Goal: Task Accomplishment & Management: Use online tool/utility

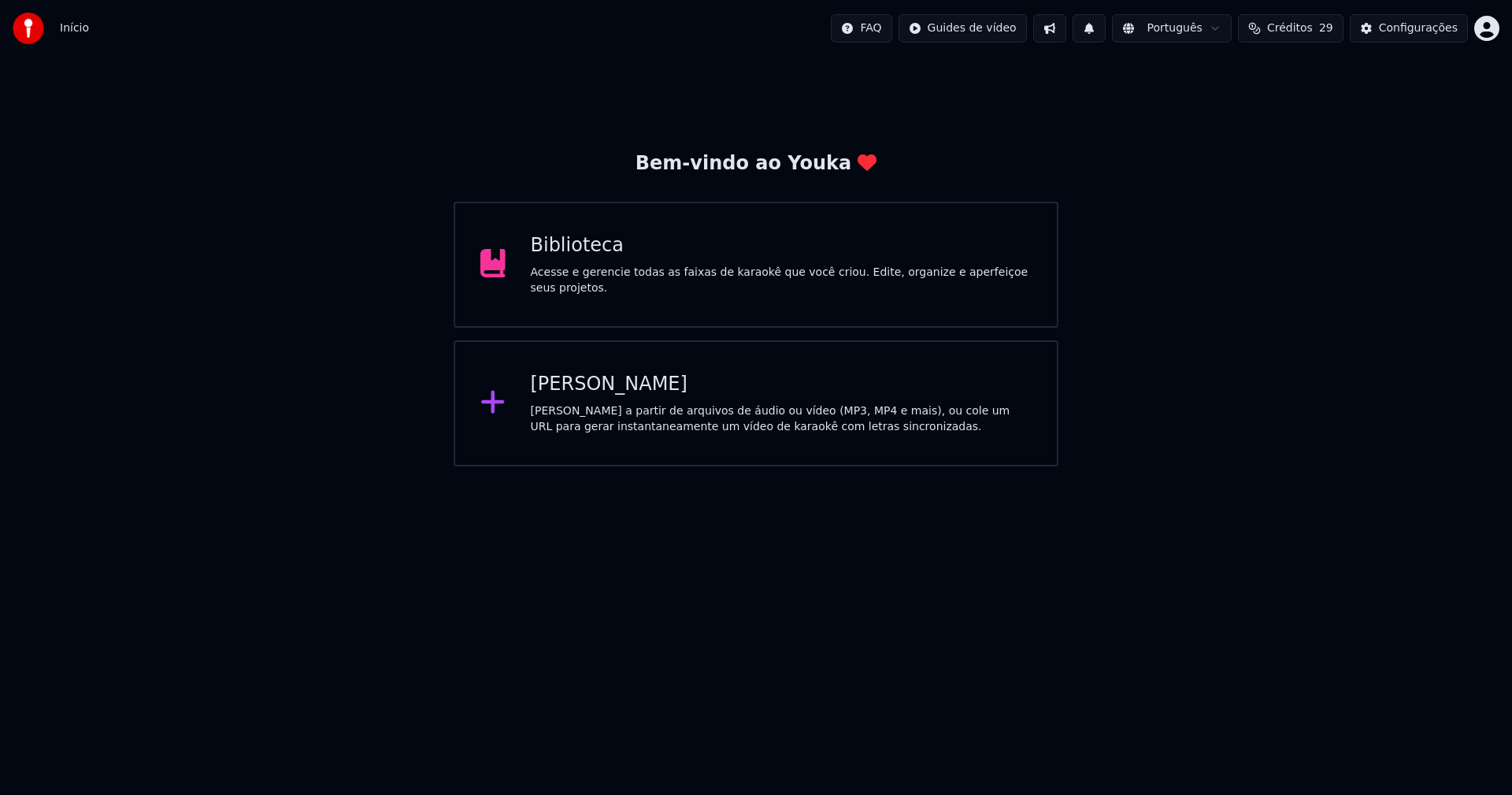
click at [552, 392] on div "[PERSON_NAME]" at bounding box center [782, 385] width 502 height 25
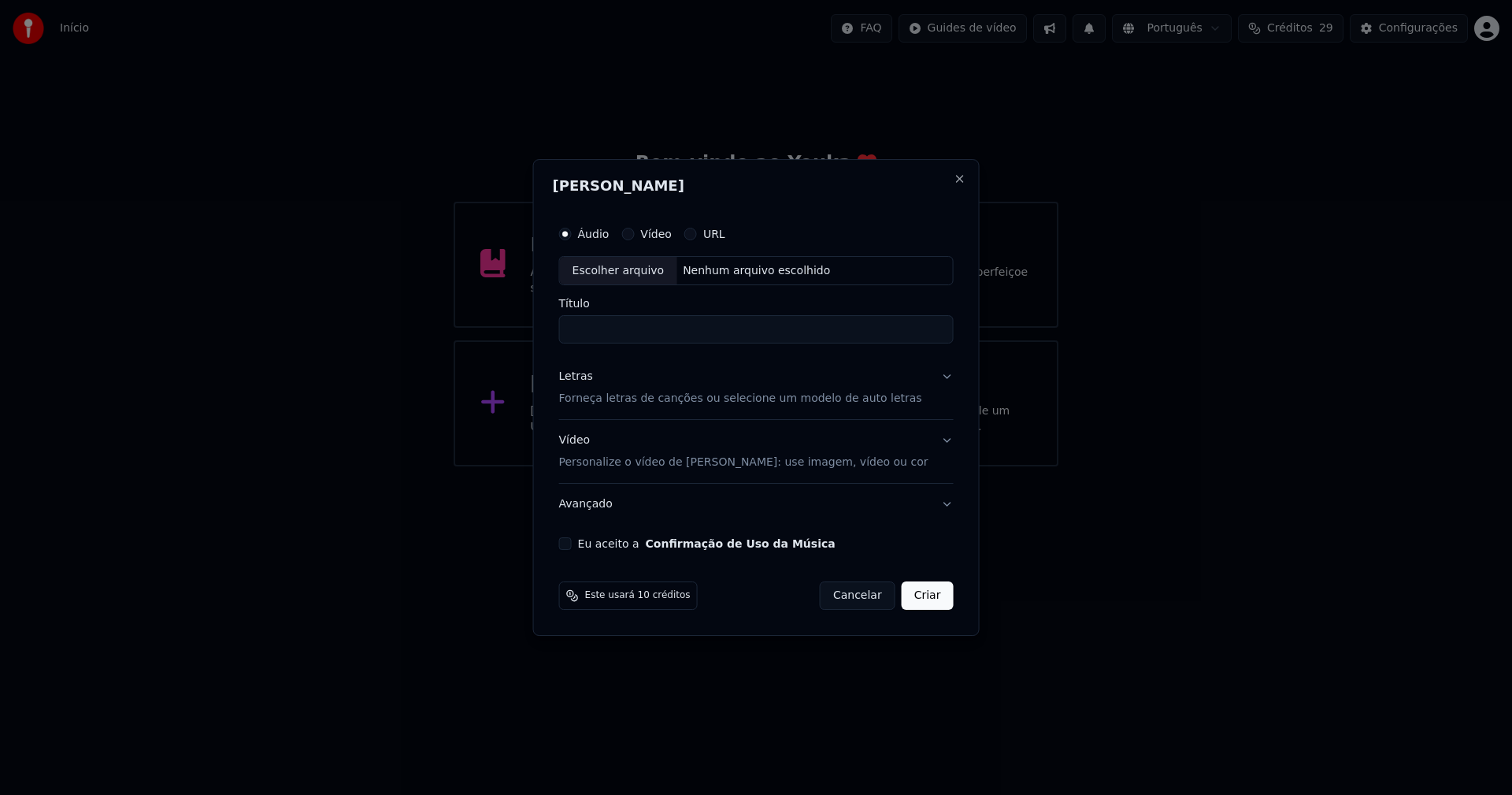
click at [631, 275] on div "Escolher arquivo" at bounding box center [619, 271] width 117 height 28
type input "**********"
click at [586, 378] on div "Letras" at bounding box center [576, 377] width 34 height 16
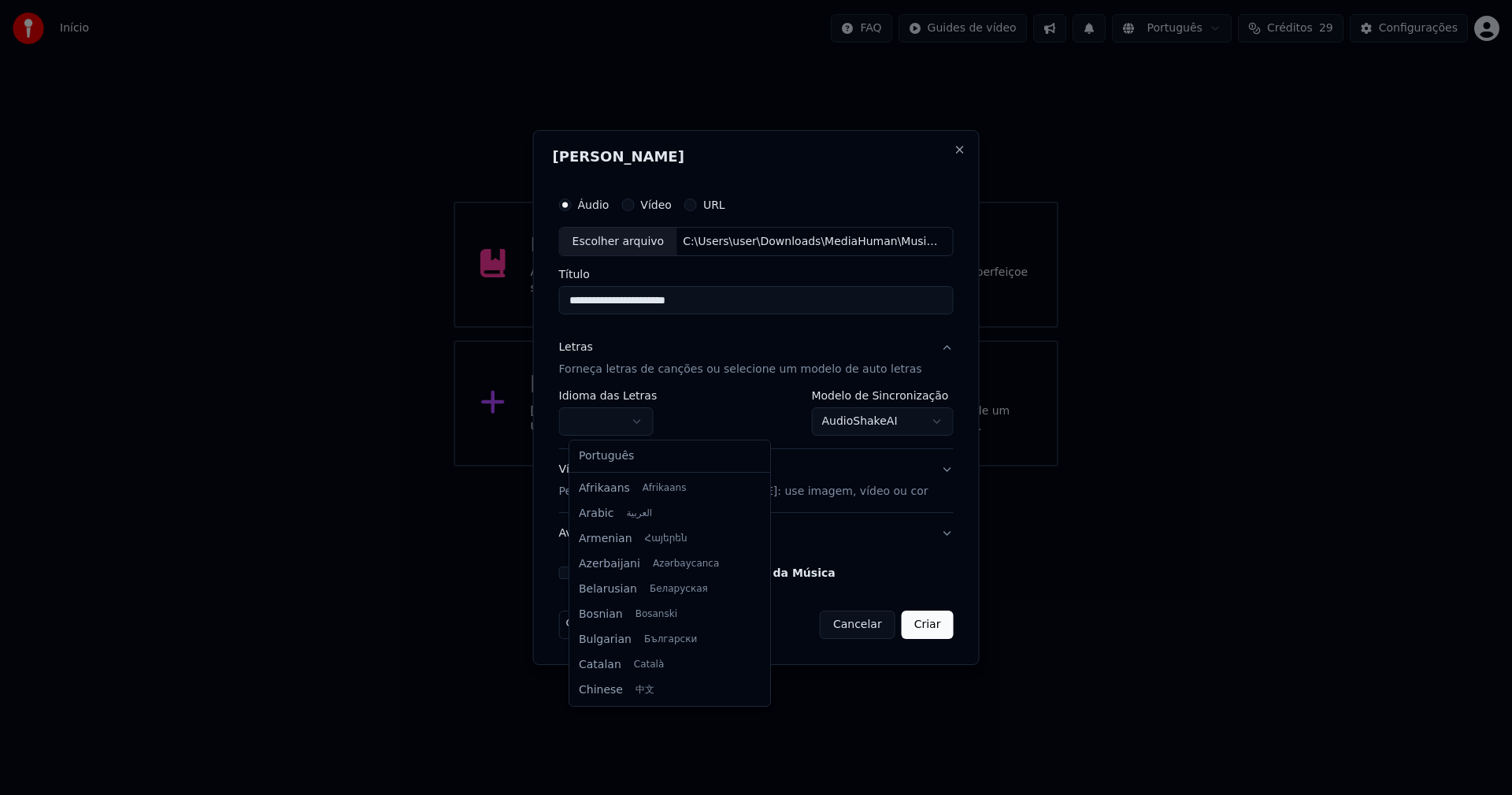
click at [622, 427] on body "**********" at bounding box center [756, 233] width 1512 height 467
select select "**"
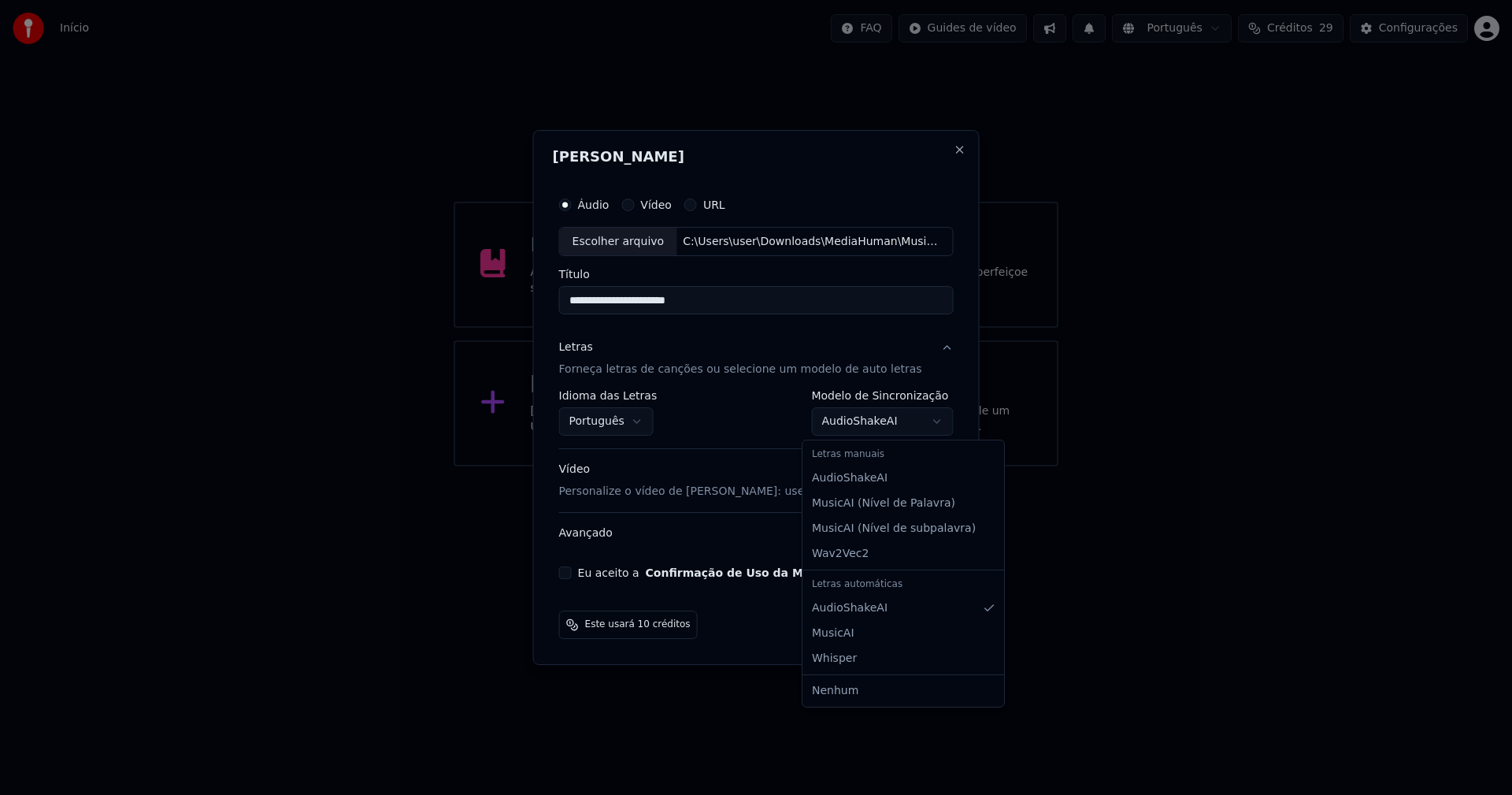
click at [927, 422] on body "**********" at bounding box center [756, 233] width 1512 height 467
select select "**********"
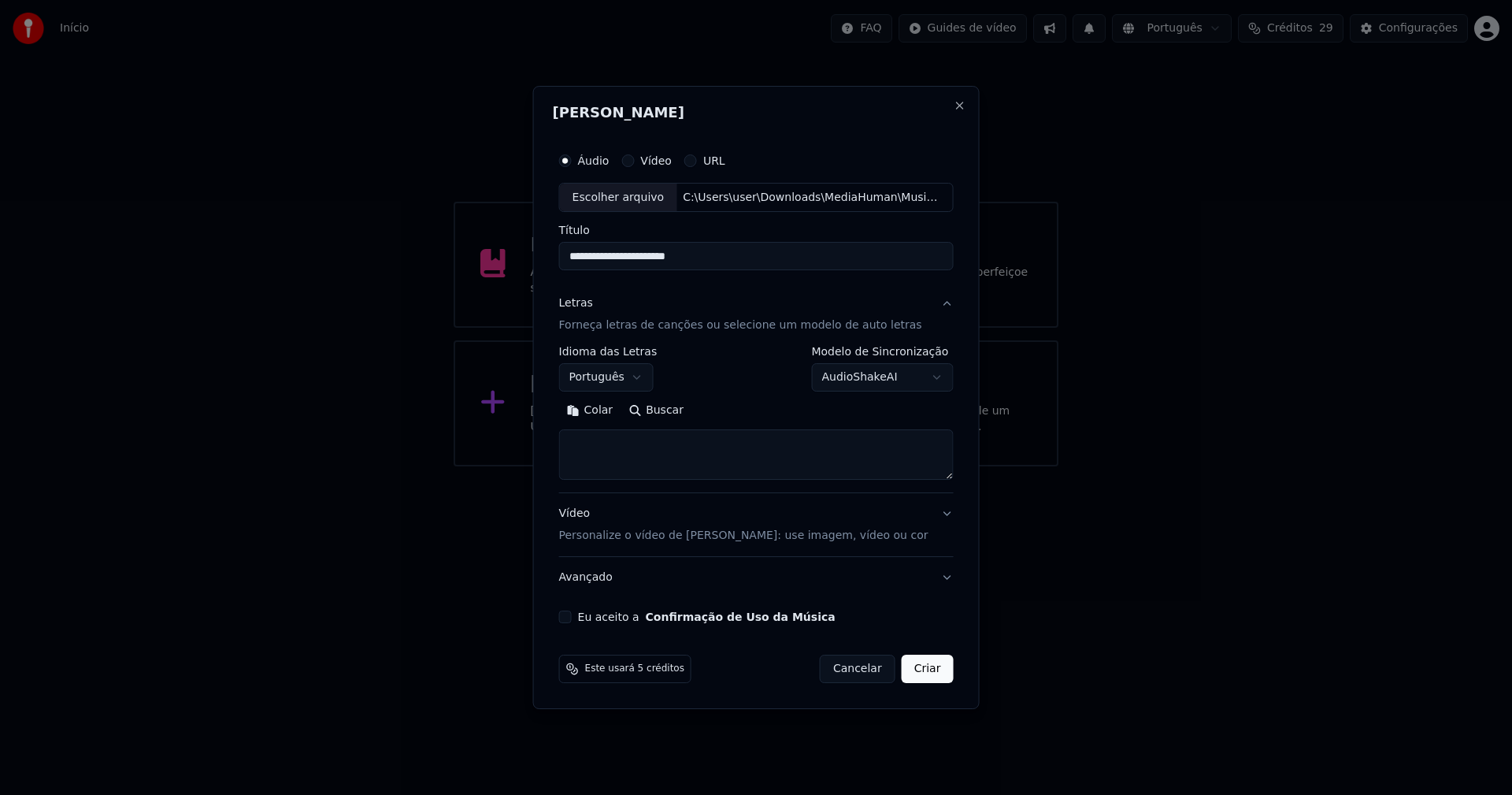
click at [601, 407] on button "Colar" at bounding box center [591, 411] width 62 height 25
click at [757, 407] on button "Expandir" at bounding box center [742, 411] width 82 height 25
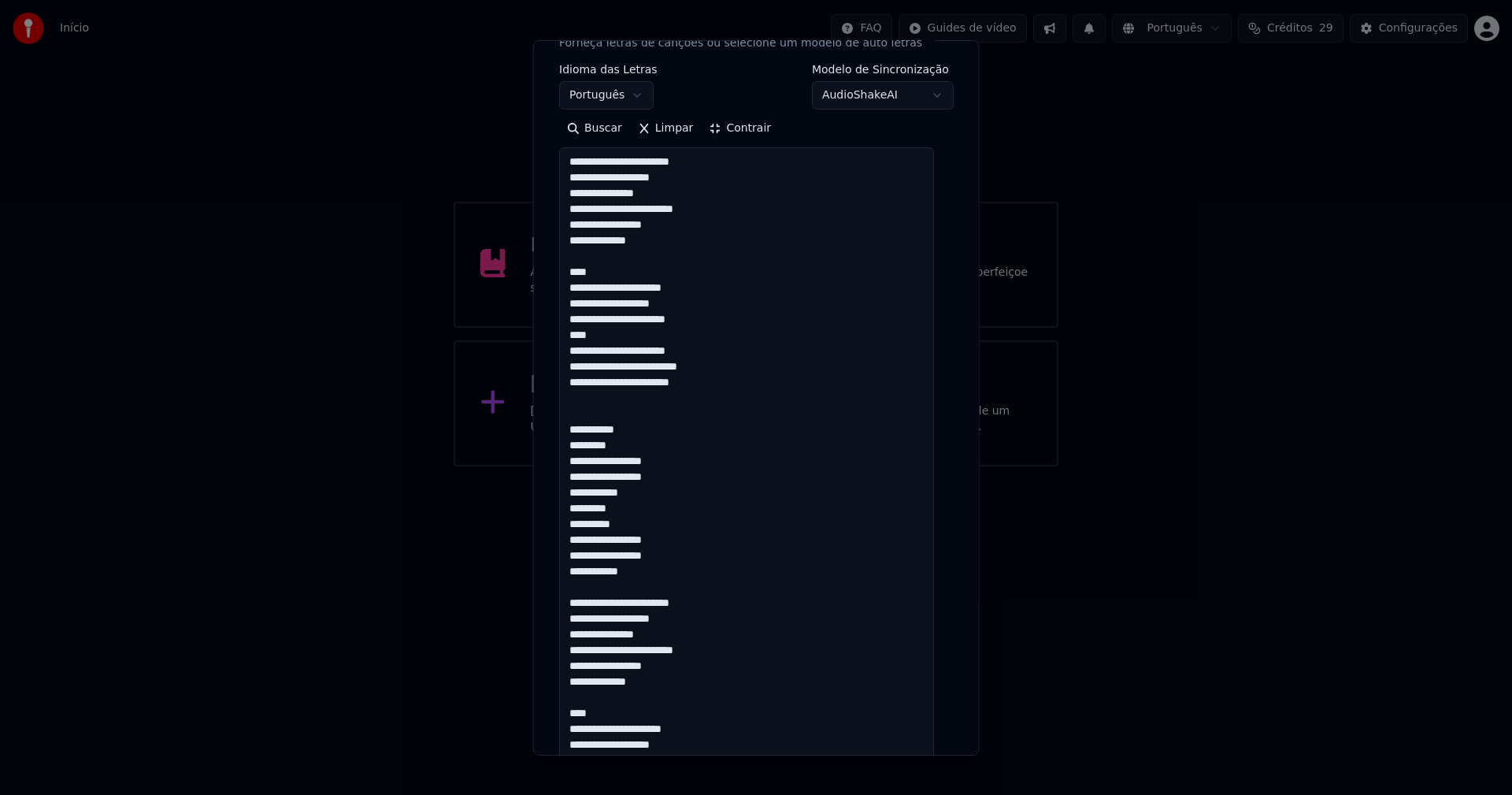
scroll to position [216, 0]
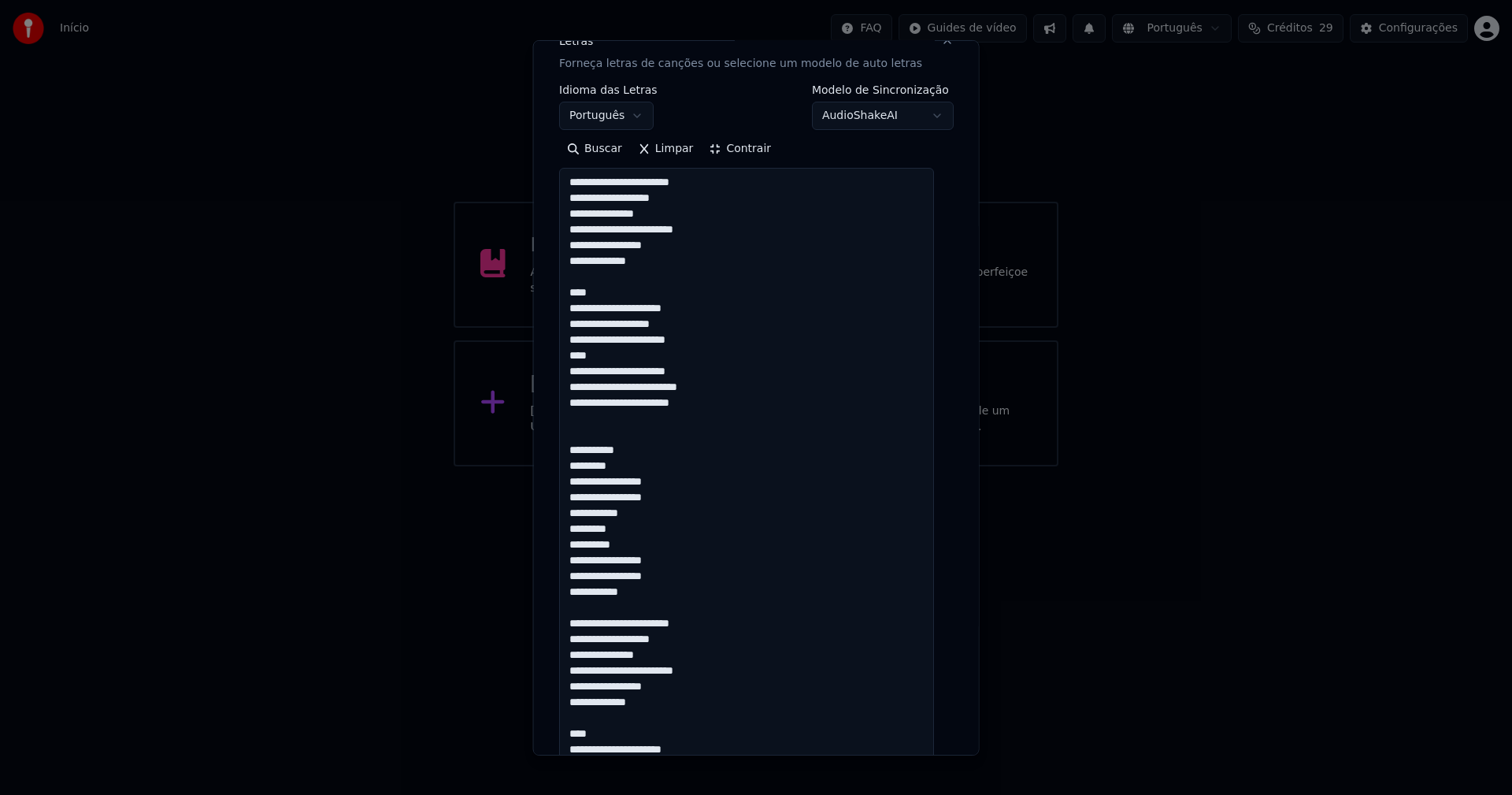
click at [746, 154] on button "Contrair" at bounding box center [740, 149] width 78 height 25
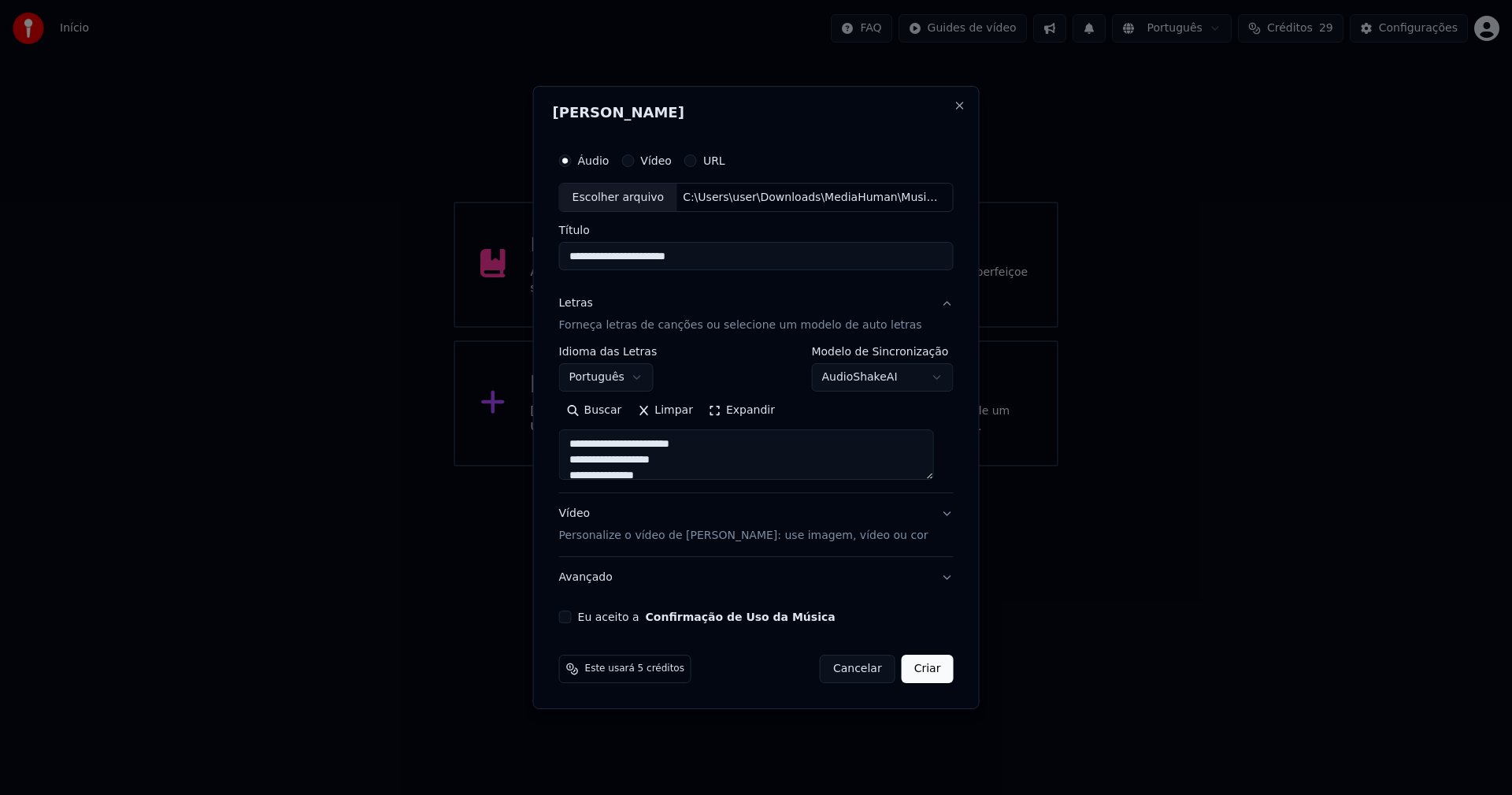
click at [572, 617] on button "Eu aceito a Confirmação de Uso da Música" at bounding box center [565, 616] width 13 height 13
click at [915, 674] on button "Criar" at bounding box center [927, 668] width 52 height 28
type textarea "**********"
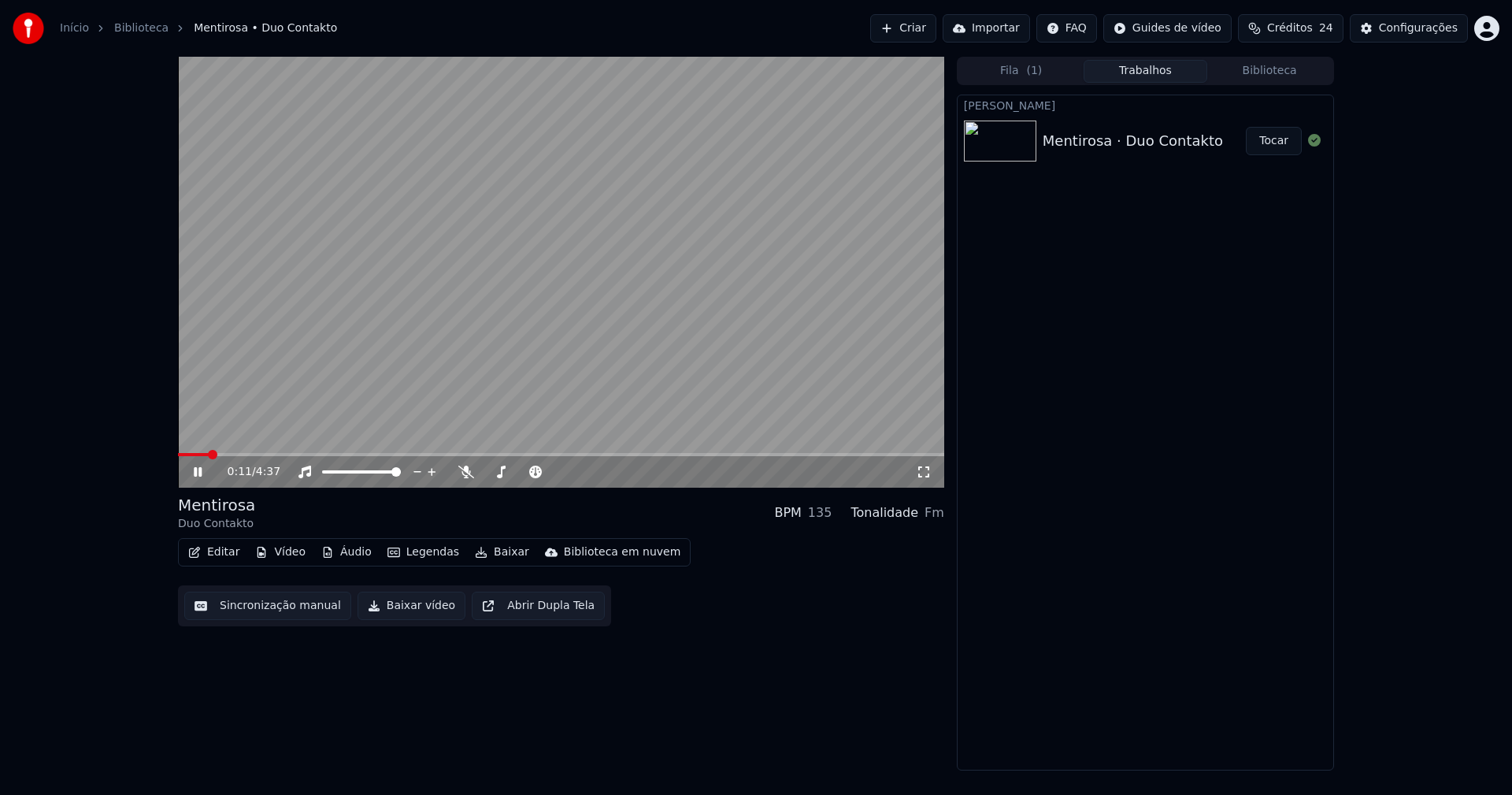
click at [347, 555] on button "Áudio" at bounding box center [347, 552] width 63 height 22
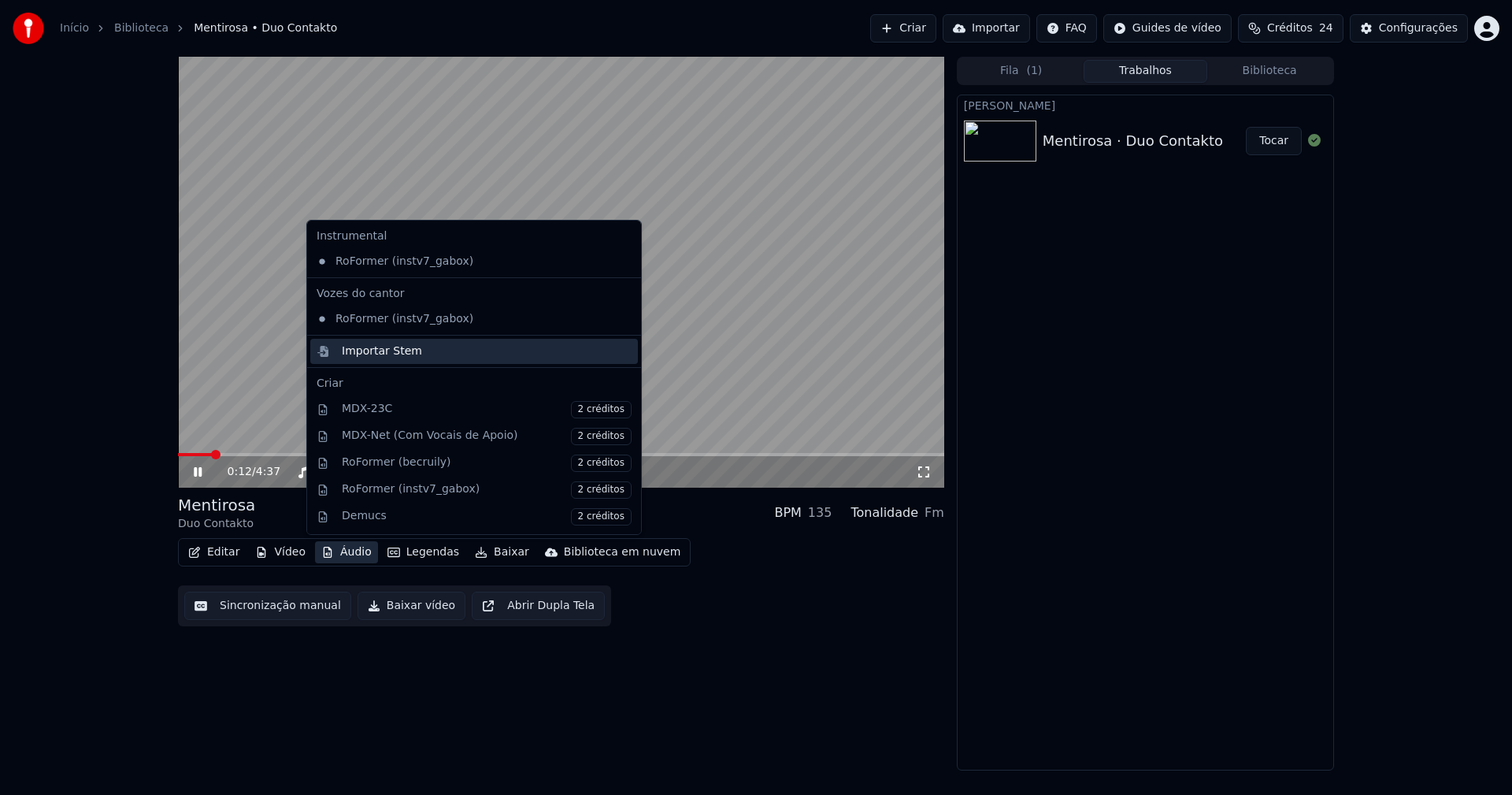
click at [373, 348] on div "Importar Stem" at bounding box center [382, 352] width 80 height 16
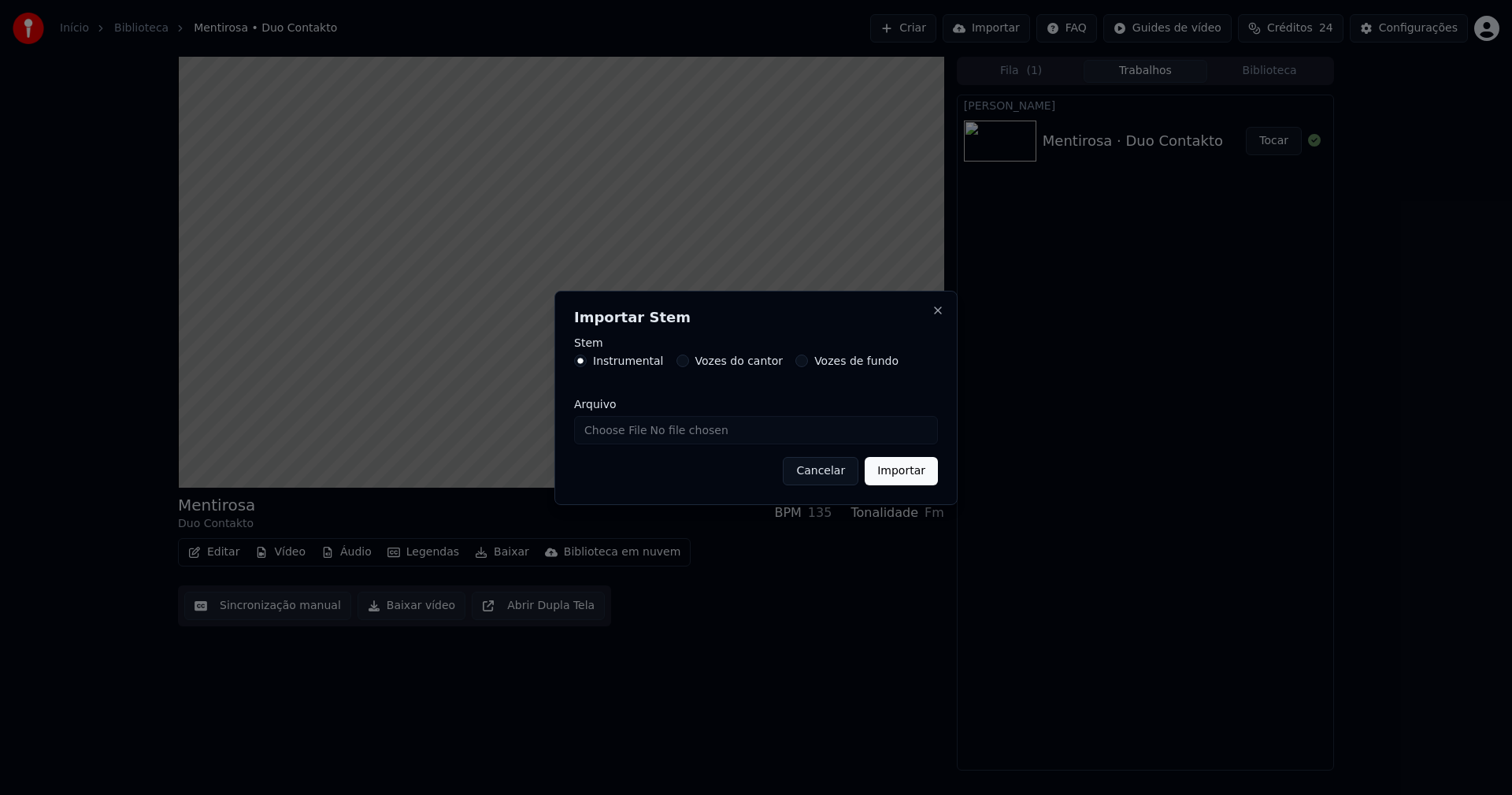
click at [639, 439] on input "Arquivo" at bounding box center [756, 430] width 364 height 28
type input "**********"
click at [907, 475] on button "Importar" at bounding box center [901, 471] width 73 height 28
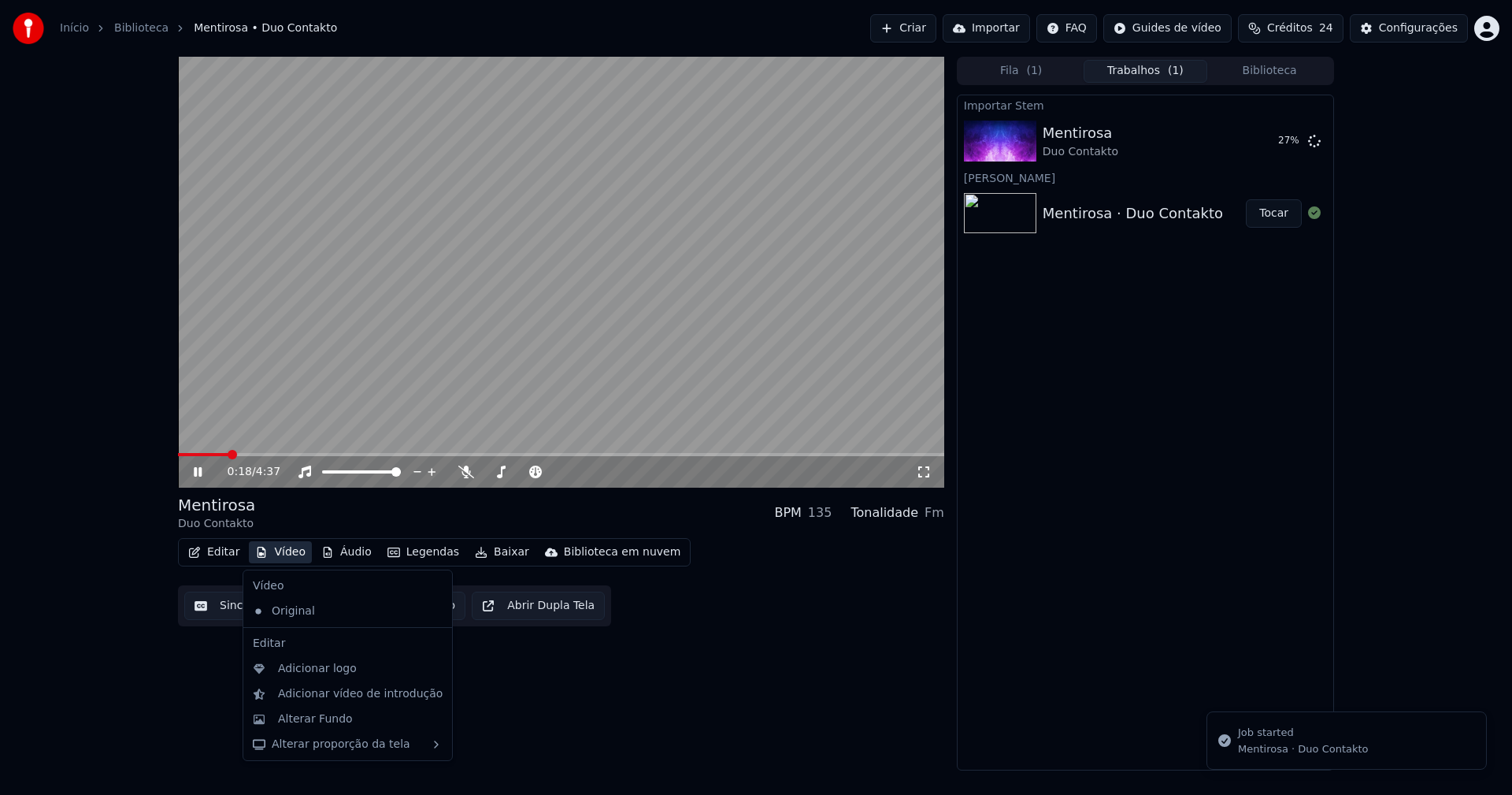
click at [273, 556] on button "Vídeo" at bounding box center [280, 552] width 63 height 22
click at [311, 672] on div "Adicionar logo" at bounding box center [317, 669] width 79 height 16
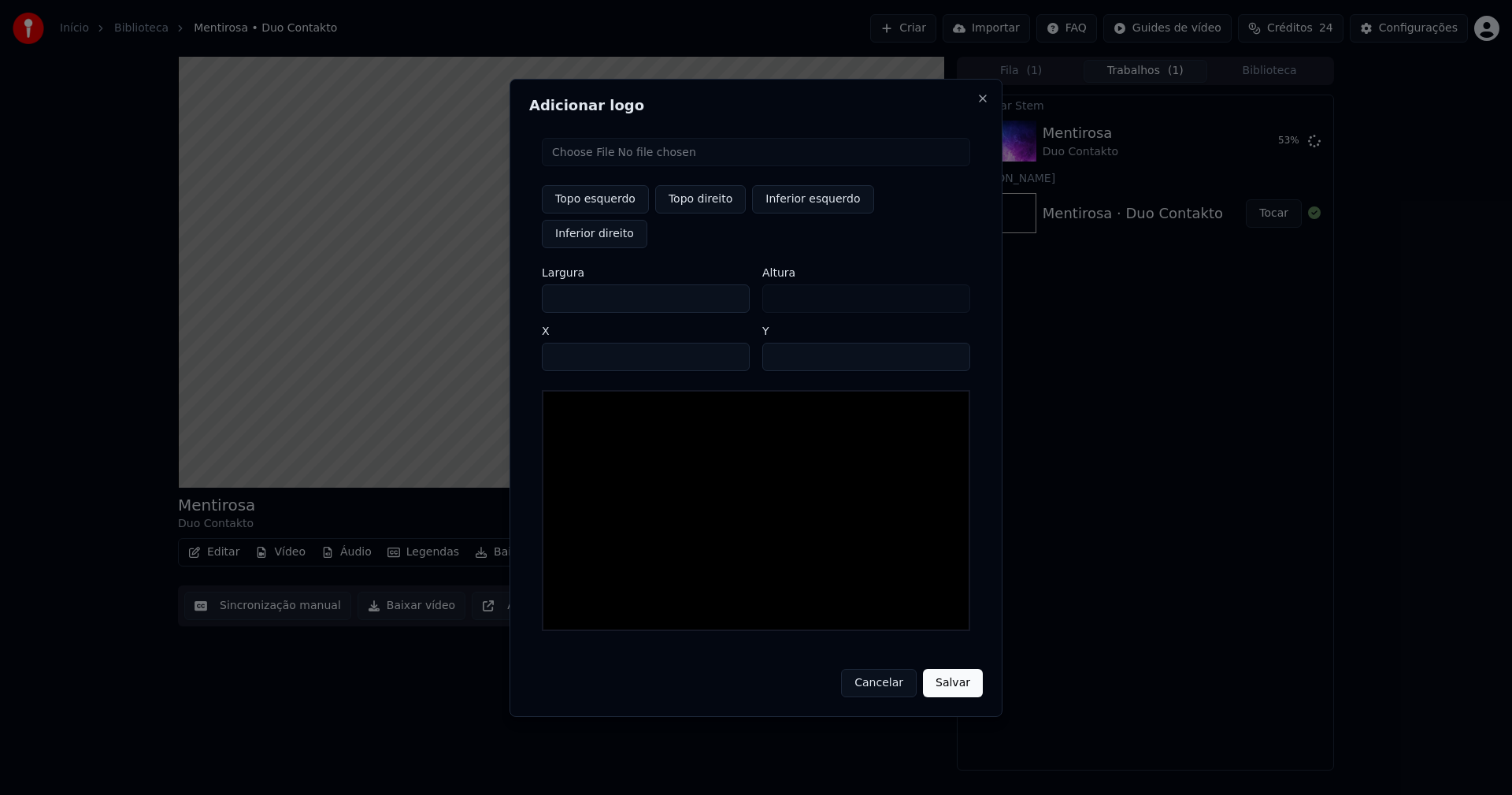
click at [604, 166] on input "file" at bounding box center [756, 151] width 429 height 28
type input "**********"
click at [703, 214] on button "Topo direito" at bounding box center [700, 199] width 91 height 28
type input "****"
drag, startPoint x: 568, startPoint y: 286, endPoint x: 541, endPoint y: 285, distance: 27.0
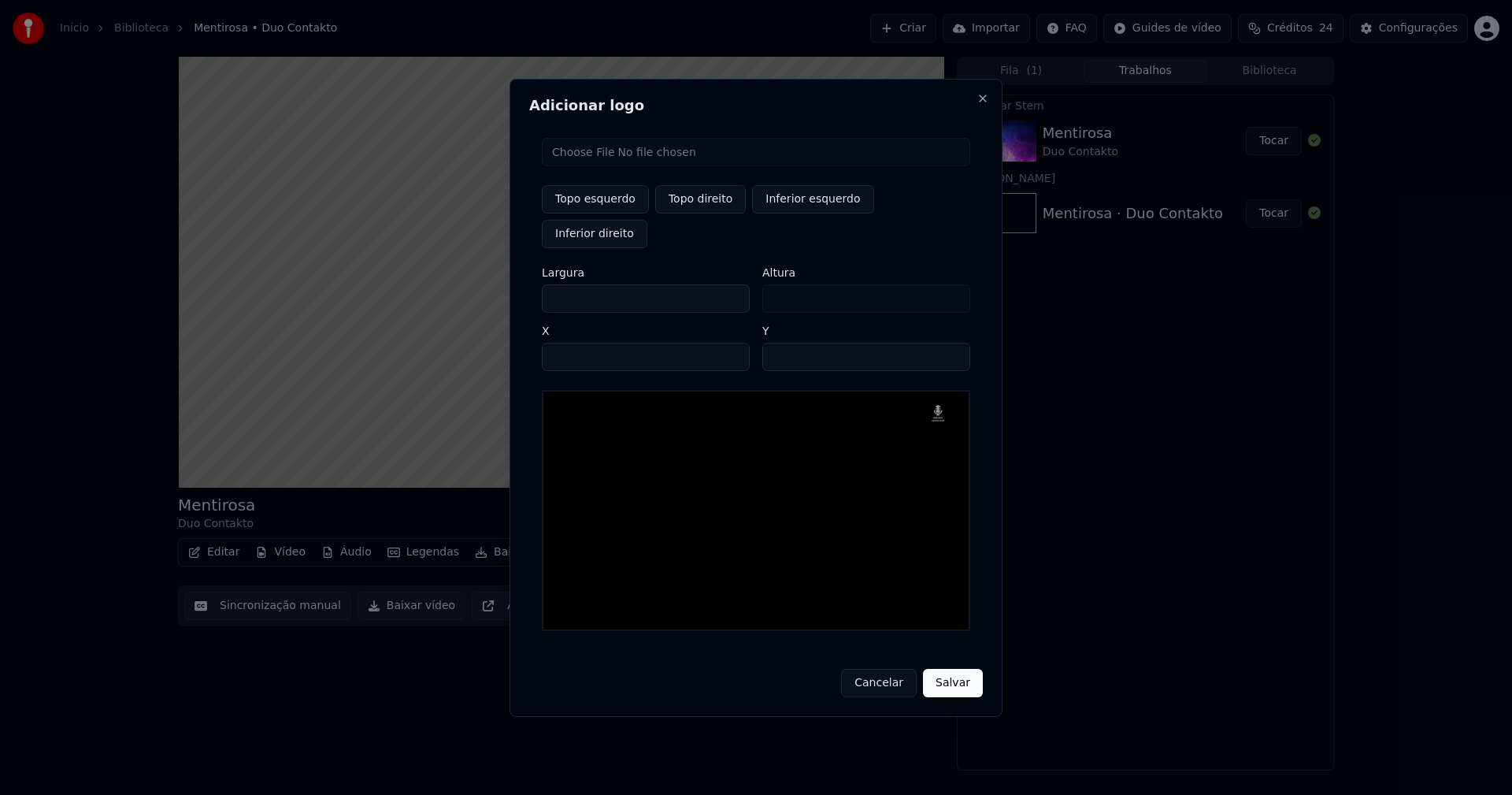
click at [541, 285] on div "Topo esquerdo Topo direito Inferior esquerdo Inferior direito Largura *** Altur…" at bounding box center [756, 384] width 454 height 519
type input "**"
type input "***"
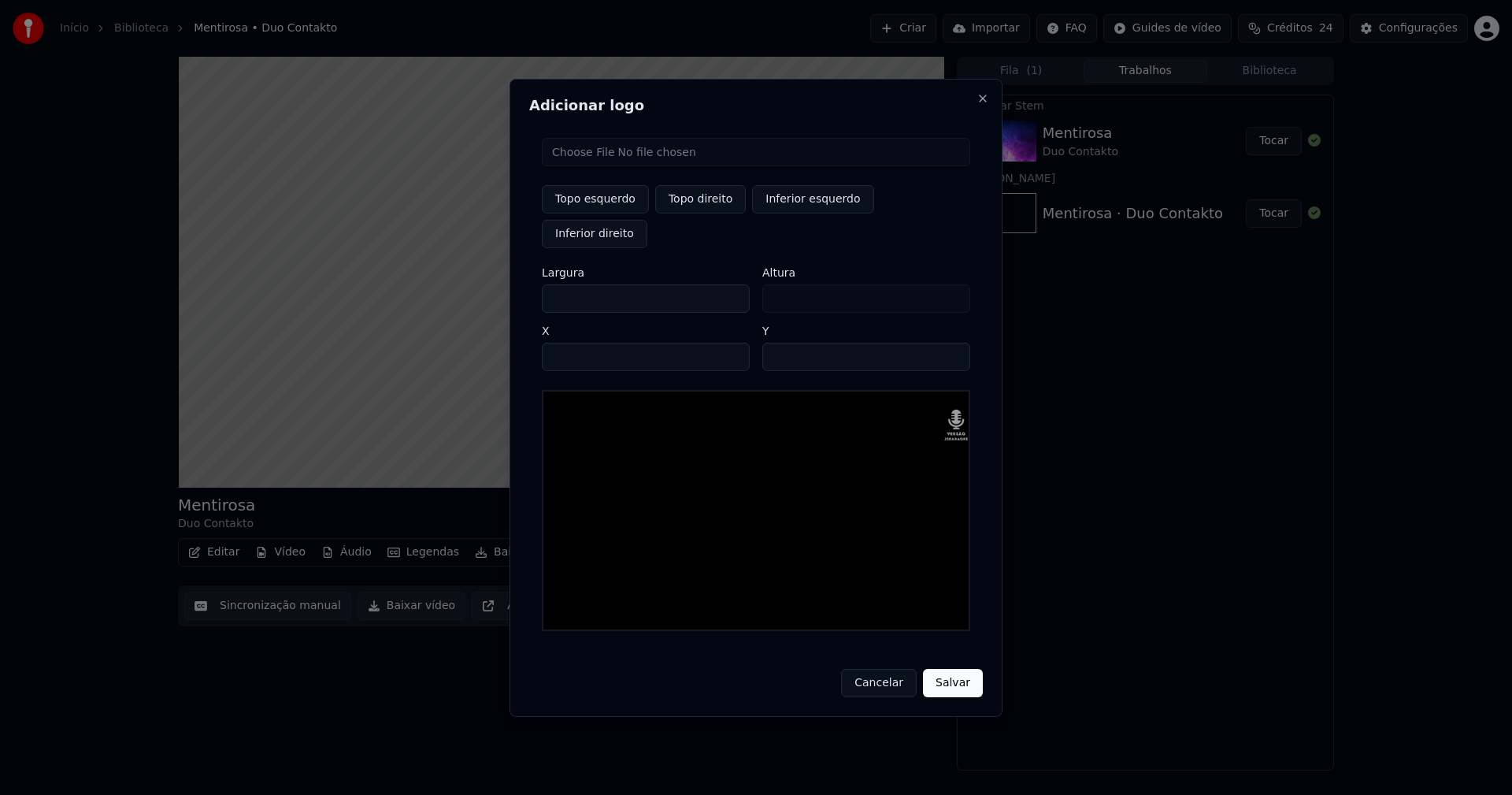
type input "***"
click at [573, 343] on input "****" at bounding box center [645, 356] width 208 height 28
type input "****"
click at [777, 343] on input "**" at bounding box center [866, 356] width 208 height 28
type input "**"
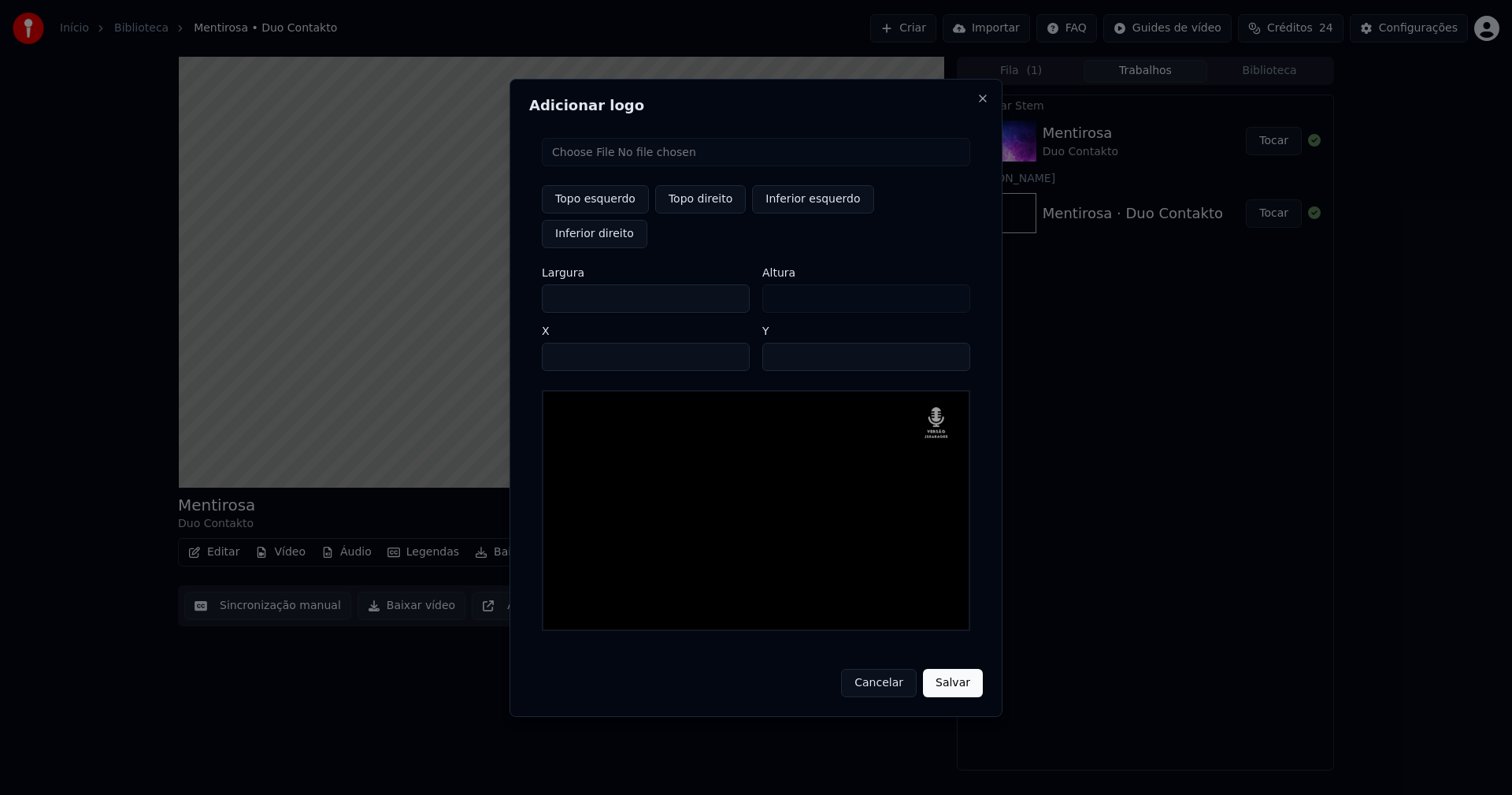
click at [923, 669] on button "Salvar" at bounding box center [953, 683] width 60 height 28
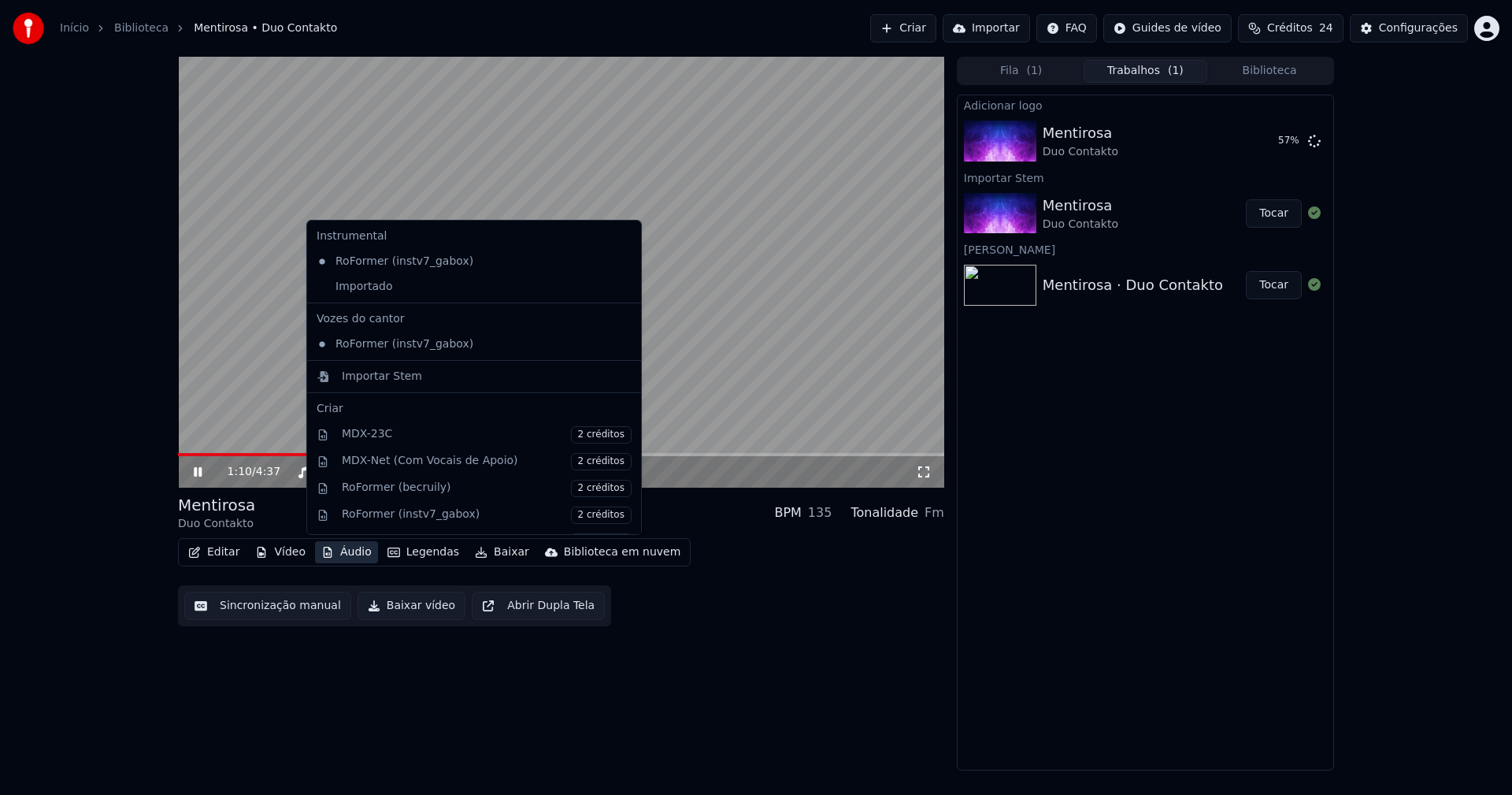
click at [347, 556] on button "Áudio" at bounding box center [347, 552] width 63 height 22
click at [326, 283] on div "Importado" at bounding box center [462, 287] width 304 height 25
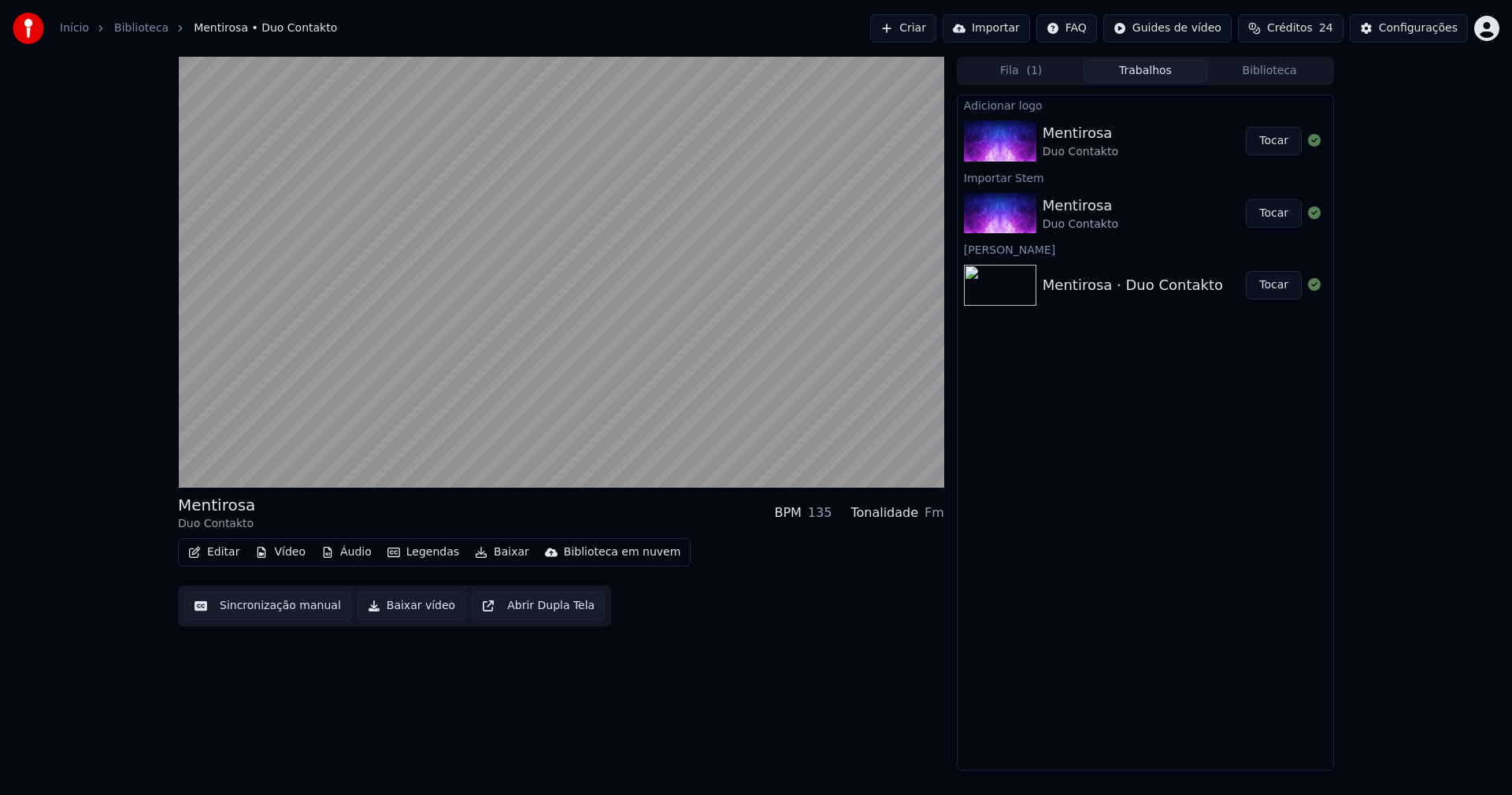
click at [1267, 147] on button "Tocar" at bounding box center [1273, 141] width 56 height 28
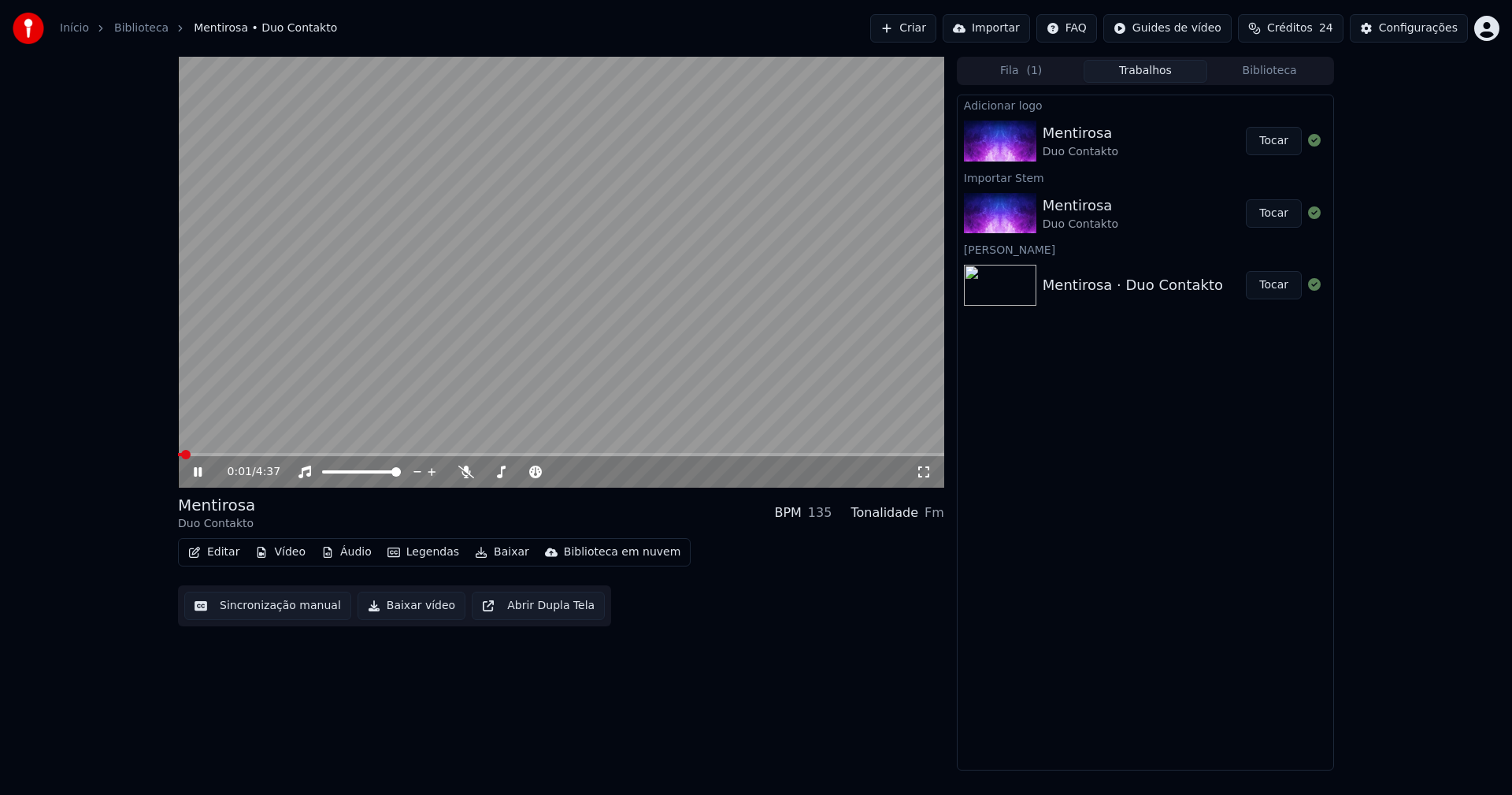
click at [206, 472] on icon at bounding box center [209, 472] width 37 height 13
click at [218, 556] on button "Editar" at bounding box center [213, 552] width 63 height 22
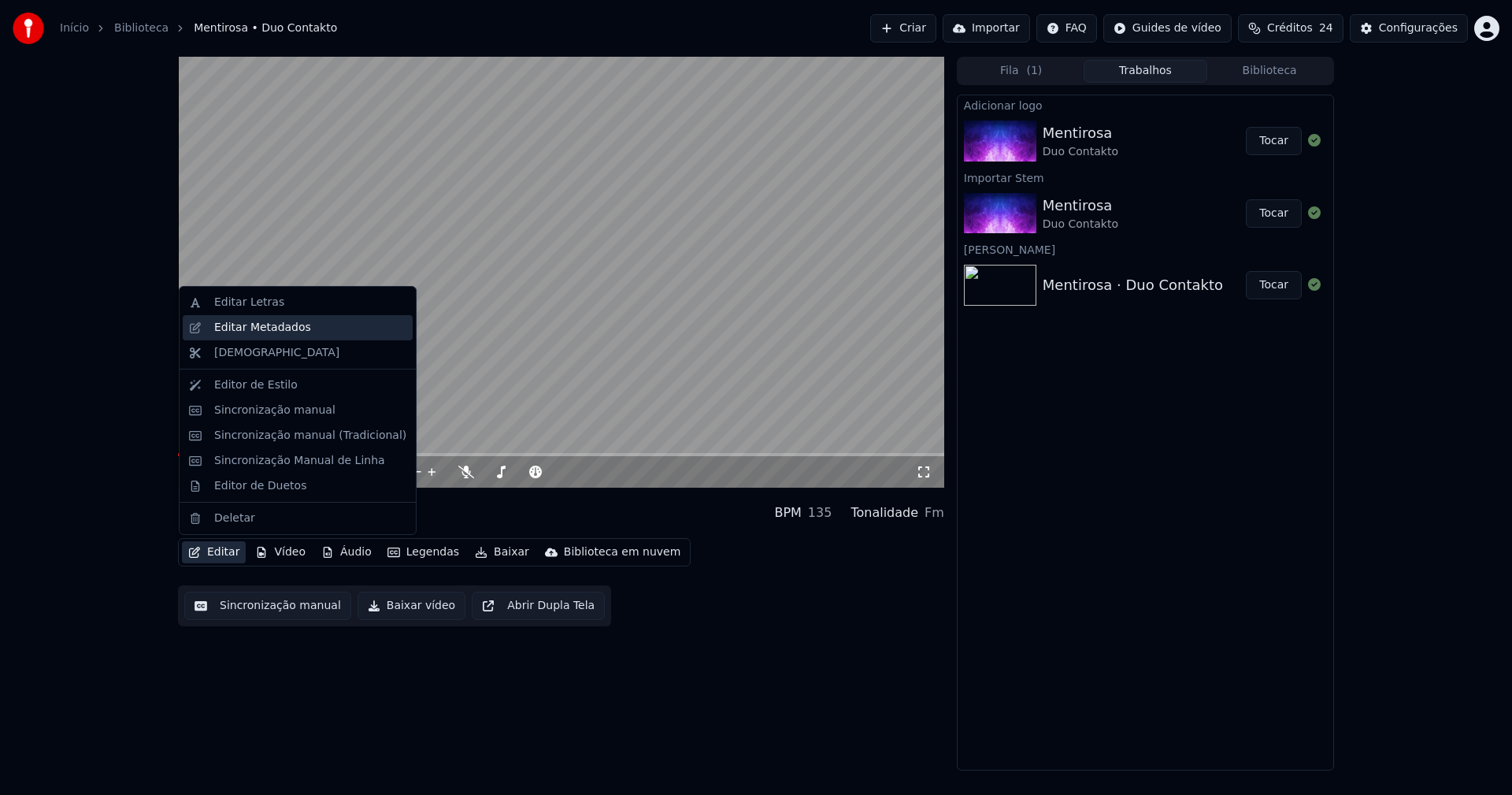
click at [238, 328] on div "Editar Metadados" at bounding box center [262, 328] width 97 height 16
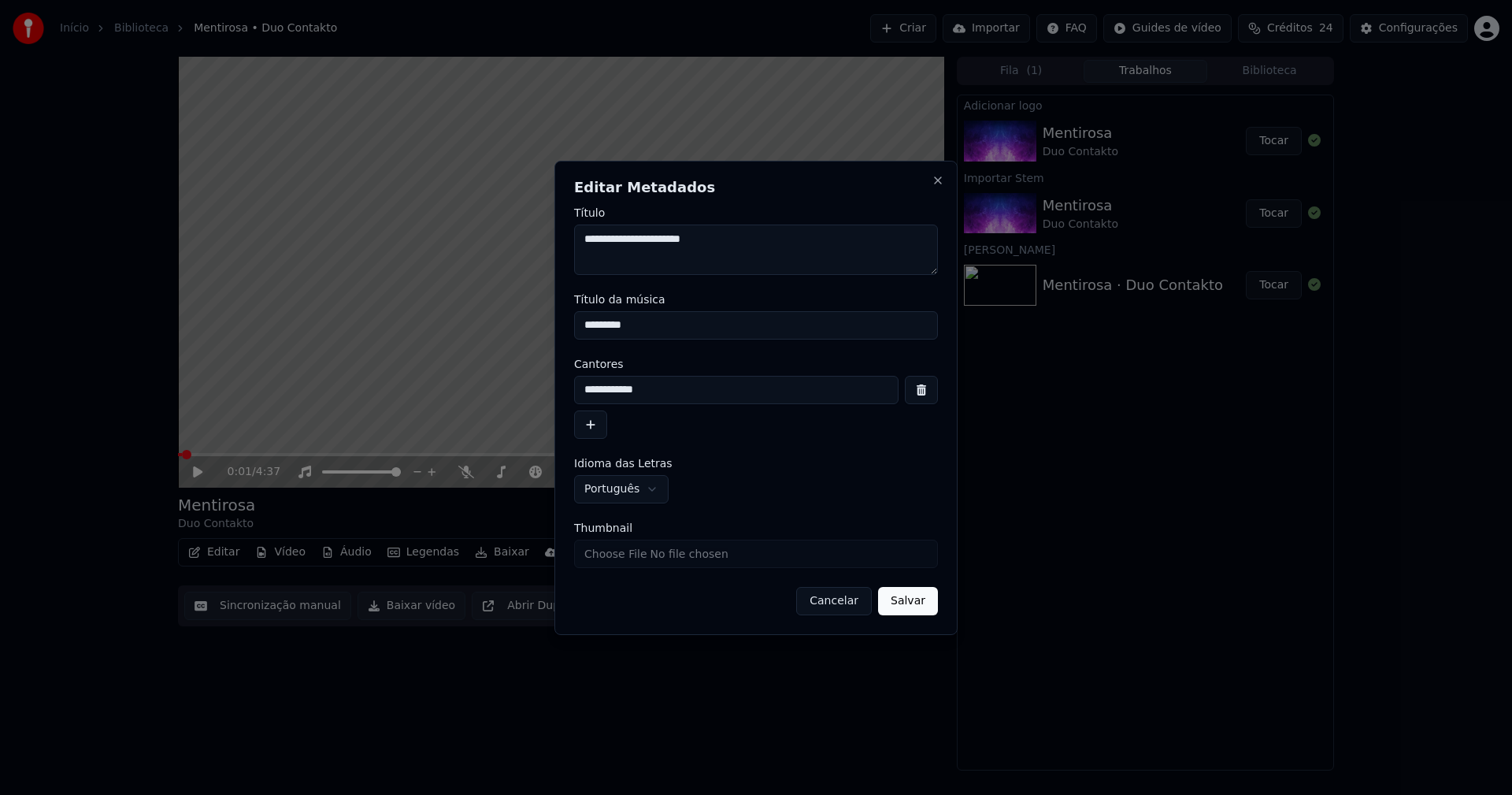
drag, startPoint x: 649, startPoint y: 320, endPoint x: 474, endPoint y: 320, distance: 175.0
click at [476, 319] on body "**********" at bounding box center [756, 398] width 1512 height 795
type input "*********"
click at [622, 559] on input "Thumbnail" at bounding box center [756, 554] width 364 height 28
type input "**********"
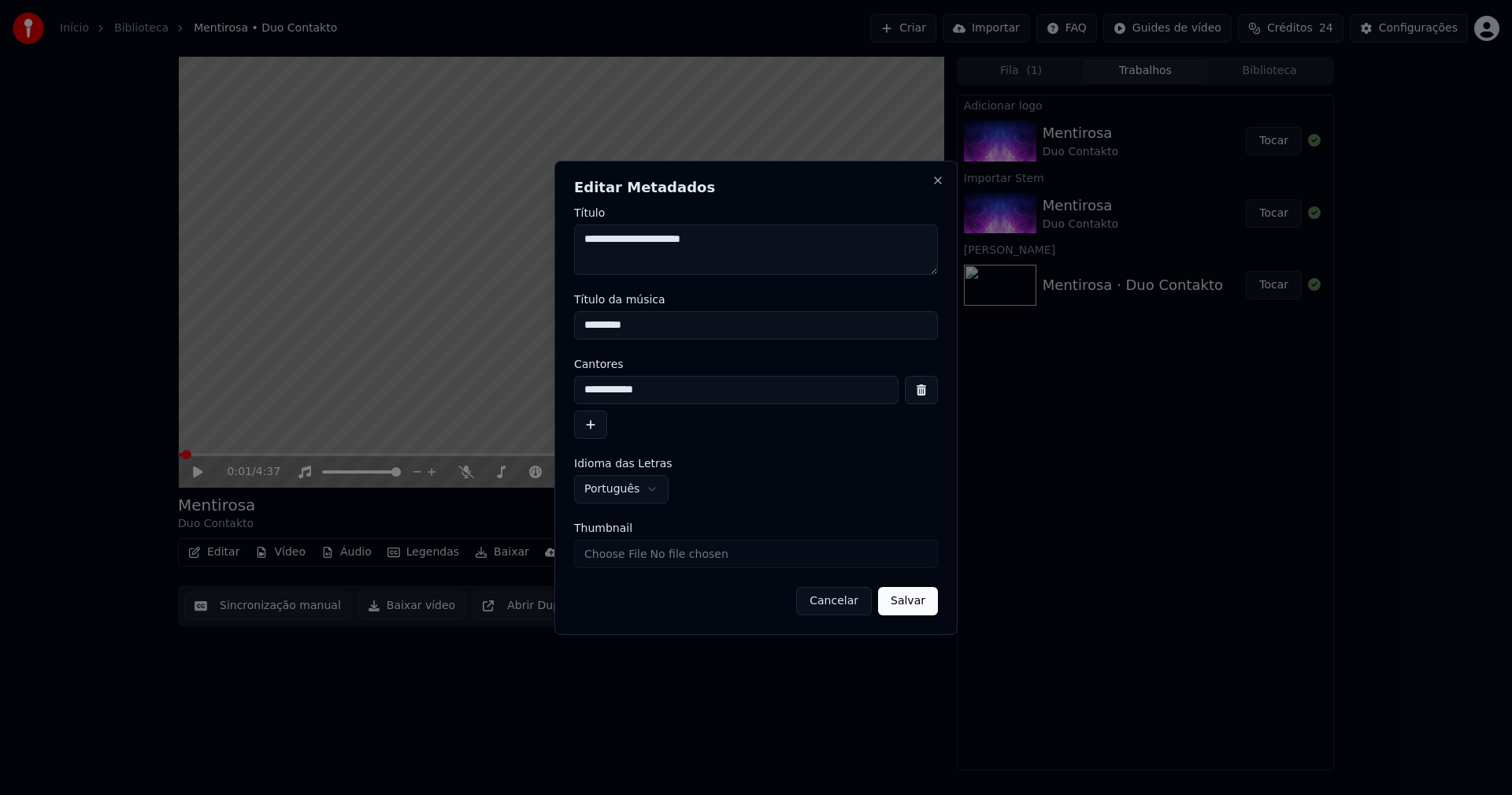
click at [909, 595] on button "Salvar" at bounding box center [908, 601] width 60 height 28
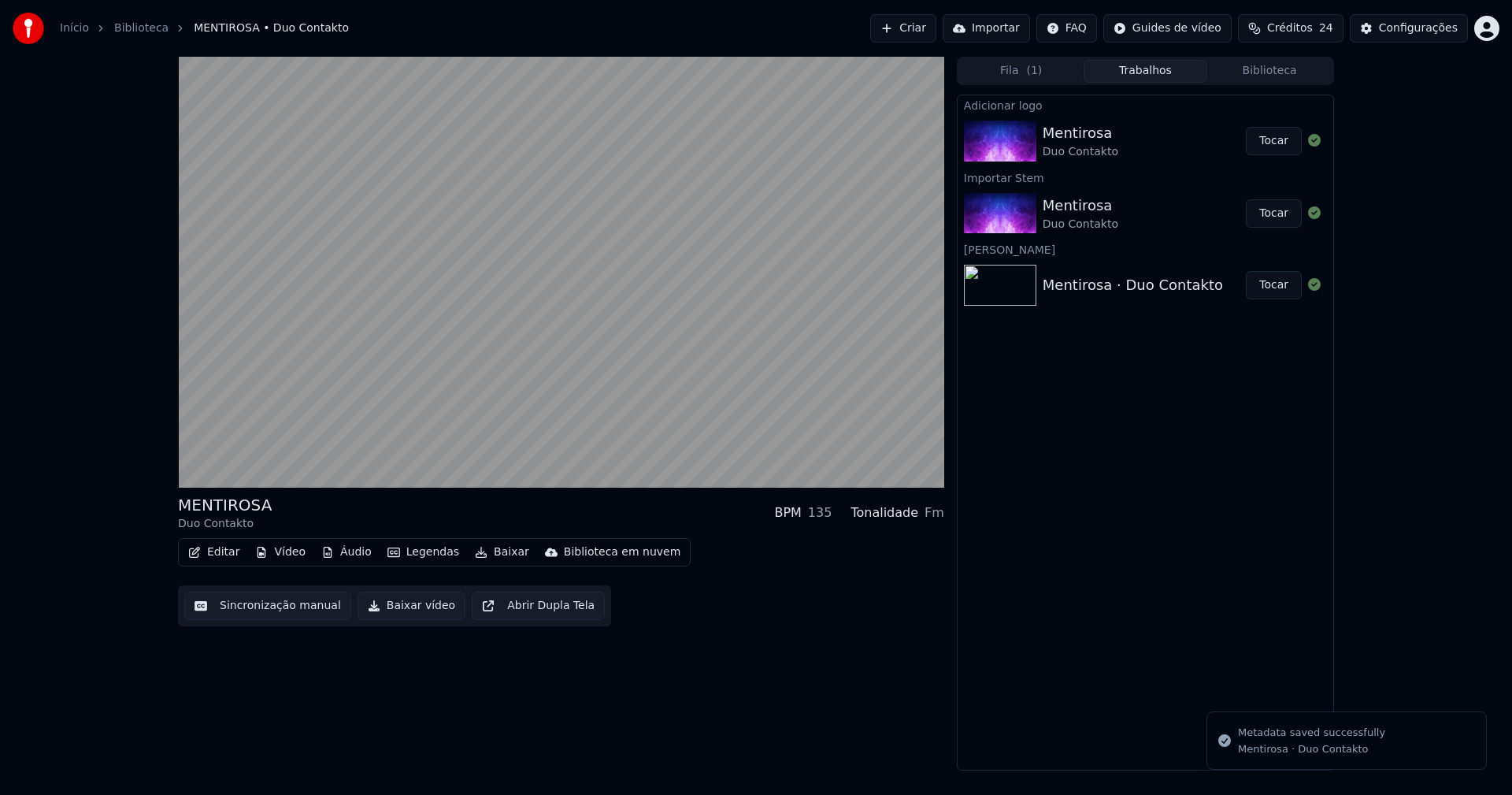
click at [1273, 67] on button "Biblioteca" at bounding box center [1269, 70] width 124 height 22
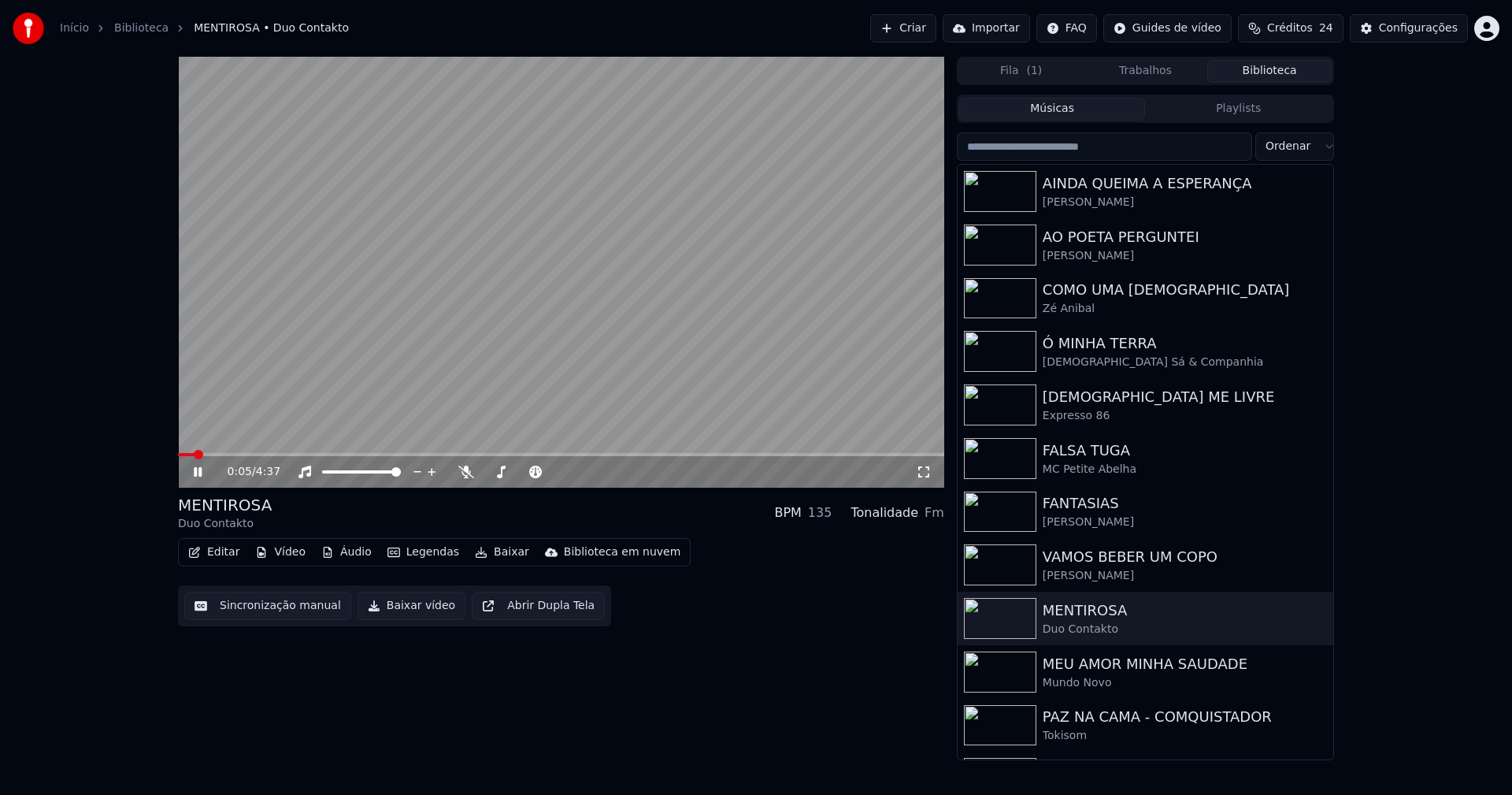
click at [229, 552] on button "Editar" at bounding box center [213, 552] width 63 height 22
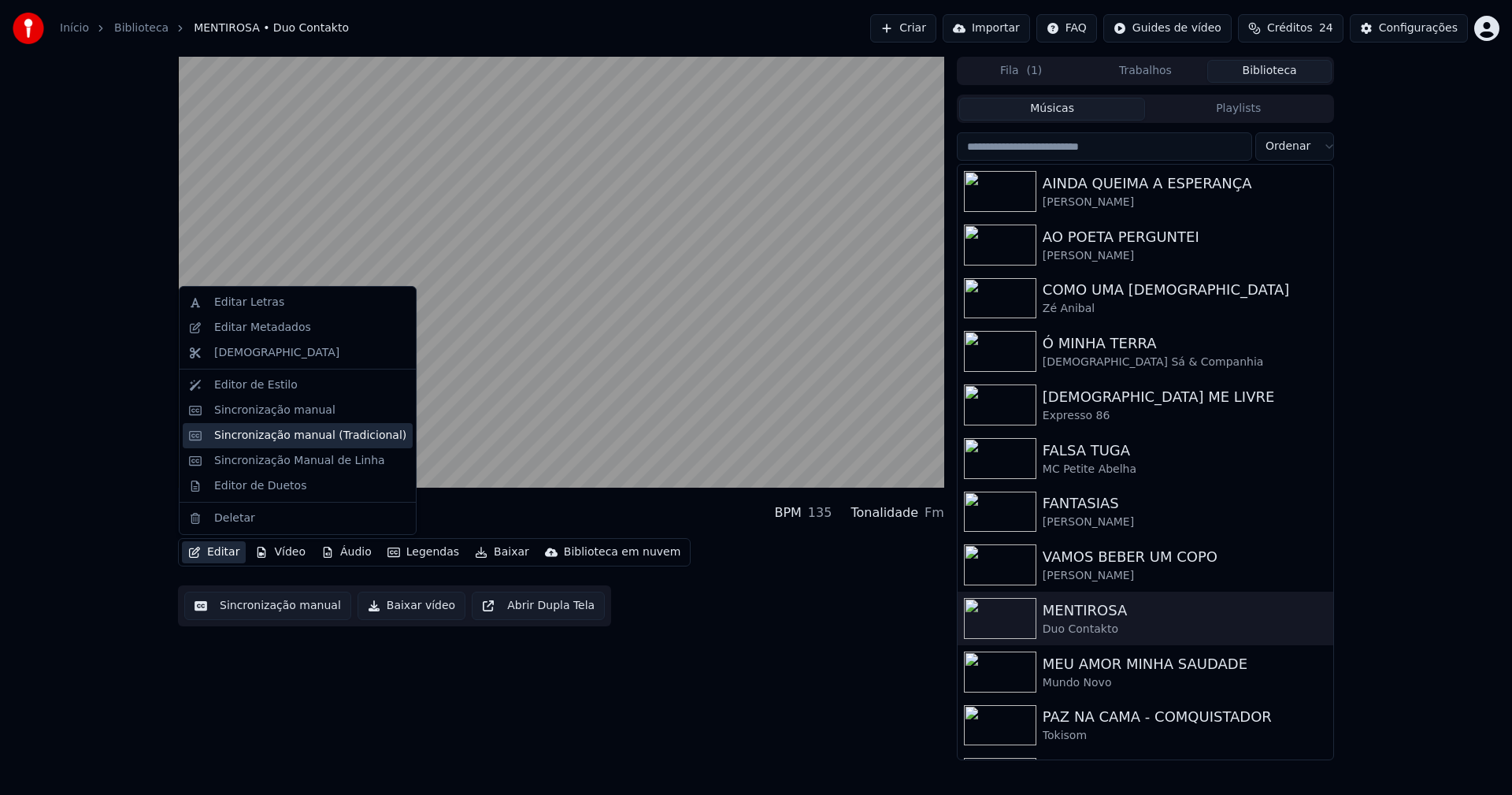
click at [271, 442] on div "Sincronização manual (Tradicional)" at bounding box center [309, 436] width 192 height 16
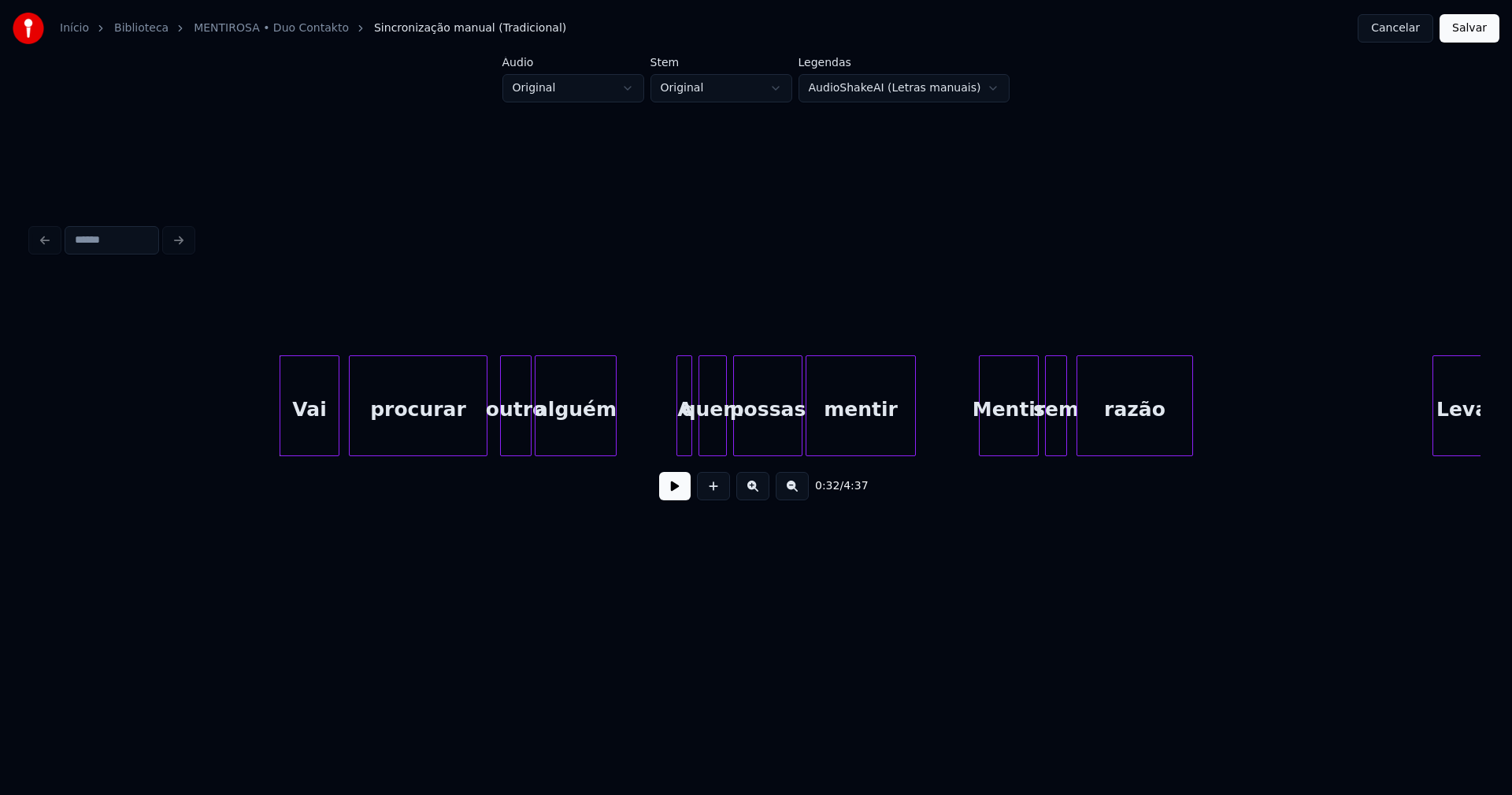
scroll to position [0, 4824]
click at [315, 439] on div "Vai" at bounding box center [305, 410] width 59 height 107
click at [683, 498] on button at bounding box center [674, 485] width 31 height 28
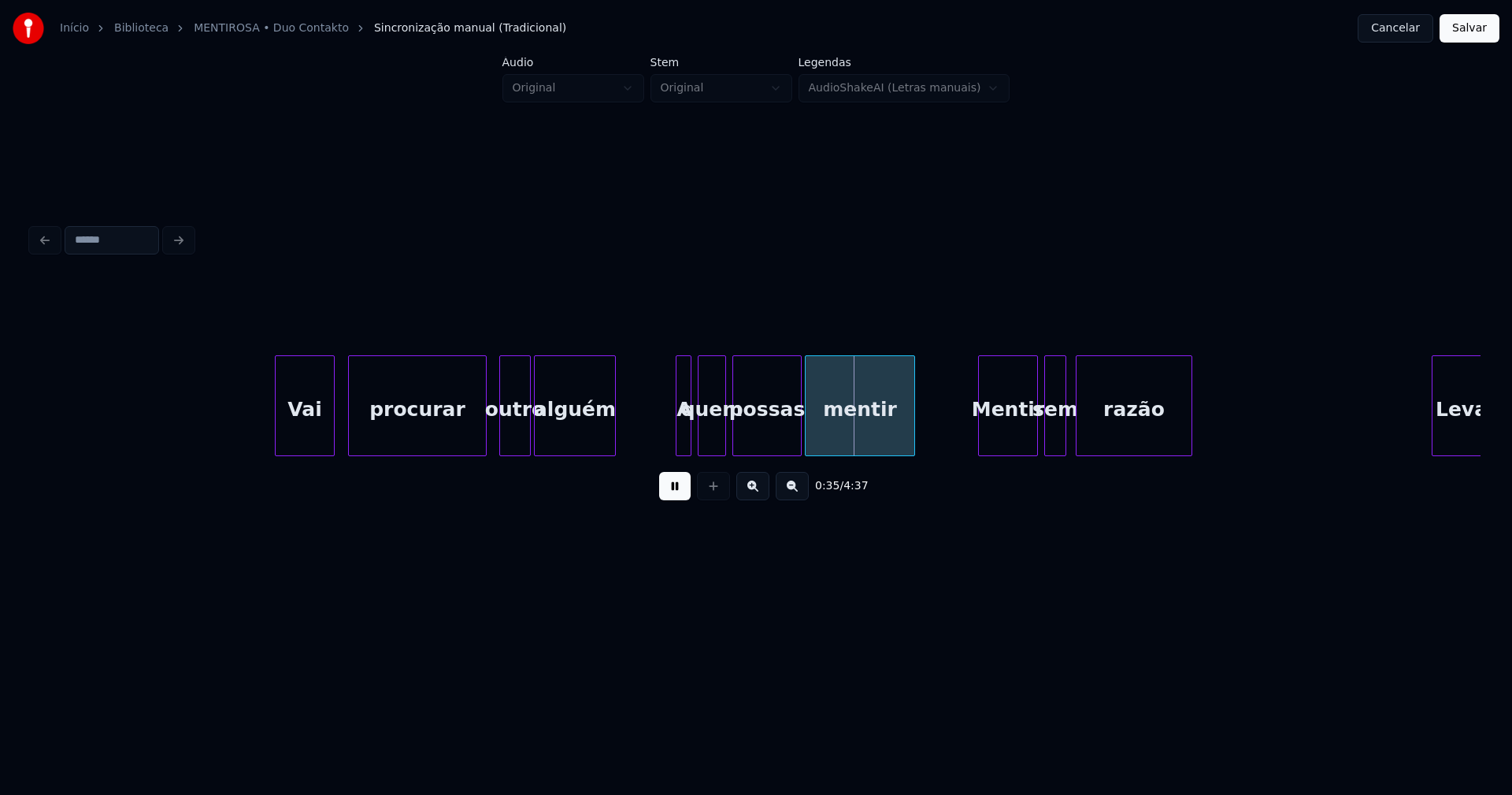
click at [463, 452] on div "[PERSON_NAME] procurar outro alguém A quem possas mentir Mentir sem razão [PERS…" at bounding box center [756, 405] width 1449 height 101
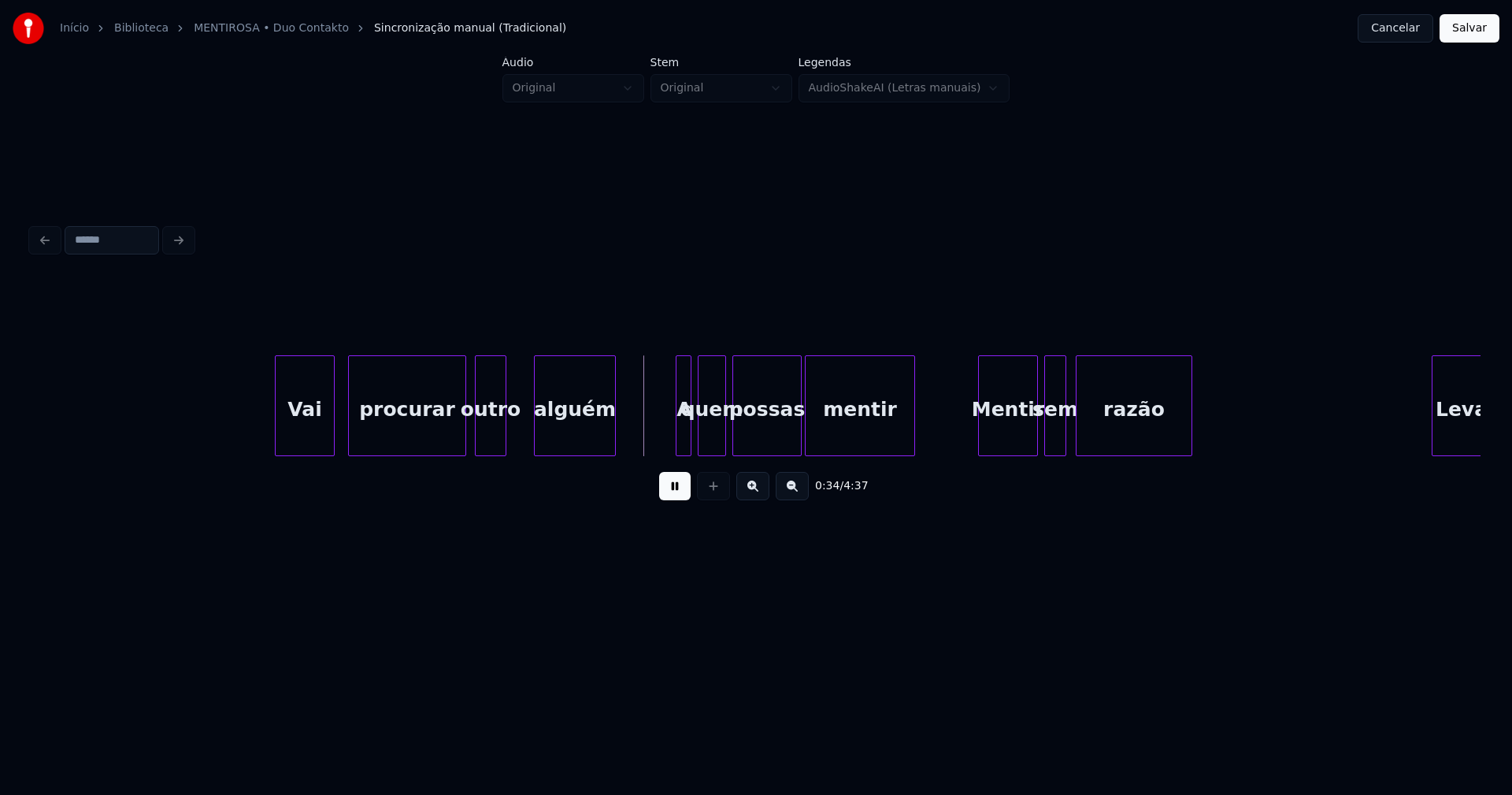
click at [491, 446] on div "outro" at bounding box center [490, 410] width 30 height 107
click at [520, 439] on div at bounding box center [521, 406] width 5 height 100
click at [676, 451] on div "[PERSON_NAME] procurar outro alguém A quem possas mentir Mentir sem razão [PERS…" at bounding box center [756, 405] width 1449 height 101
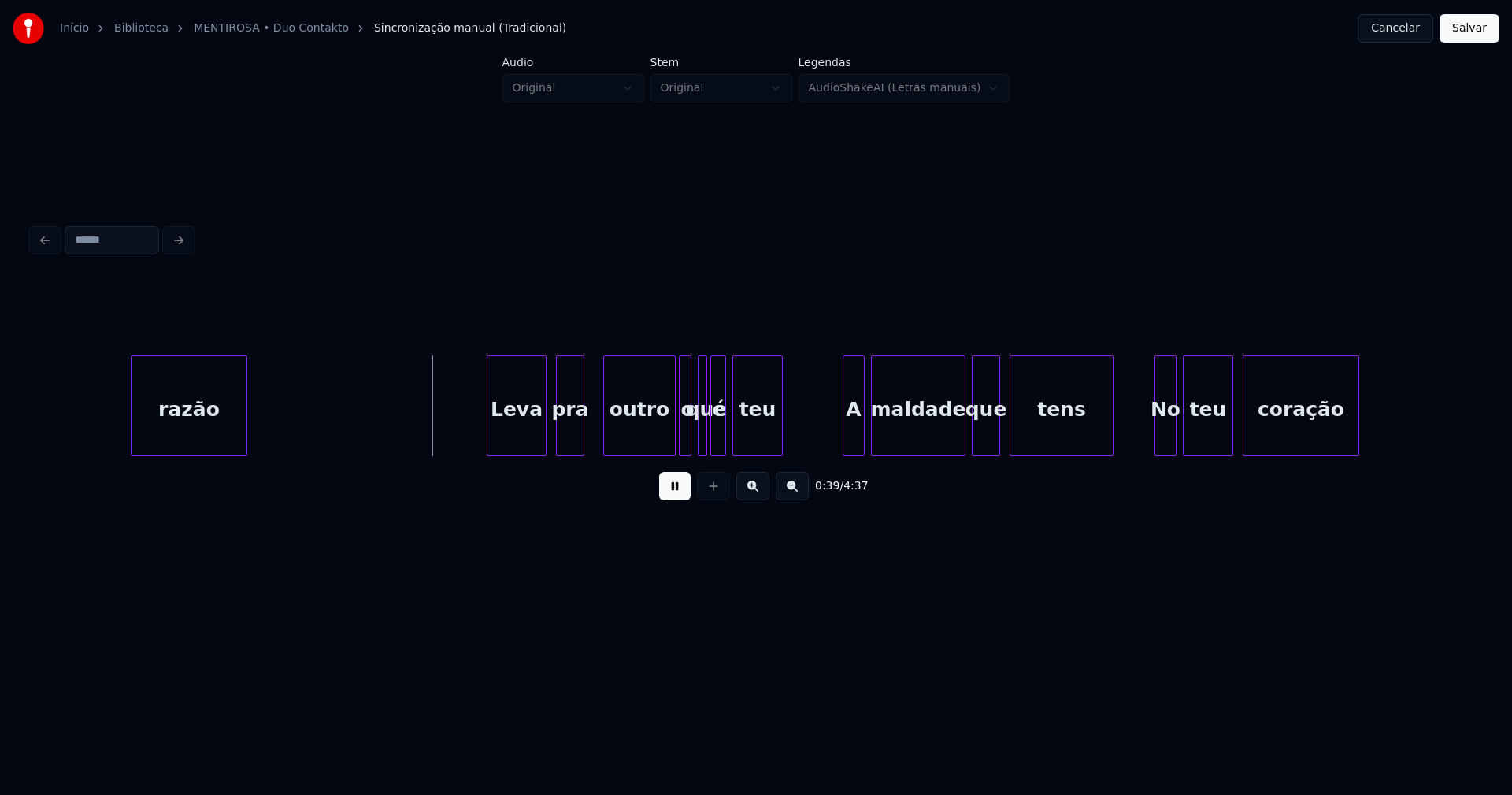
scroll to position [0, 6157]
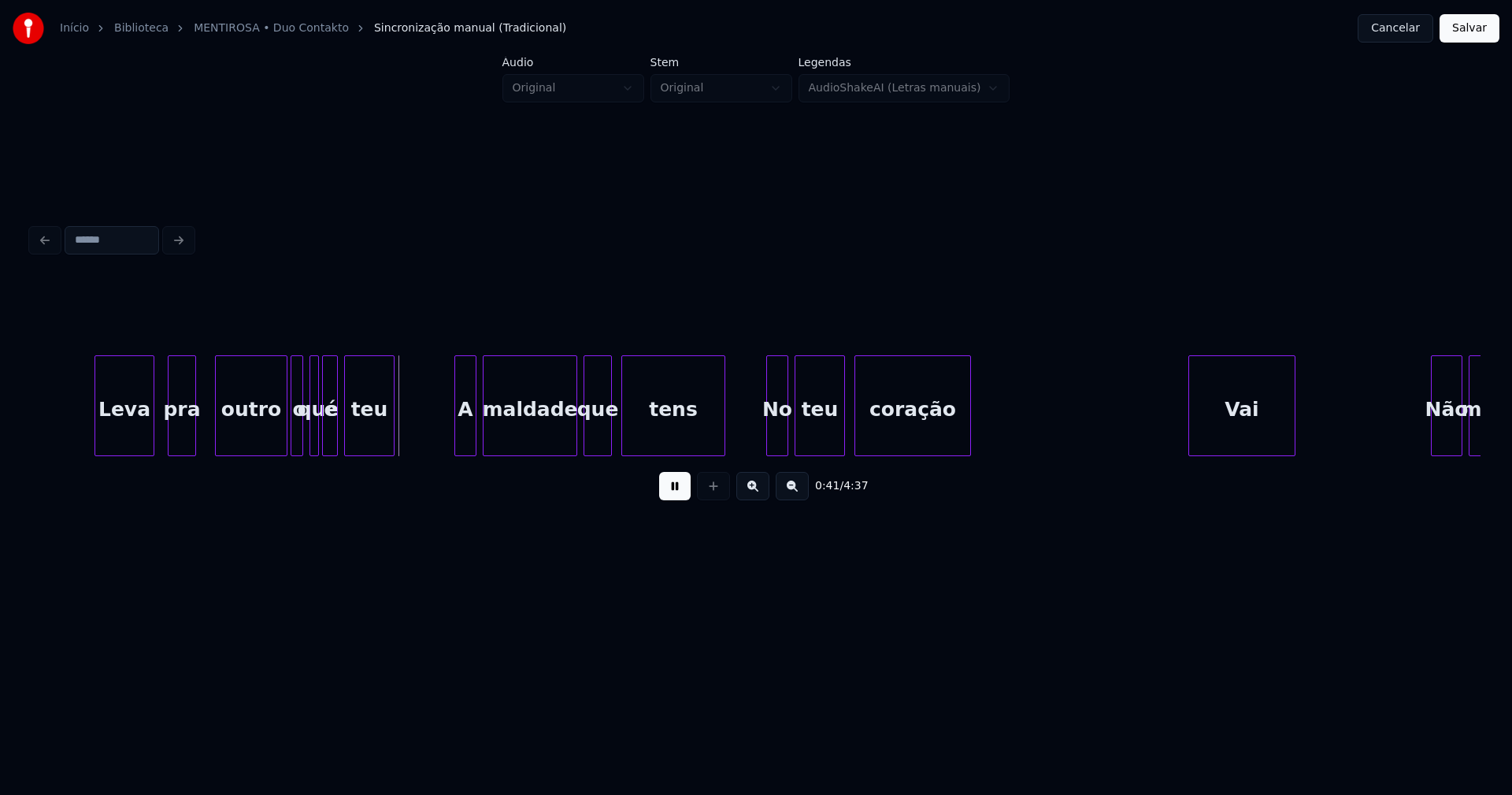
click at [123, 435] on div "Leva" at bounding box center [125, 410] width 59 height 107
click at [70, 439] on div at bounding box center [70, 406] width 5 height 100
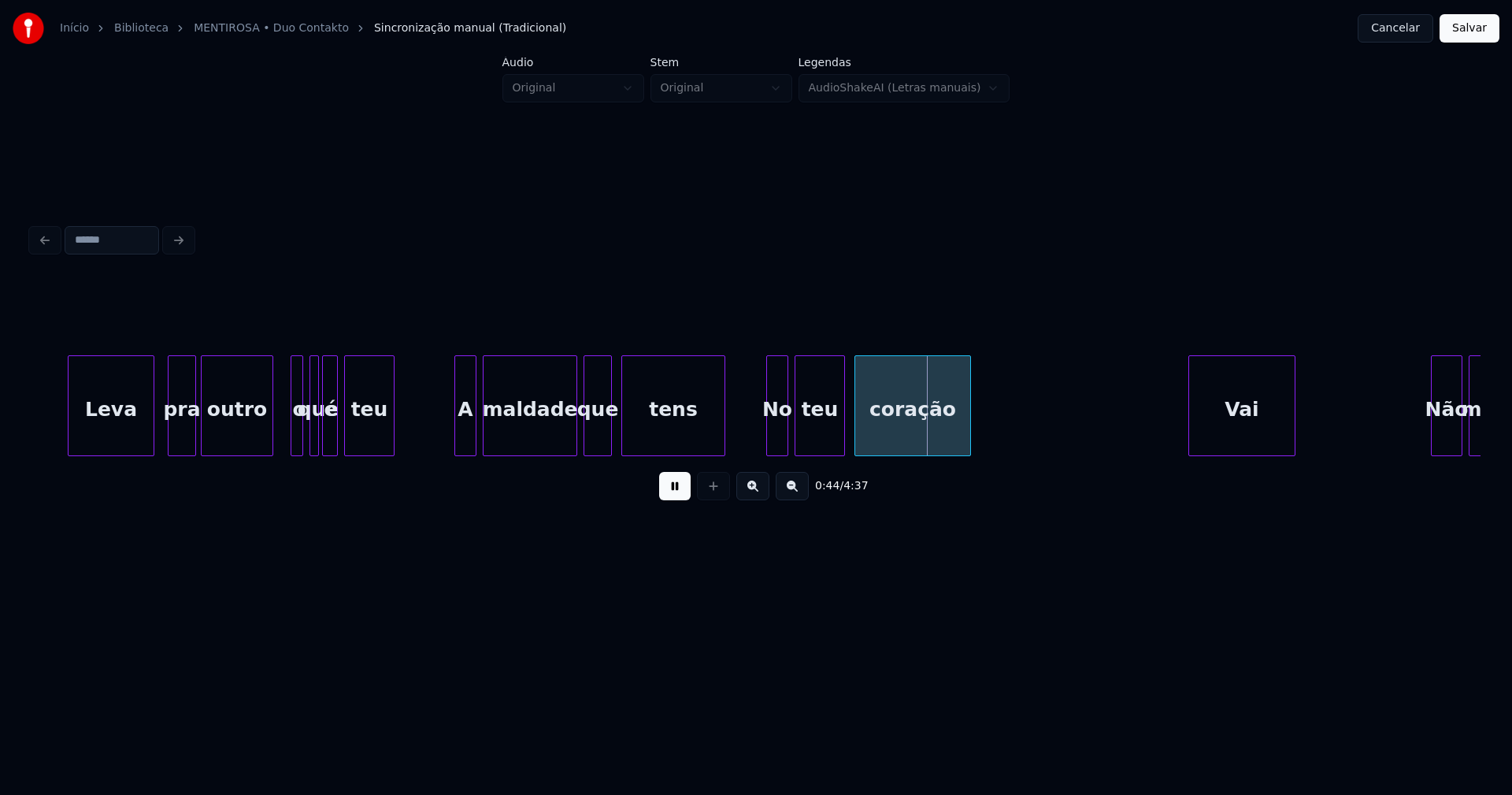
click at [234, 439] on div "outro" at bounding box center [237, 410] width 71 height 107
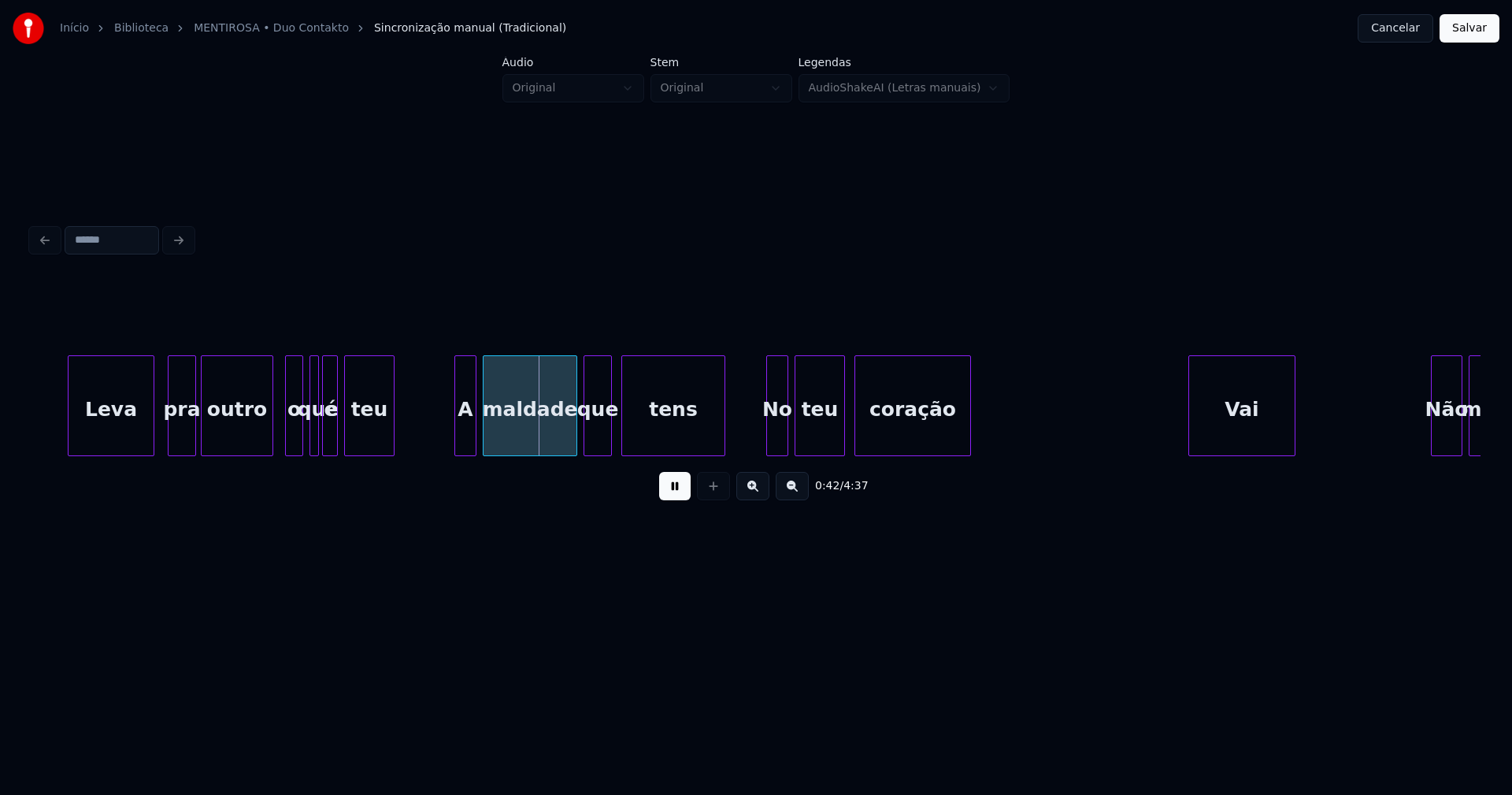
click at [289, 428] on div at bounding box center [288, 406] width 5 height 100
click at [288, 432] on div "o" at bounding box center [288, 410] width 17 height 107
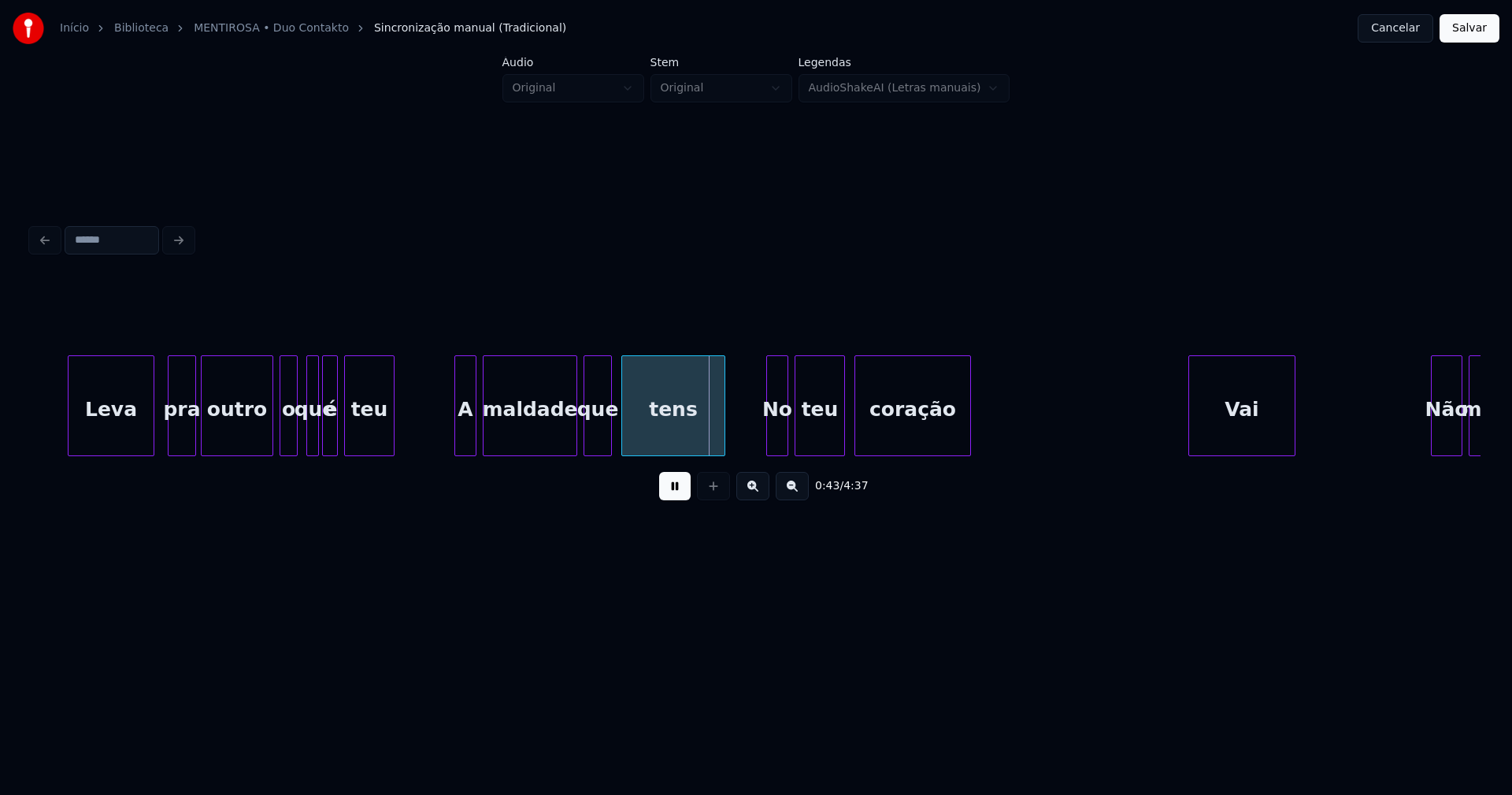
click at [307, 439] on div at bounding box center [309, 406] width 5 height 100
click at [459, 439] on div "A" at bounding box center [460, 410] width 20 height 107
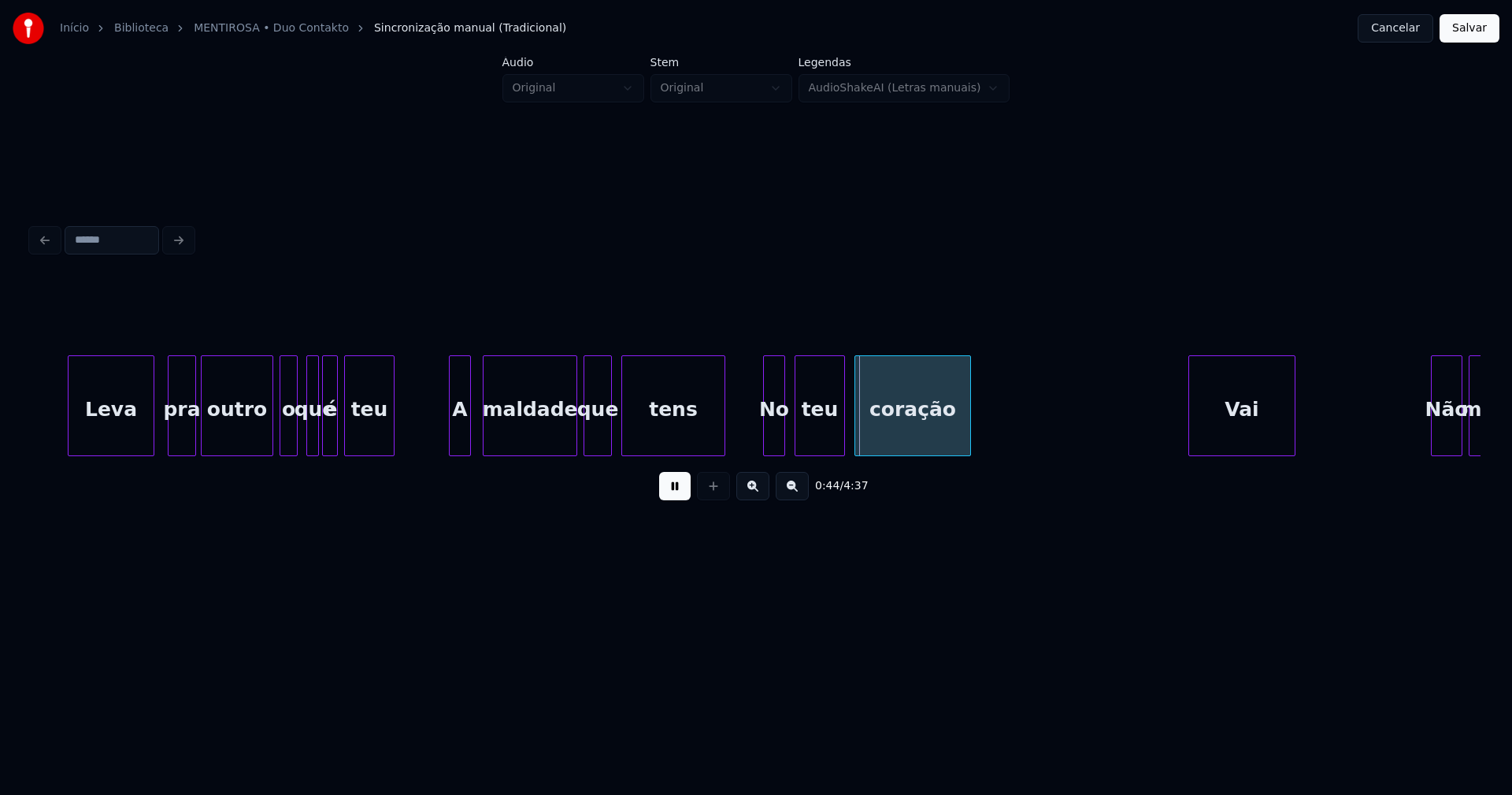
click at [772, 439] on div "No" at bounding box center [774, 410] width 20 height 107
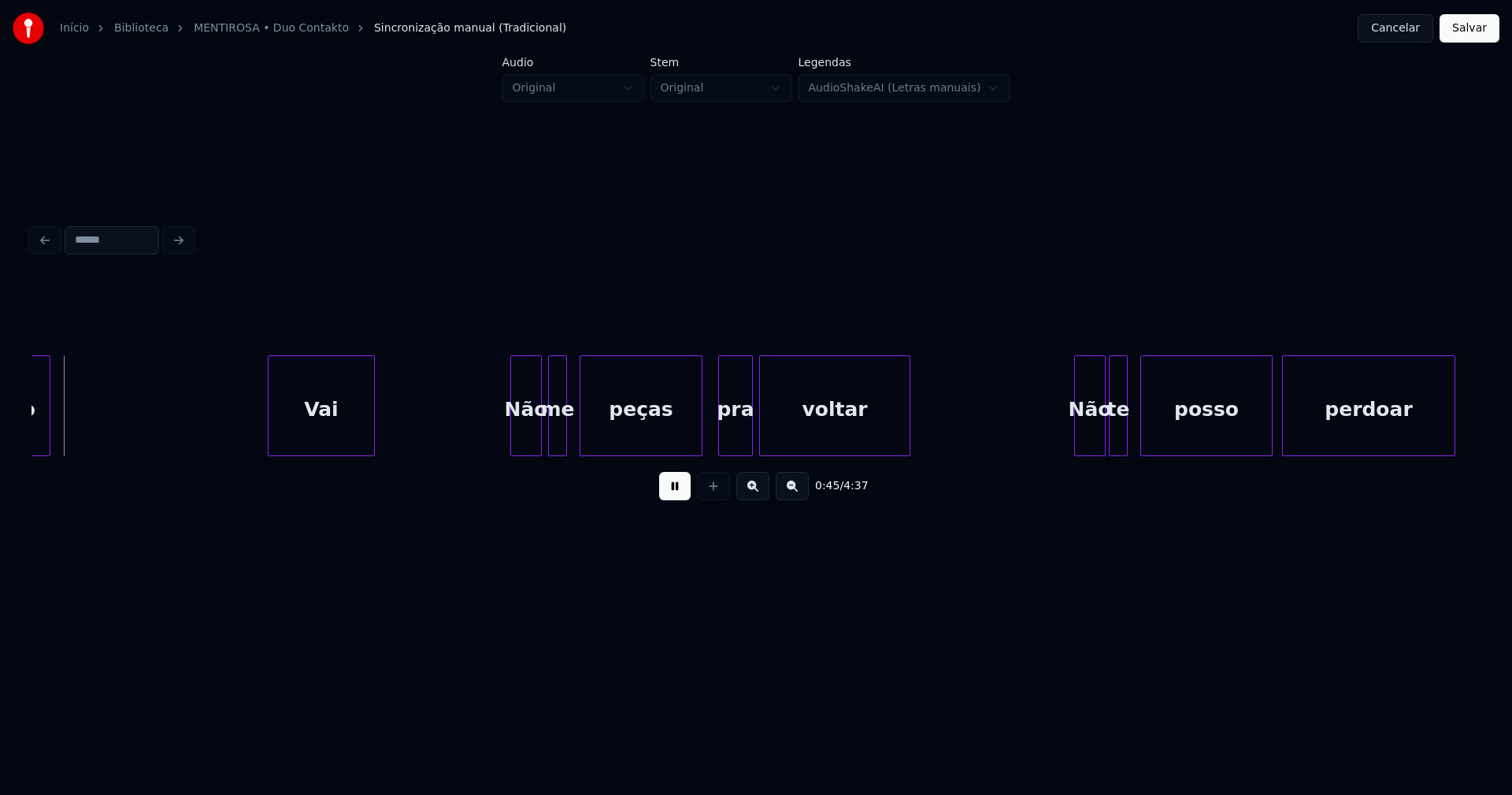
scroll to position [0, 7102]
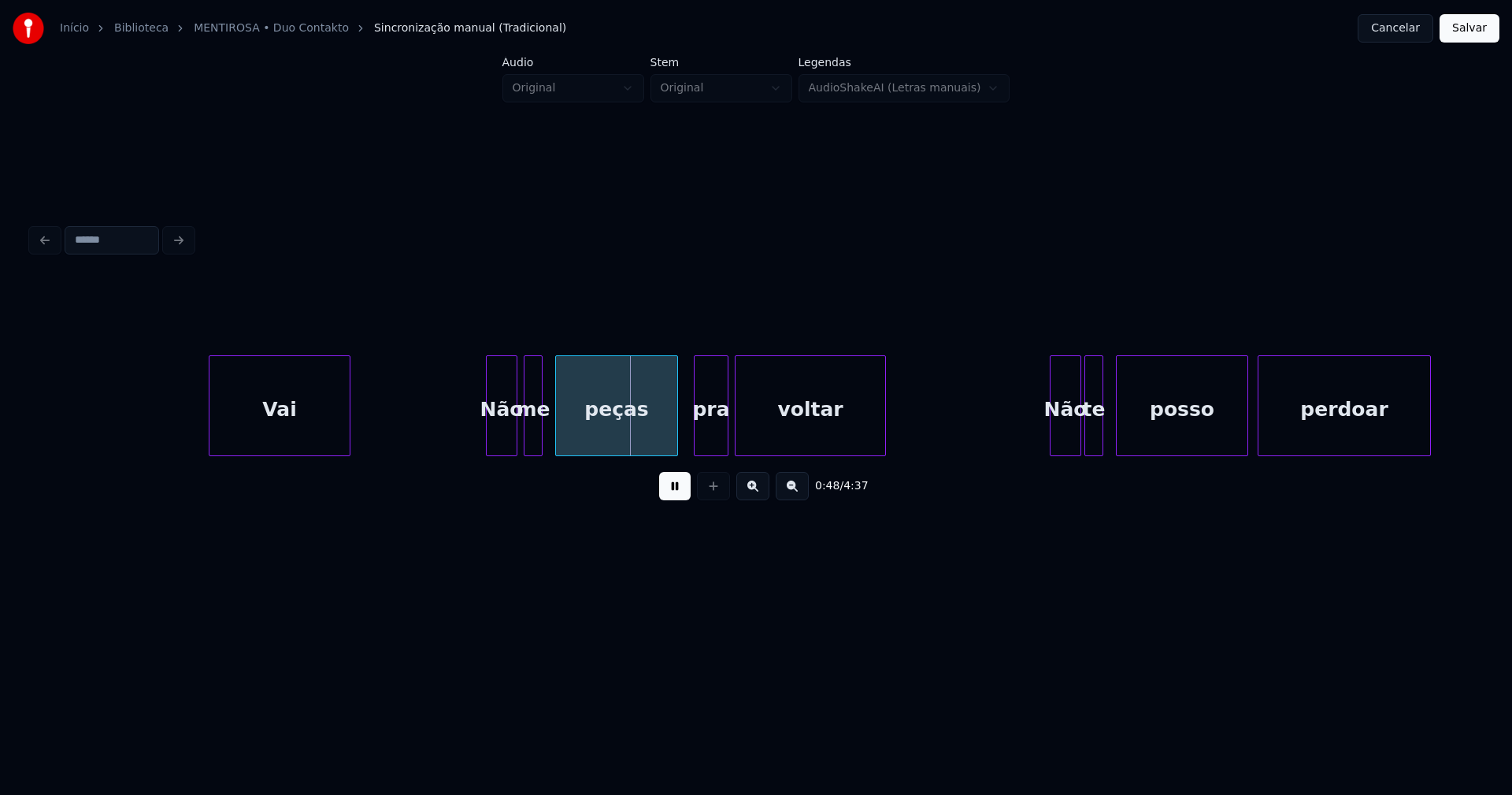
click at [210, 432] on div at bounding box center [212, 406] width 5 height 100
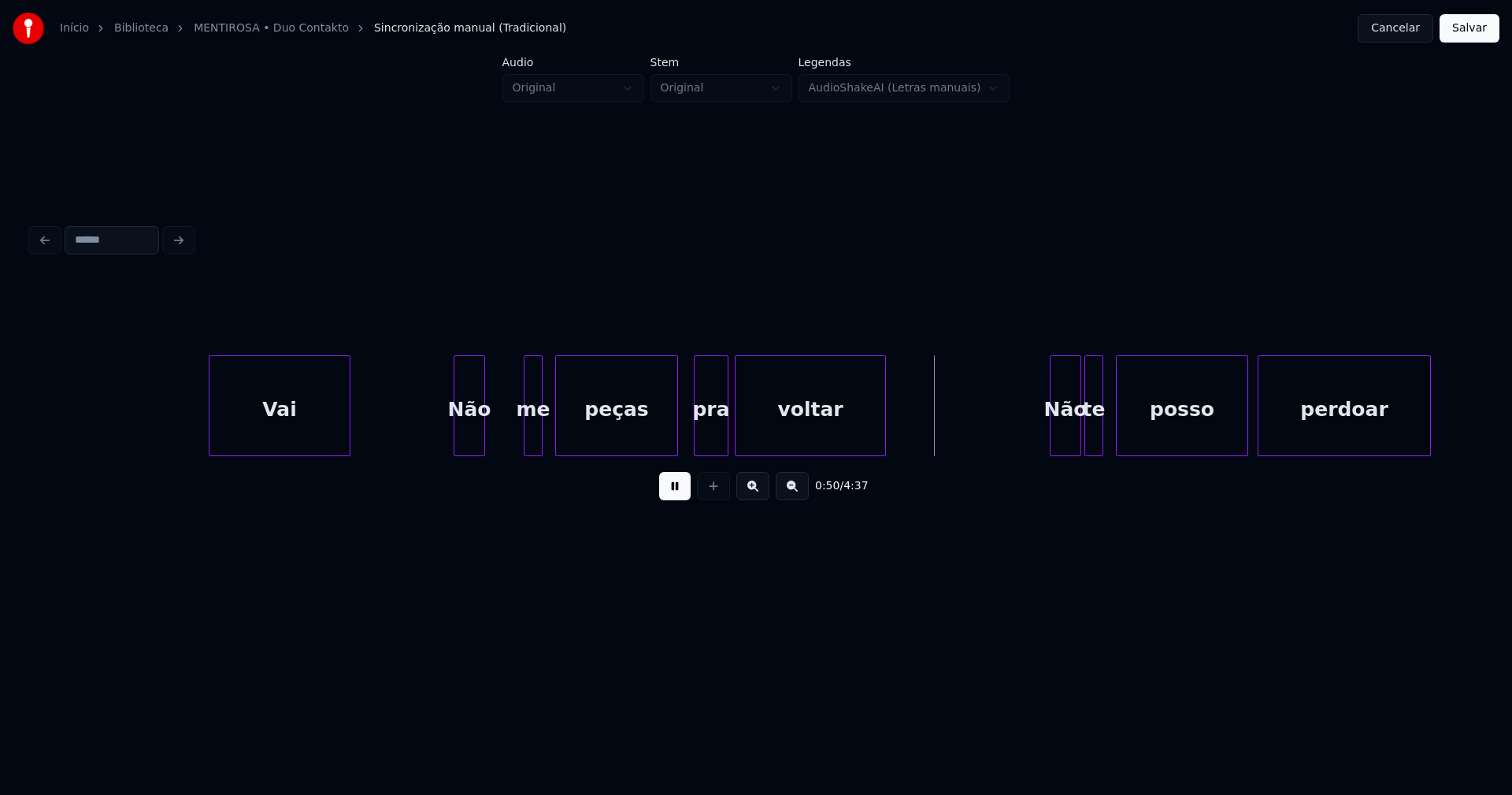
click at [466, 439] on div "Não" at bounding box center [470, 410] width 30 height 107
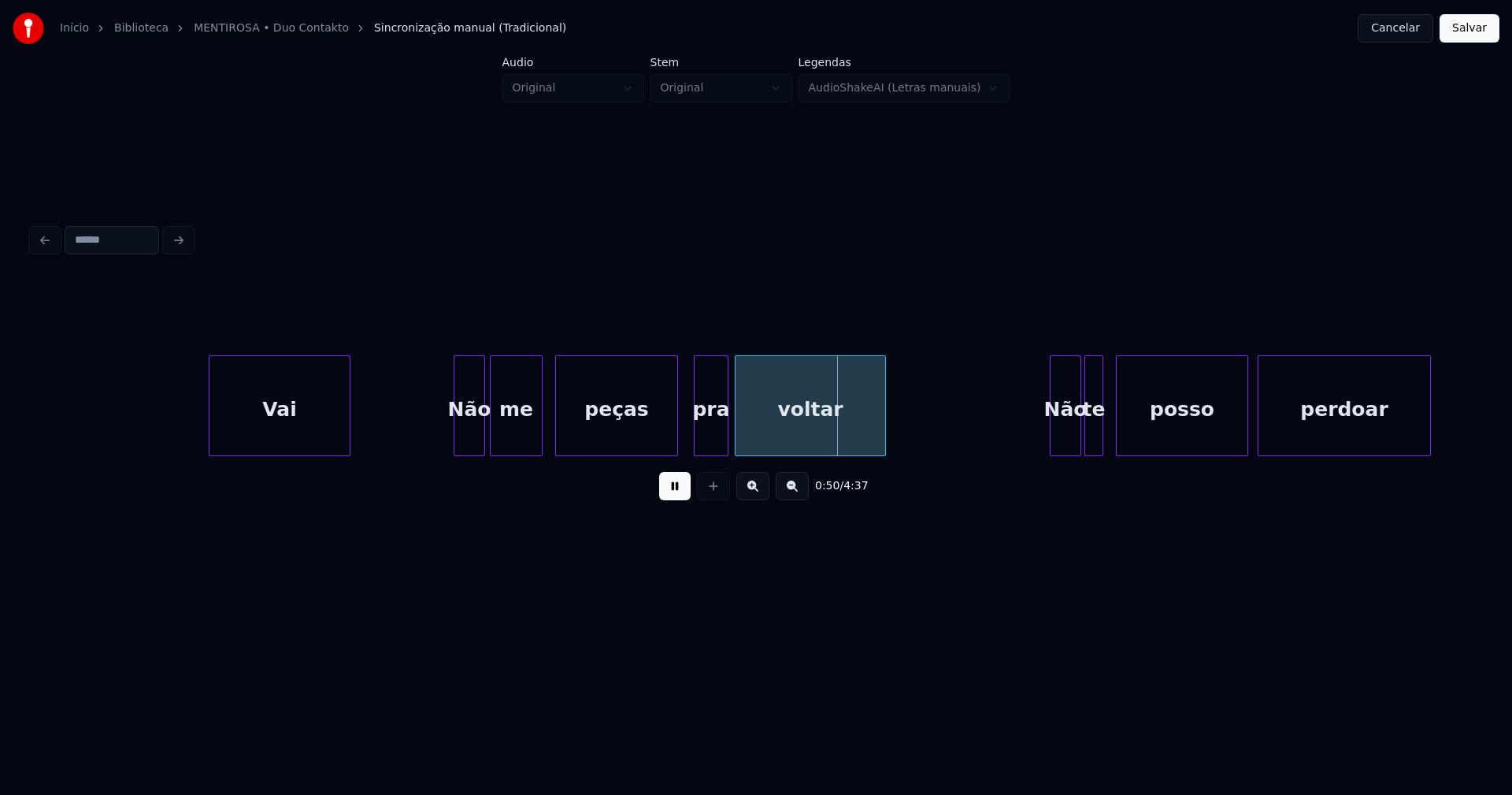
click at [491, 435] on div at bounding box center [493, 406] width 5 height 100
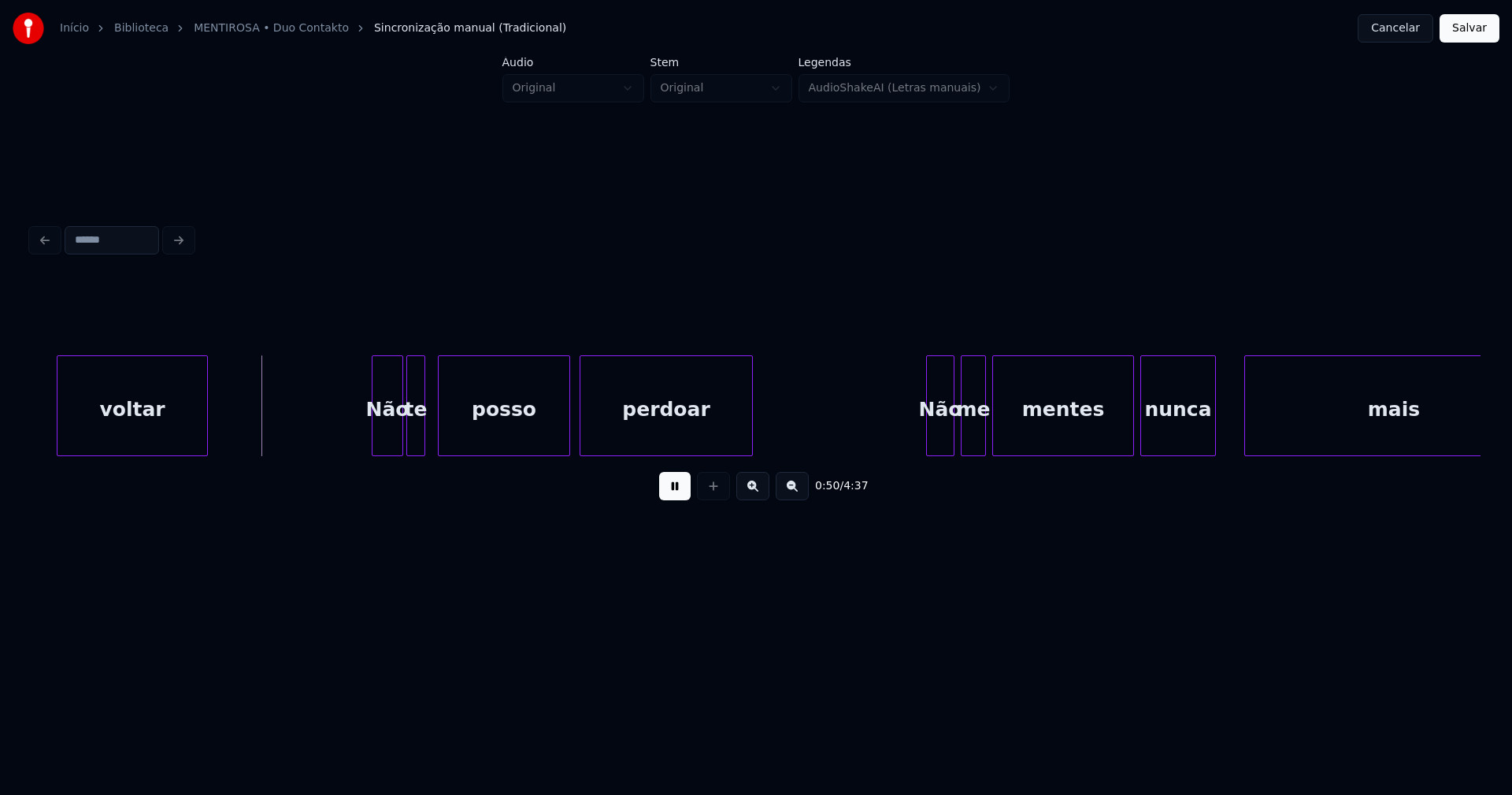
scroll to position [0, 7950]
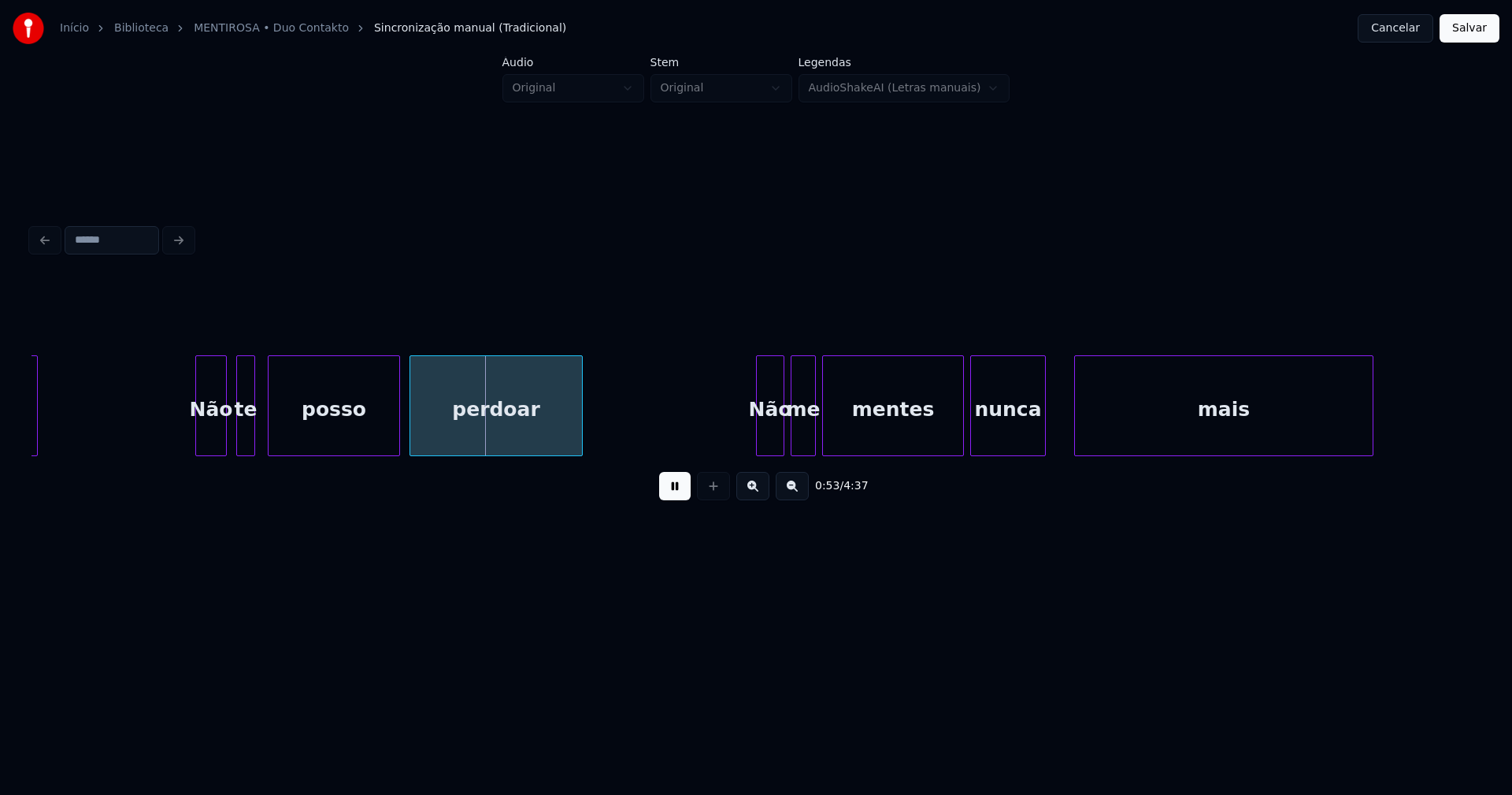
click at [210, 438] on div "Não" at bounding box center [211, 410] width 30 height 107
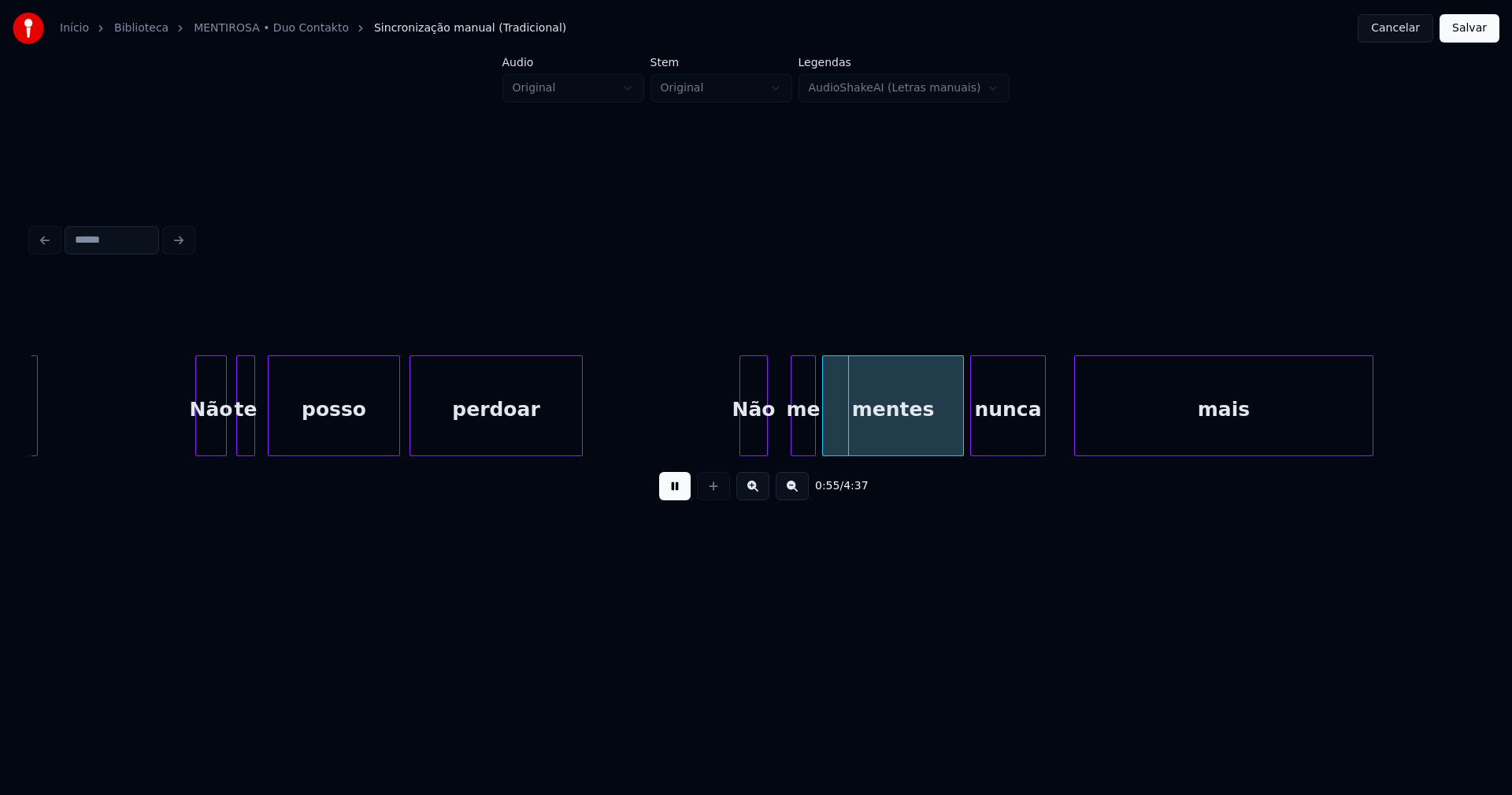
click at [748, 434] on div "Não" at bounding box center [753, 410] width 26 height 107
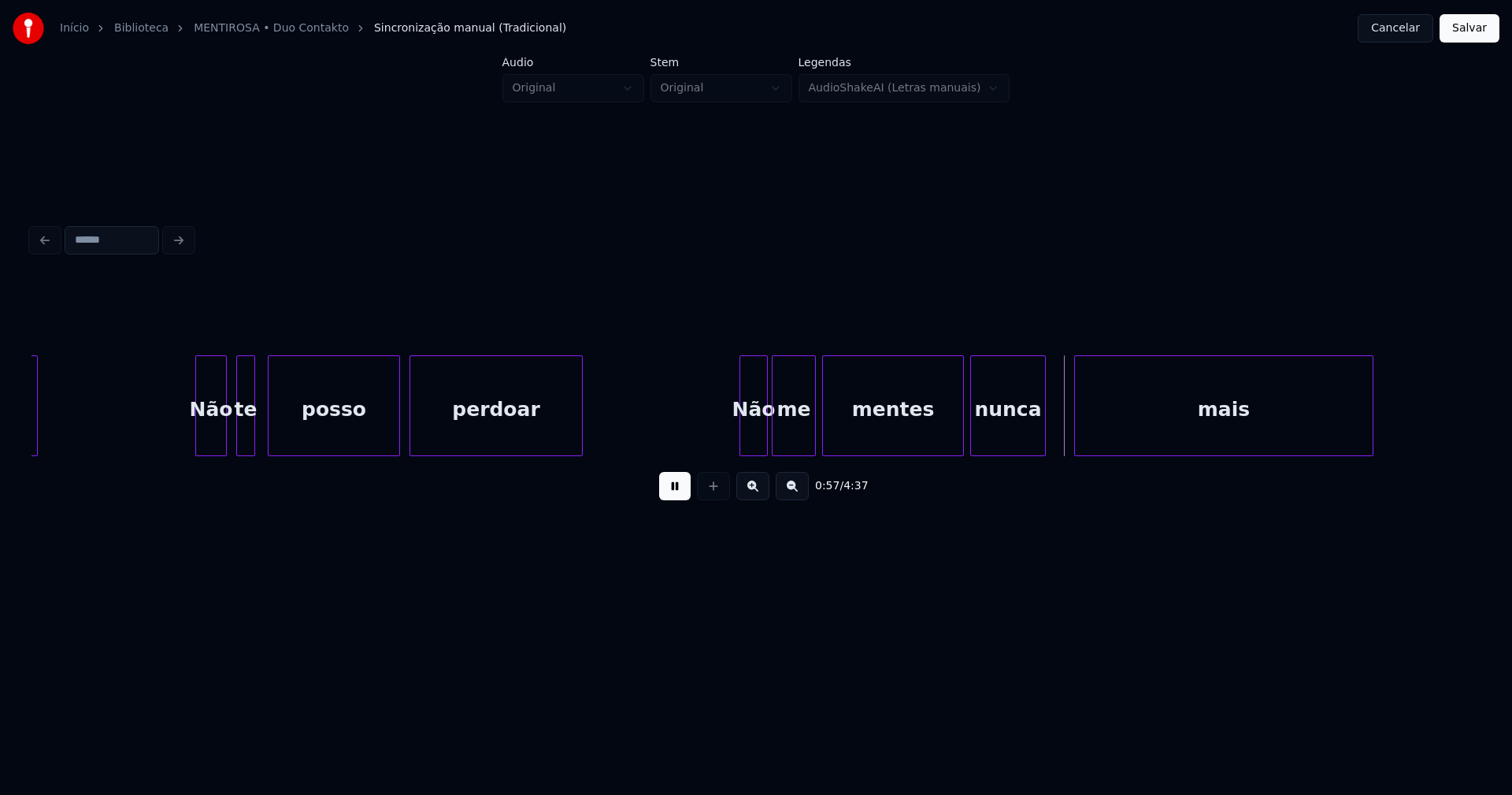
click at [773, 434] on div at bounding box center [774, 406] width 5 height 100
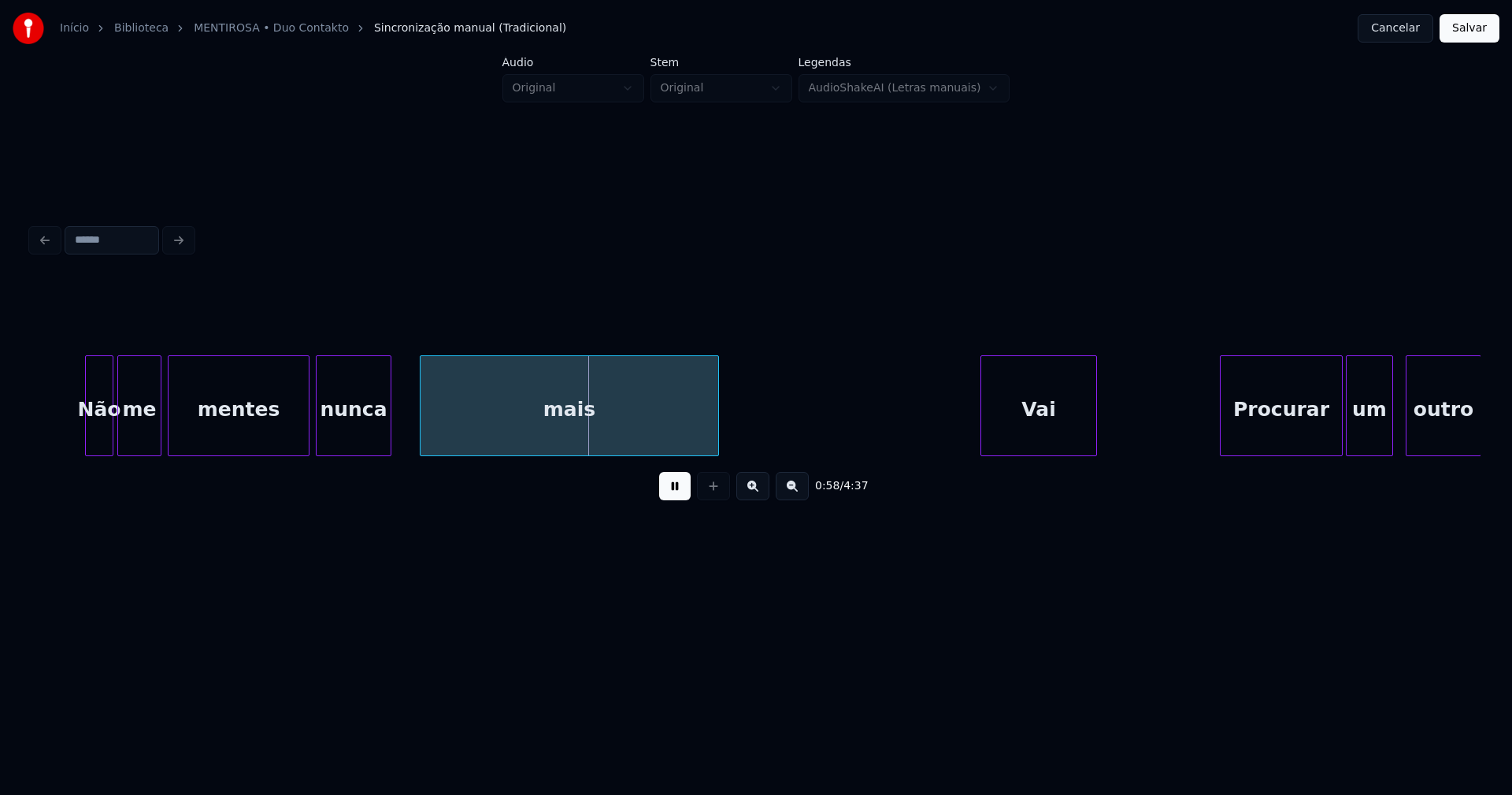
scroll to position [0, 8654]
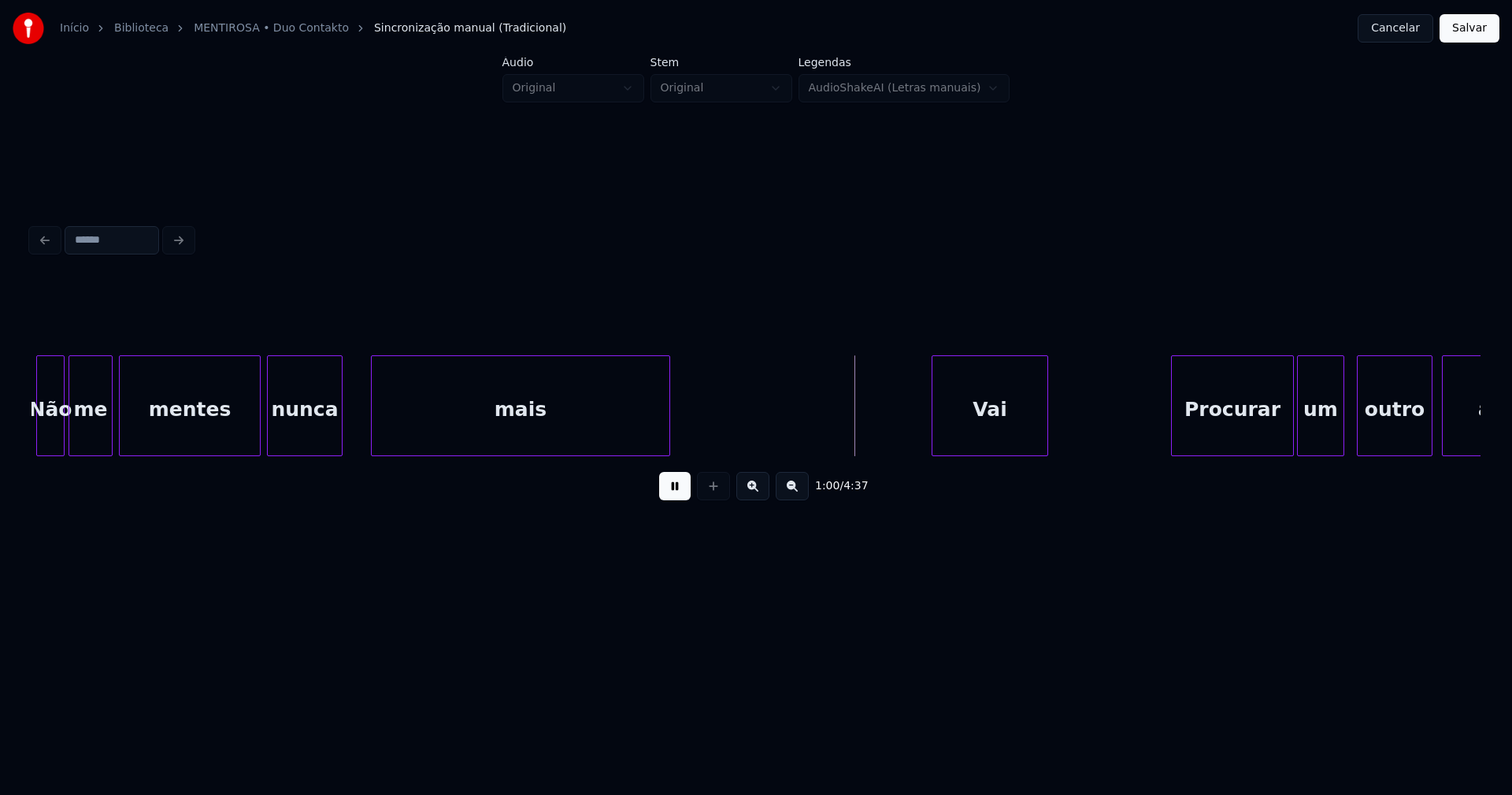
click at [426, 420] on div "mais" at bounding box center [520, 410] width 298 height 107
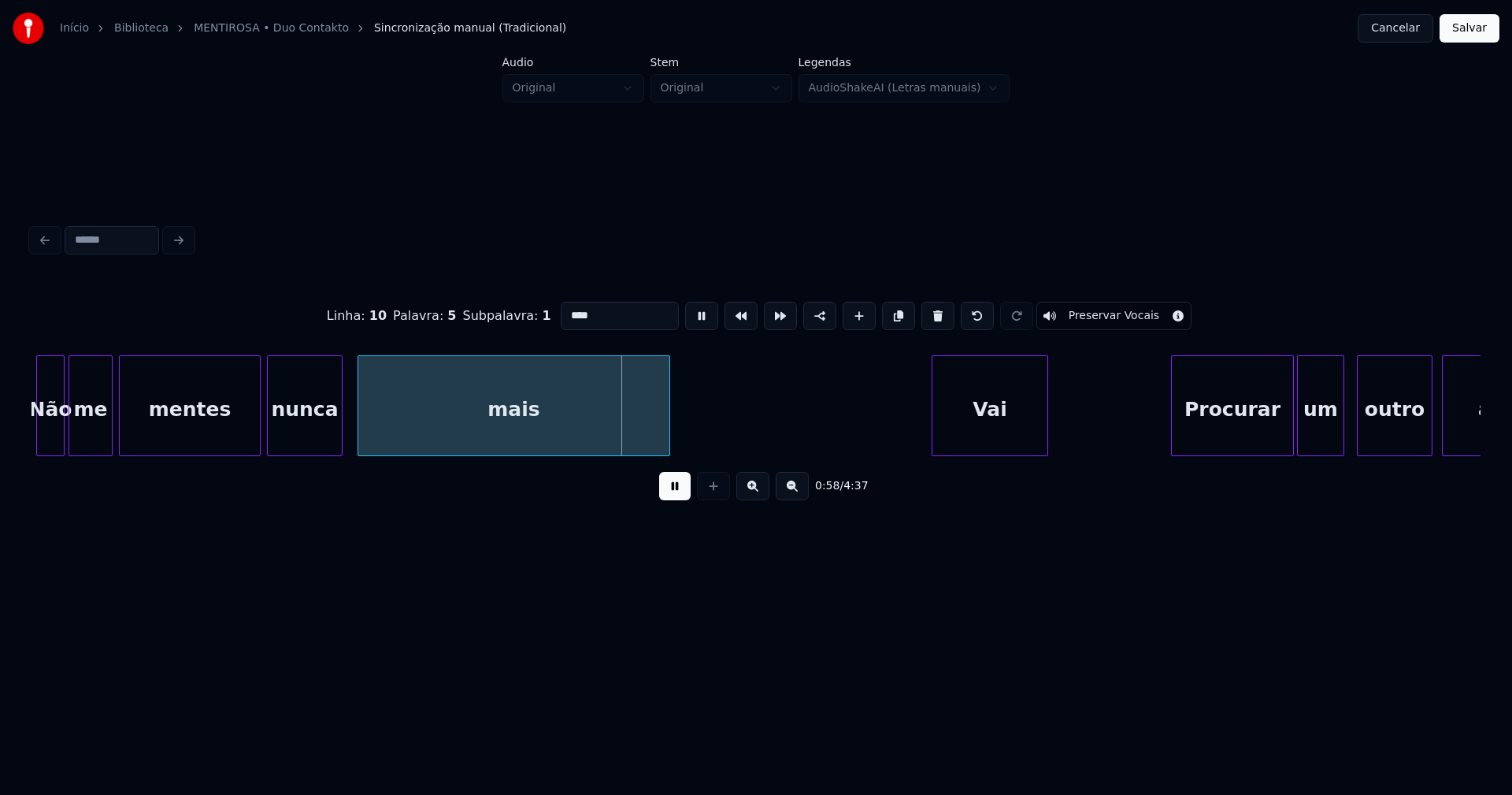
click at [360, 434] on div at bounding box center [360, 406] width 5 height 100
click at [664, 491] on button at bounding box center [674, 485] width 31 height 28
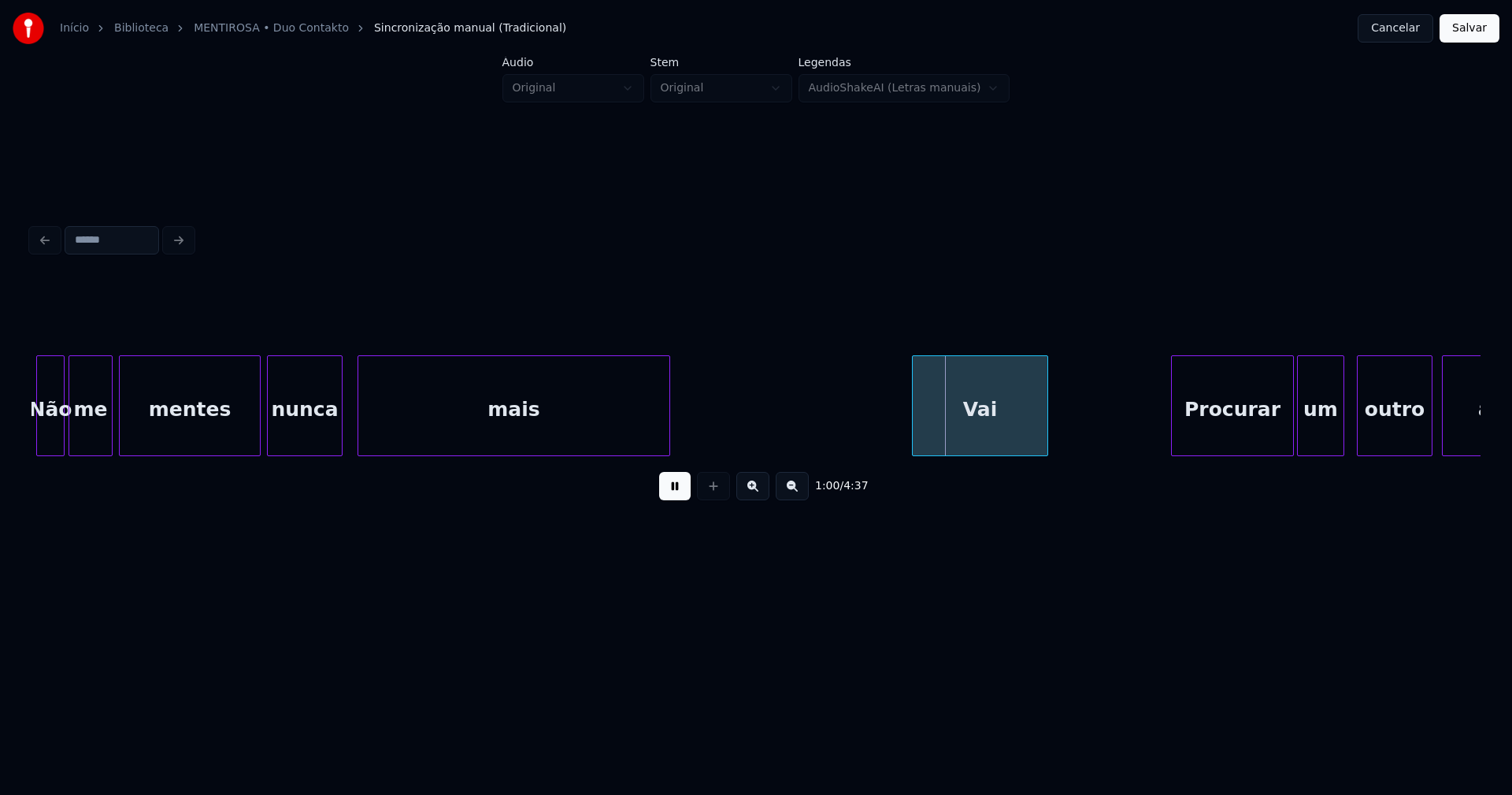
click at [915, 440] on div at bounding box center [915, 406] width 5 height 100
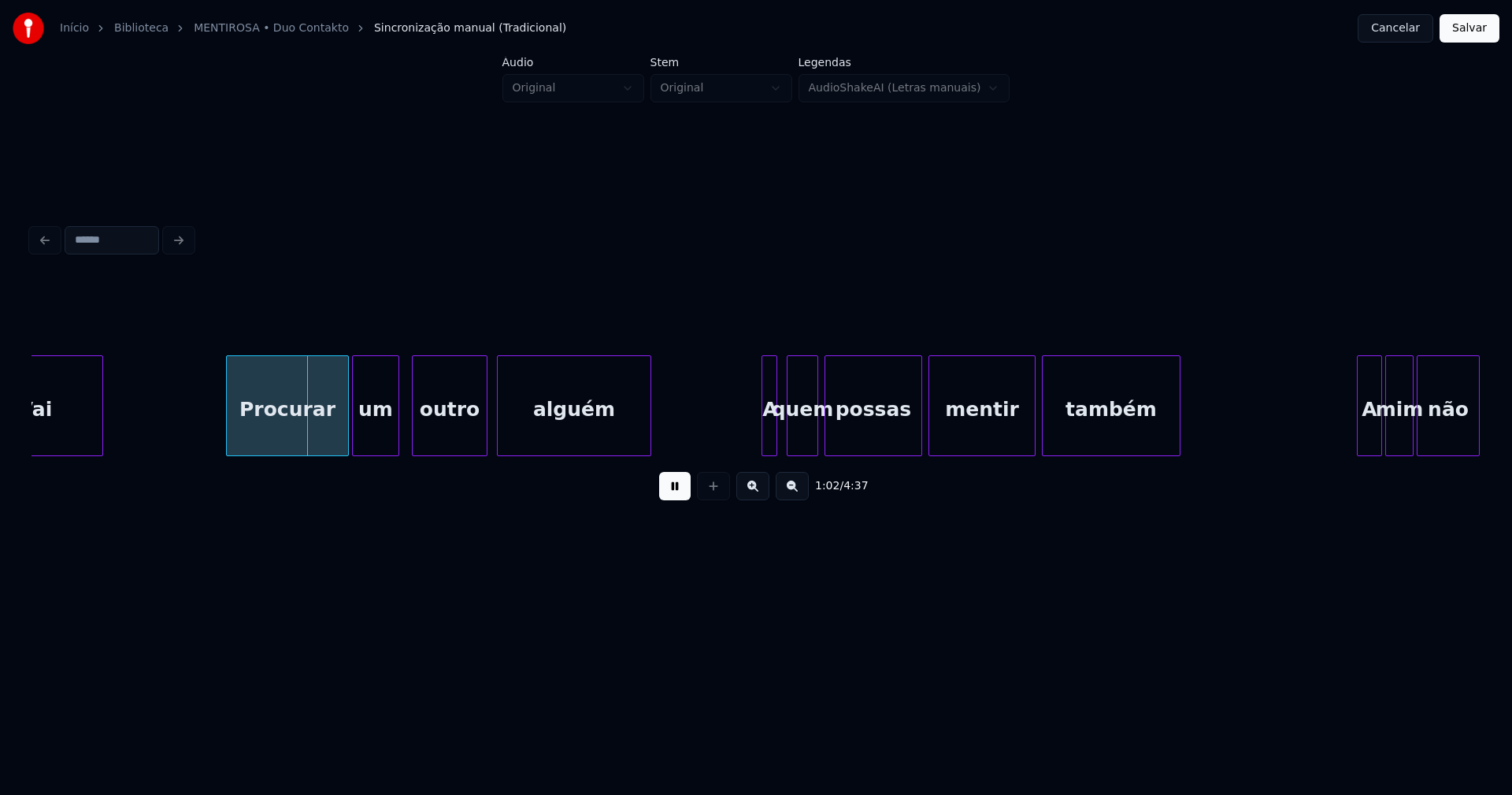
scroll to position [0, 9187]
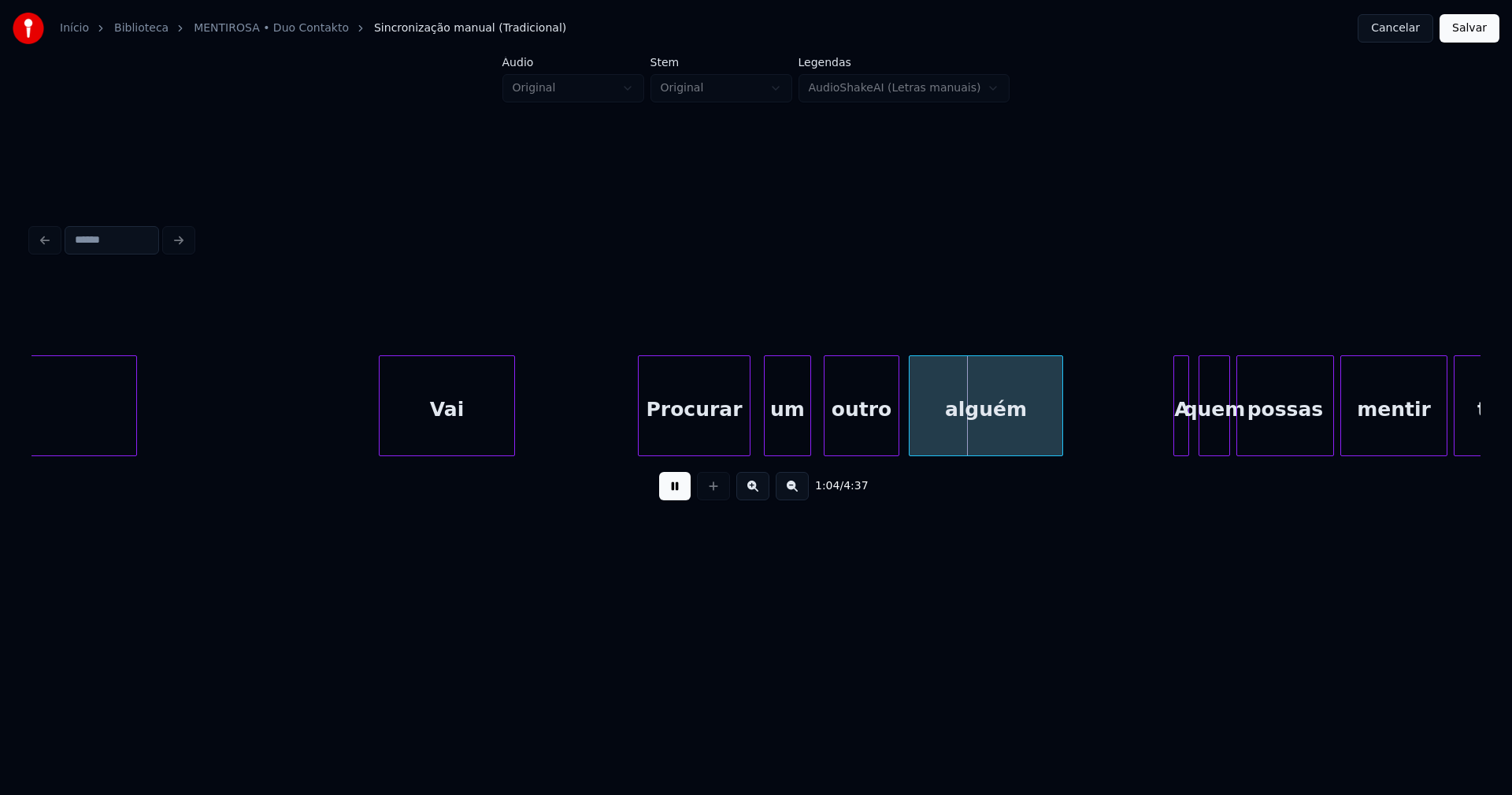
click at [747, 443] on div at bounding box center [747, 406] width 5 height 100
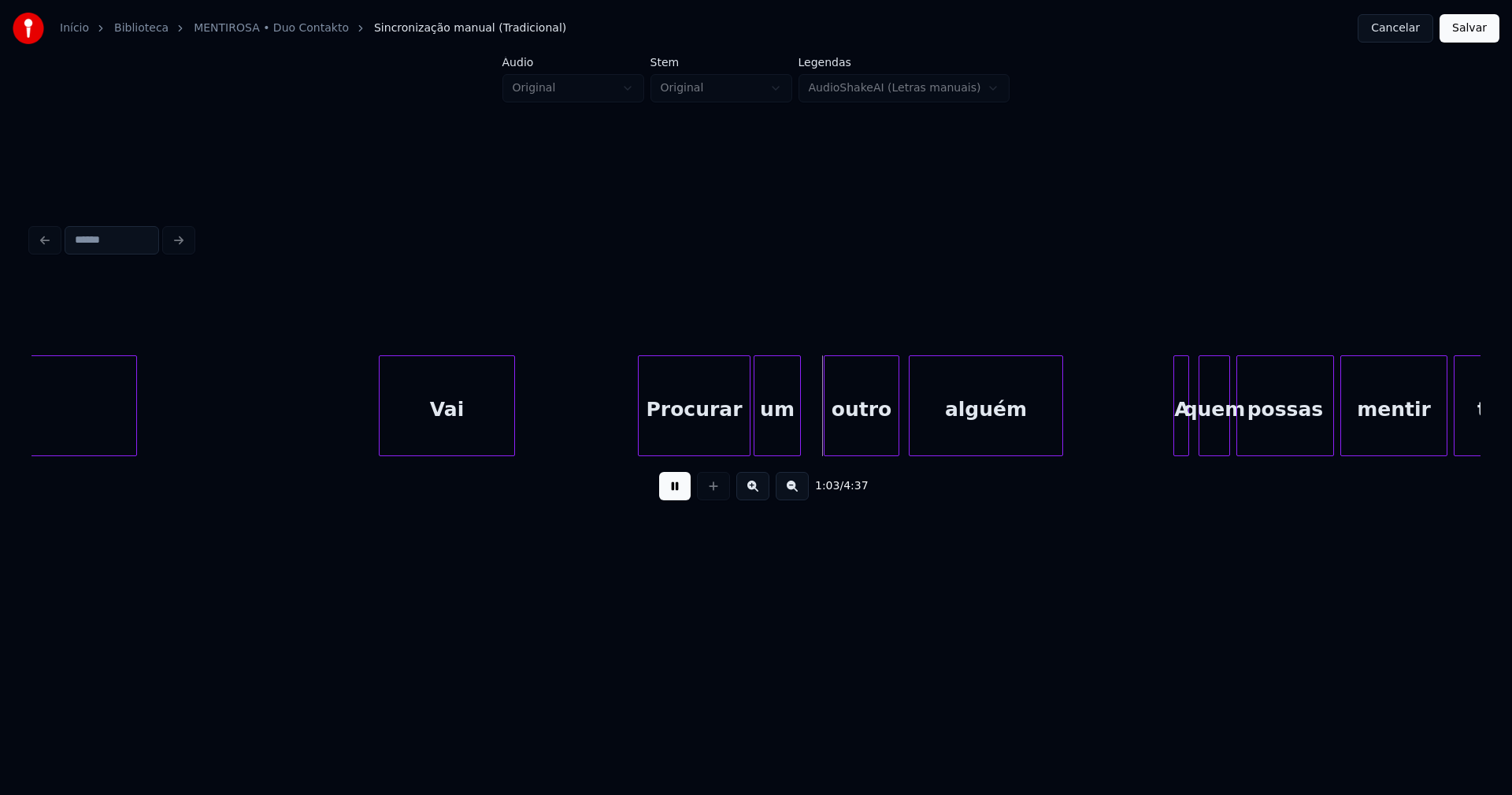
click at [772, 439] on div "um" at bounding box center [777, 410] width 46 height 107
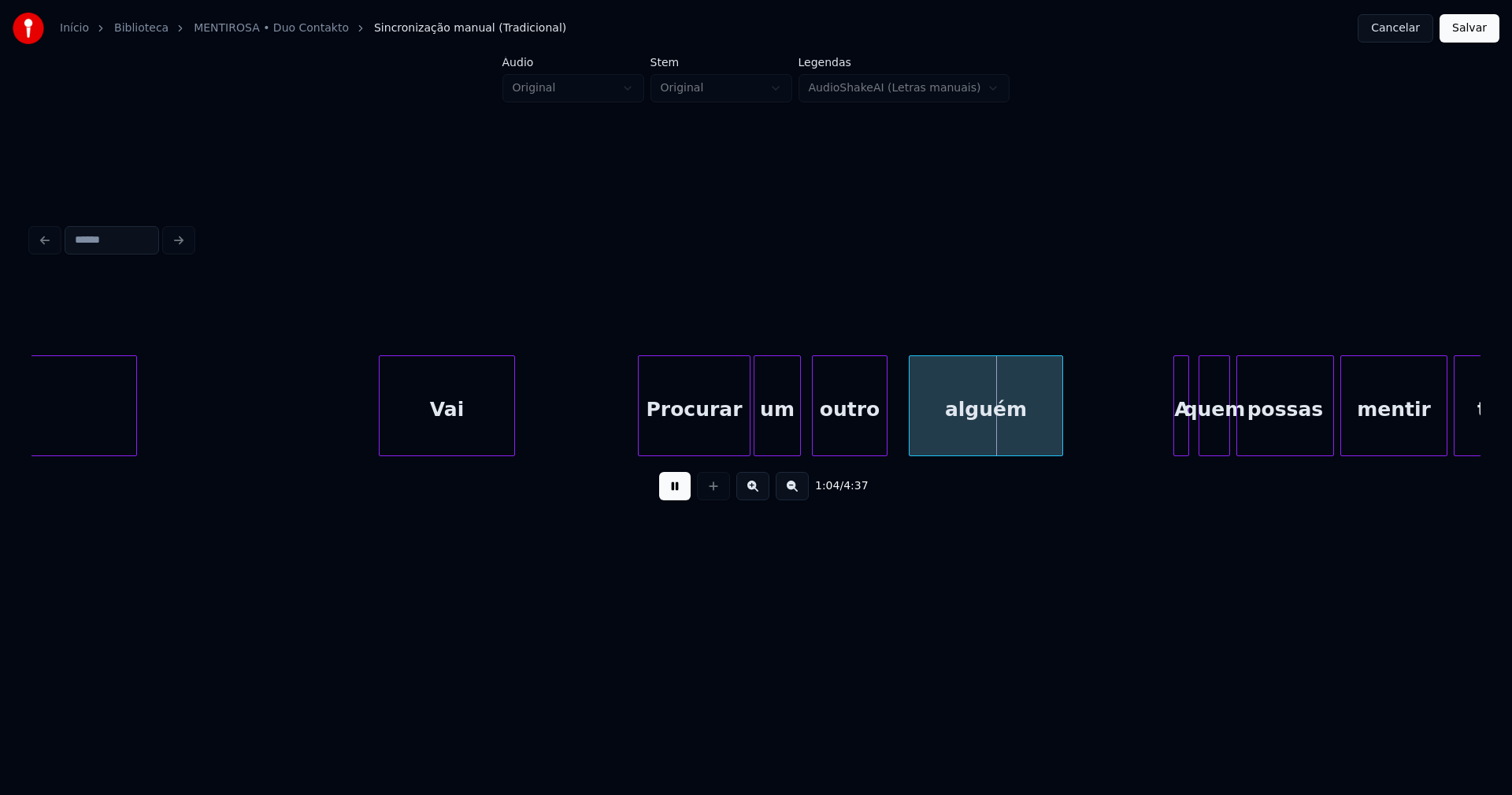
click at [830, 435] on div "outro" at bounding box center [850, 410] width 74 height 107
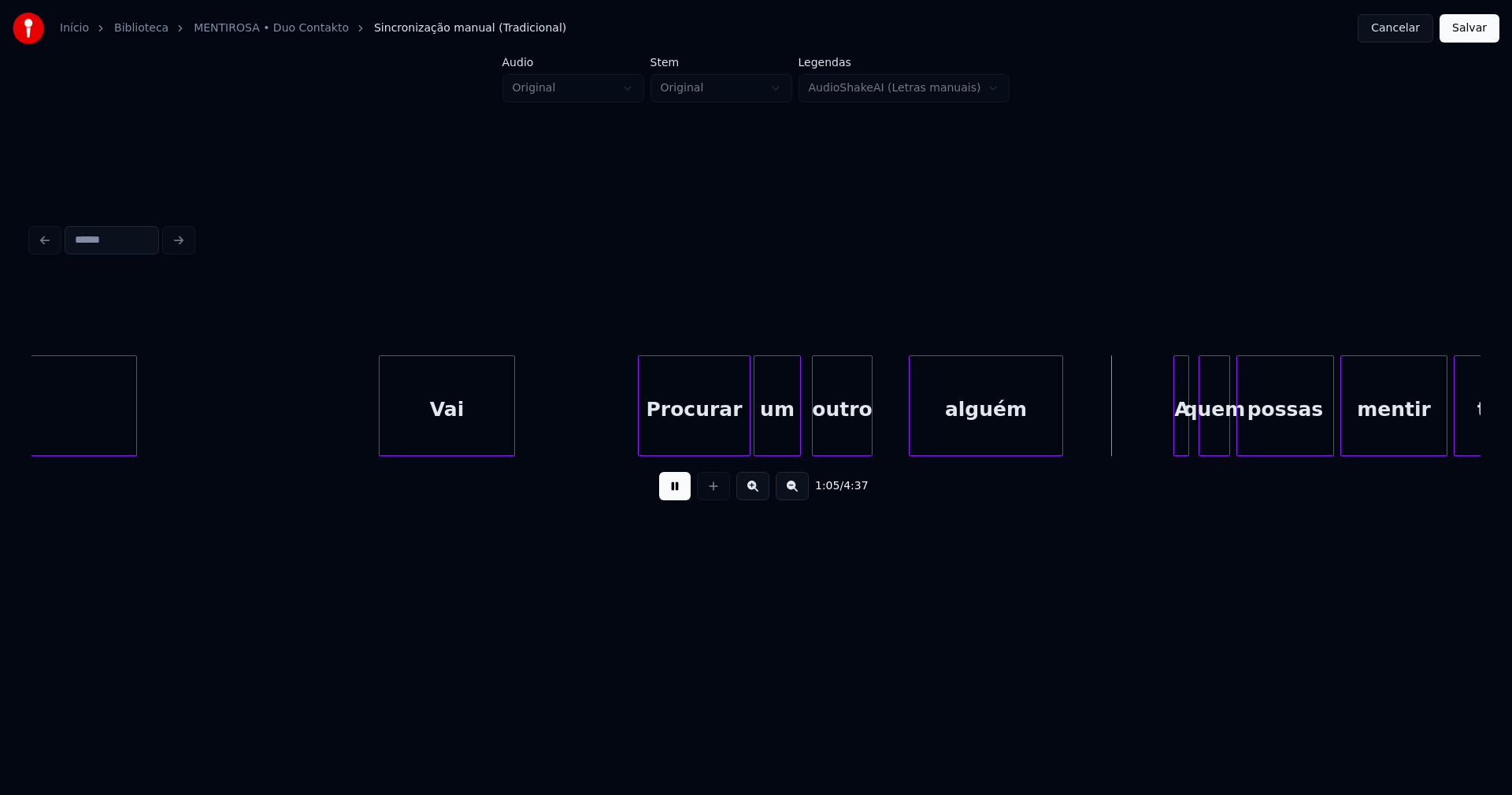
click at [871, 439] on div at bounding box center [869, 406] width 5 height 100
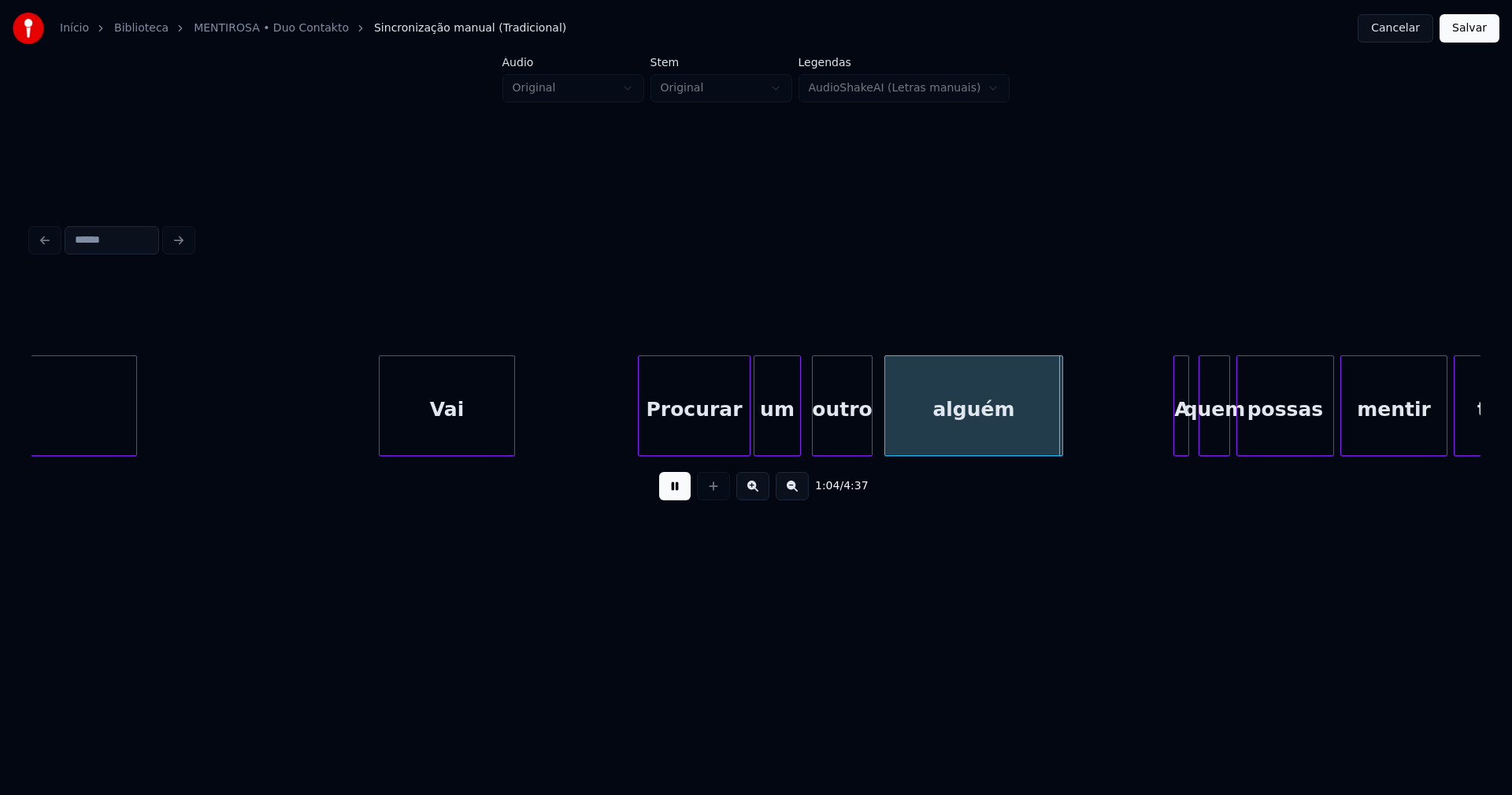
click at [886, 434] on div at bounding box center [887, 406] width 5 height 100
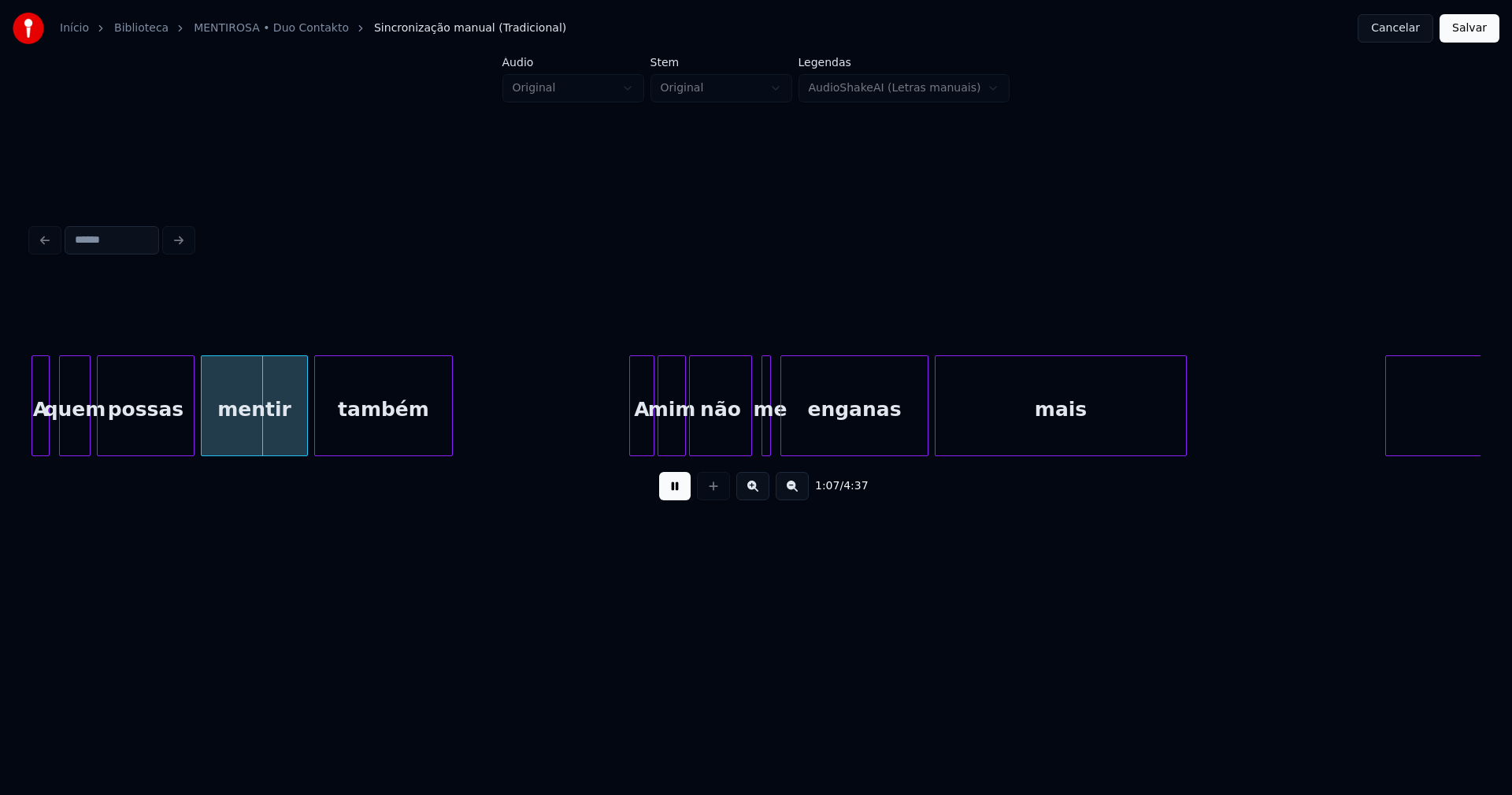
scroll to position [0, 10302]
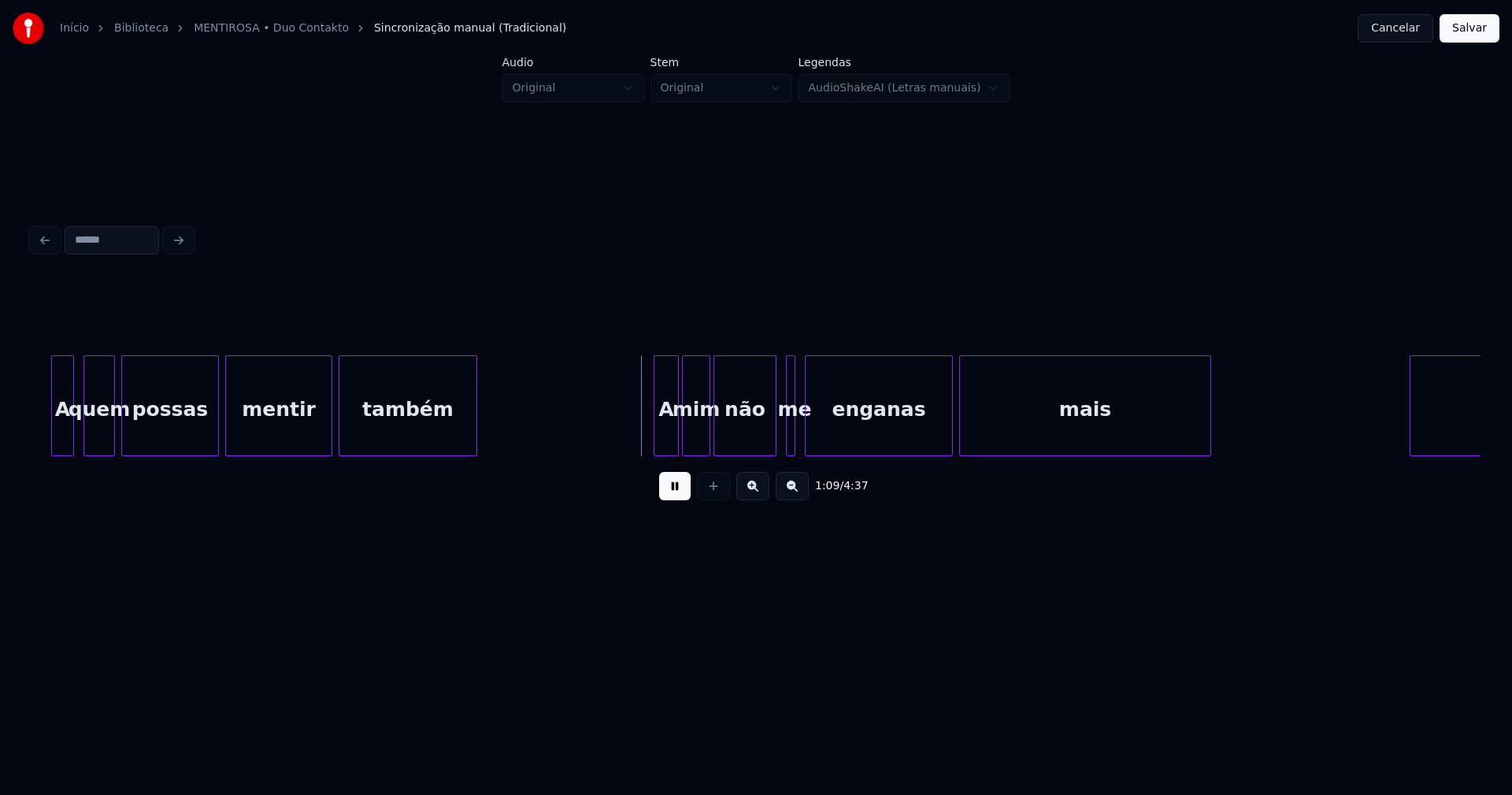
click at [54, 438] on div at bounding box center [54, 406] width 5 height 100
click at [647, 444] on div at bounding box center [648, 406] width 5 height 100
click at [814, 436] on div at bounding box center [815, 406] width 5 height 100
click at [790, 442] on div "me" at bounding box center [790, 410] width 16 height 107
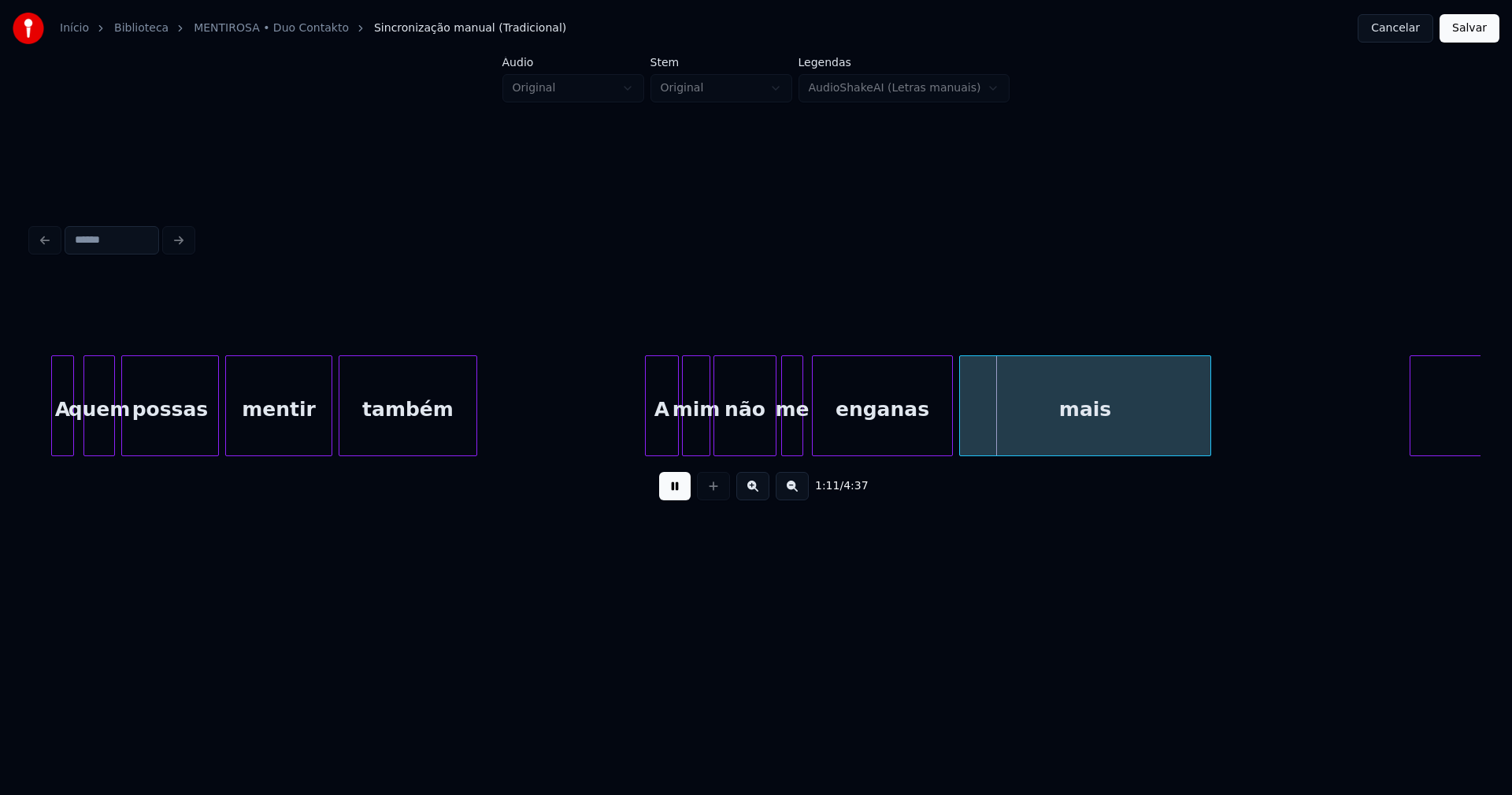
click at [800, 428] on div at bounding box center [799, 406] width 5 height 100
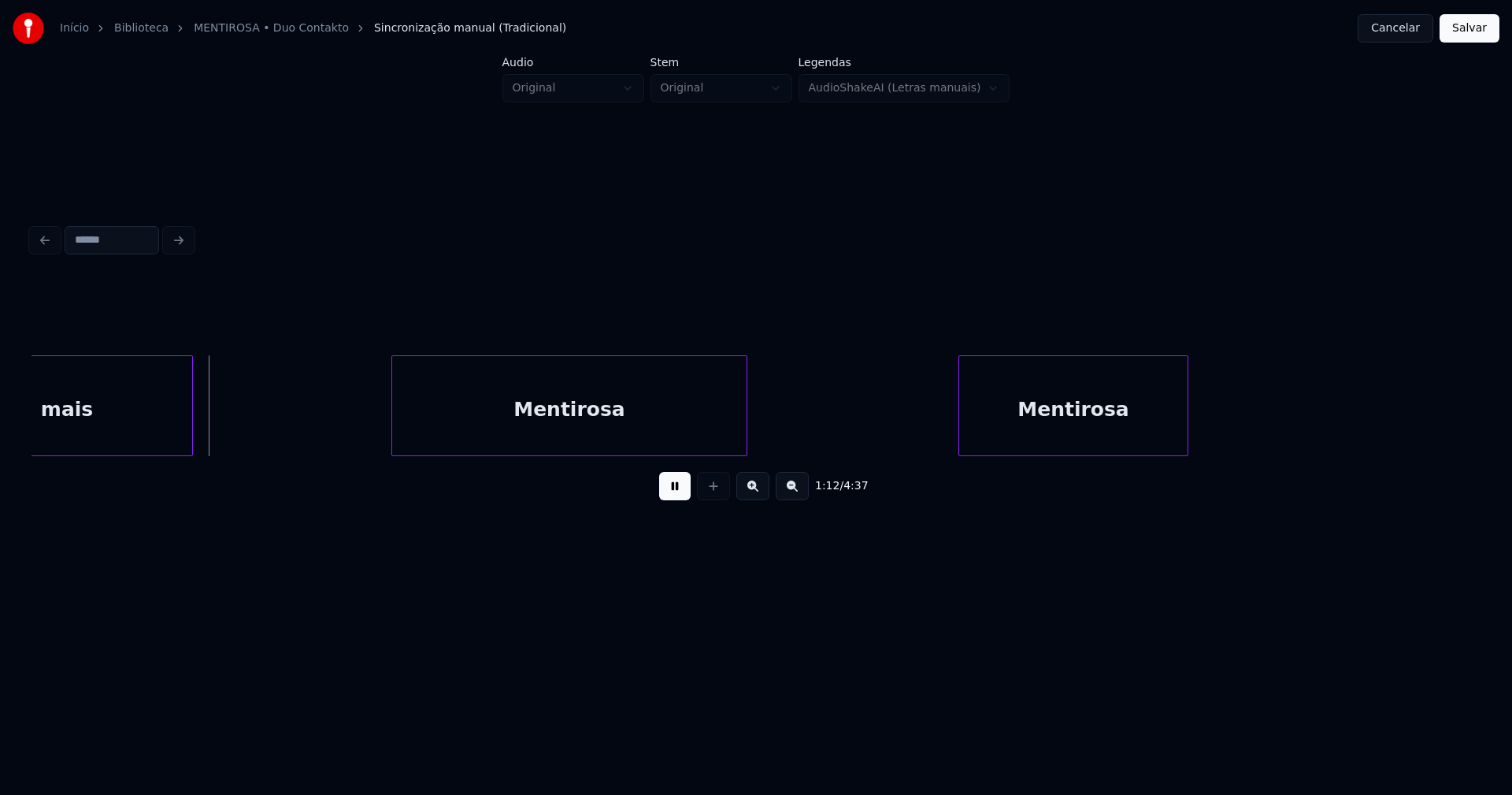
scroll to position [0, 11344]
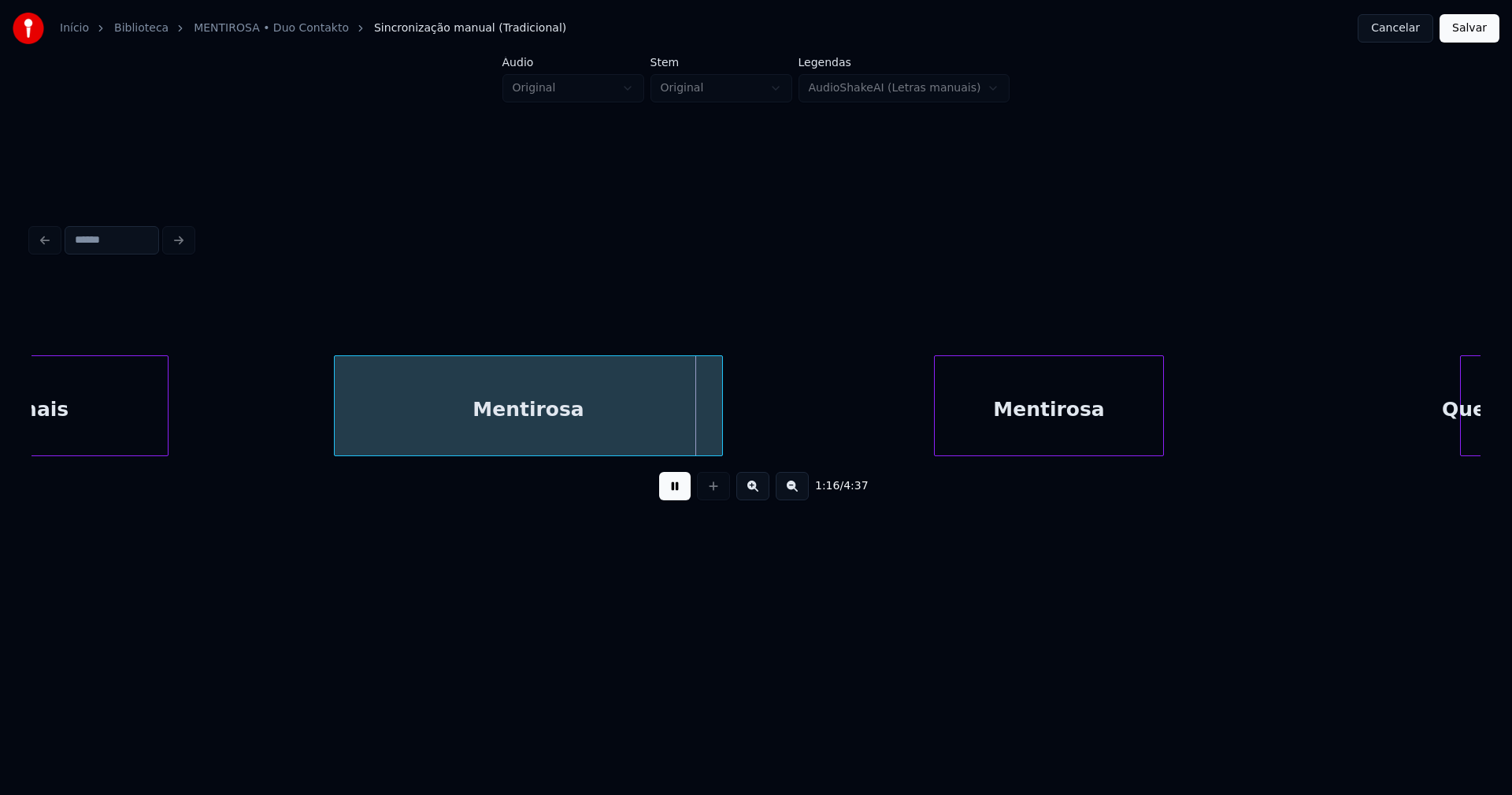
click at [335, 431] on div at bounding box center [337, 406] width 5 height 100
click at [906, 439] on div at bounding box center [906, 406] width 5 height 100
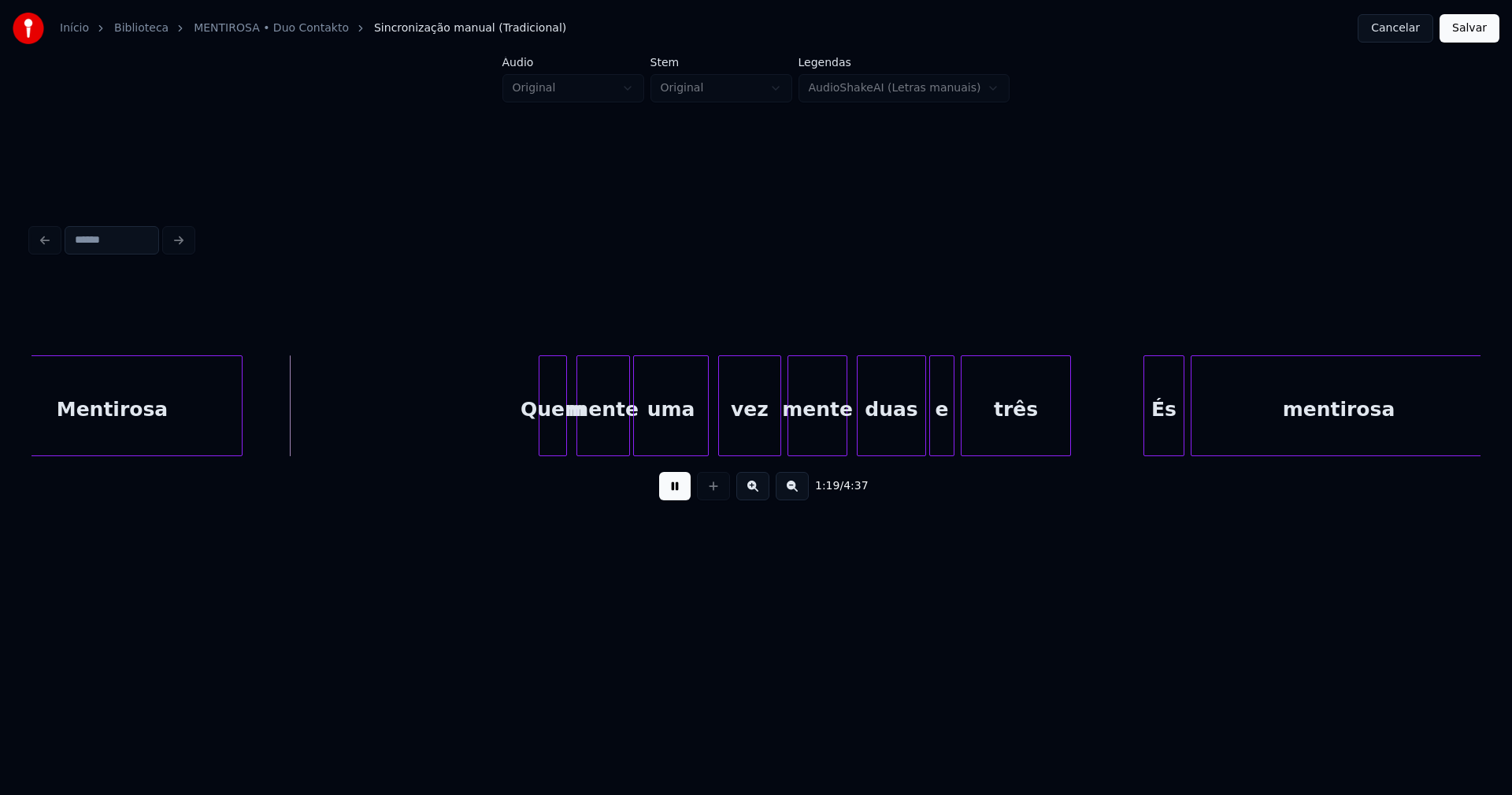
scroll to position [0, 12338]
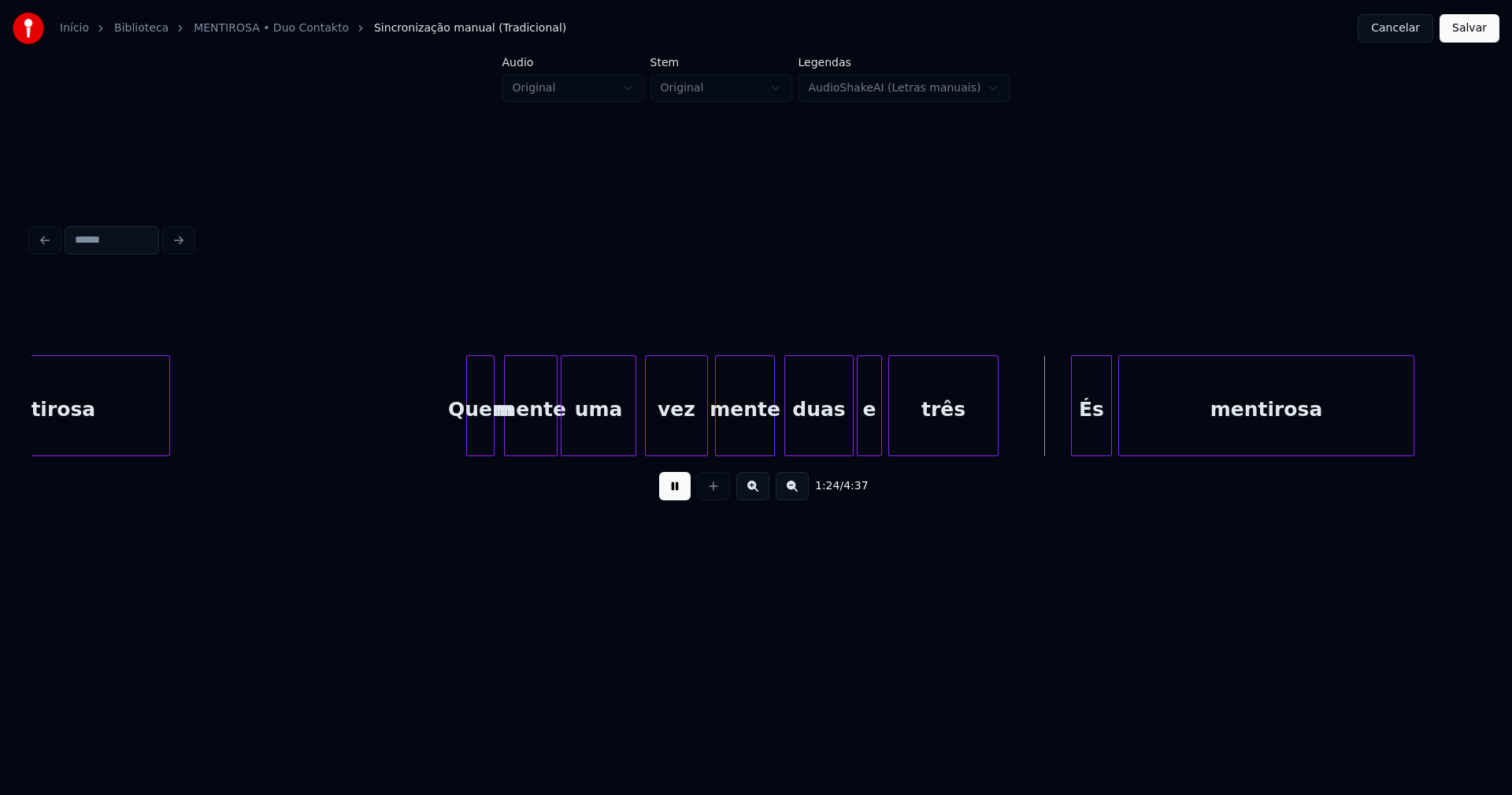
click at [707, 430] on div "vez" at bounding box center [676, 405] width 63 height 101
click at [696, 438] on div at bounding box center [696, 406] width 5 height 100
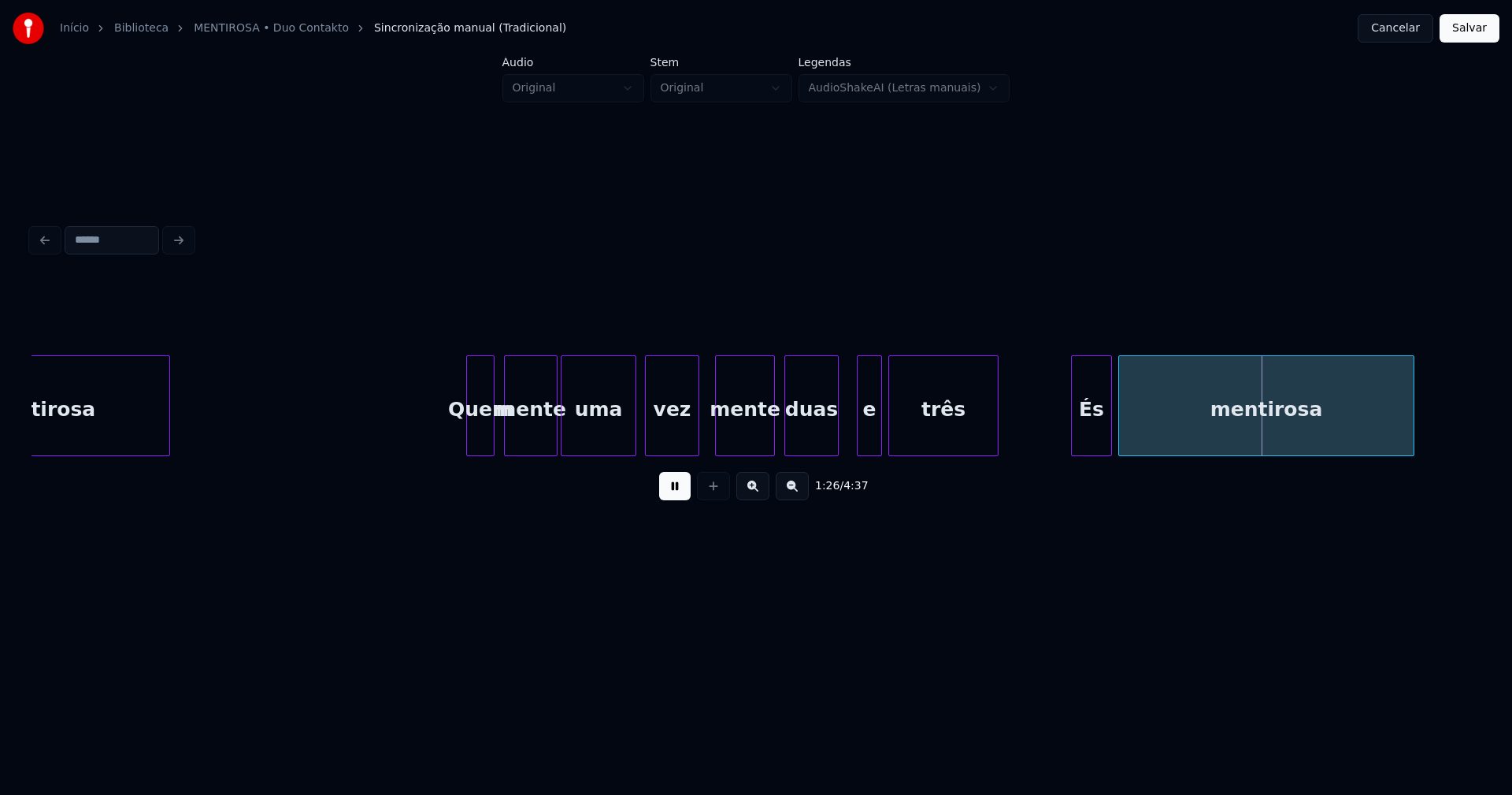
click at [834, 450] on div "Mentirosa Quem mente uma vez mente duas e três És mentirosa" at bounding box center [756, 405] width 1449 height 101
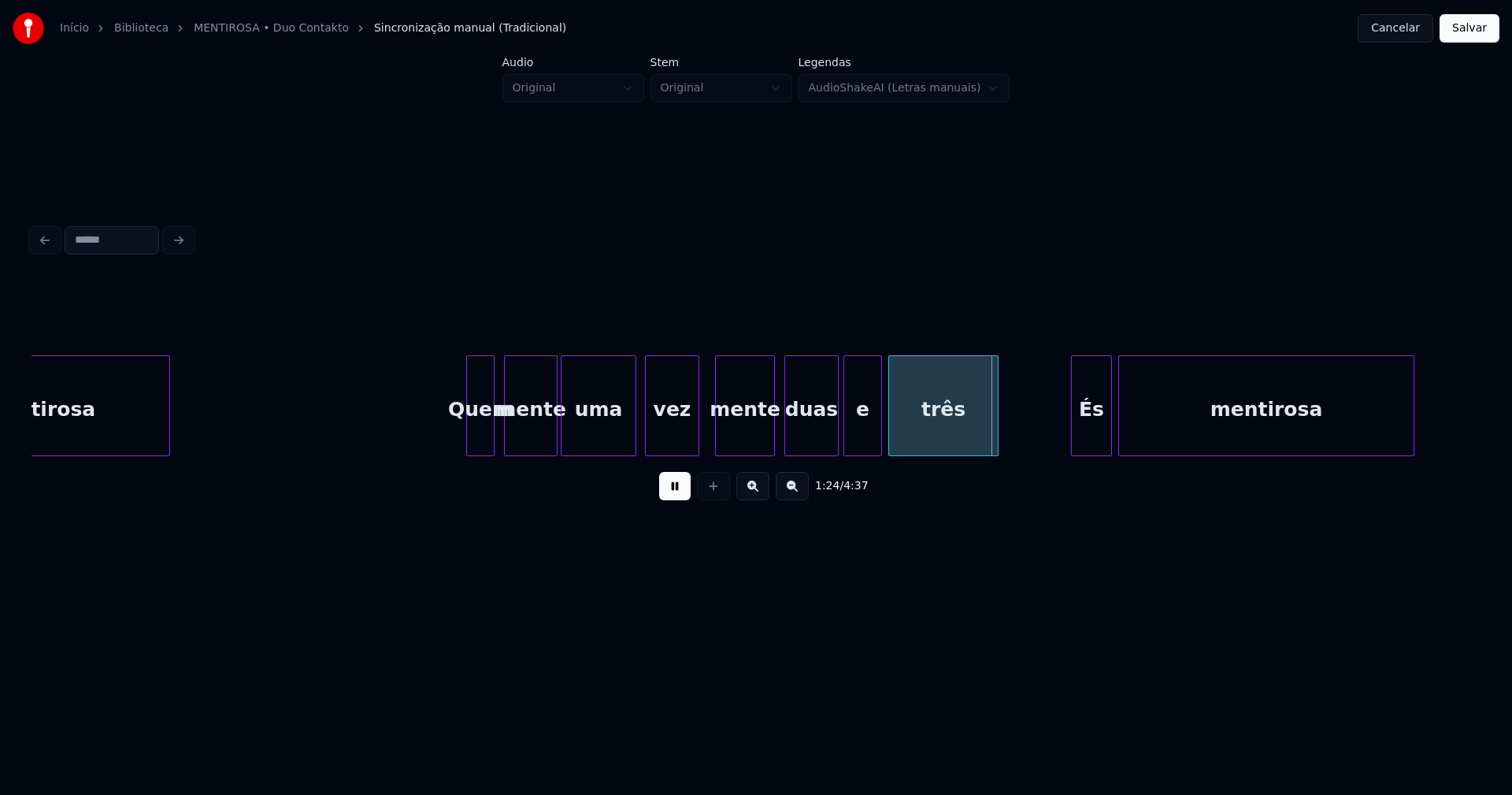
click at [844, 448] on div "e" at bounding box center [863, 405] width 39 height 101
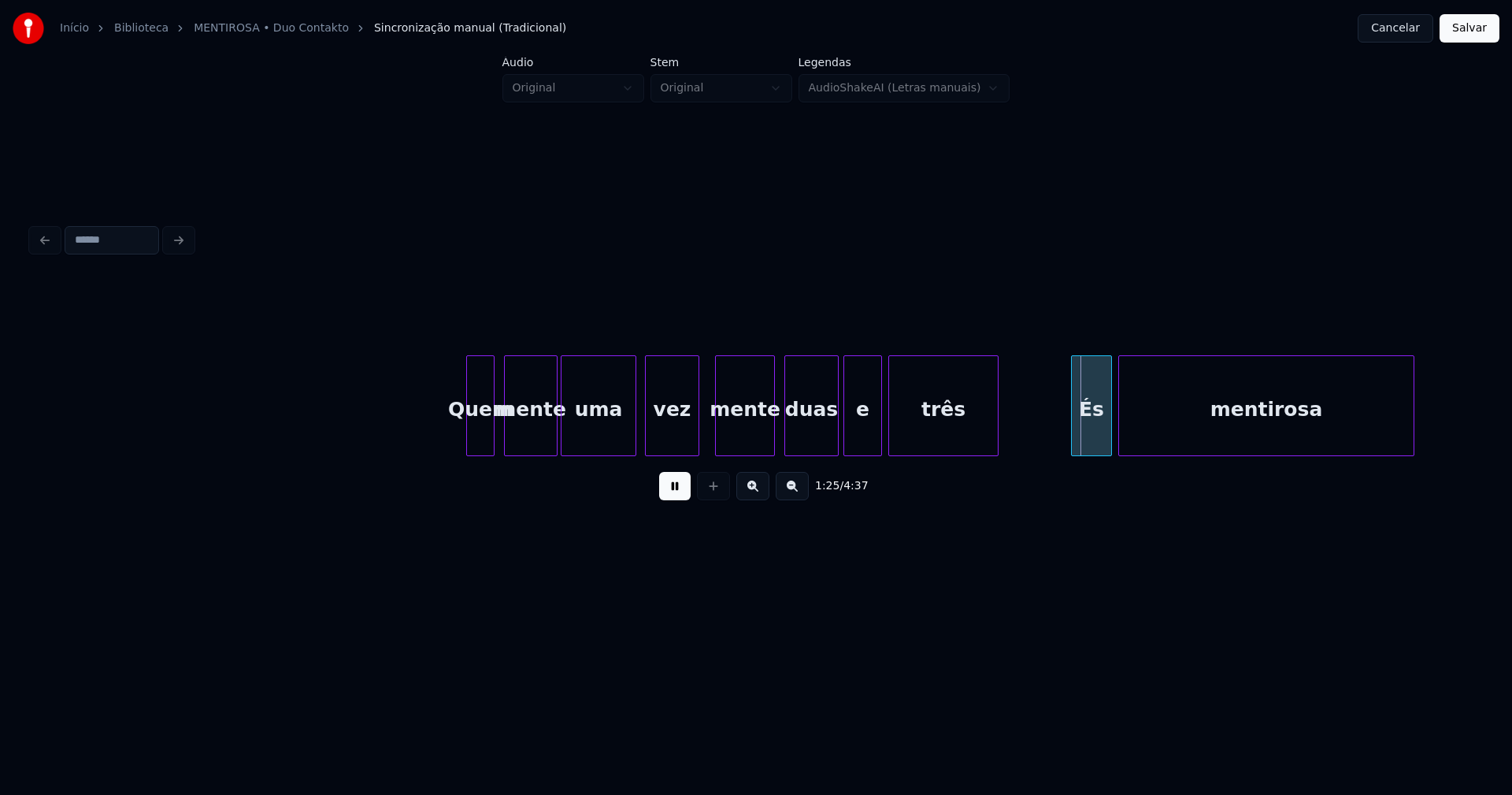
scroll to position [0, 12944]
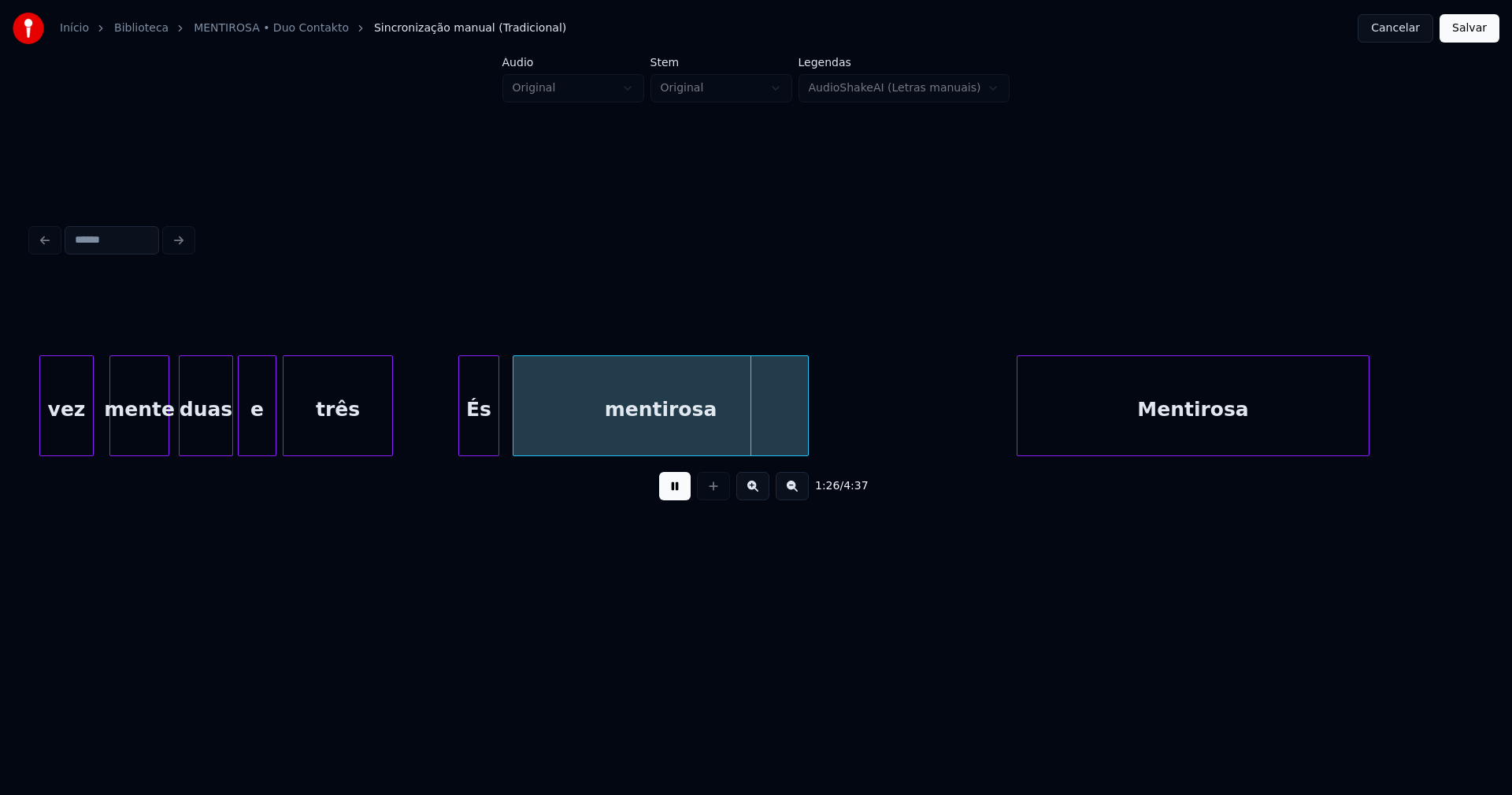
click at [479, 435] on div "És" at bounding box center [478, 410] width 39 height 107
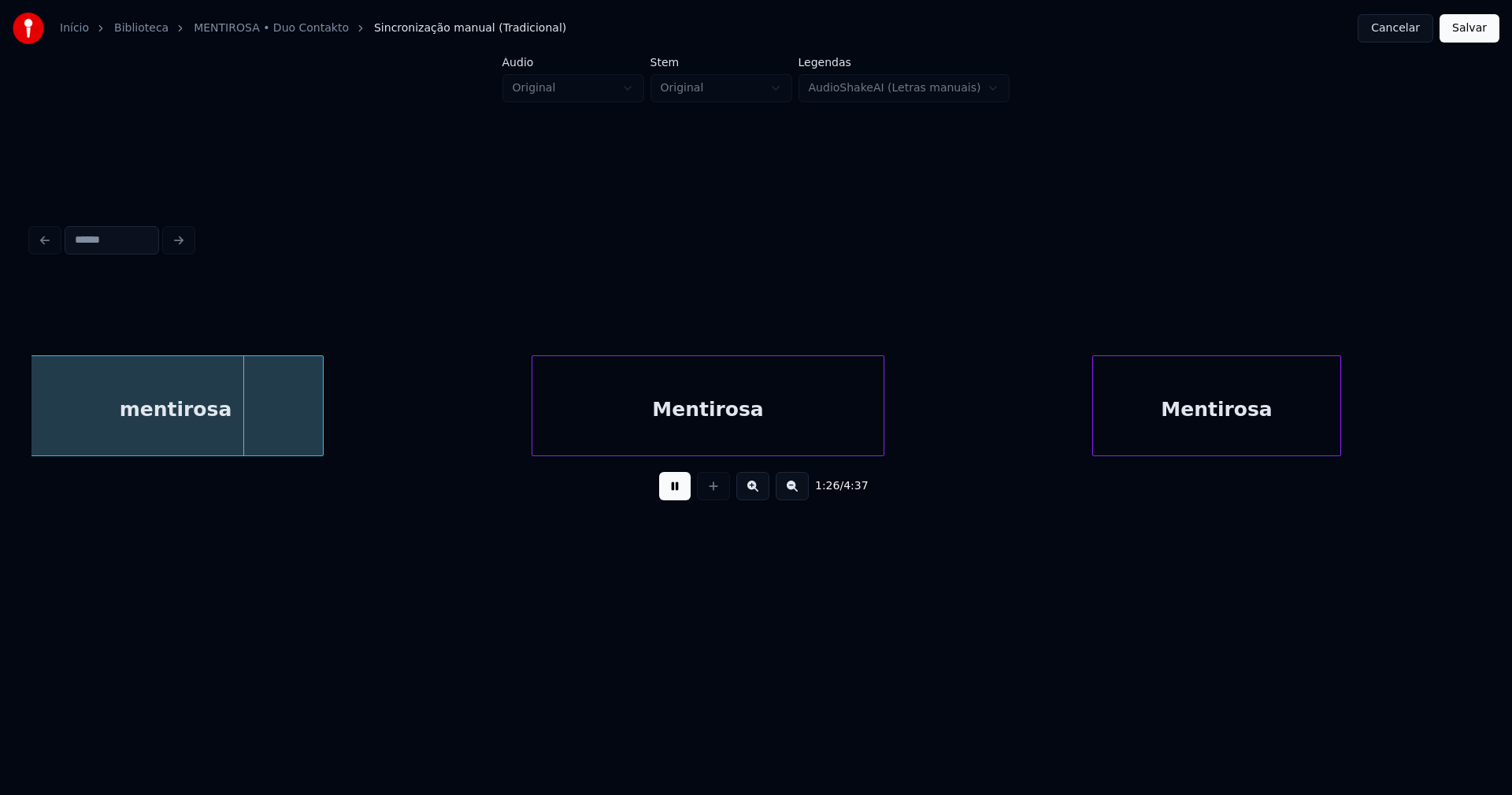
scroll to position [0, 13478]
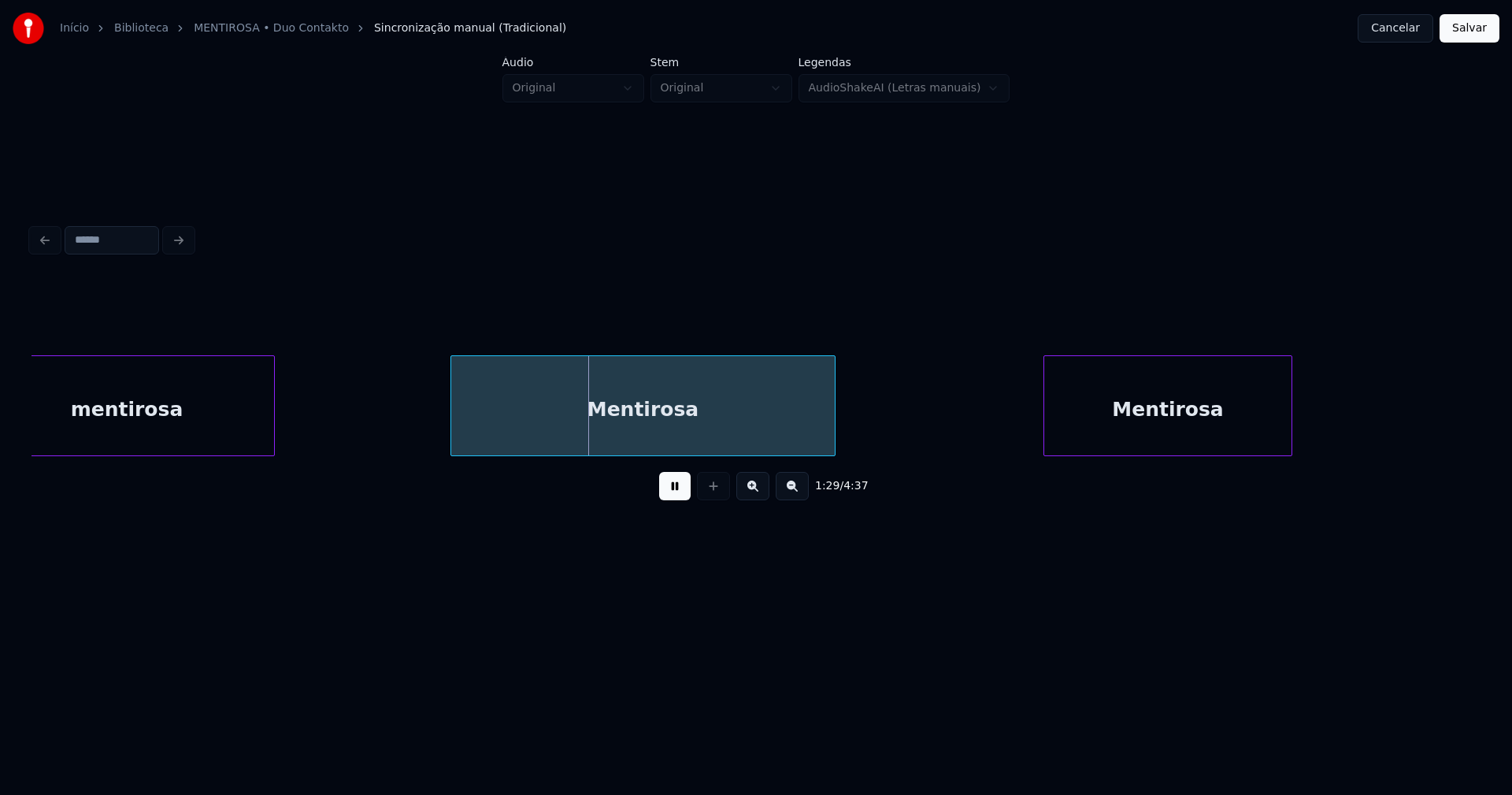
click at [451, 442] on div at bounding box center [453, 406] width 5 height 100
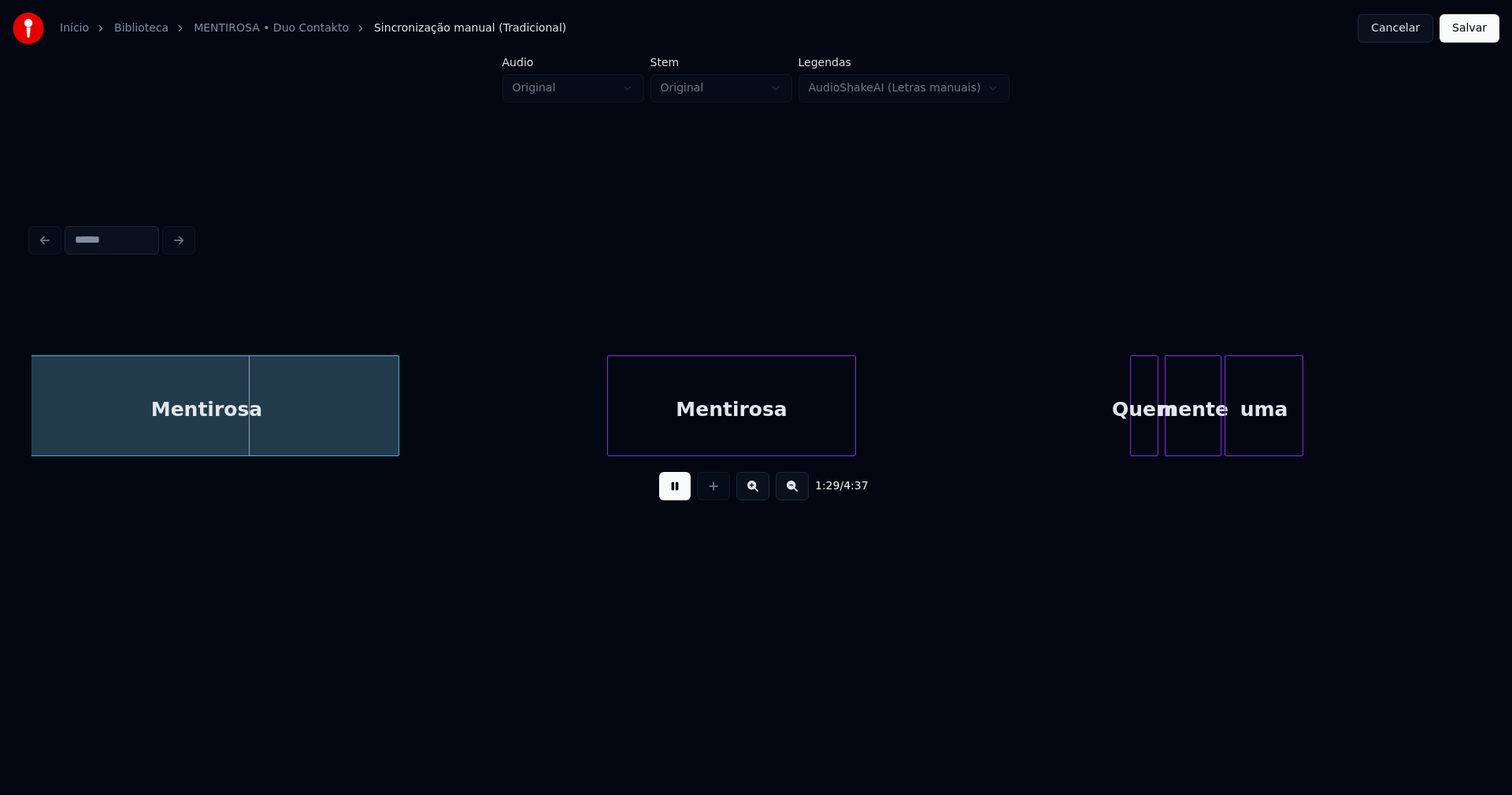
scroll to position [0, 13962]
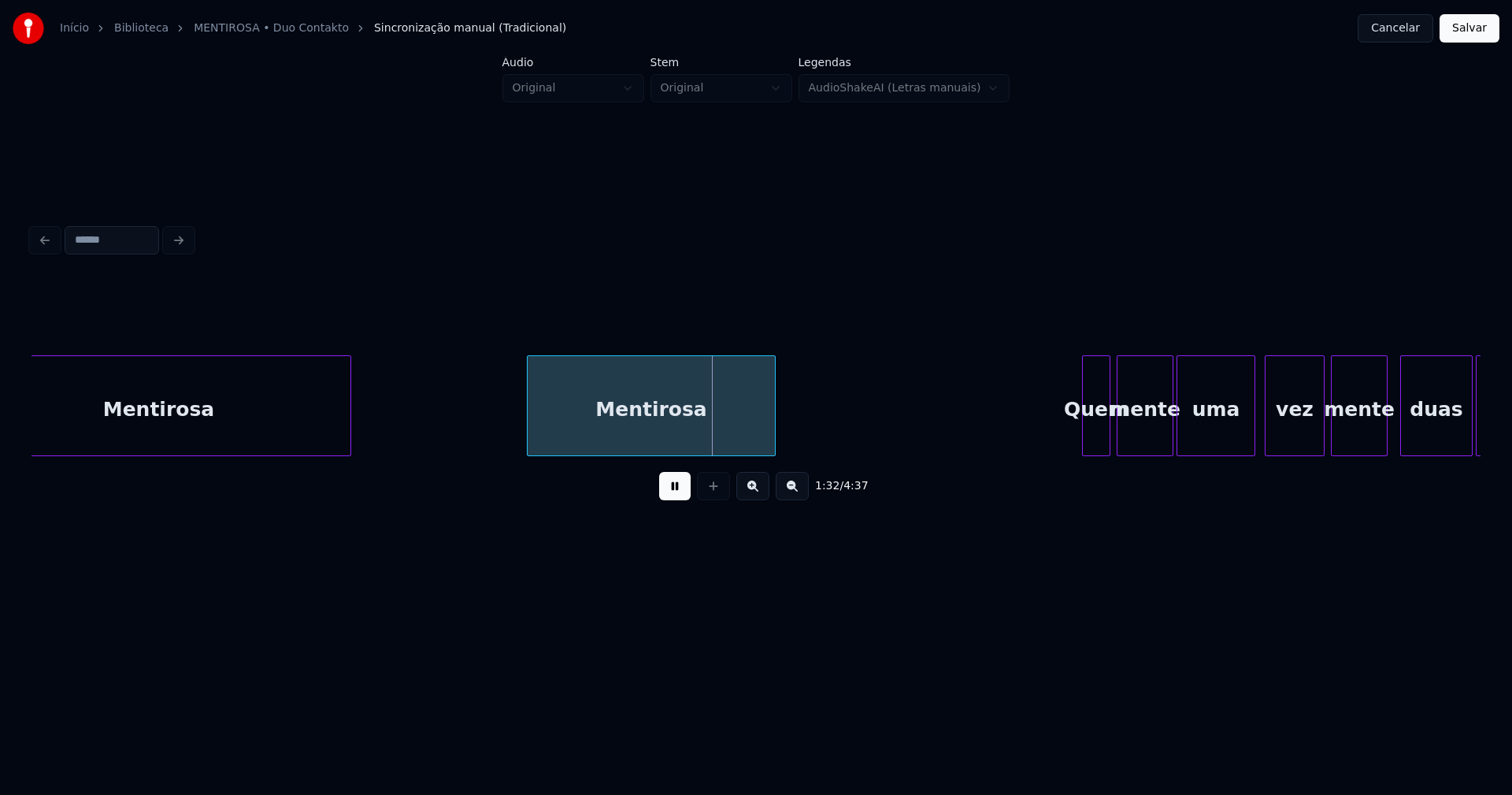
click at [532, 424] on div "Mentirosa" at bounding box center [651, 410] width 247 height 107
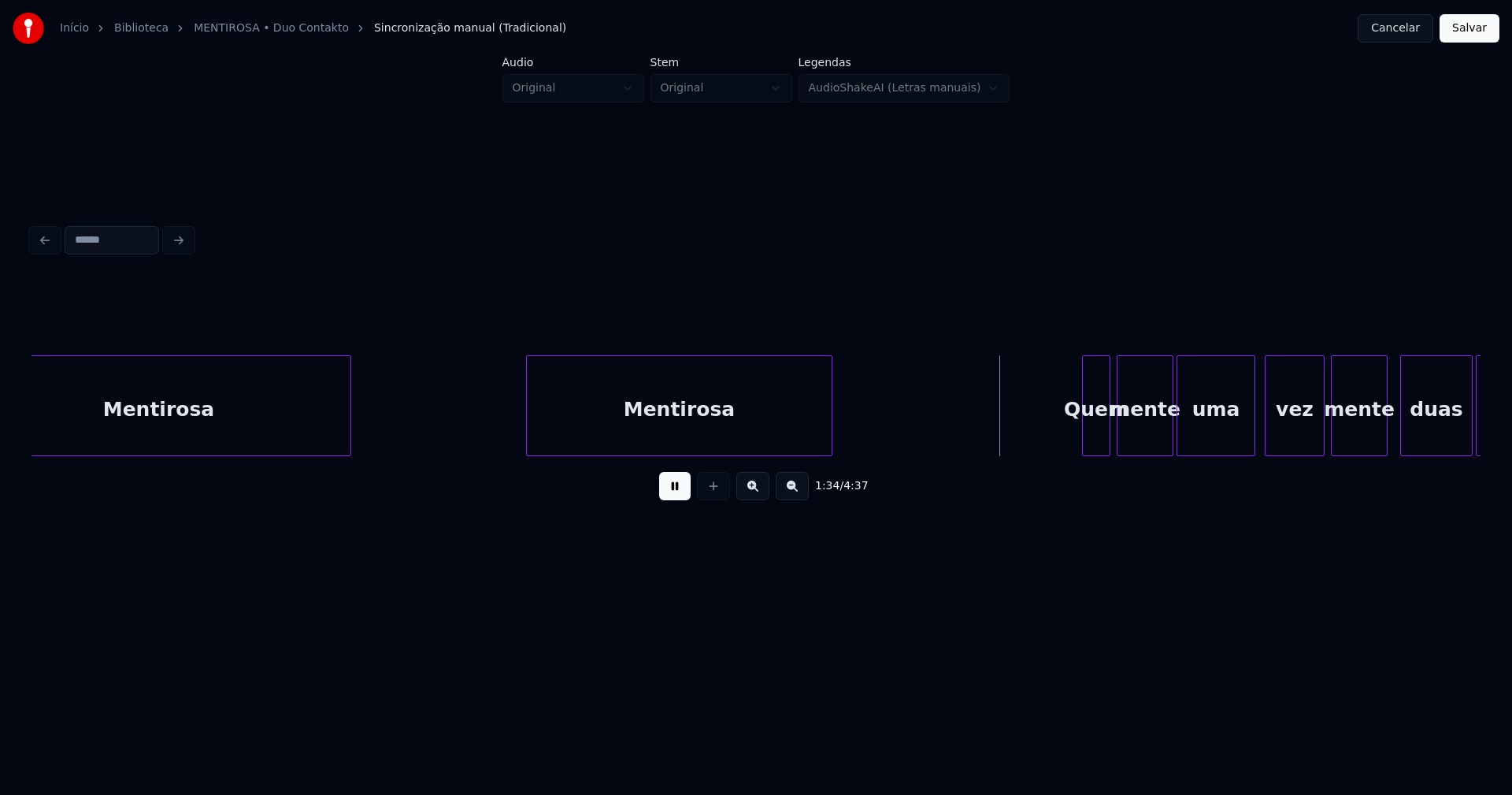
click at [830, 412] on div at bounding box center [829, 406] width 5 height 100
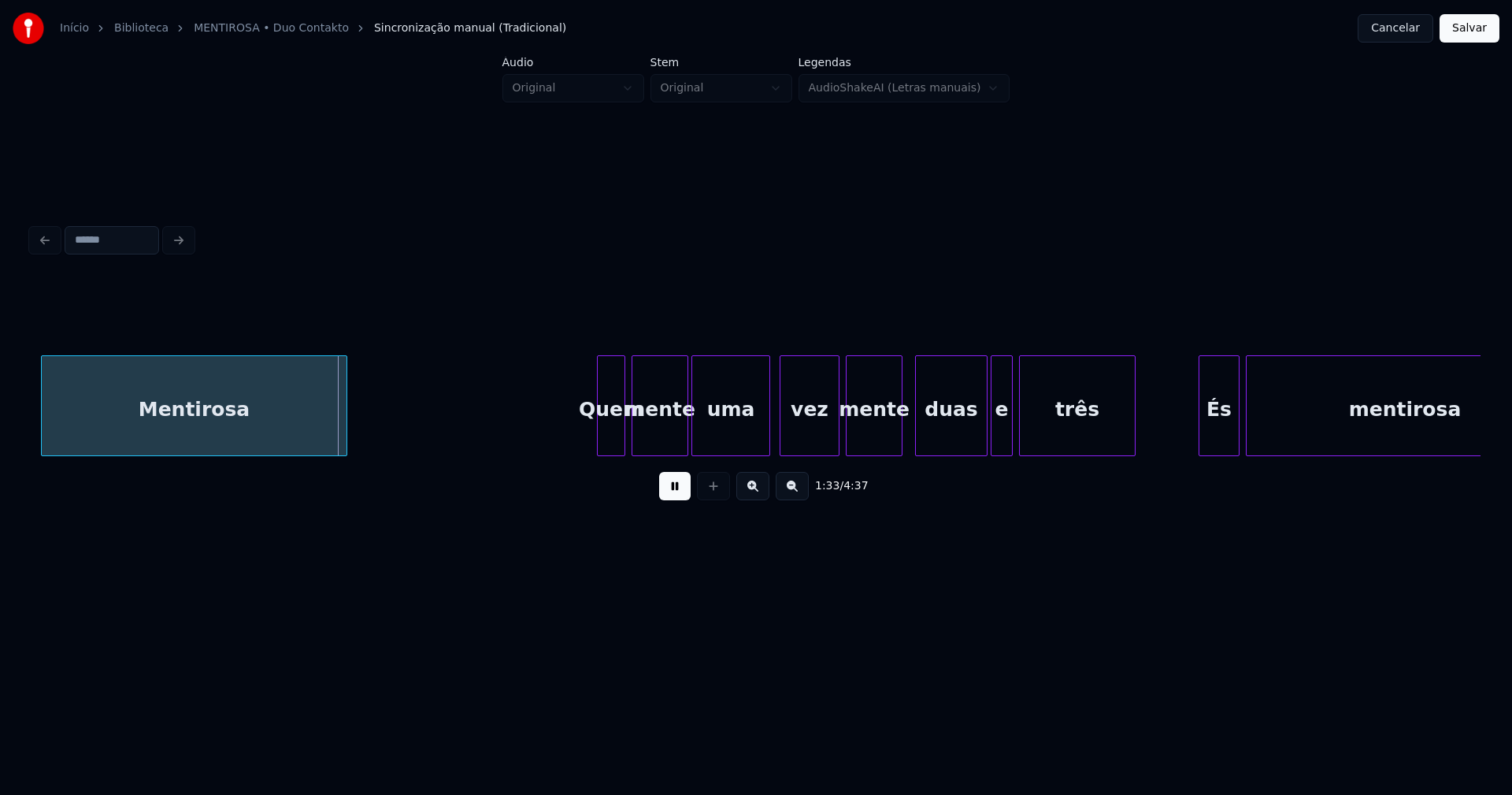
scroll to position [0, 14472]
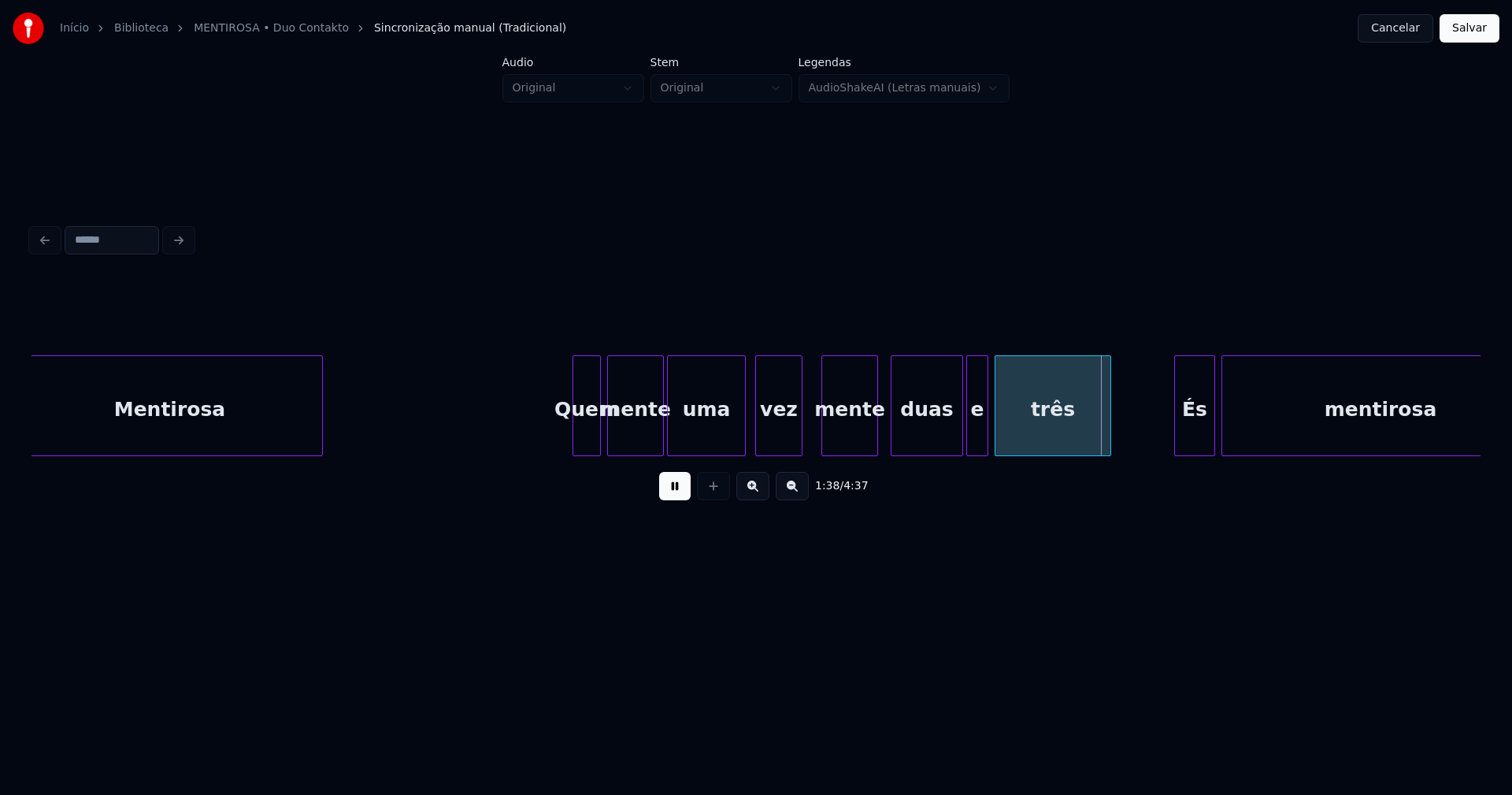
click at [798, 438] on div at bounding box center [798, 406] width 5 height 100
click at [774, 444] on div "vez" at bounding box center [775, 410] width 46 height 107
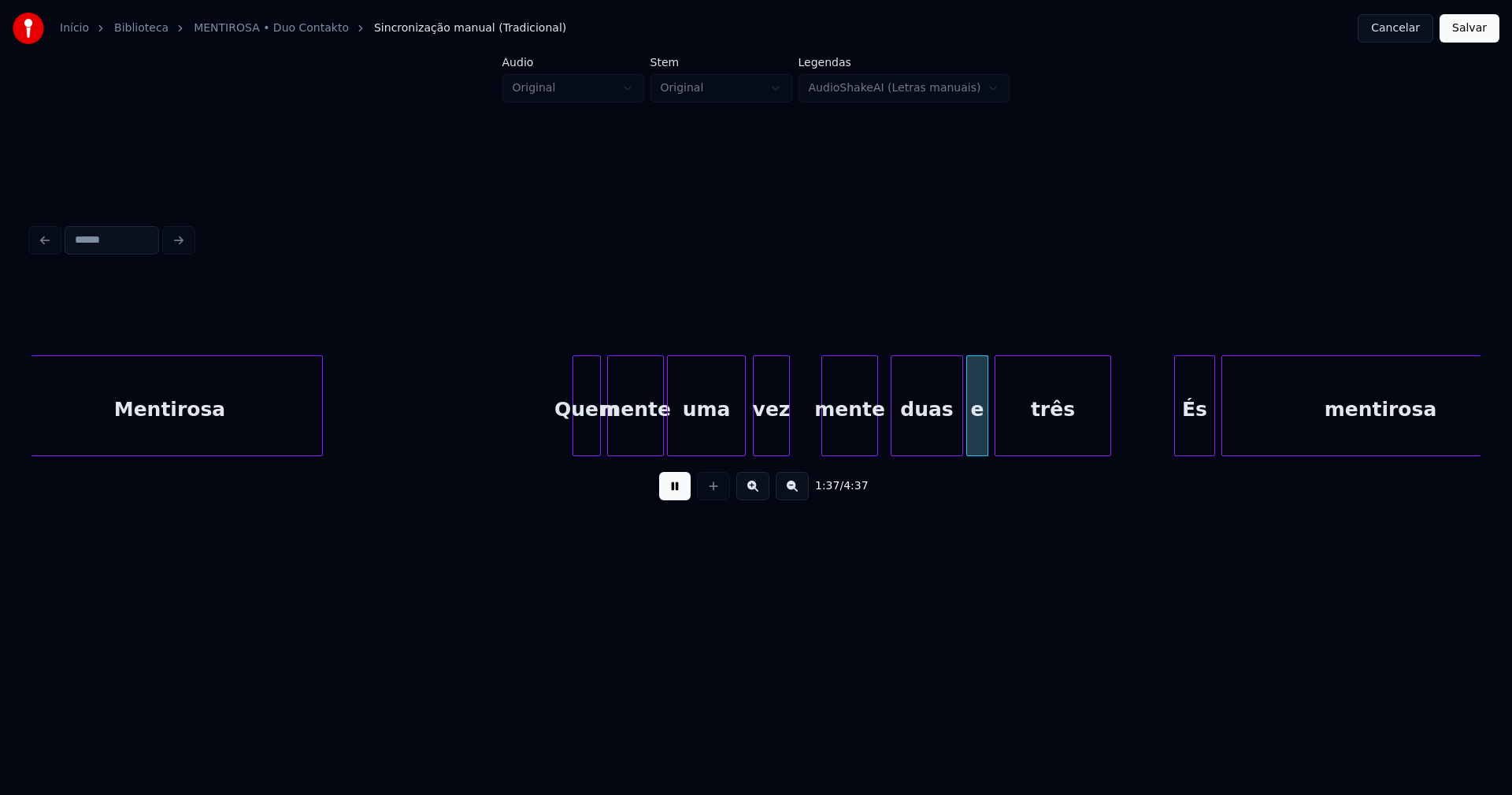
click at [787, 441] on div at bounding box center [787, 406] width 5 height 100
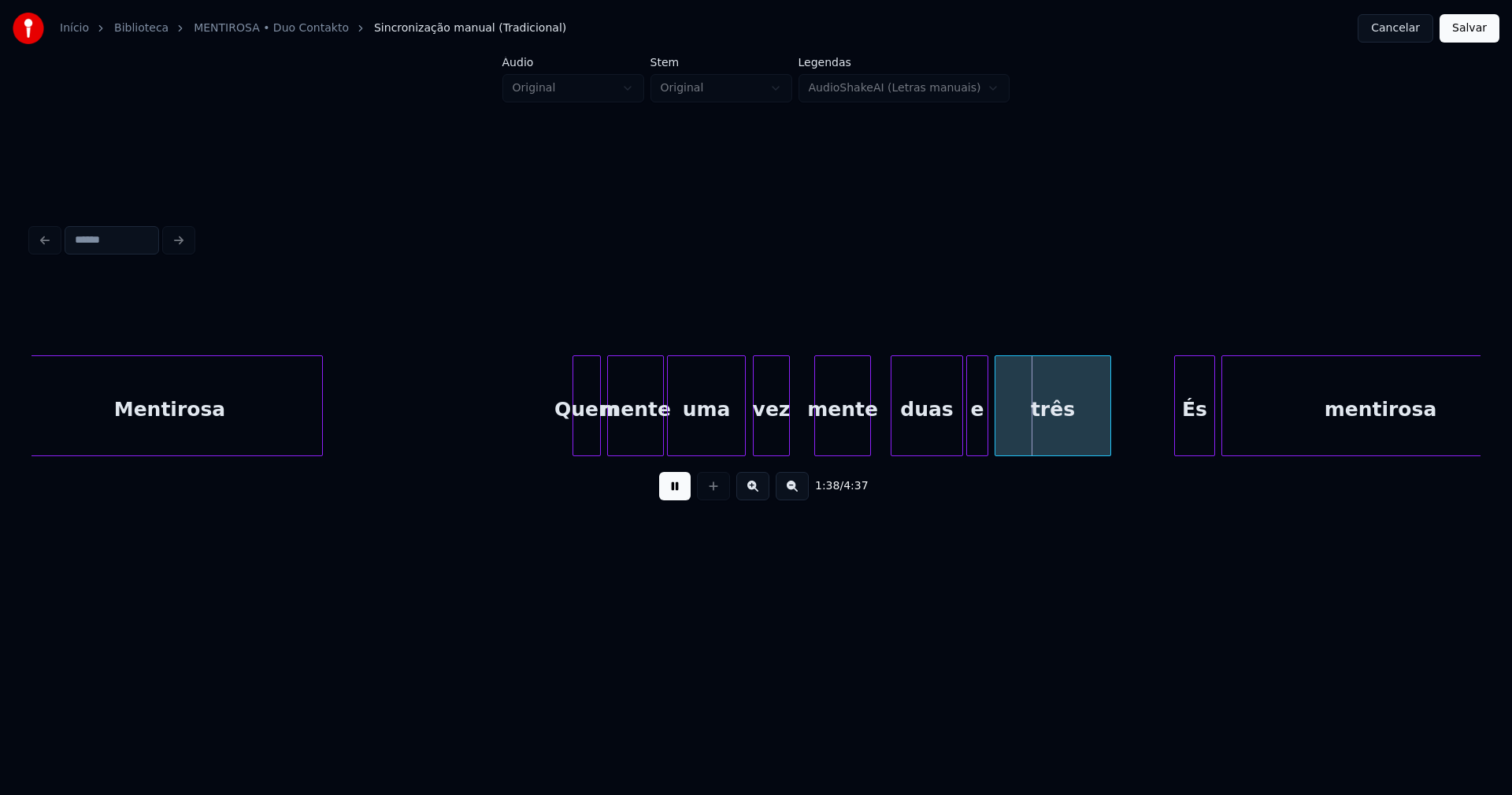
click at [832, 444] on div "mente" at bounding box center [842, 410] width 55 height 107
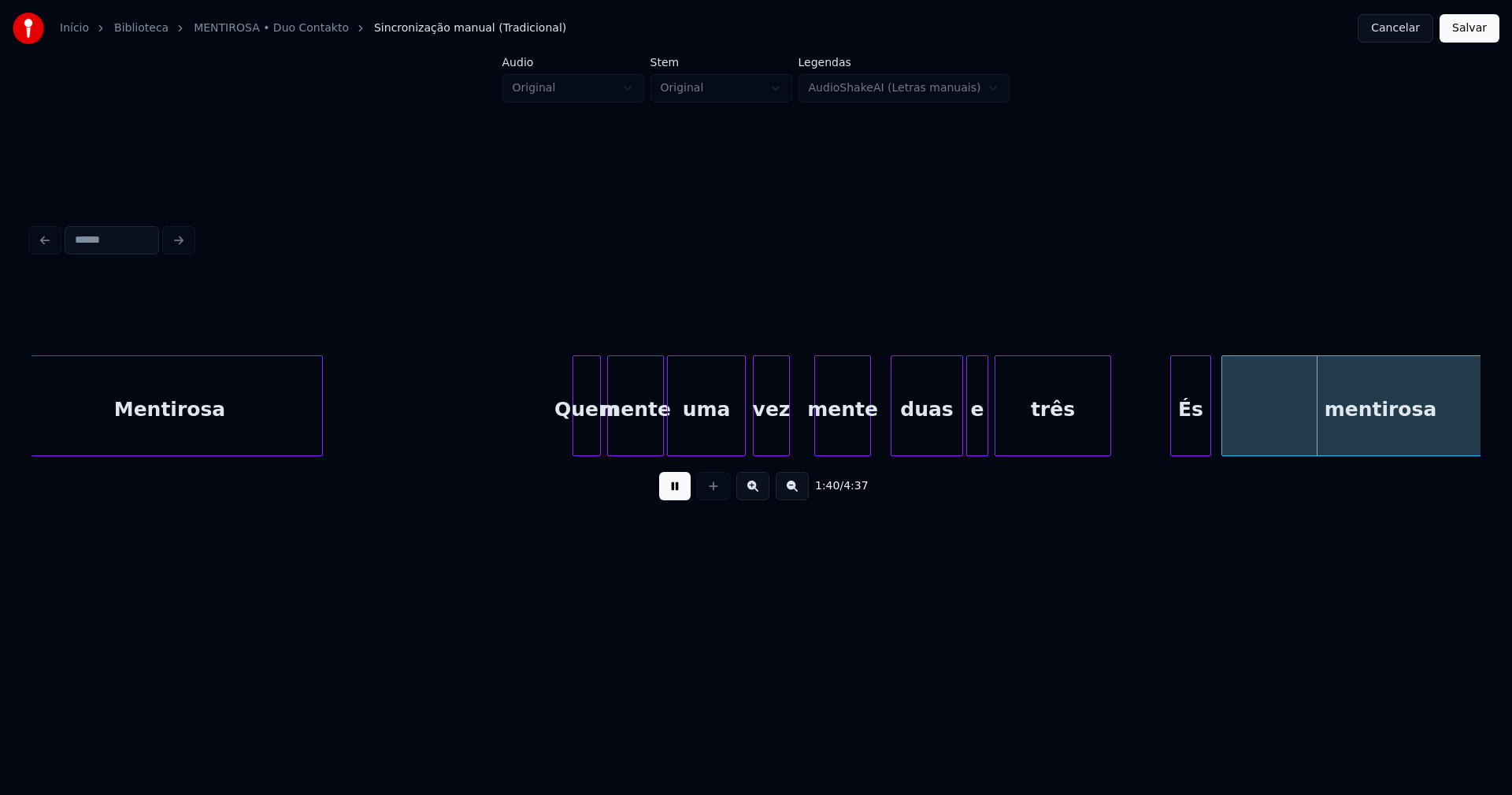
click at [1195, 433] on div "És" at bounding box center [1191, 410] width 39 height 107
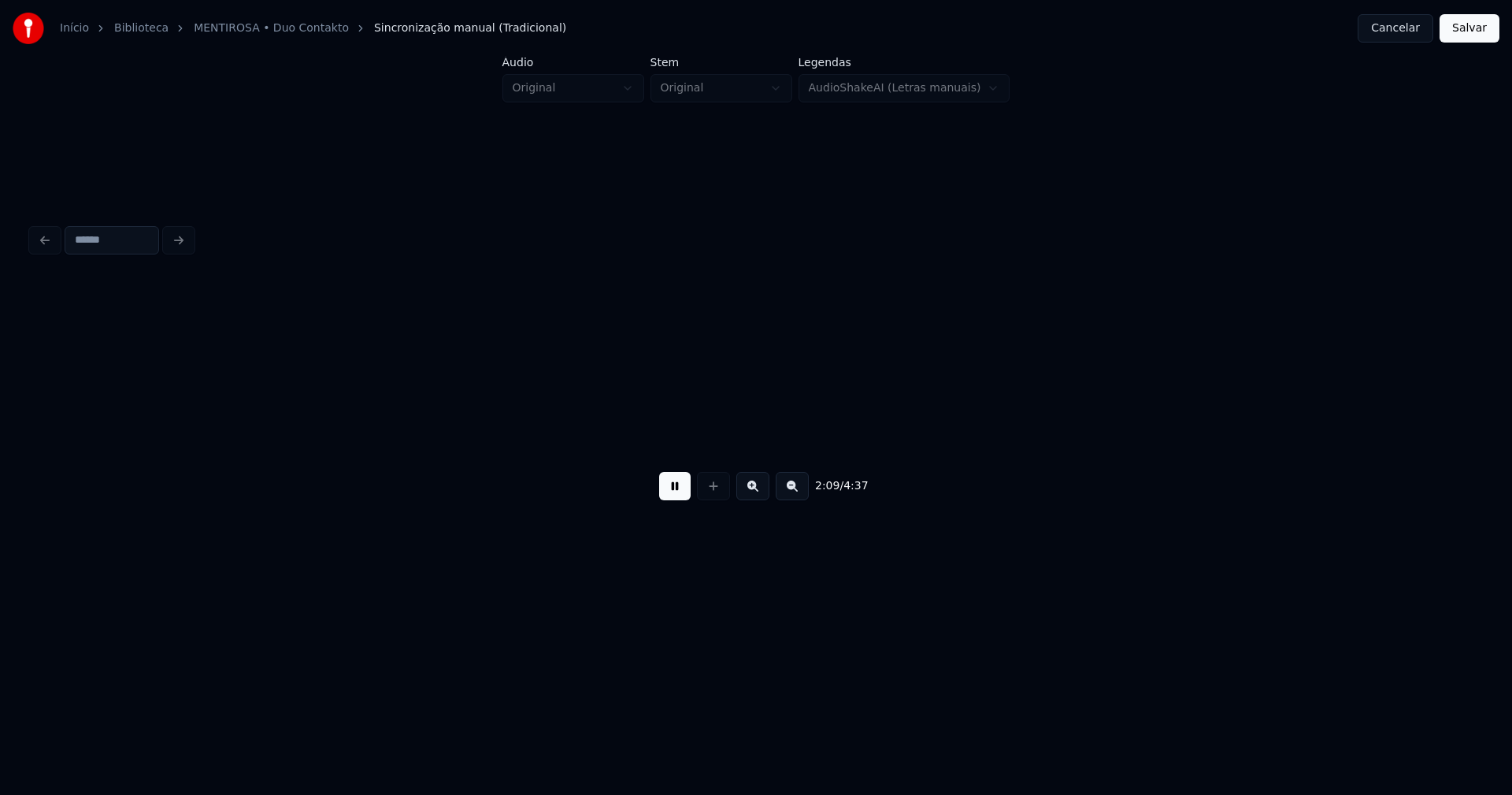
scroll to position [0, 20389]
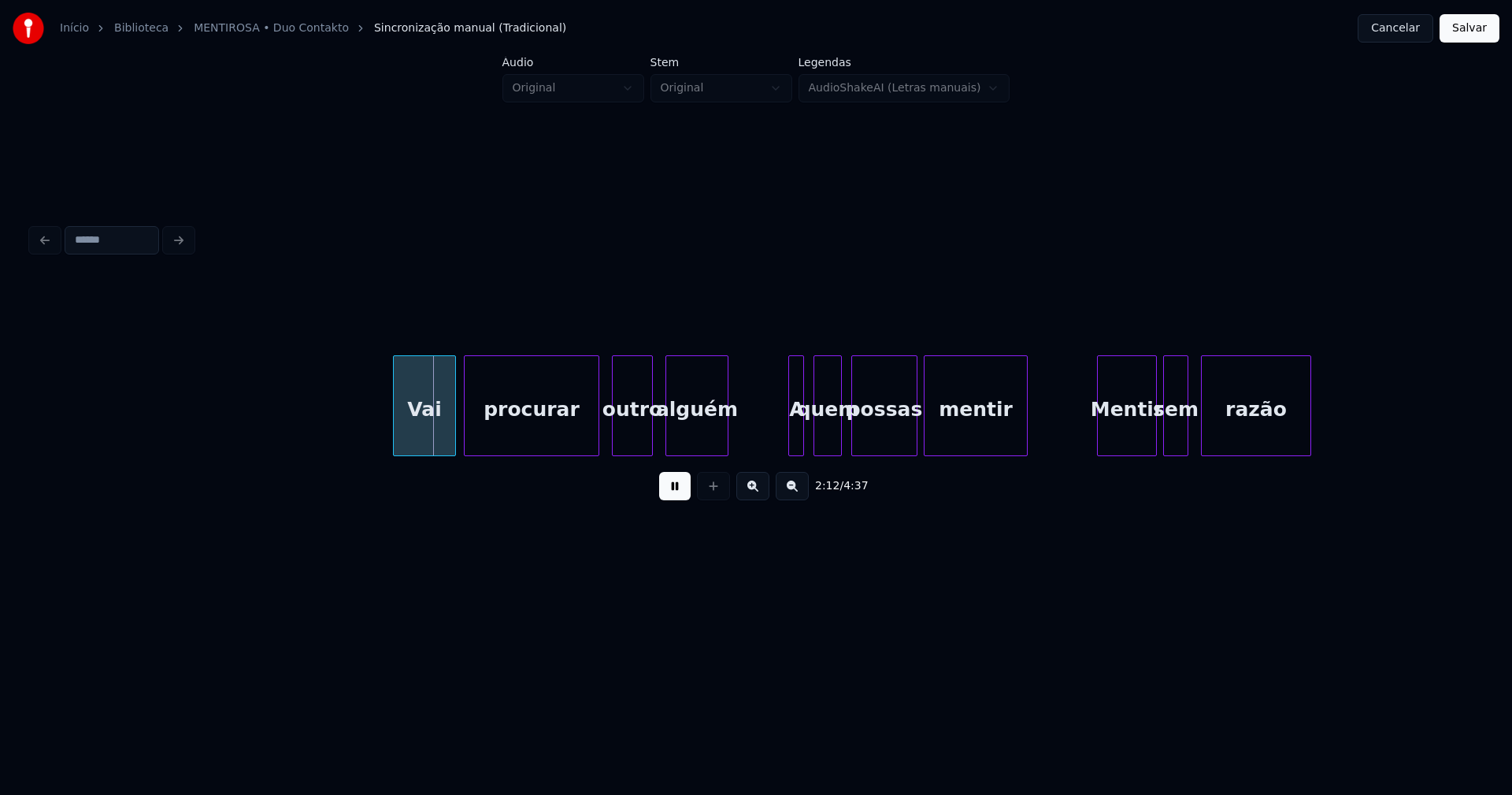
click at [435, 443] on div "Vai" at bounding box center [424, 410] width 61 height 107
click at [786, 444] on div at bounding box center [787, 406] width 5 height 100
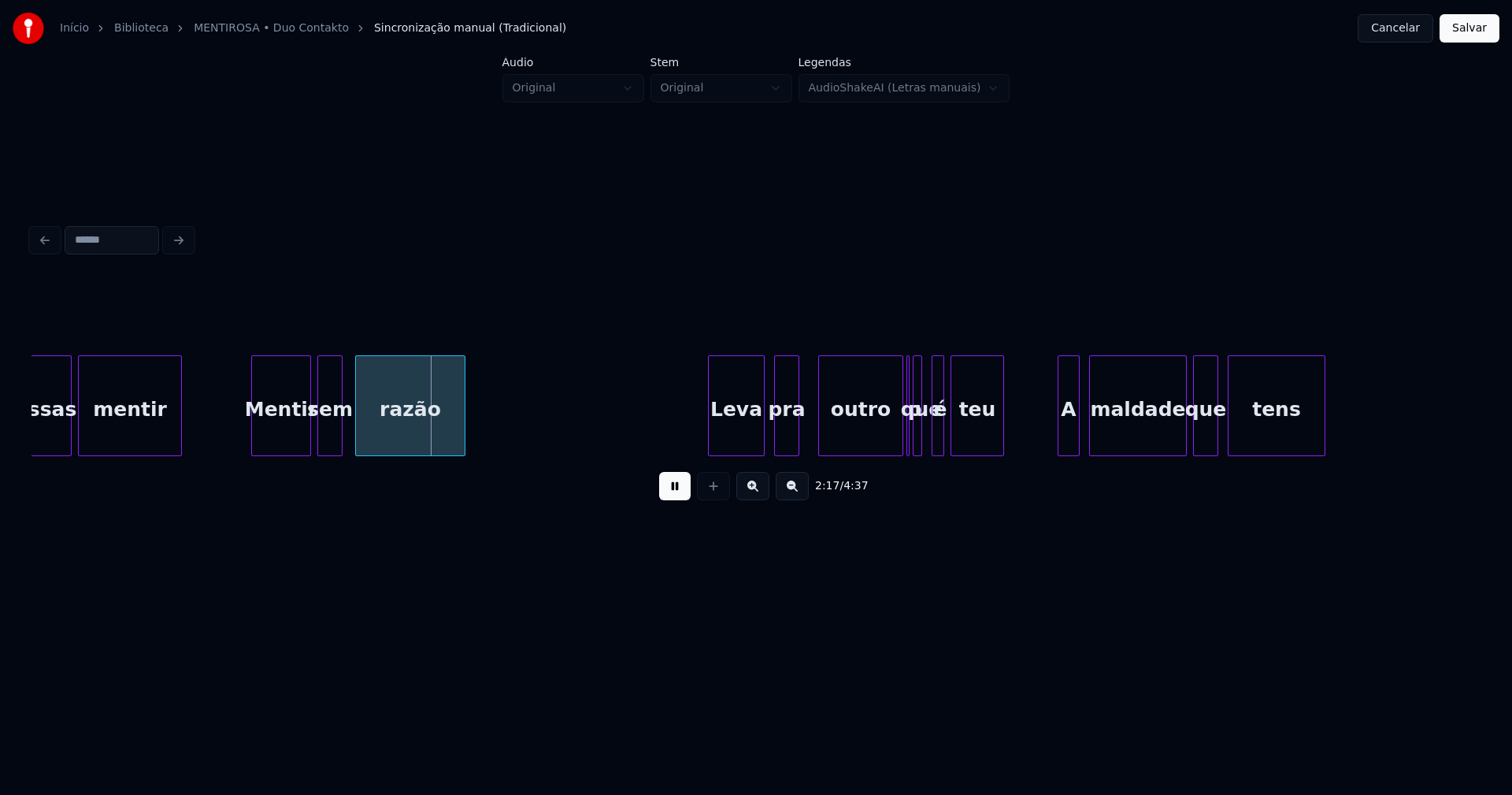
scroll to position [0, 21283]
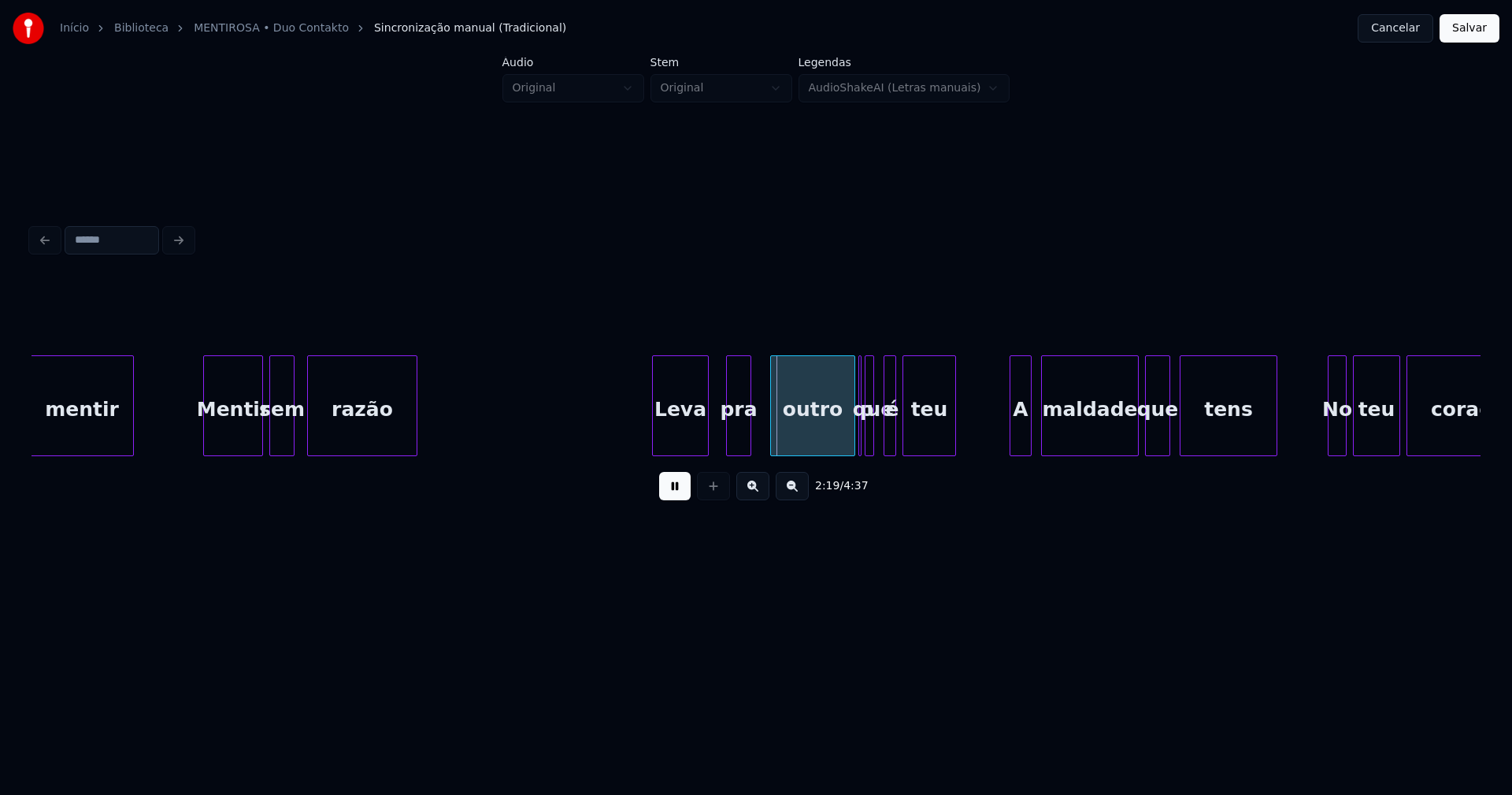
click at [683, 442] on div "Leva" at bounding box center [680, 410] width 55 height 107
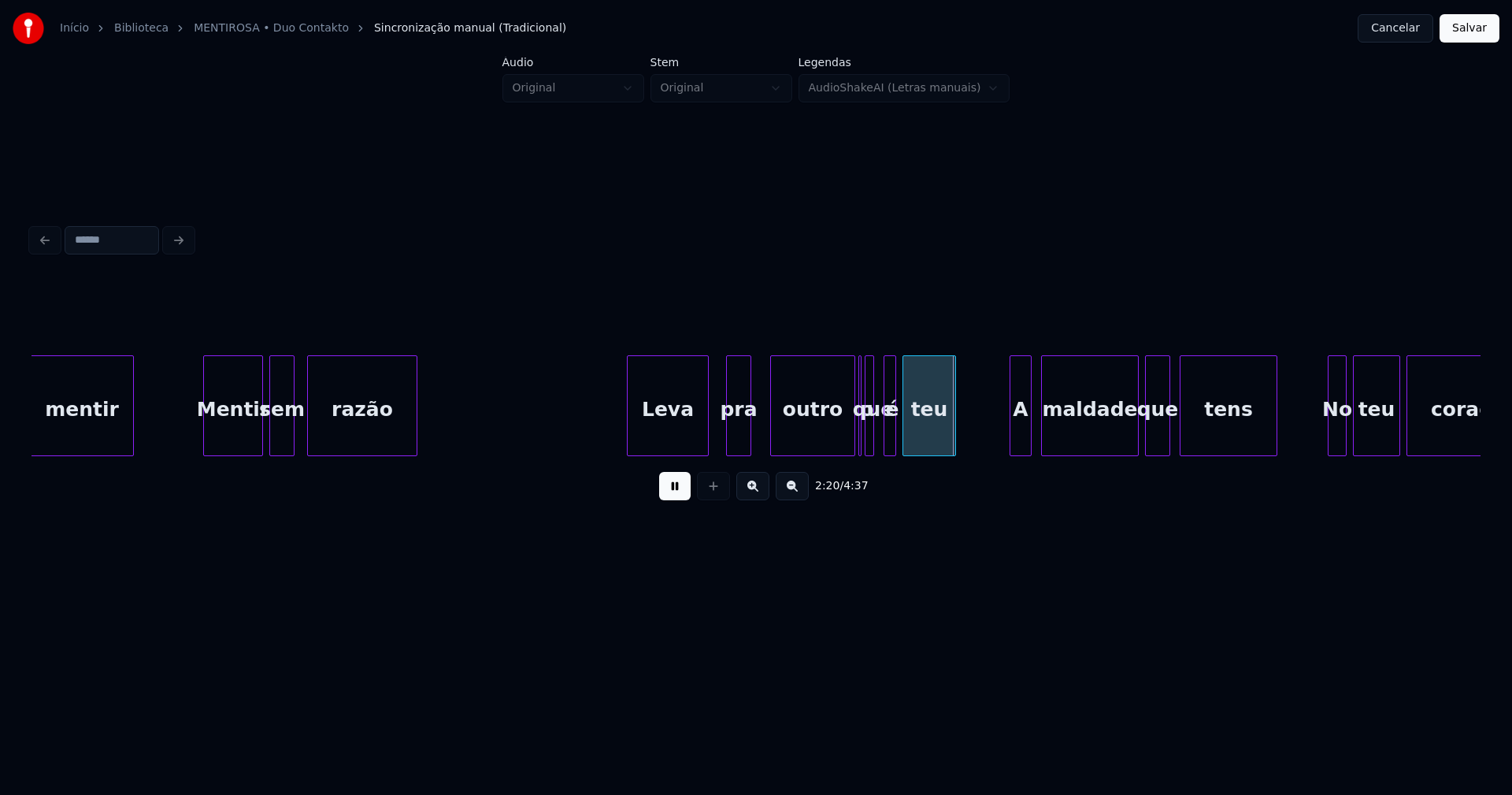
click at [630, 439] on div at bounding box center [630, 406] width 5 height 100
click at [604, 429] on div "mentir Mentir sem razão Leva pra outro o que é teu A maldade que tens No teu co…" at bounding box center [634, 405] width 43772 height 101
click at [675, 494] on button at bounding box center [674, 485] width 31 height 28
click at [817, 447] on div "outro" at bounding box center [801, 410] width 84 height 107
click at [821, 451] on div "mentir Mentir sem razão Leva pra outro o que é teu A maldade que tens No teu co…" at bounding box center [756, 405] width 1449 height 101
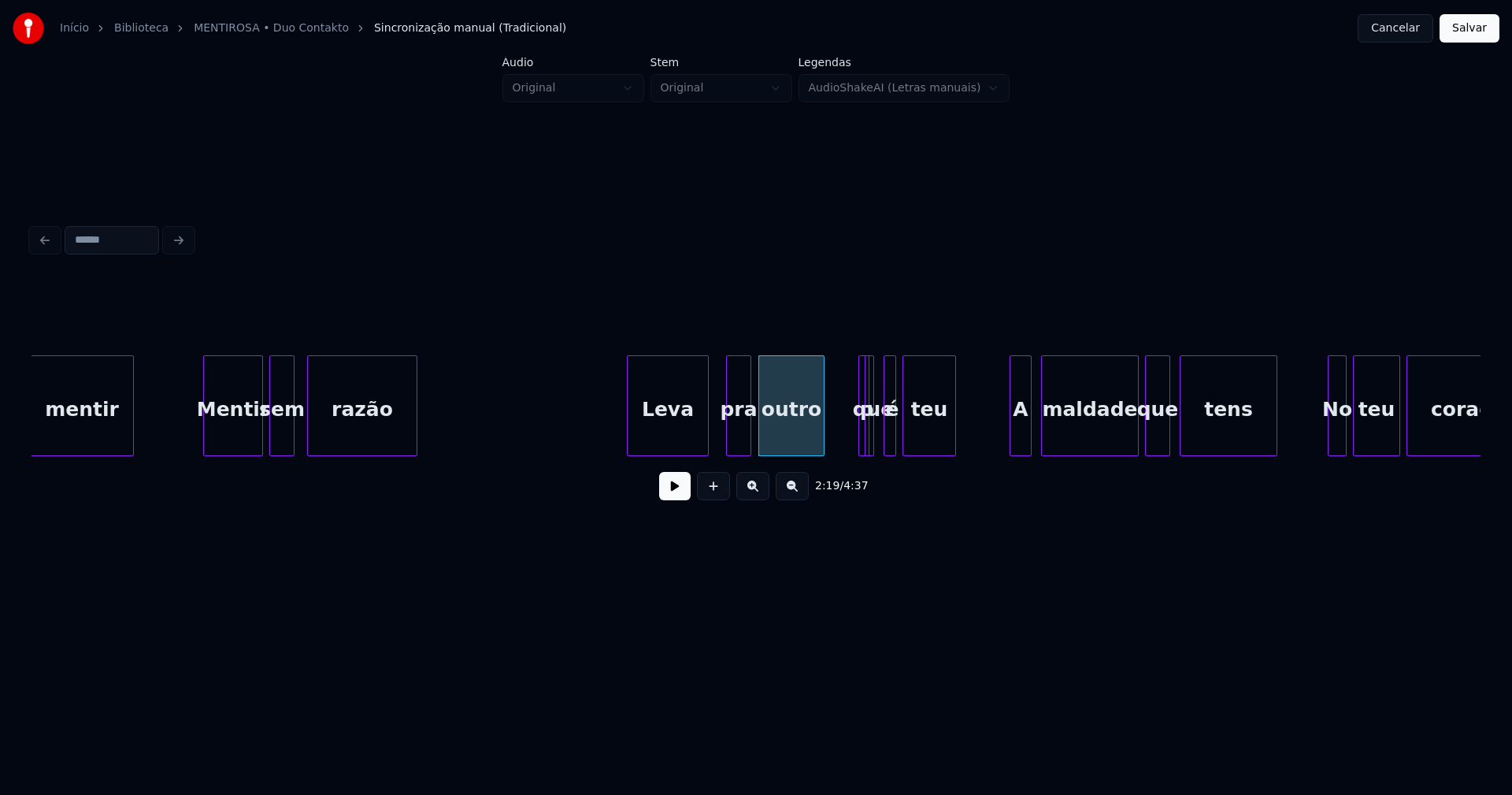
click at [864, 435] on div at bounding box center [866, 406] width 5 height 100
click at [833, 377] on div "o" at bounding box center [838, 405] width 11 height 101
click at [848, 439] on div at bounding box center [846, 406] width 5 height 100
click at [880, 439] on div at bounding box center [878, 406] width 5 height 100
click at [600, 423] on div "mentir Mentir sem razão Leva pra outro o que é teu A maldade que tens No teu co…" at bounding box center [634, 405] width 43772 height 101
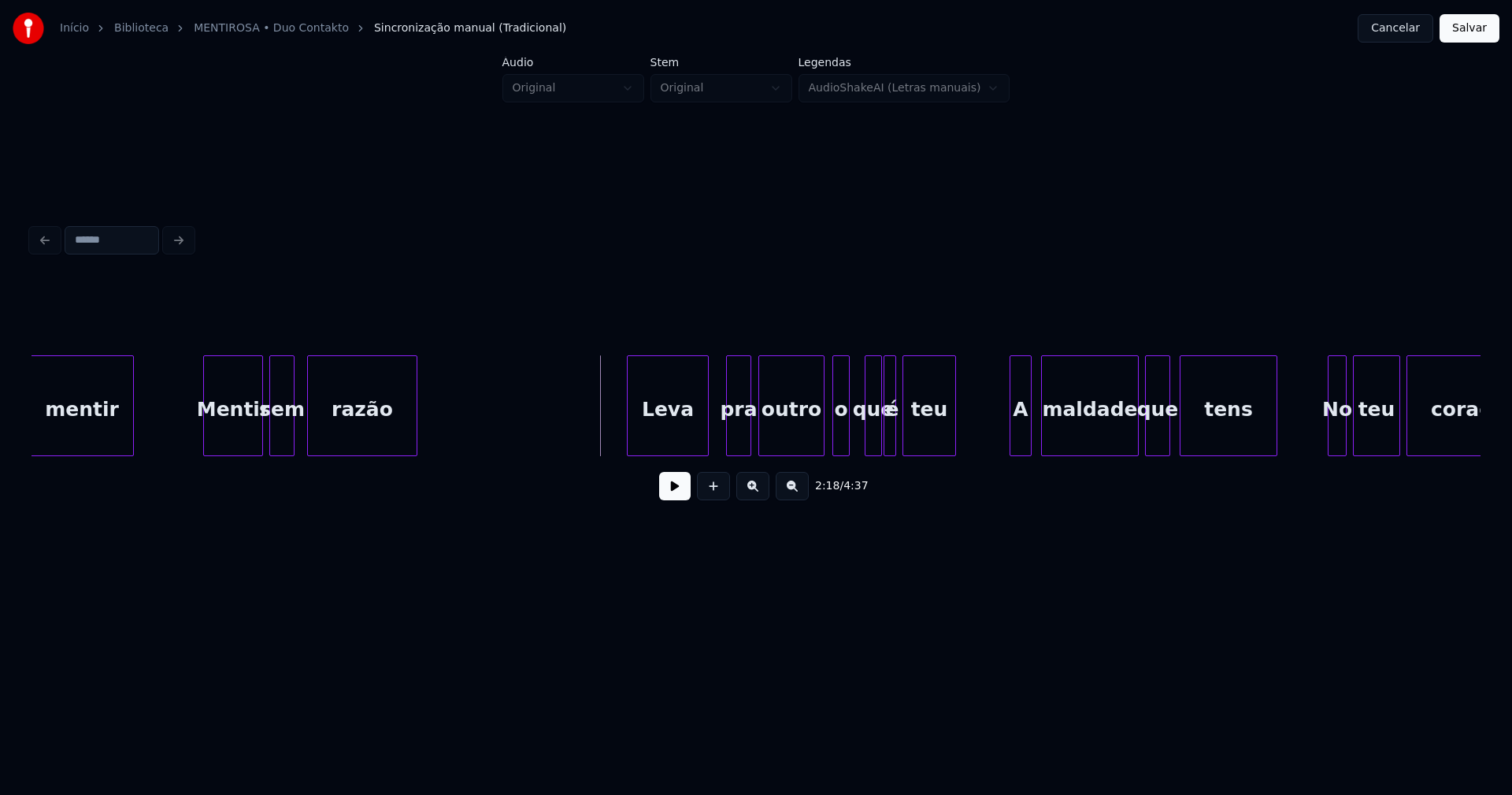
click at [670, 496] on button at bounding box center [674, 485] width 31 height 28
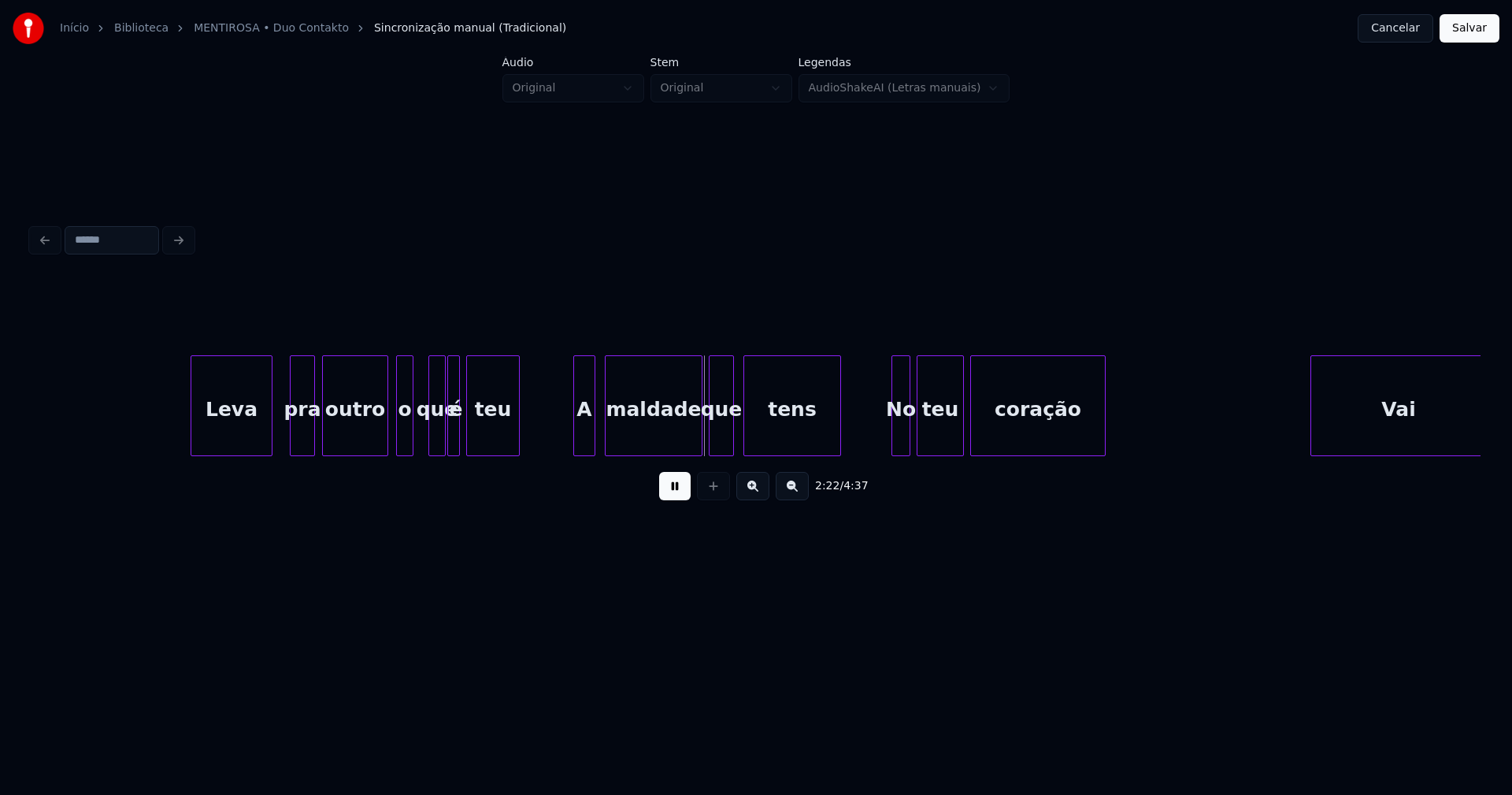
scroll to position [0, 21744]
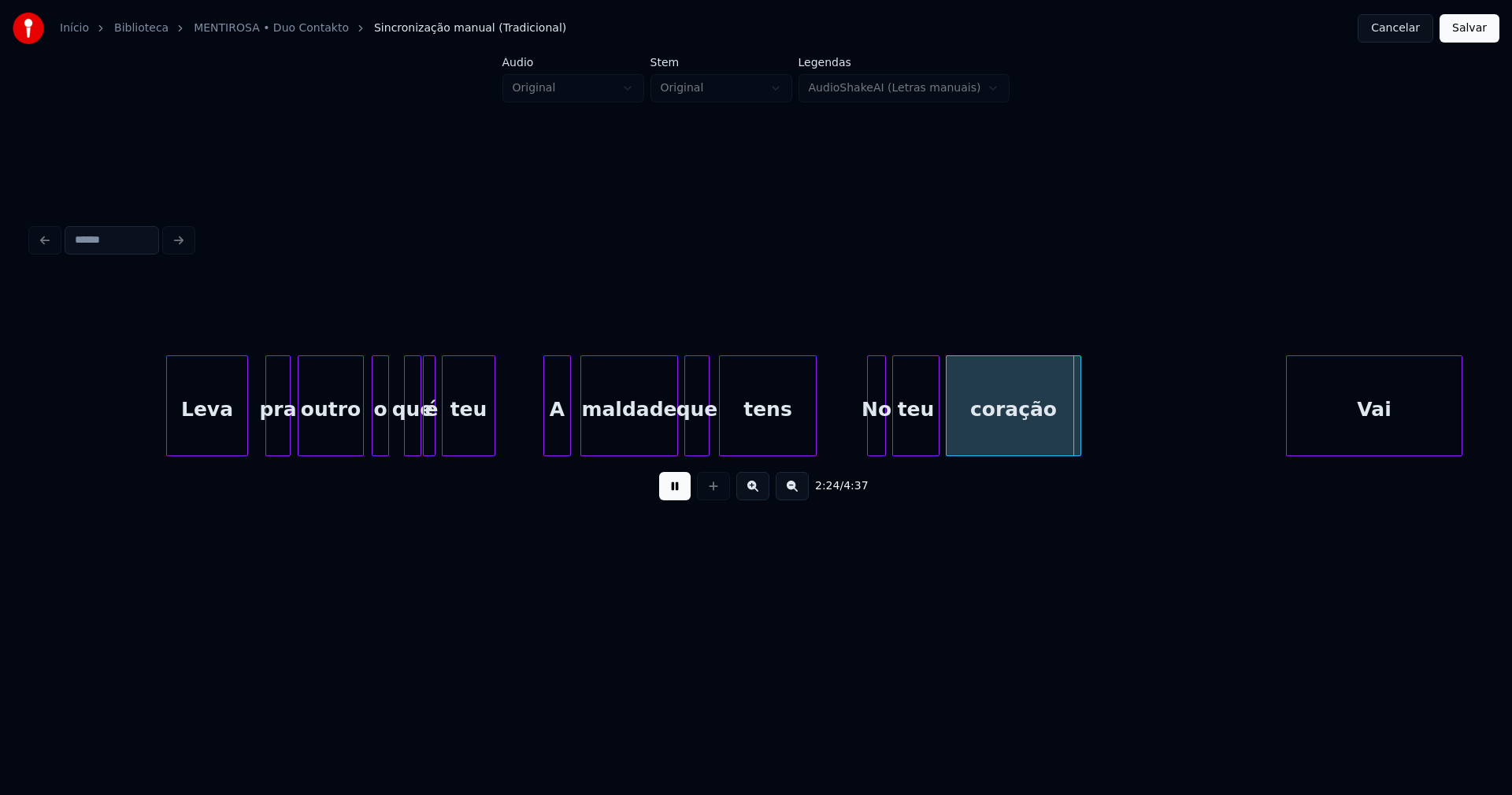
click at [548, 432] on div at bounding box center [546, 406] width 5 height 100
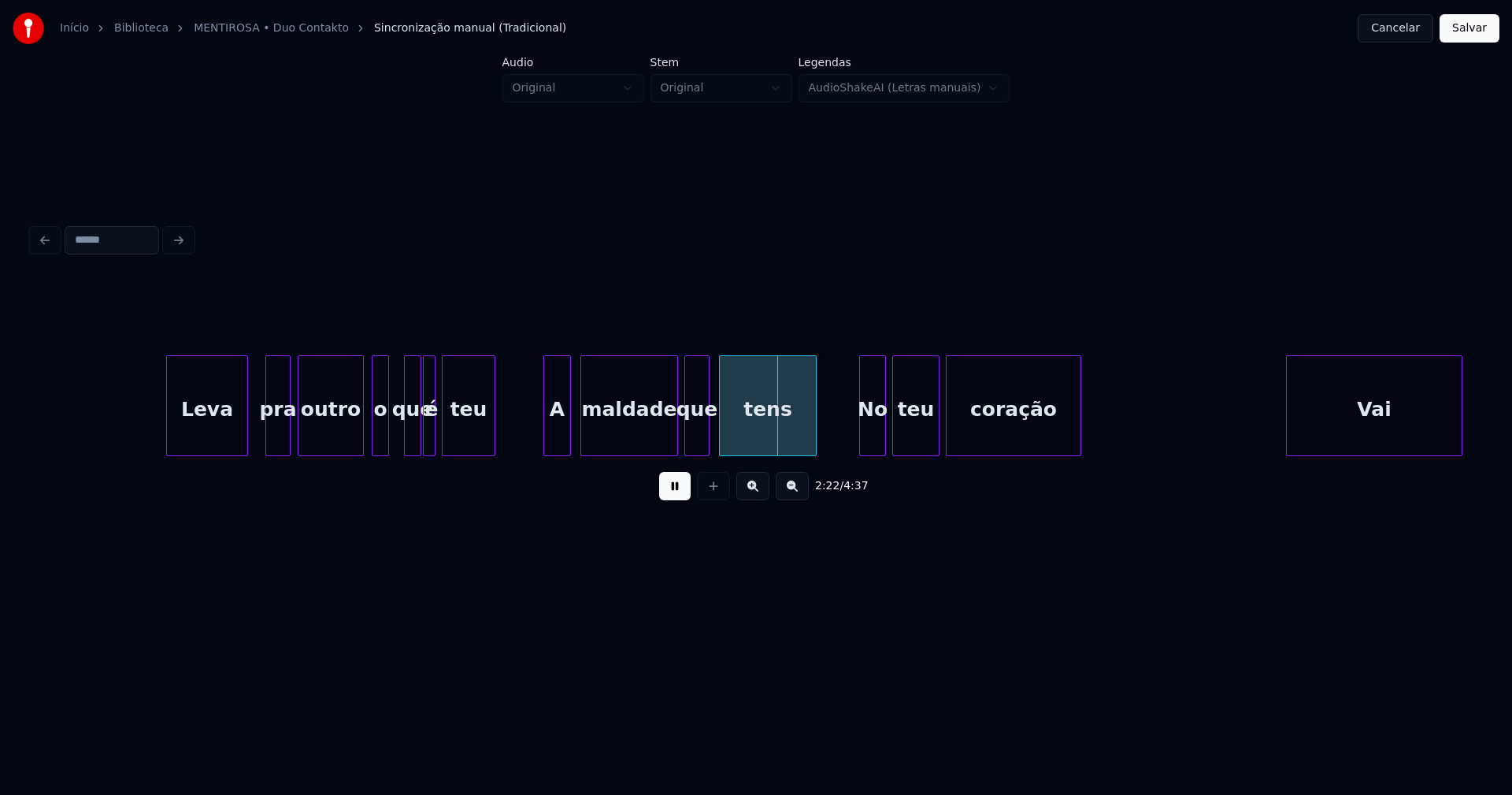
click at [861, 443] on div at bounding box center [862, 406] width 5 height 100
click at [668, 441] on div at bounding box center [669, 406] width 5 height 100
click at [698, 442] on div "que" at bounding box center [691, 410] width 23 height 107
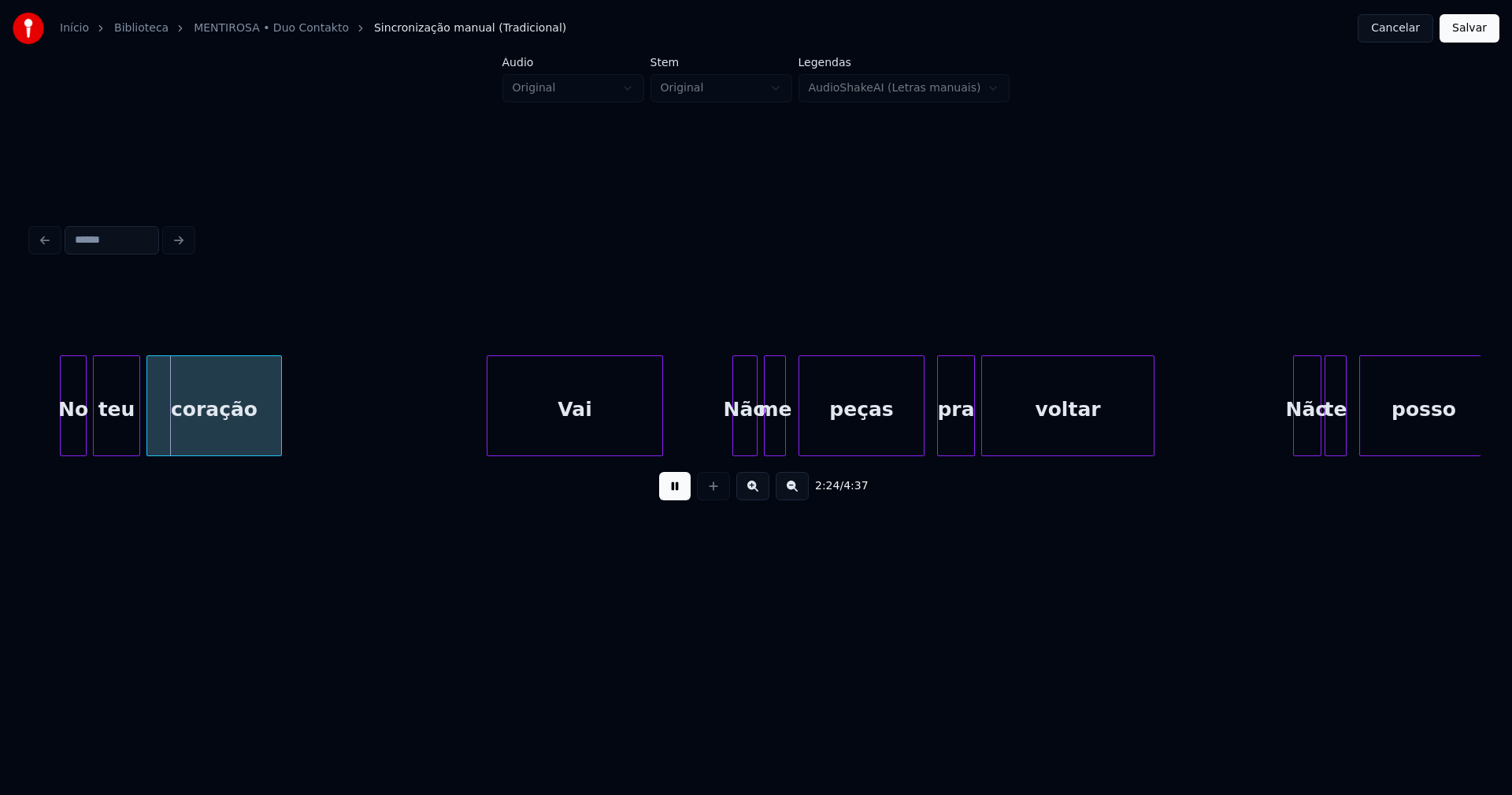
scroll to position [0, 22641]
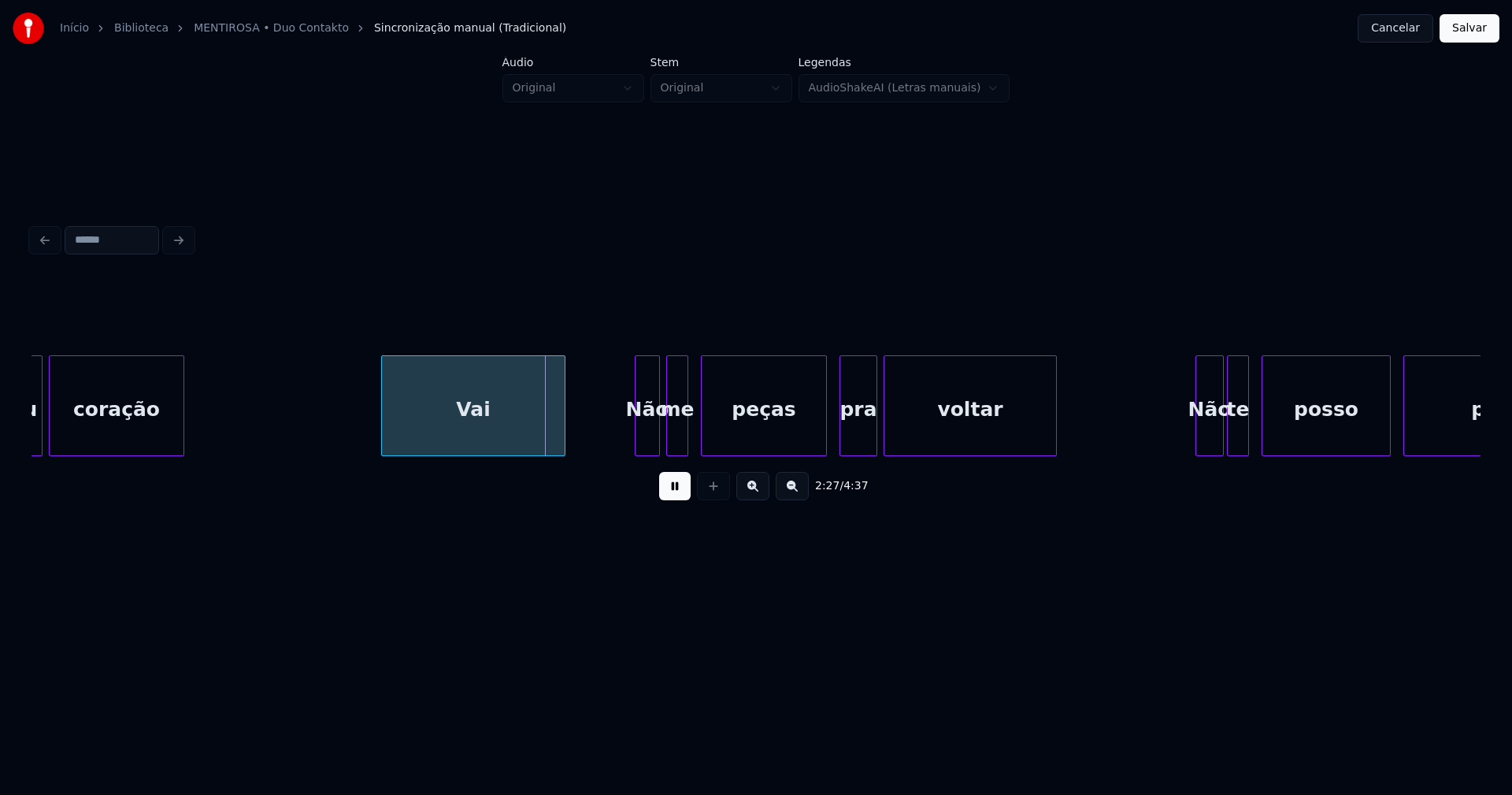
click at [384, 425] on div at bounding box center [384, 406] width 5 height 100
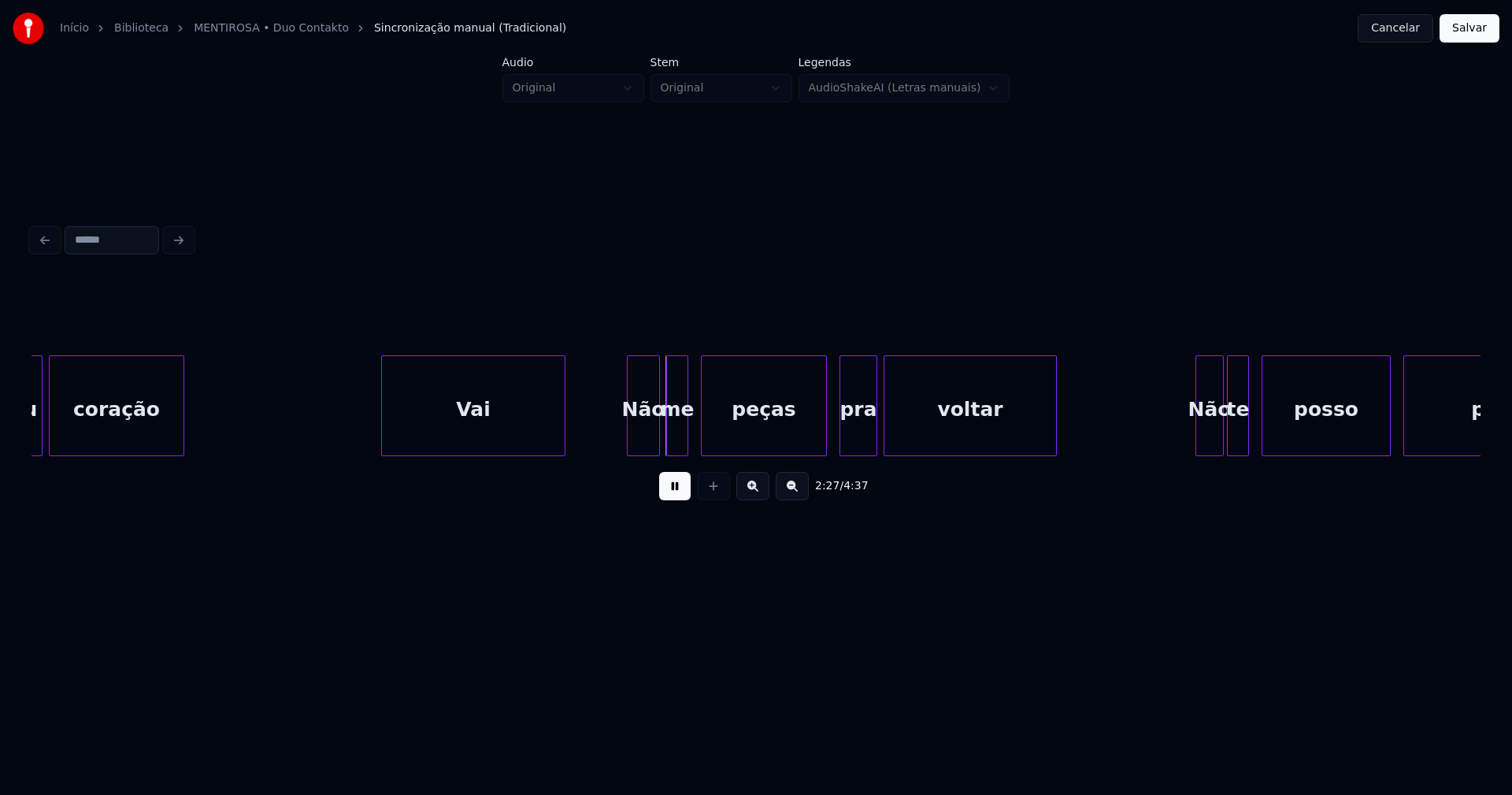
click at [630, 437] on div at bounding box center [630, 406] width 5 height 100
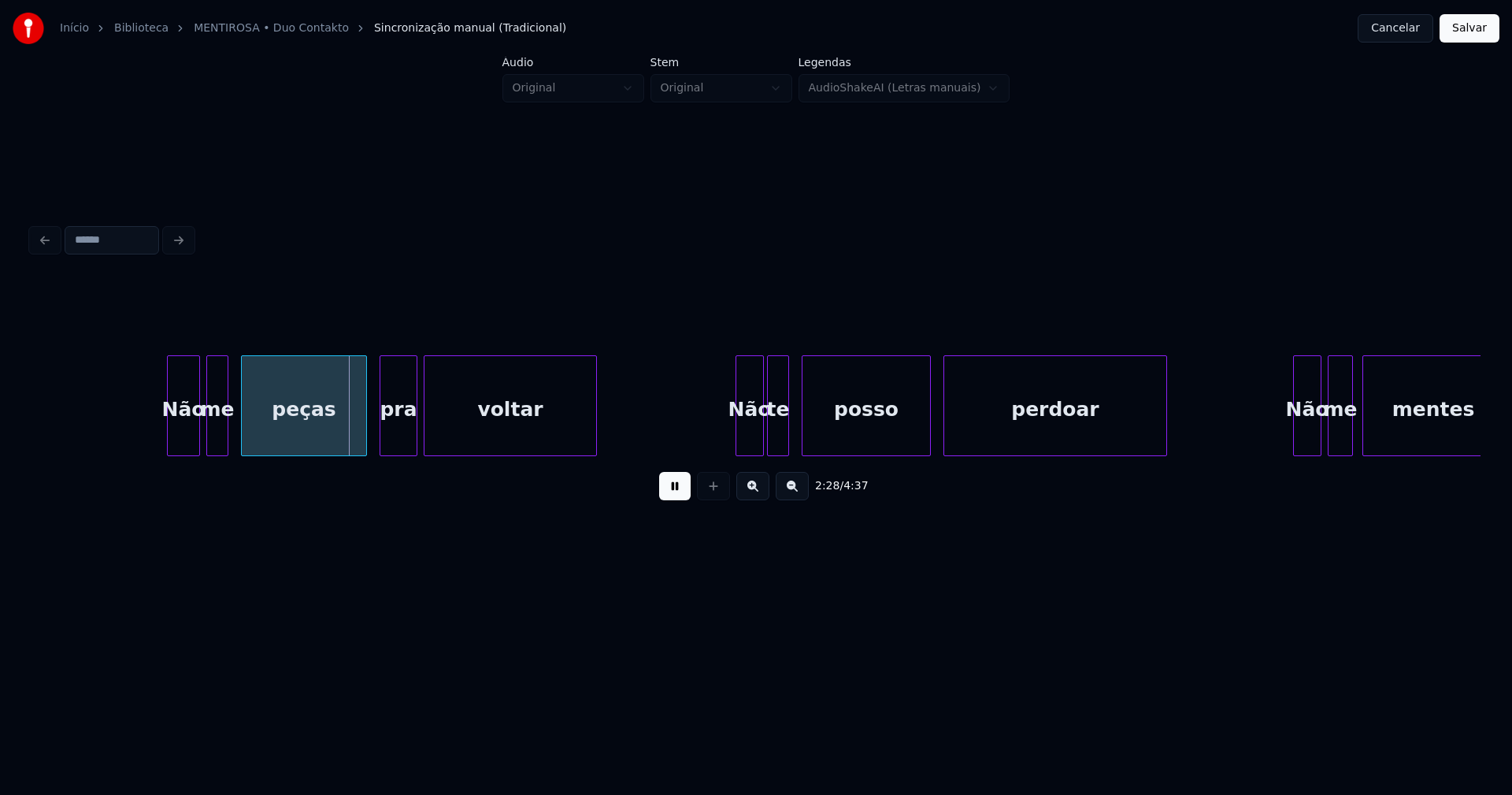
scroll to position [0, 23368]
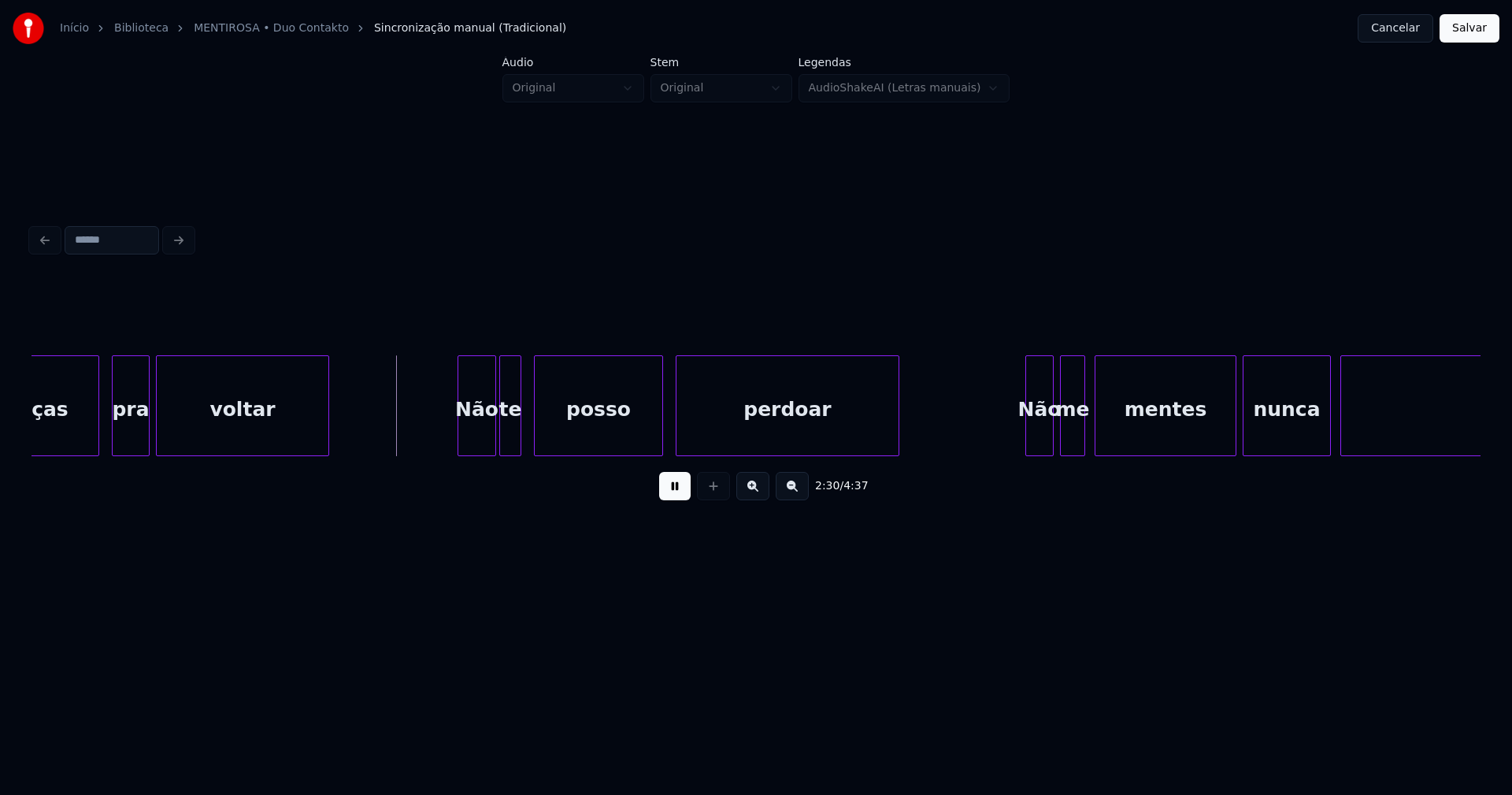
click at [460, 435] on div at bounding box center [461, 406] width 5 height 100
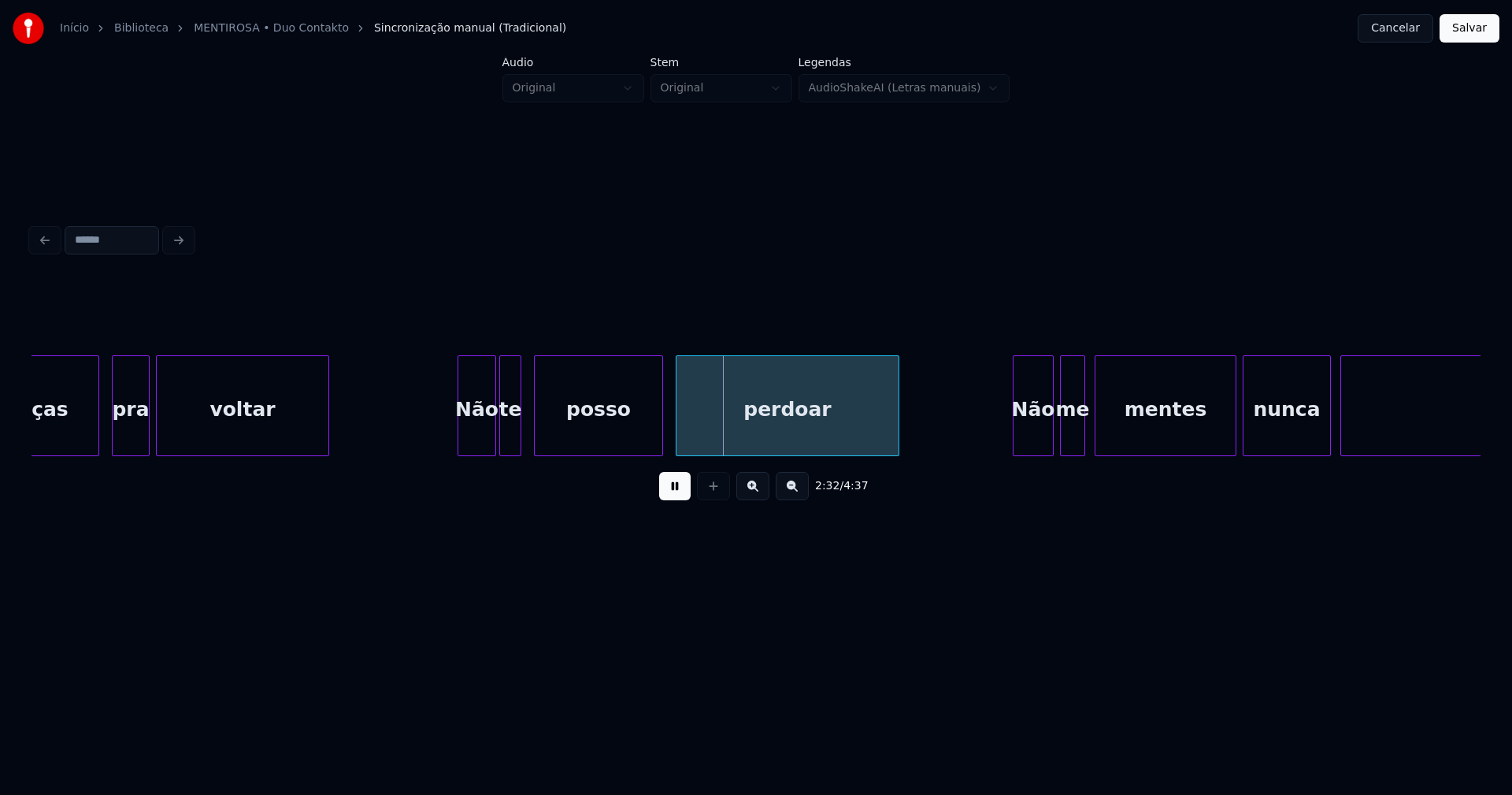
click at [1013, 436] on div at bounding box center [1015, 406] width 5 height 100
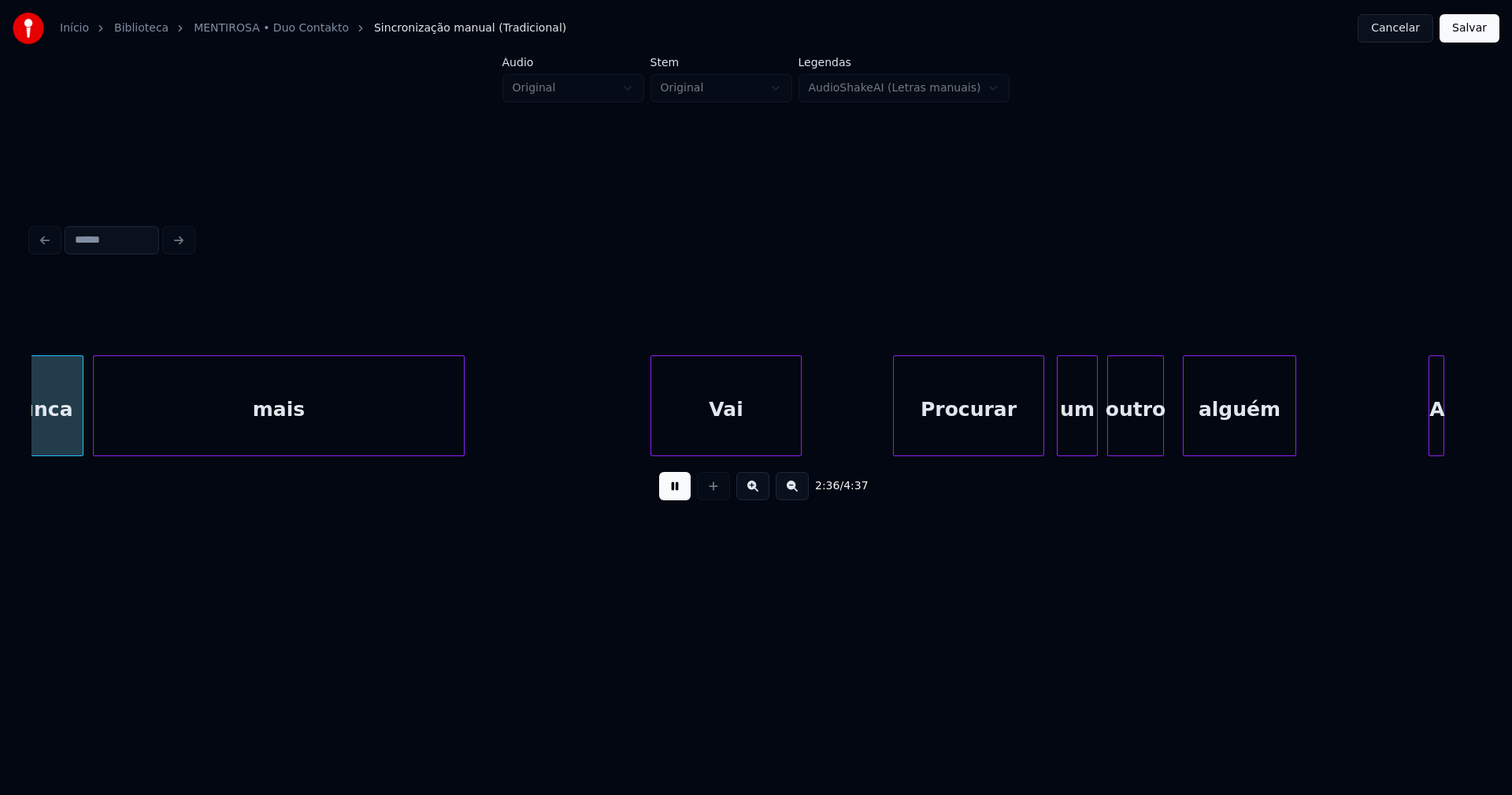
scroll to position [0, 24628]
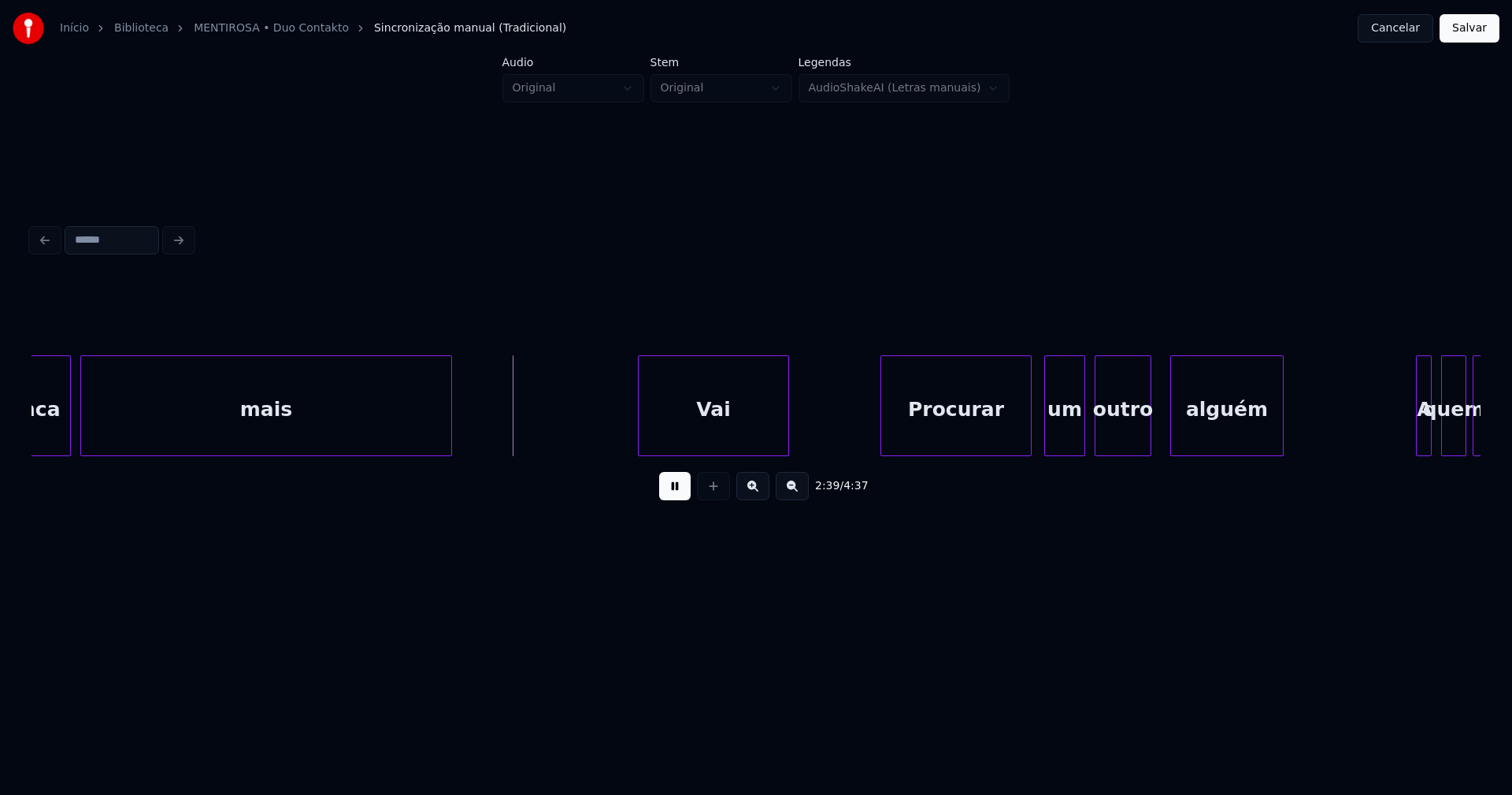
click at [448, 426] on div at bounding box center [448, 406] width 5 height 100
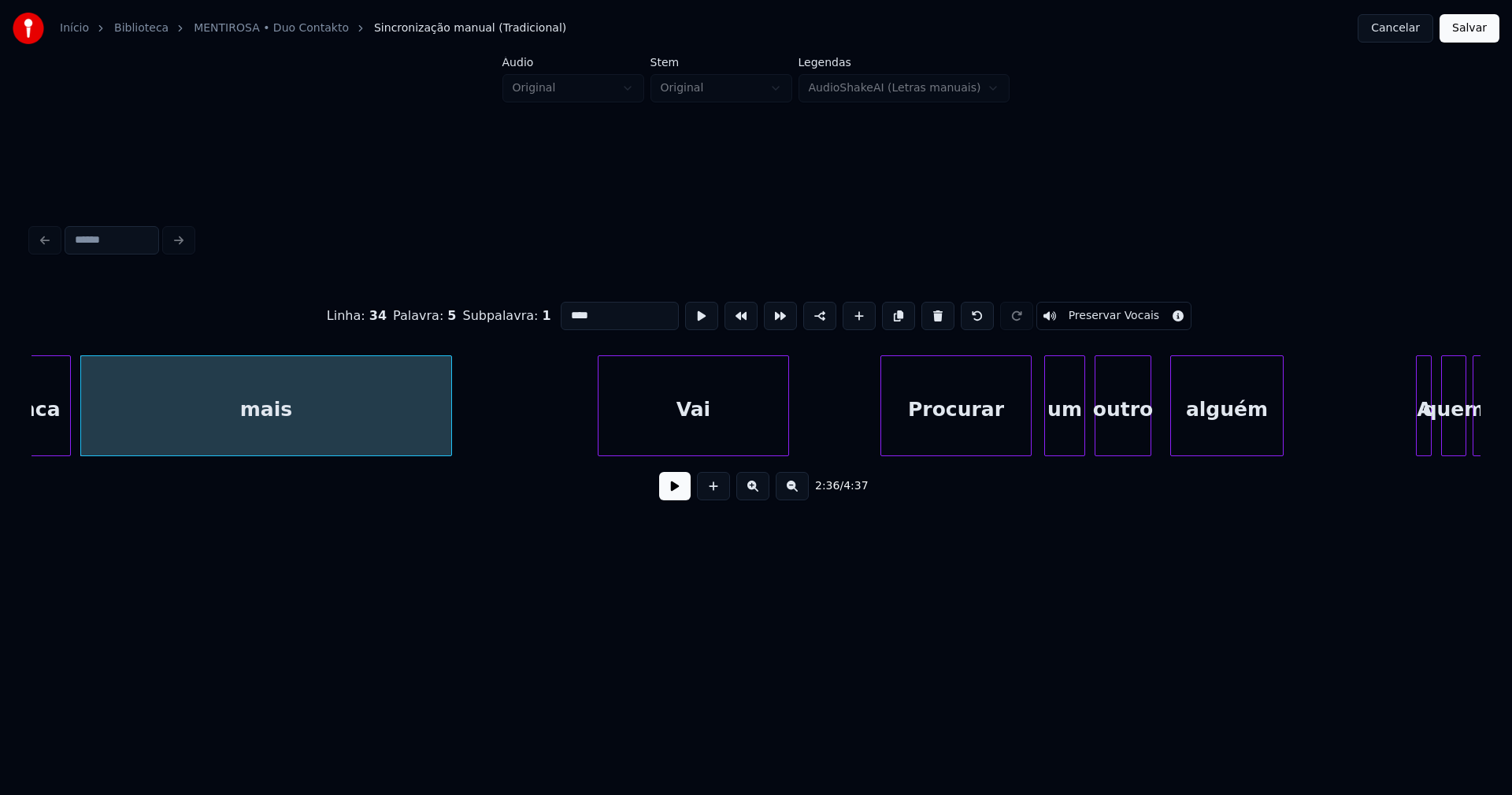
click at [599, 438] on div at bounding box center [600, 406] width 5 height 100
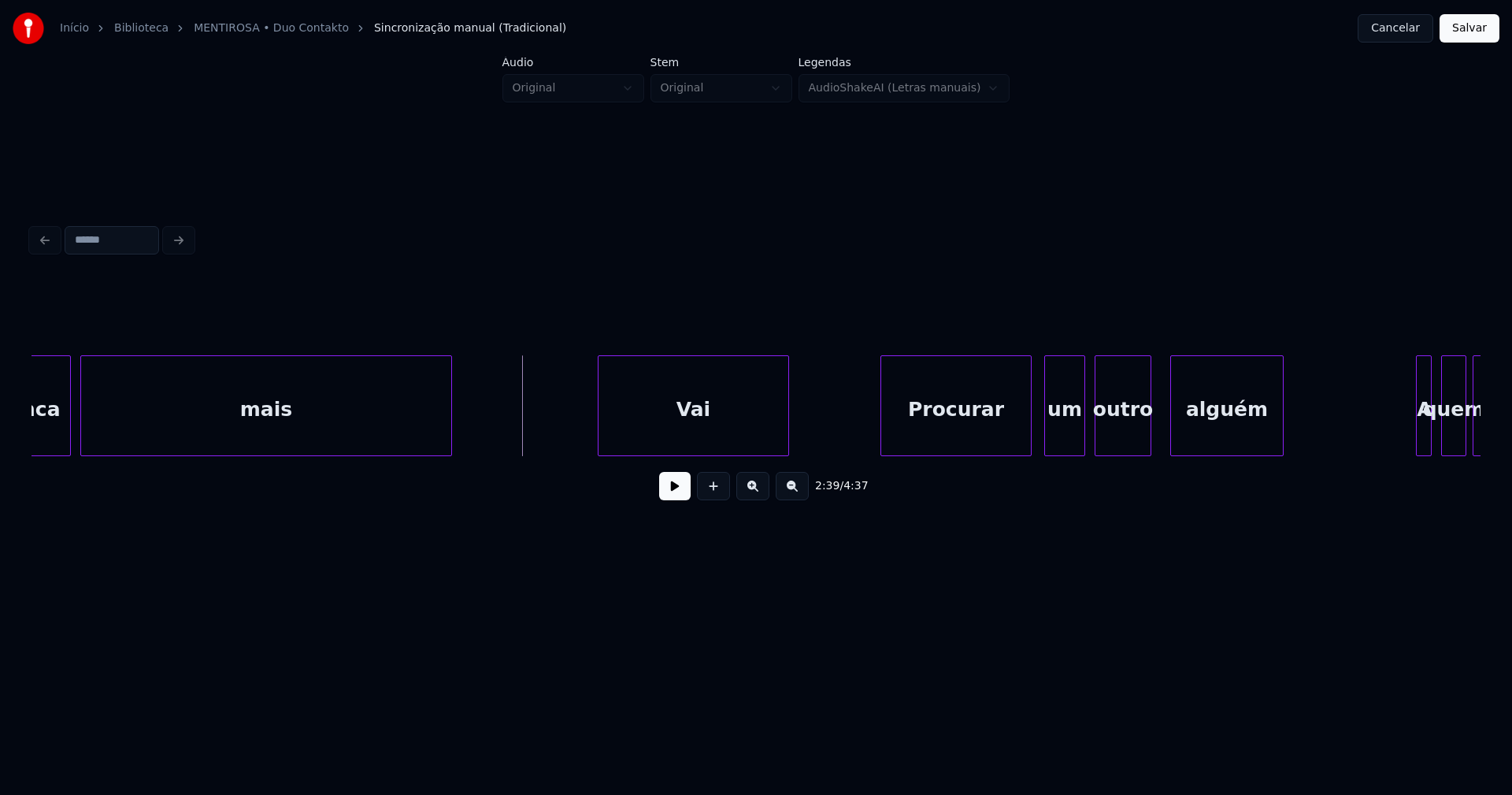
click at [663, 495] on button at bounding box center [674, 485] width 31 height 28
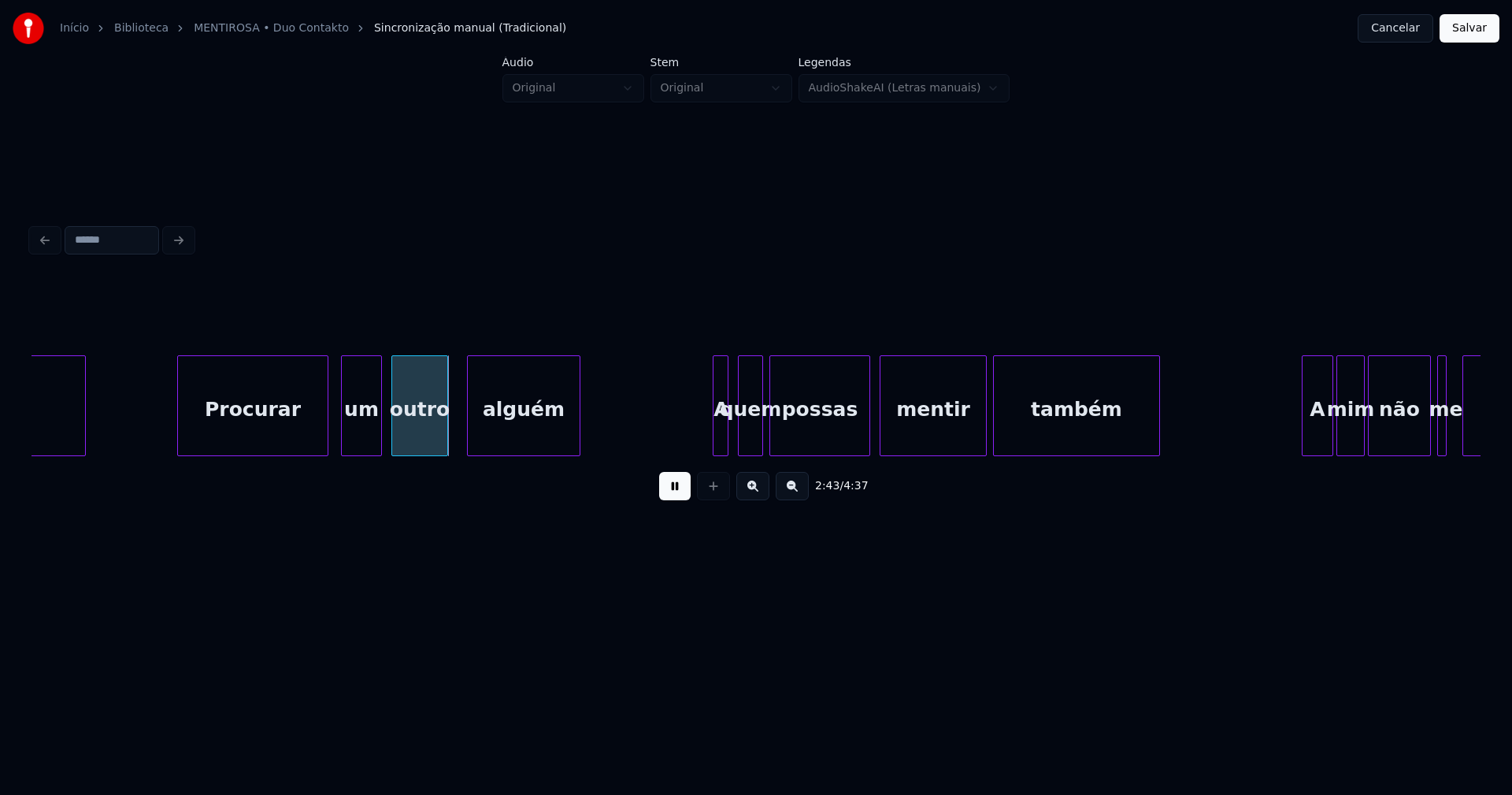
scroll to position [0, 25355]
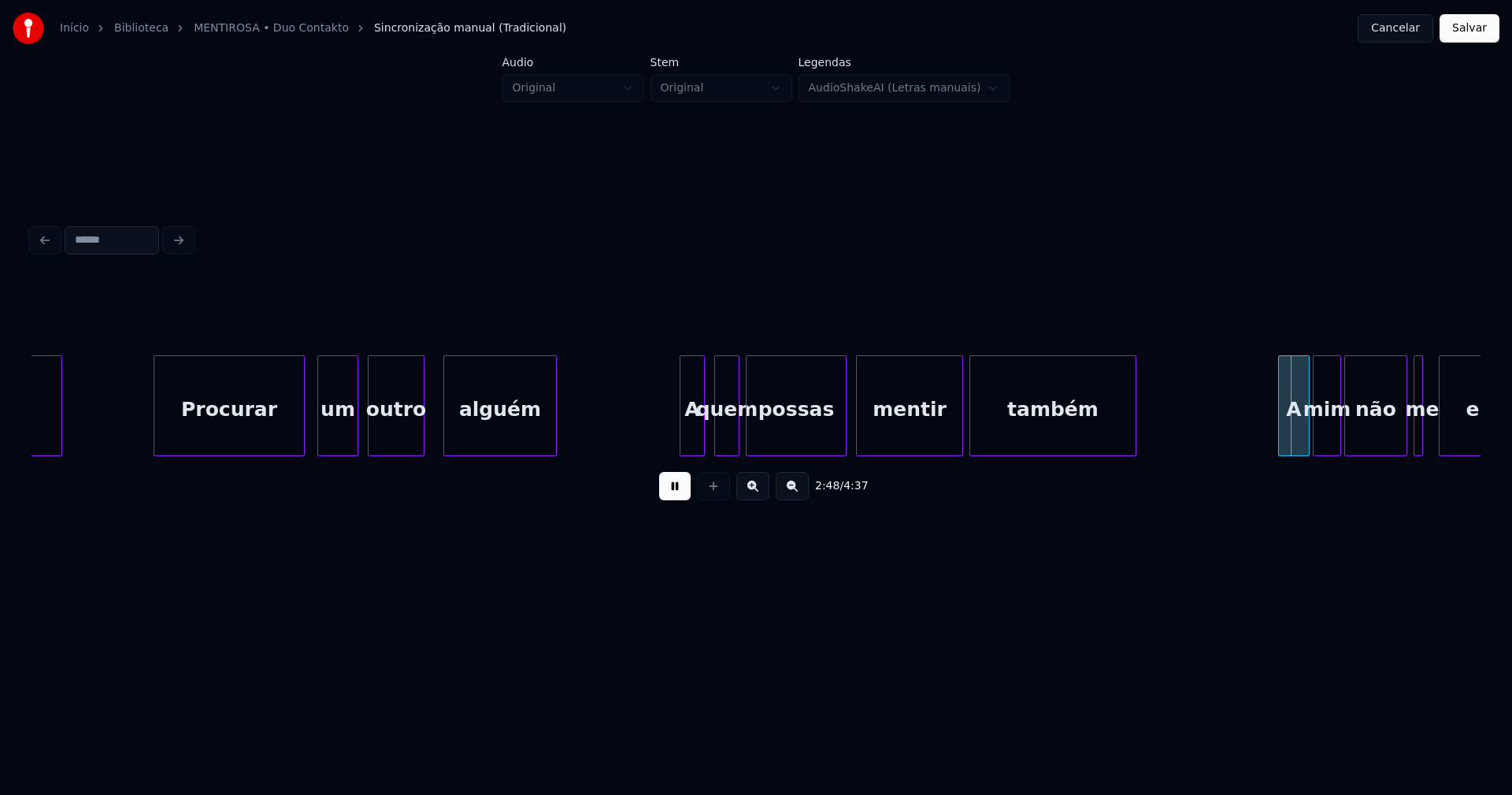
click at [681, 442] on div at bounding box center [682, 406] width 5 height 100
drag, startPoint x: 134, startPoint y: 420, endPoint x: 324, endPoint y: 420, distance: 190.0
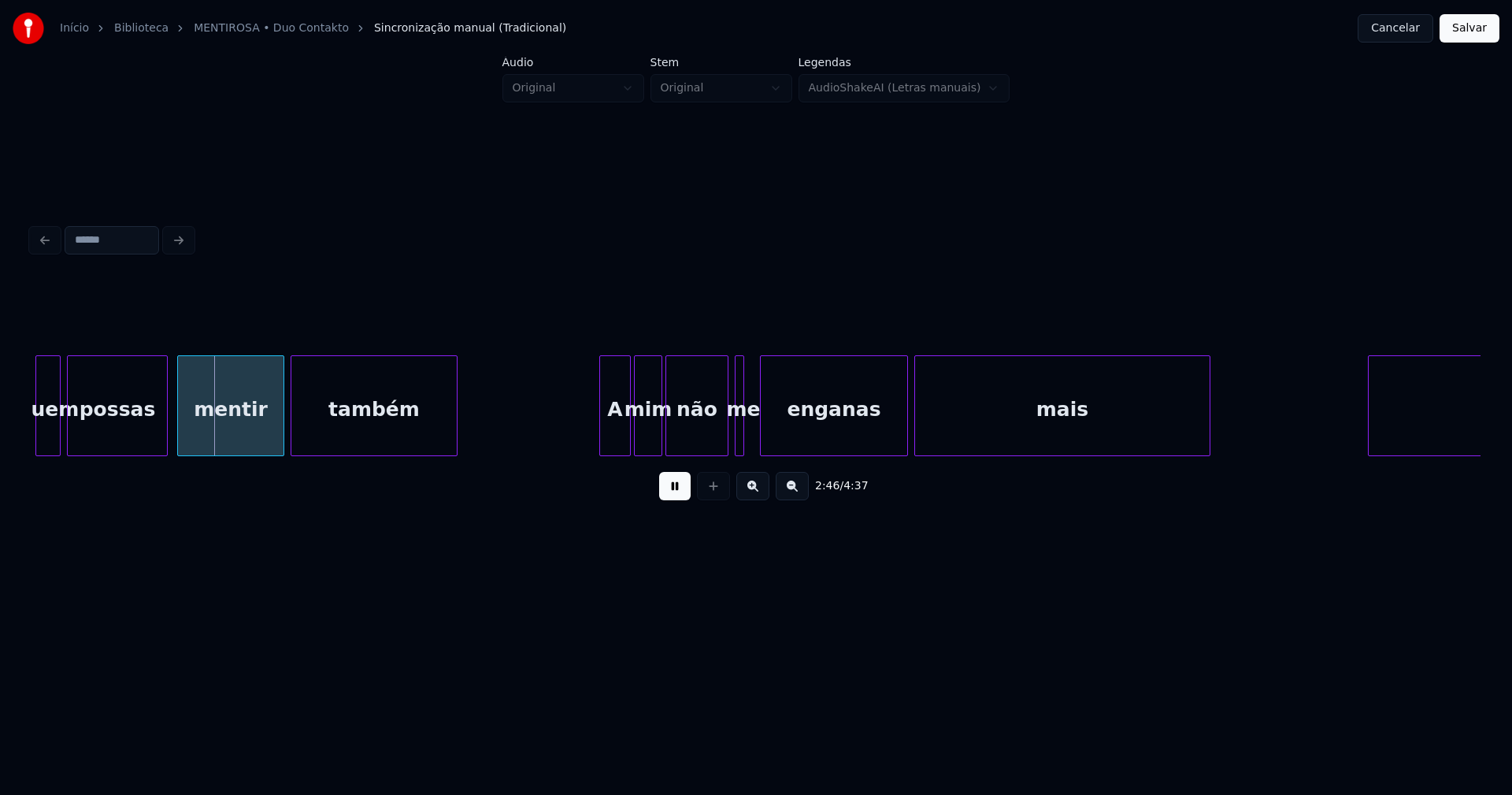
scroll to position [0, 26131]
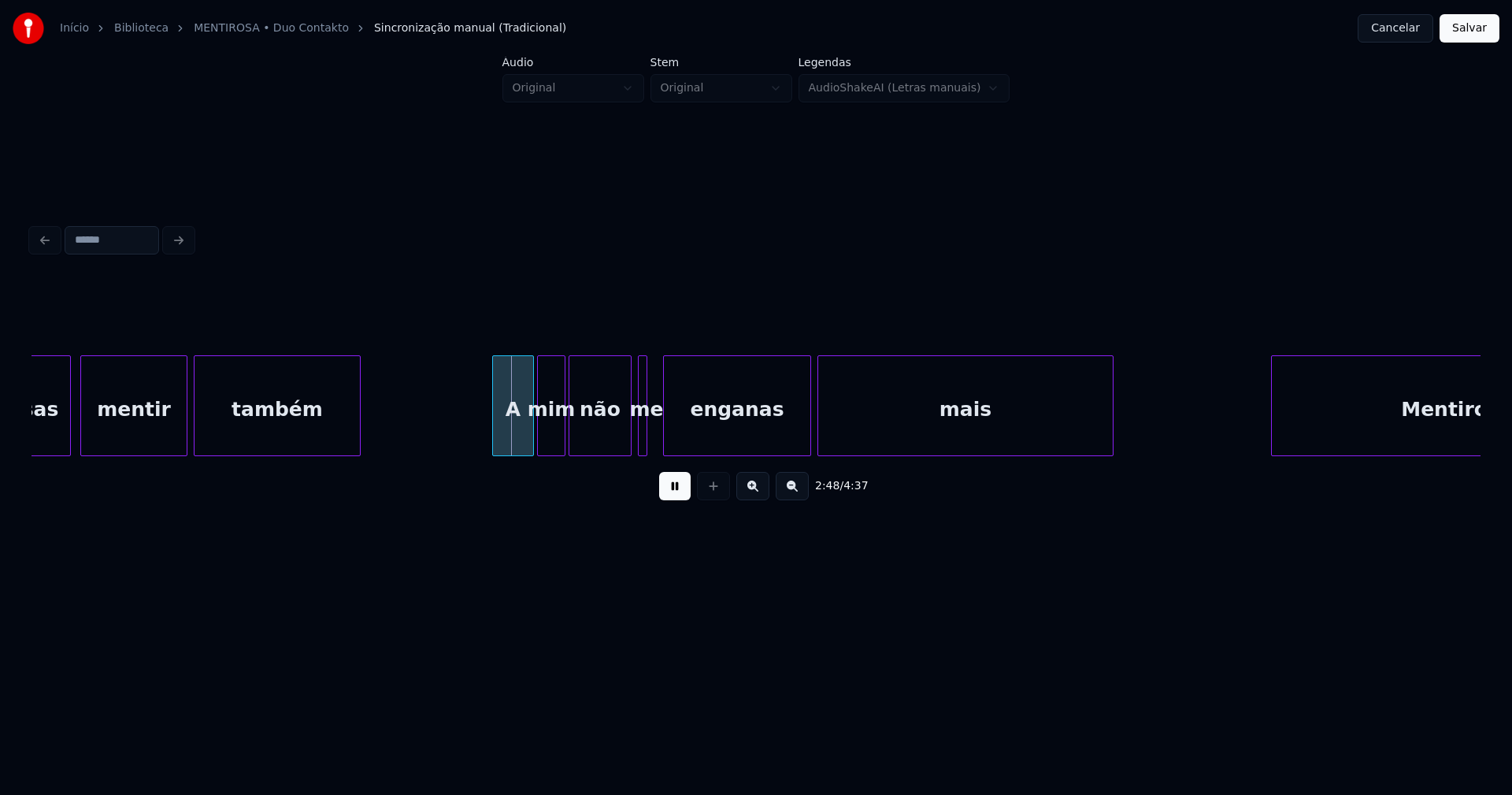
click at [494, 444] on div at bounding box center [495, 406] width 5 height 100
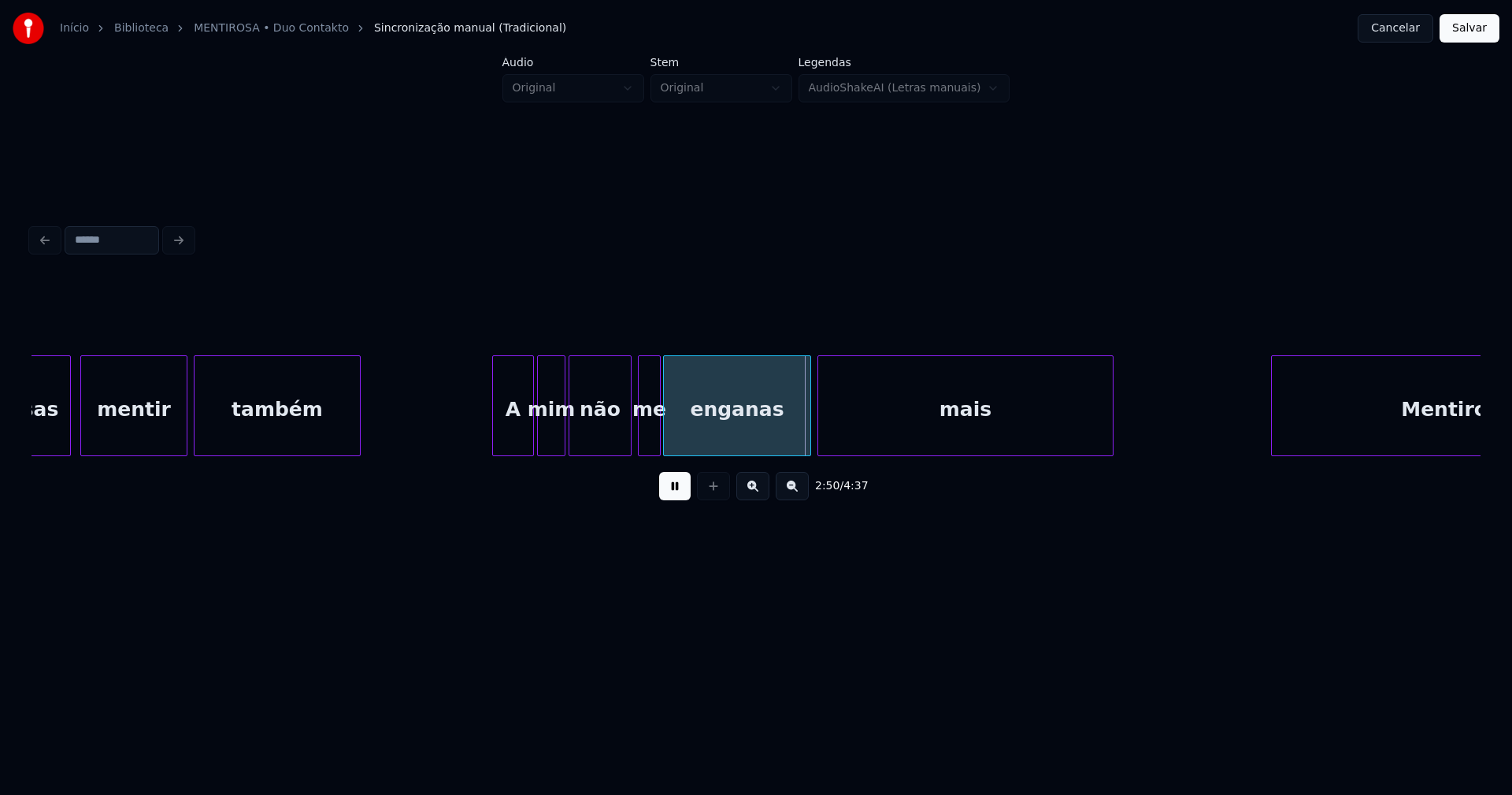
click at [658, 433] on div at bounding box center [657, 406] width 5 height 100
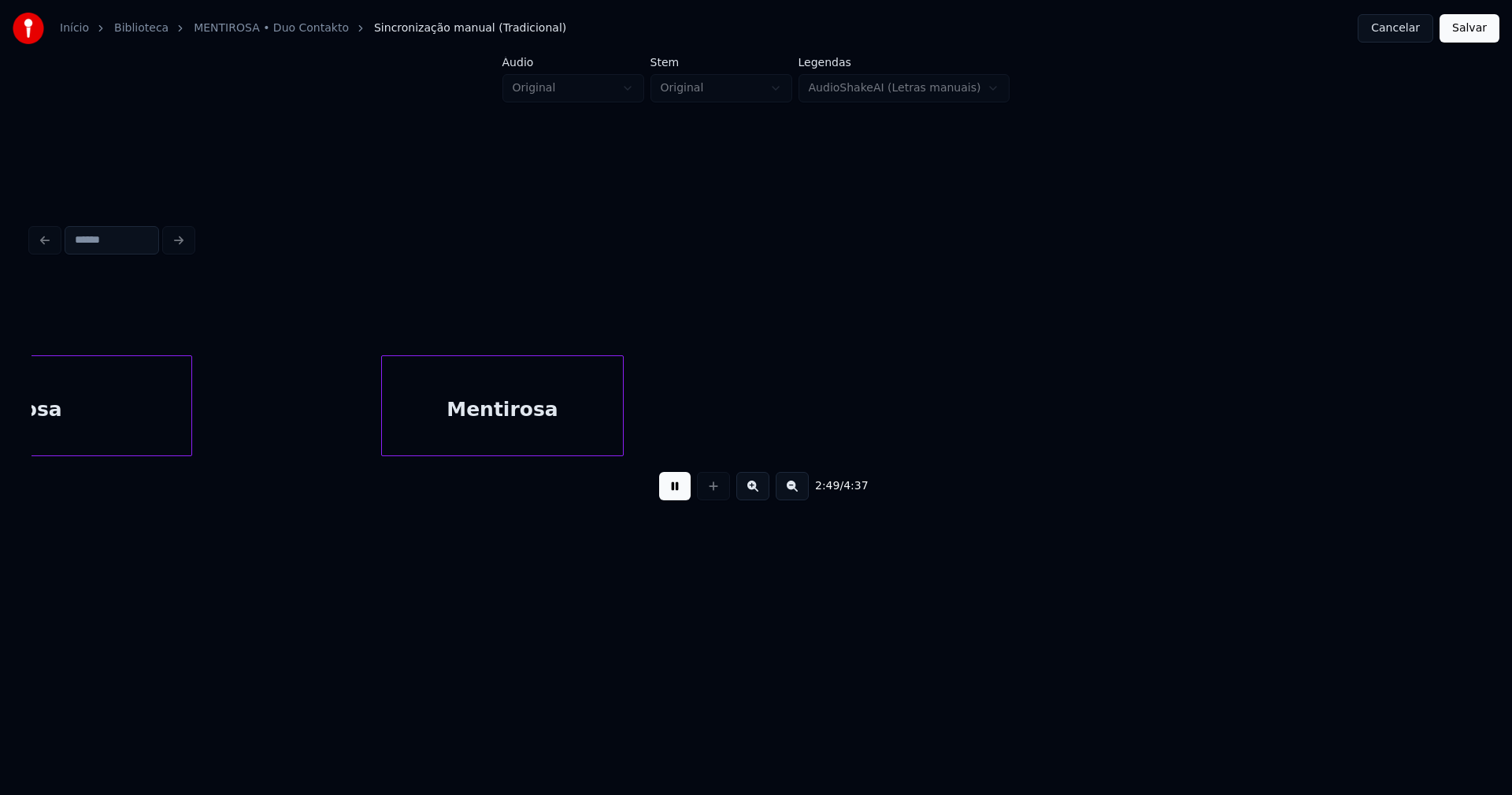
scroll to position [0, 26667]
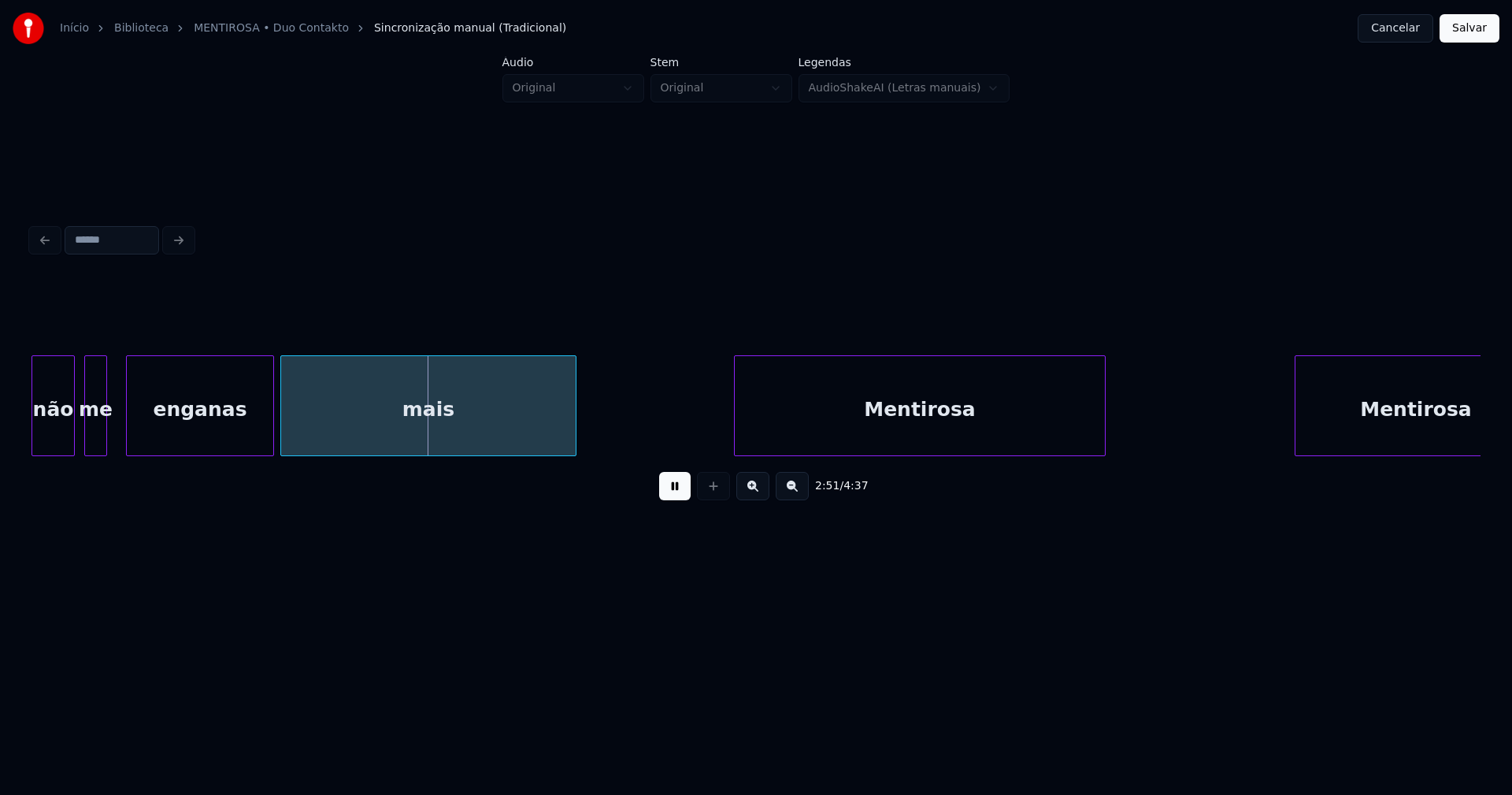
click at [91, 439] on div "me" at bounding box center [96, 410] width 21 height 107
click at [114, 431] on div at bounding box center [113, 406] width 5 height 100
click at [719, 442] on div at bounding box center [717, 406] width 5 height 100
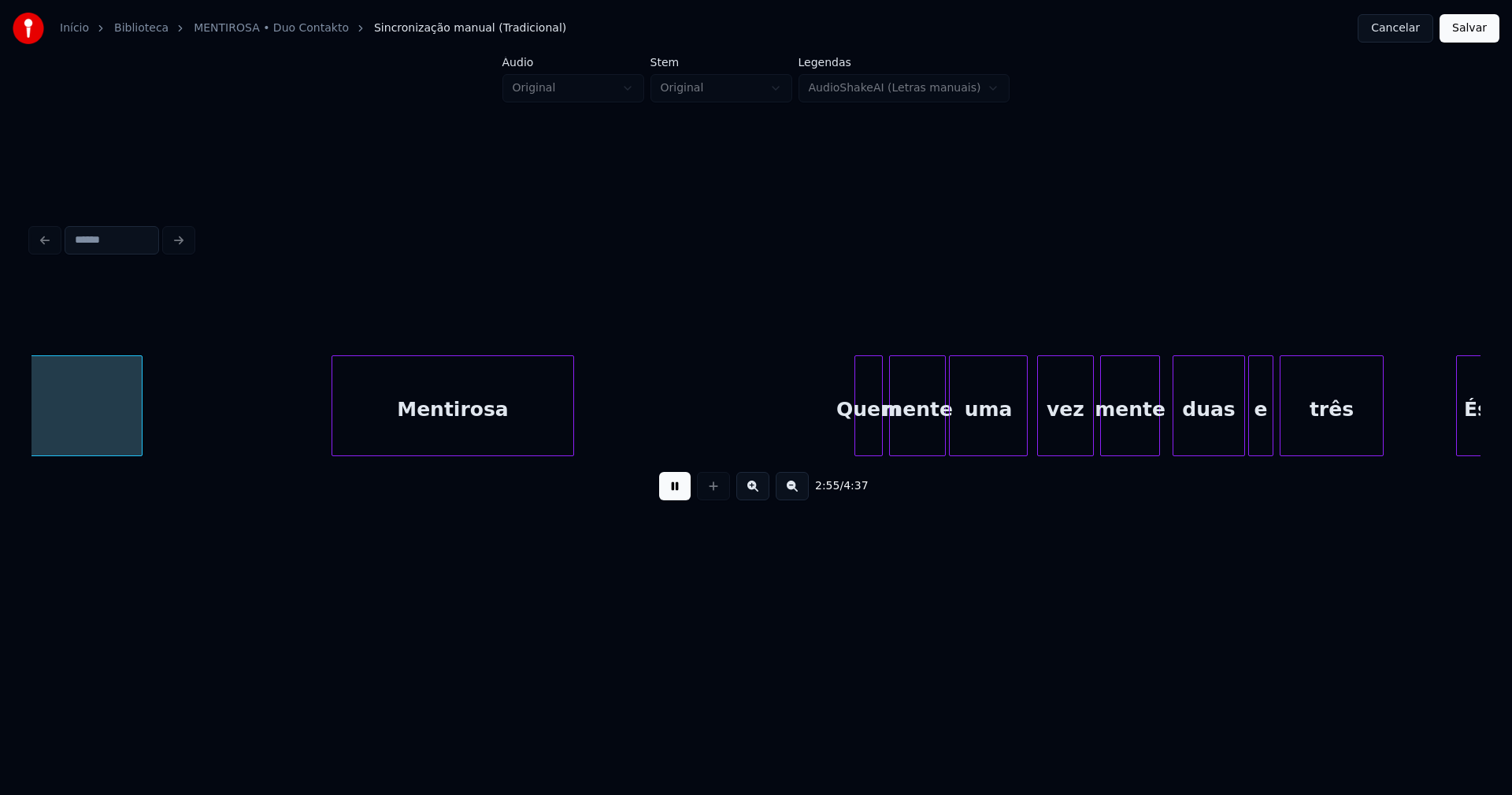
scroll to position [0, 27637]
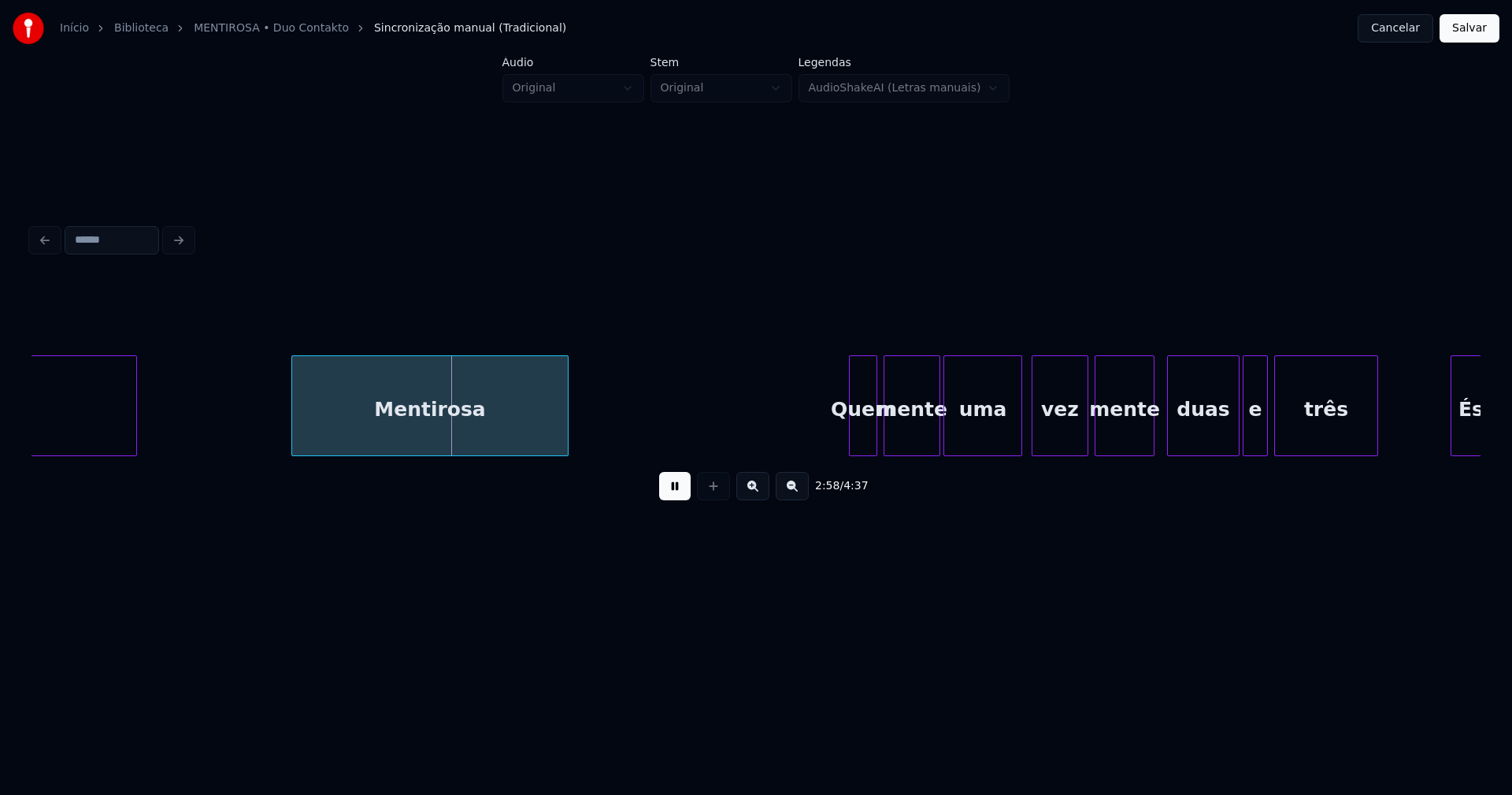
click at [292, 430] on div "Mentirosa" at bounding box center [430, 405] width 277 height 101
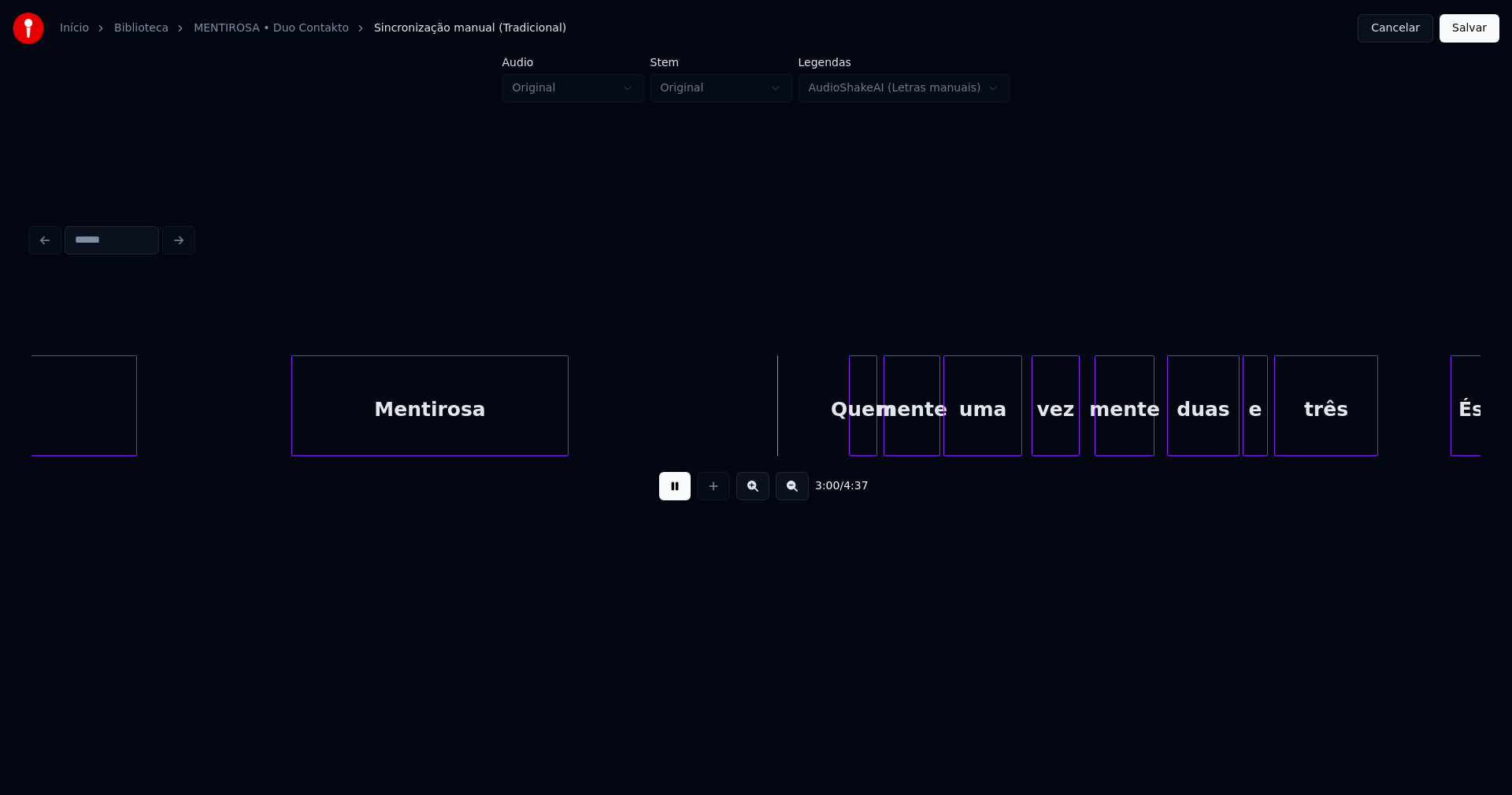
click at [1078, 432] on div at bounding box center [1076, 406] width 5 height 100
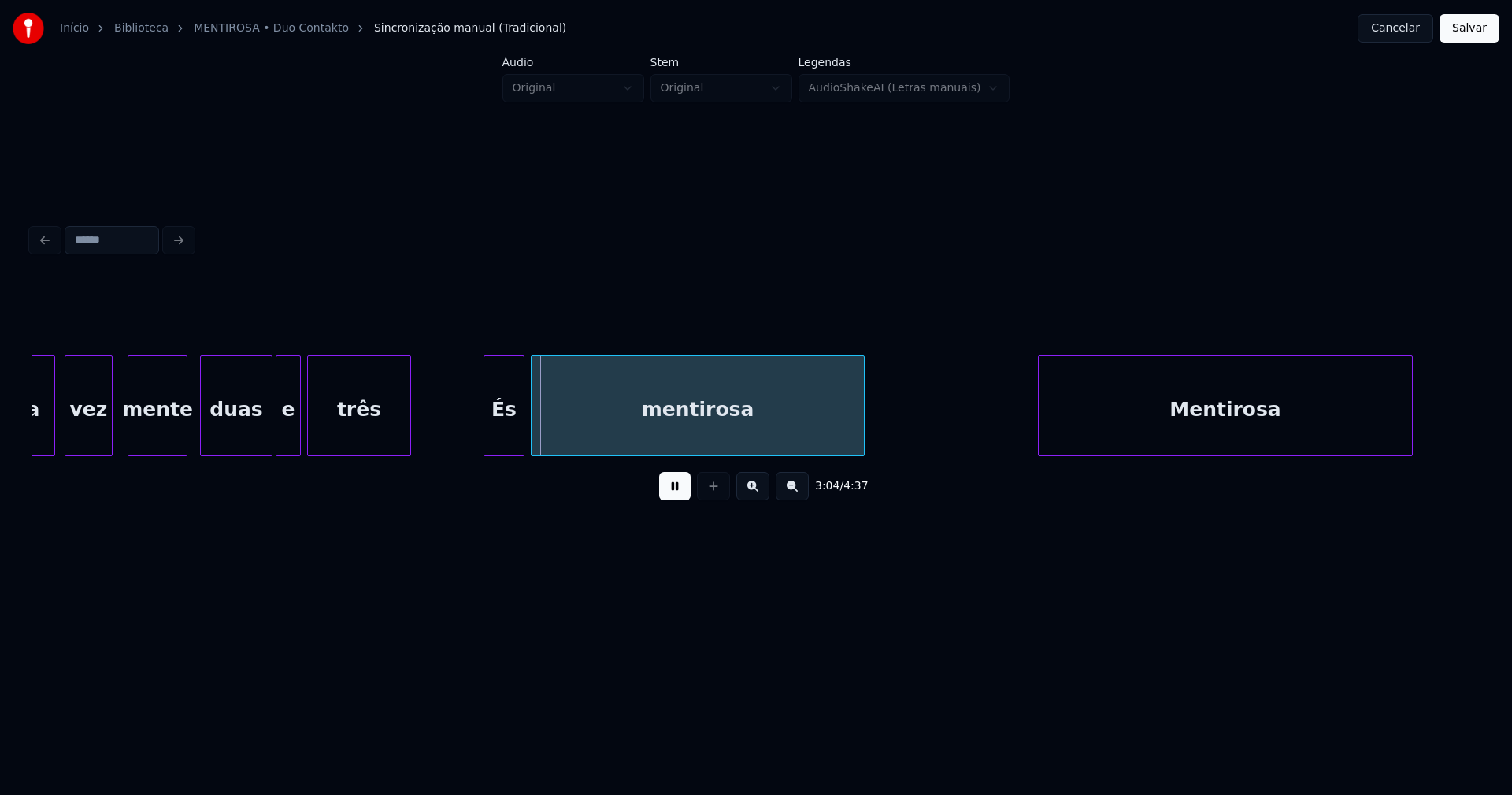
scroll to position [0, 28749]
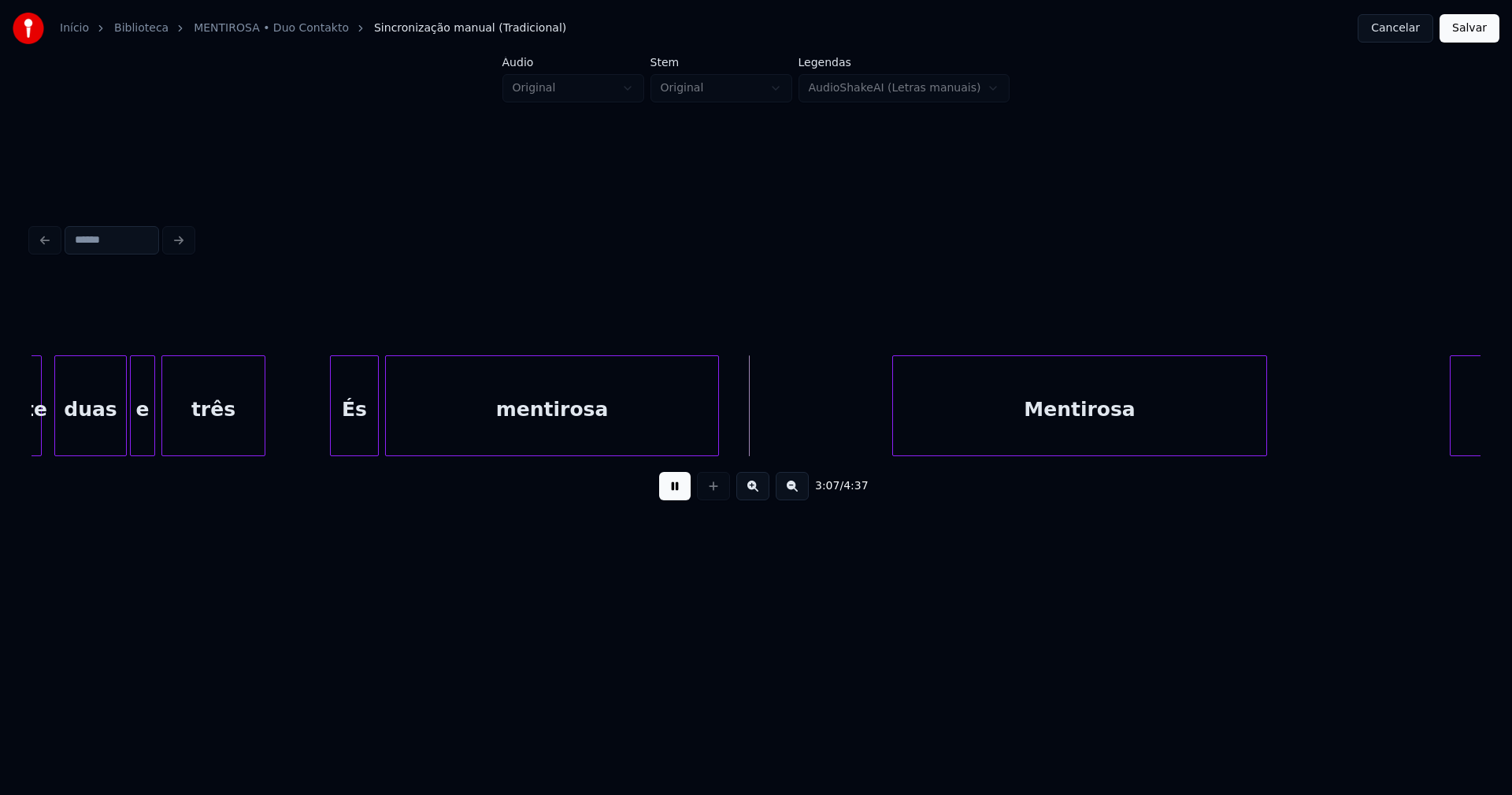
click at [335, 430] on div at bounding box center [333, 406] width 5 height 100
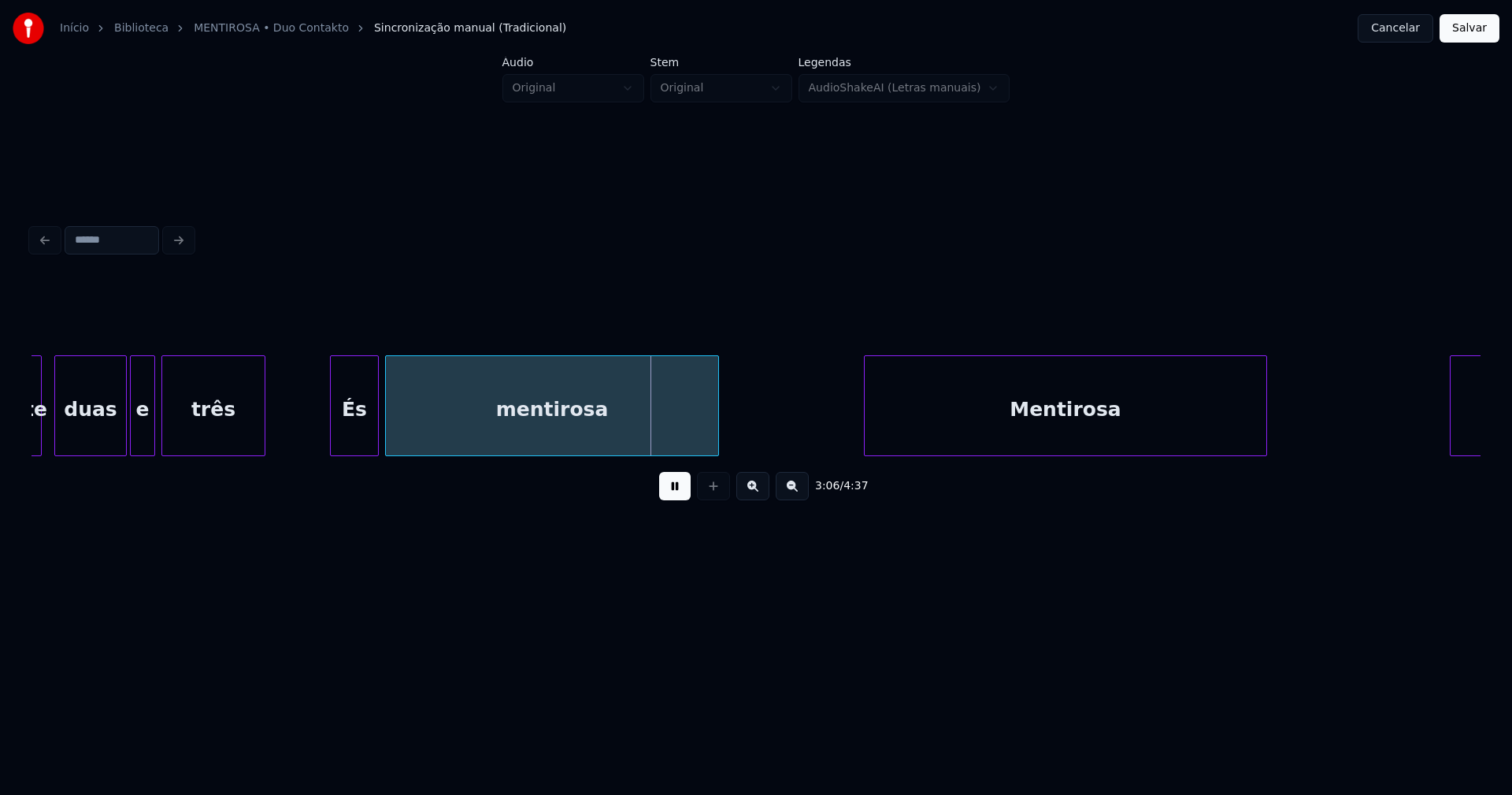
click at [868, 426] on div at bounding box center [867, 406] width 5 height 100
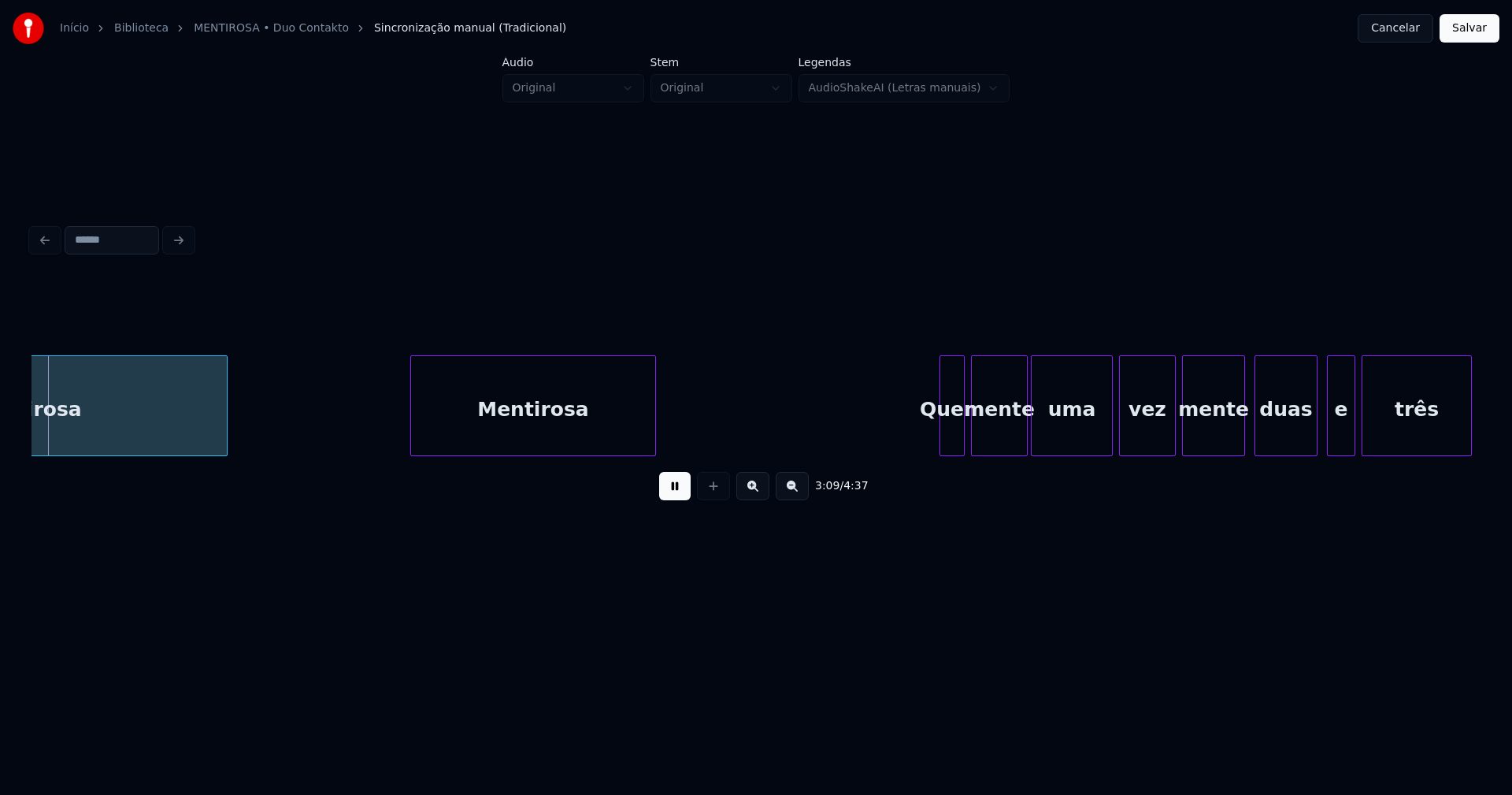
scroll to position [0, 29789]
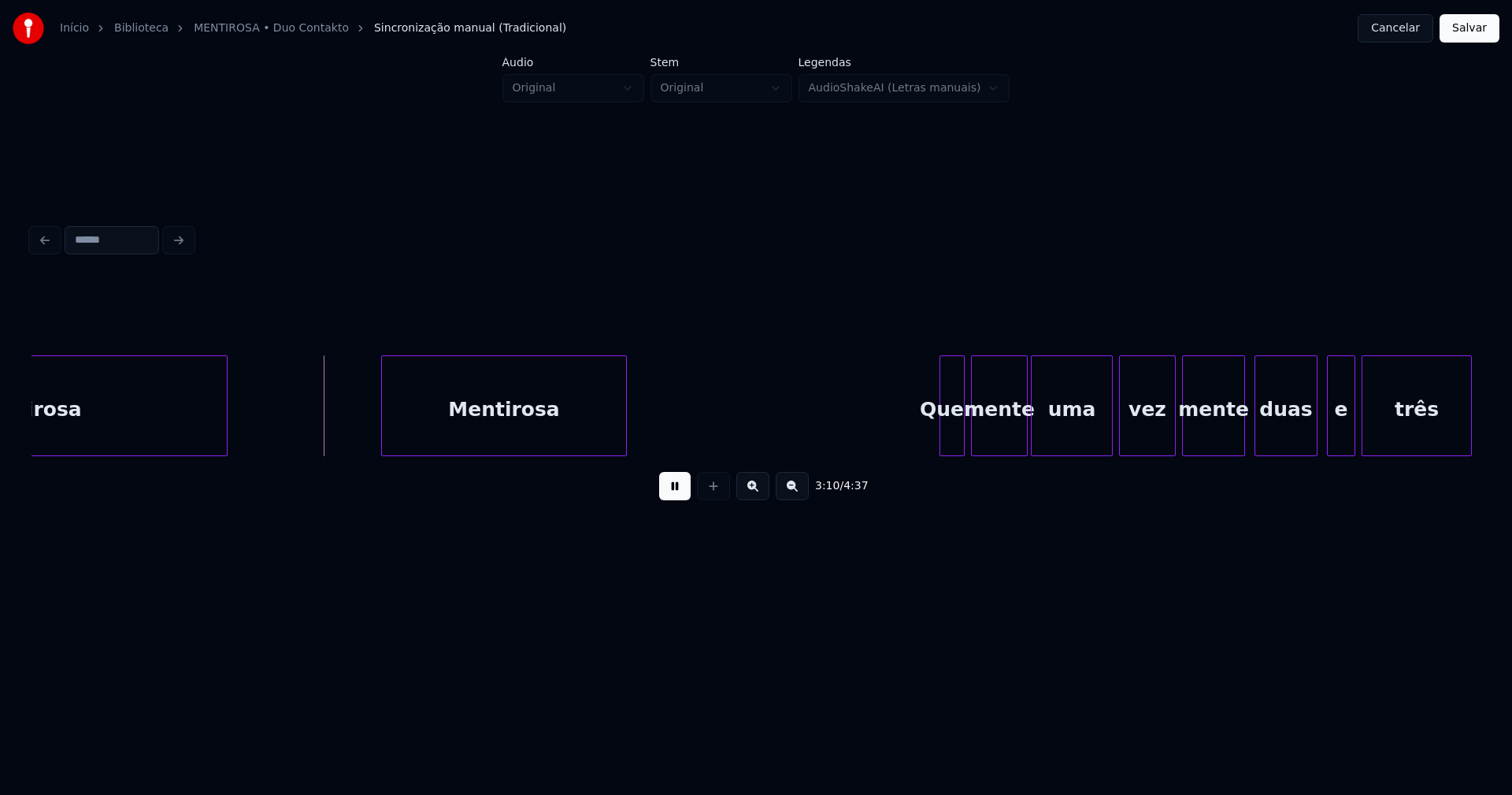
click at [381, 426] on div "Mentirosa" at bounding box center [504, 405] width 246 height 101
click at [694, 411] on div at bounding box center [693, 406] width 5 height 100
click at [1166, 432] on div at bounding box center [1165, 406] width 5 height 100
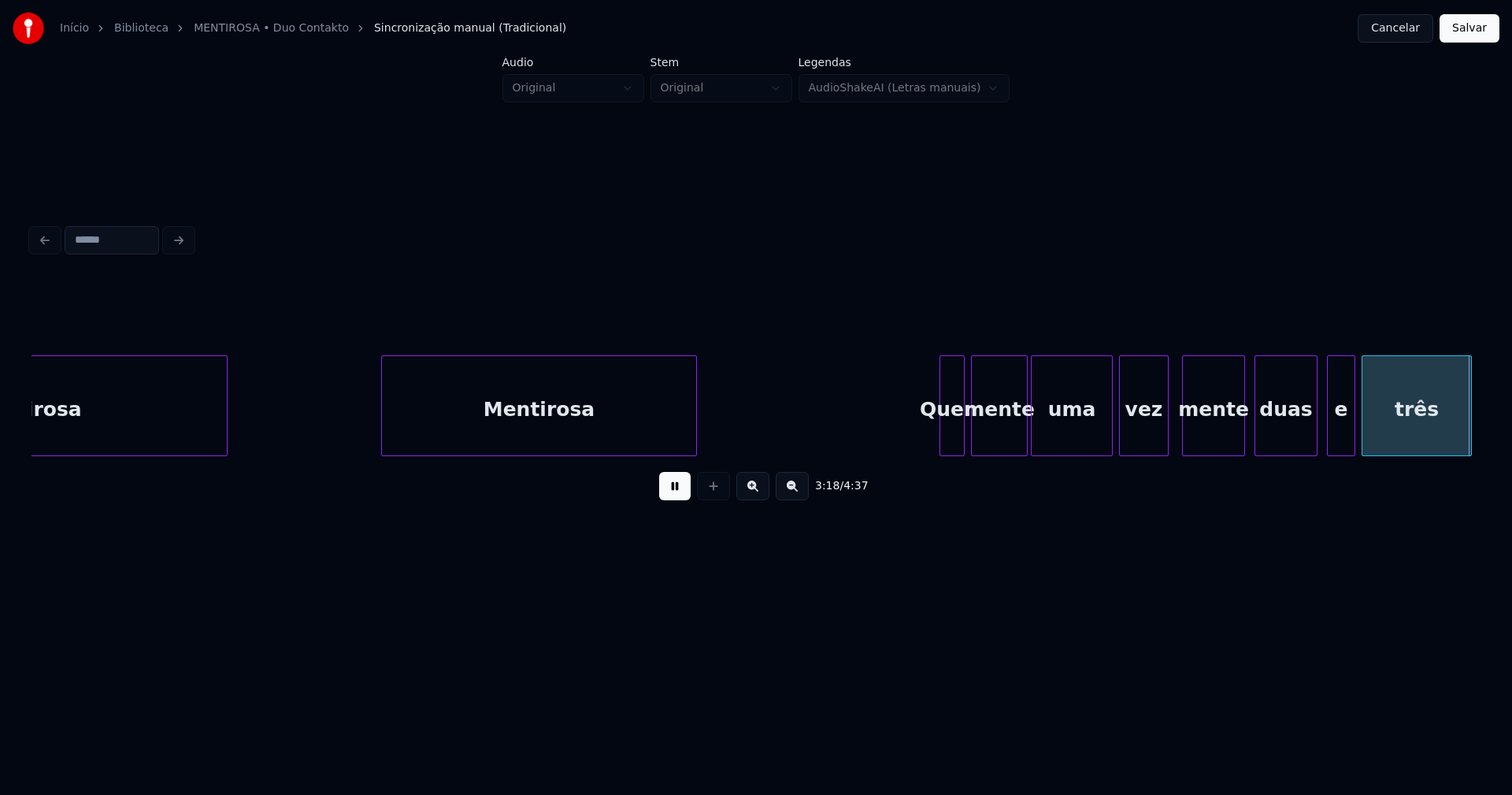
scroll to position [0, 31239]
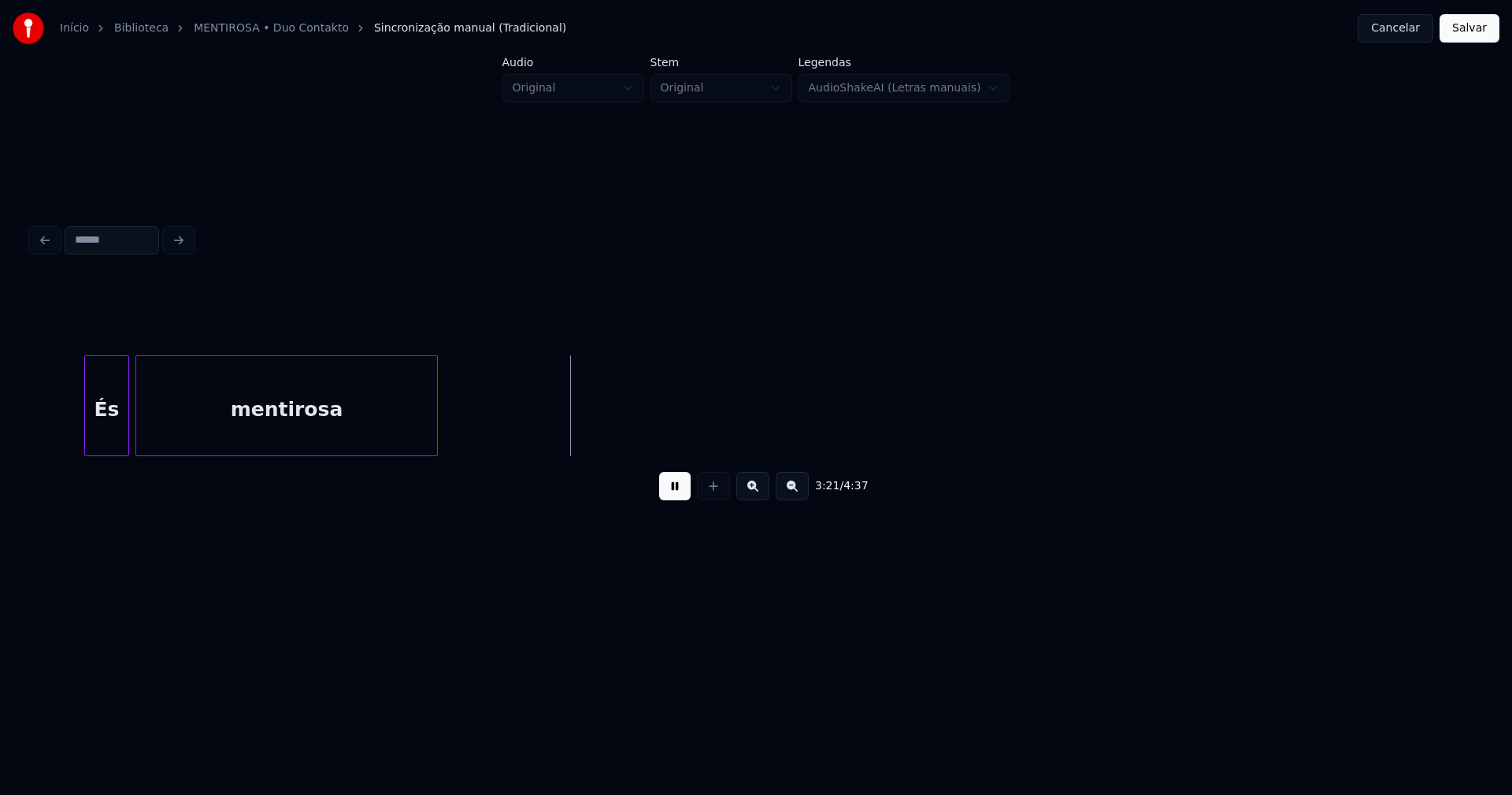
click at [88, 417] on div at bounding box center [87, 406] width 5 height 100
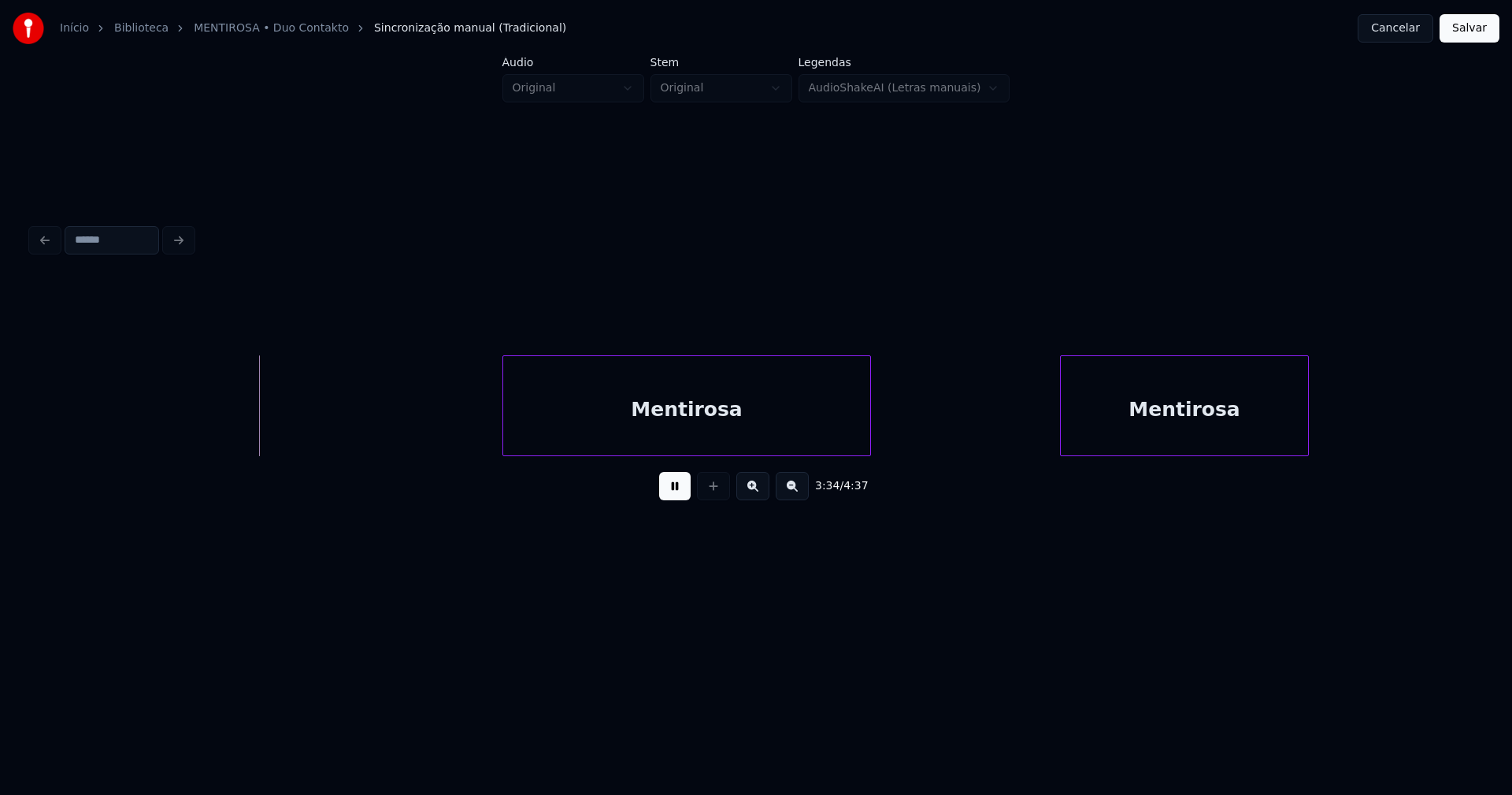
scroll to position [0, 33693]
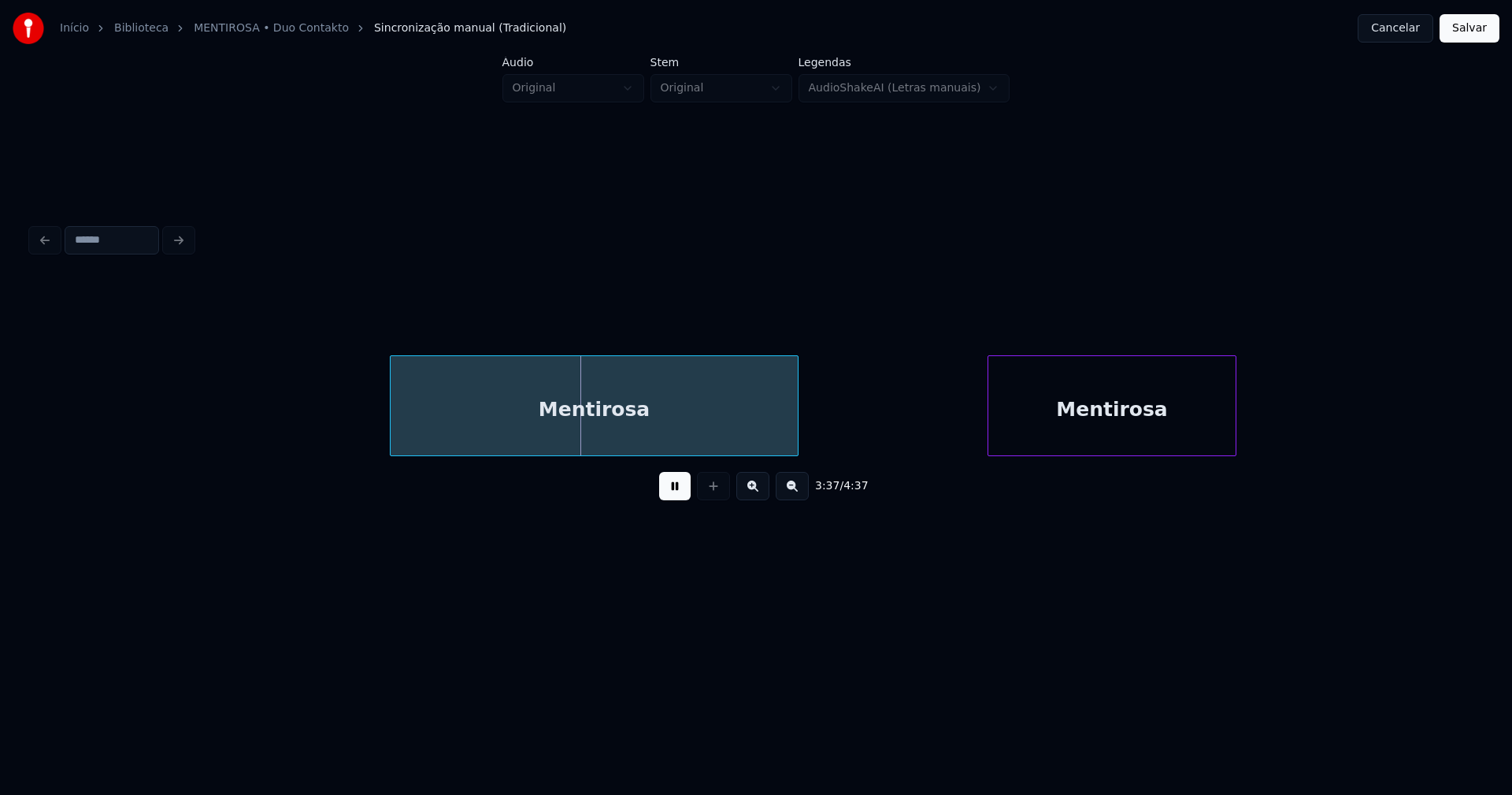
click at [392, 418] on div at bounding box center [392, 406] width 5 height 100
click at [956, 428] on div at bounding box center [958, 406] width 5 height 100
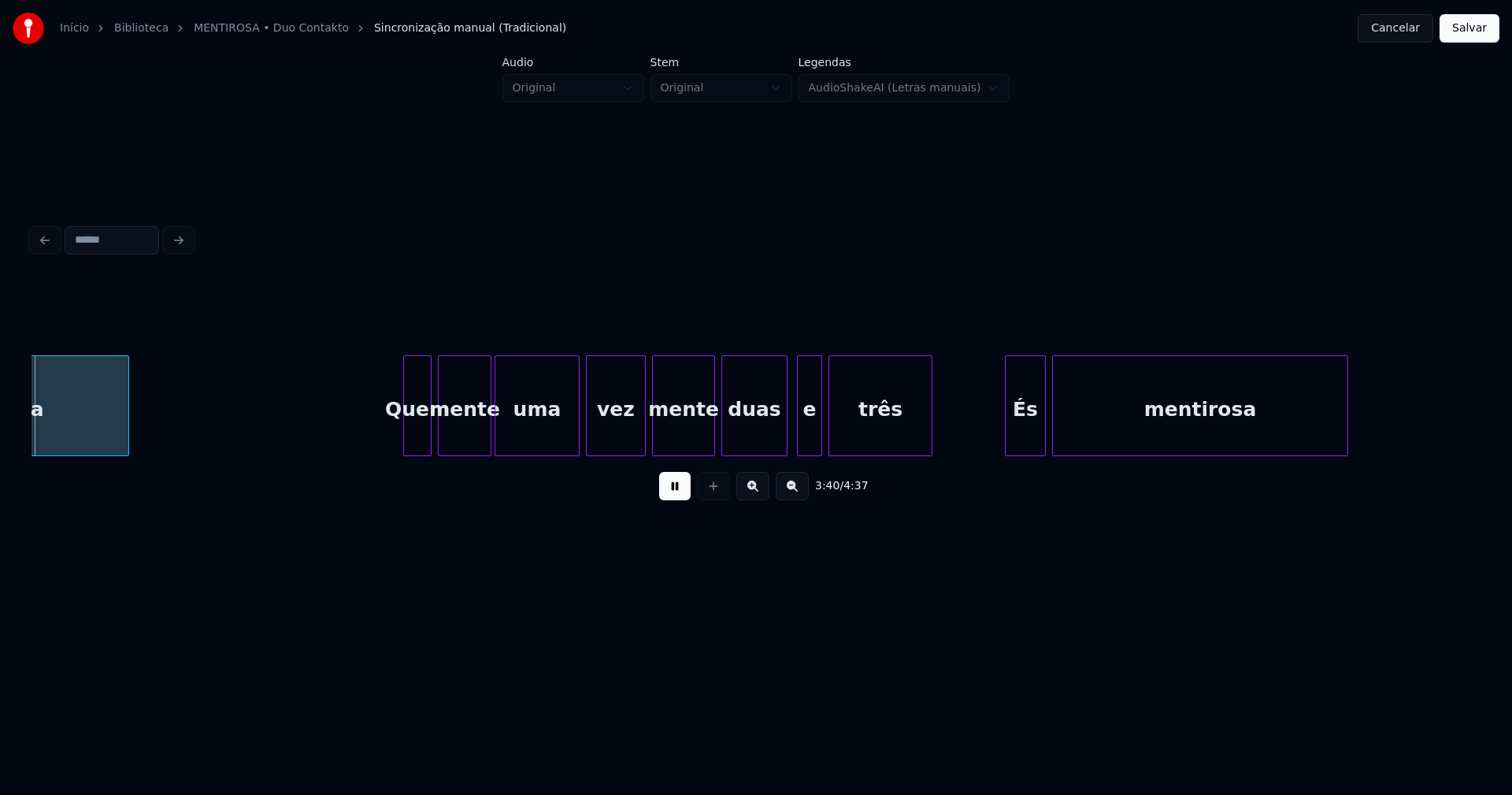
scroll to position [0, 34822]
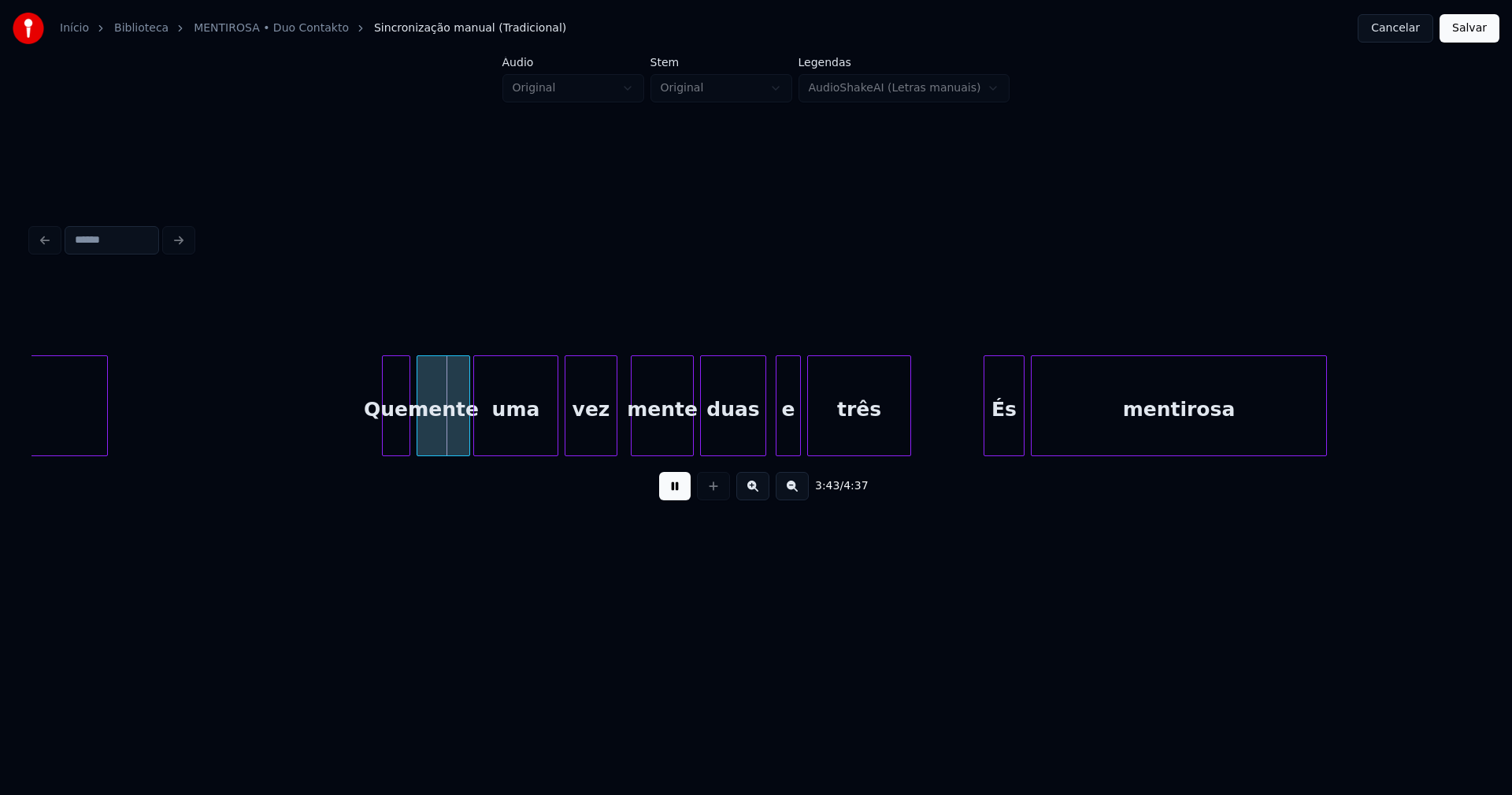
click at [613, 437] on div at bounding box center [614, 406] width 5 height 100
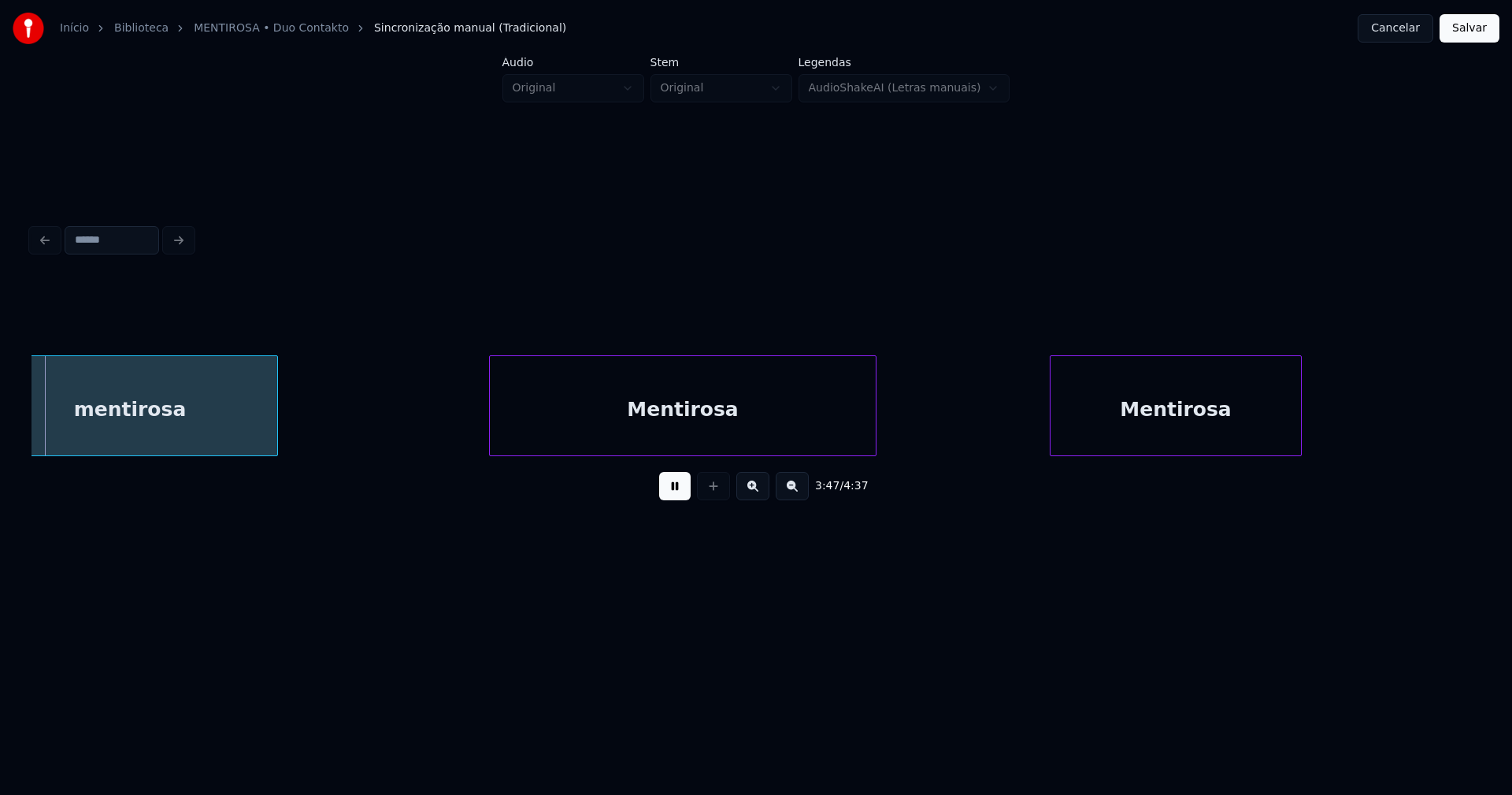
scroll to position [0, 35873]
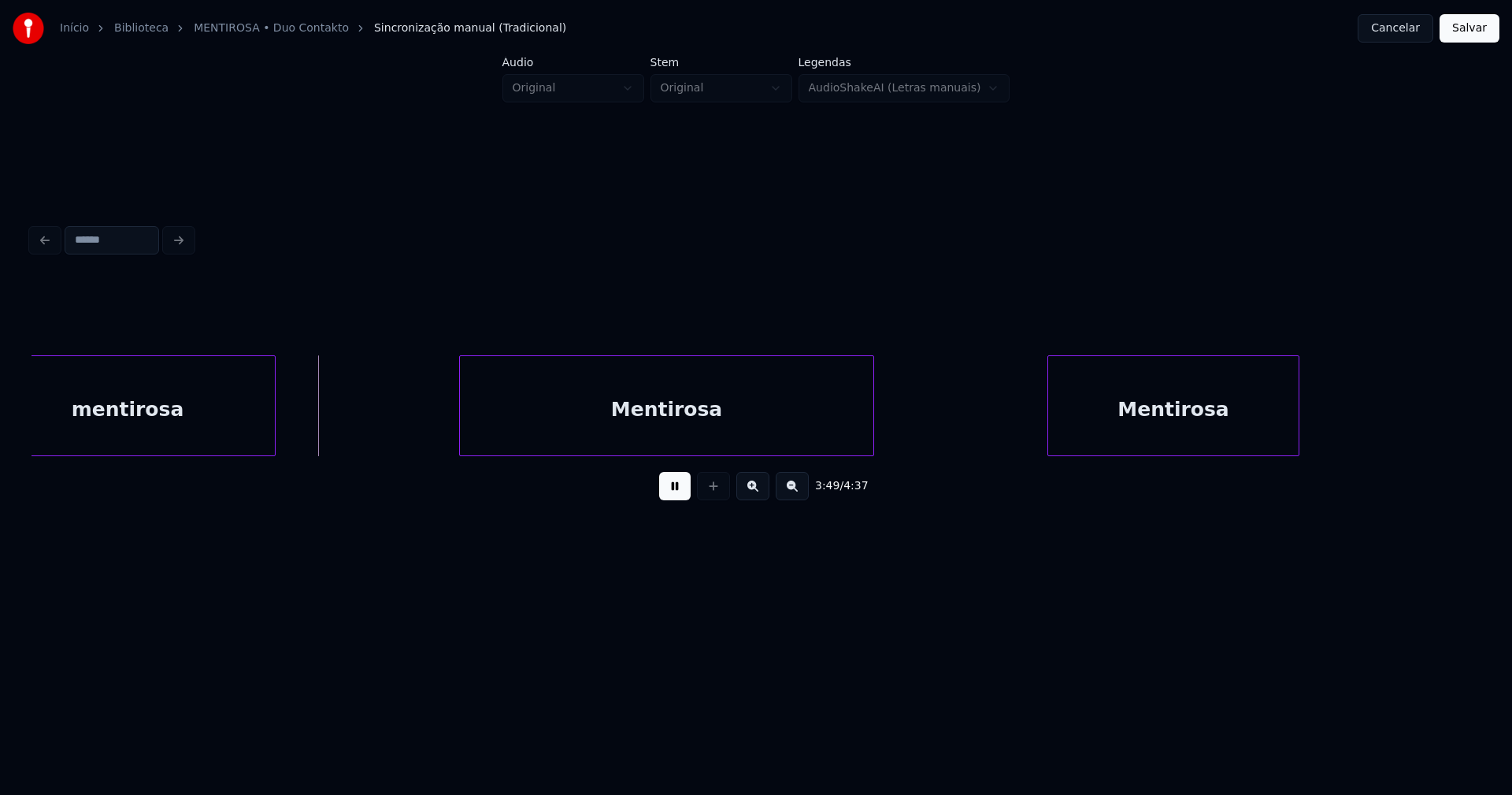
click at [462, 424] on div at bounding box center [462, 406] width 5 height 100
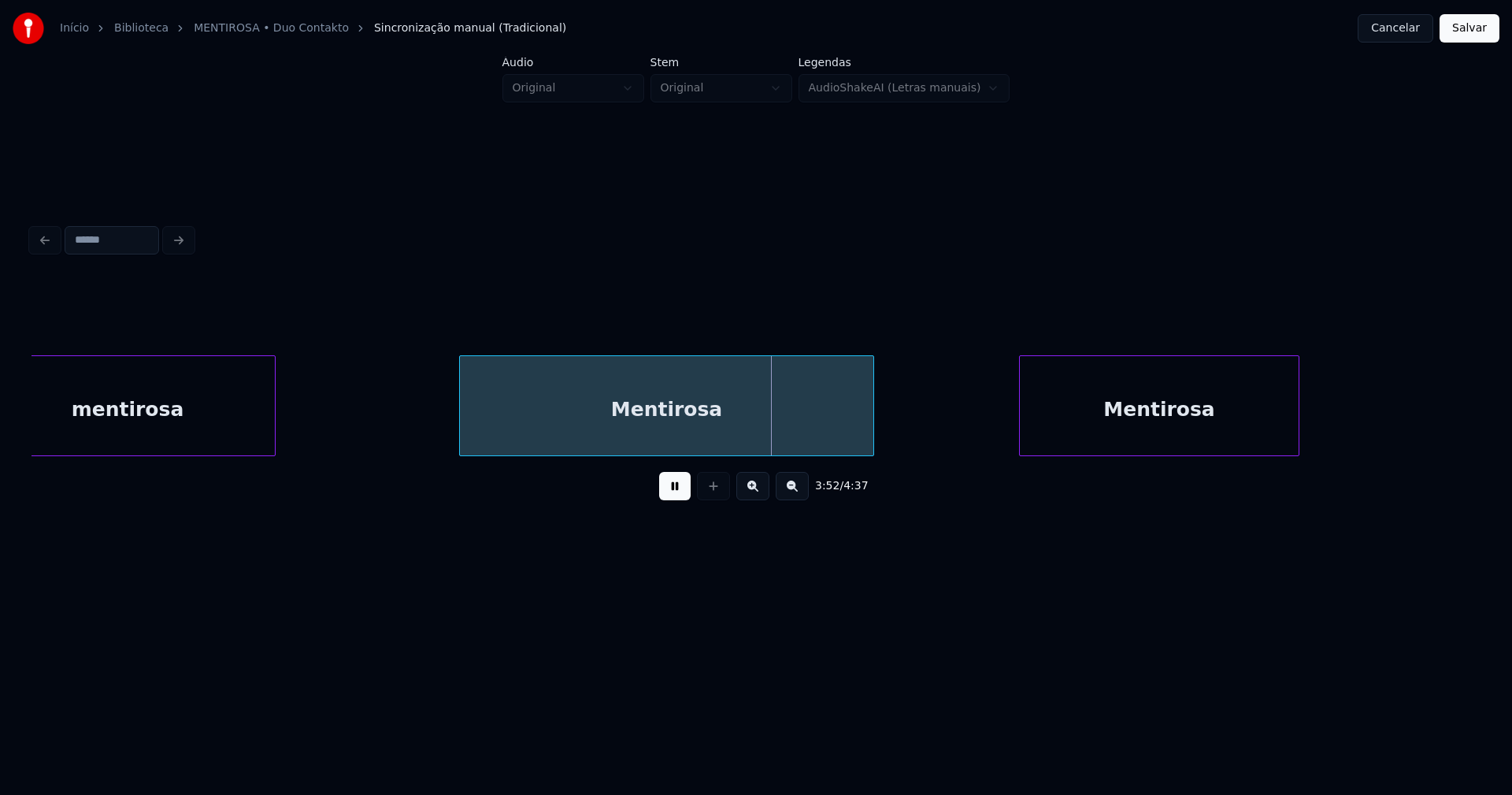
click at [1021, 443] on div at bounding box center [1022, 406] width 5 height 100
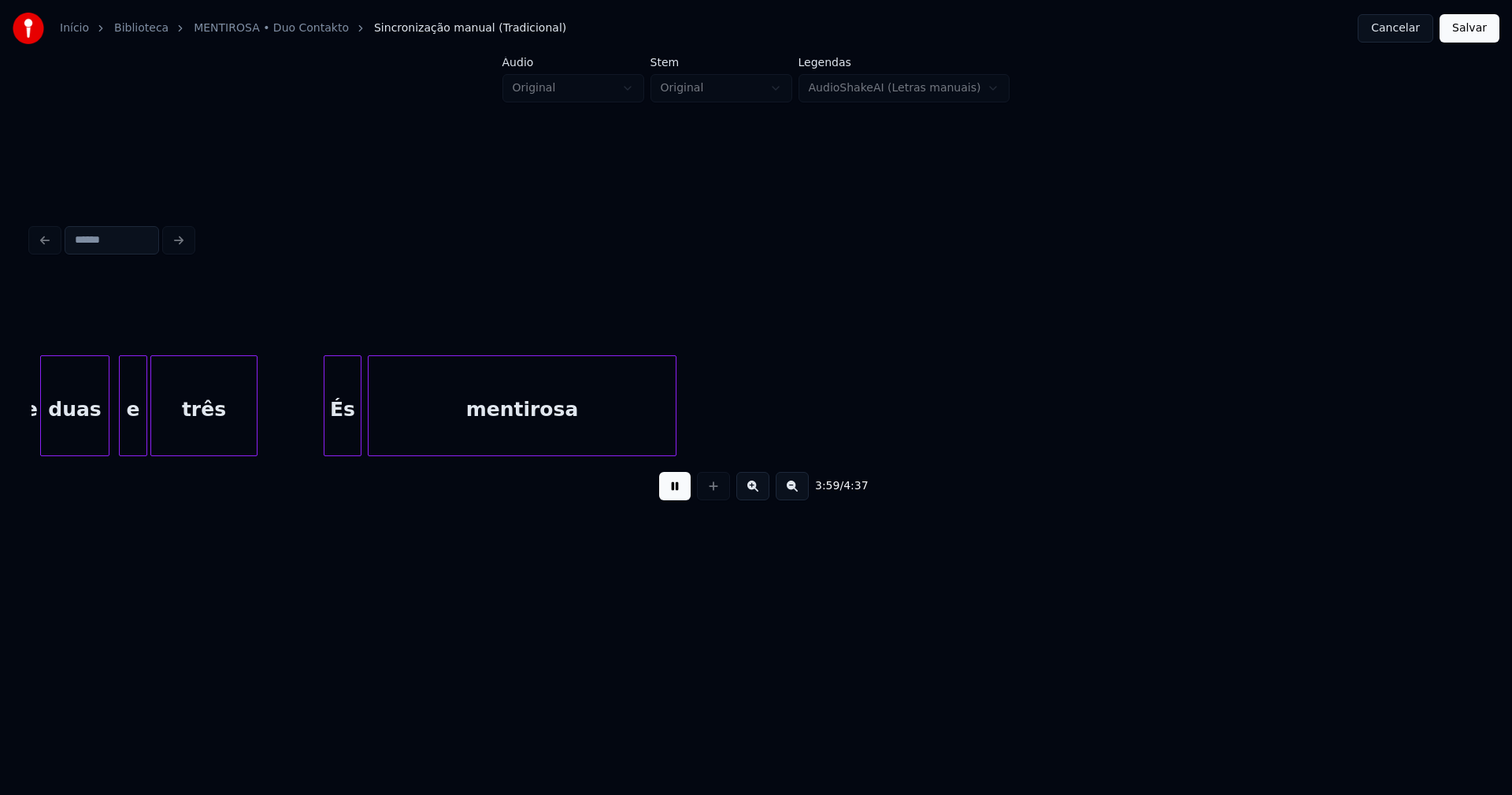
scroll to position [0, 37728]
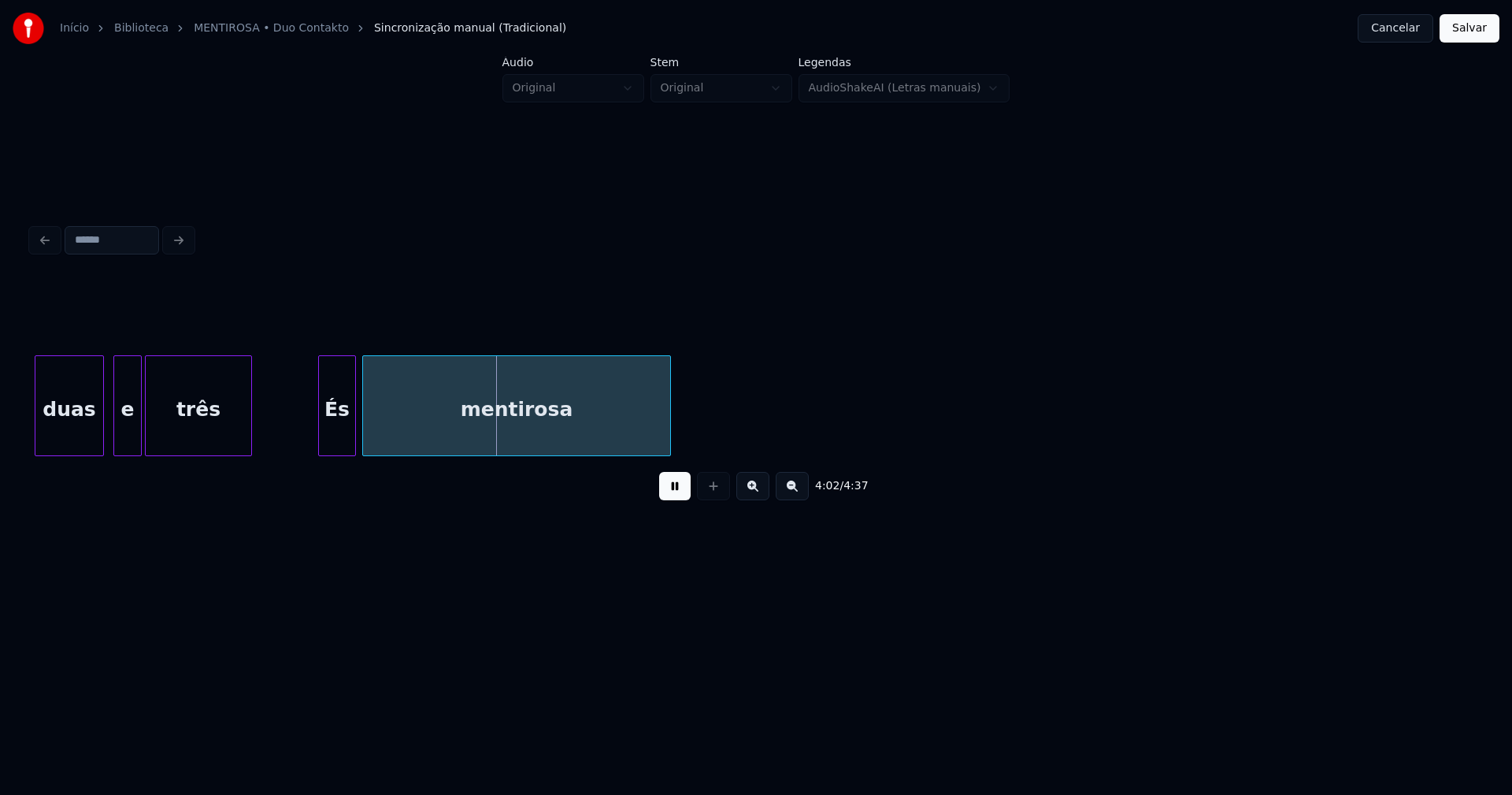
click at [1461, 34] on button "Salvar" at bounding box center [1469, 28] width 60 height 28
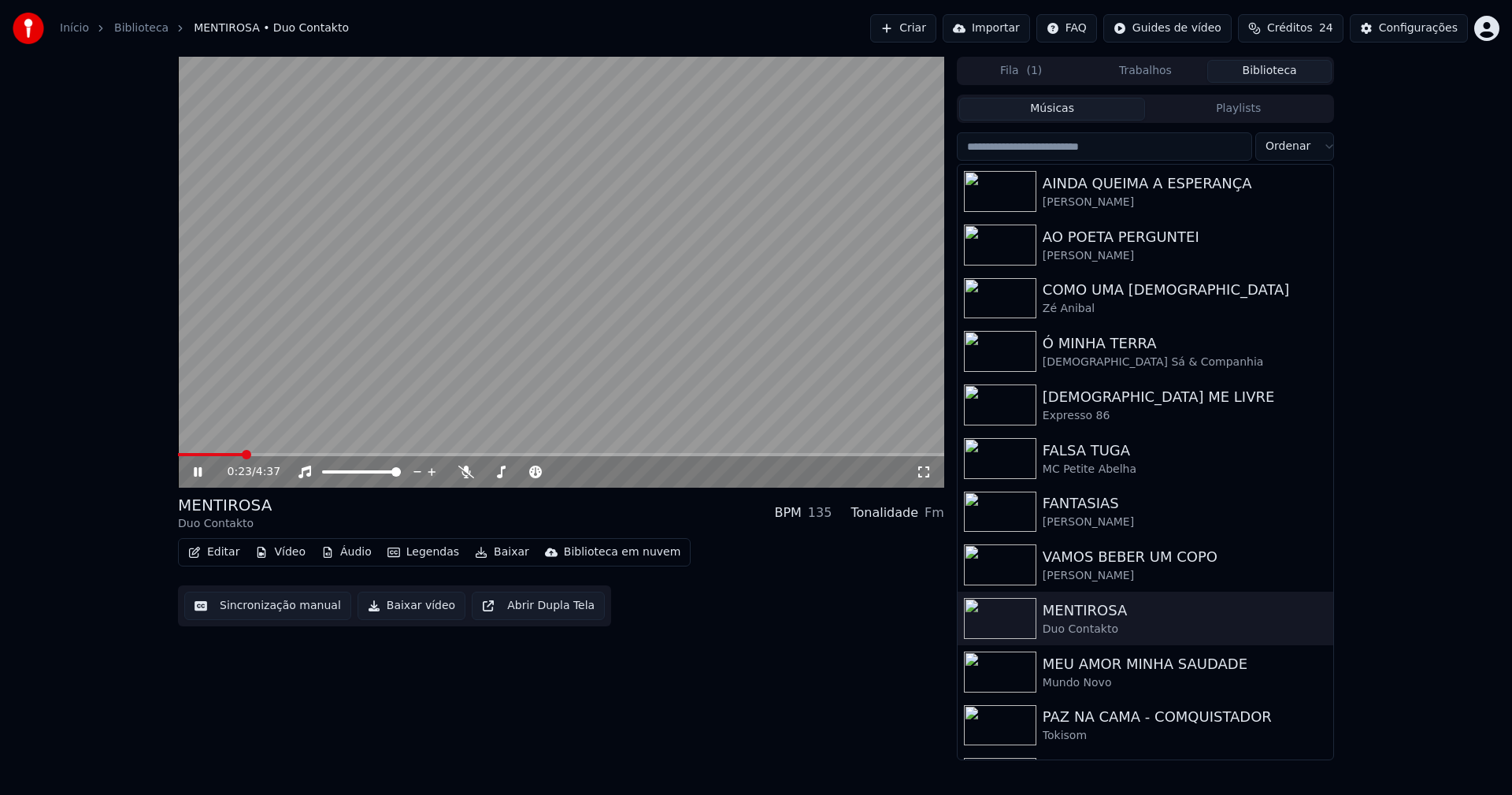
click at [928, 475] on icon at bounding box center [923, 472] width 16 height 13
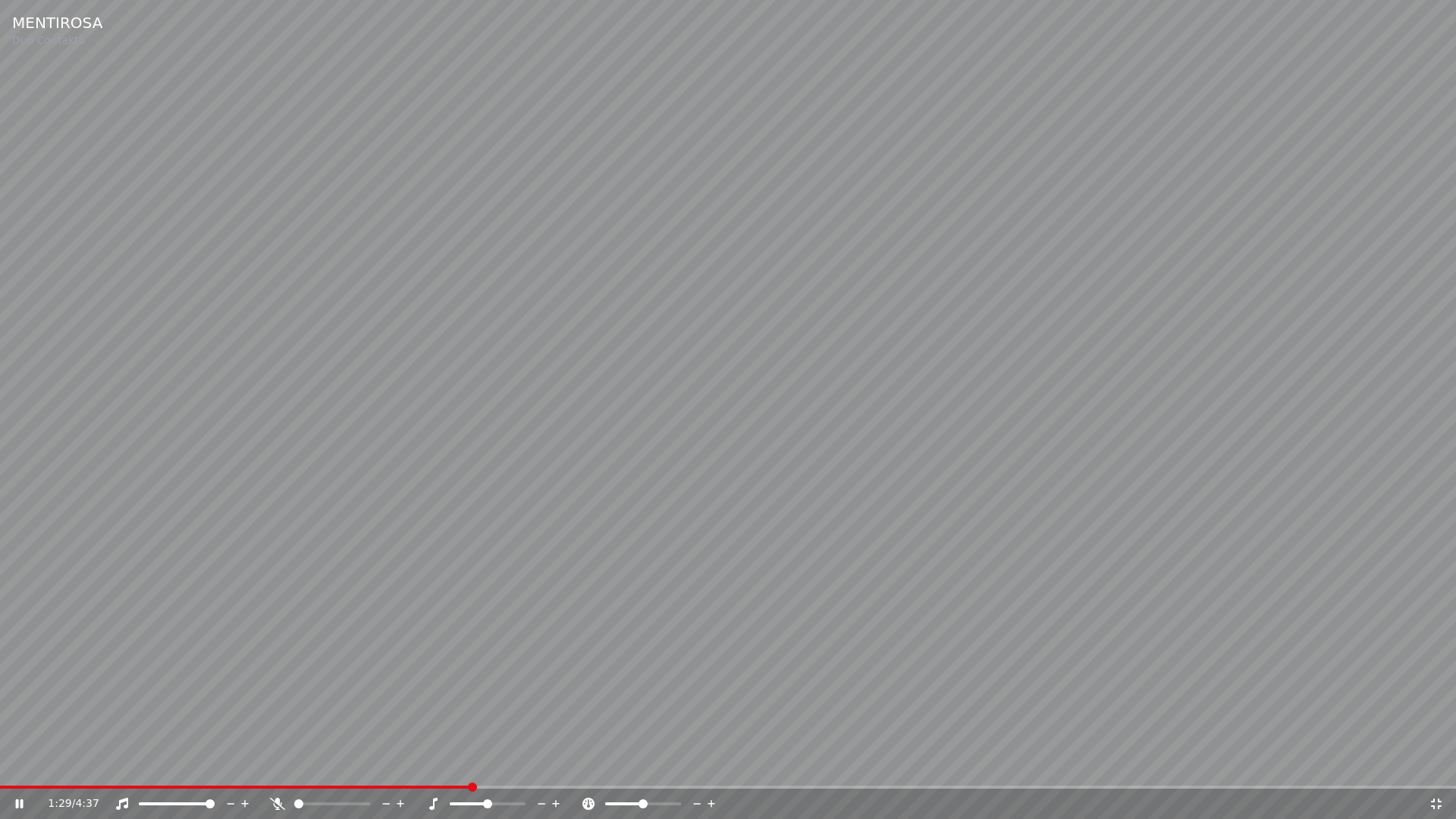
click at [1433, 764] on div "1:29 / 4:37" at bounding box center [728, 804] width 1456 height 30
click at [1438, 764] on icon at bounding box center [1436, 804] width 15 height 12
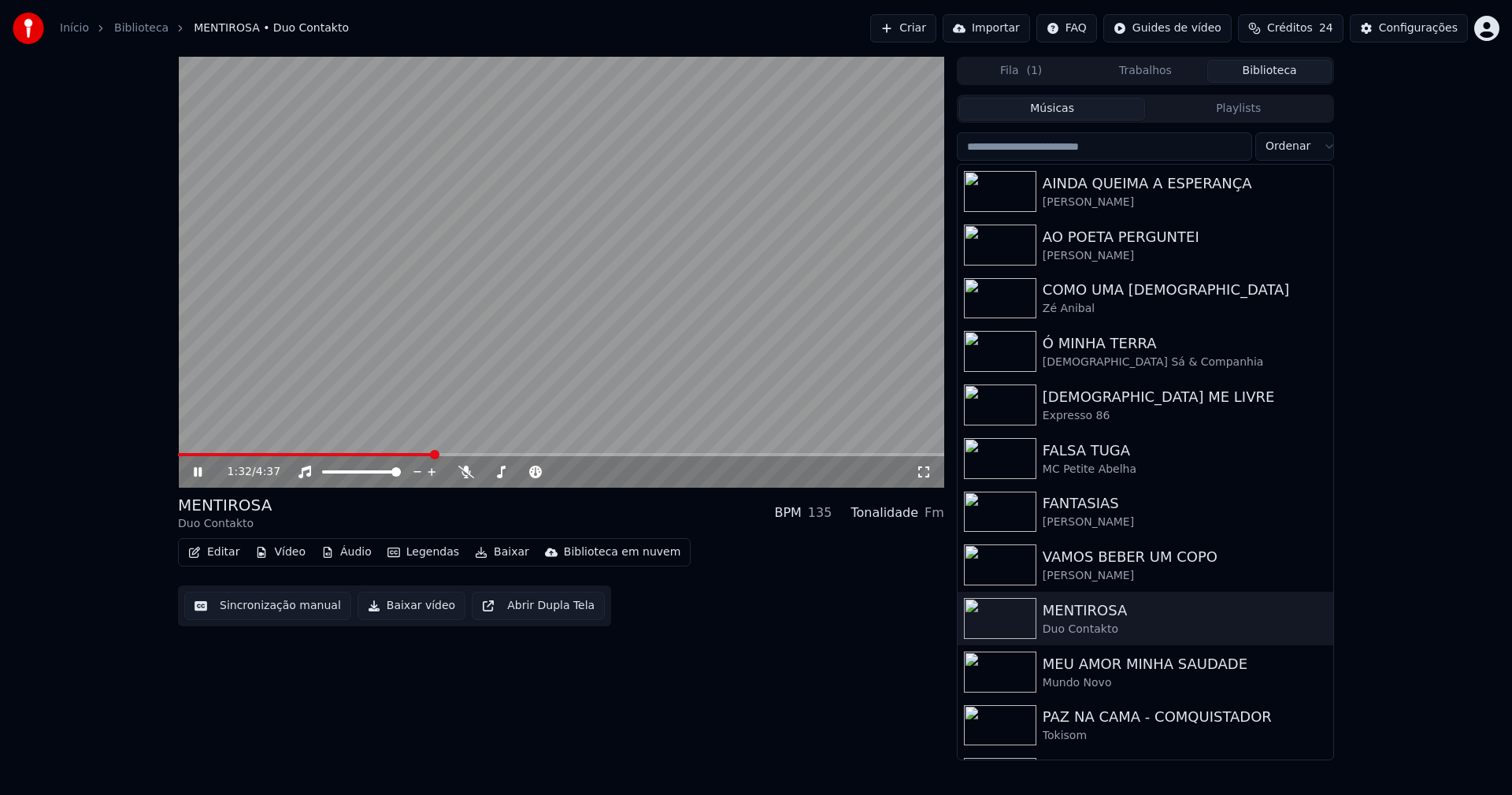
click at [203, 477] on icon at bounding box center [209, 472] width 37 height 13
click at [403, 606] on button "Baixar vídeo" at bounding box center [411, 606] width 108 height 28
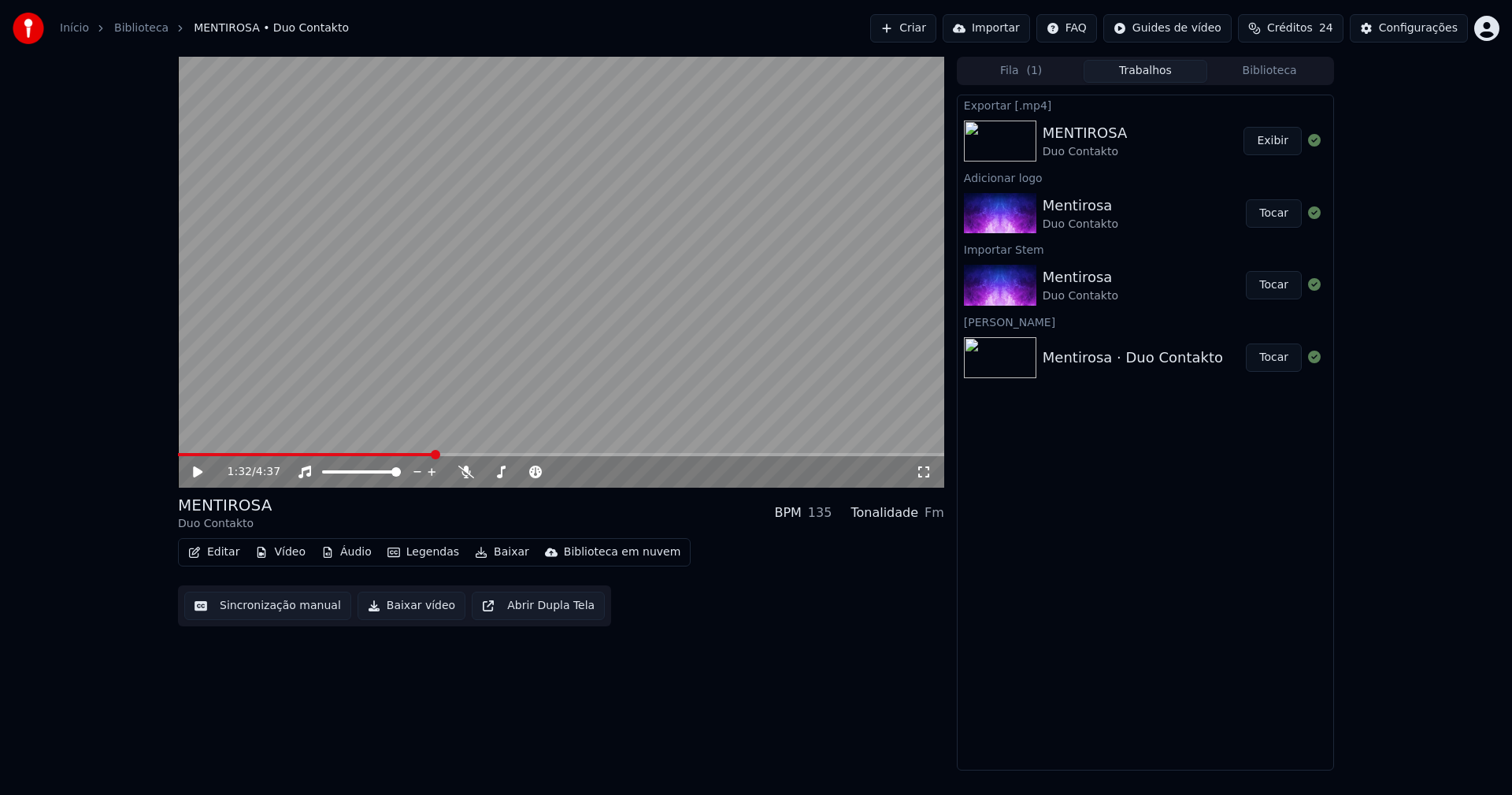
click at [70, 27] on link "Início" at bounding box center [74, 28] width 29 height 16
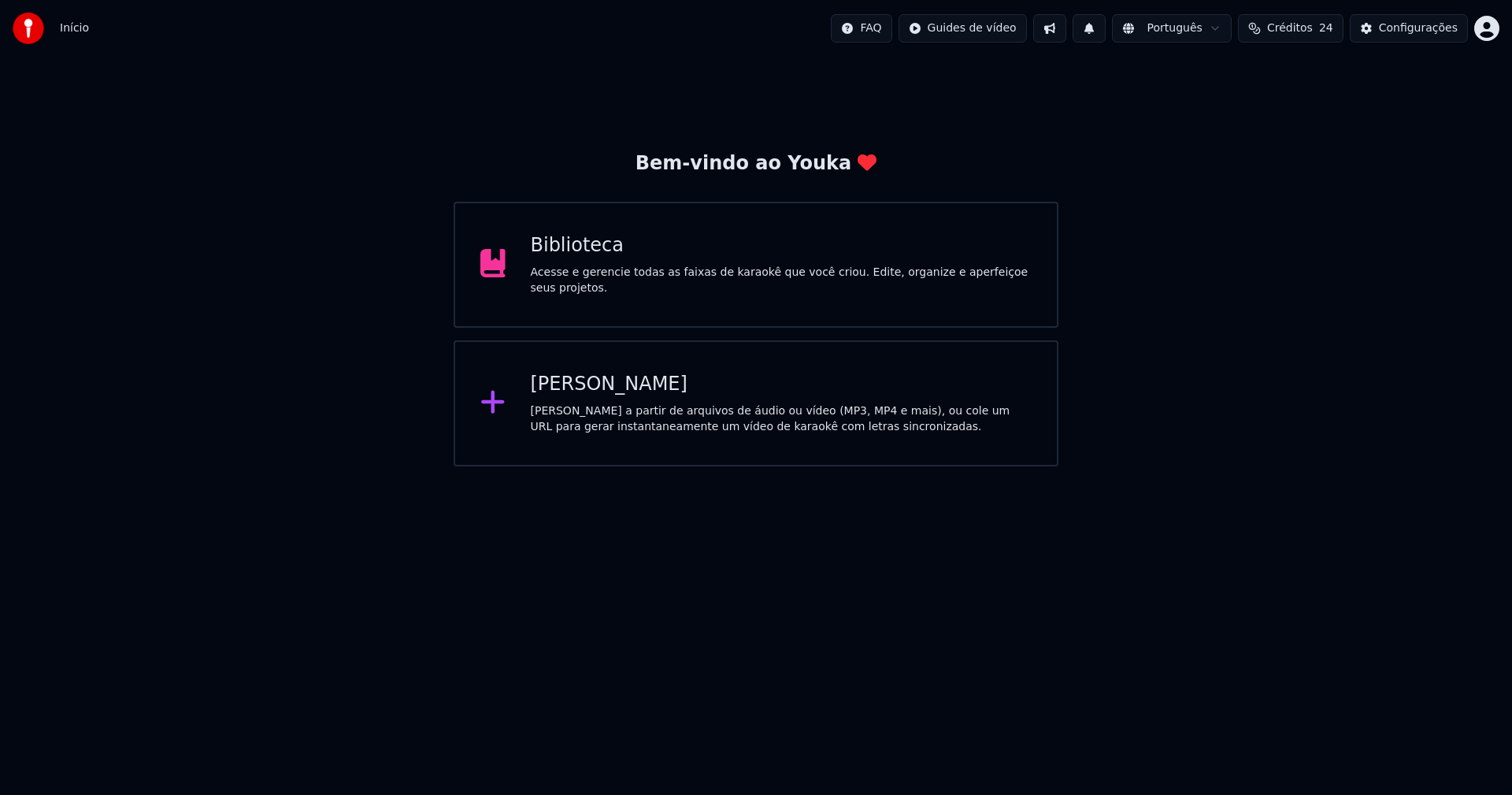
click at [574, 381] on div "[PERSON_NAME]" at bounding box center [782, 385] width 502 height 25
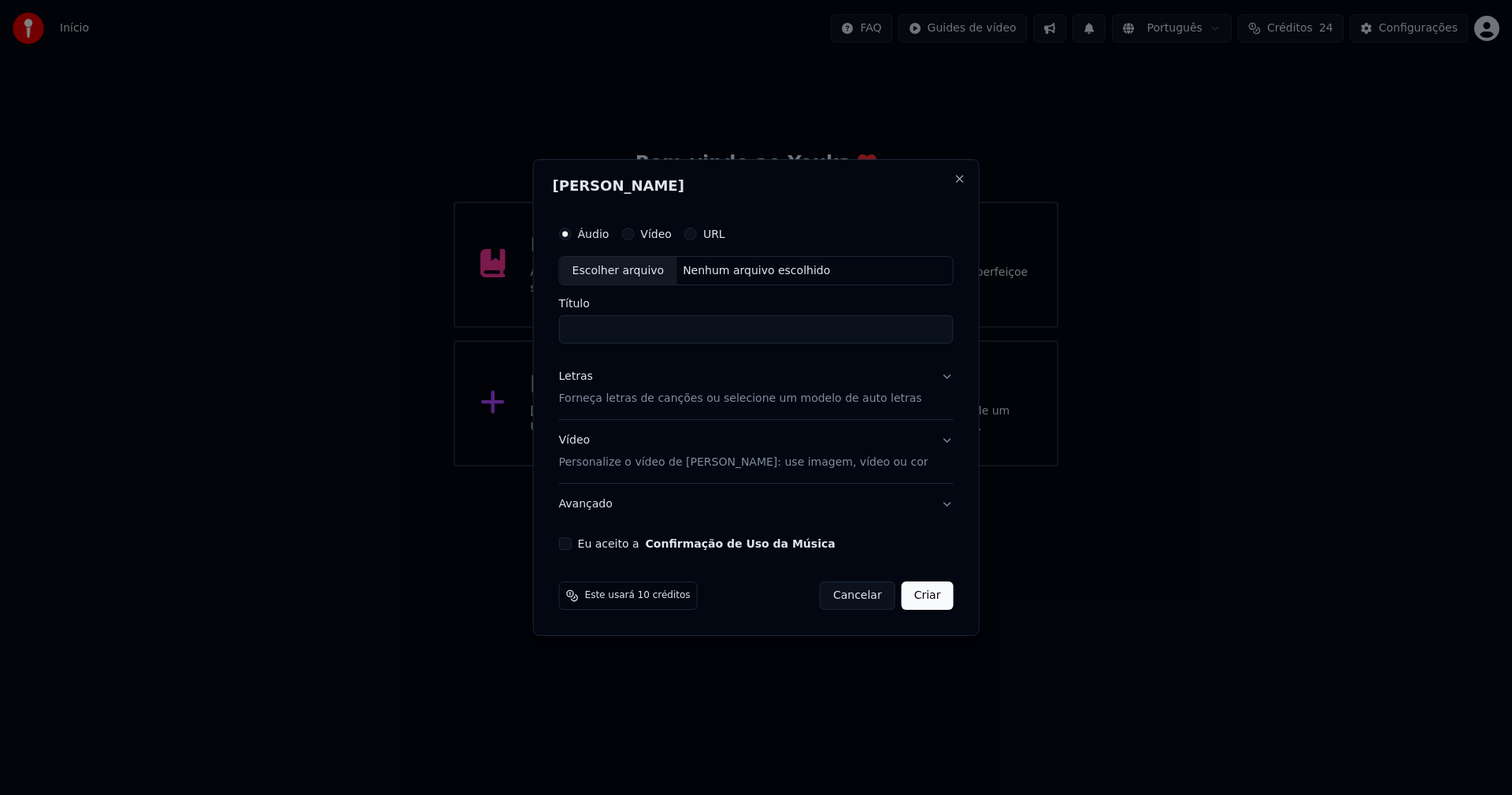
click at [613, 266] on div "Escolher arquivo" at bounding box center [619, 271] width 117 height 28
type input "**********"
click at [583, 377] on div "Letras" at bounding box center [576, 377] width 34 height 16
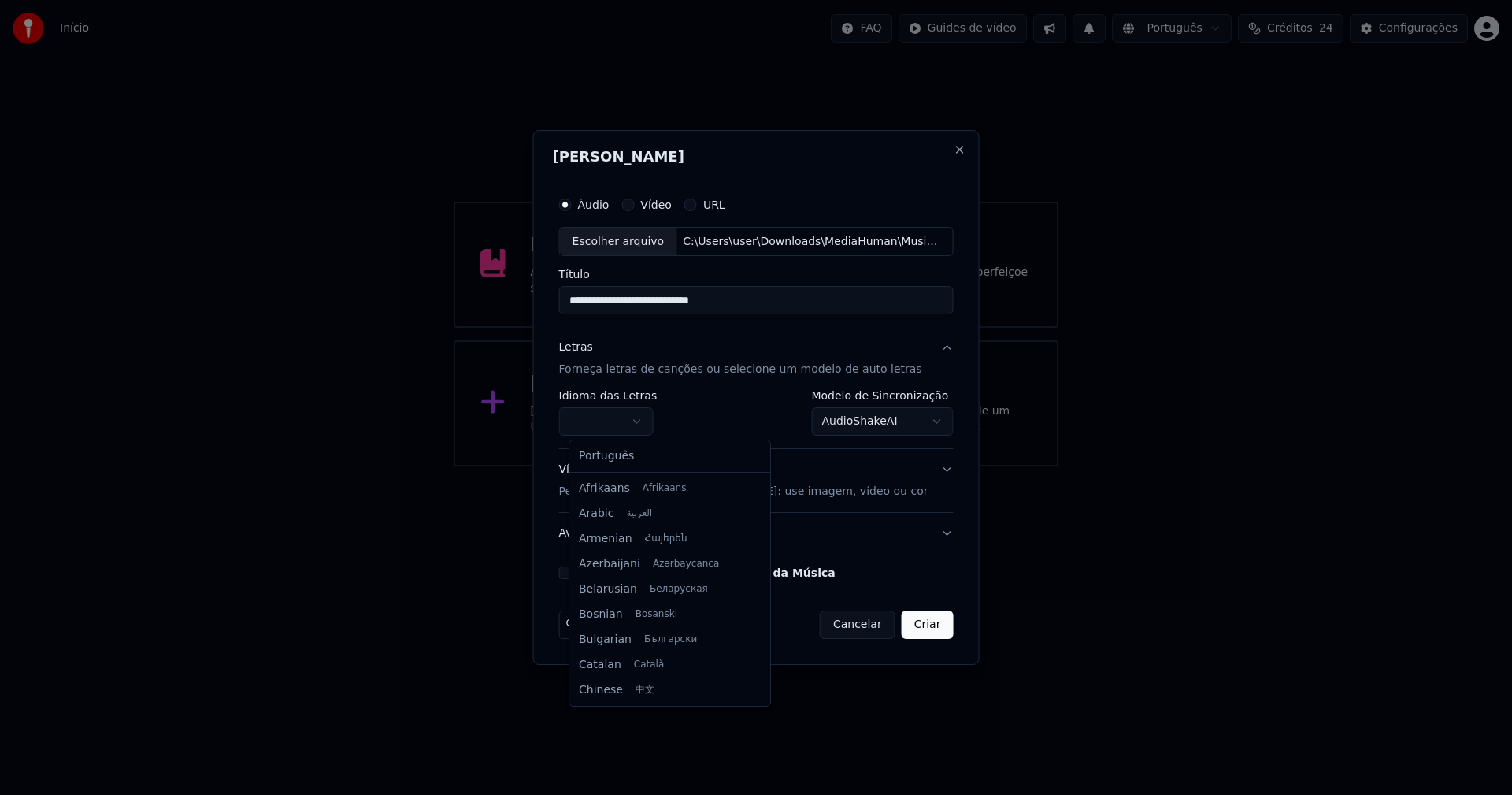
click at [628, 424] on body "**********" at bounding box center [756, 233] width 1512 height 467
select select "**"
drag, startPoint x: 622, startPoint y: 460, endPoint x: 841, endPoint y: 460, distance: 219.0
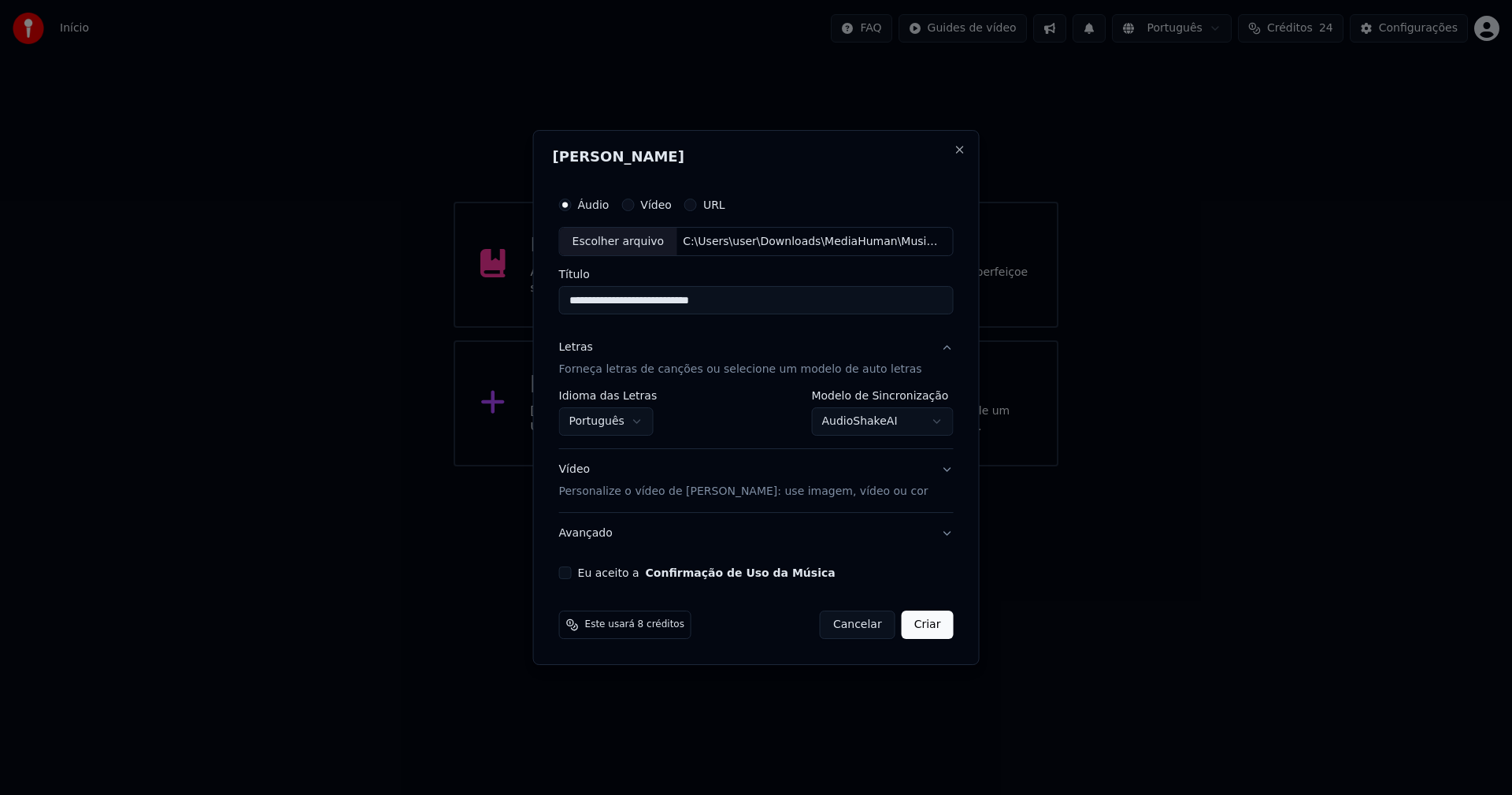
click at [876, 419] on body "**********" at bounding box center [756, 233] width 1512 height 467
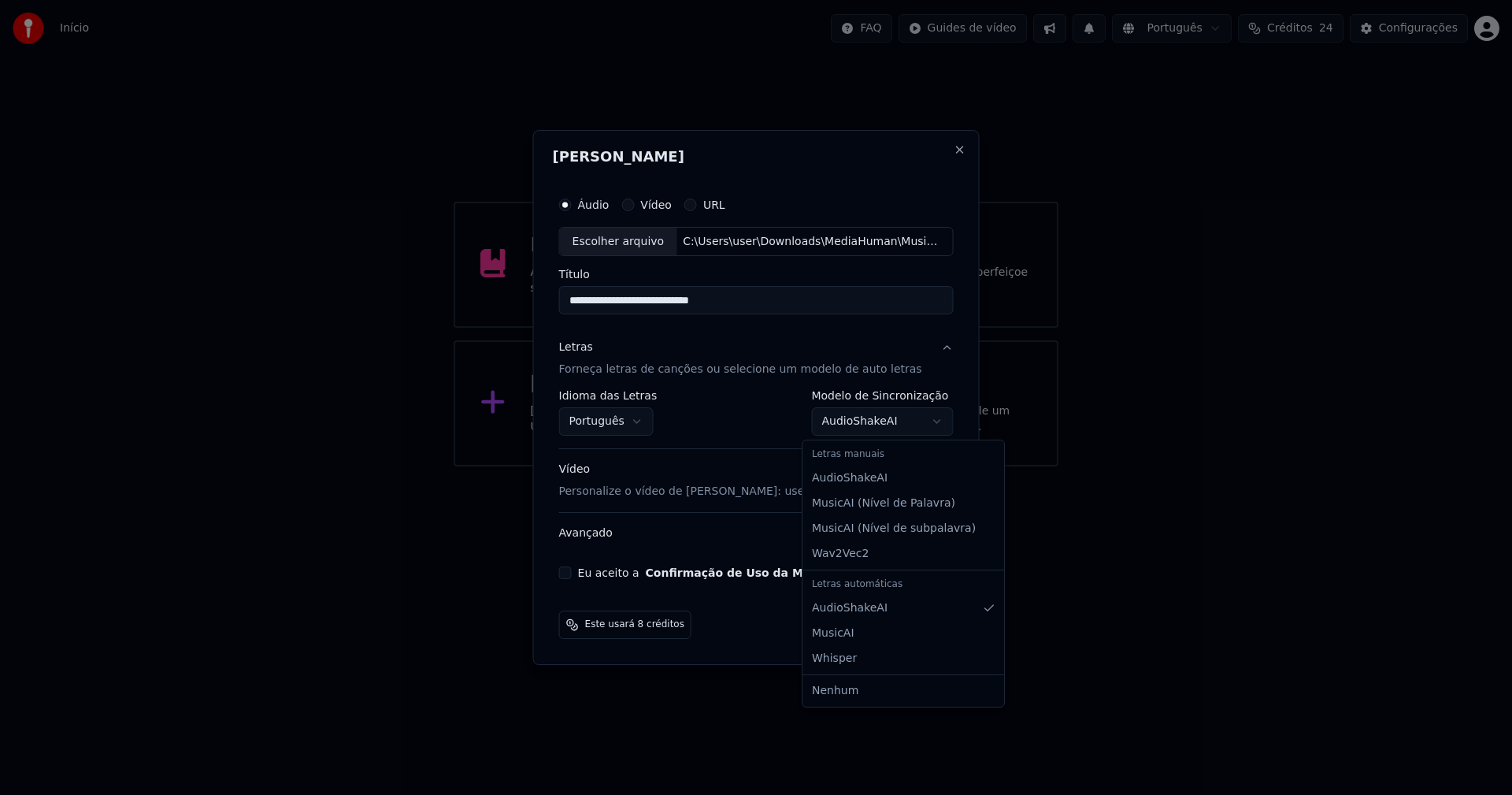
select select "**********"
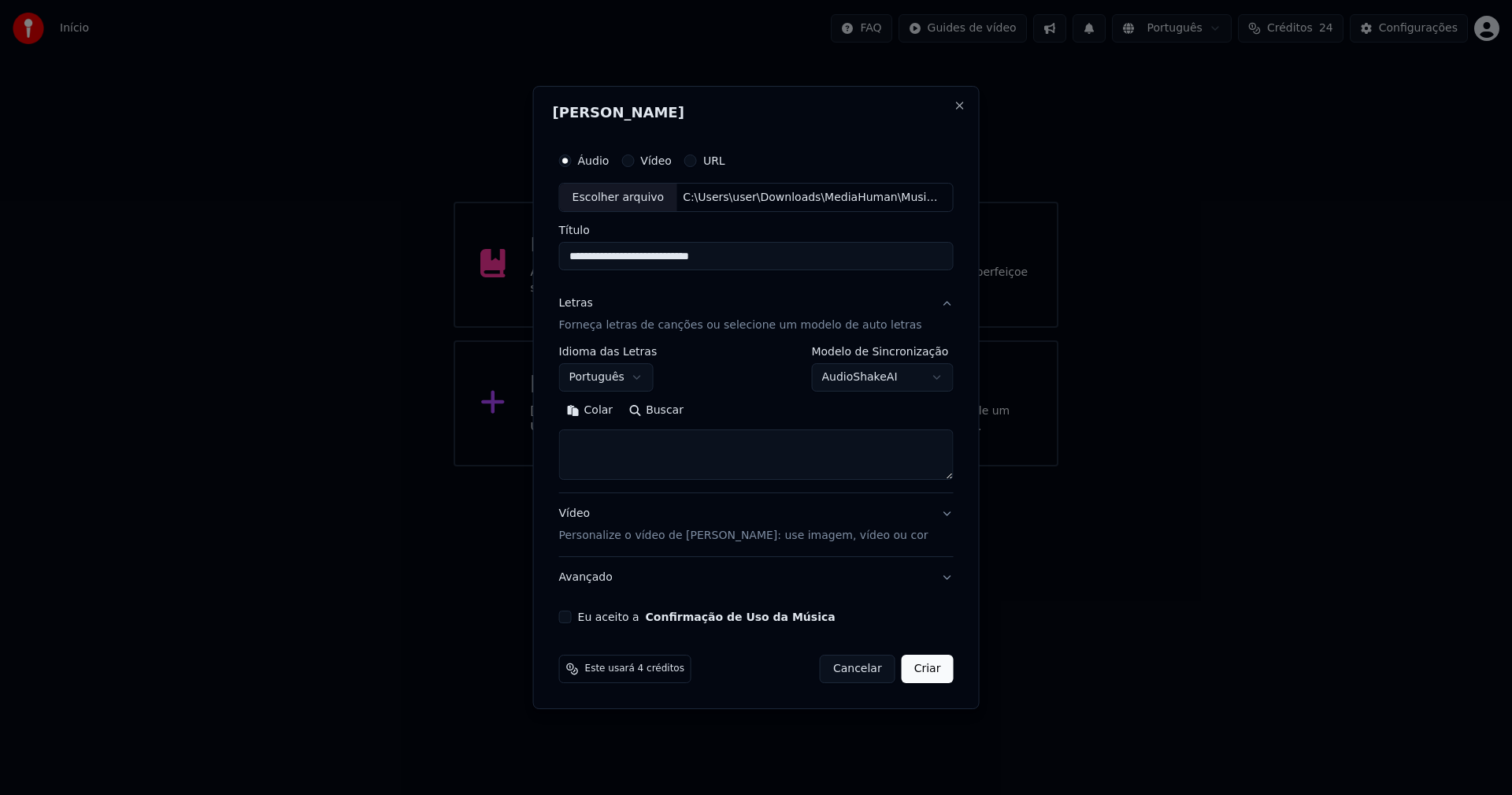
click at [598, 406] on button "Colar" at bounding box center [591, 411] width 62 height 25
click at [749, 404] on button "Expandir" at bounding box center [742, 411] width 82 height 25
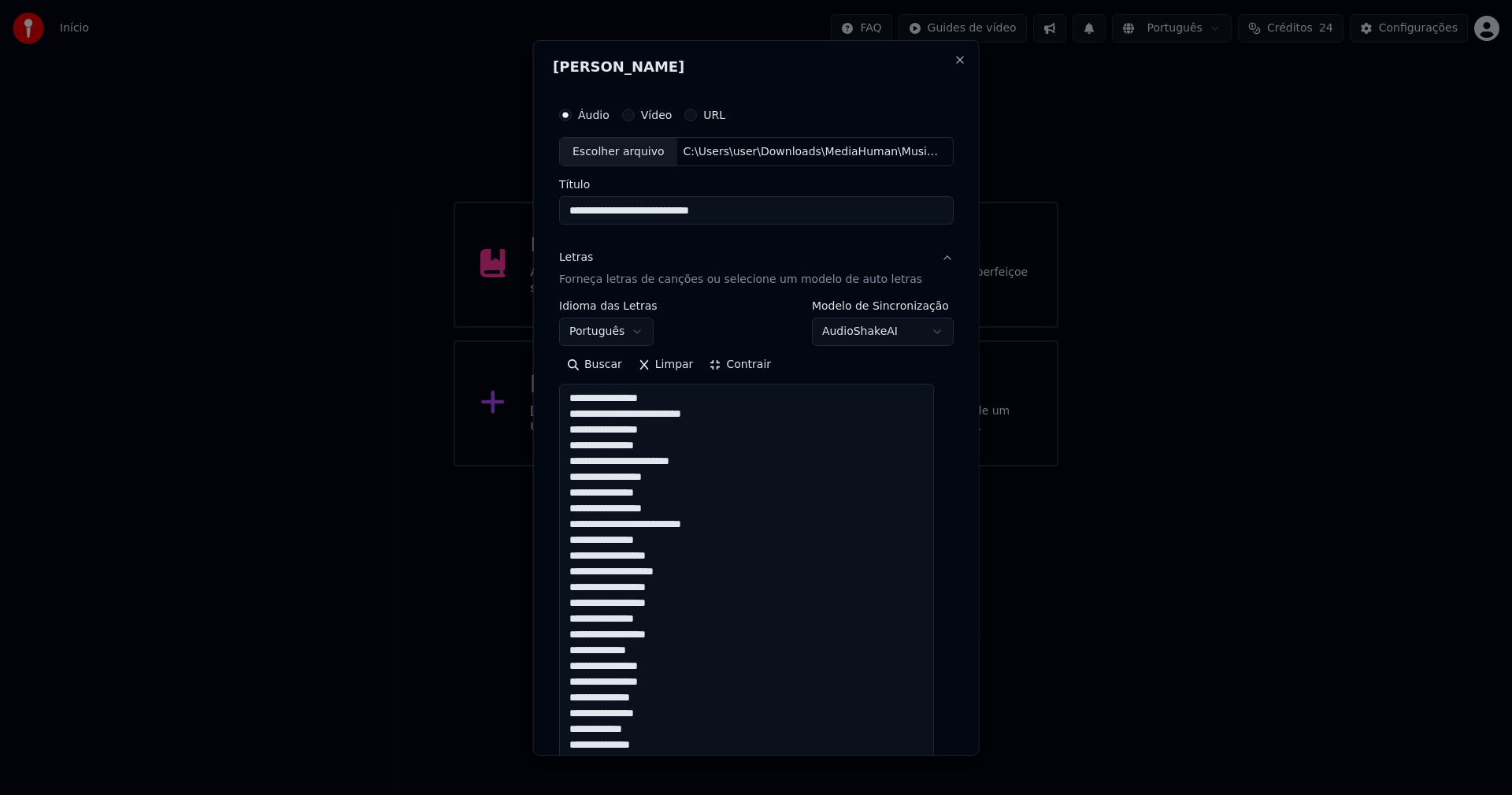
click at [672, 410] on textarea "**********" at bounding box center [747, 807] width 375 height 847
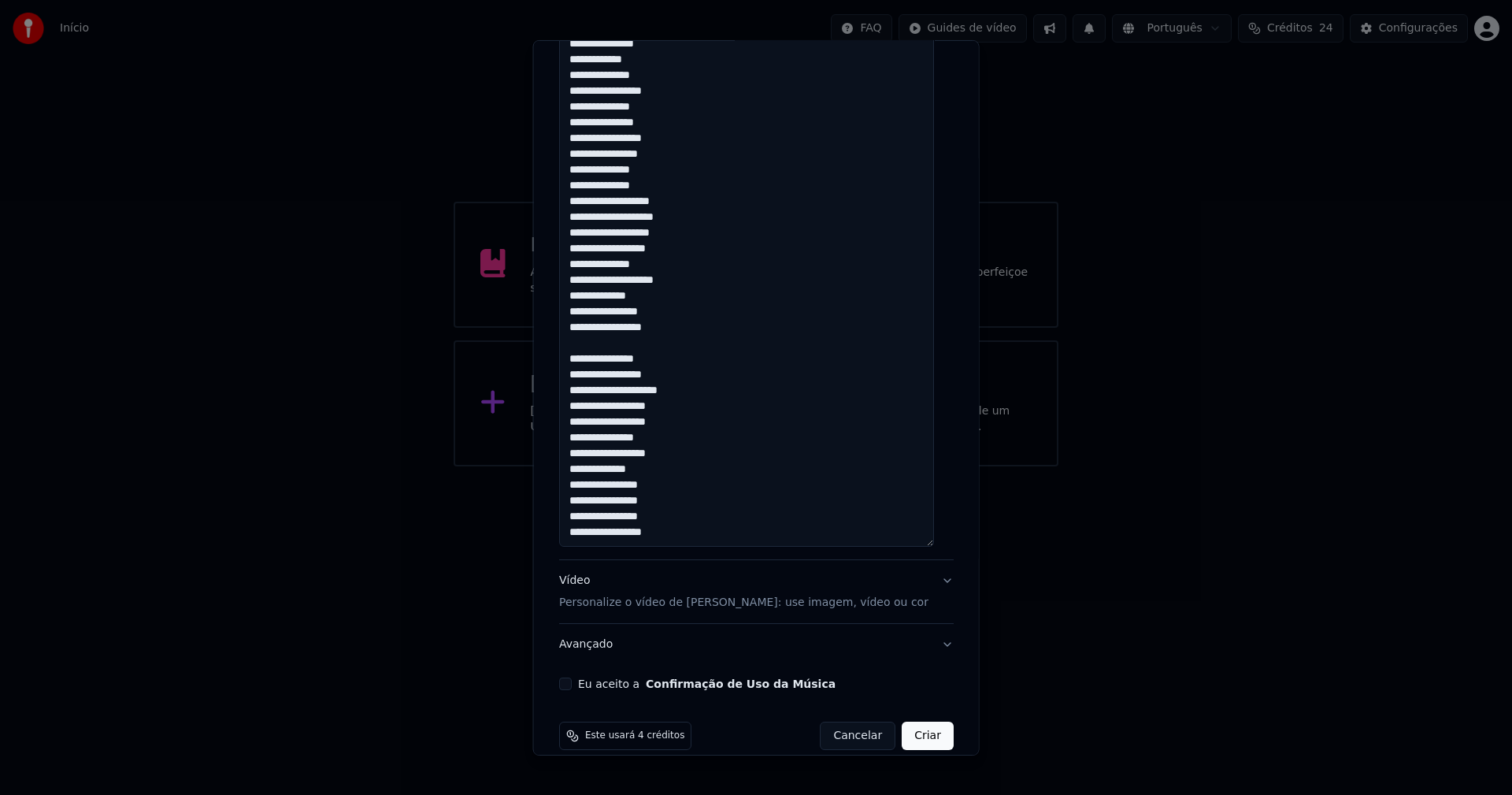
scroll to position [704, 0]
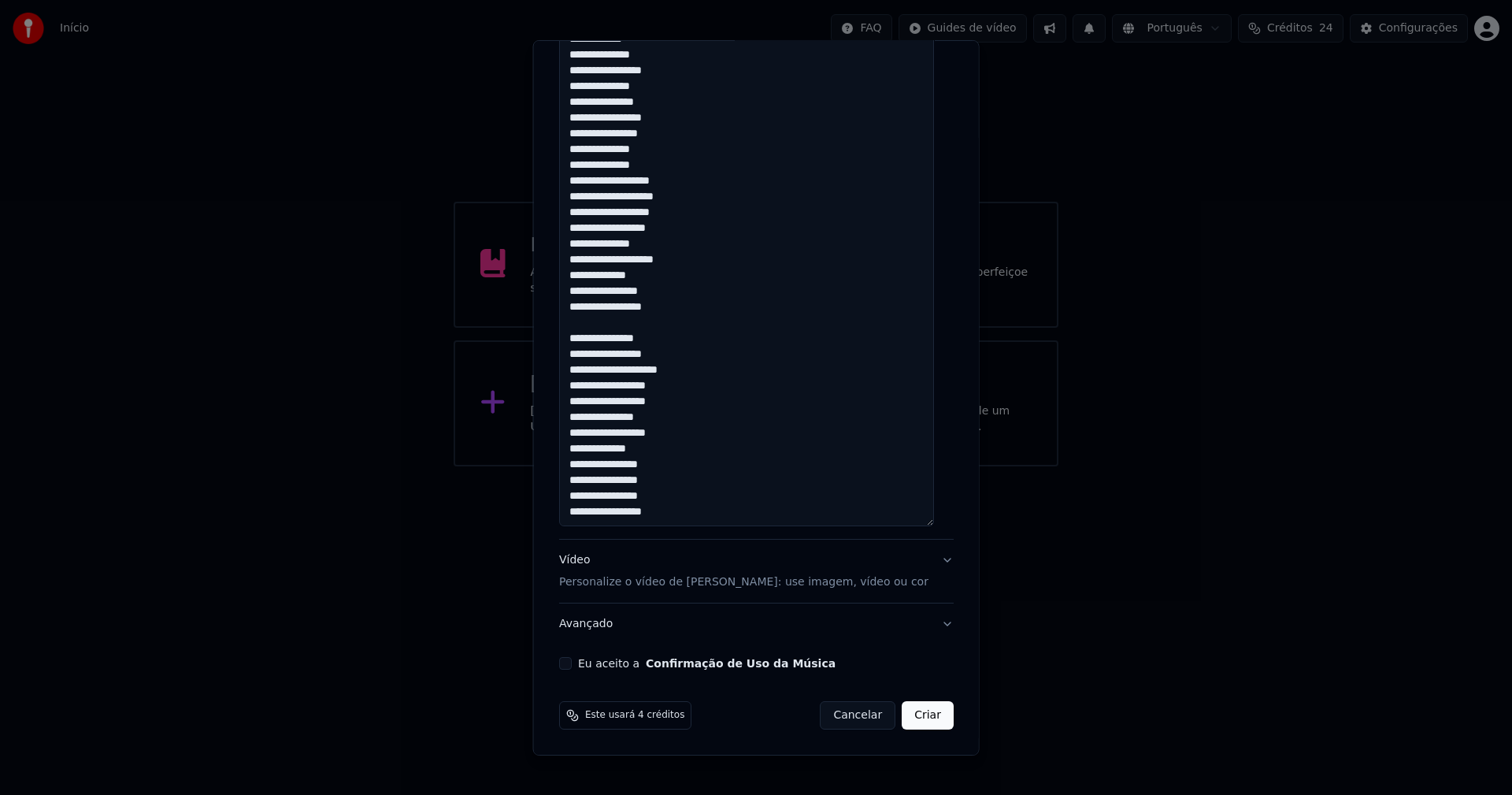
type textarea "**********"
click at [572, 664] on button "Eu aceito a Confirmação de Uso da Música" at bounding box center [565, 663] width 13 height 13
click at [928, 715] on button "Criar" at bounding box center [927, 715] width 52 height 28
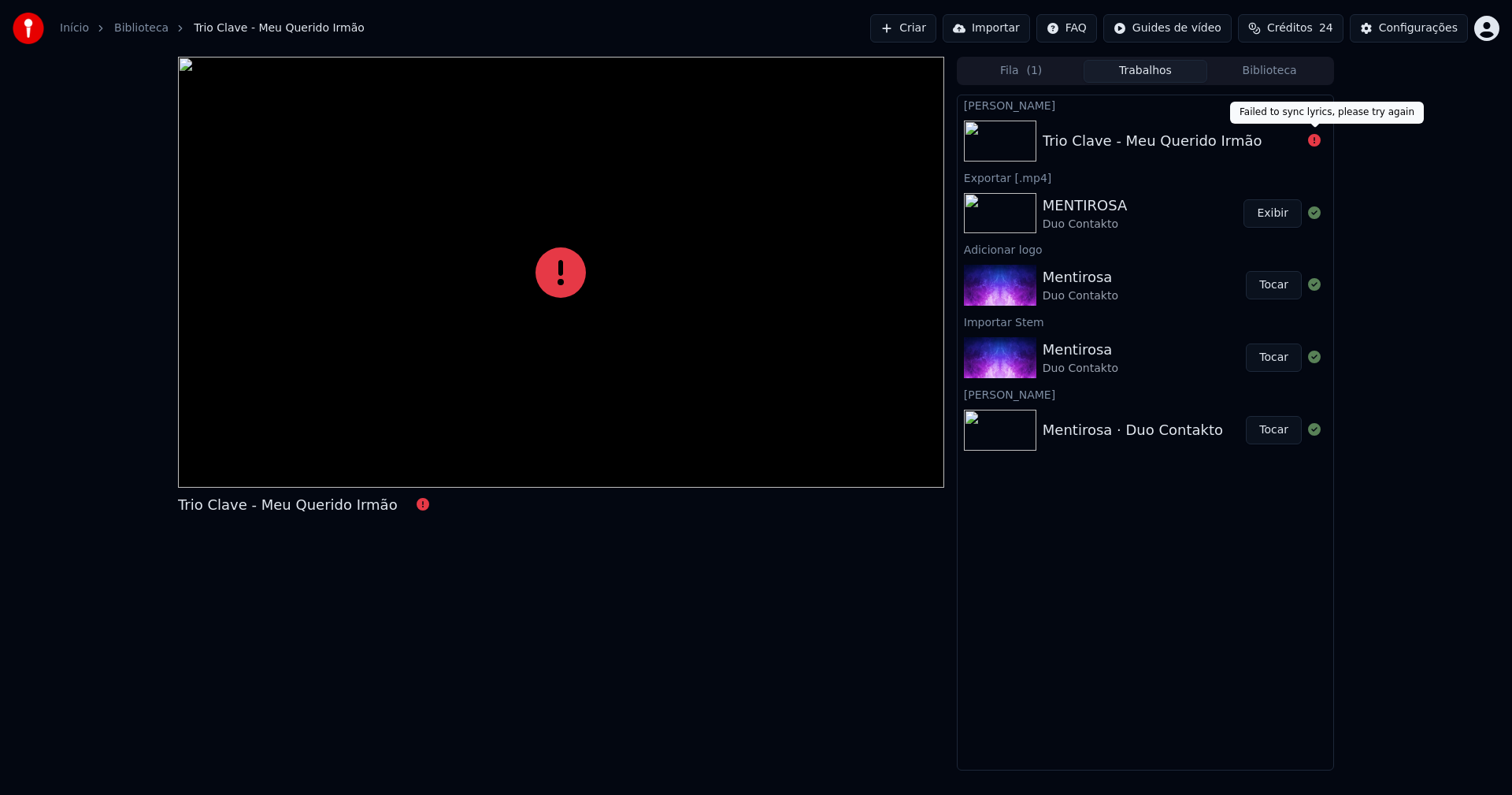
click at [1310, 142] on icon at bounding box center [1314, 140] width 13 height 13
click at [1311, 145] on icon at bounding box center [1314, 140] width 13 height 13
click at [1314, 142] on icon at bounding box center [1314, 140] width 13 height 13
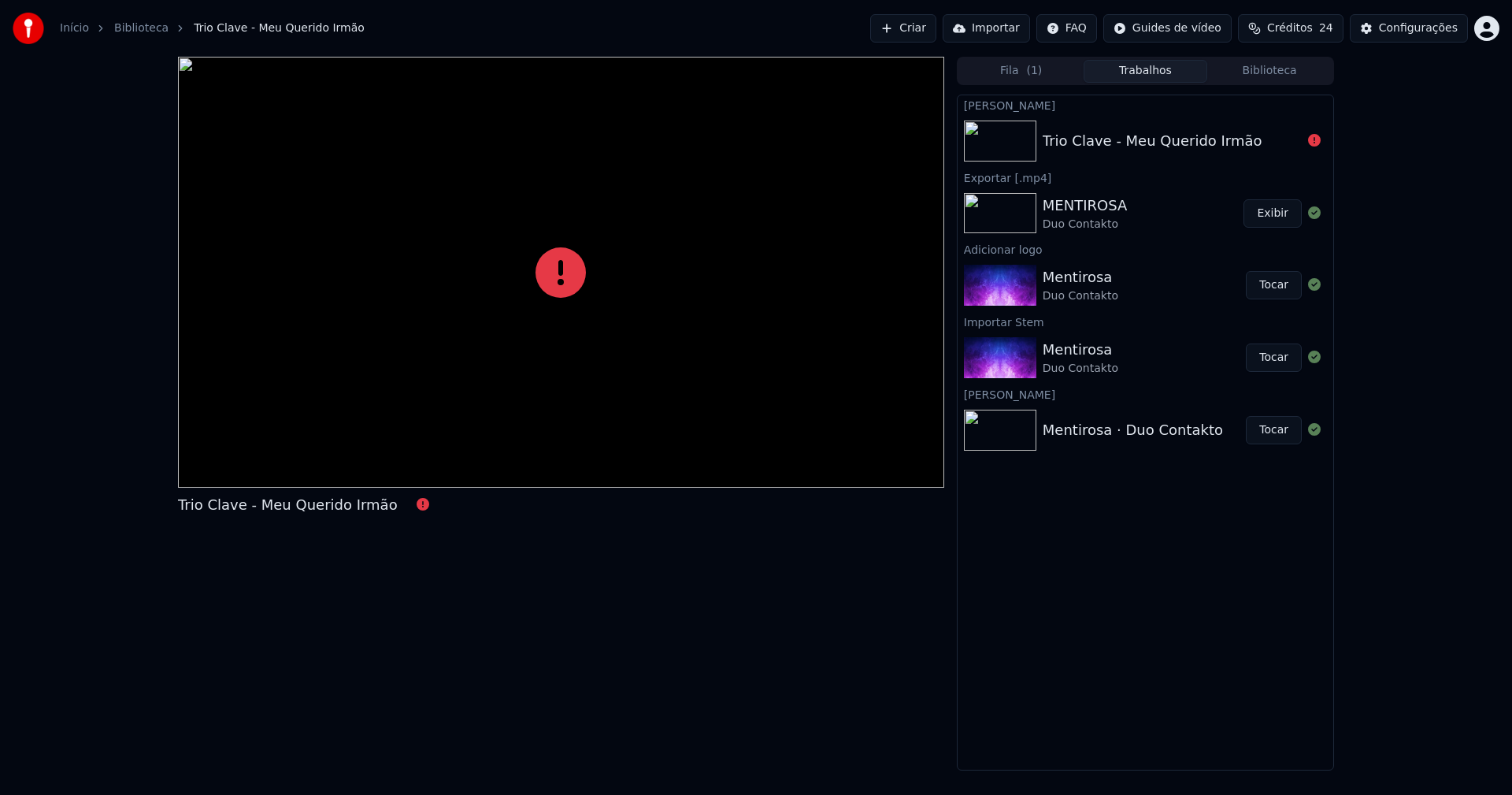
click at [1314, 142] on icon at bounding box center [1314, 140] width 13 height 13
click at [77, 25] on link "Início" at bounding box center [74, 28] width 29 height 16
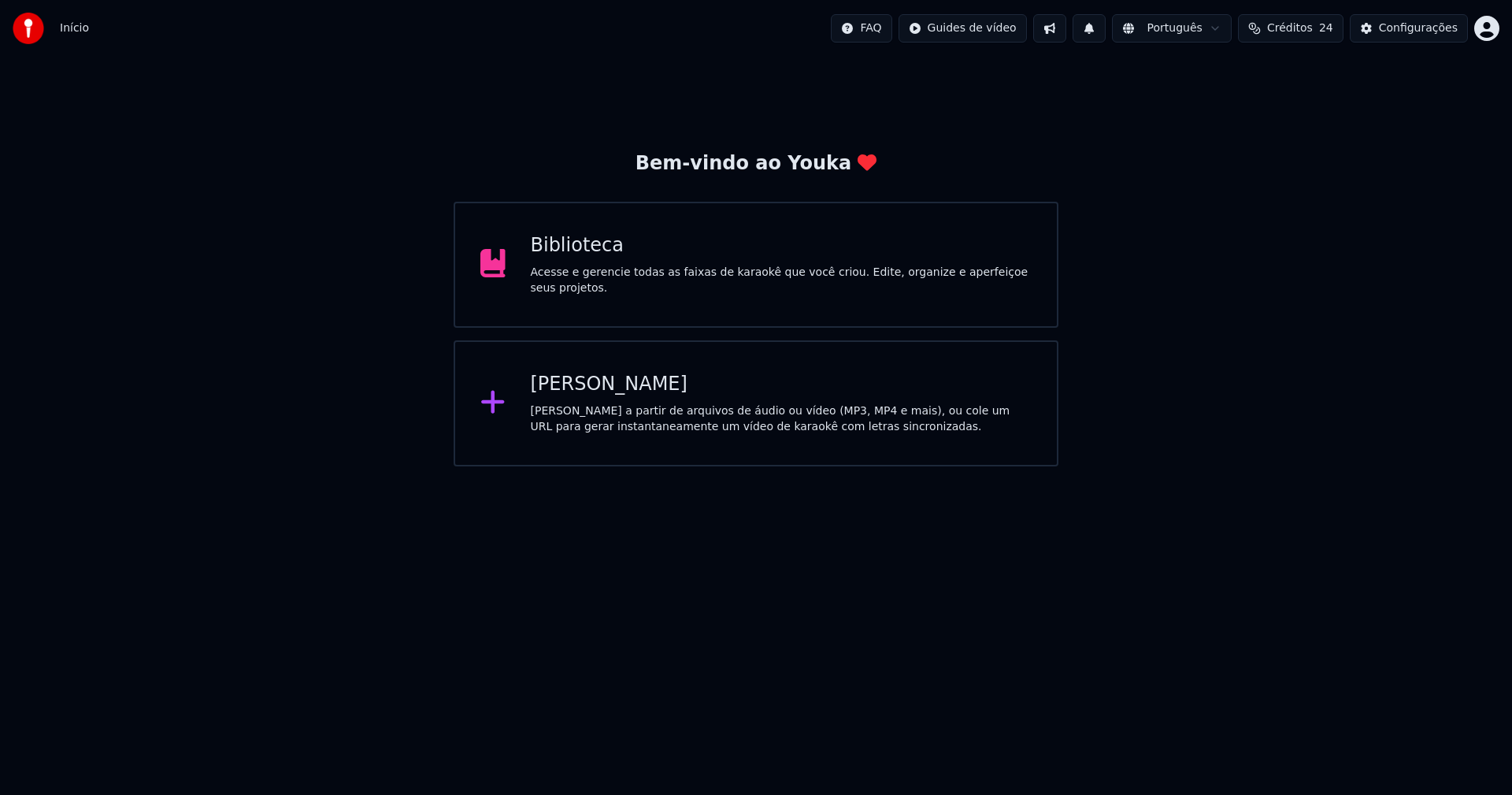
click at [585, 396] on div "[PERSON_NAME]" at bounding box center [782, 385] width 502 height 25
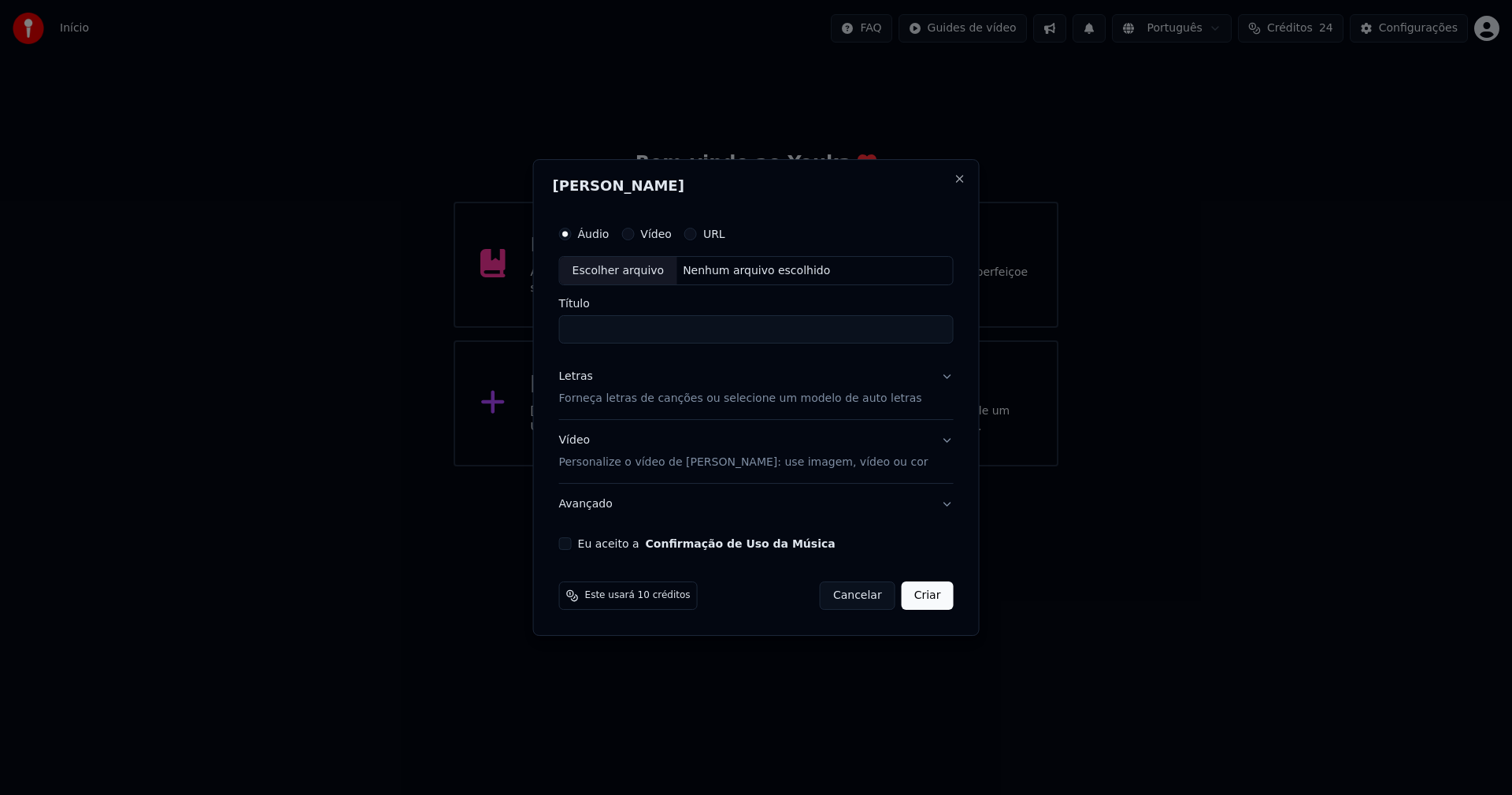
click at [648, 268] on div "Escolher arquivo" at bounding box center [619, 271] width 117 height 28
type input "**********"
click at [592, 380] on div "Letras" at bounding box center [576, 377] width 34 height 16
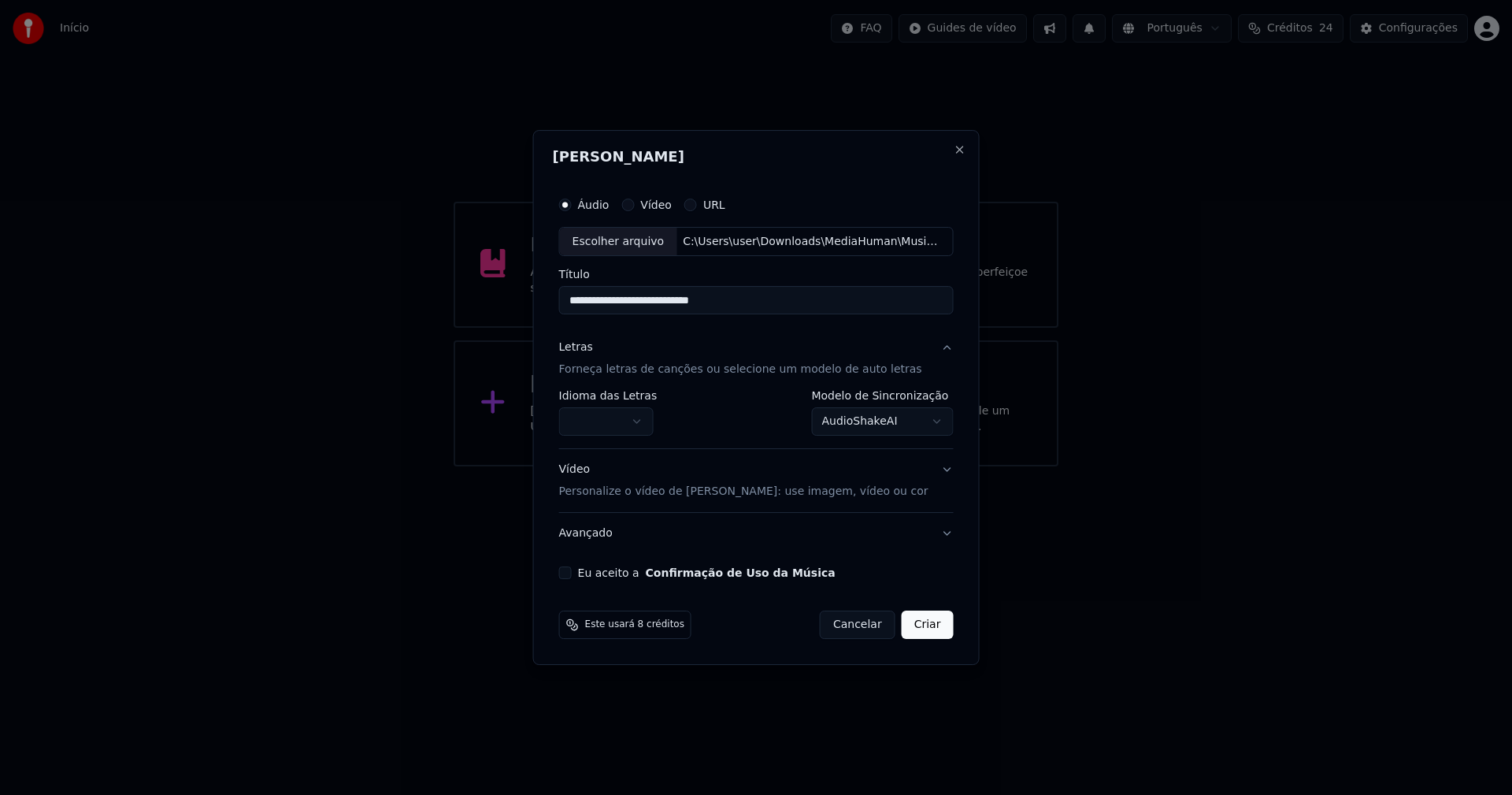
click at [613, 418] on body "**********" at bounding box center [756, 233] width 1512 height 467
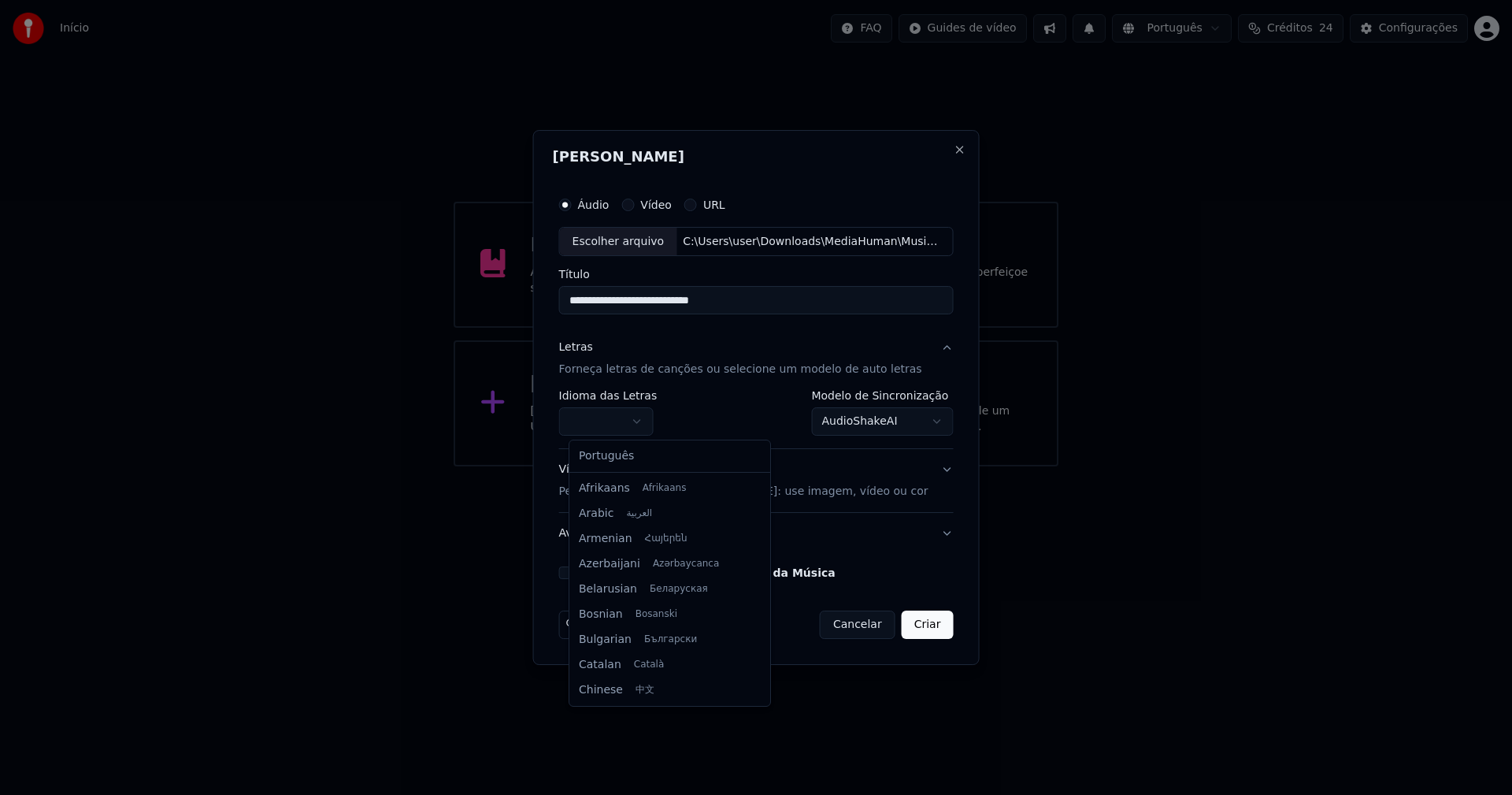
select select "**"
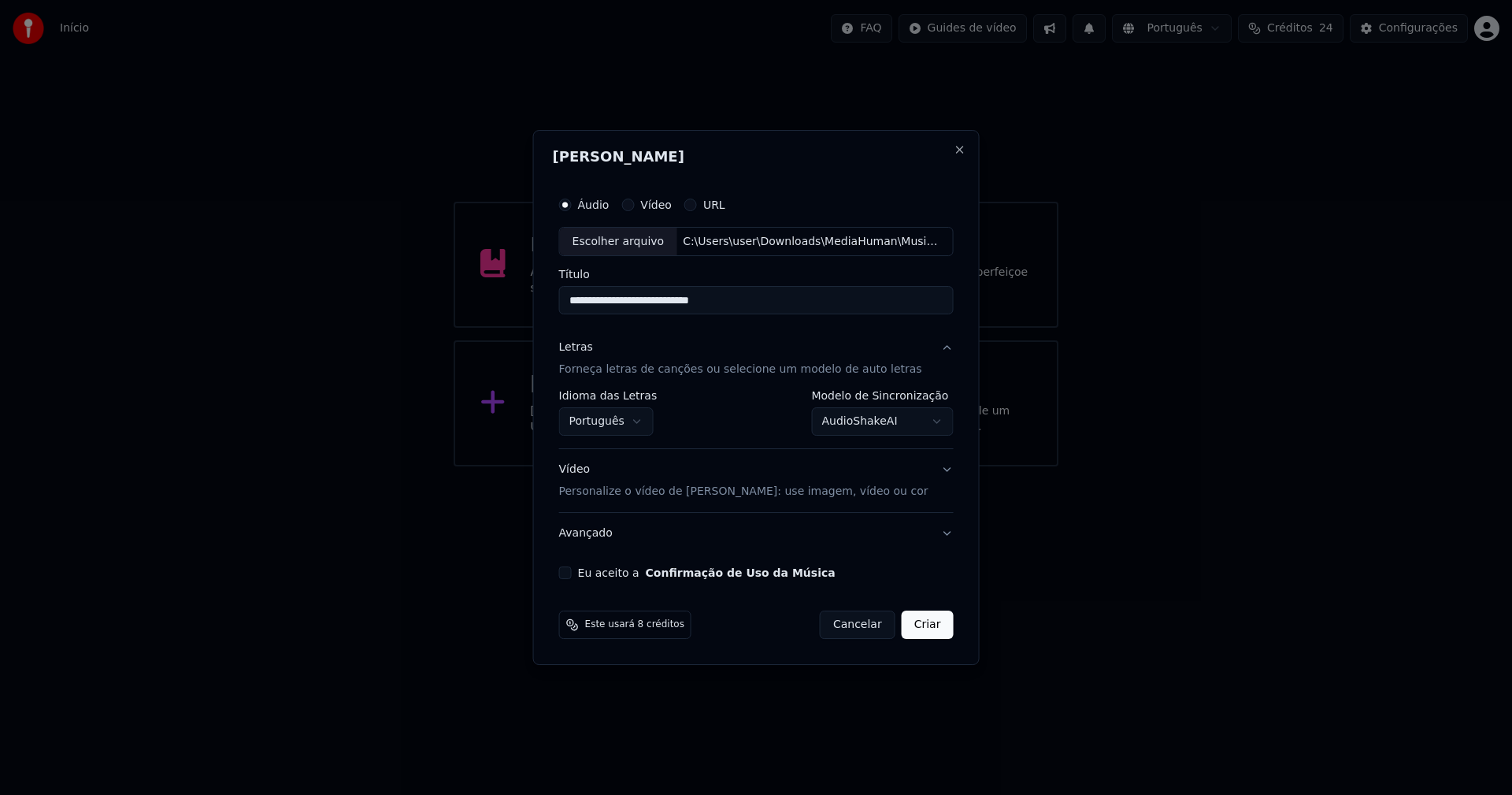
click at [844, 419] on body "**********" at bounding box center [756, 233] width 1512 height 467
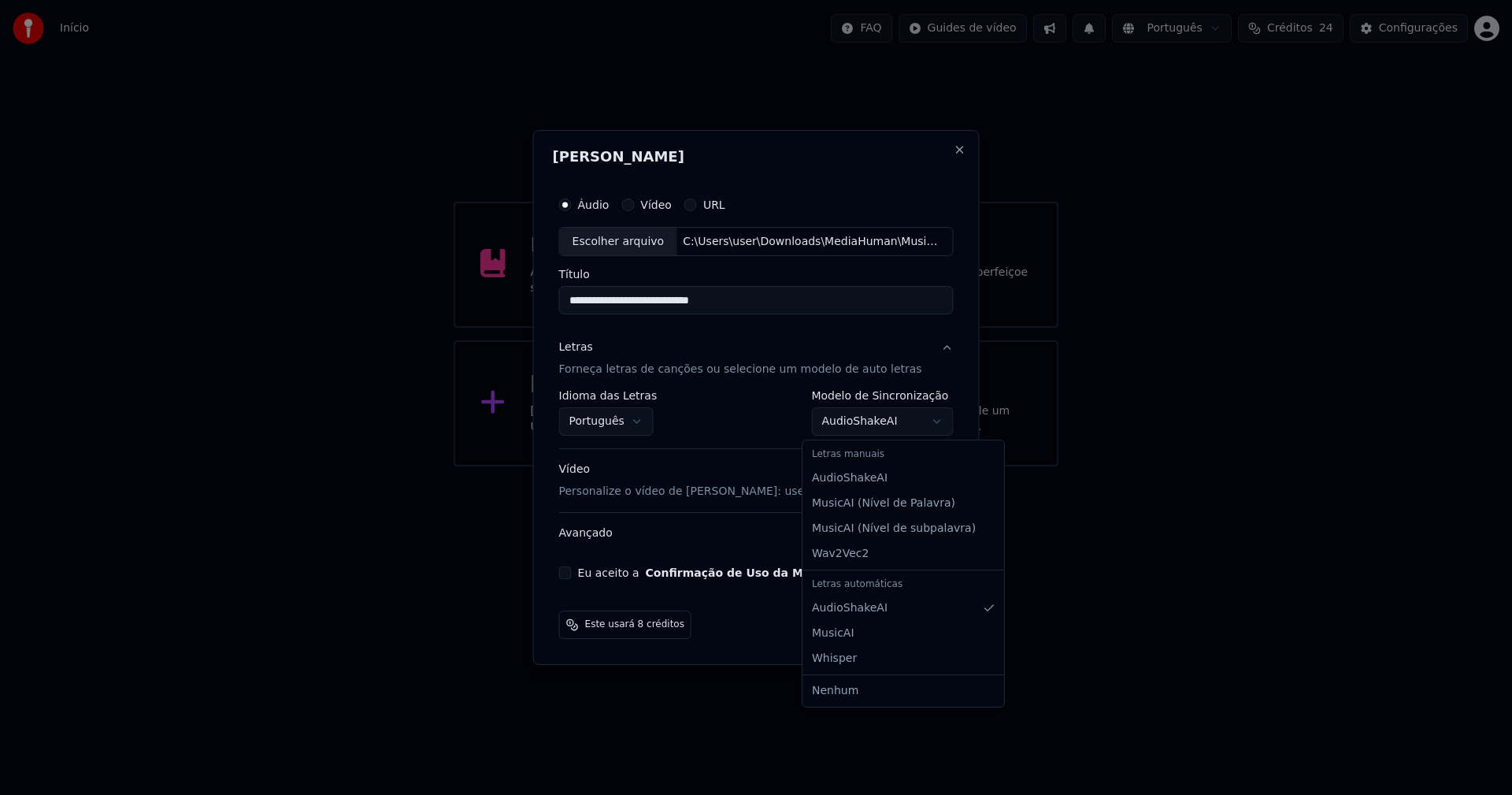
select select "**********"
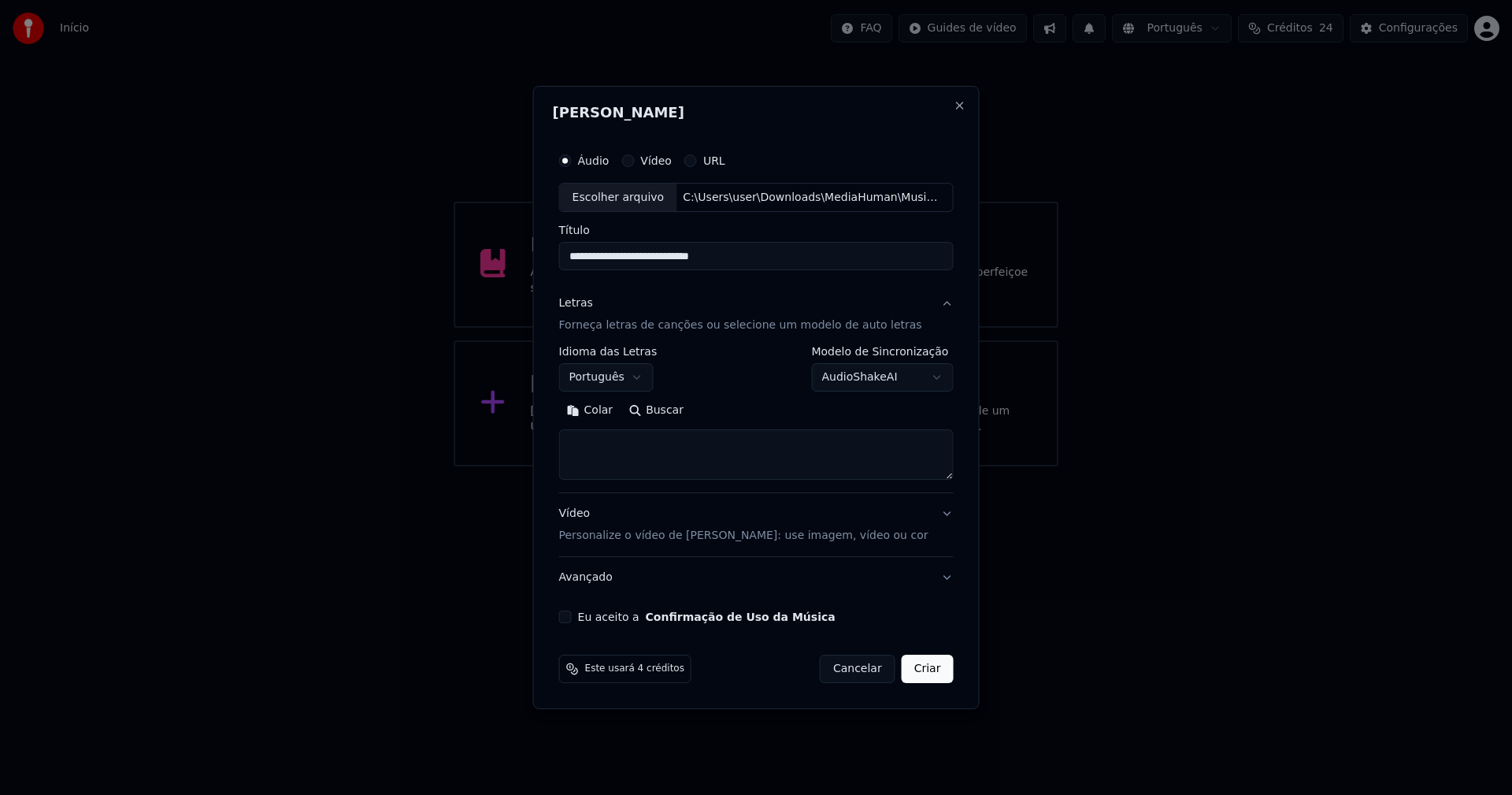
click at [597, 407] on button "Colar" at bounding box center [591, 411] width 62 height 25
click at [678, 457] on textarea "**********" at bounding box center [747, 455] width 375 height 51
click at [572, 618] on button "Eu aceito a Confirmação de Uso da Música" at bounding box center [565, 616] width 13 height 13
click at [577, 469] on textarea "**********" at bounding box center [747, 455] width 375 height 51
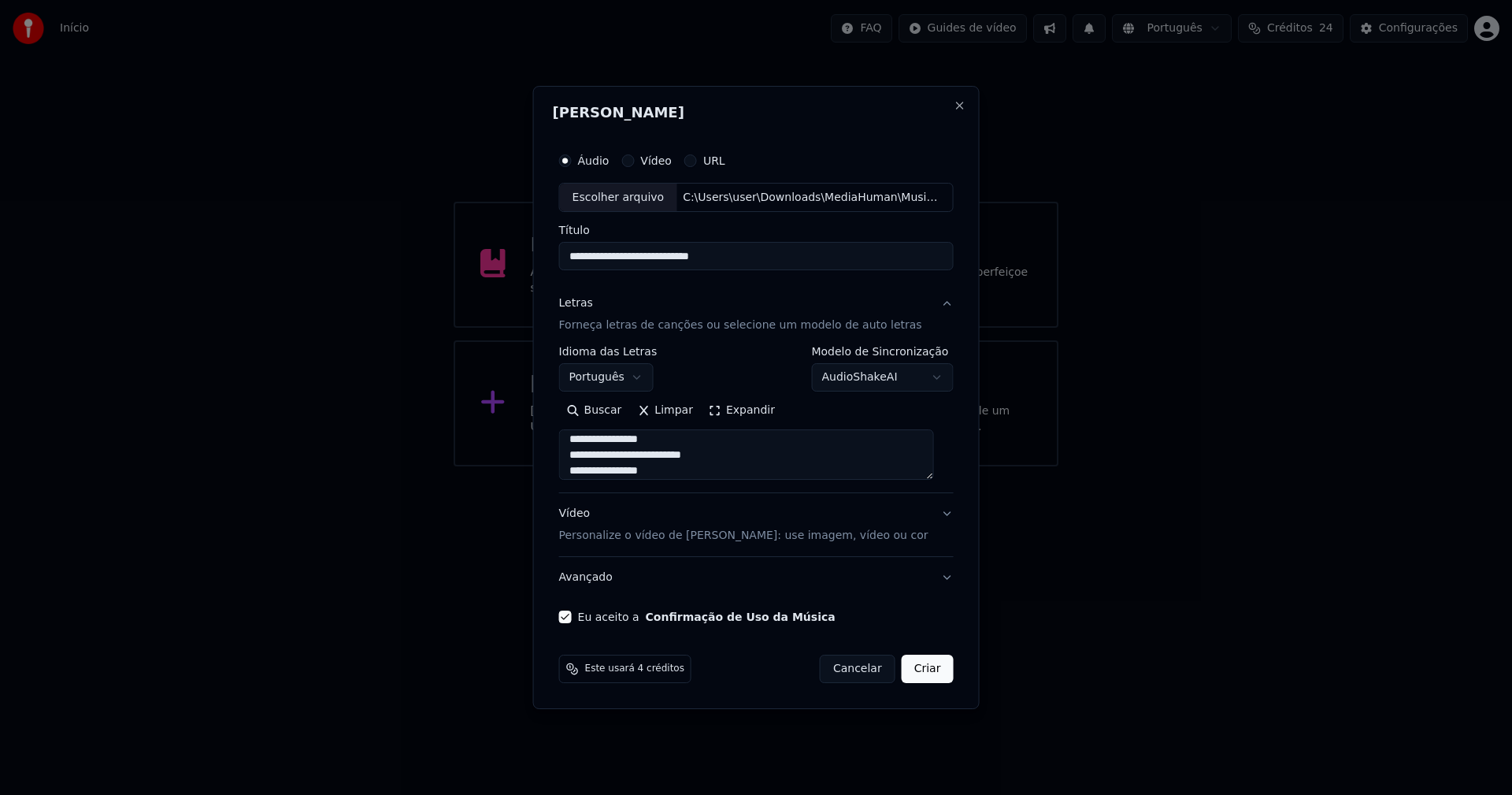
type textarea "**********"
click at [931, 670] on button "Criar" at bounding box center [927, 668] width 52 height 28
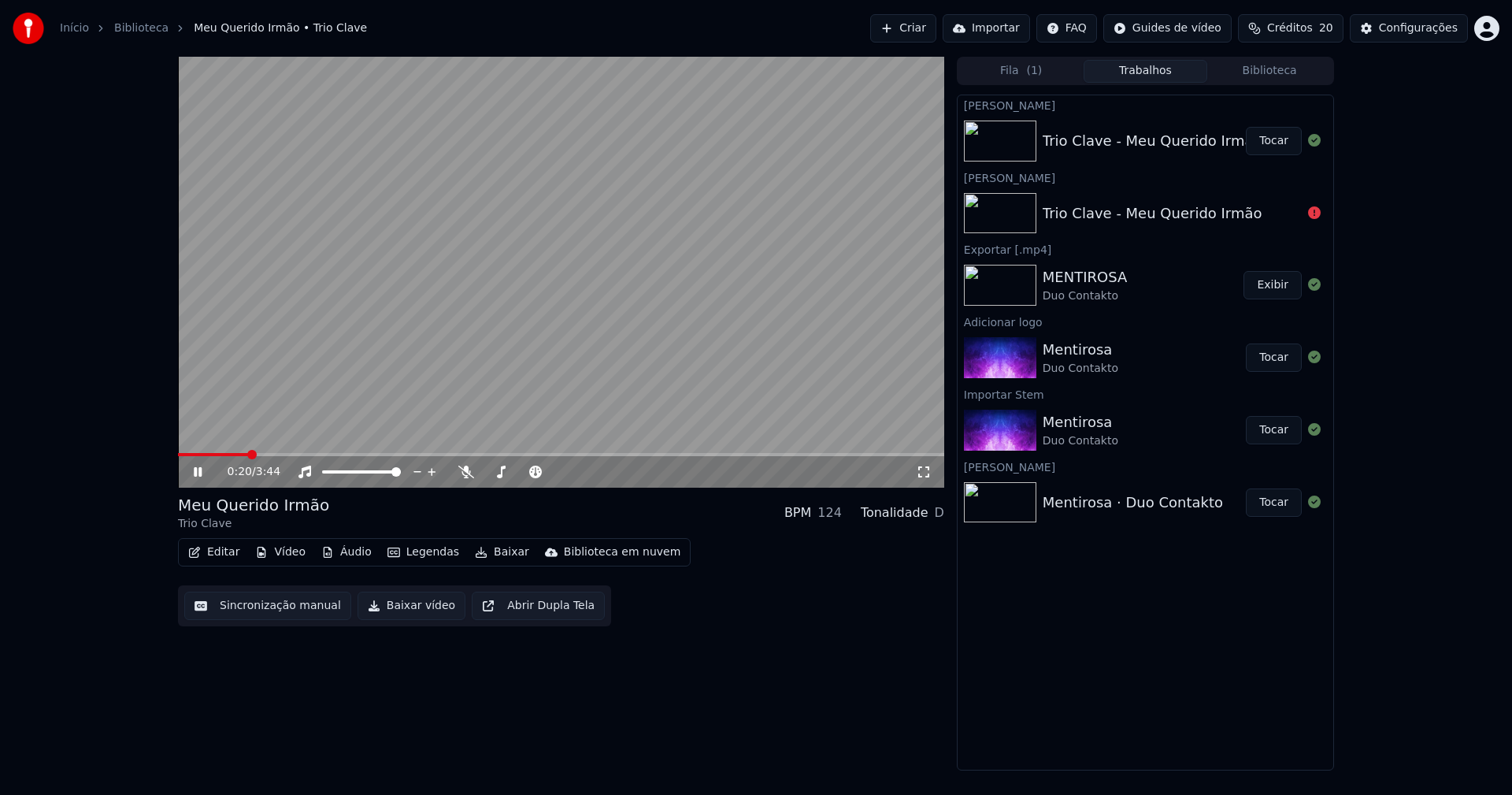
click at [345, 555] on button "Áudio" at bounding box center [347, 552] width 63 height 22
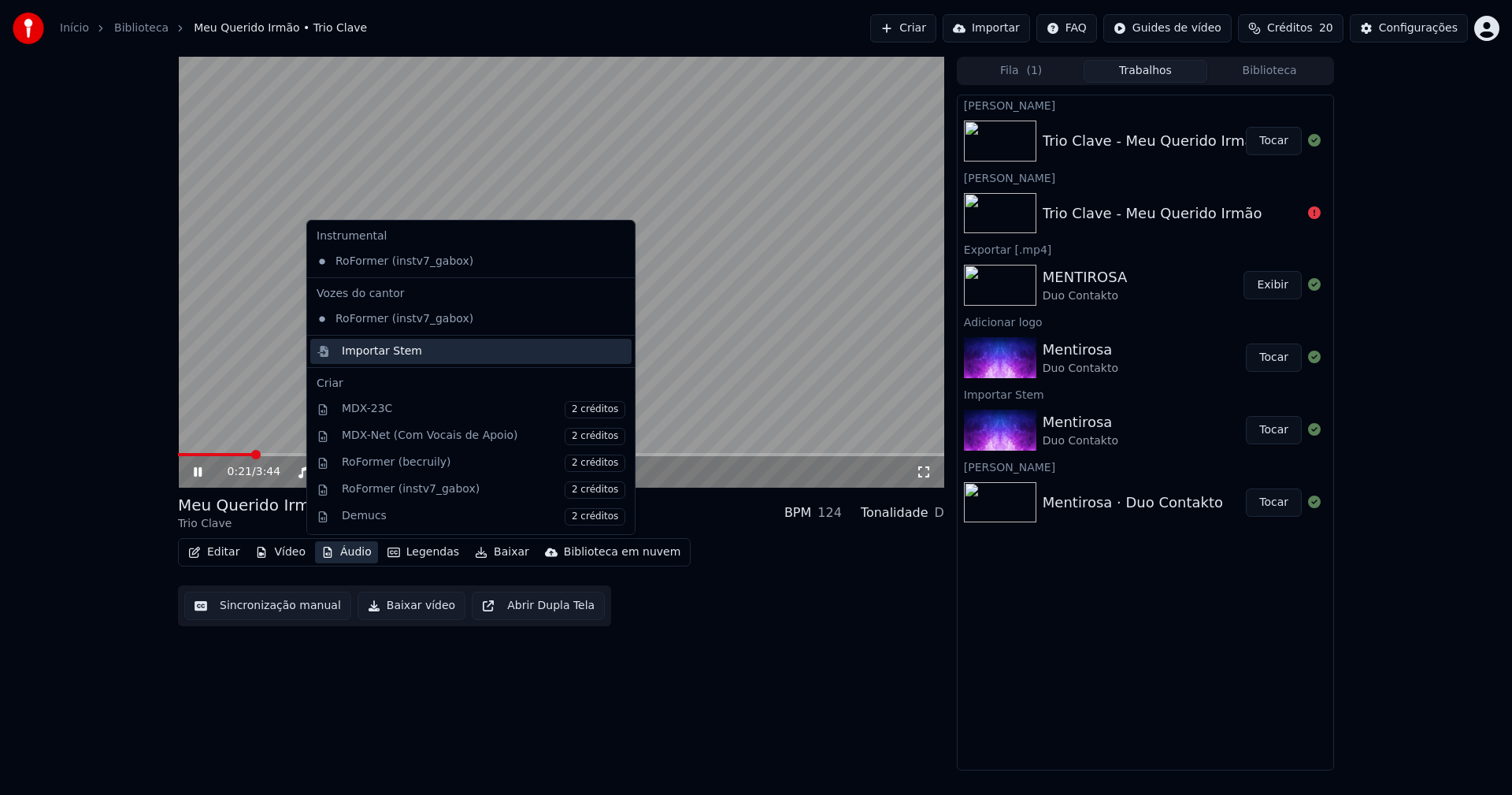
click at [360, 353] on div "Importar Stem" at bounding box center [382, 352] width 80 height 16
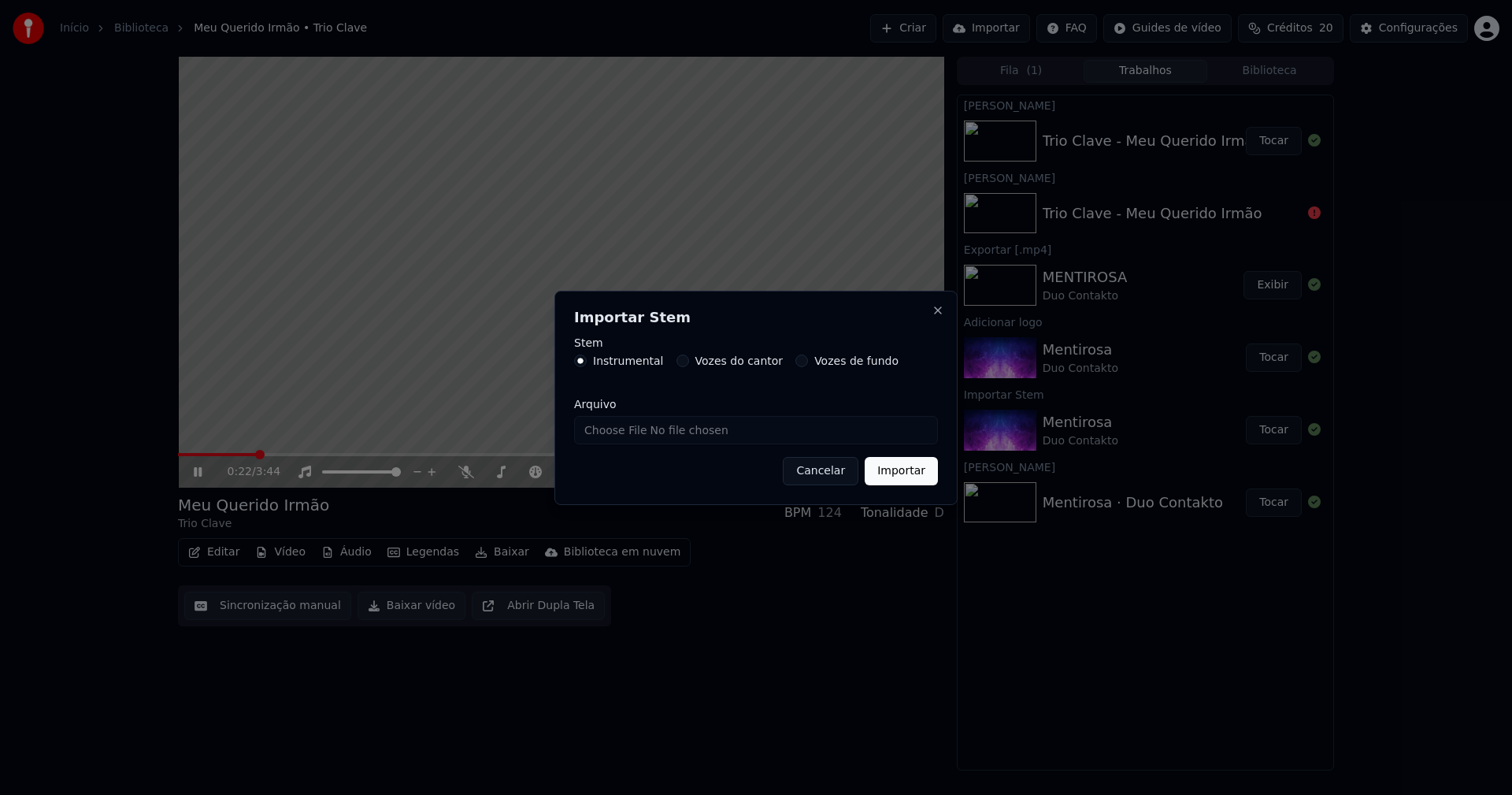
click at [625, 429] on input "Arquivo" at bounding box center [756, 430] width 364 height 28
type input "**********"
click at [889, 475] on button "Importar" at bounding box center [901, 471] width 73 height 28
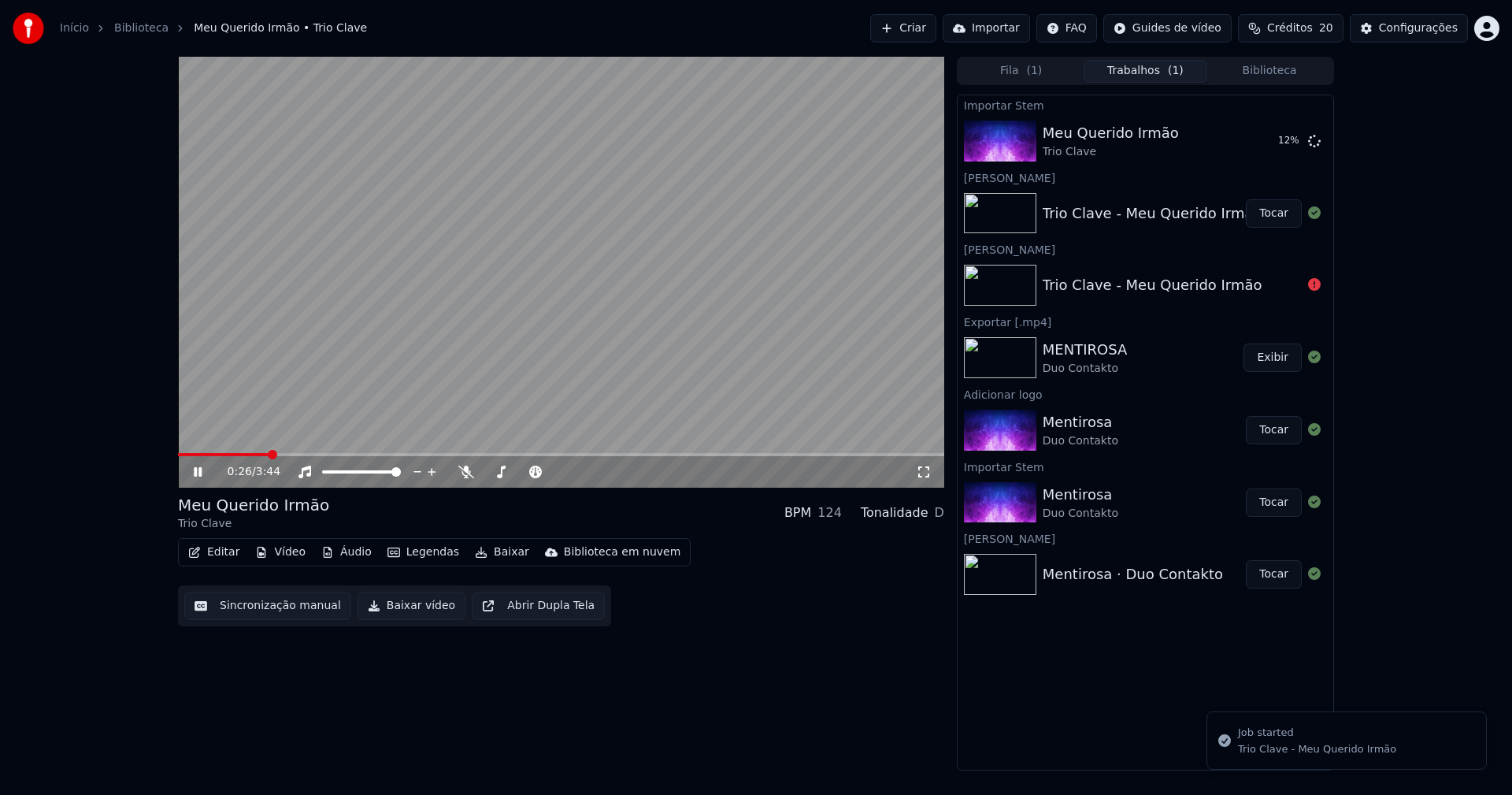
click at [268, 550] on button "Vídeo" at bounding box center [280, 552] width 63 height 22
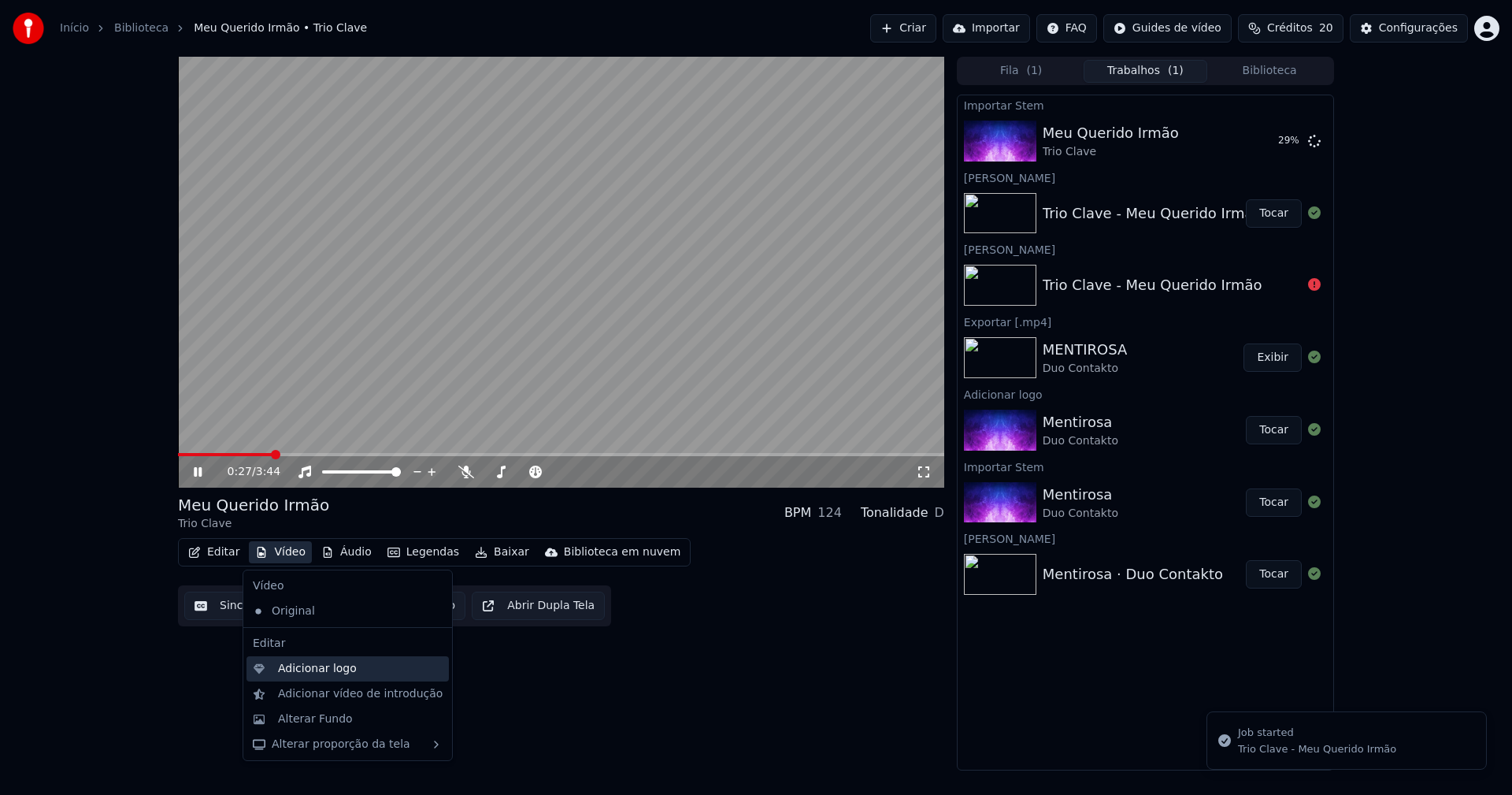
click at [306, 666] on div "Adicionar logo" at bounding box center [317, 669] width 79 height 16
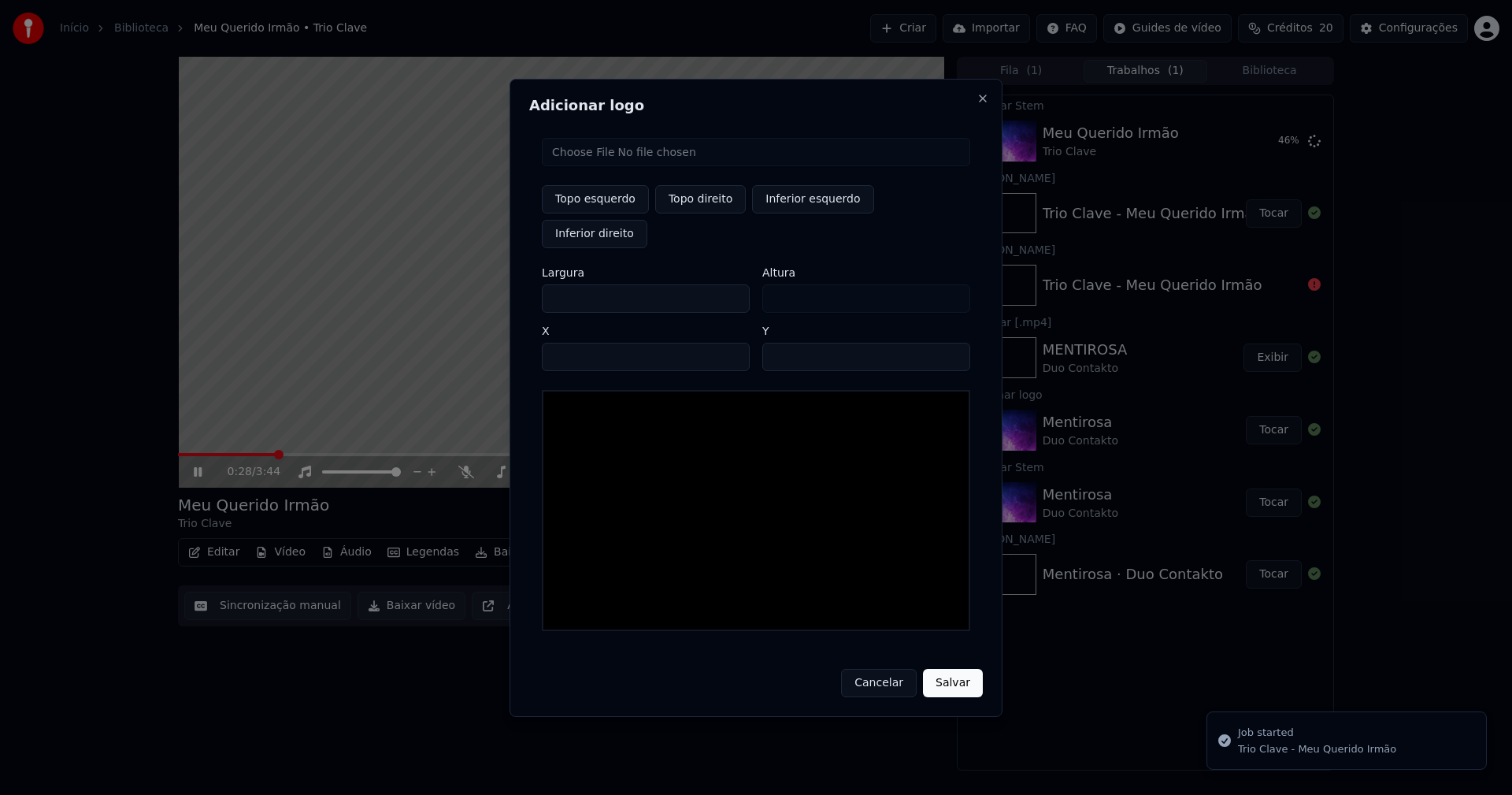
click at [612, 166] on input "file" at bounding box center [756, 151] width 429 height 28
type input "**********"
click at [715, 214] on button "Topo direito" at bounding box center [700, 199] width 91 height 28
type input "****"
drag, startPoint x: 568, startPoint y: 282, endPoint x: 500, endPoint y: 288, distance: 68.3
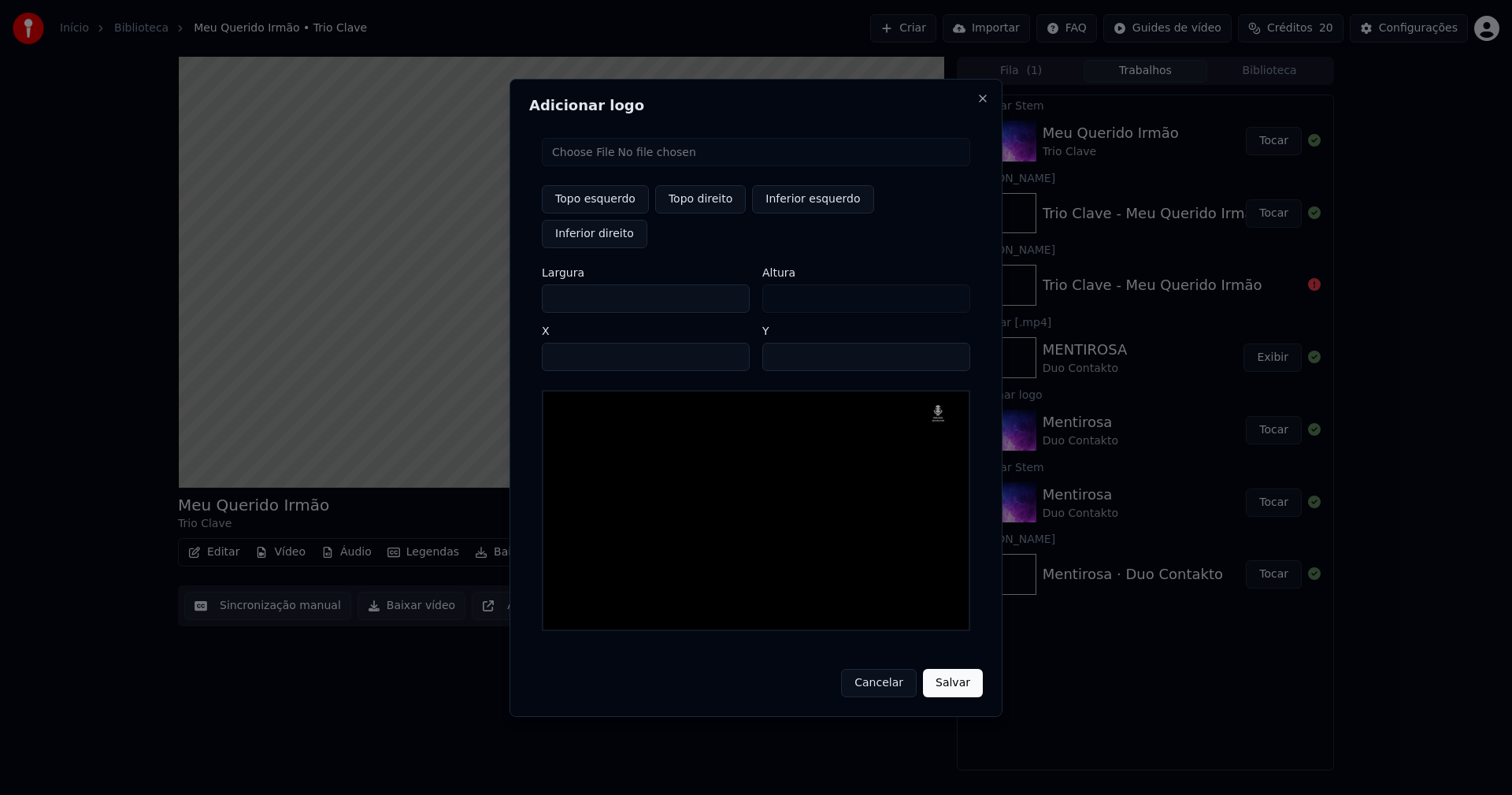
click at [502, 288] on body "Início Biblioteca Meu Querido Irmão • Trio Clave Criar Importar FAQ Guides de v…" at bounding box center [756, 398] width 1512 height 795
type input "**"
type input "***"
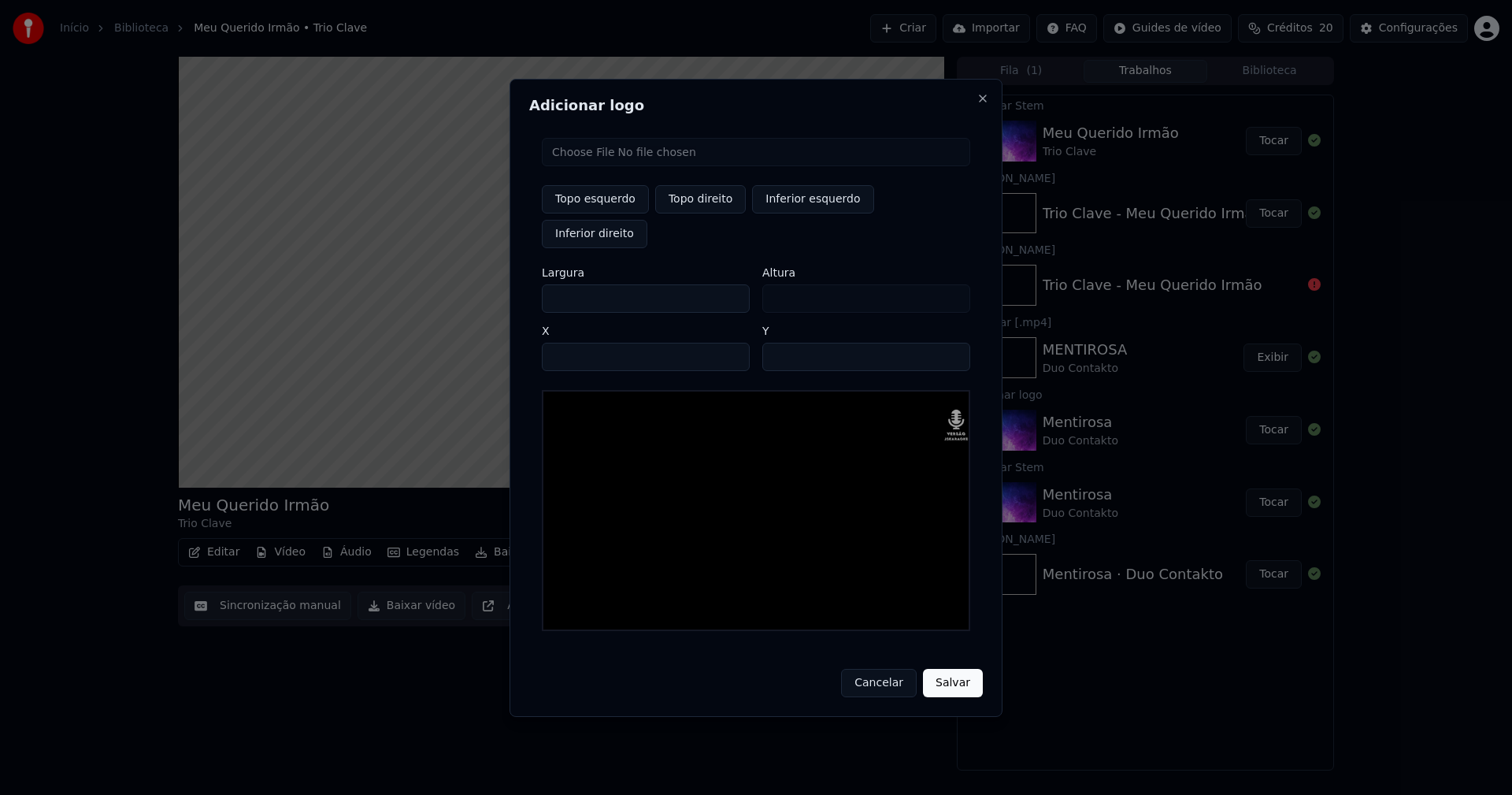
type input "***"
click at [573, 343] on input "****" at bounding box center [645, 356] width 208 height 28
type input "****"
click at [779, 345] on input "**" at bounding box center [866, 356] width 208 height 28
type input "**"
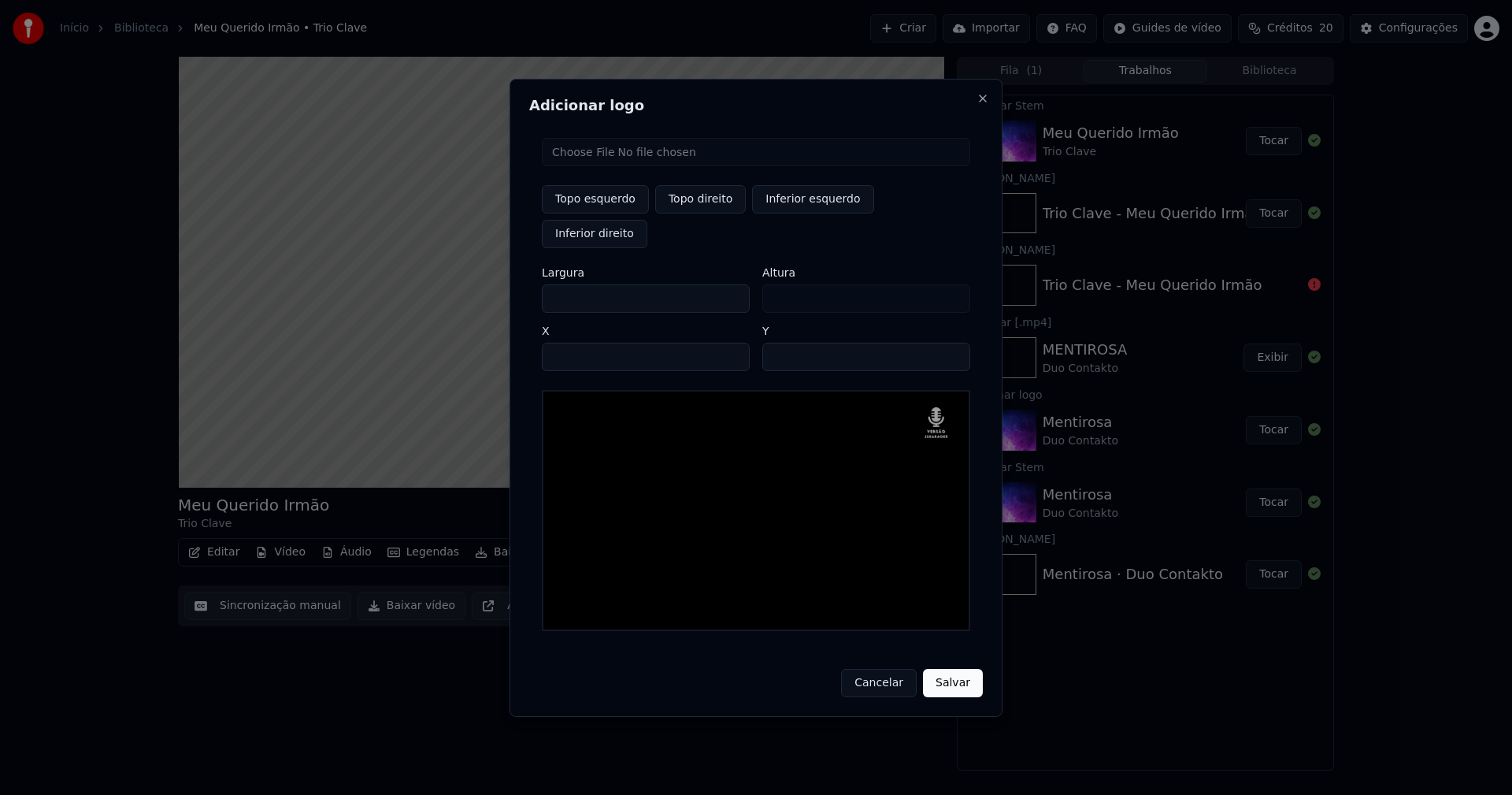
click at [956, 669] on button "Salvar" at bounding box center [953, 683] width 60 height 28
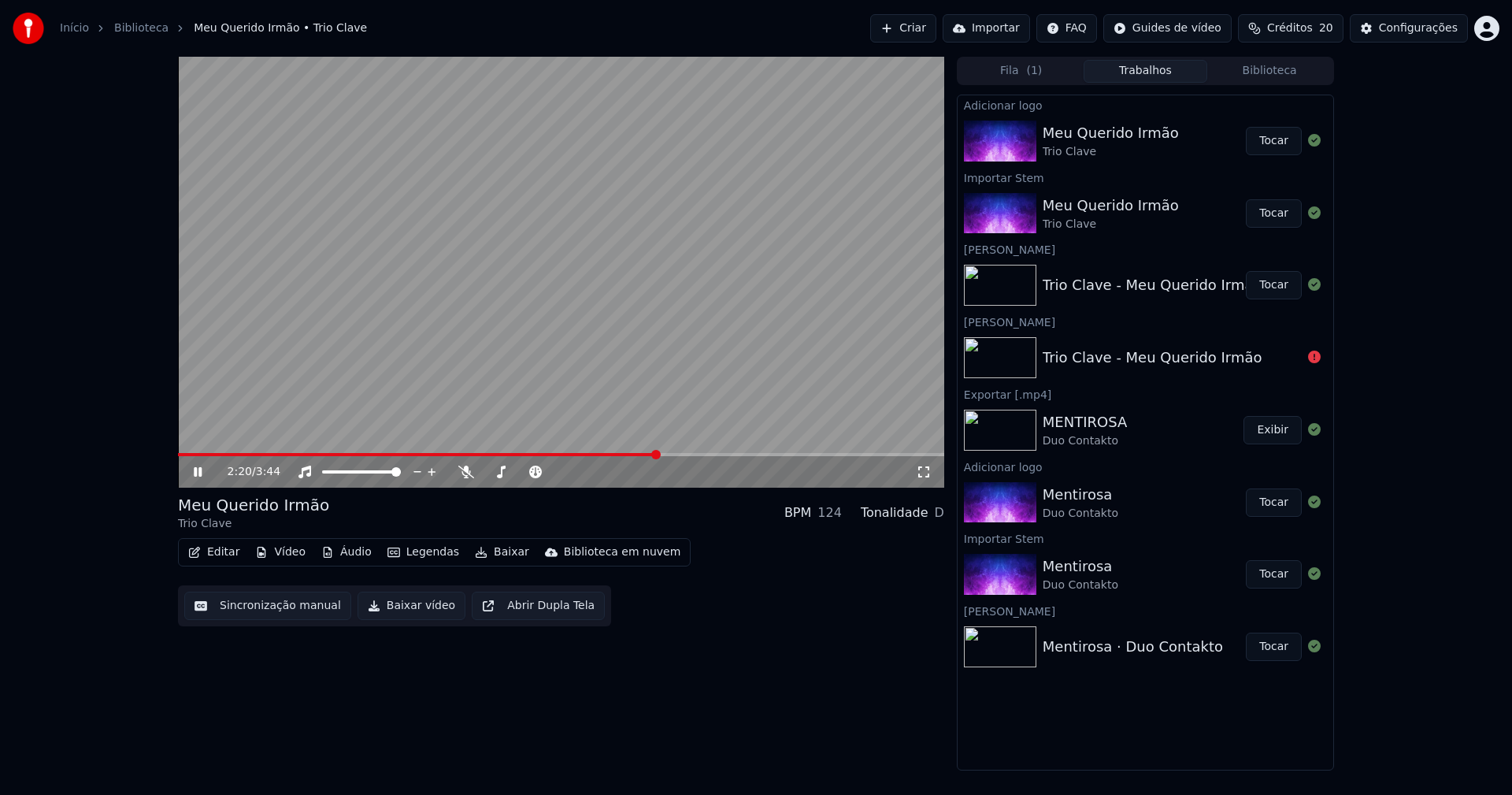
click at [1270, 146] on button "Tocar" at bounding box center [1273, 141] width 56 height 28
click at [345, 555] on button "Áudio" at bounding box center [347, 552] width 63 height 22
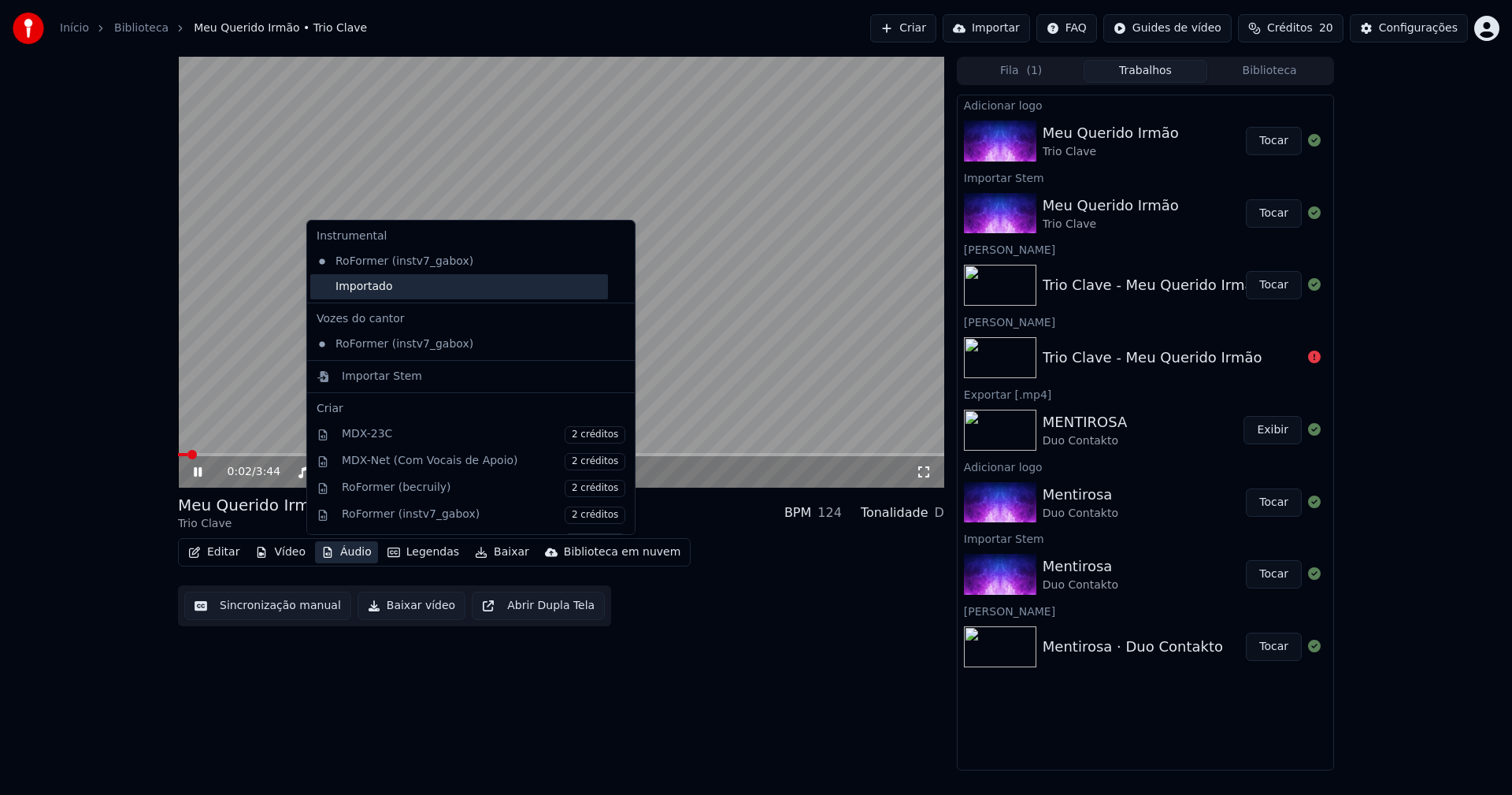
click at [322, 294] on div "Importado" at bounding box center [459, 287] width 298 height 25
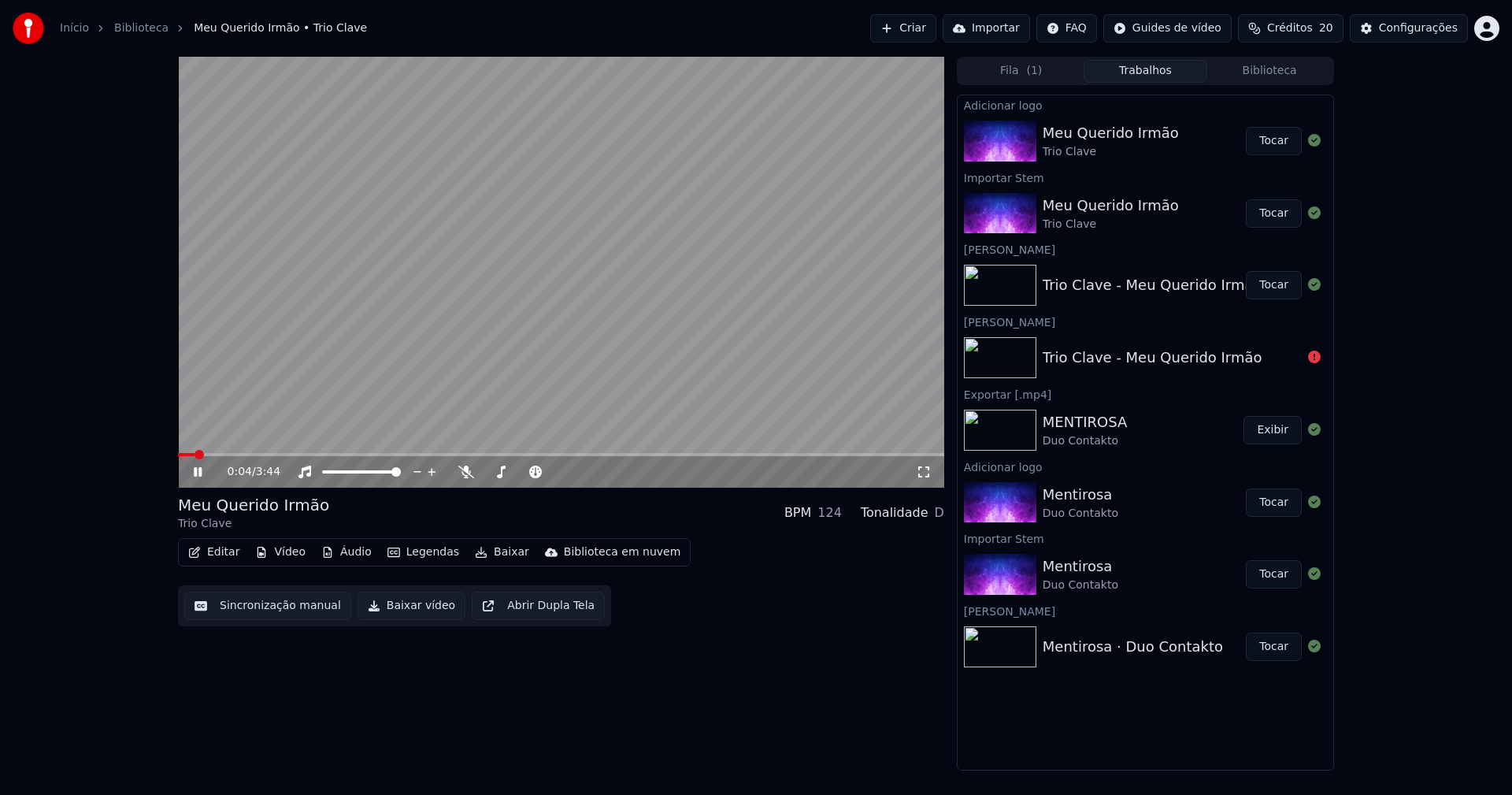
click at [201, 472] on icon at bounding box center [197, 472] width 8 height 10
click at [224, 557] on button "Editar" at bounding box center [213, 552] width 63 height 22
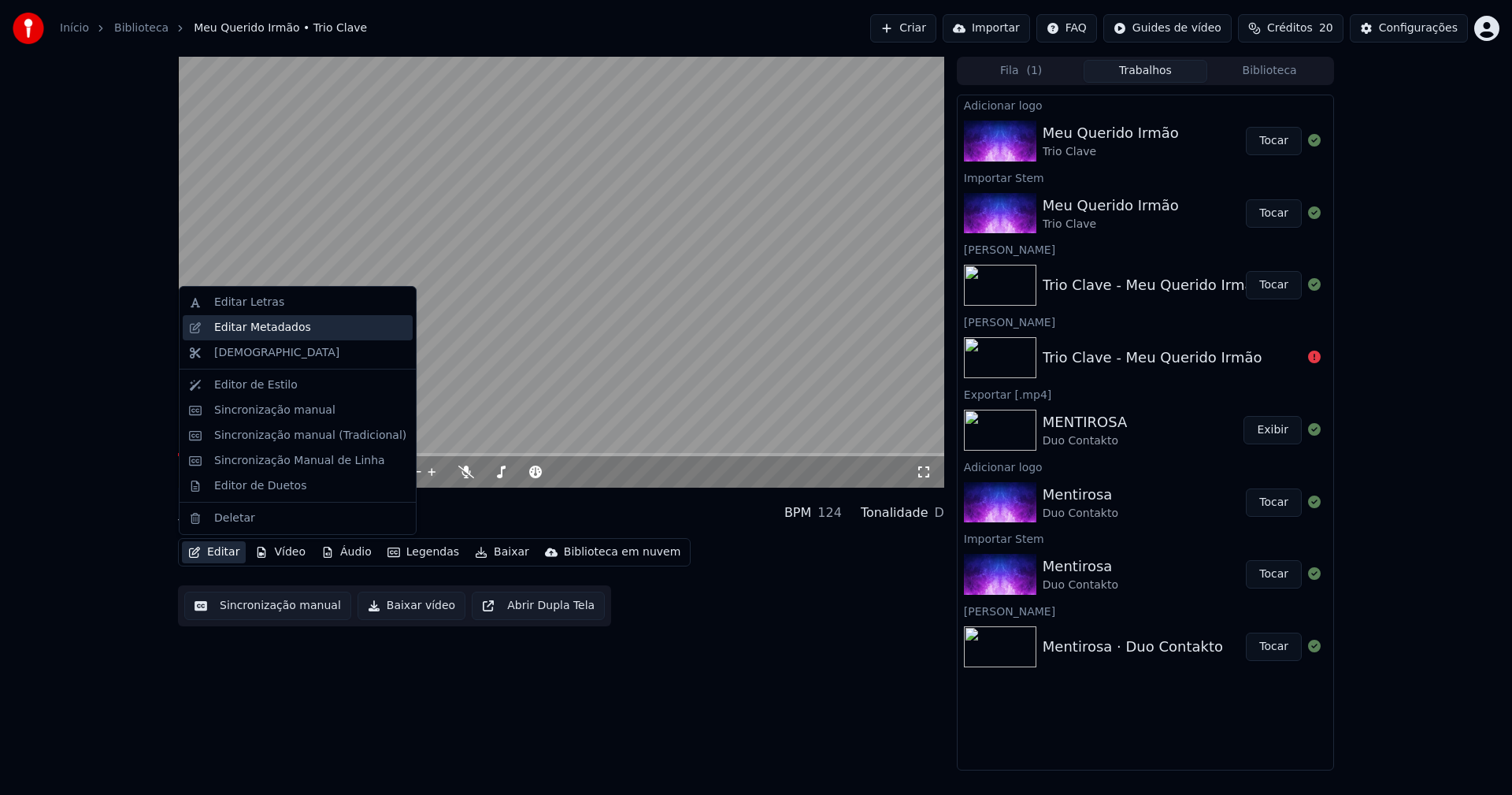
click at [255, 331] on div "Editar Metadados" at bounding box center [262, 328] width 97 height 16
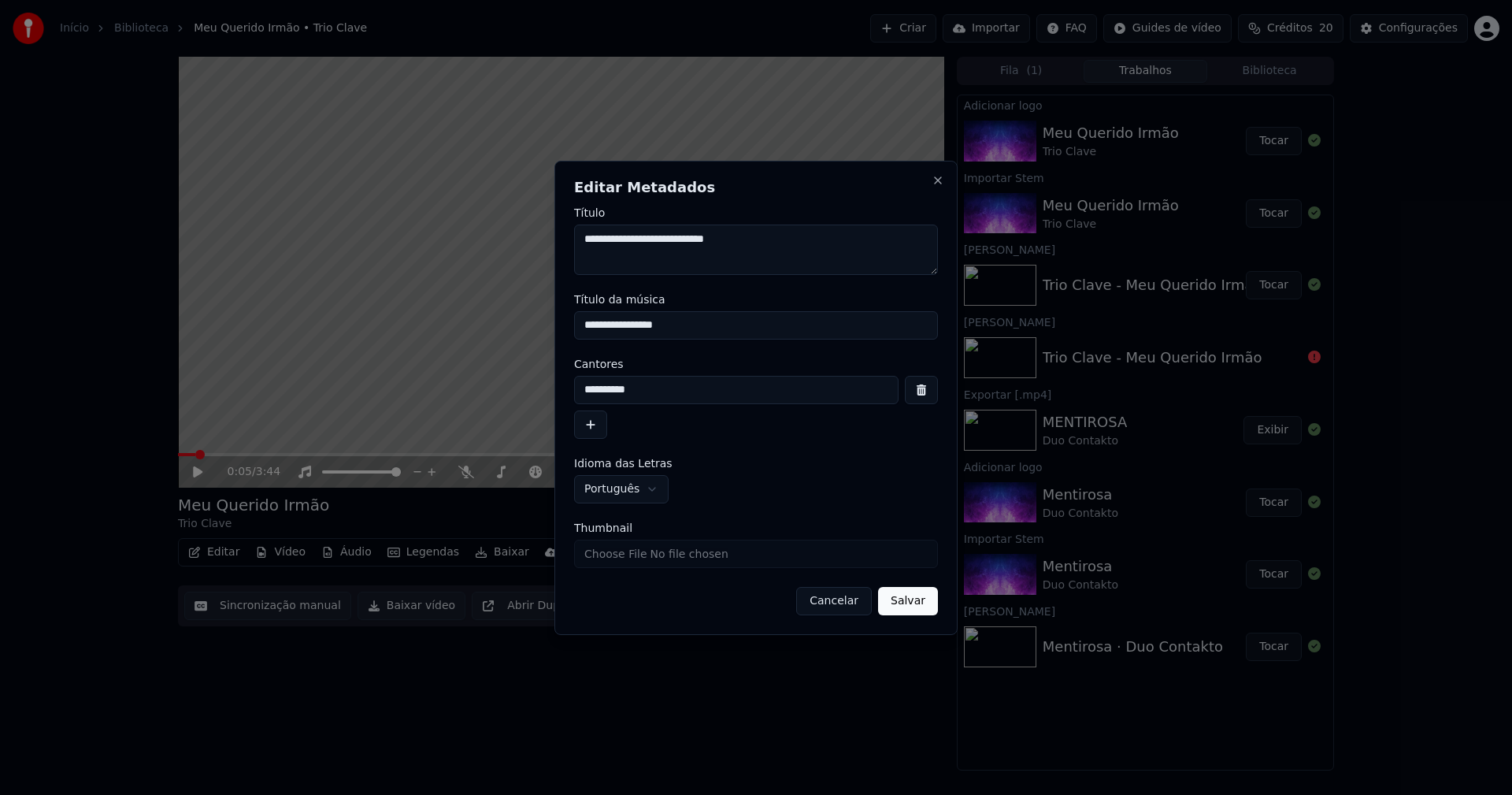
drag, startPoint x: 695, startPoint y: 330, endPoint x: 517, endPoint y: 332, distance: 178.0
click at [517, 332] on body "**********" at bounding box center [756, 398] width 1512 height 795
type input "**********"
click at [613, 557] on input "Thumbnail" at bounding box center [756, 554] width 364 height 28
type input "**********"
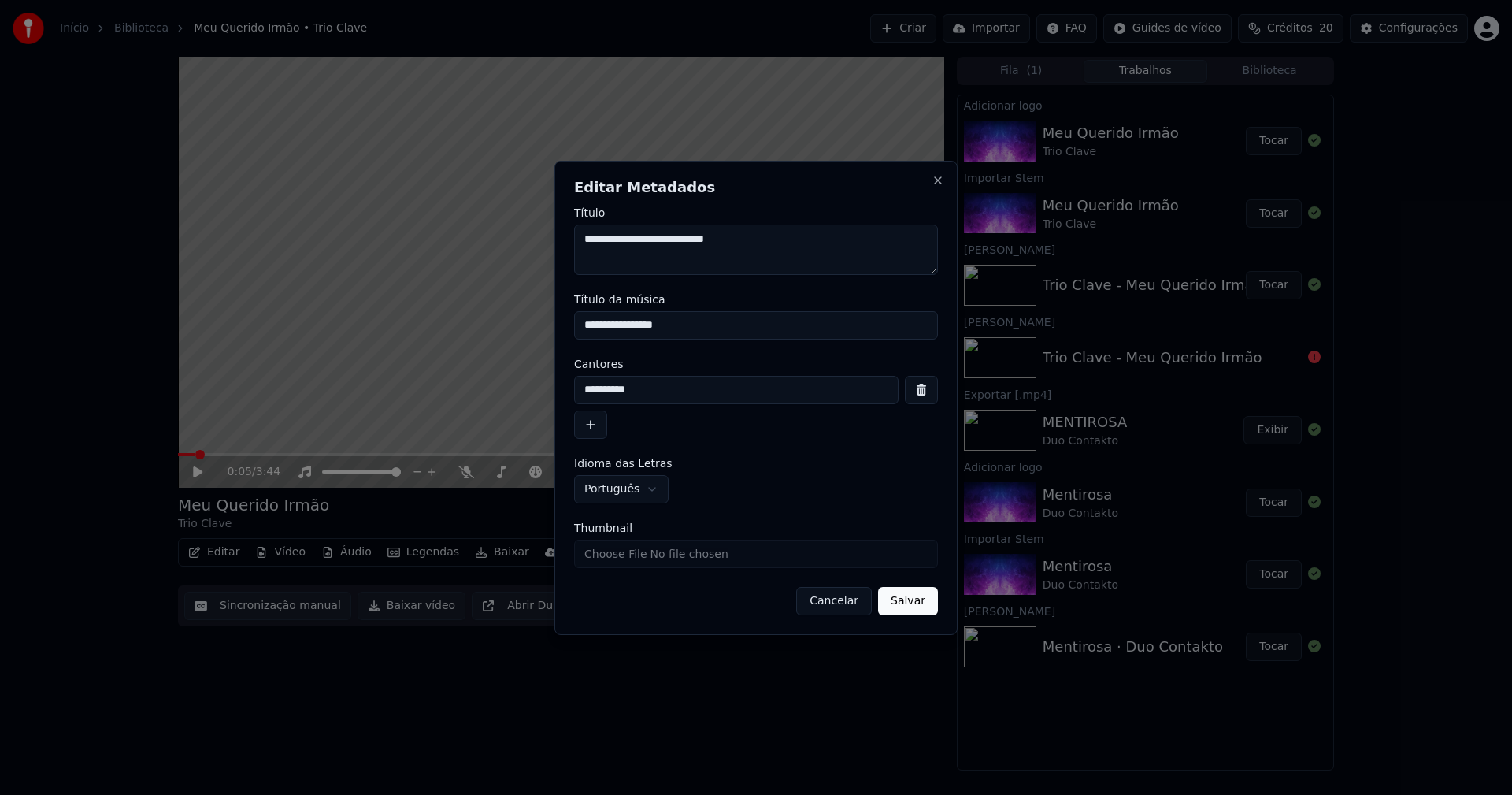
click at [919, 606] on button "Salvar" at bounding box center [908, 601] width 60 height 28
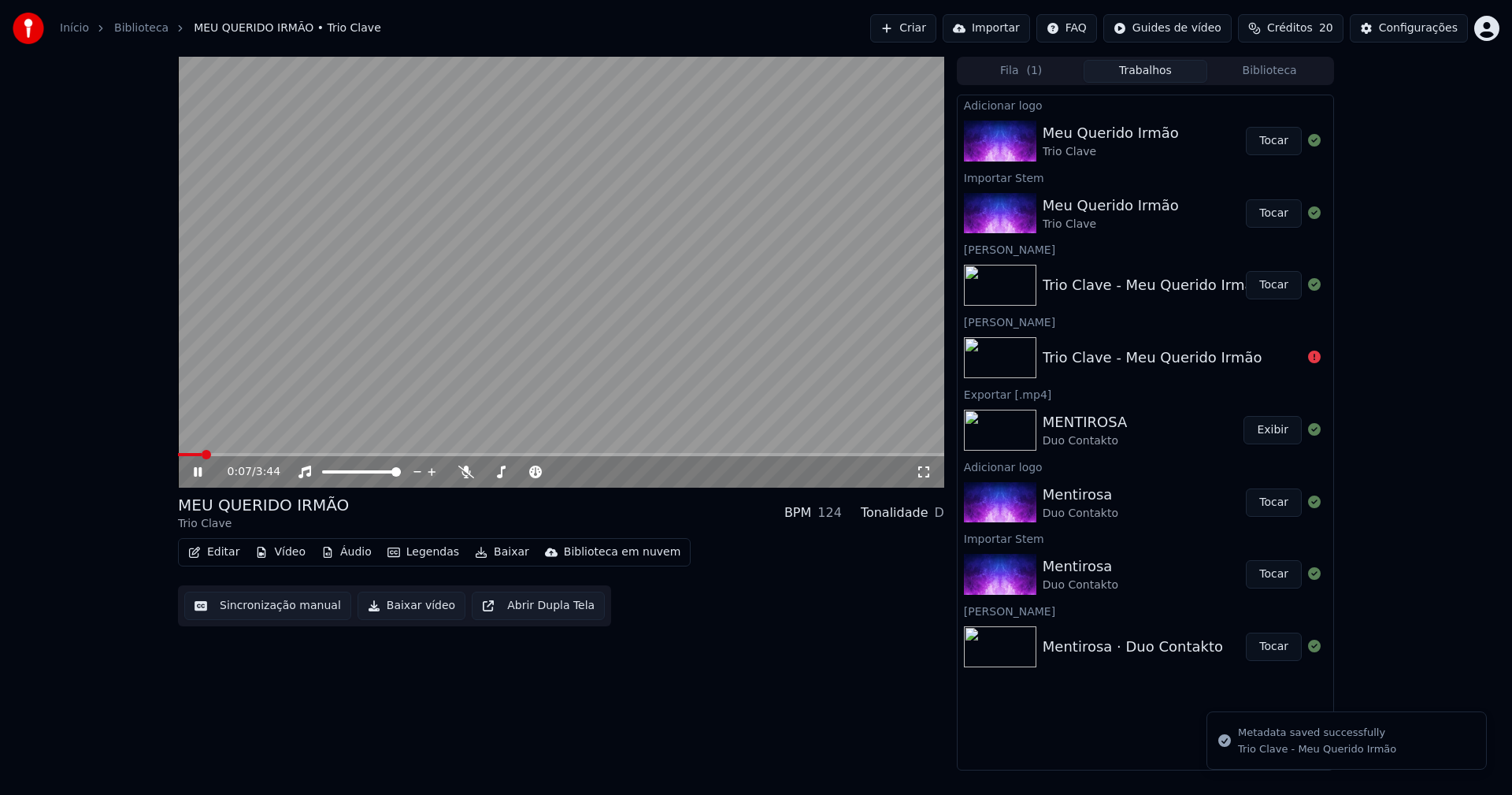
click at [178, 454] on span at bounding box center [189, 454] width 23 height 3
click at [197, 474] on icon at bounding box center [209, 472] width 37 height 13
click at [200, 475] on icon at bounding box center [209, 472] width 37 height 13
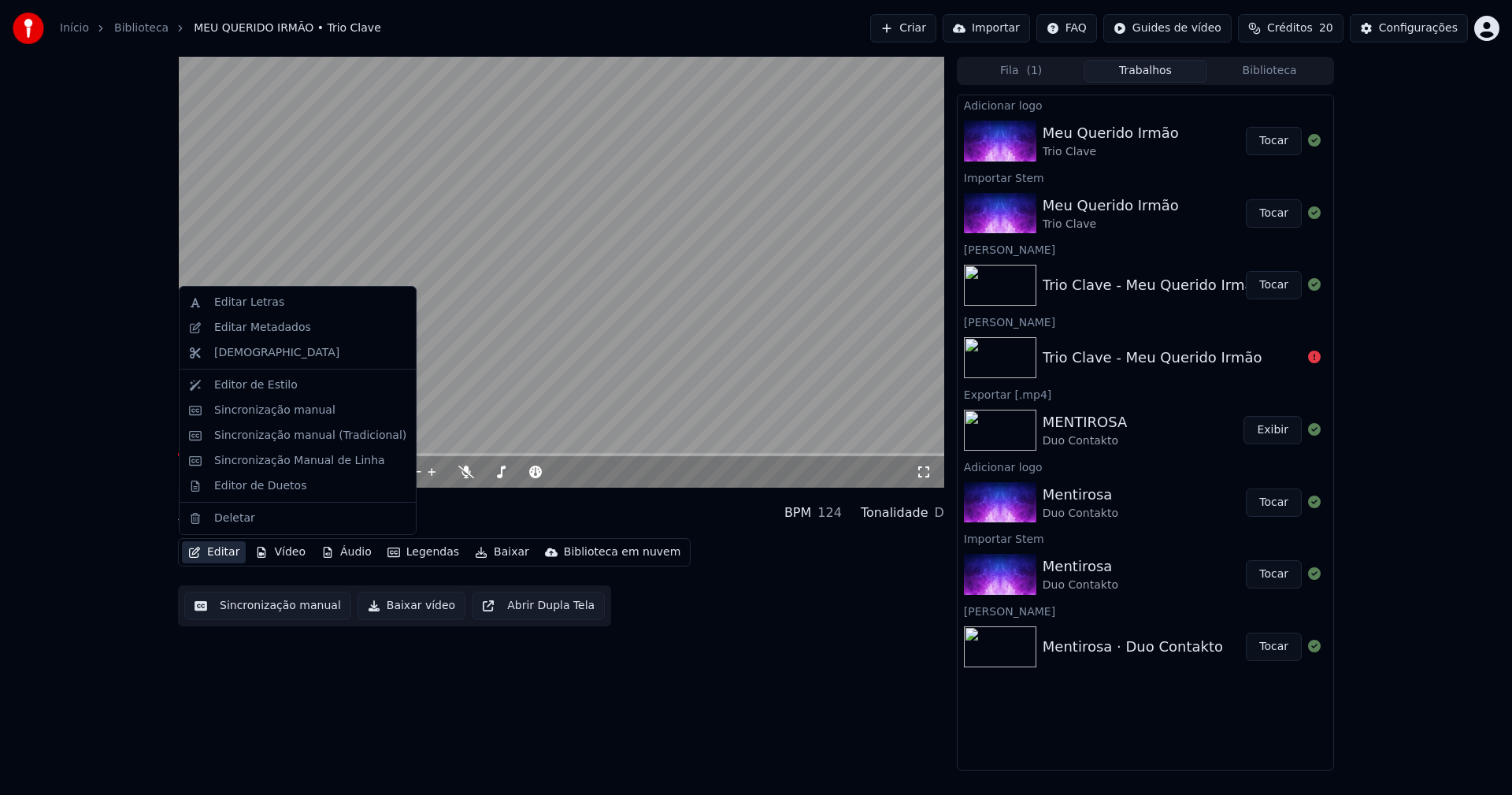
click at [210, 553] on button "Editar" at bounding box center [213, 552] width 63 height 22
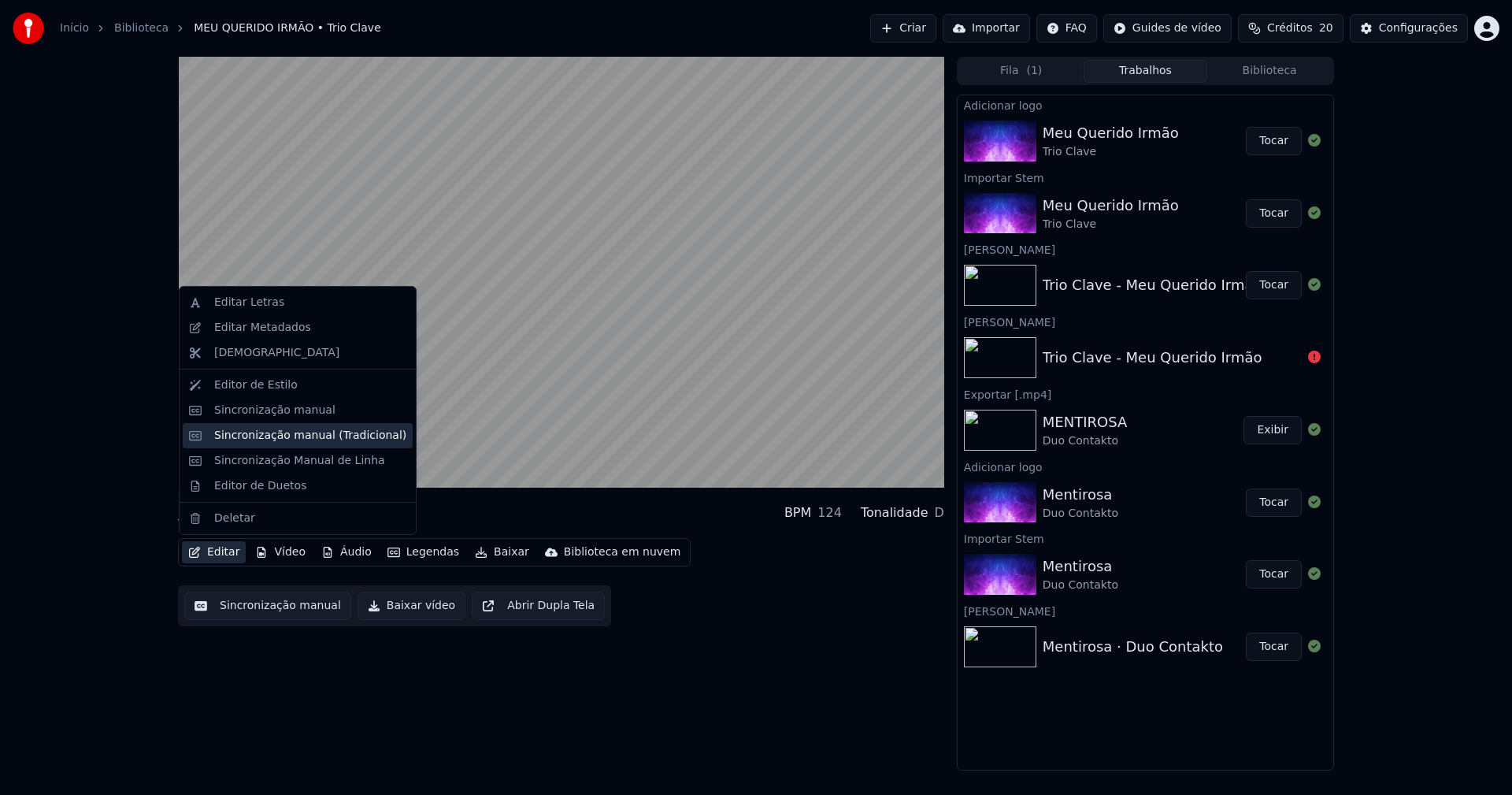
click at [267, 439] on div "Sincronização manual (Tradicional)" at bounding box center [309, 436] width 192 height 16
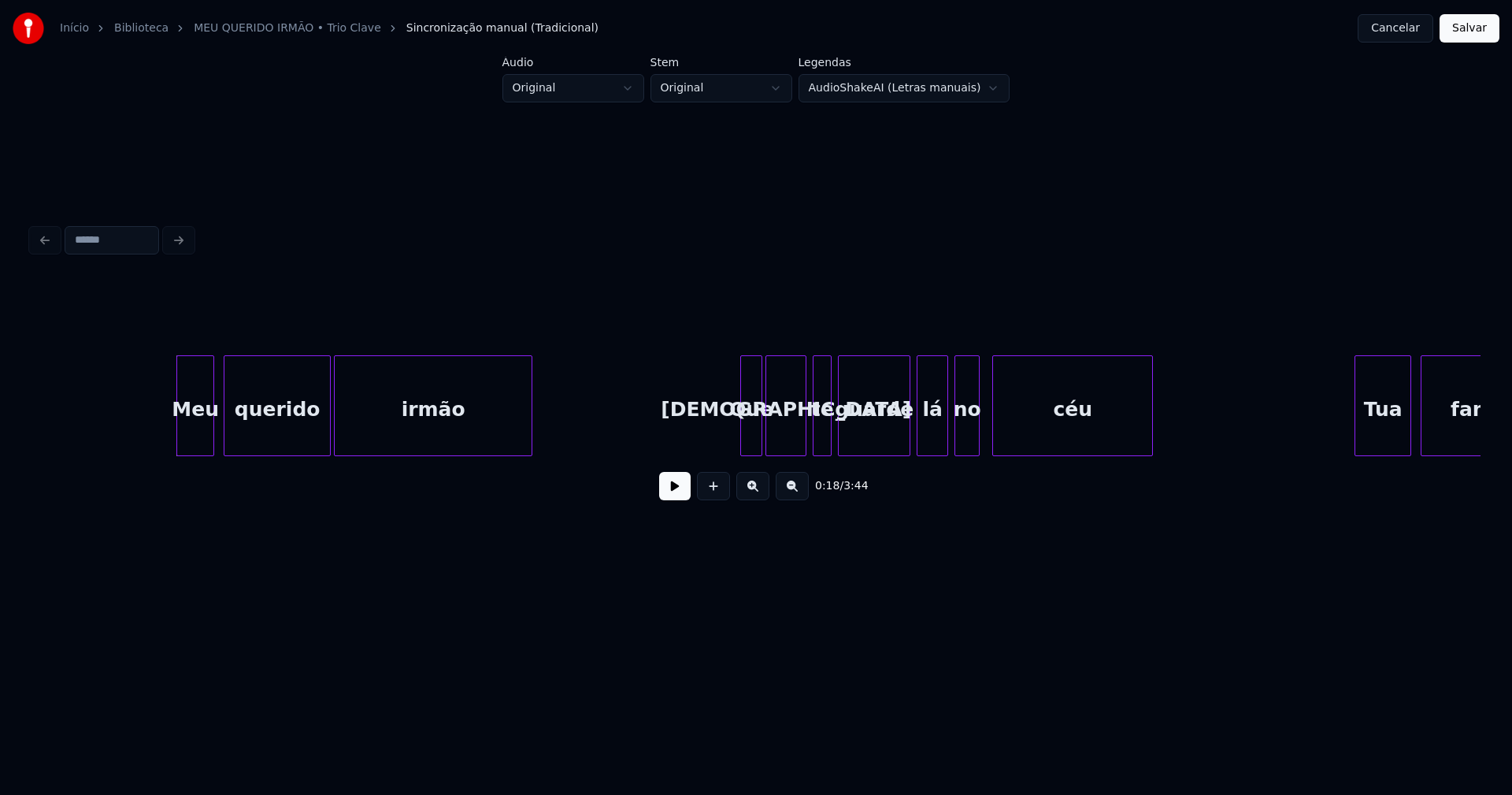
scroll to position [0, 2685]
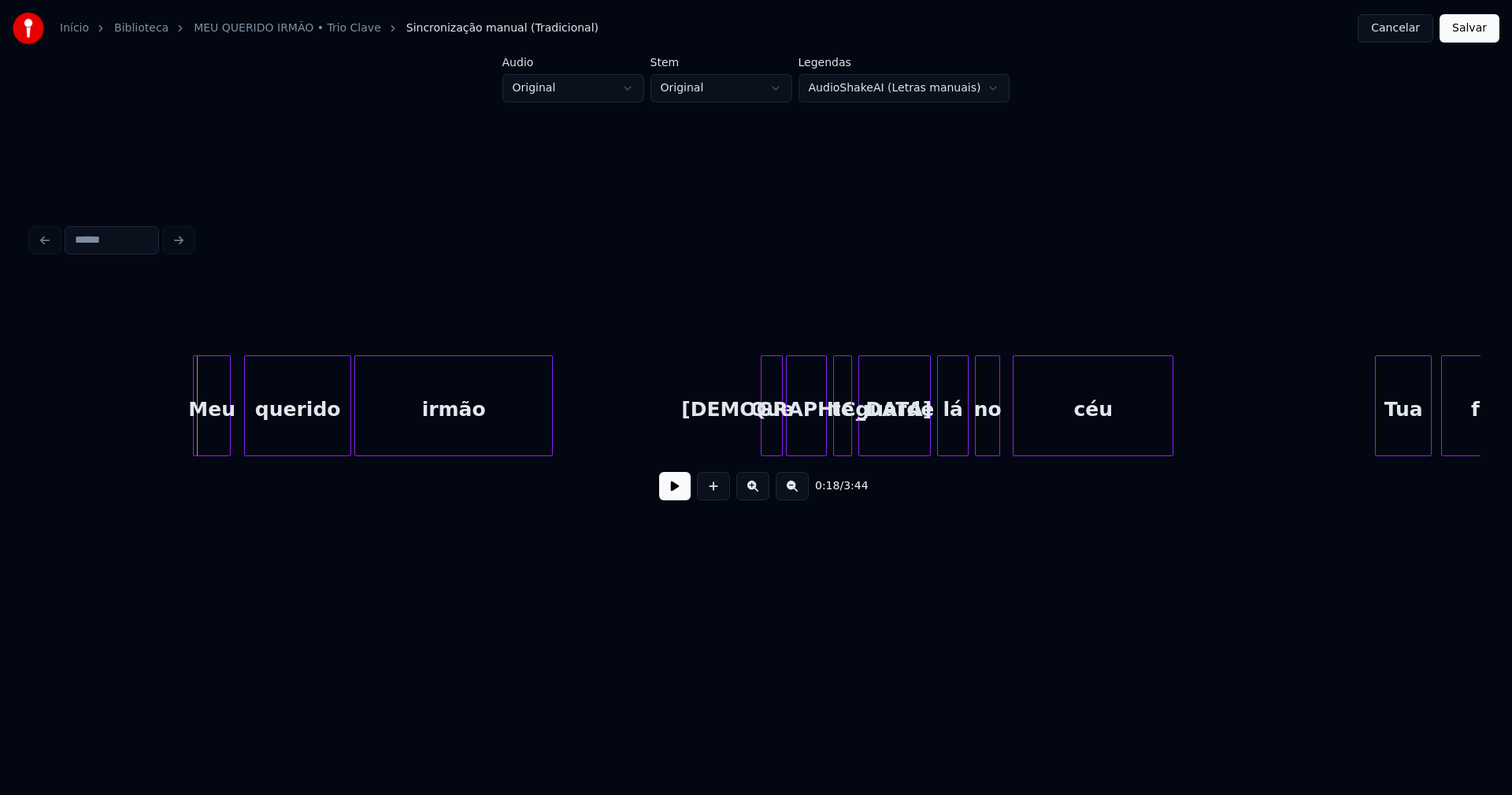
click at [207, 438] on div "Meu" at bounding box center [211, 410] width 36 height 107
click at [673, 490] on button at bounding box center [674, 485] width 31 height 28
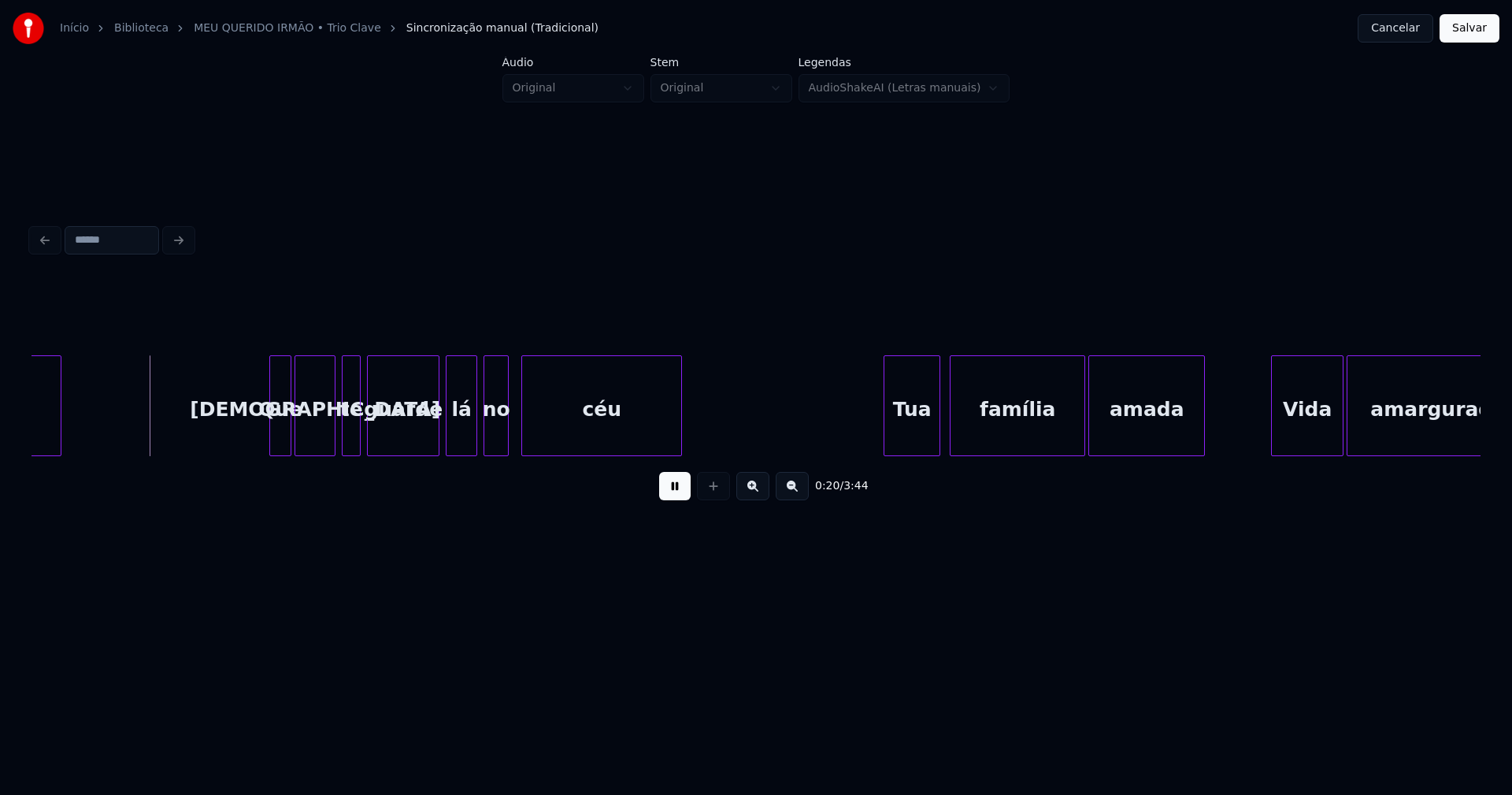
scroll to position [0, 3215]
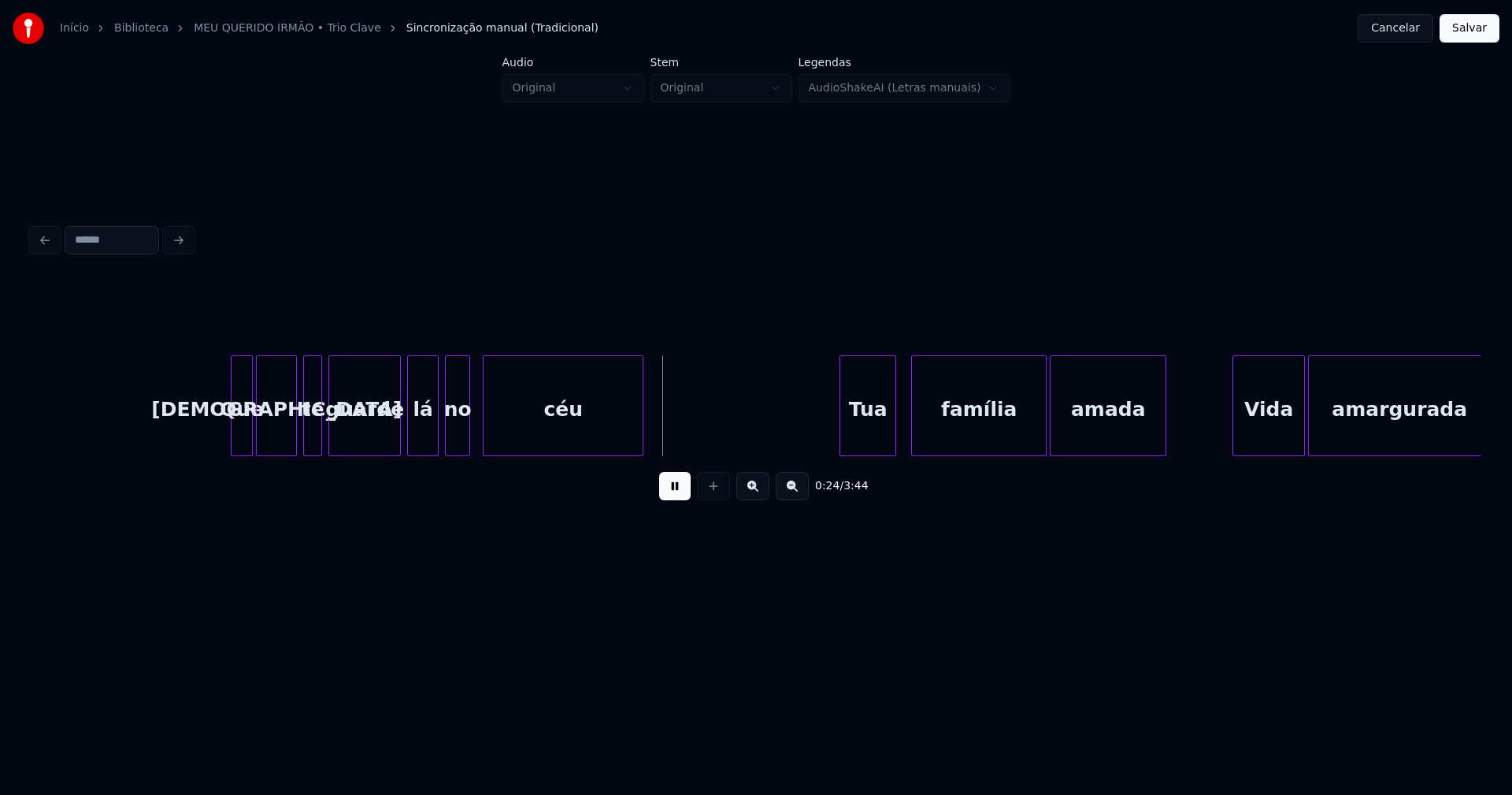
click at [866, 439] on div "Tua" at bounding box center [868, 410] width 55 height 107
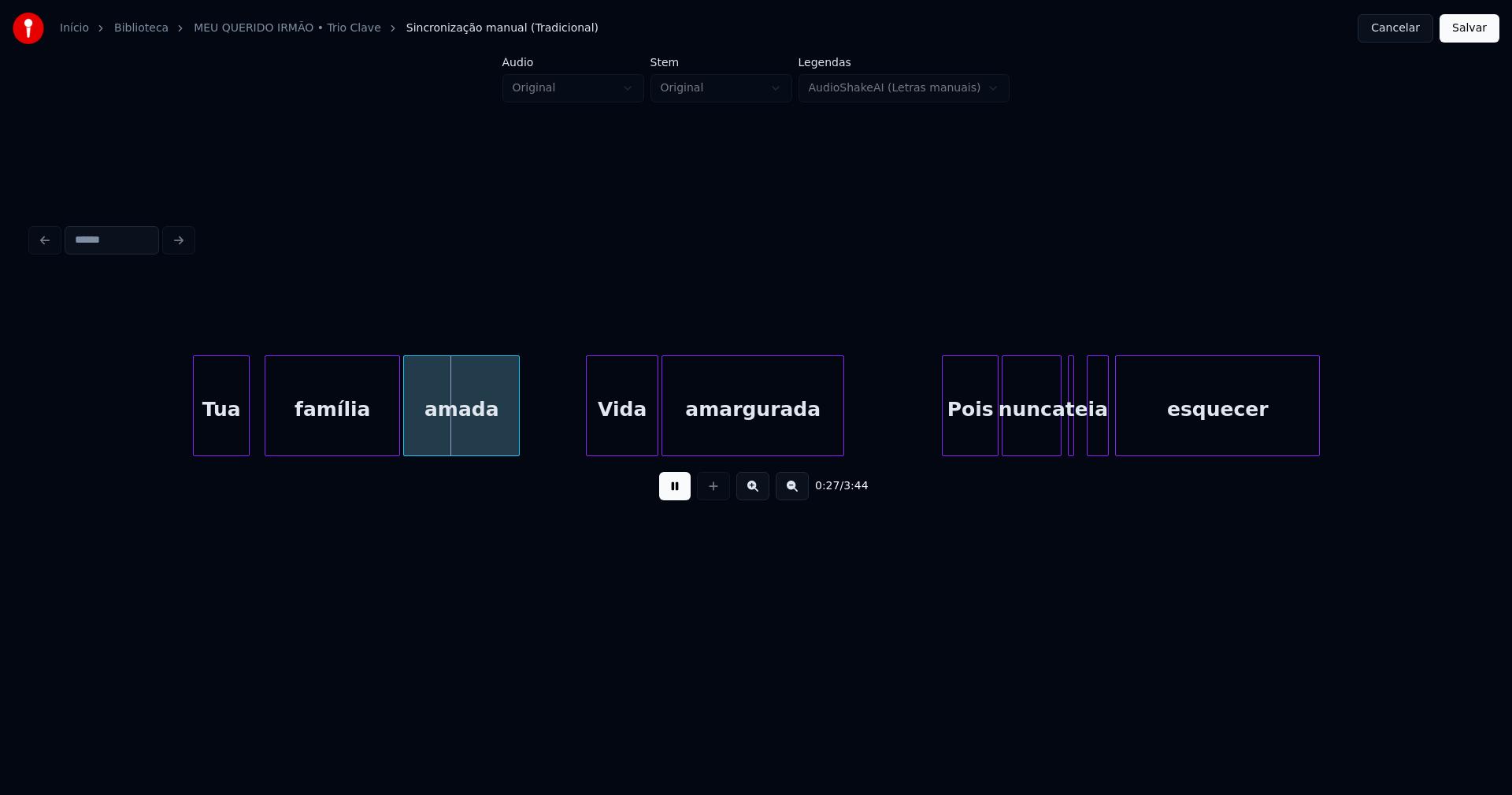
scroll to position [0, 3960]
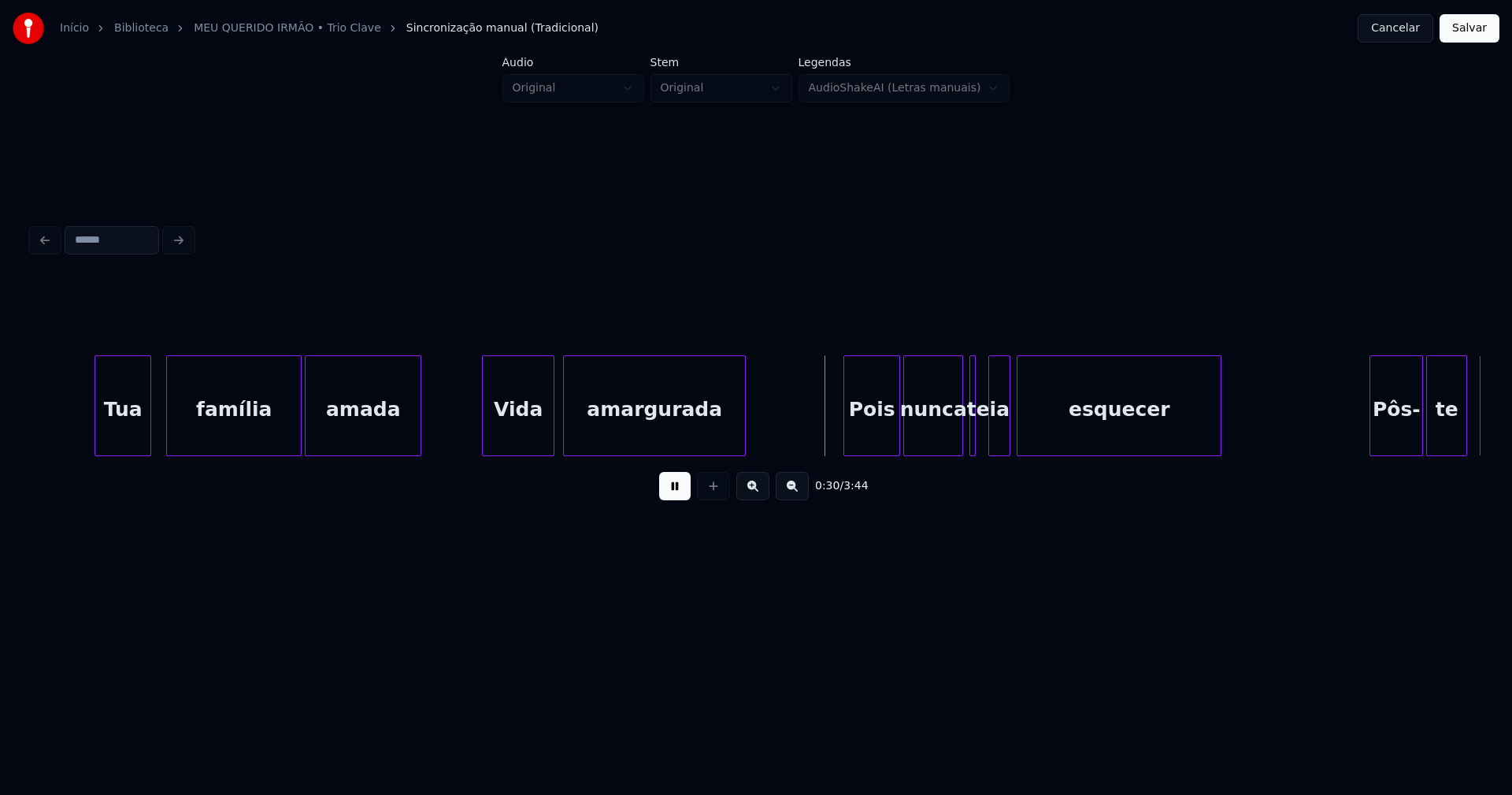
click at [526, 439] on div "Vida" at bounding box center [518, 410] width 71 height 107
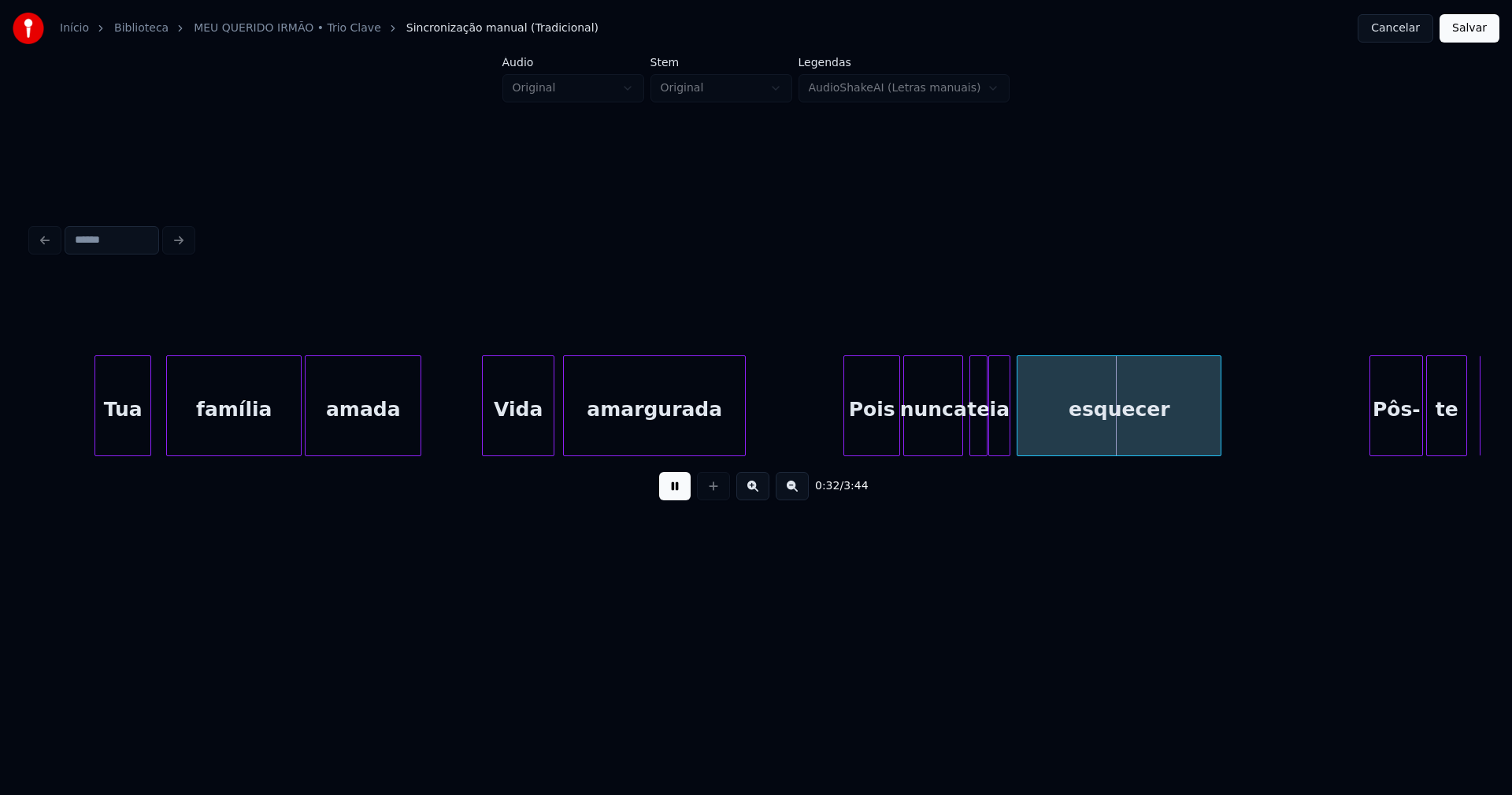
click at [986, 438] on div at bounding box center [984, 406] width 5 height 100
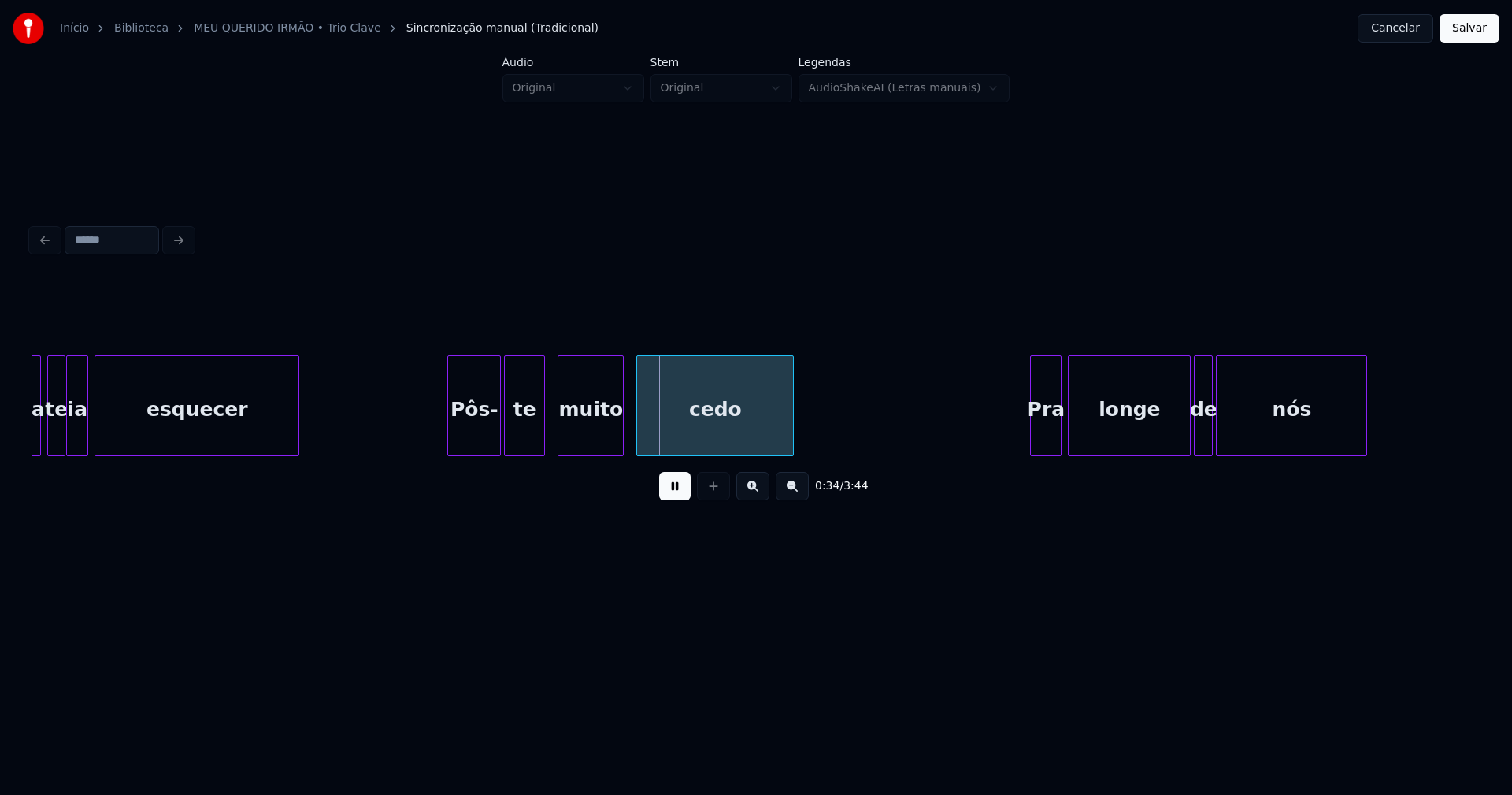
scroll to position [0, 4921]
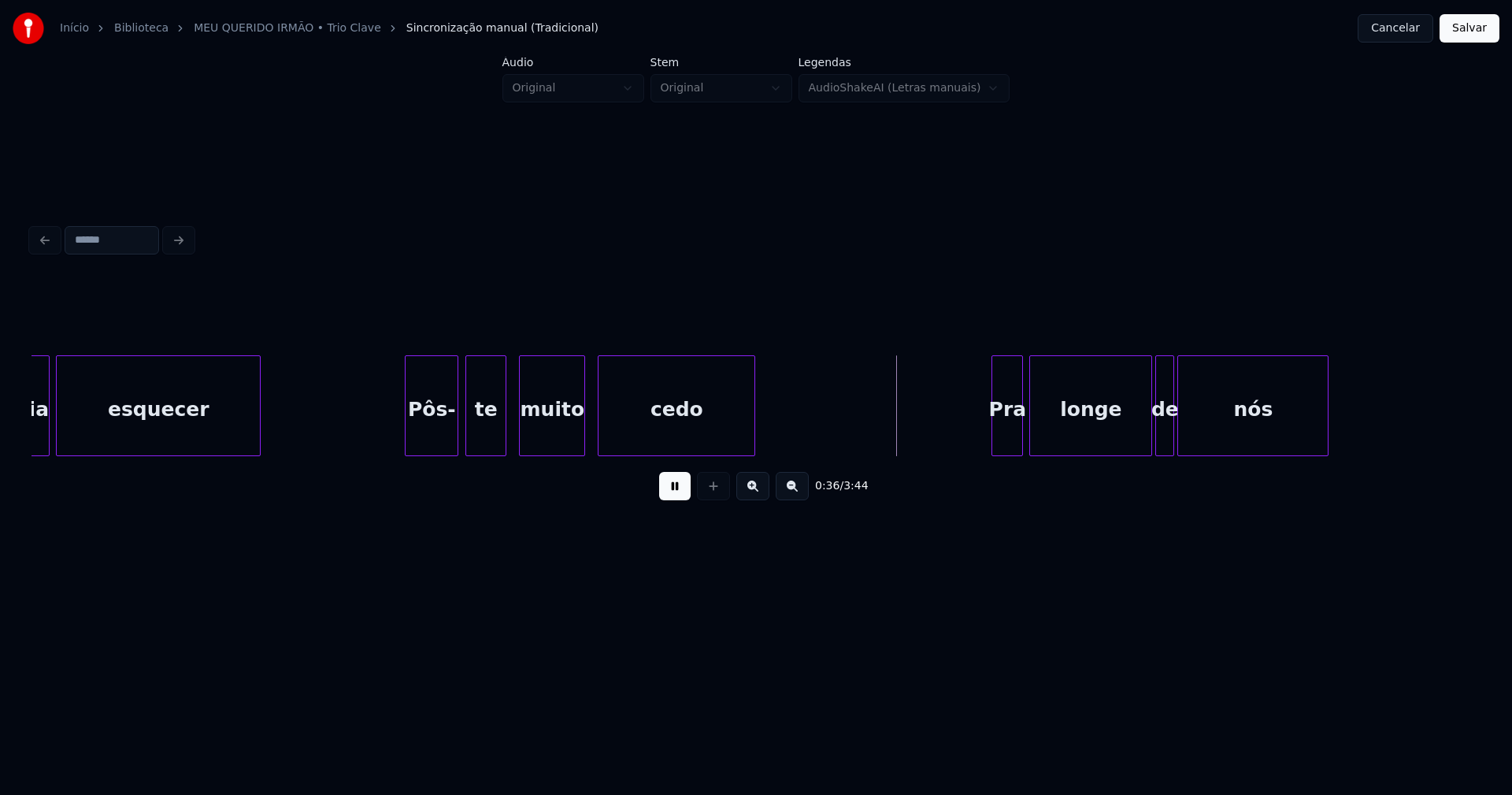
click at [438, 435] on div "Pôs-" at bounding box center [430, 410] width 52 height 107
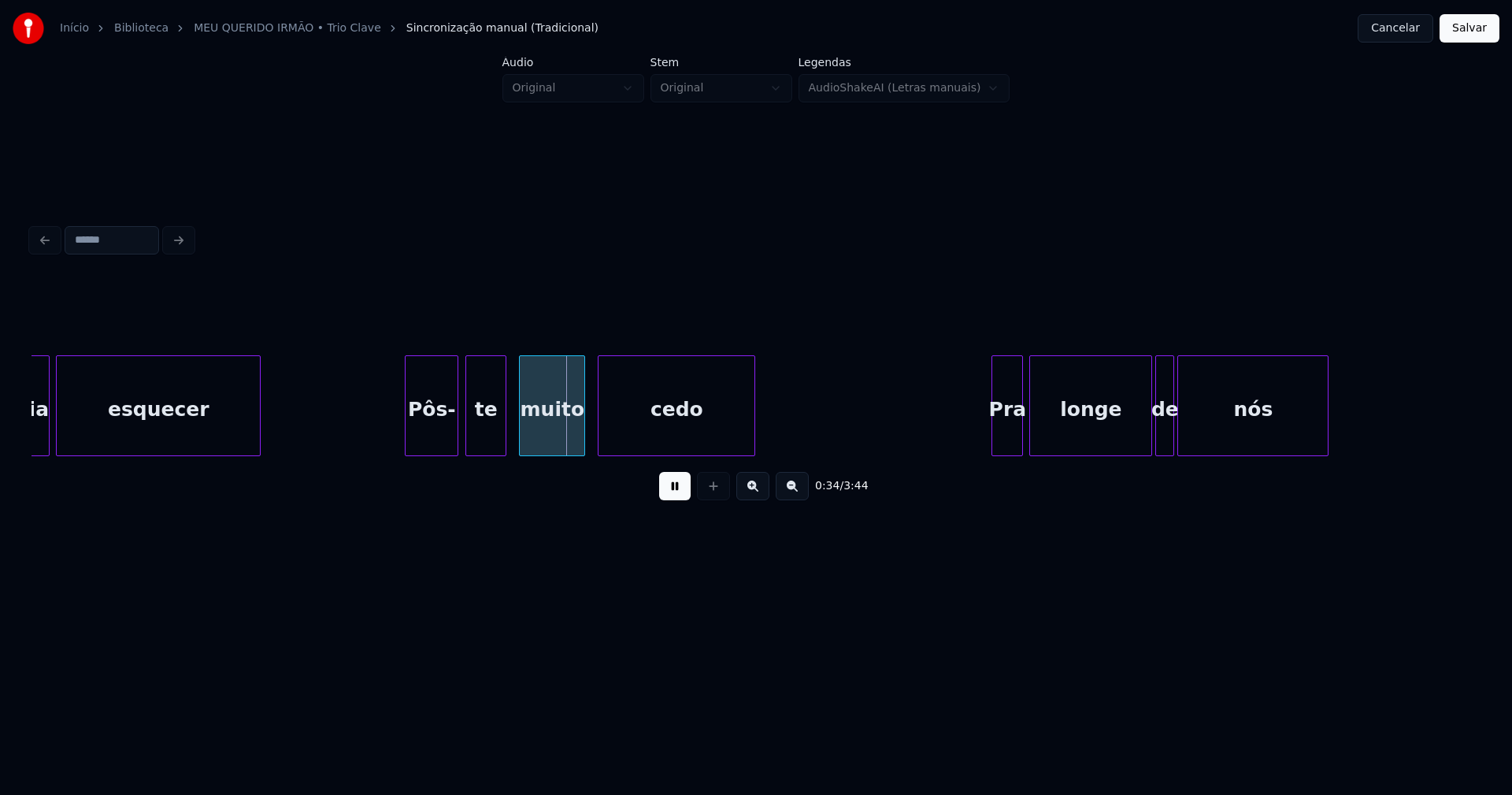
click at [677, 499] on button at bounding box center [674, 485] width 31 height 28
click at [481, 442] on div "te" at bounding box center [486, 410] width 39 height 107
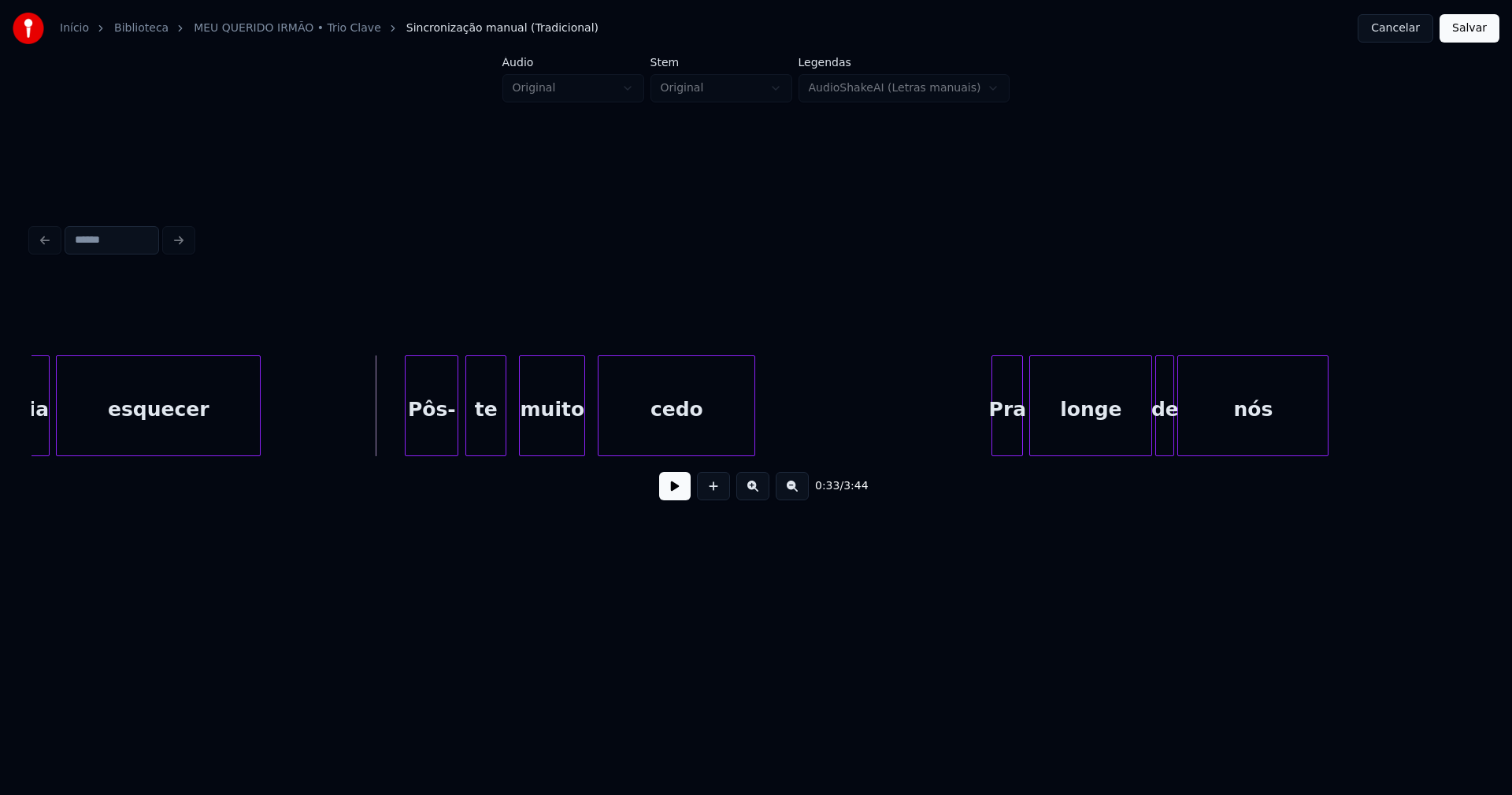
click at [672, 491] on button at bounding box center [674, 485] width 31 height 28
click at [674, 497] on button at bounding box center [674, 485] width 31 height 28
click at [484, 430] on div "te" at bounding box center [486, 410] width 39 height 107
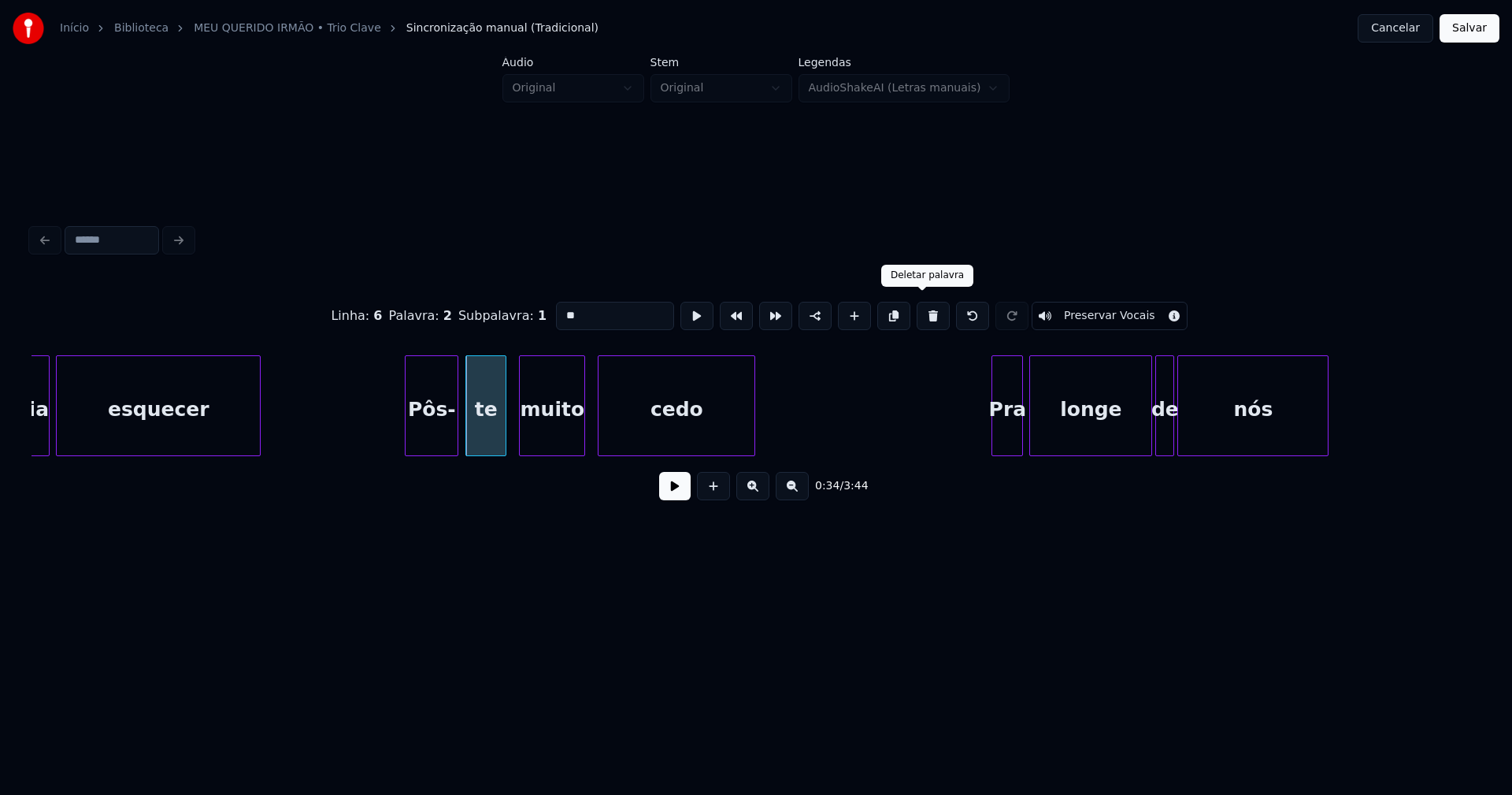
click at [924, 311] on button at bounding box center [933, 315] width 33 height 28
click at [499, 424] on div at bounding box center [497, 406] width 5 height 100
click at [467, 426] on div "Pôs-" at bounding box center [452, 410] width 95 height 107
drag, startPoint x: 587, startPoint y: 309, endPoint x: 514, endPoint y: 312, distance: 73.1
click at [514, 312] on div "Linha : 6 Palavra : 1 Subpalavra : 1 **** Preservar Vocais" at bounding box center [756, 315] width 1449 height 79
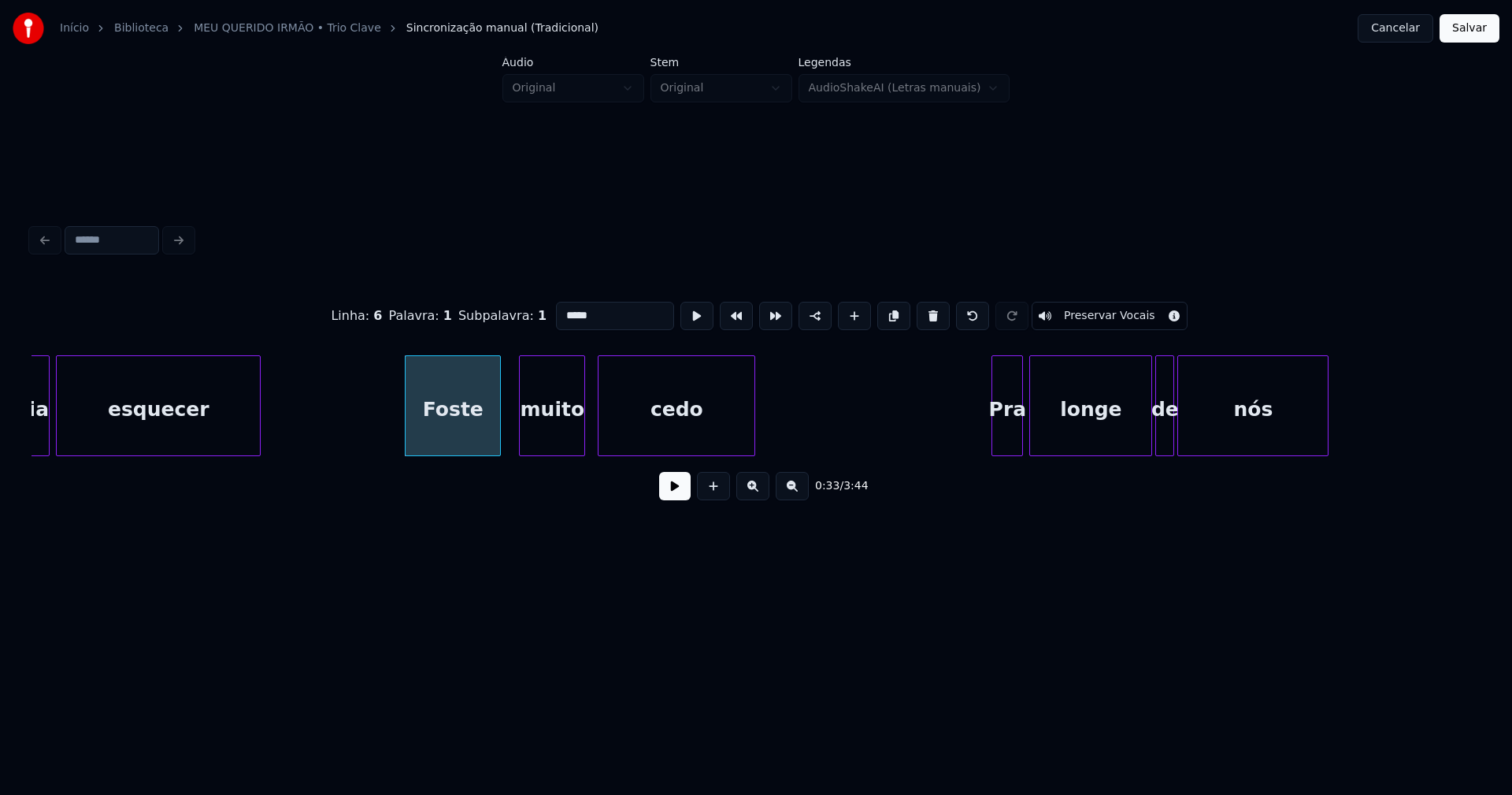
type input "*****"
click at [669, 500] on button at bounding box center [674, 485] width 31 height 28
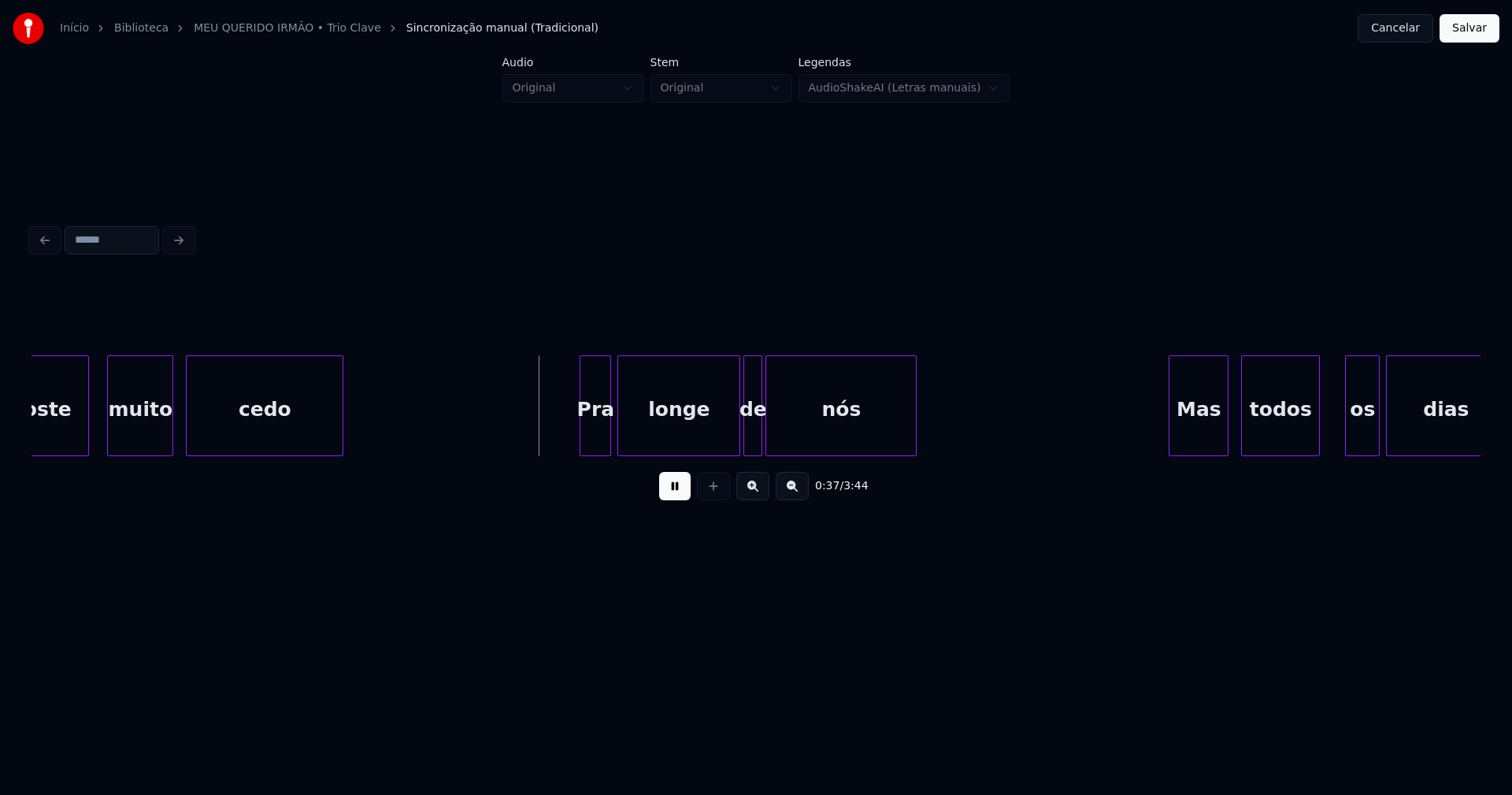
scroll to position [0, 5353]
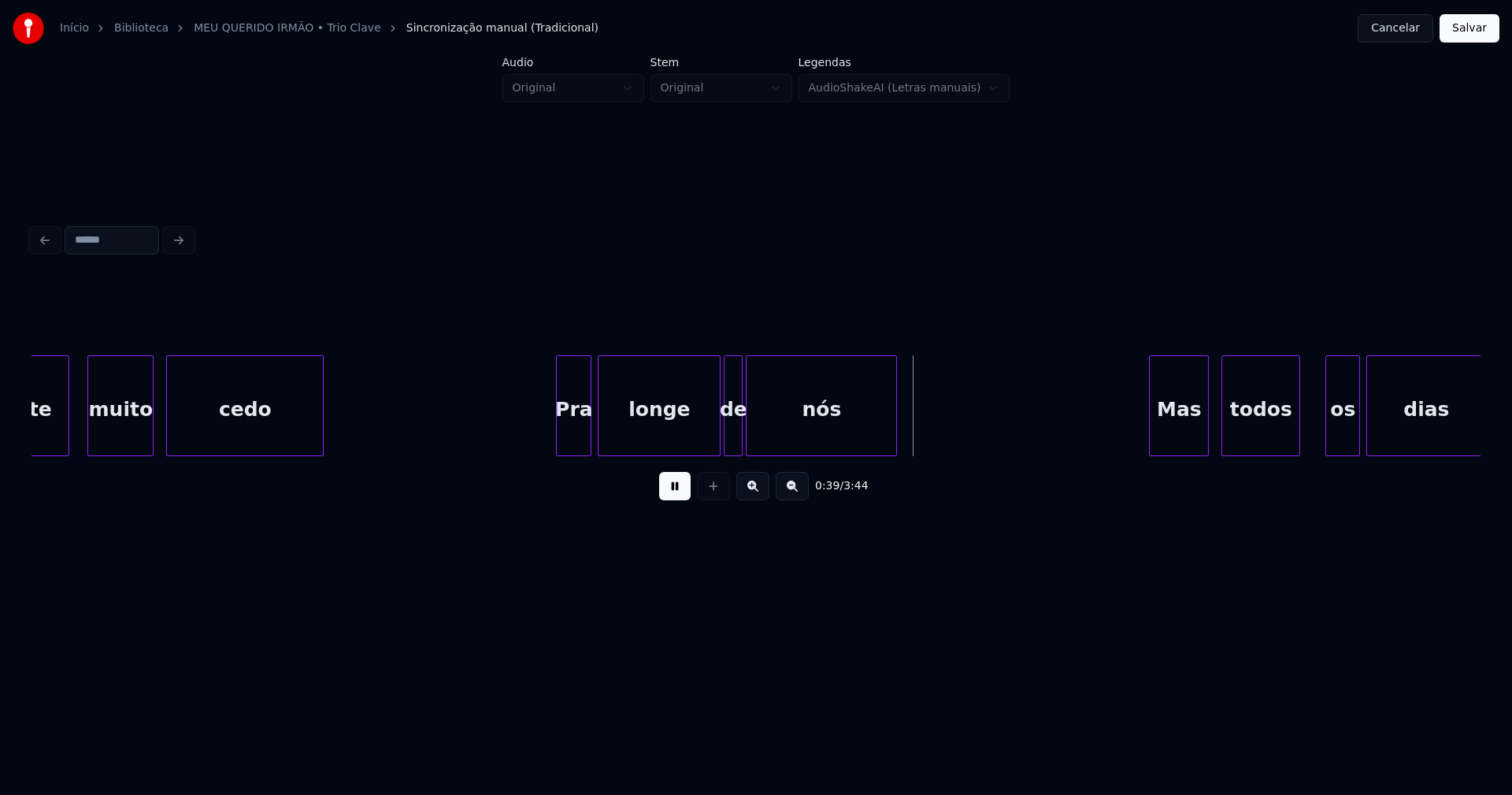
click at [558, 435] on div at bounding box center [558, 406] width 5 height 100
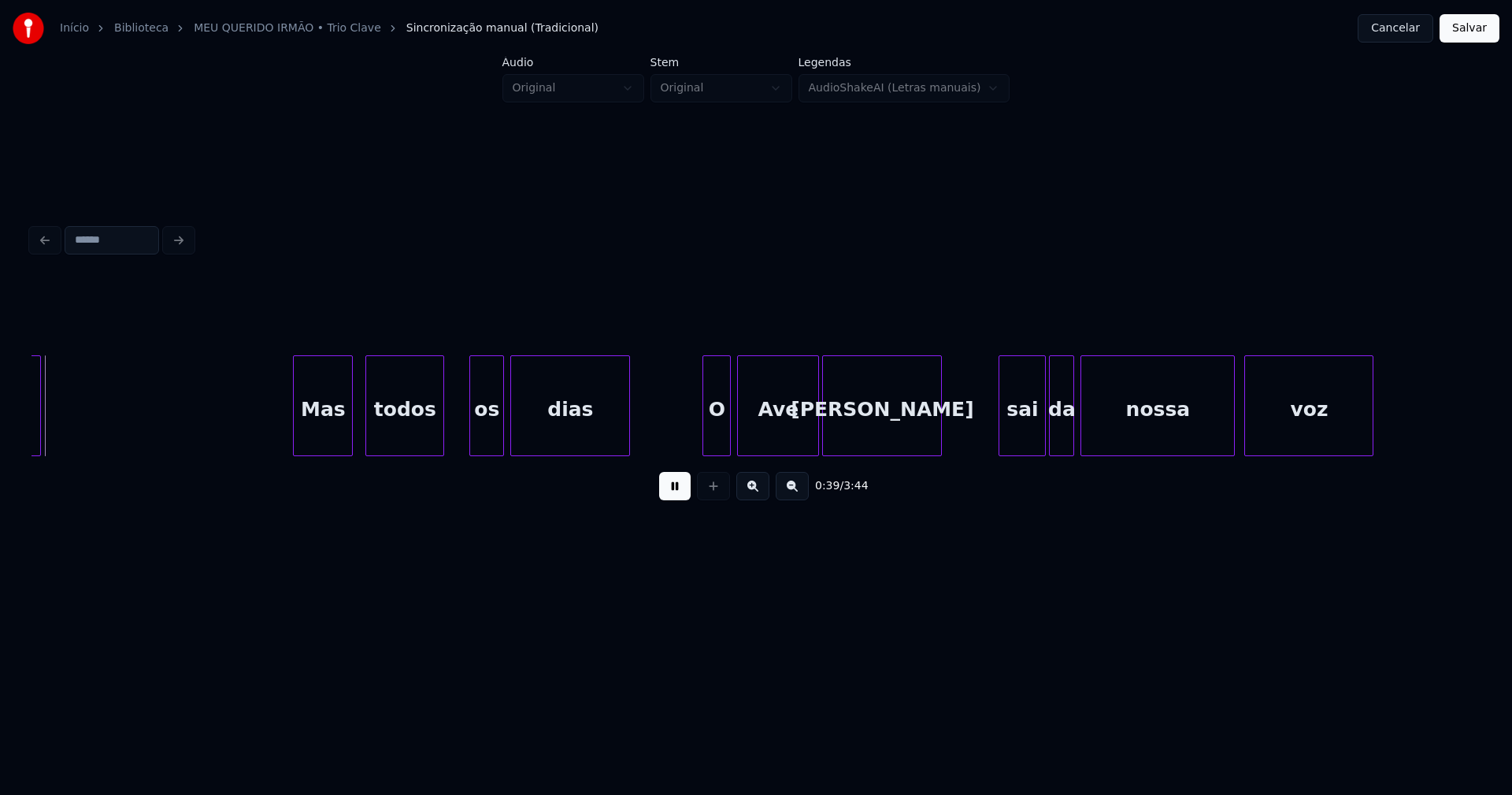
scroll to position [0, 6215]
click at [307, 438] on div "Mas" at bounding box center [306, 410] width 59 height 107
click at [477, 433] on div "os" at bounding box center [475, 410] width 33 height 107
click at [454, 434] on div at bounding box center [453, 406] width 5 height 100
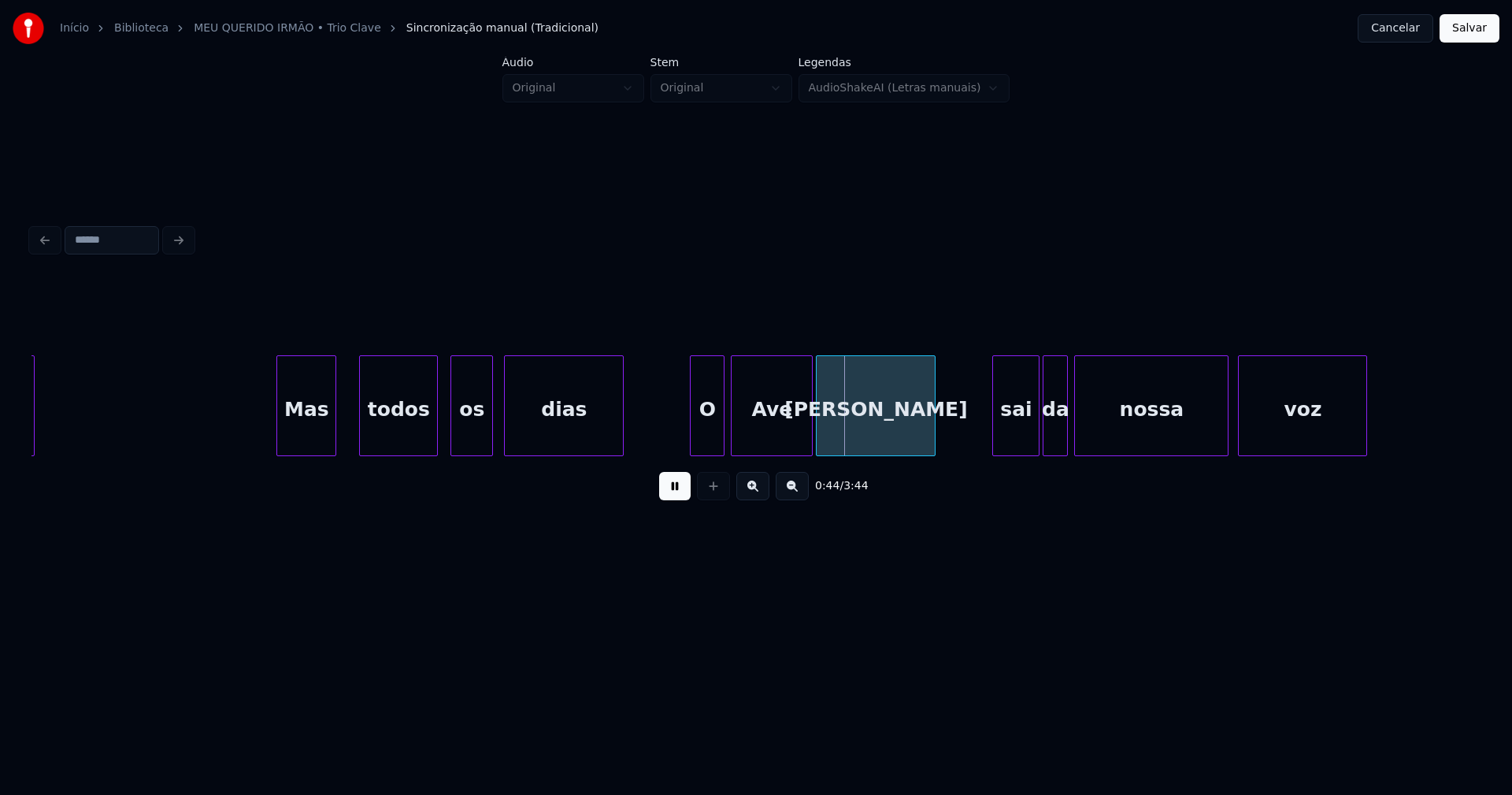
click at [693, 436] on div at bounding box center [693, 406] width 5 height 100
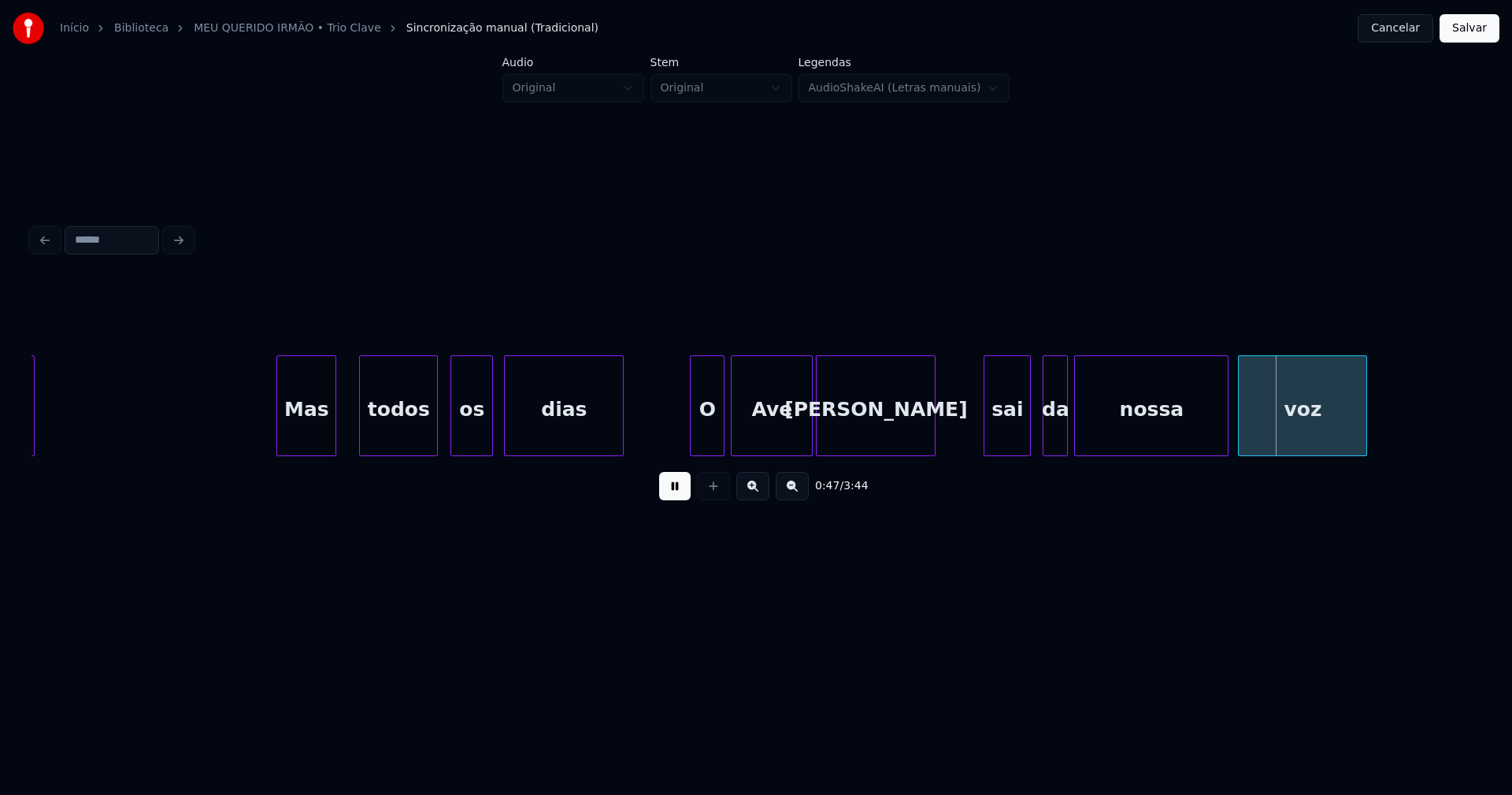
click at [1001, 440] on div "sai" at bounding box center [1006, 410] width 46 height 107
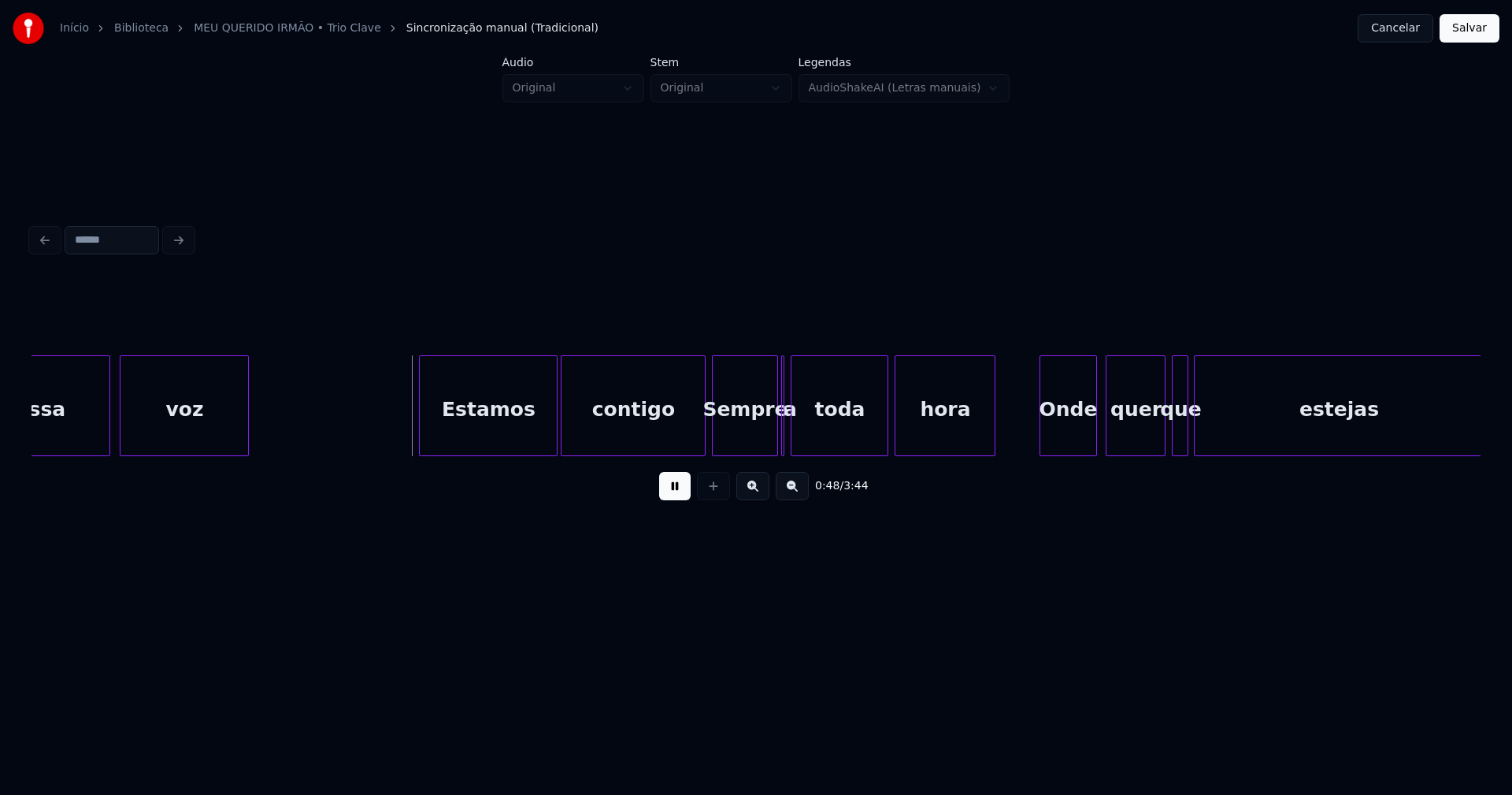
scroll to position [0, 7352]
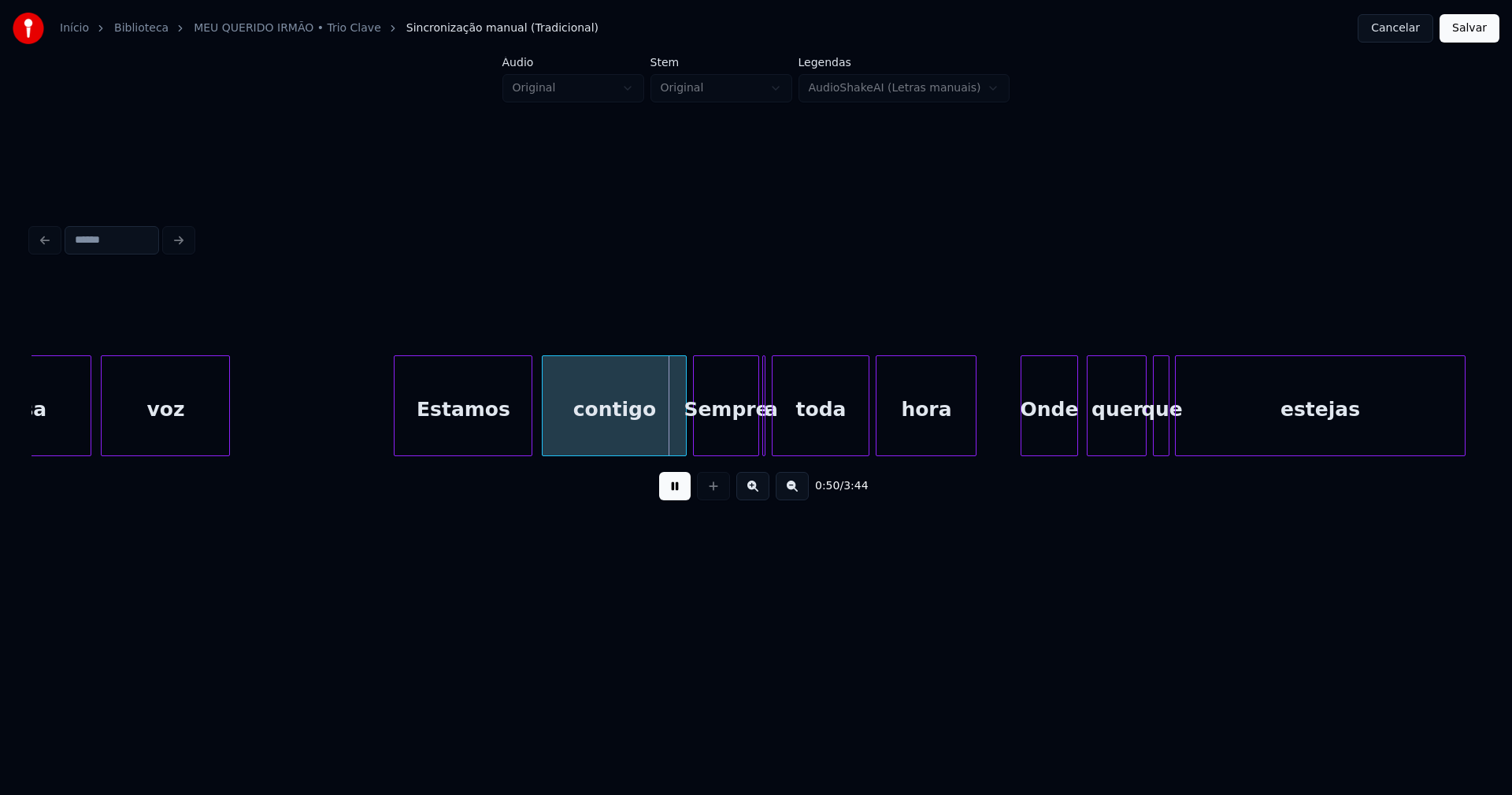
click at [474, 438] on div "Estamos" at bounding box center [463, 410] width 137 height 107
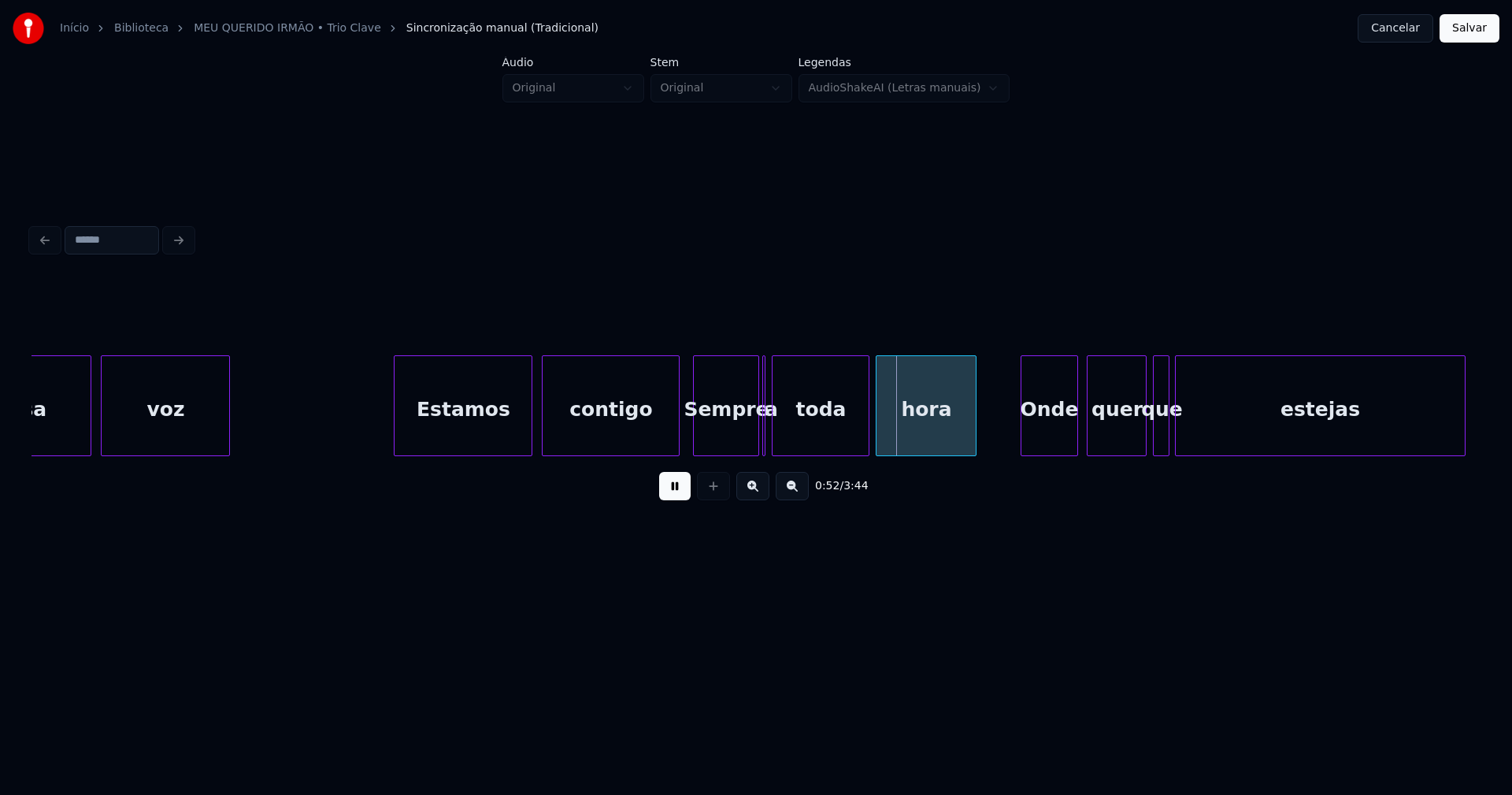
click at [677, 440] on div at bounding box center [676, 406] width 5 height 100
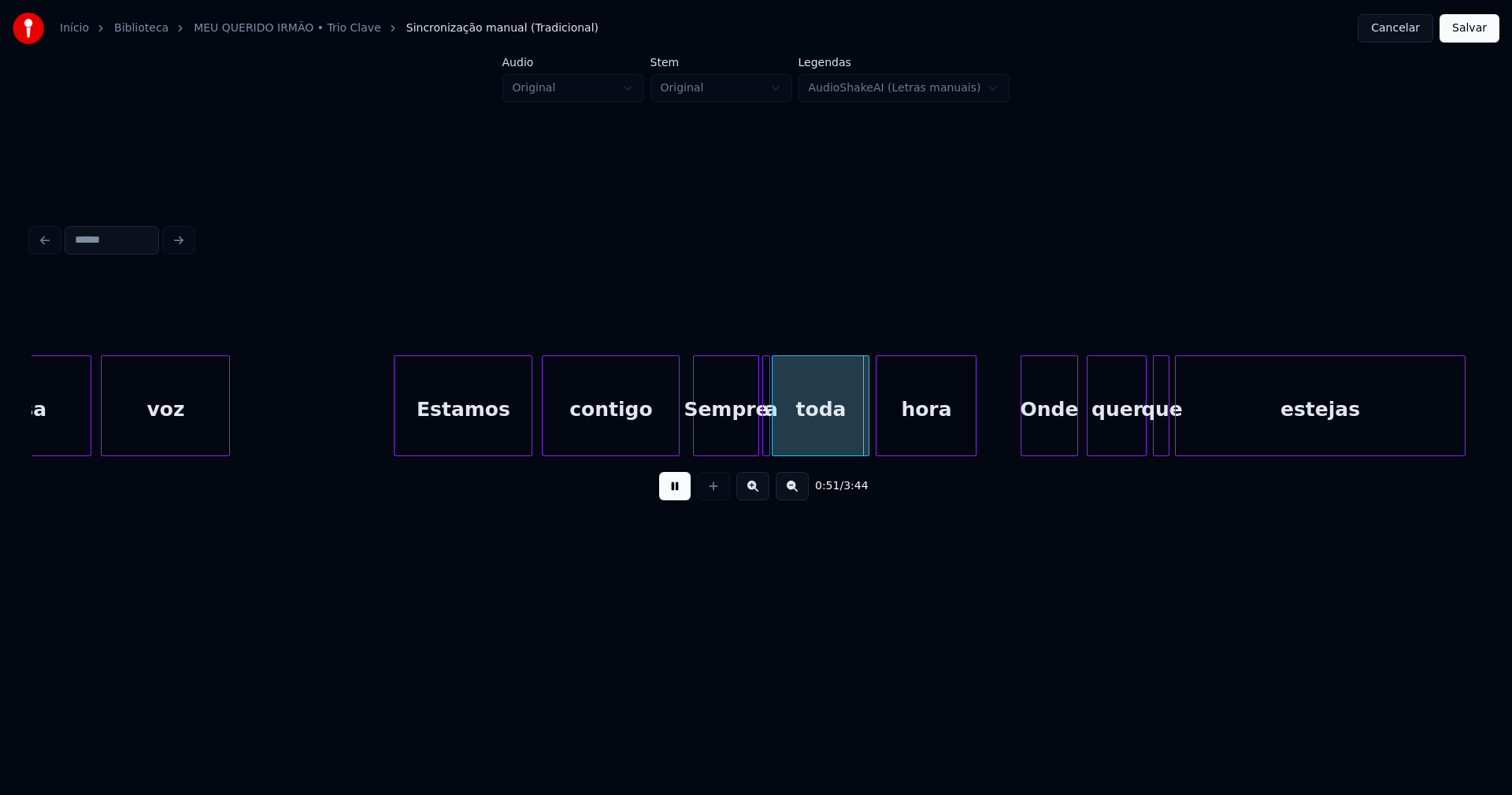
click at [768, 452] on div "nossa voz Estamos contigo Sempre a toda hora Onde quer que estejas" at bounding box center [756, 405] width 1449 height 101
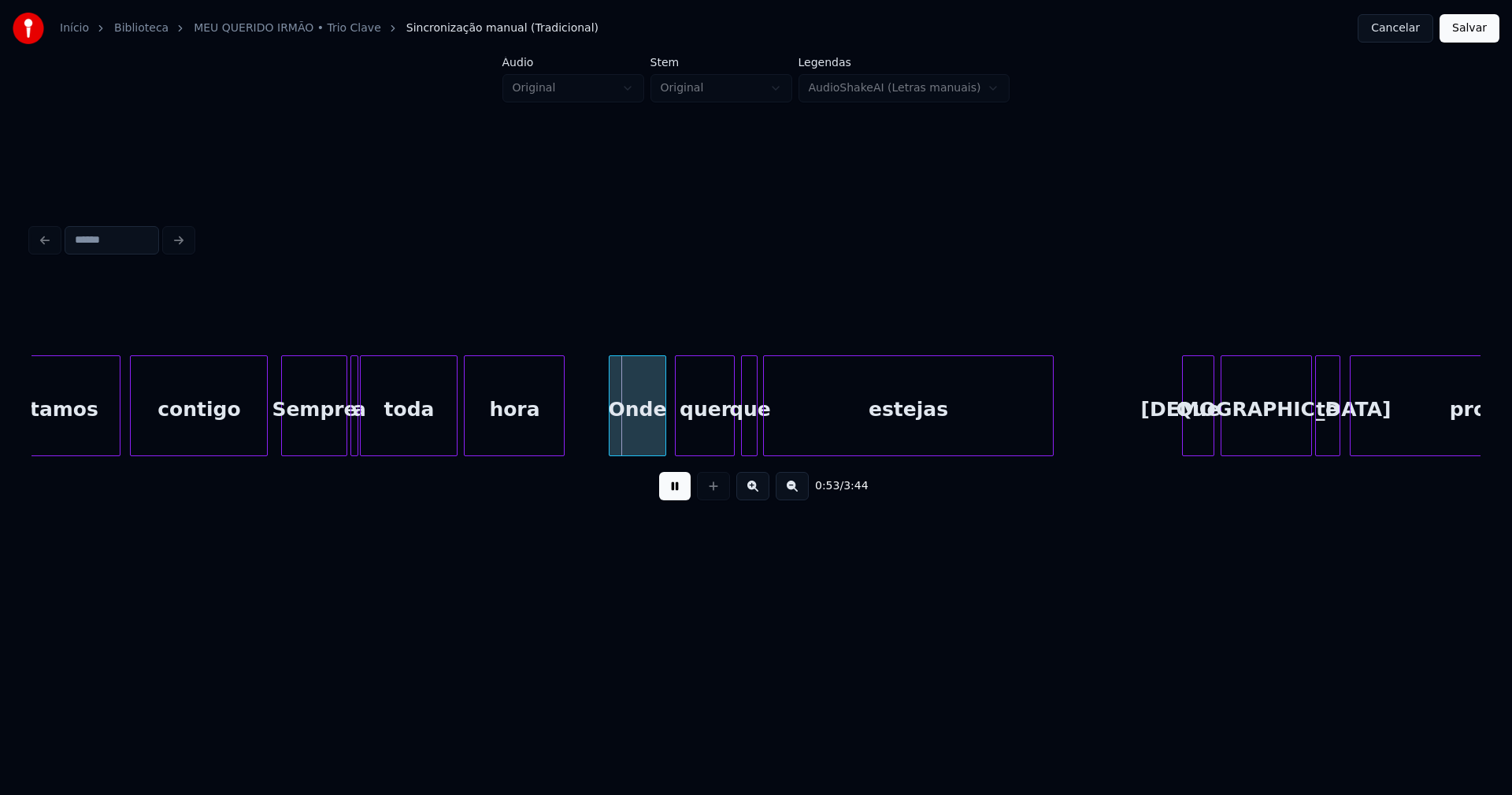
scroll to position [0, 7843]
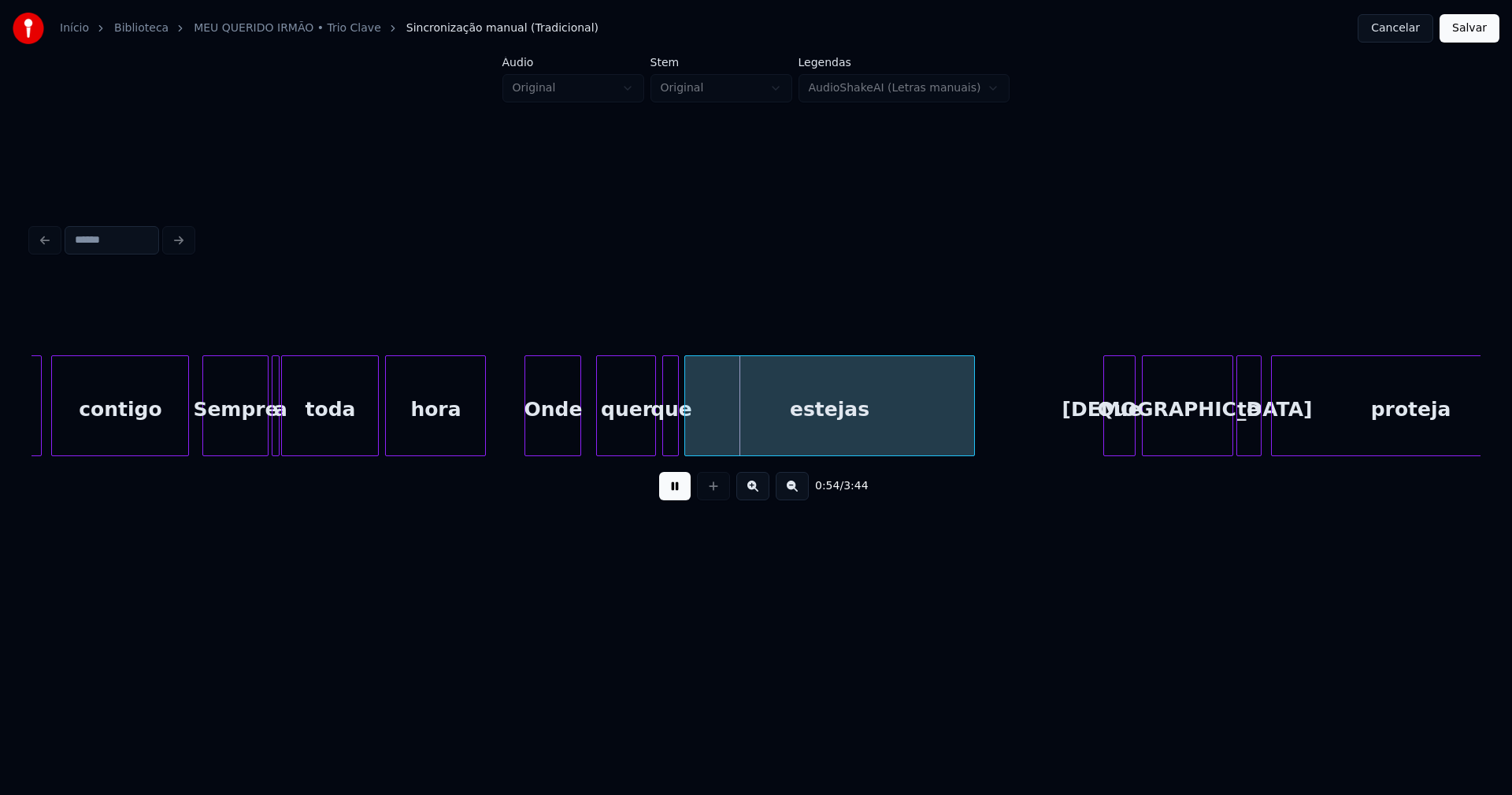
click at [549, 436] on div "Onde" at bounding box center [552, 410] width 55 height 107
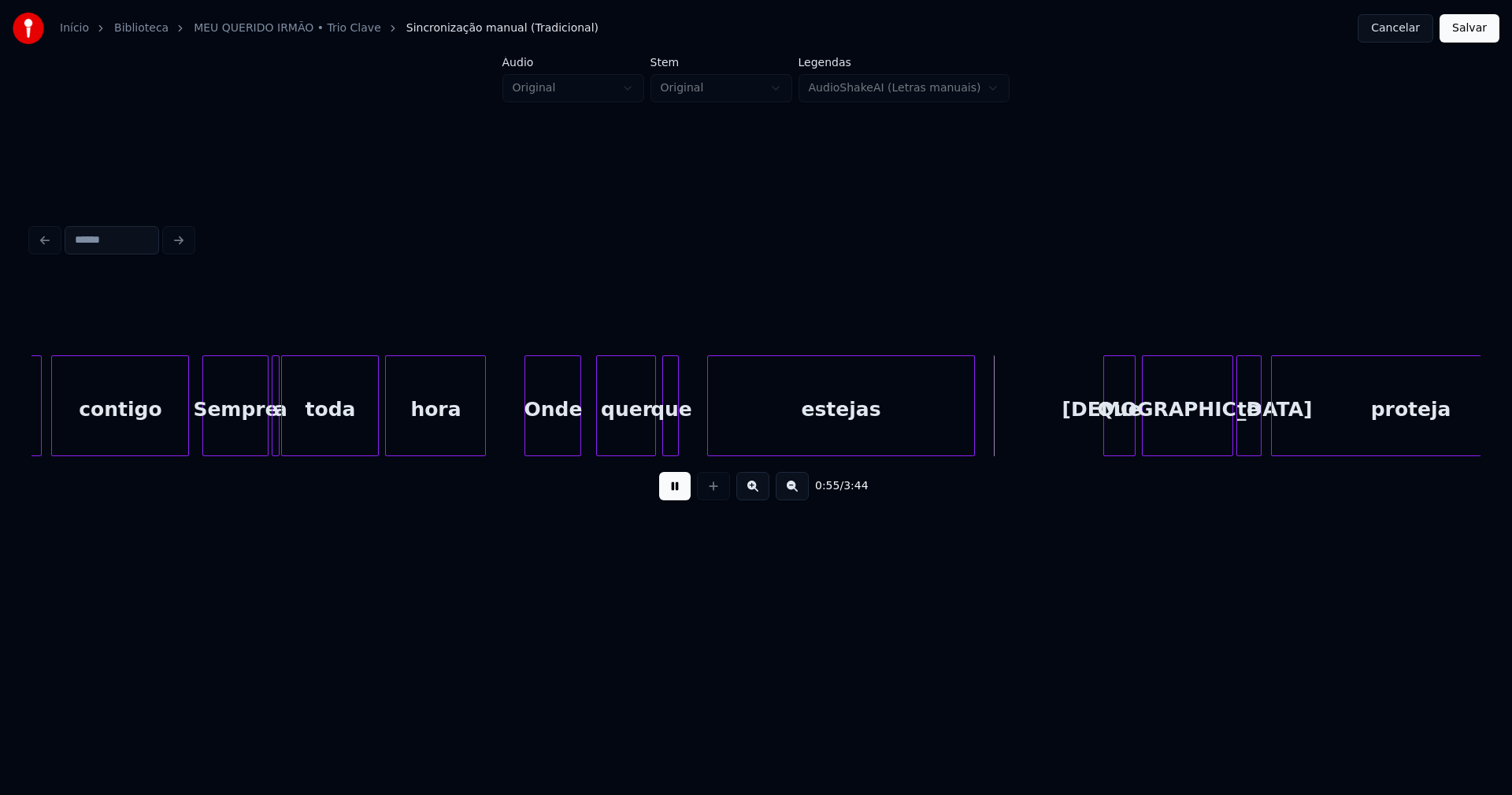
click at [712, 436] on div at bounding box center [710, 406] width 5 height 100
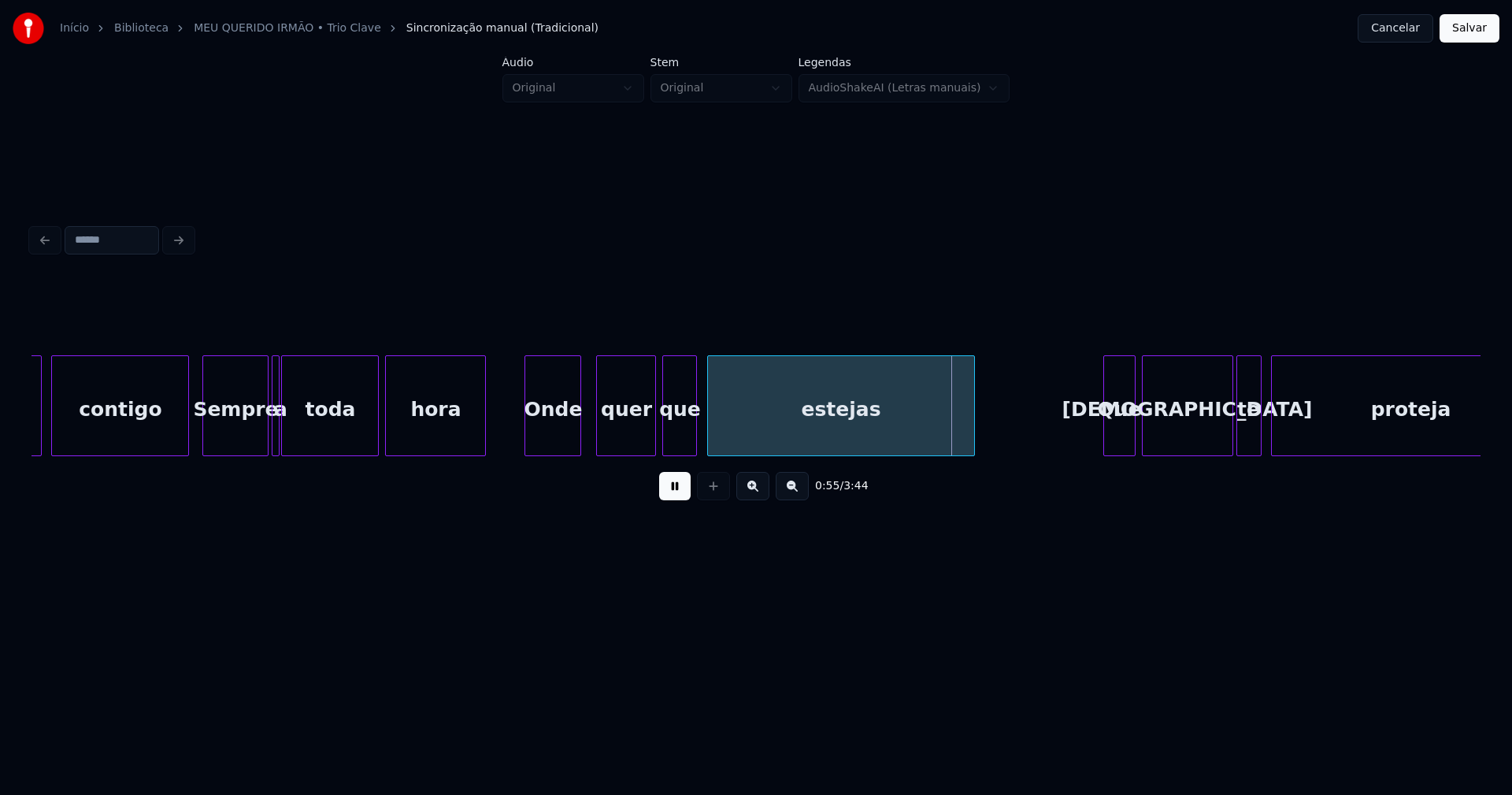
click at [695, 430] on div at bounding box center [693, 406] width 5 height 100
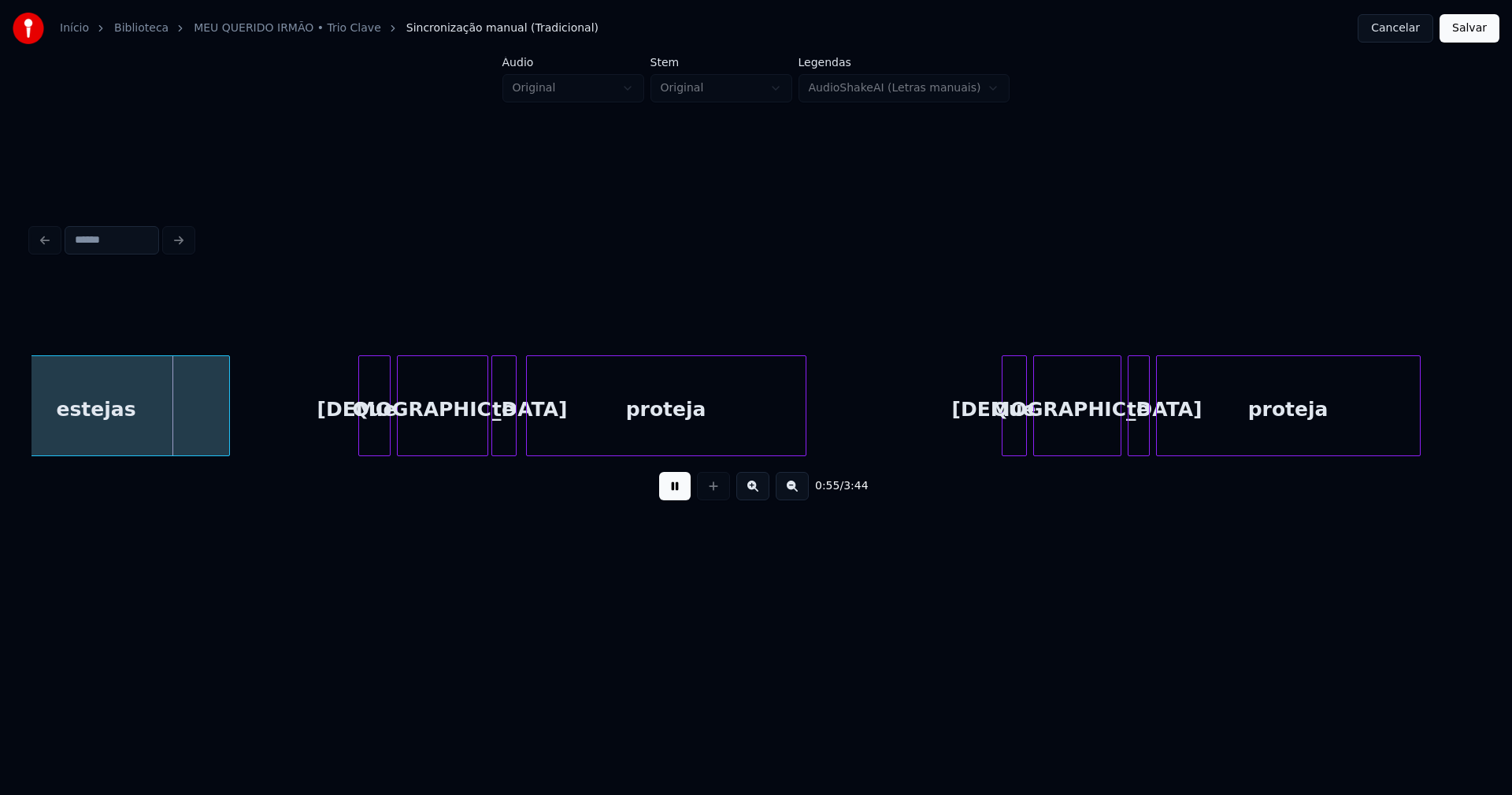
scroll to position [0, 8607]
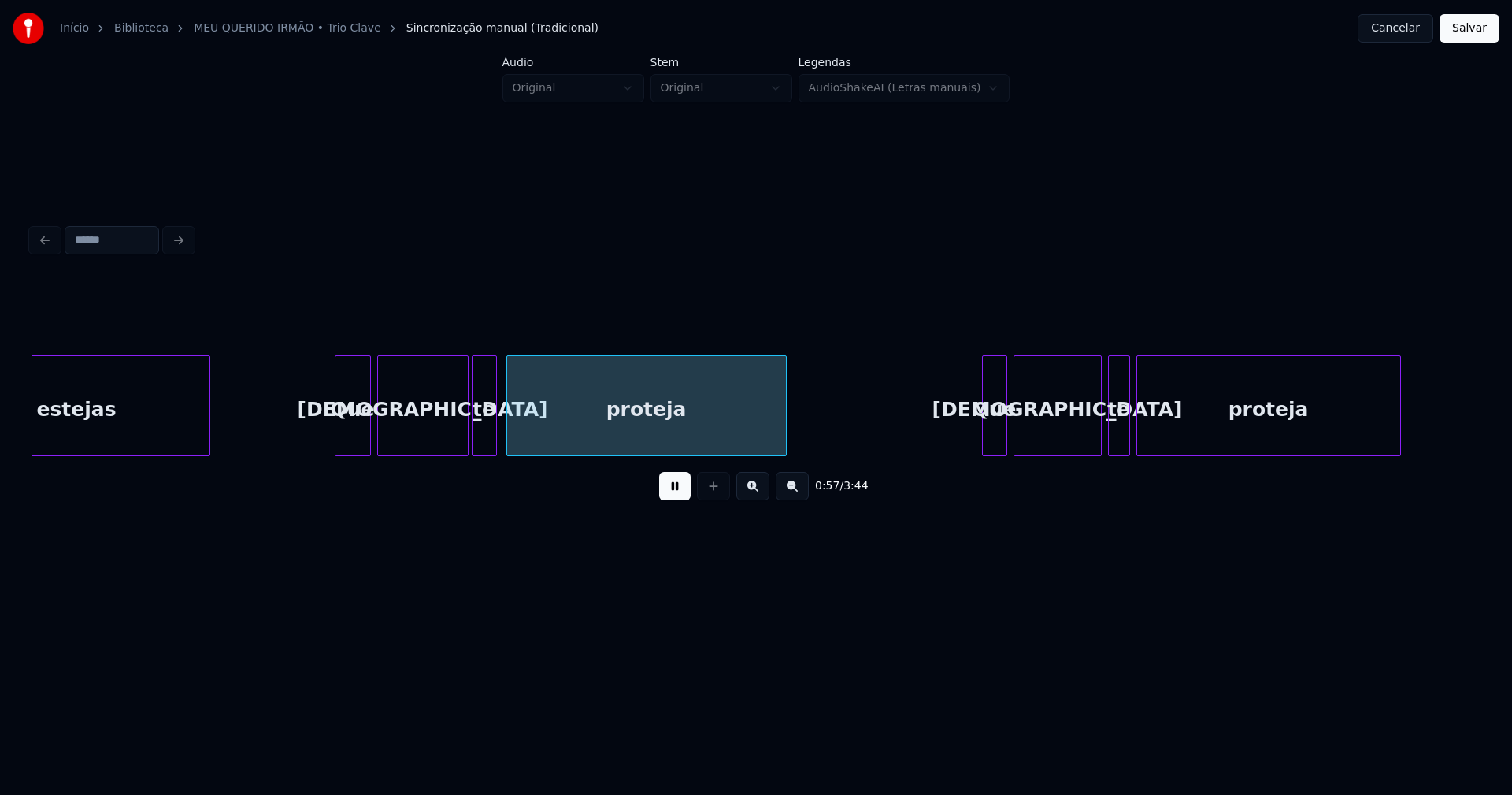
click at [337, 444] on div at bounding box center [338, 406] width 5 height 100
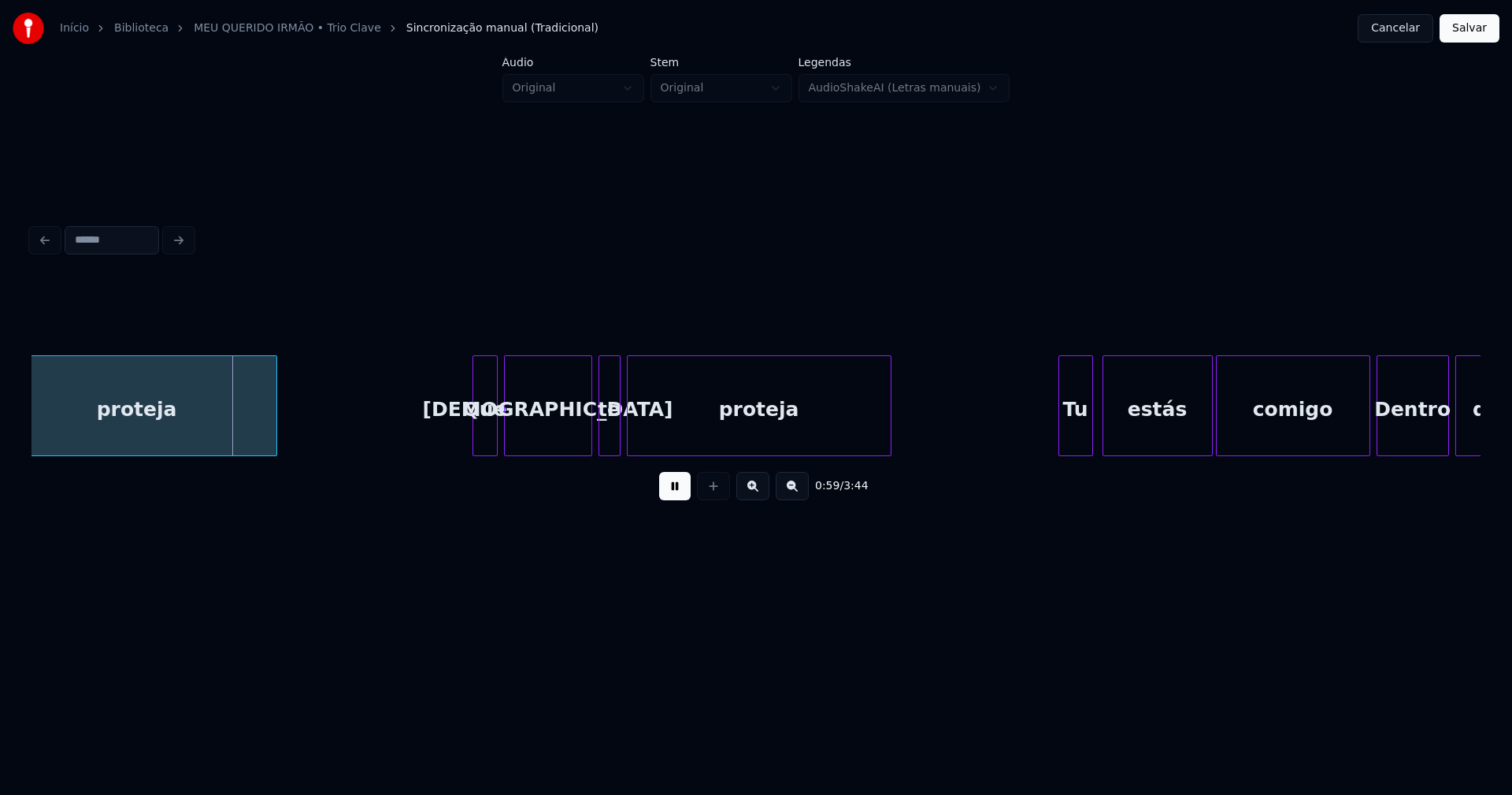
scroll to position [0, 9175]
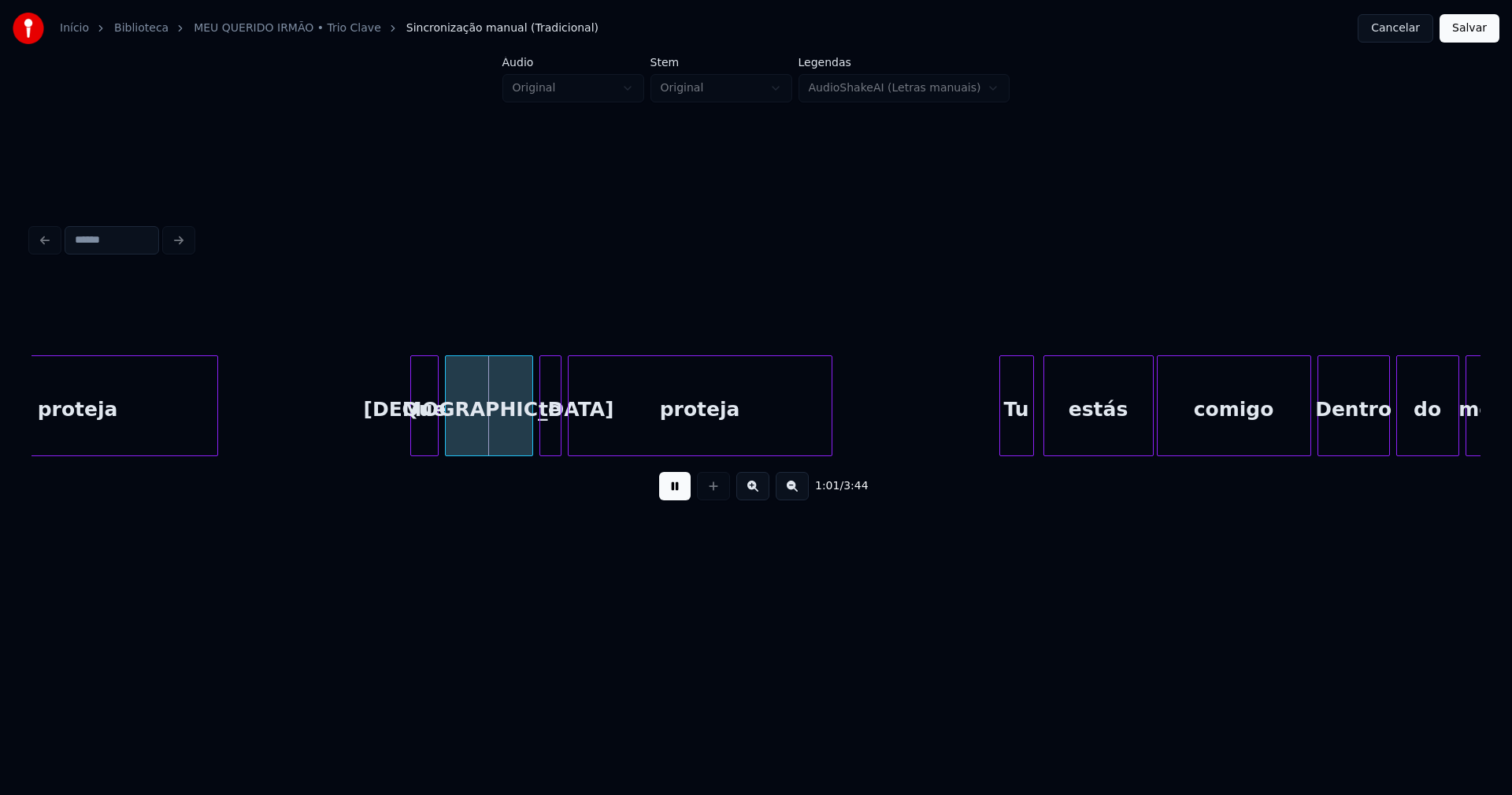
click at [415, 439] on div at bounding box center [413, 406] width 5 height 100
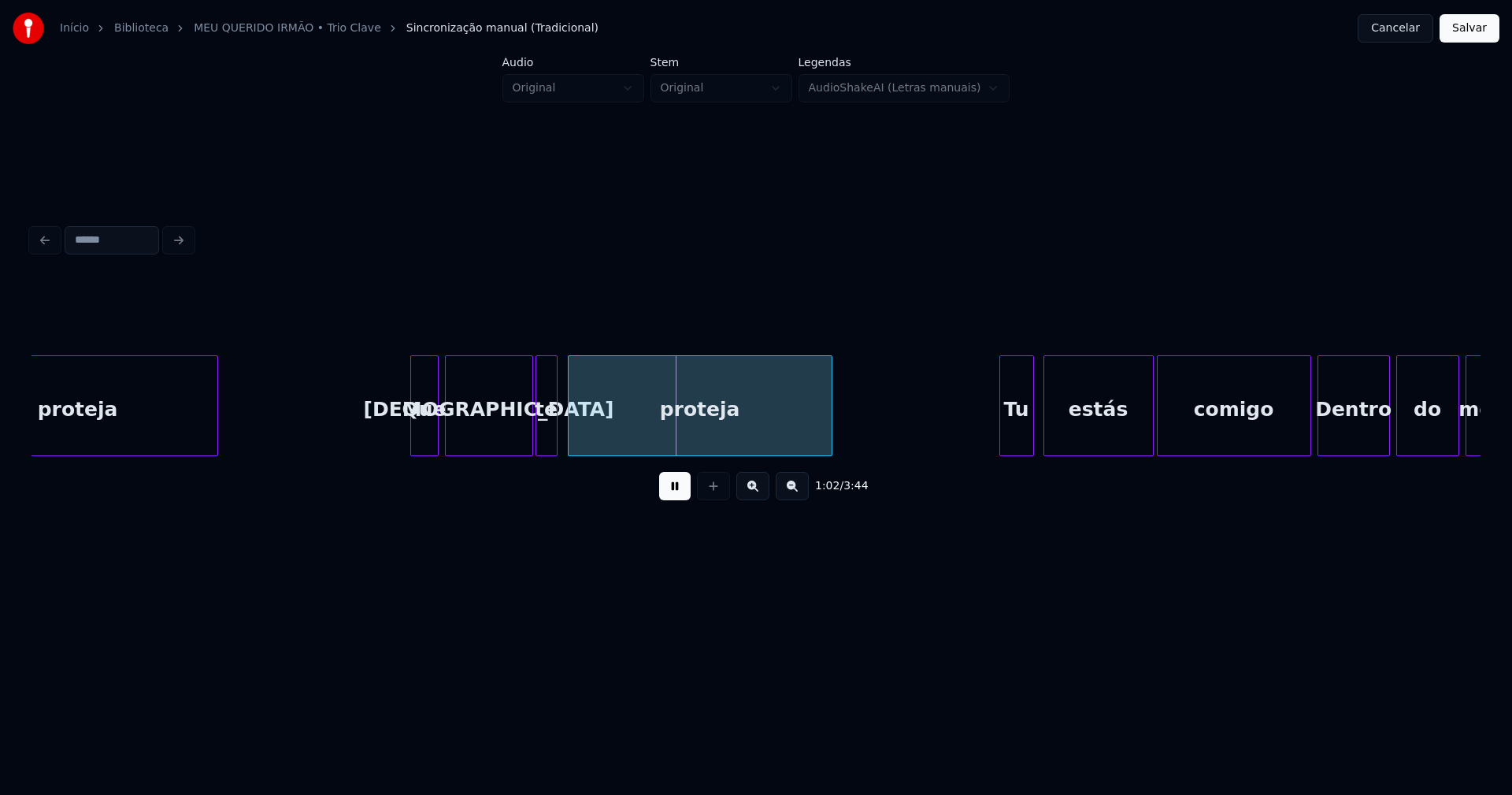
click at [546, 442] on div "te" at bounding box center [546, 410] width 20 height 107
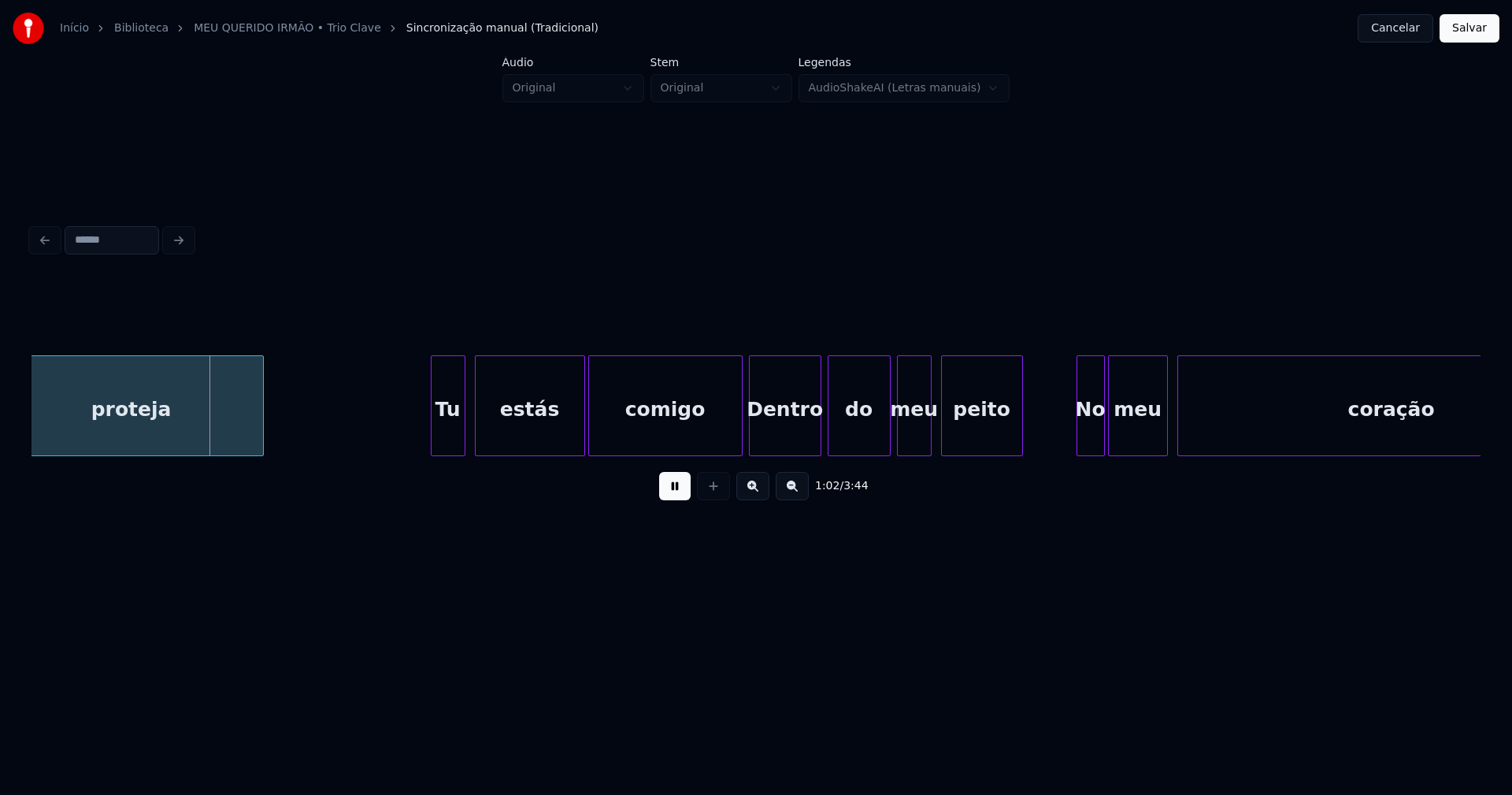
scroll to position [0, 9764]
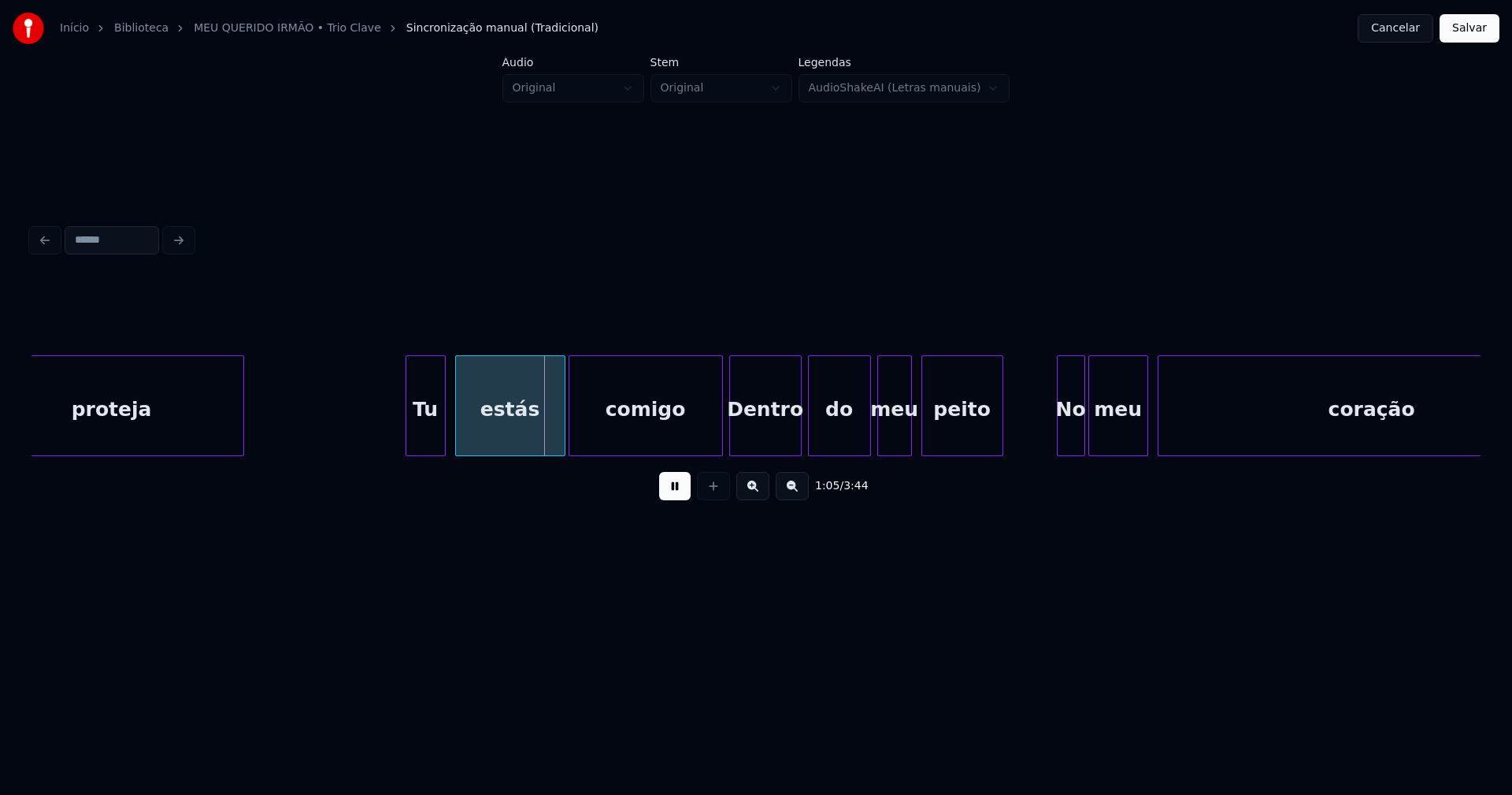
click at [410, 434] on div at bounding box center [408, 406] width 5 height 100
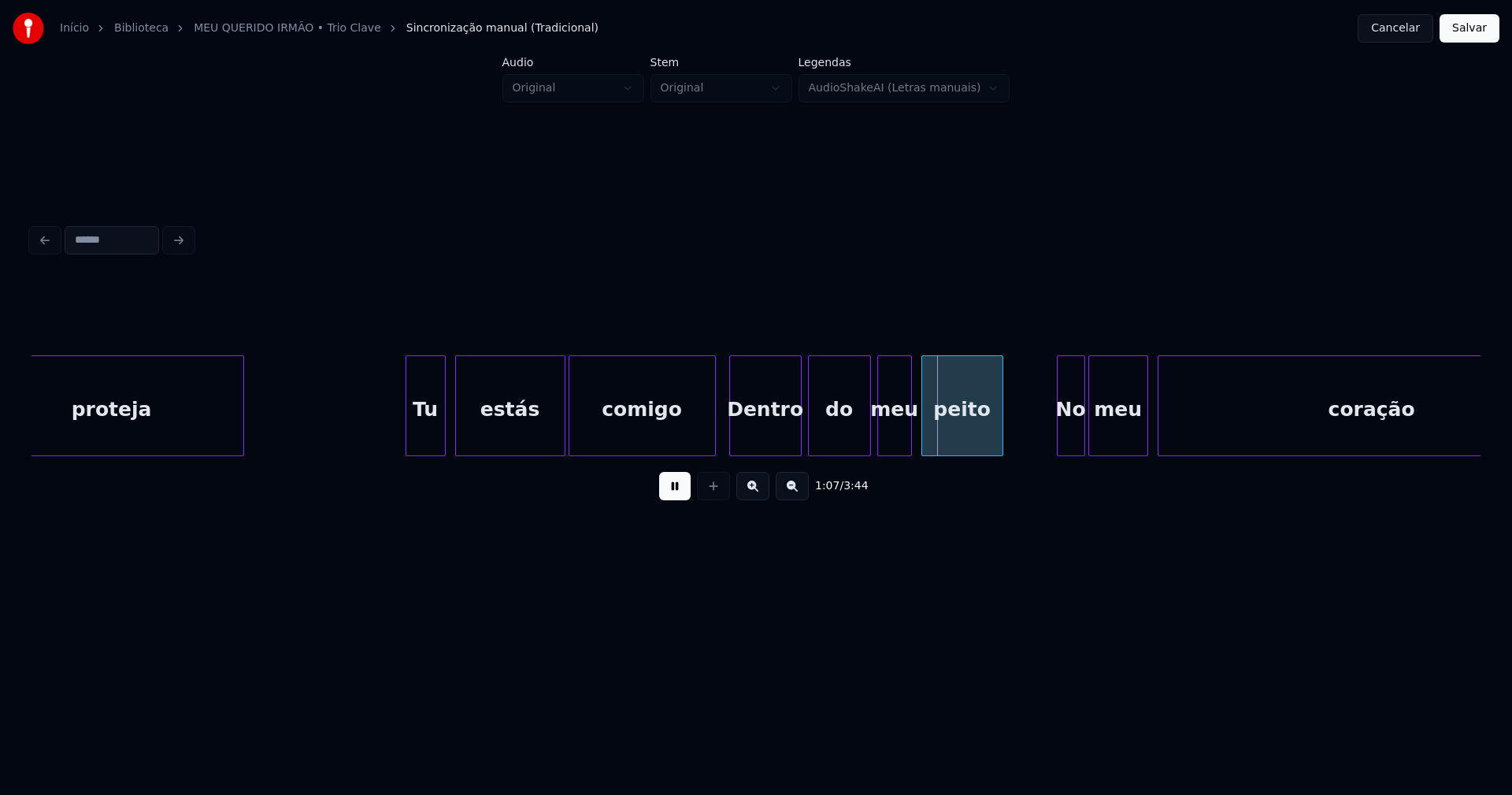
click at [713, 442] on div at bounding box center [713, 406] width 5 height 100
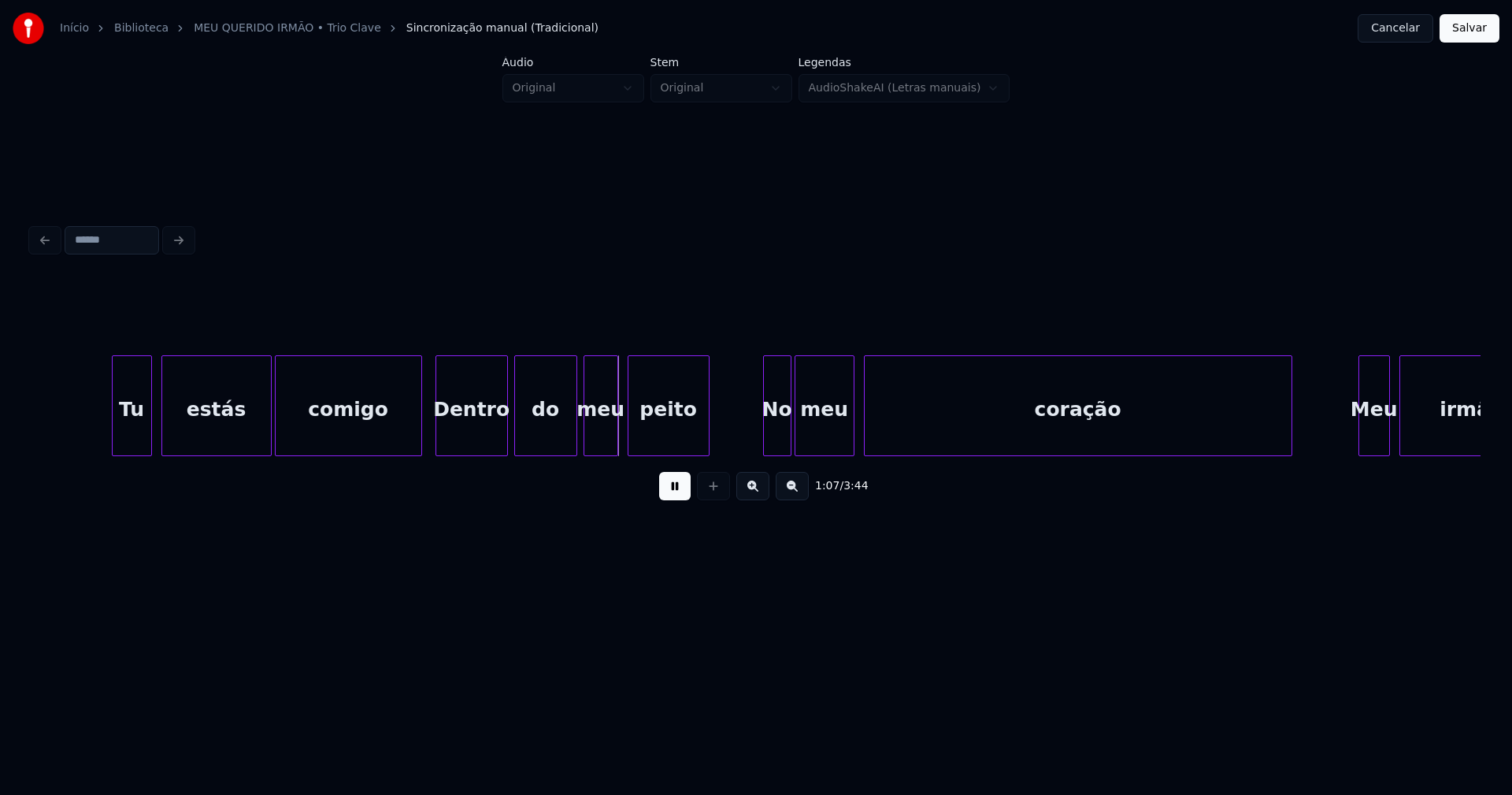
scroll to position [0, 10392]
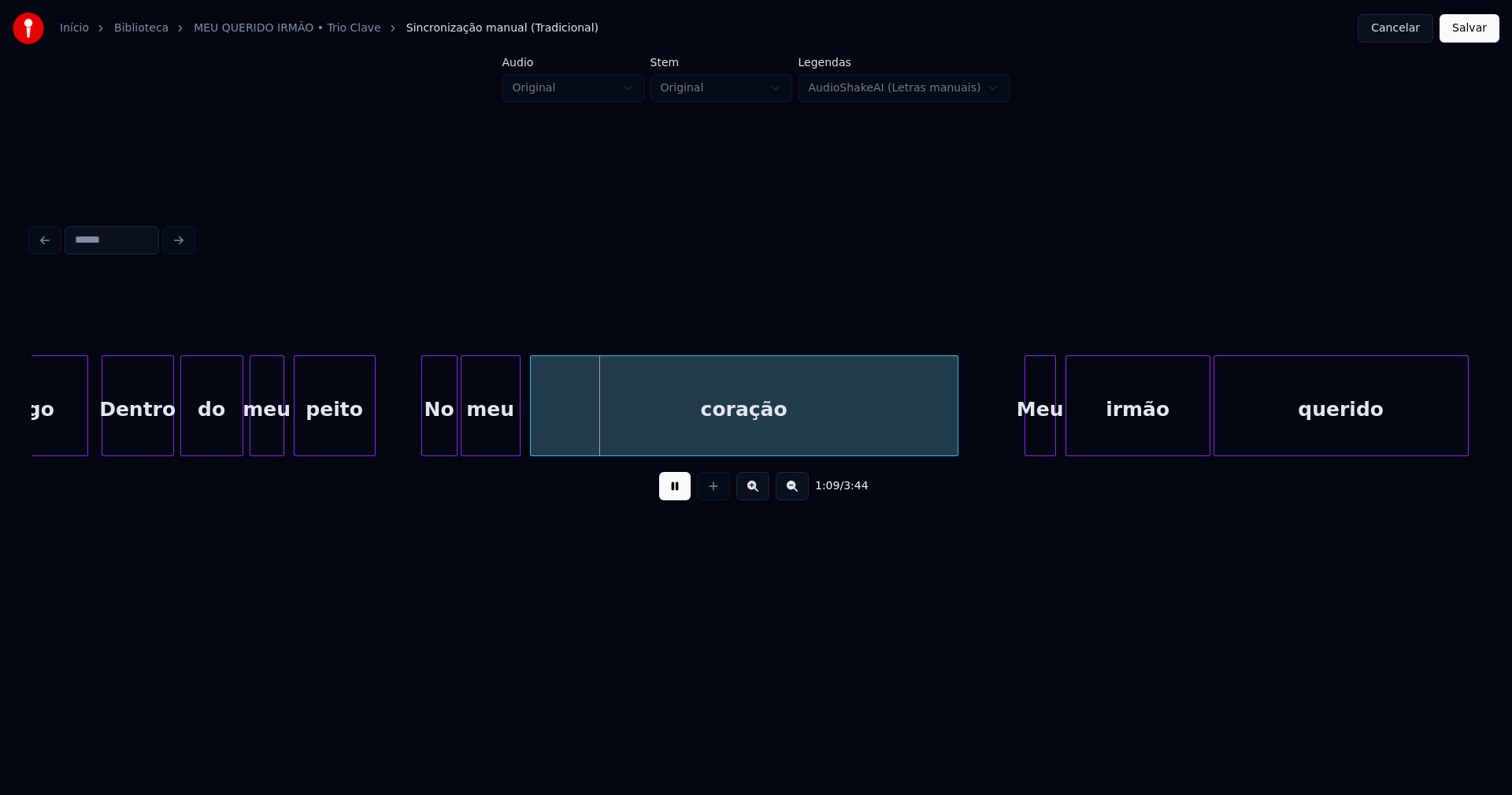
click at [426, 441] on div at bounding box center [424, 406] width 5 height 100
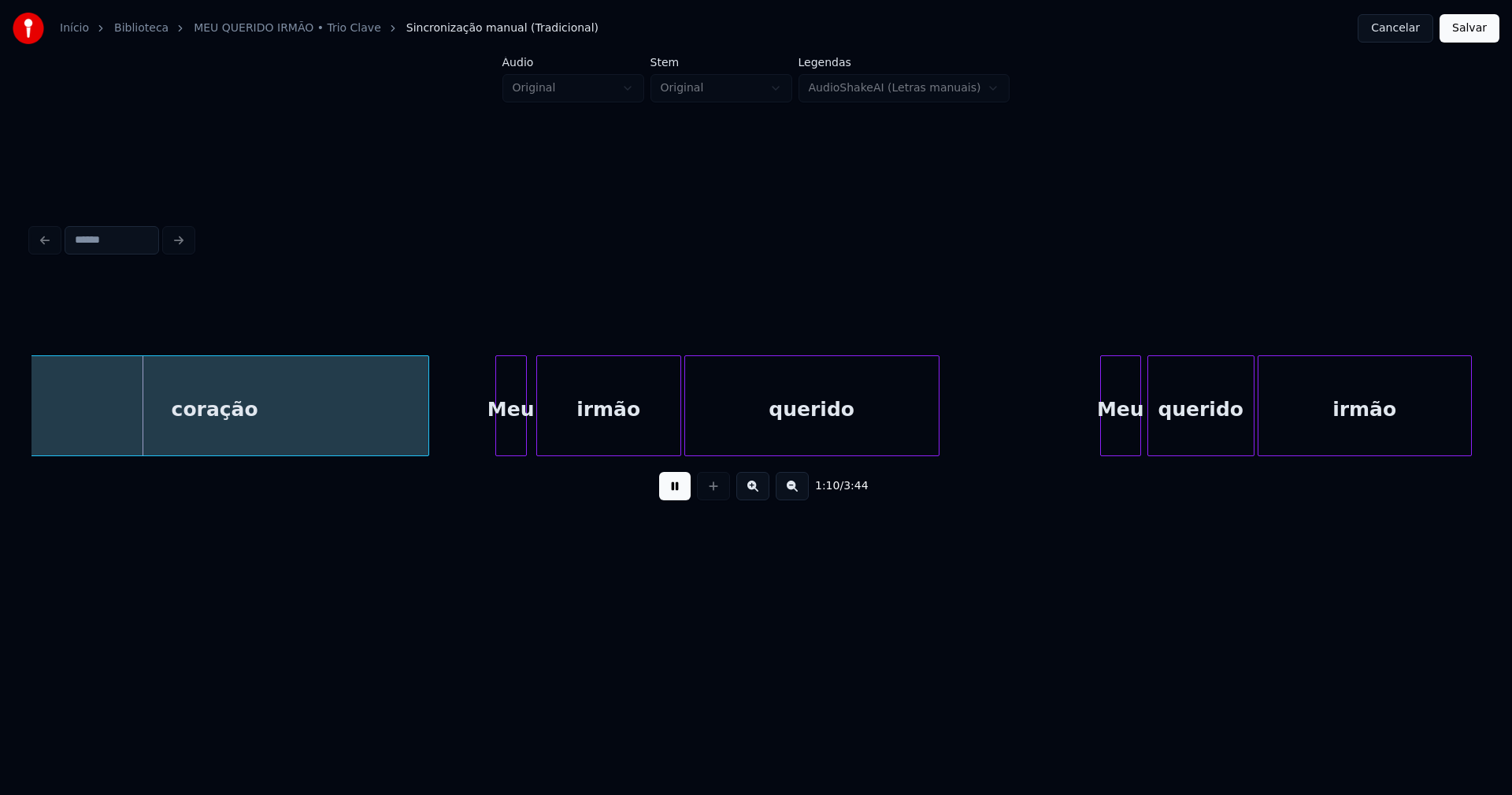
scroll to position [0, 11000]
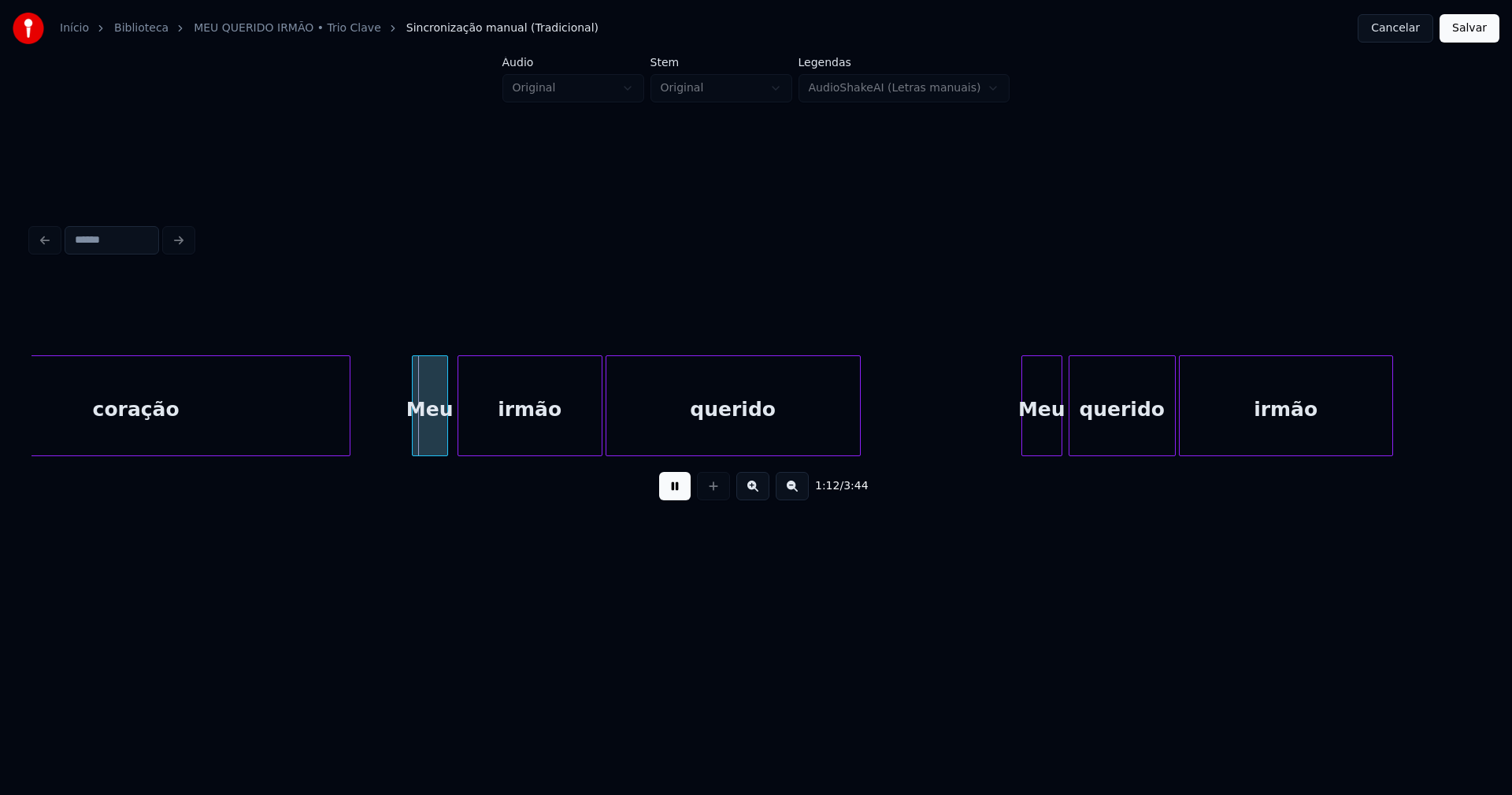
click at [414, 437] on div at bounding box center [415, 406] width 5 height 100
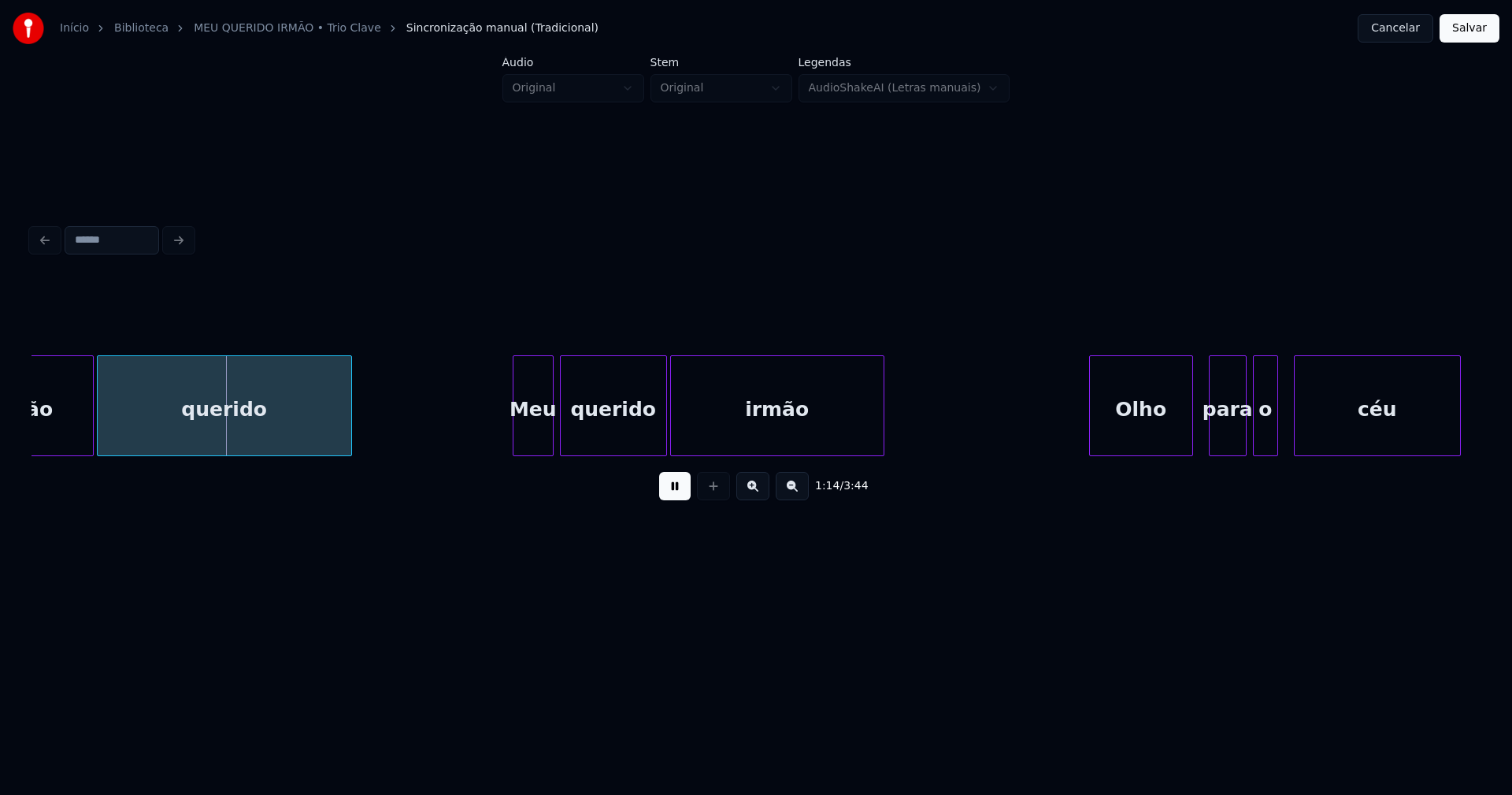
scroll to position [0, 11509]
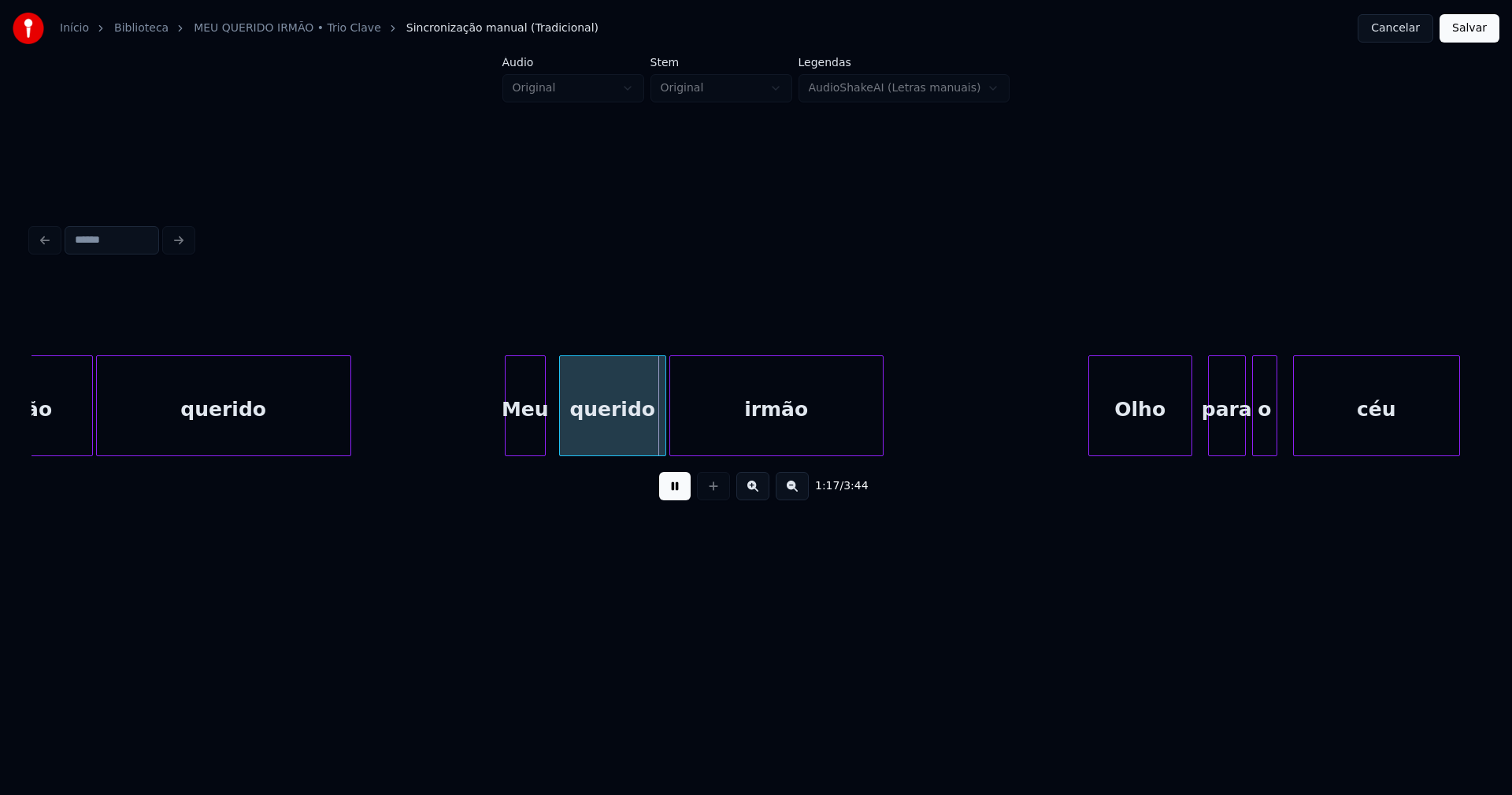
click at [527, 442] on div "Meu" at bounding box center [525, 410] width 39 height 107
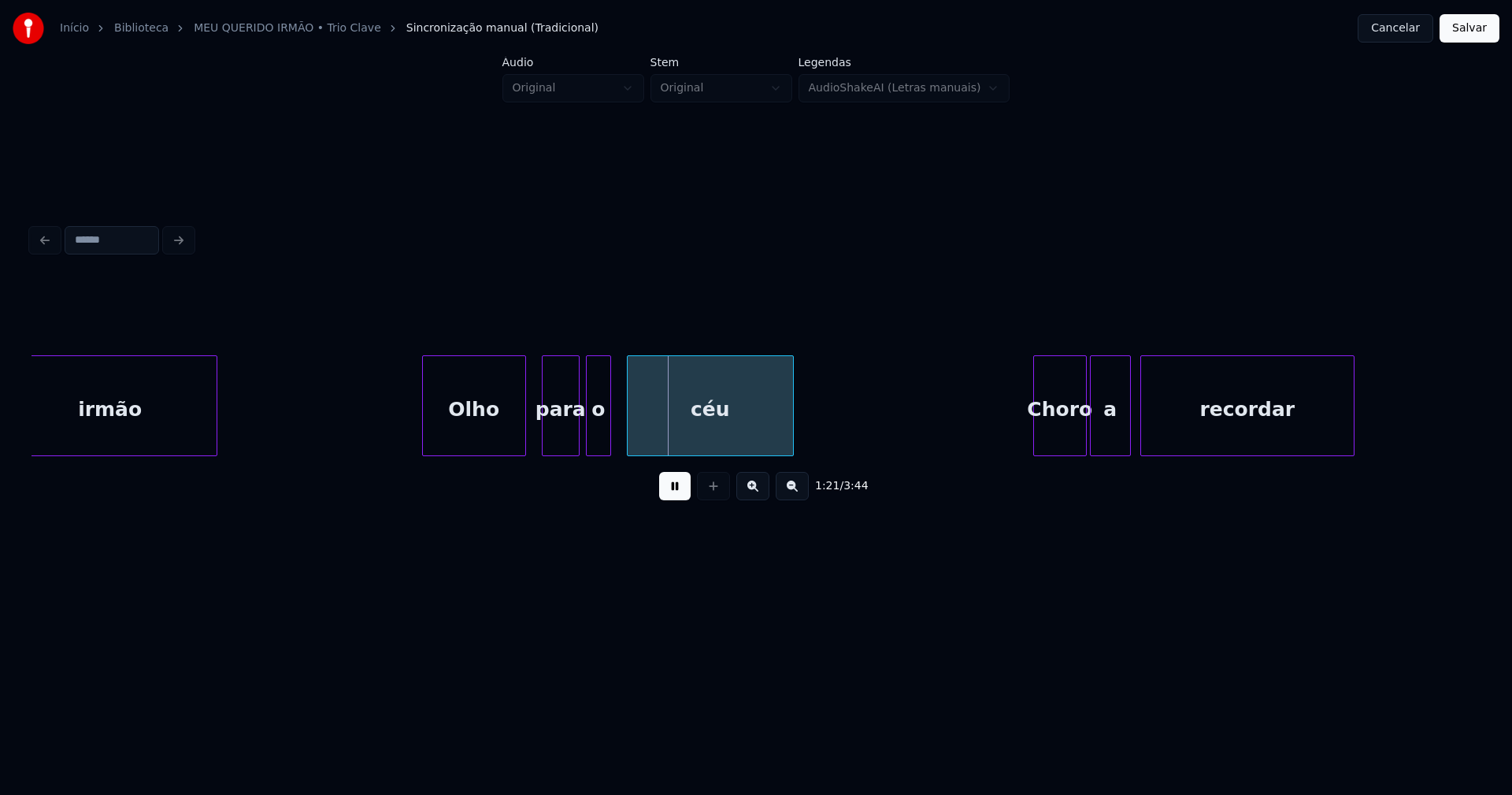
scroll to position [0, 12196]
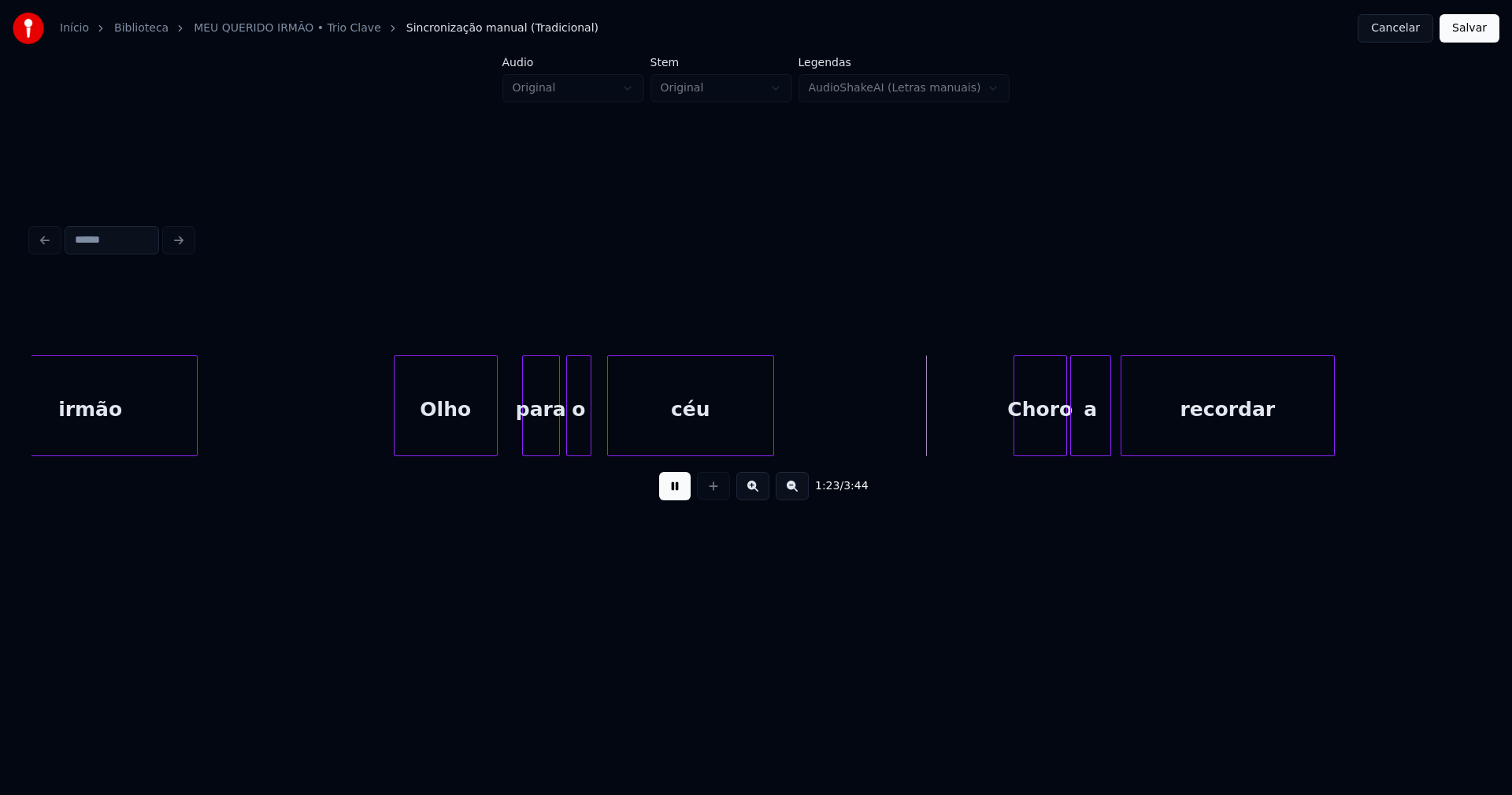
click at [463, 441] on div "Olho" at bounding box center [445, 410] width 102 height 107
click at [551, 439] on div at bounding box center [550, 406] width 5 height 100
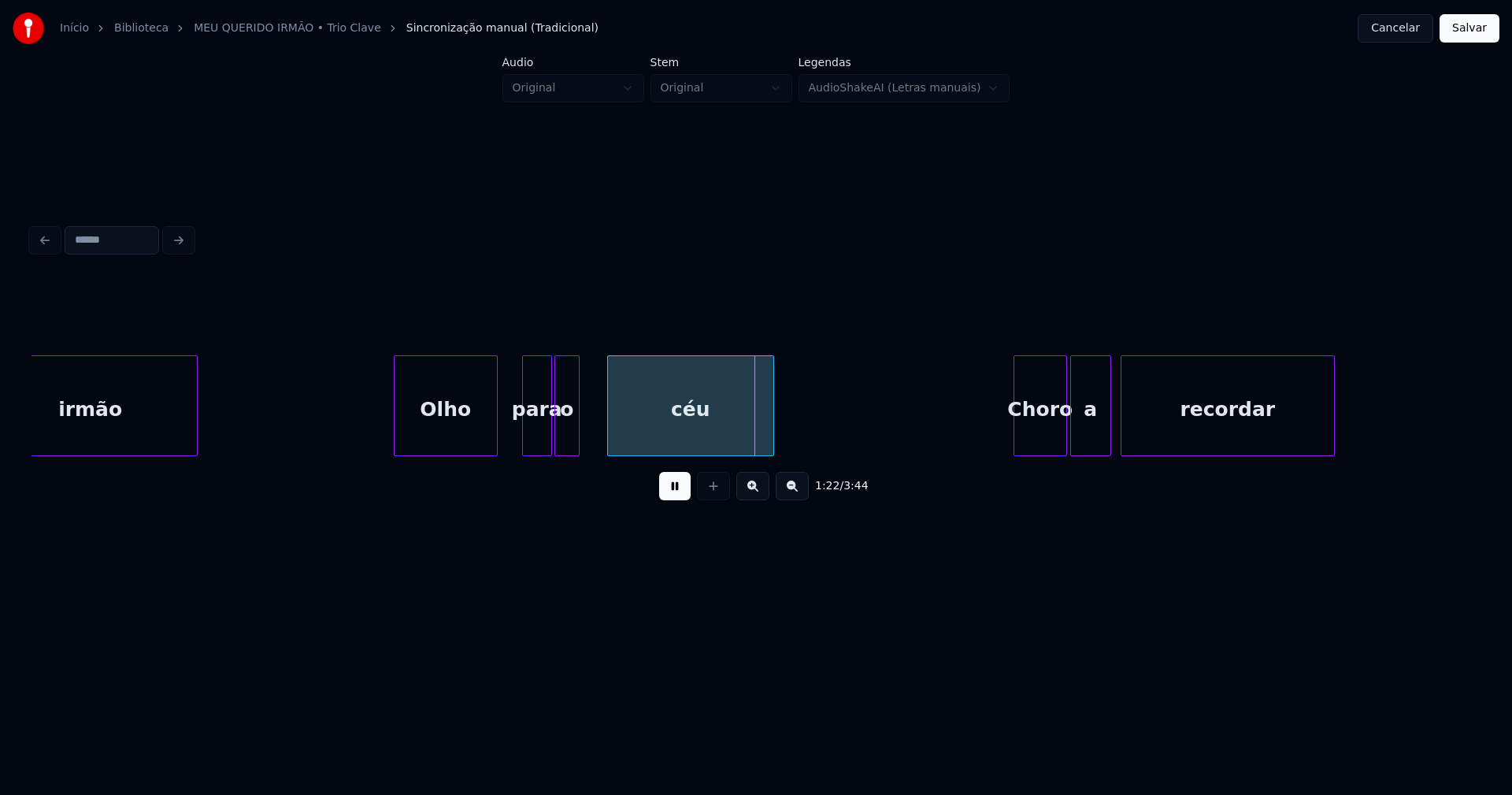
click at [568, 444] on div "o" at bounding box center [567, 410] width 23 height 107
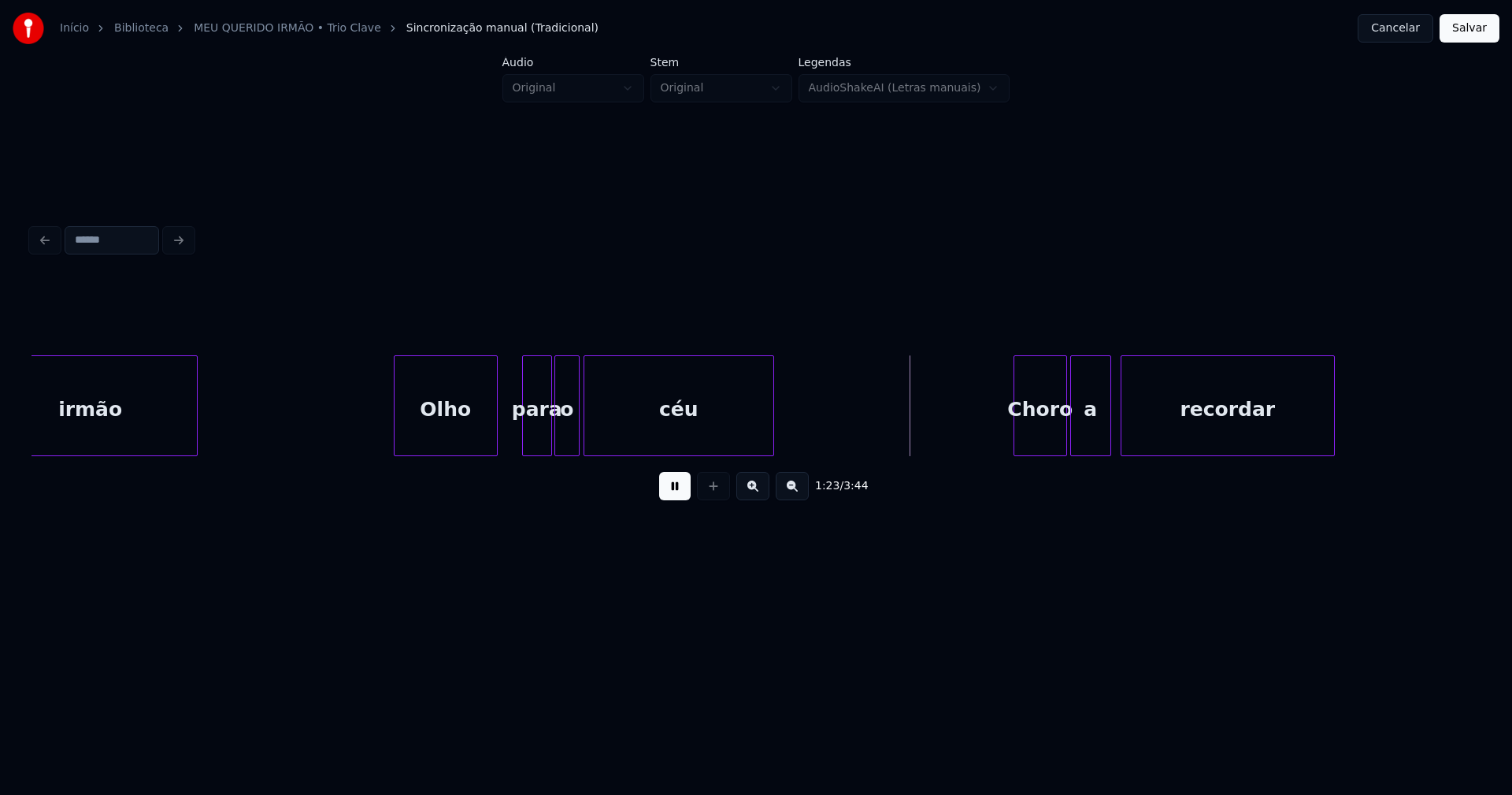
click at [588, 431] on div at bounding box center [587, 406] width 5 height 100
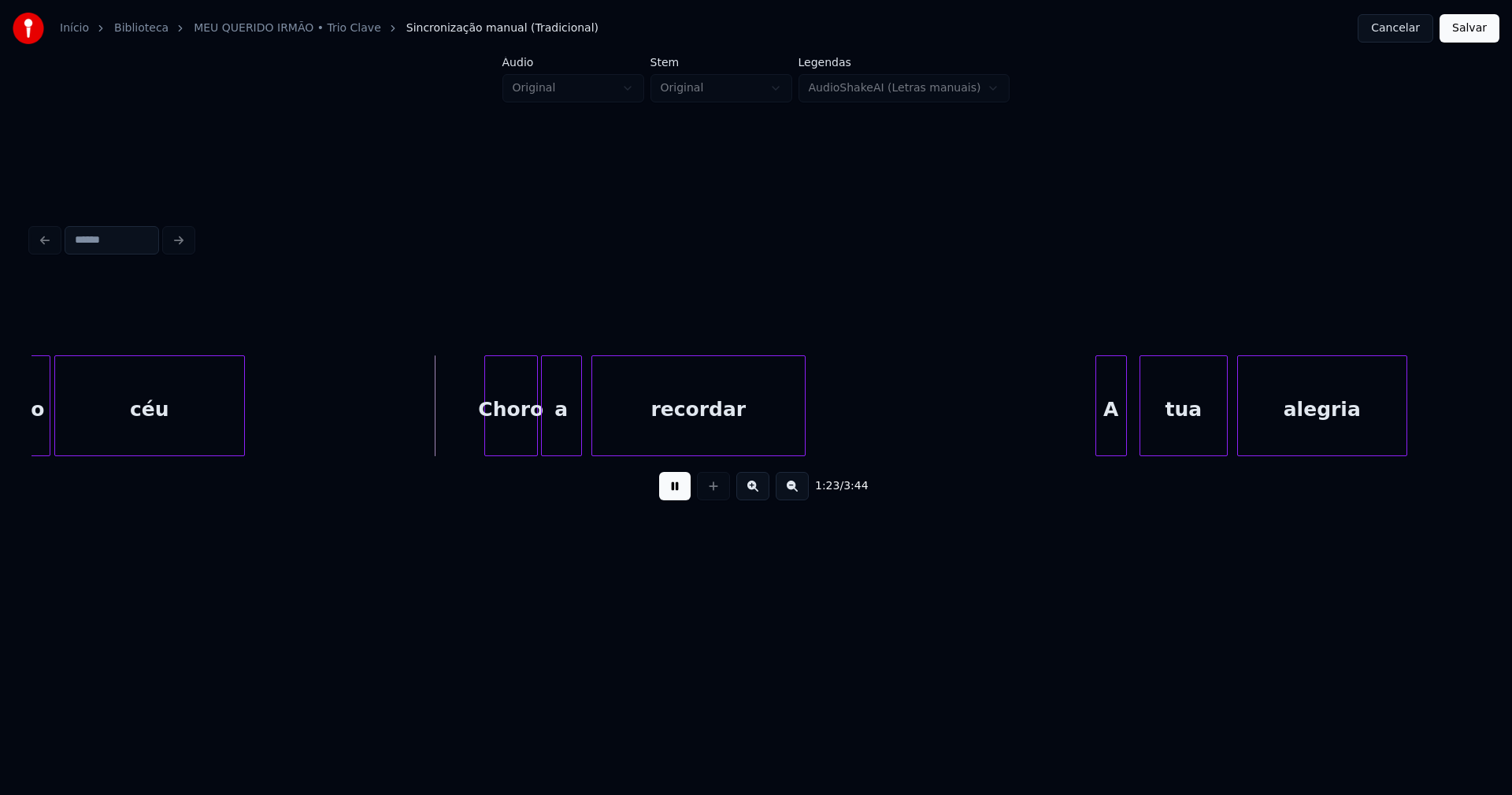
scroll to position [0, 12744]
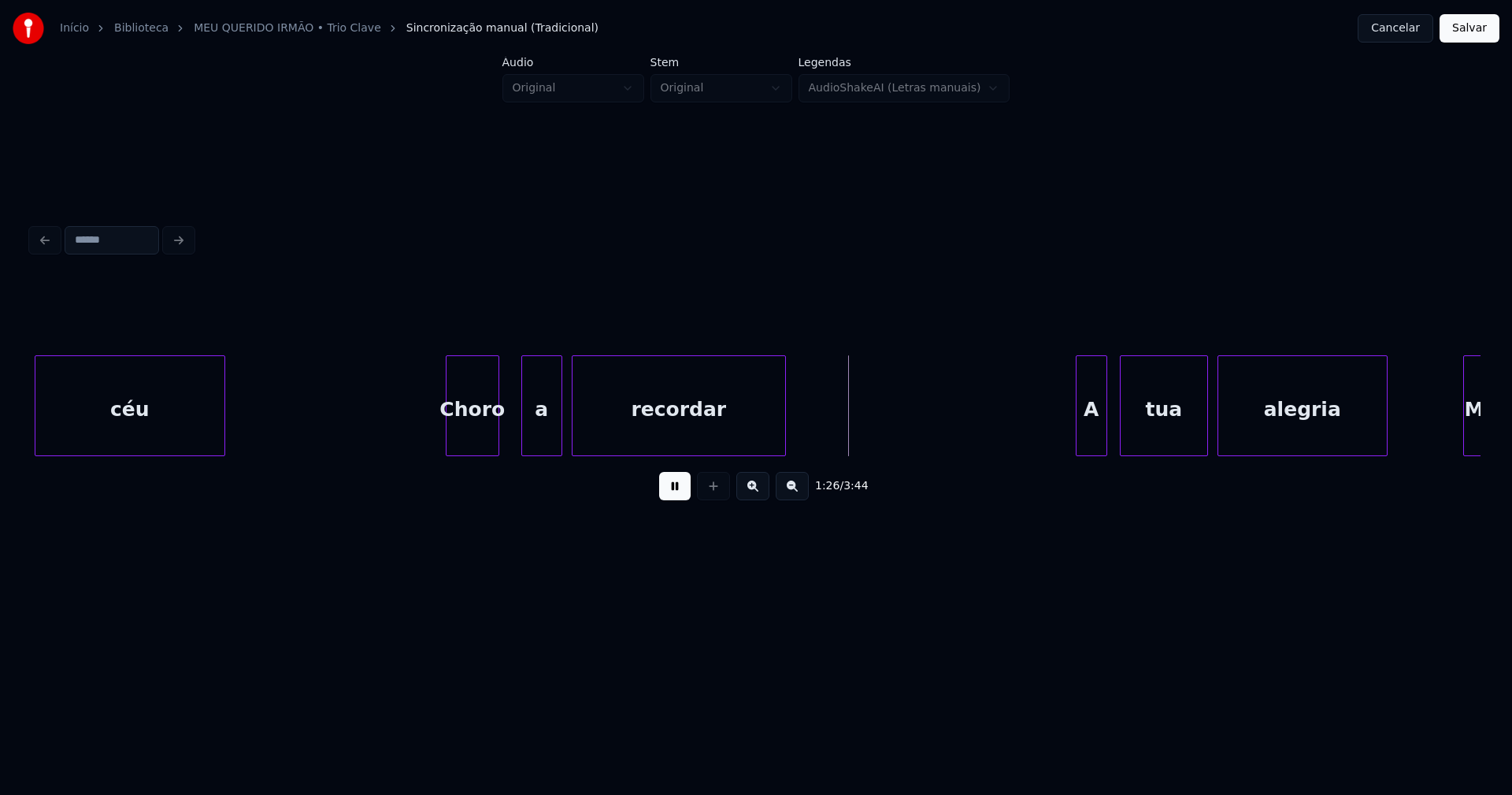
click at [479, 443] on div "Choro" at bounding box center [471, 410] width 52 height 107
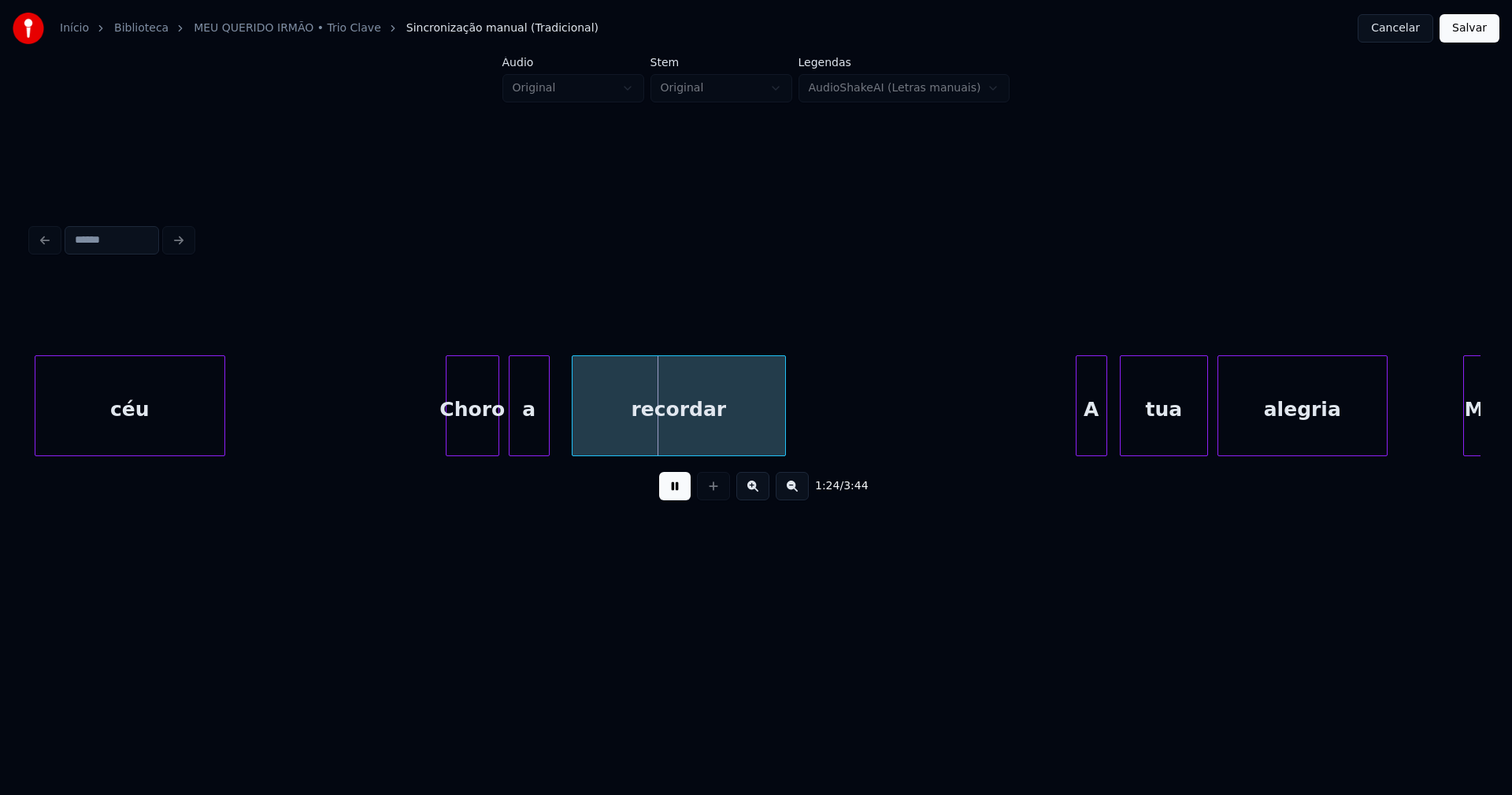
click at [528, 439] on div "a" at bounding box center [529, 410] width 39 height 107
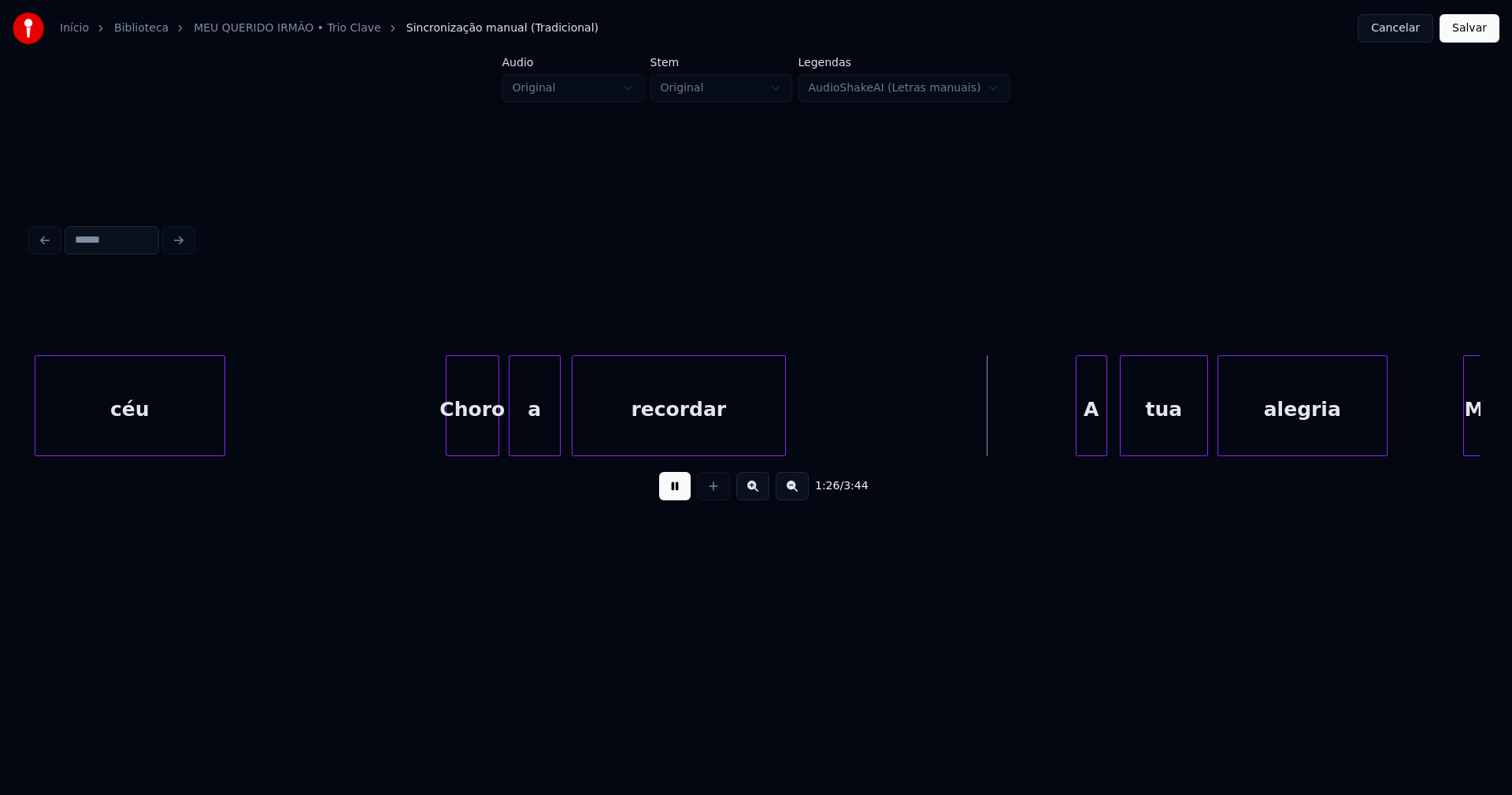
click at [558, 436] on div at bounding box center [557, 406] width 5 height 100
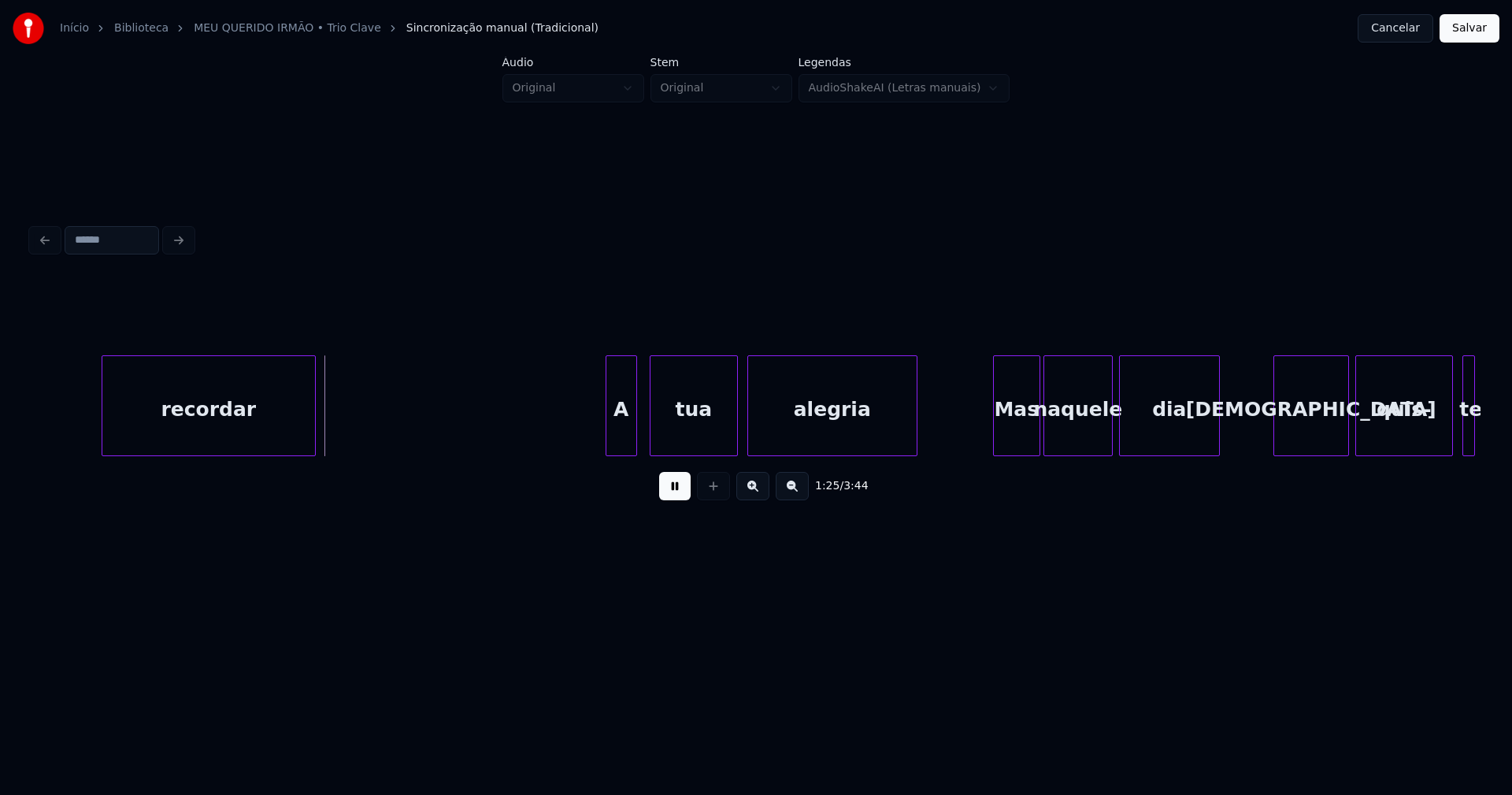
scroll to position [0, 13274]
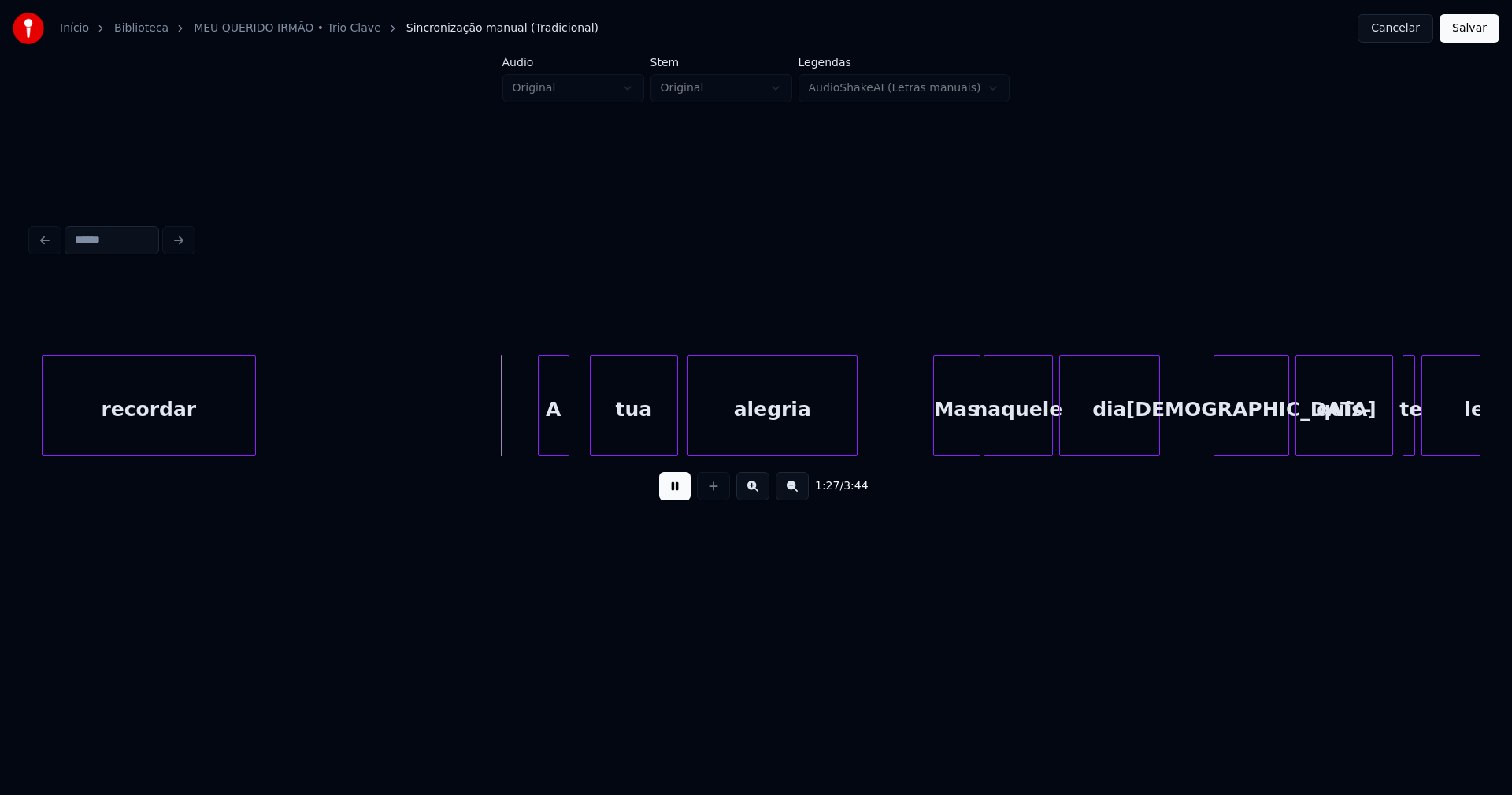
click at [558, 447] on div "A" at bounding box center [553, 410] width 30 height 107
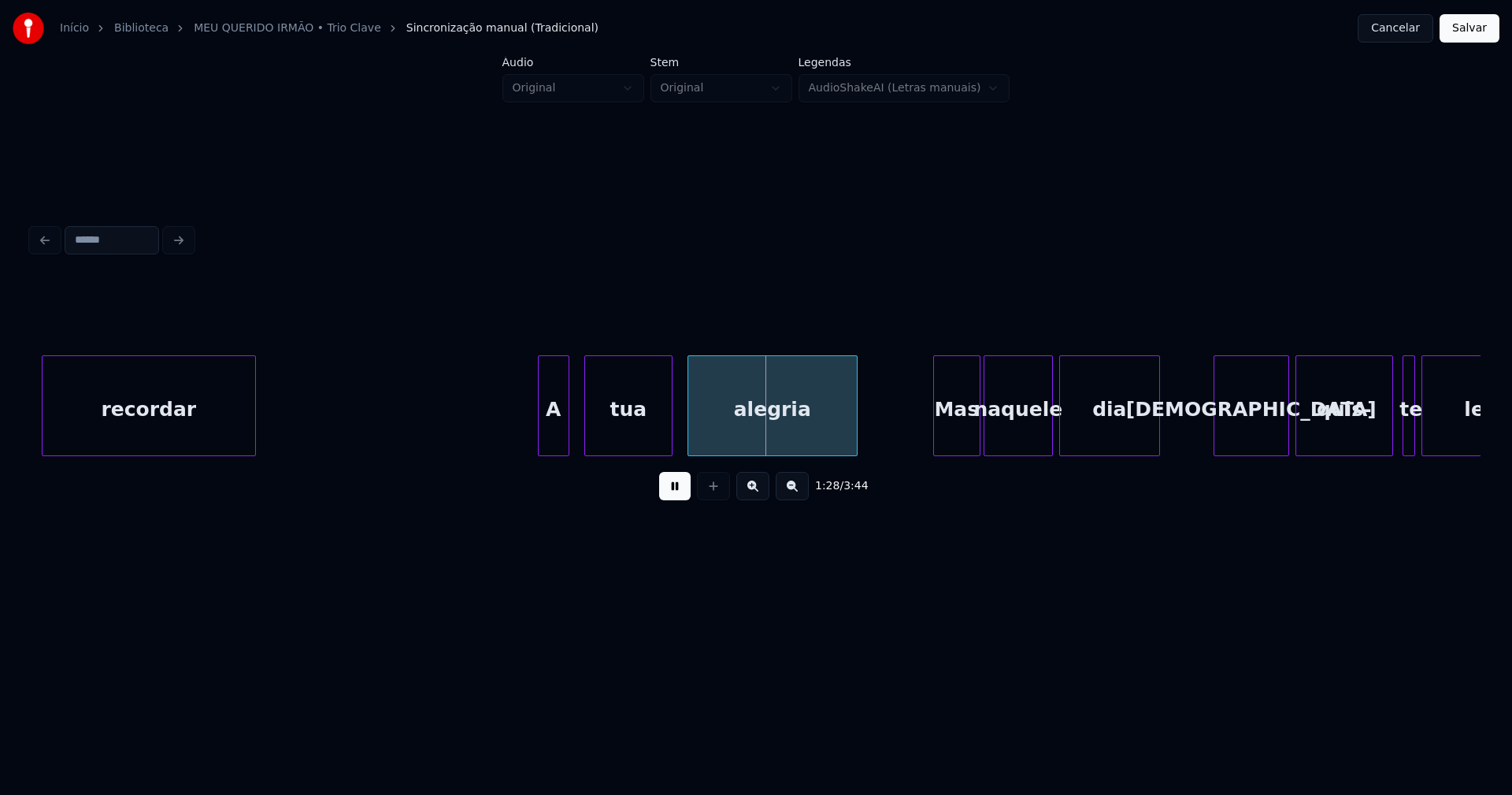
click at [613, 438] on div "tua" at bounding box center [628, 410] width 87 height 107
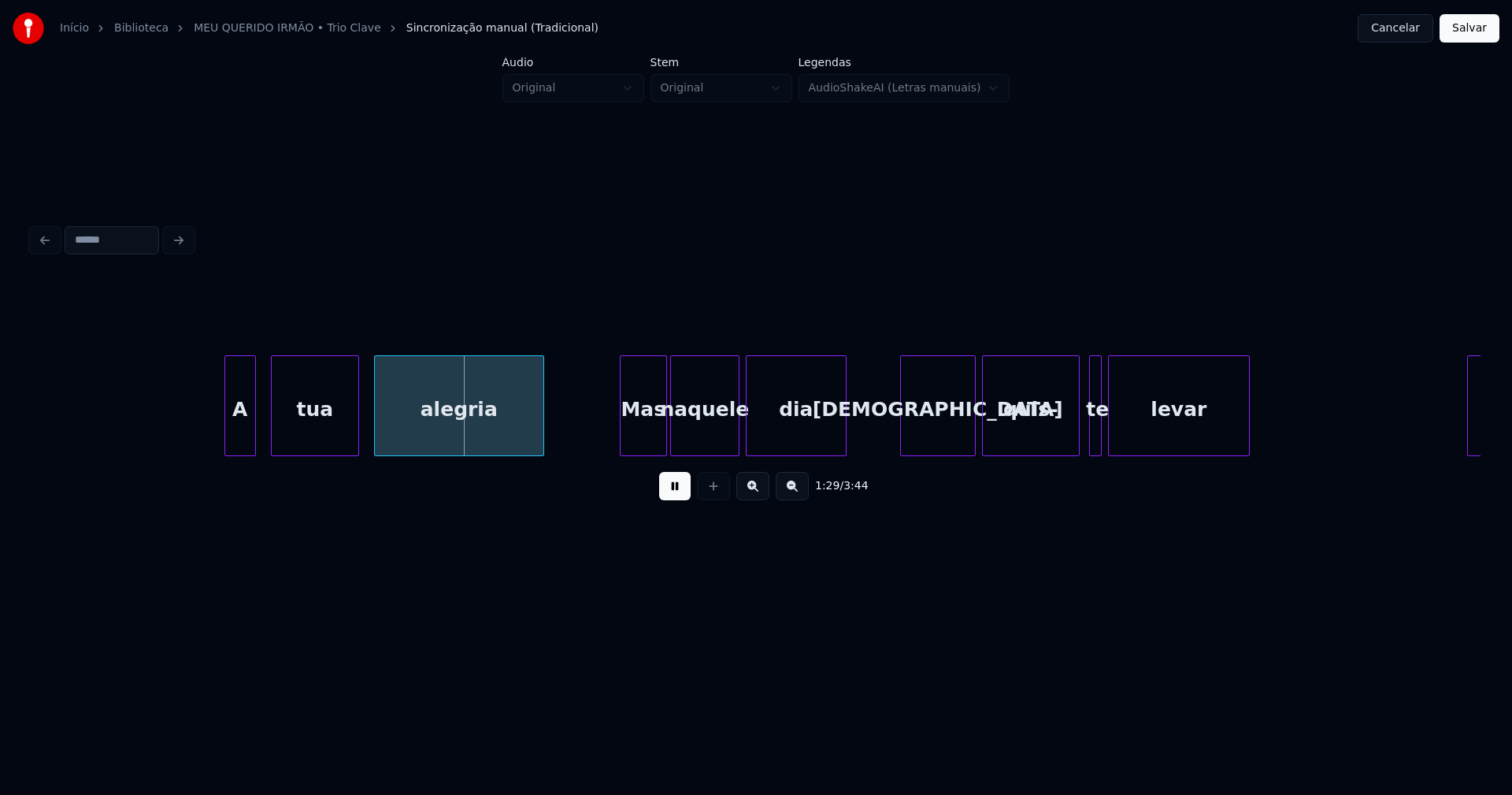
scroll to position [0, 13685]
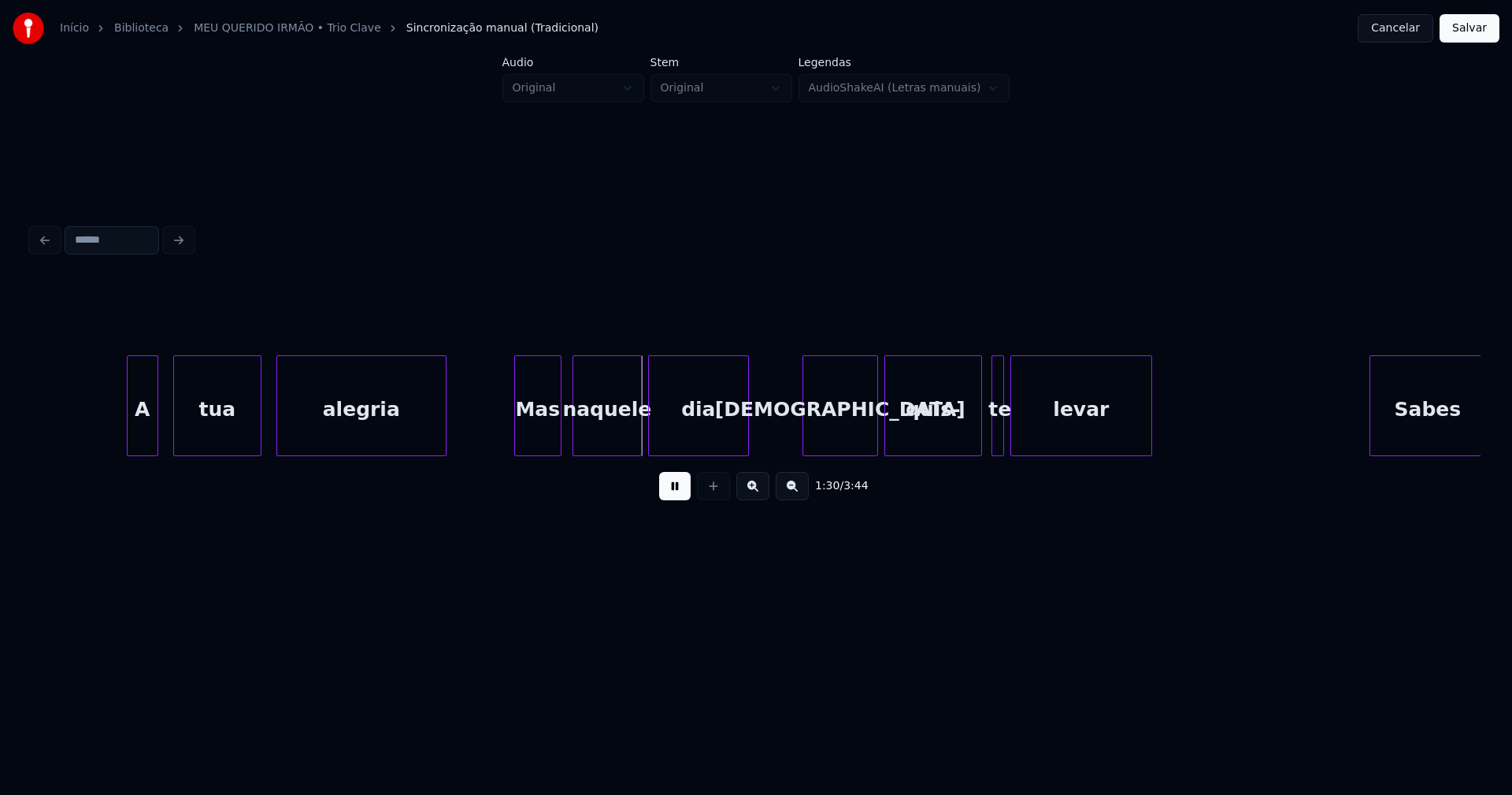
click at [535, 438] on div "Mas" at bounding box center [538, 410] width 46 height 107
click at [845, 445] on div "[DEMOGRAPHIC_DATA]" at bounding box center [836, 410] width 74 height 107
click at [1041, 433] on div at bounding box center [1040, 406] width 5 height 100
click at [1030, 424] on div at bounding box center [1029, 406] width 5 height 100
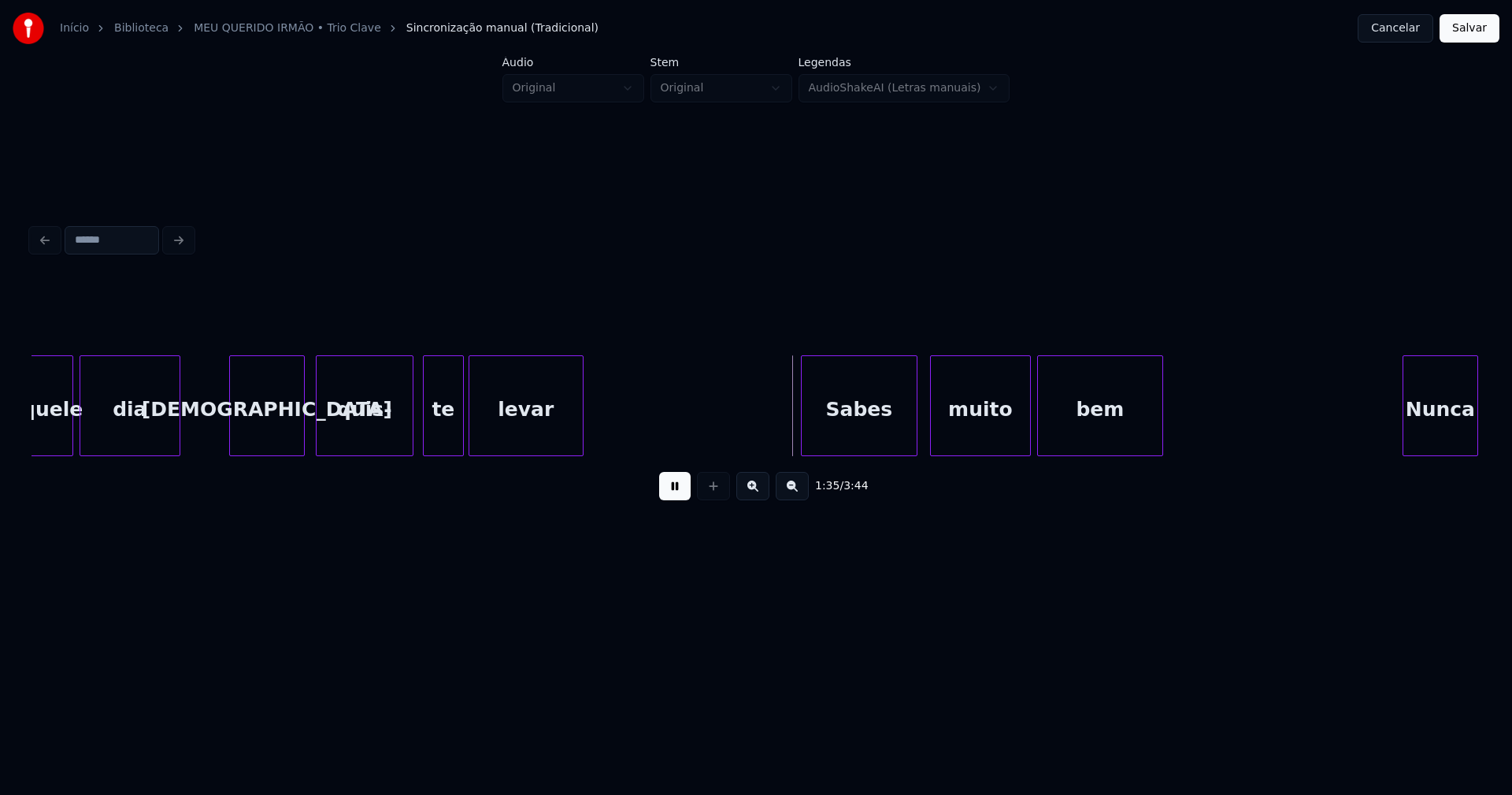
scroll to position [0, 14489]
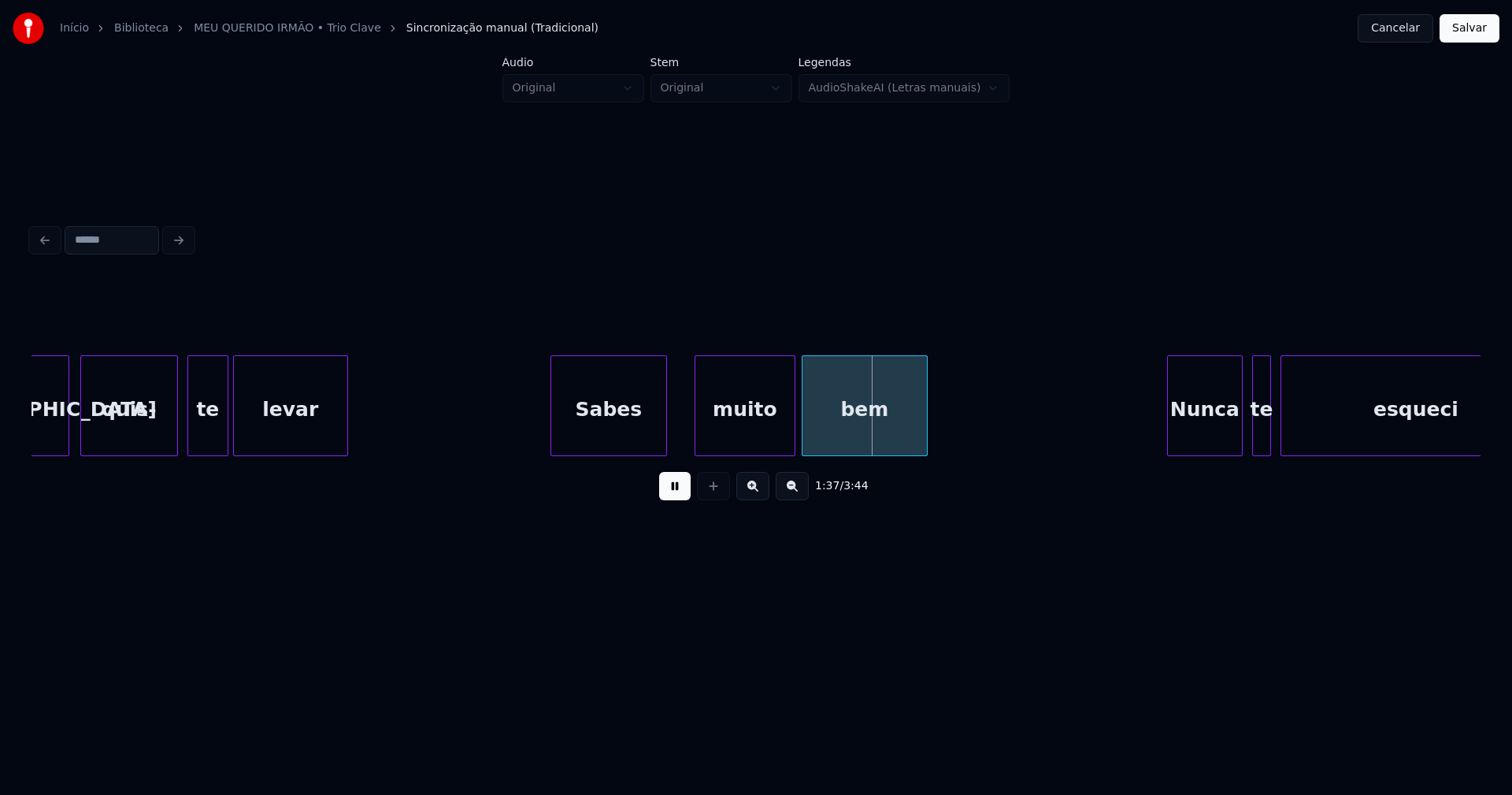
click at [588, 440] on div "Sabes" at bounding box center [609, 410] width 115 height 107
click at [674, 420] on div at bounding box center [675, 406] width 5 height 100
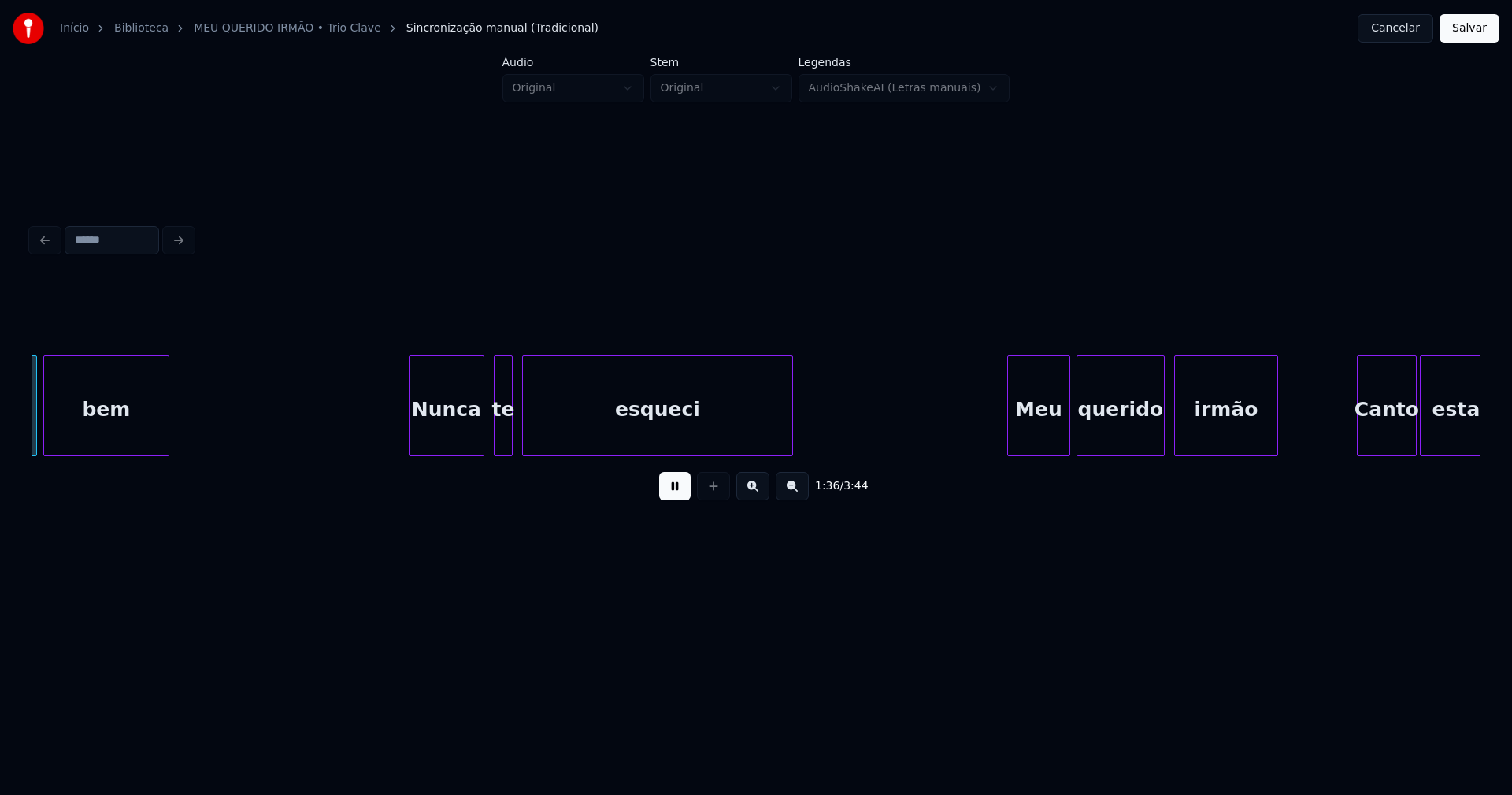
scroll to position [0, 15256]
click at [445, 439] on div "Nunca" at bounding box center [433, 410] width 74 height 107
click at [490, 435] on div "te" at bounding box center [491, 410] width 18 height 107
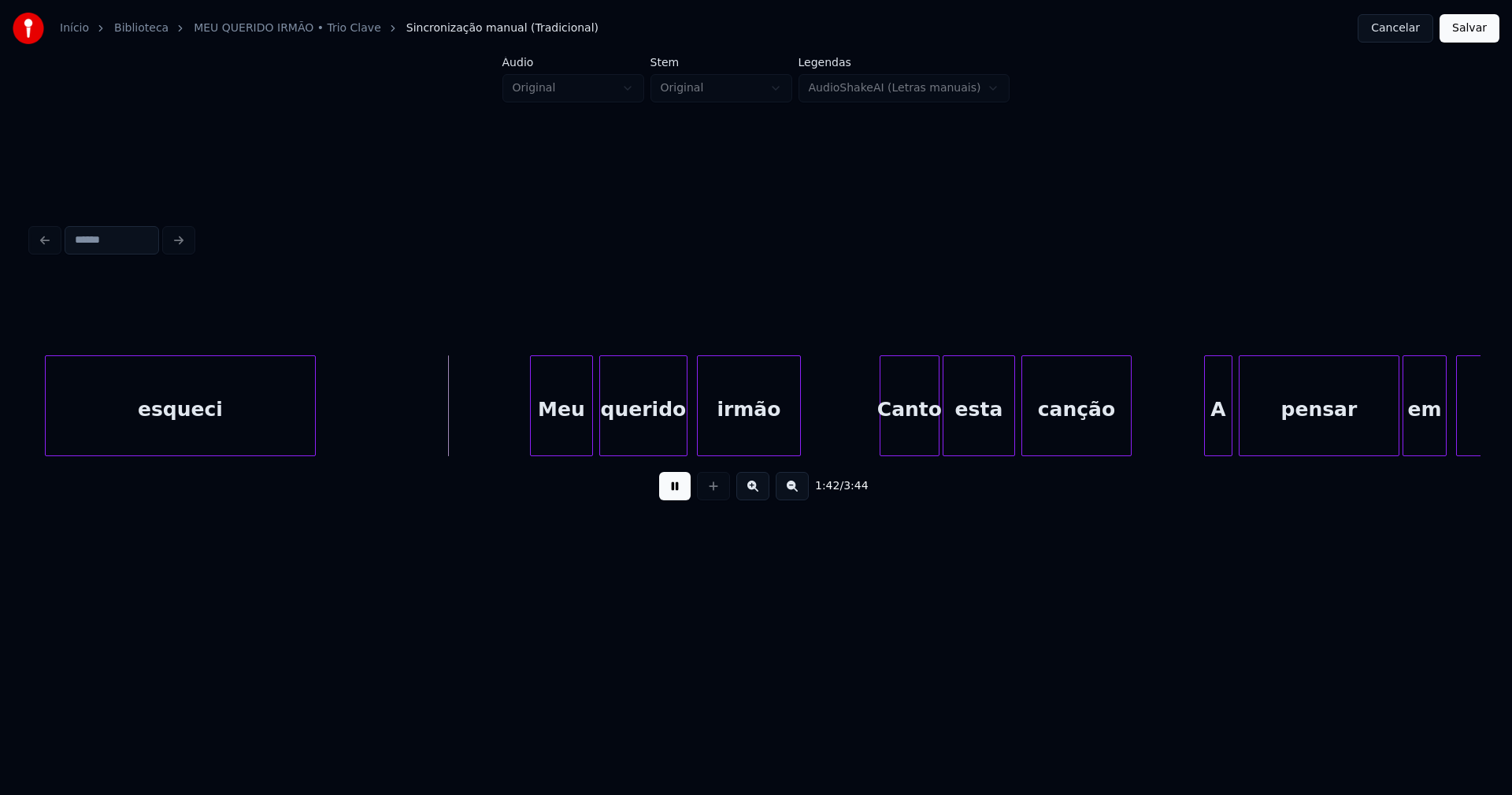
scroll to position [0, 15744]
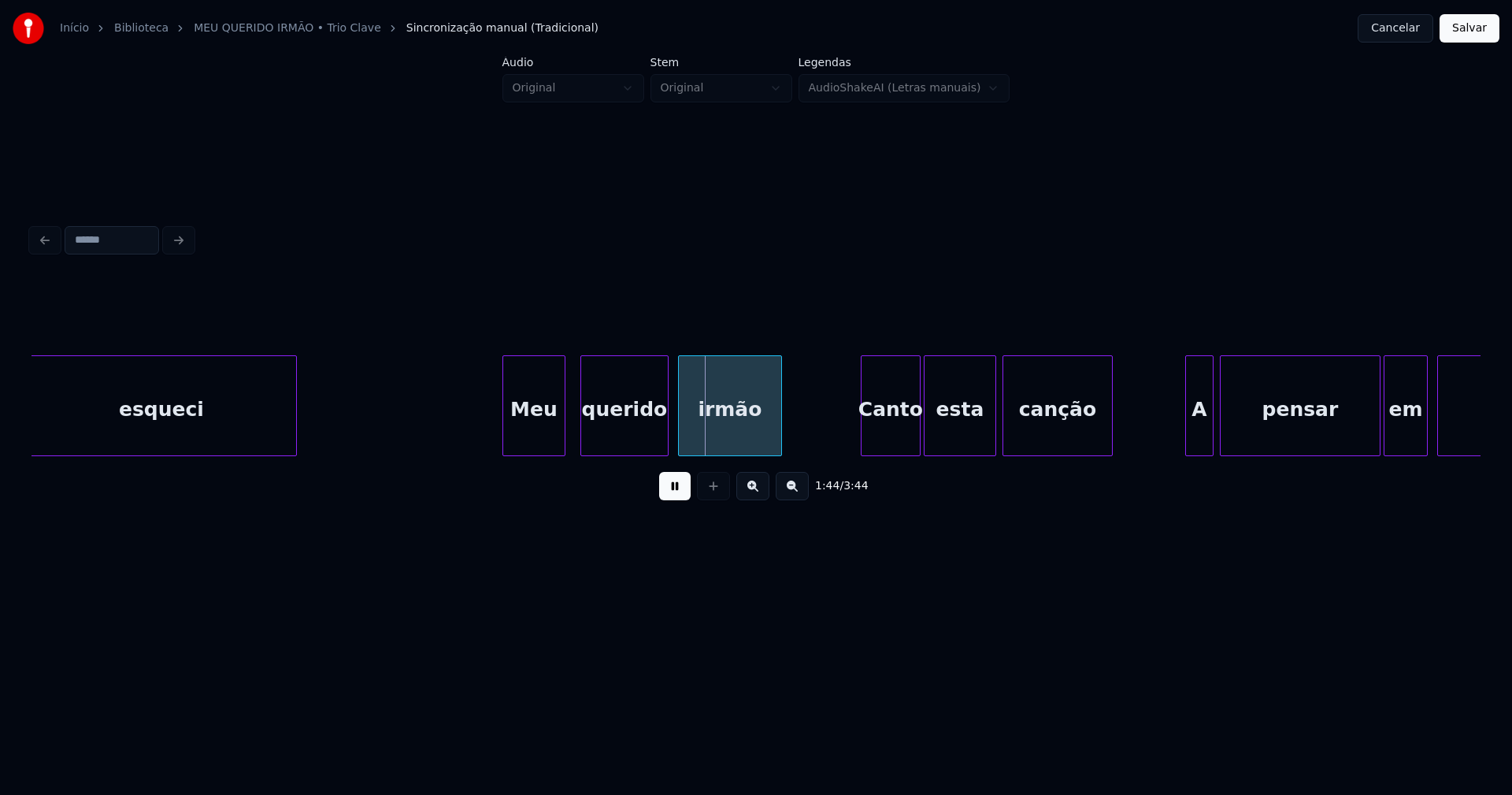
click at [537, 433] on div "Meu" at bounding box center [534, 410] width 61 height 107
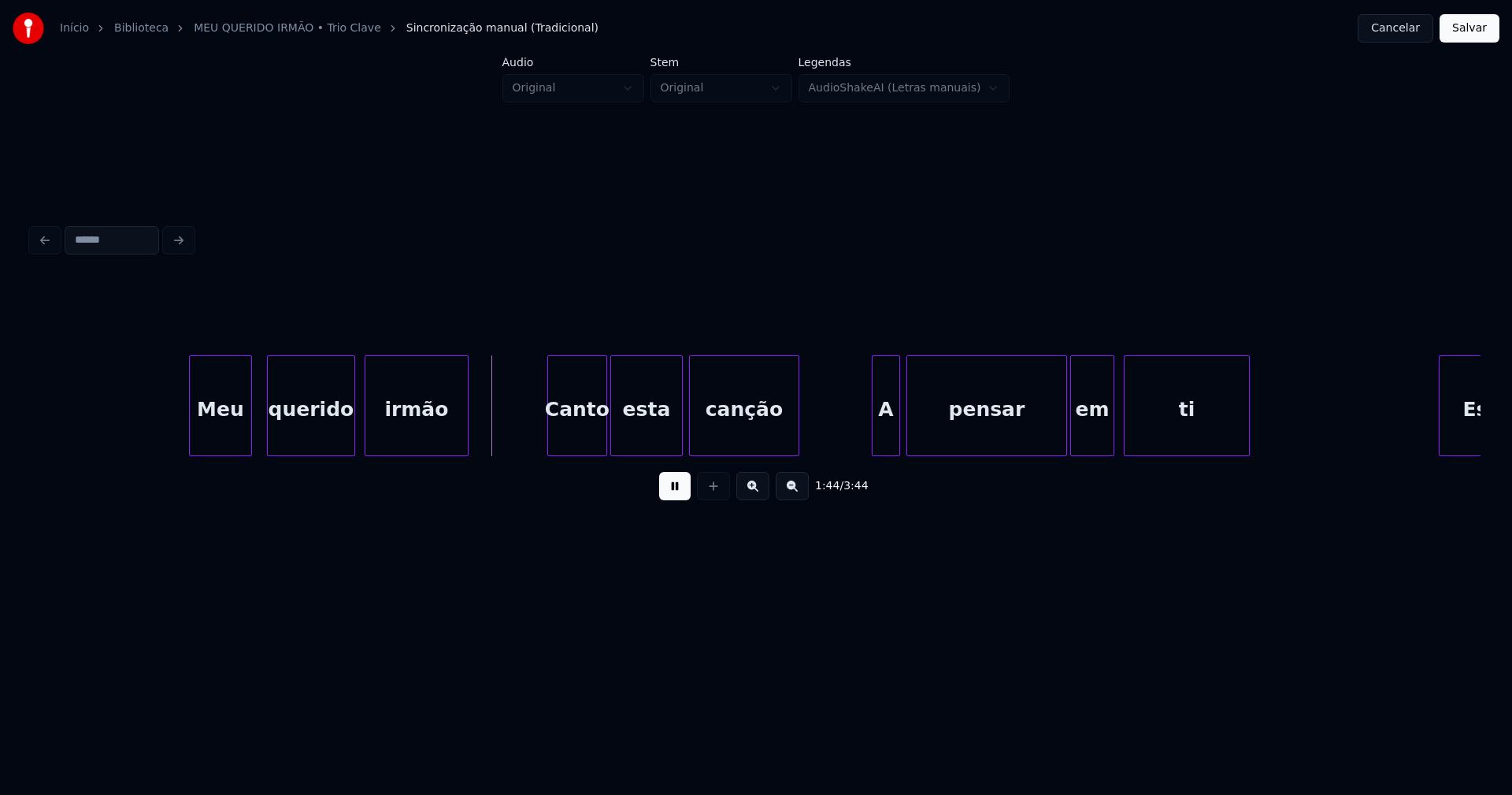
scroll to position [0, 16156]
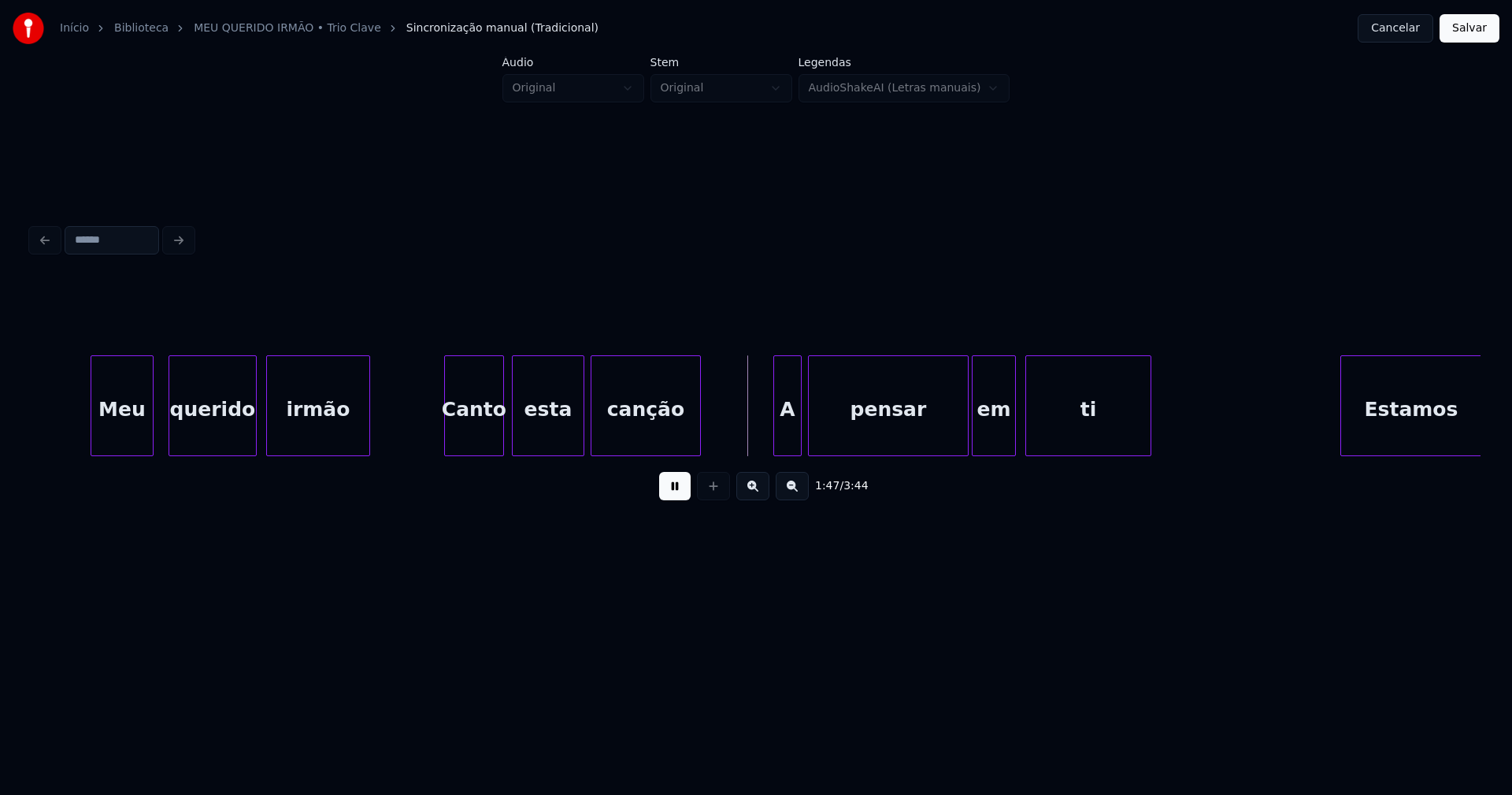
click at [478, 439] on div "Canto" at bounding box center [474, 410] width 59 height 107
click at [783, 440] on div "A" at bounding box center [779, 410] width 26 height 107
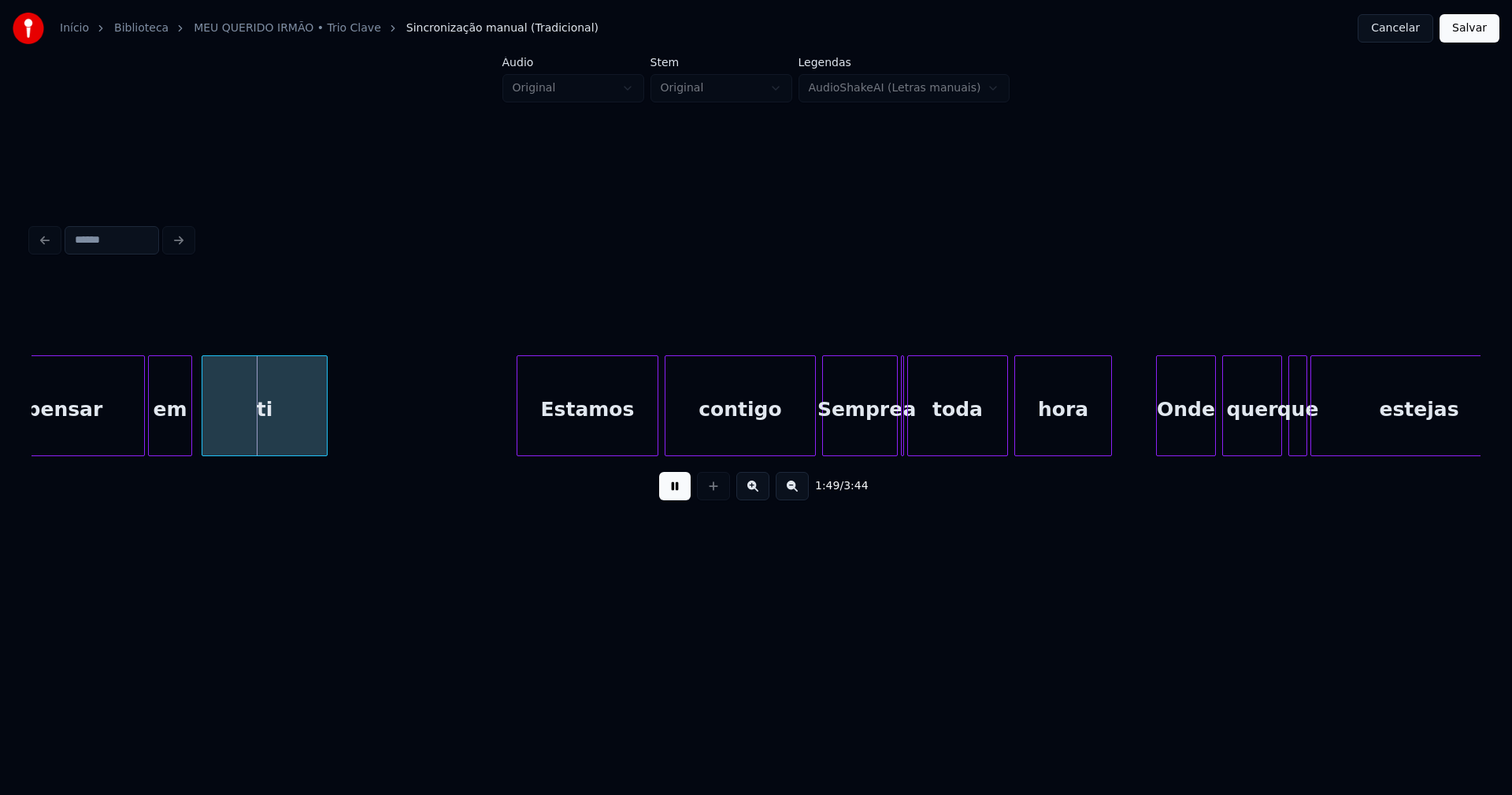
scroll to position [0, 17038]
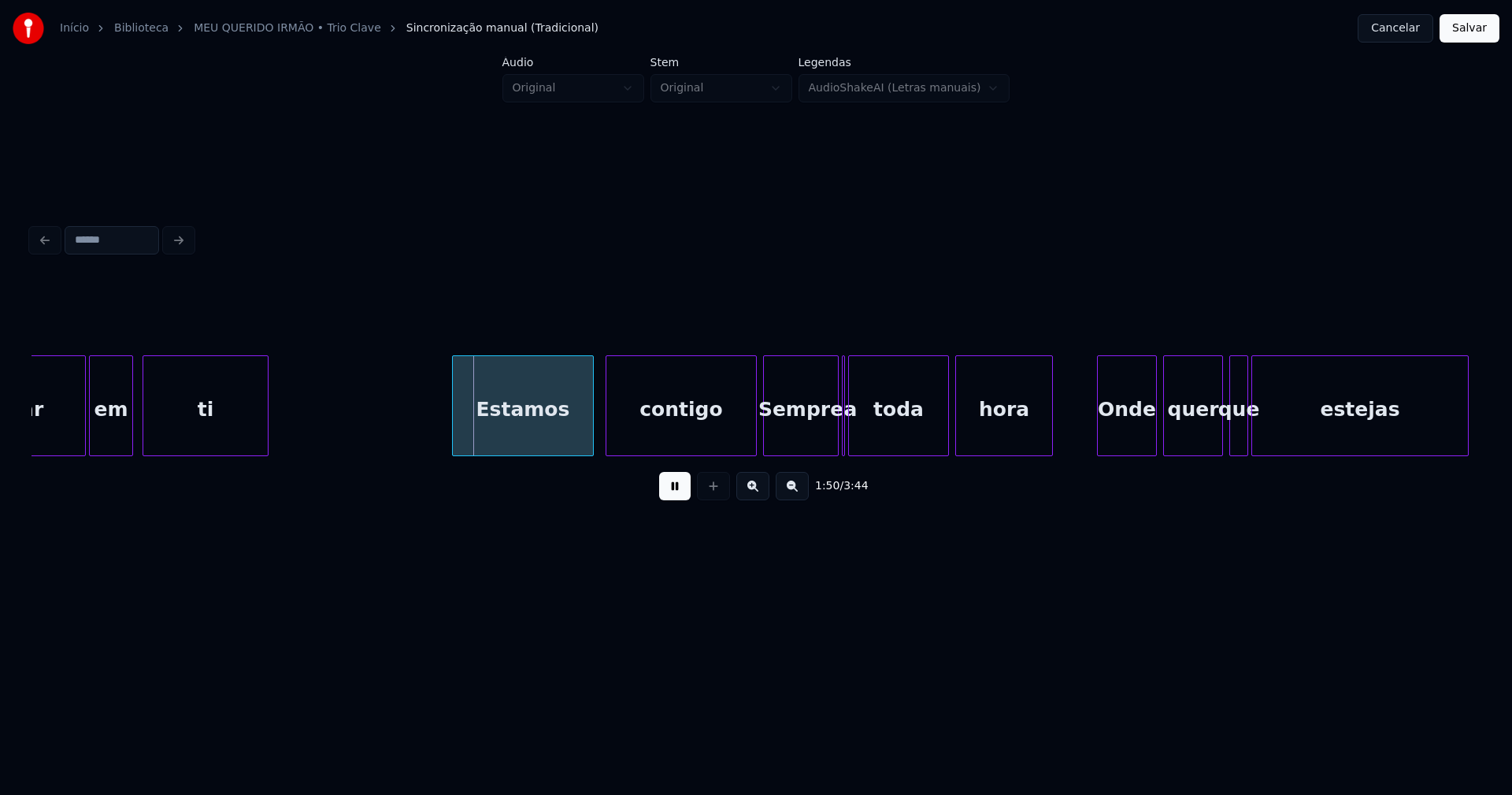
click at [544, 426] on div "Estamos" at bounding box center [523, 410] width 141 height 107
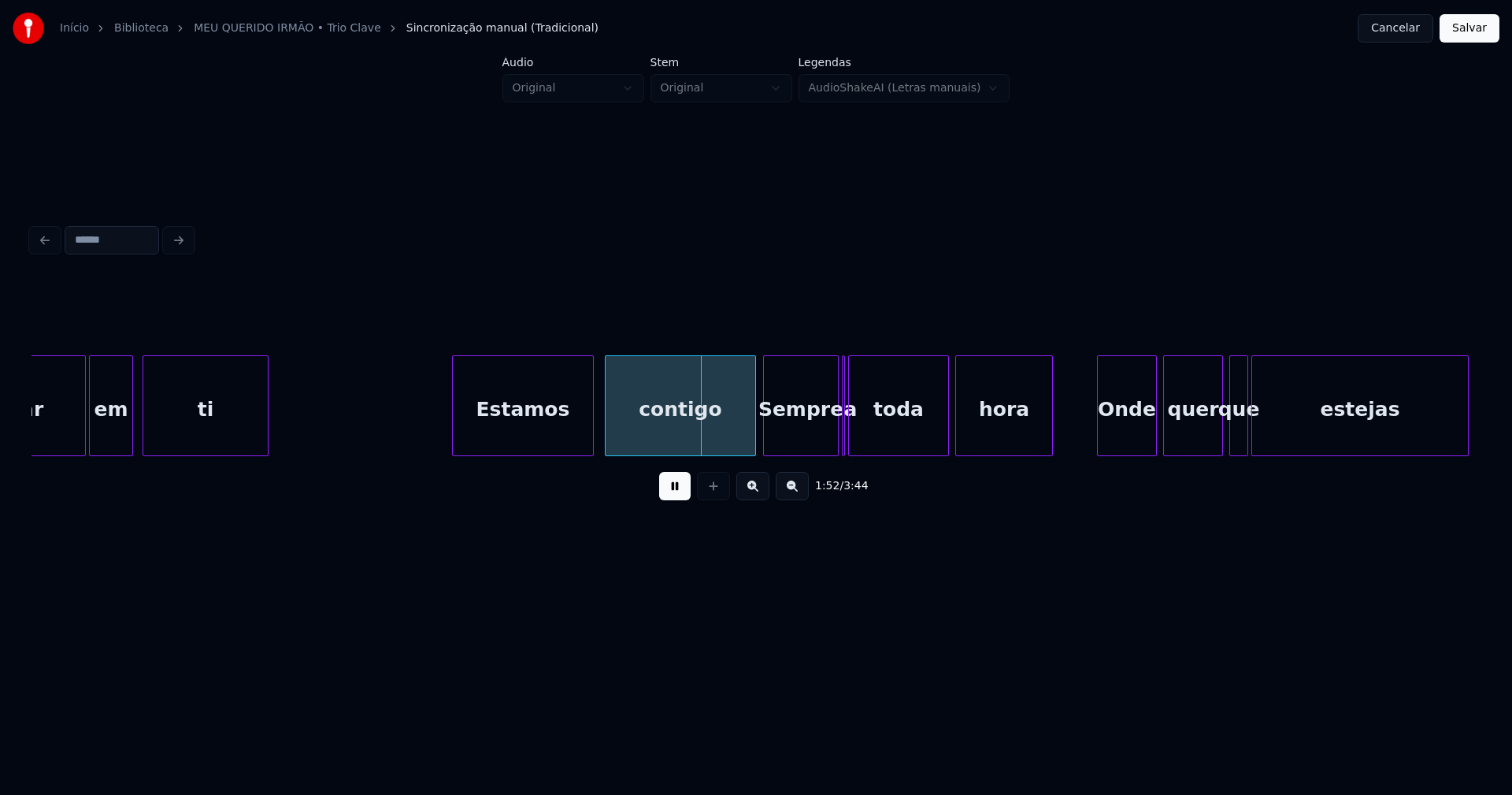
click at [701, 434] on div "contigo" at bounding box center [679, 410] width 149 height 107
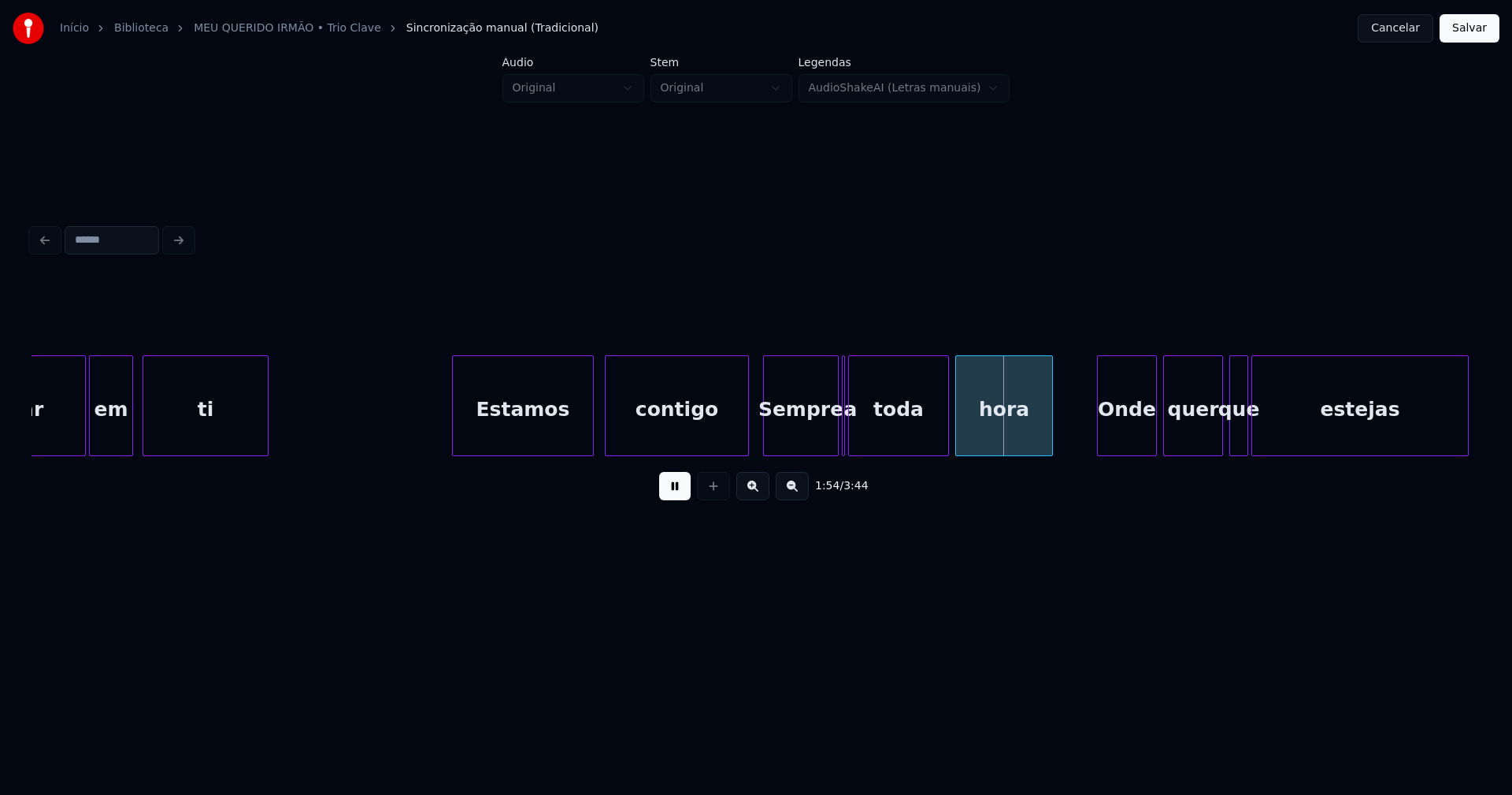
click at [744, 435] on div at bounding box center [746, 406] width 5 height 100
click at [854, 440] on div at bounding box center [854, 406] width 5 height 100
click at [846, 439] on div at bounding box center [847, 406] width 5 height 100
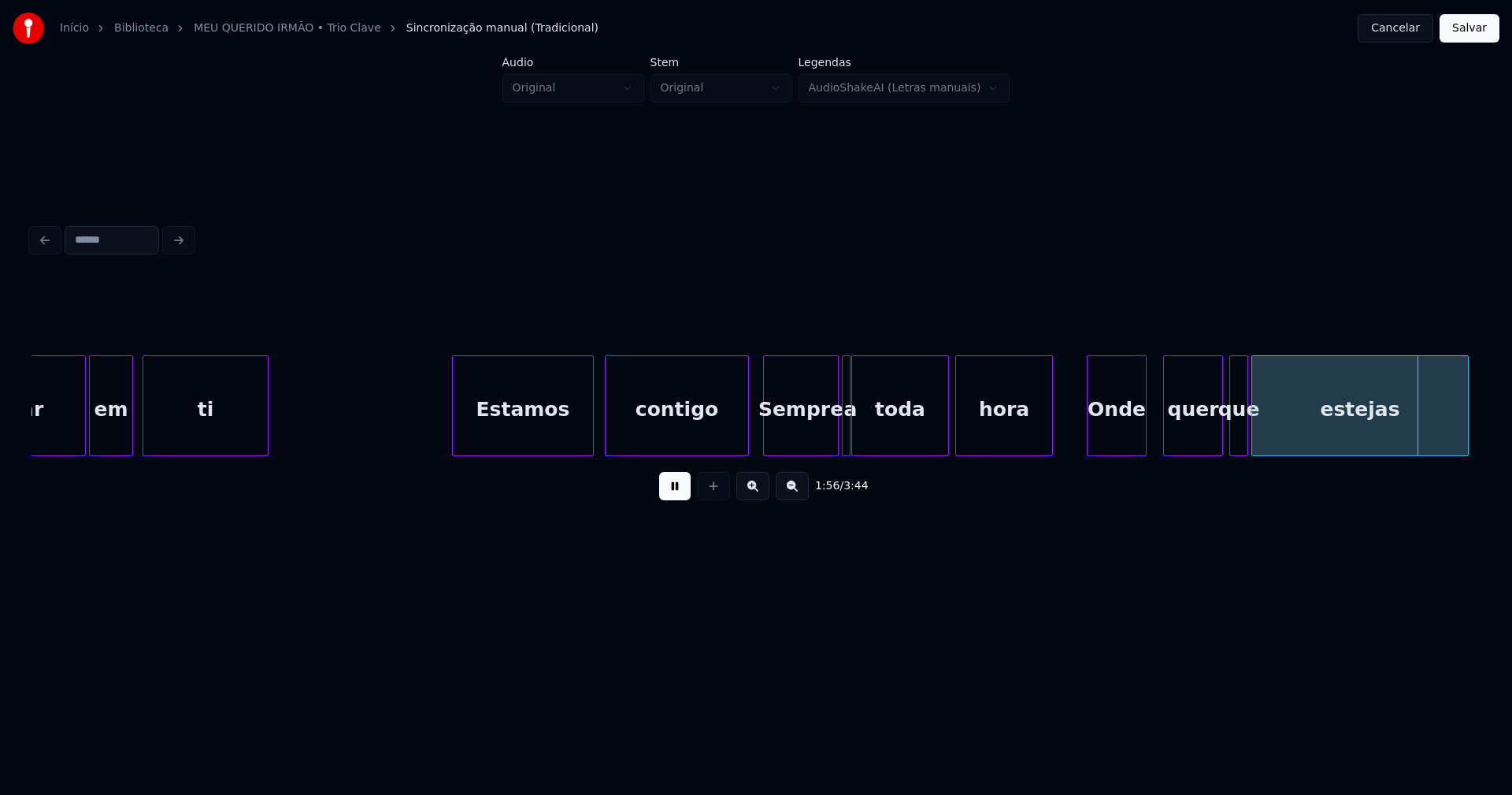
click at [1119, 431] on div "Onde" at bounding box center [1117, 410] width 59 height 107
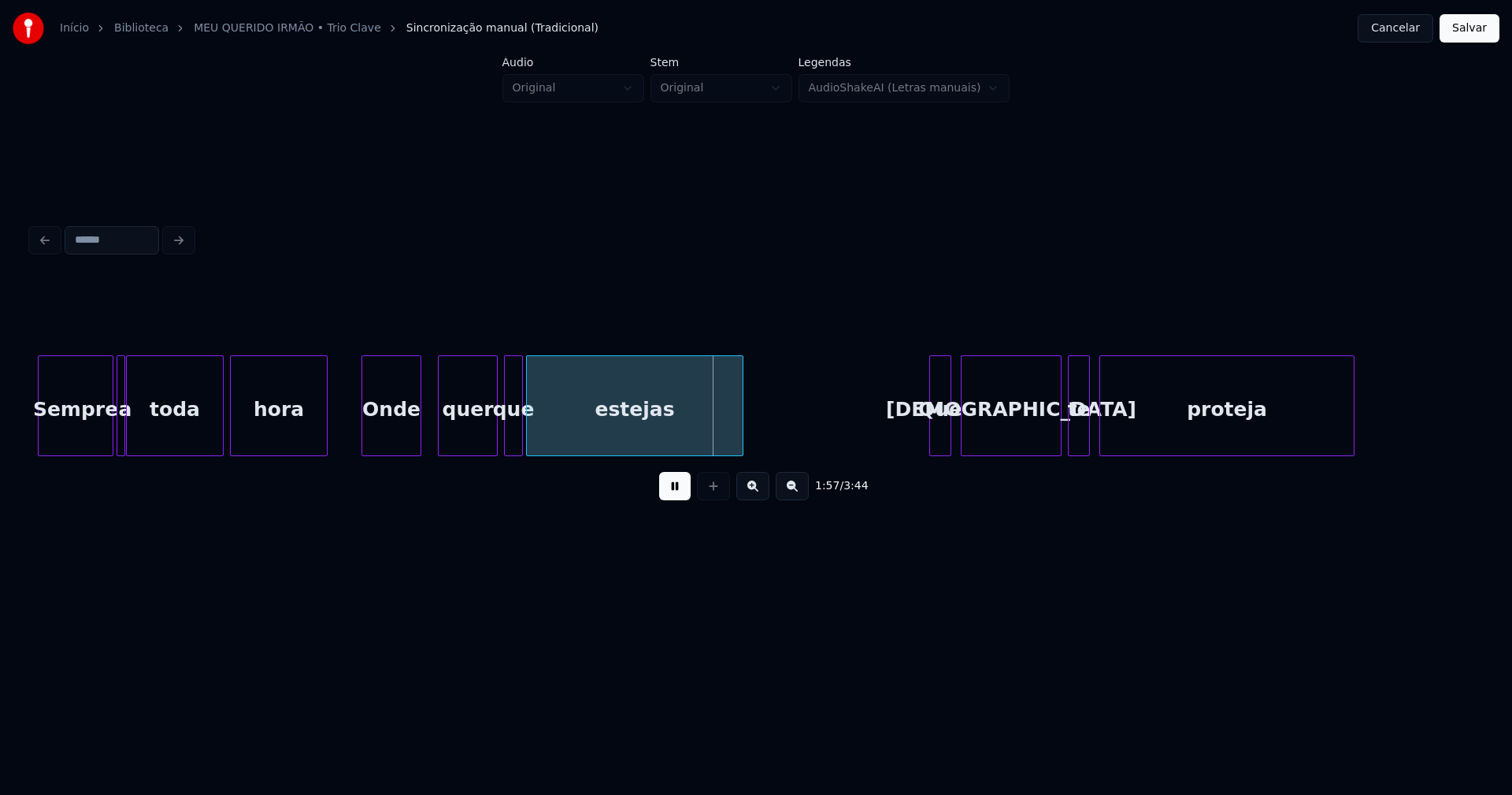
scroll to position [0, 17783]
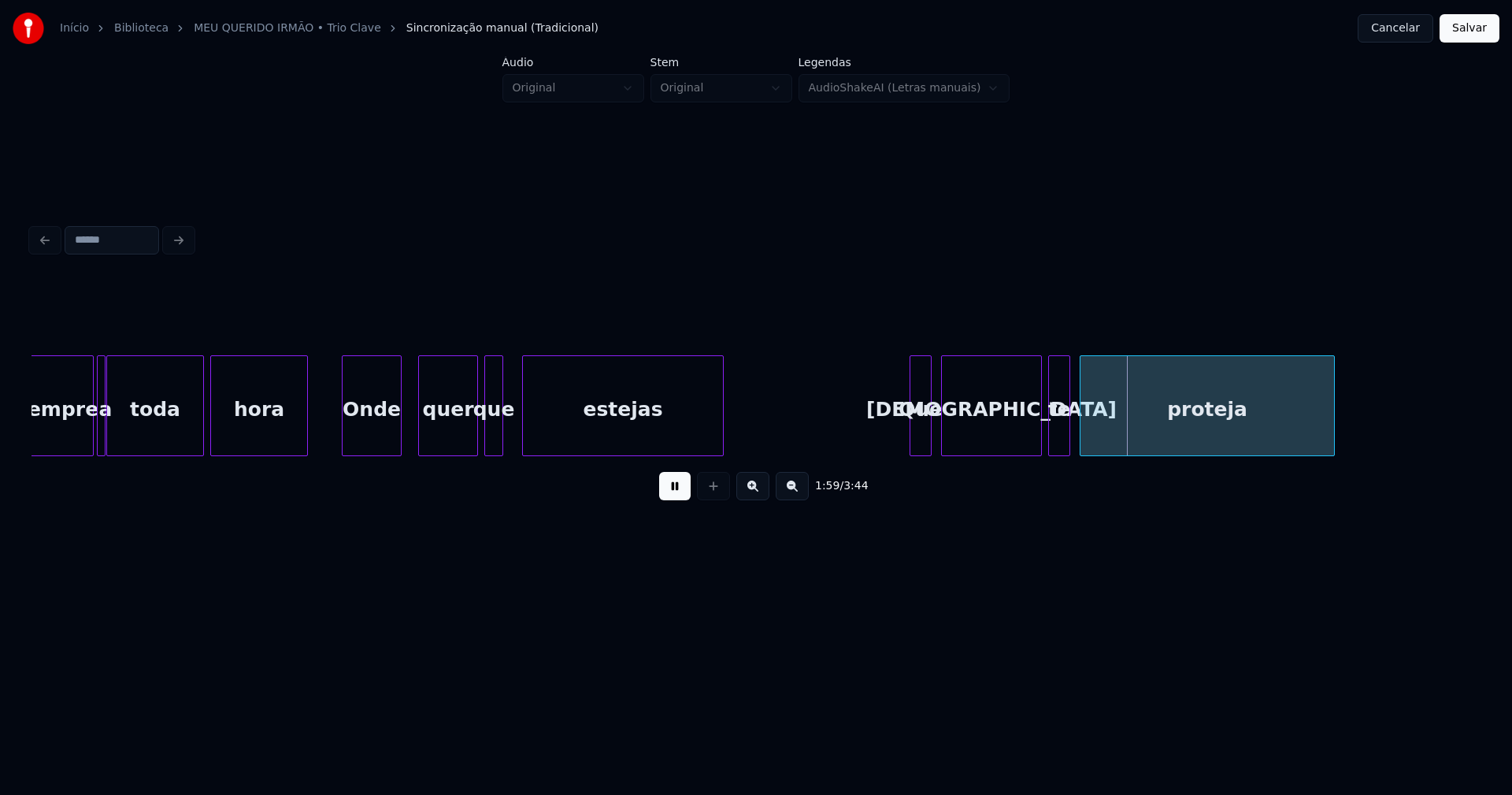
click at [526, 433] on div at bounding box center [525, 406] width 5 height 100
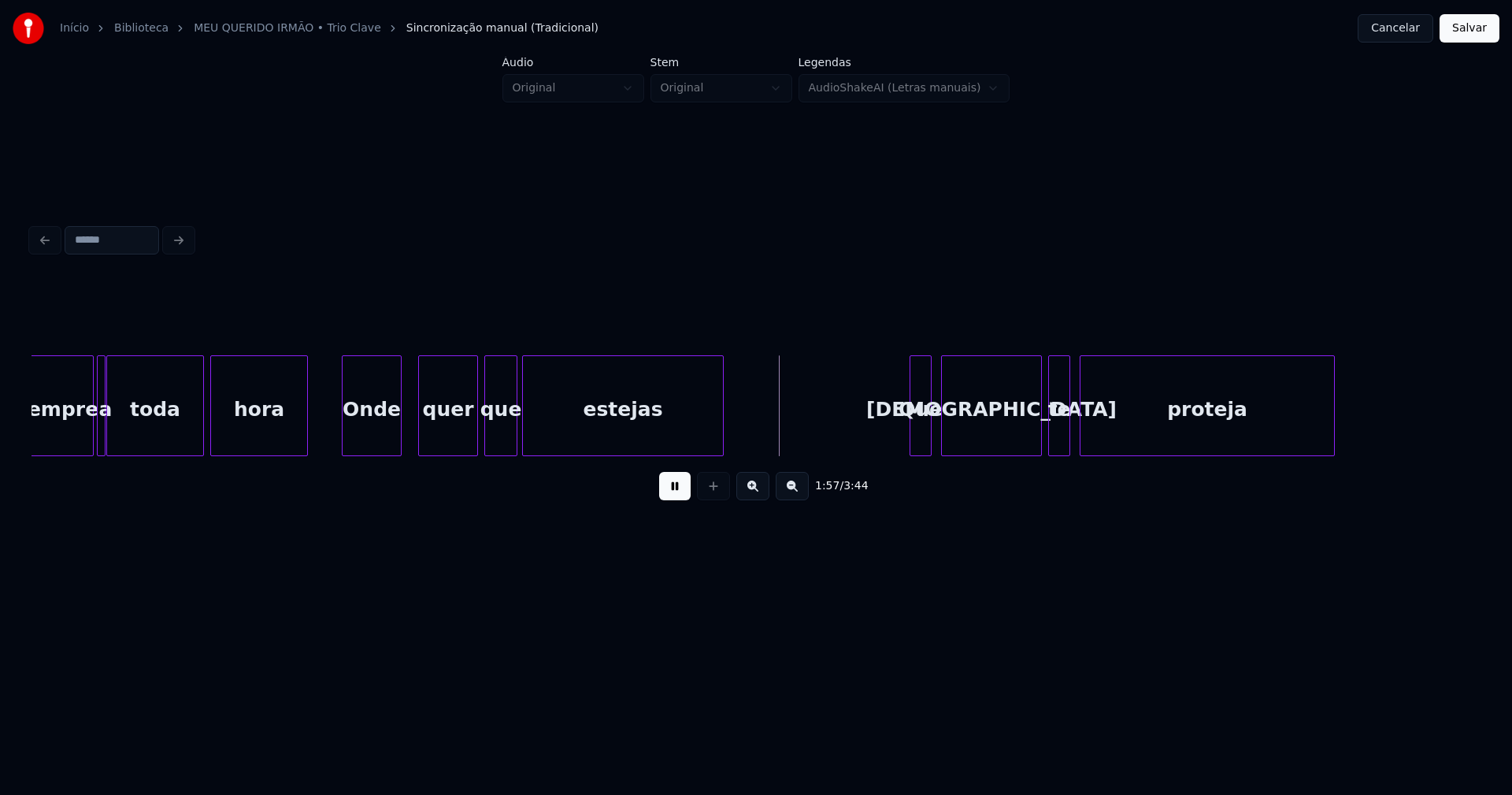
click at [515, 424] on div at bounding box center [513, 406] width 5 height 100
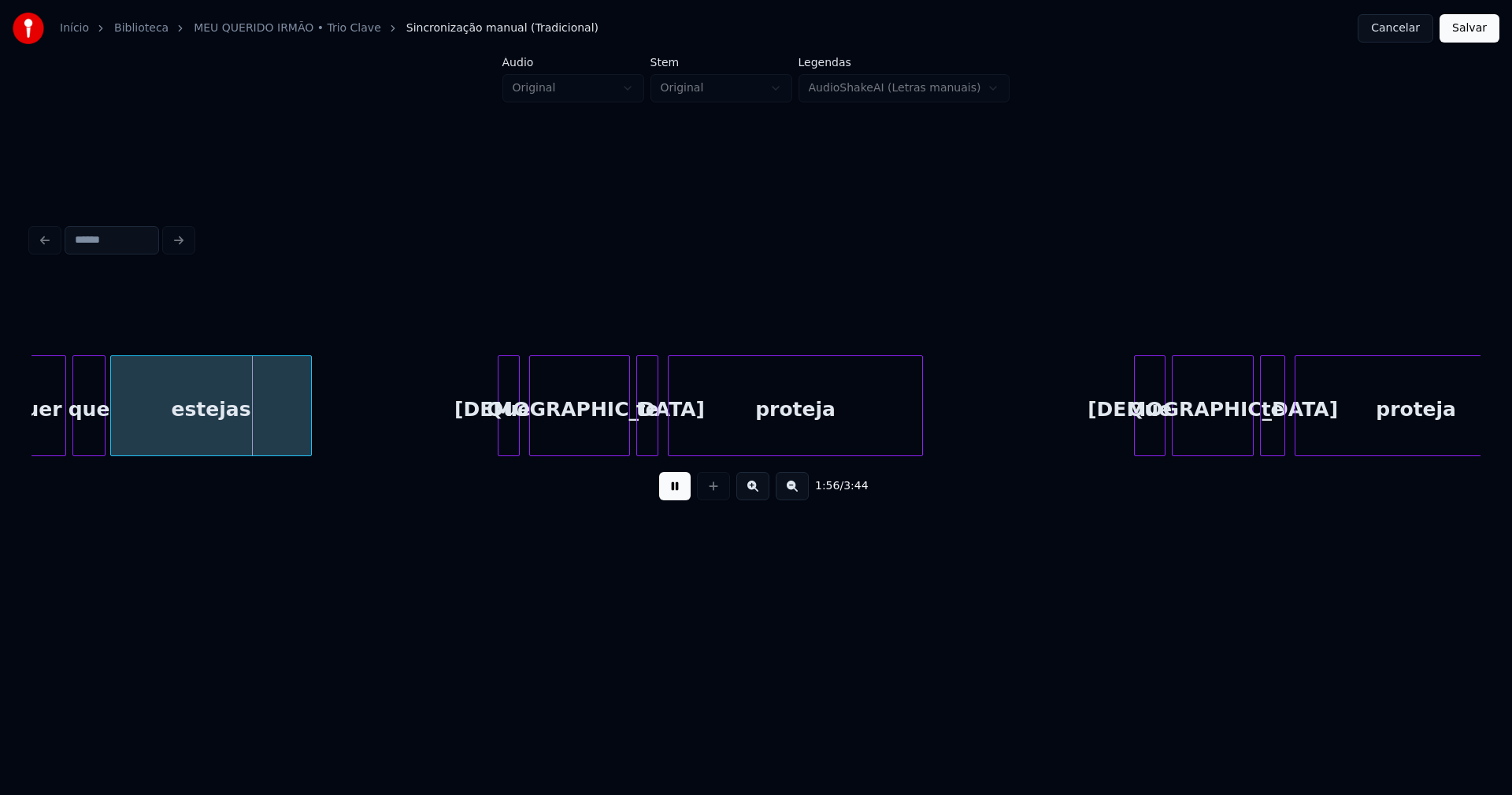
scroll to position [0, 18215]
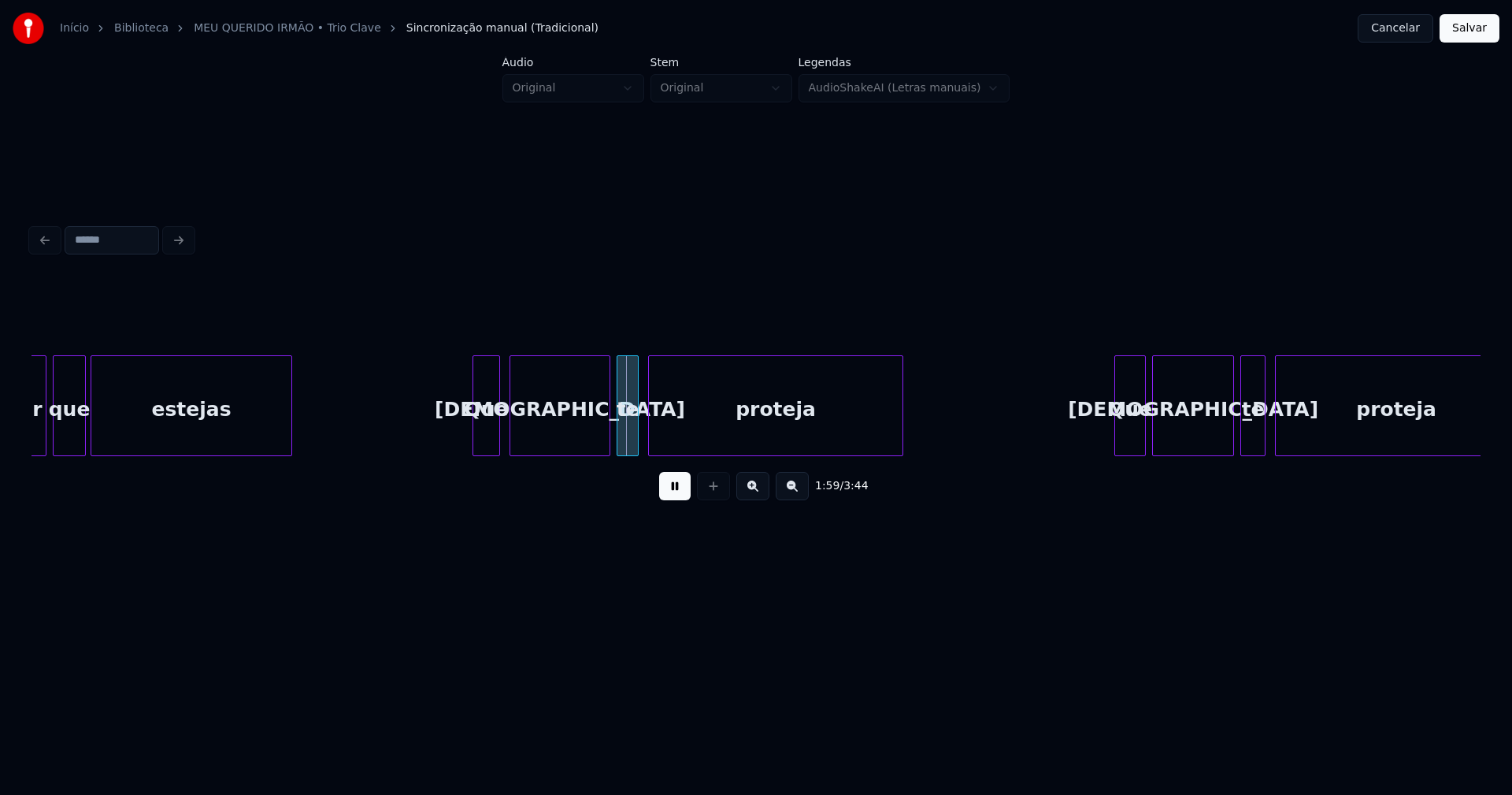
click at [477, 433] on div at bounding box center [475, 406] width 5 height 100
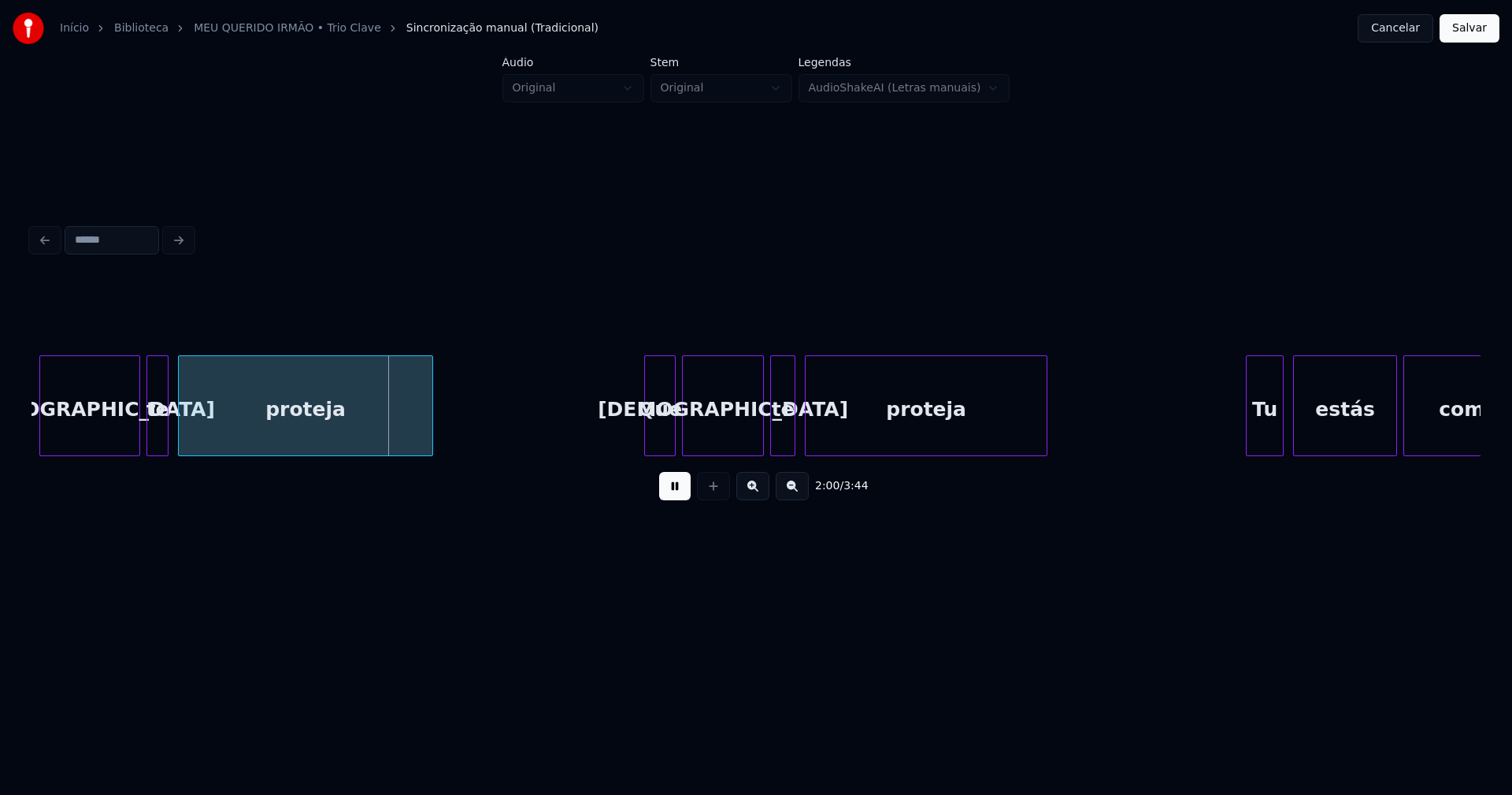
scroll to position [0, 18802]
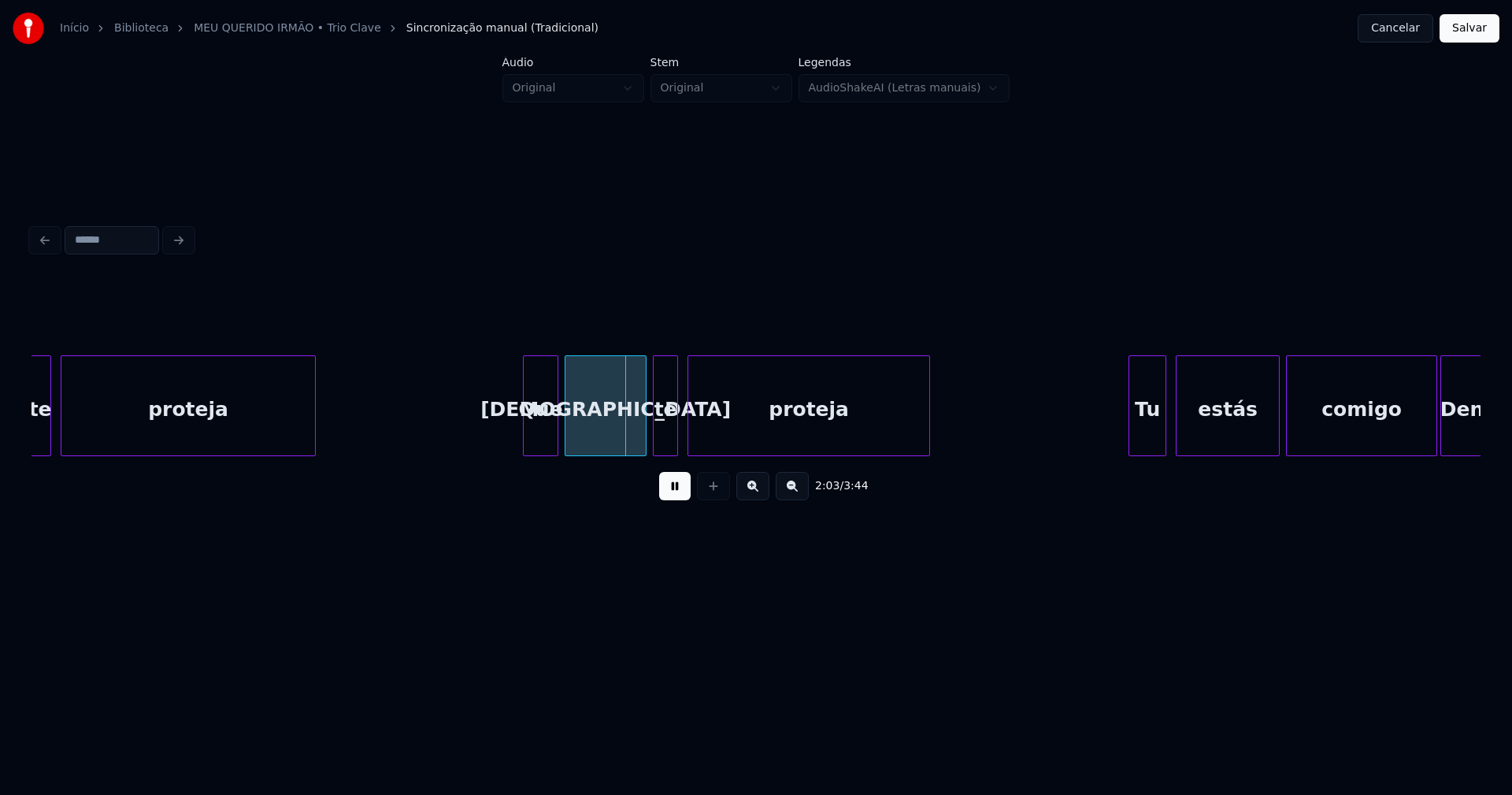
click at [528, 439] on div at bounding box center [526, 406] width 5 height 100
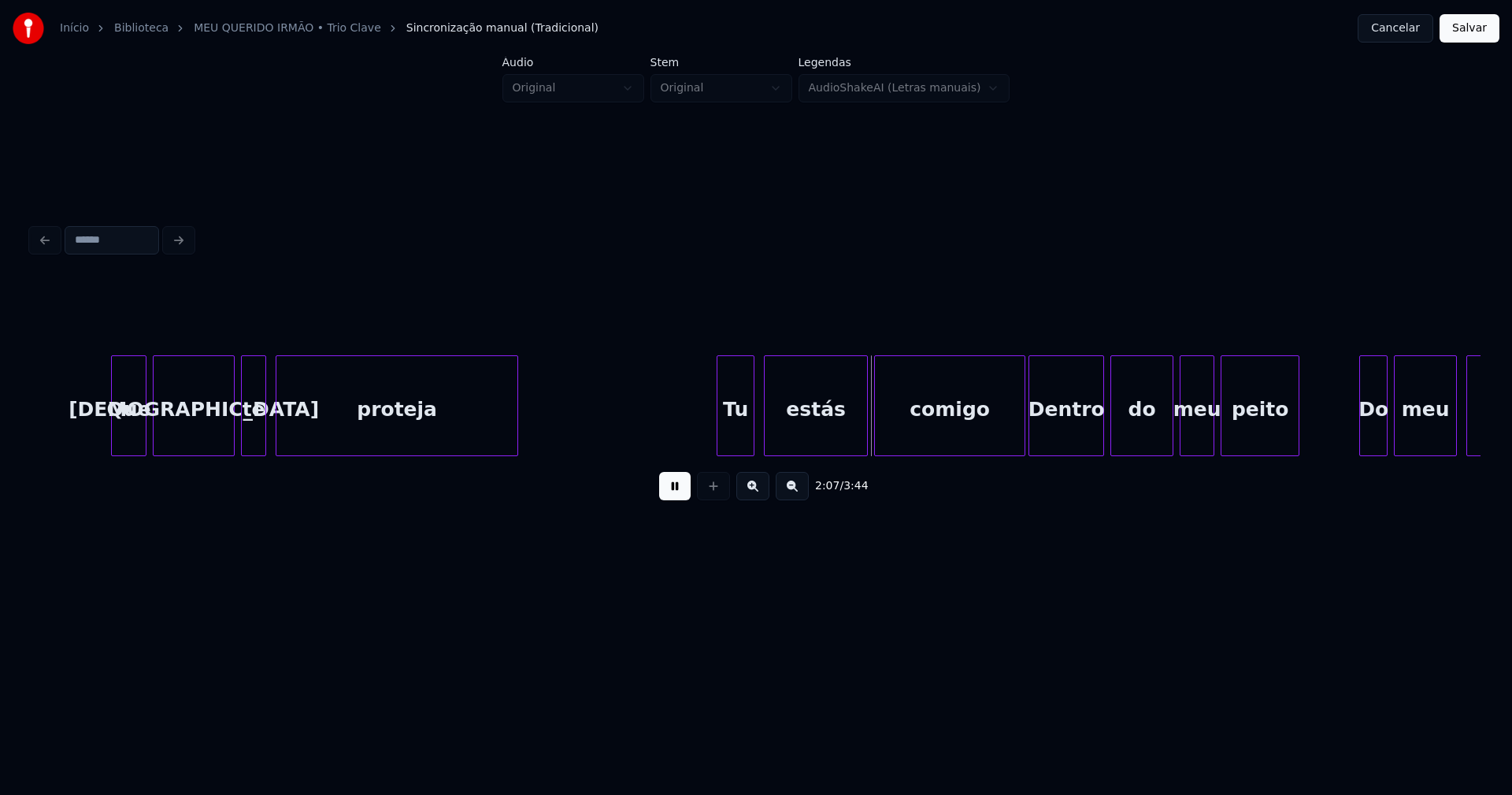
scroll to position [0, 19332]
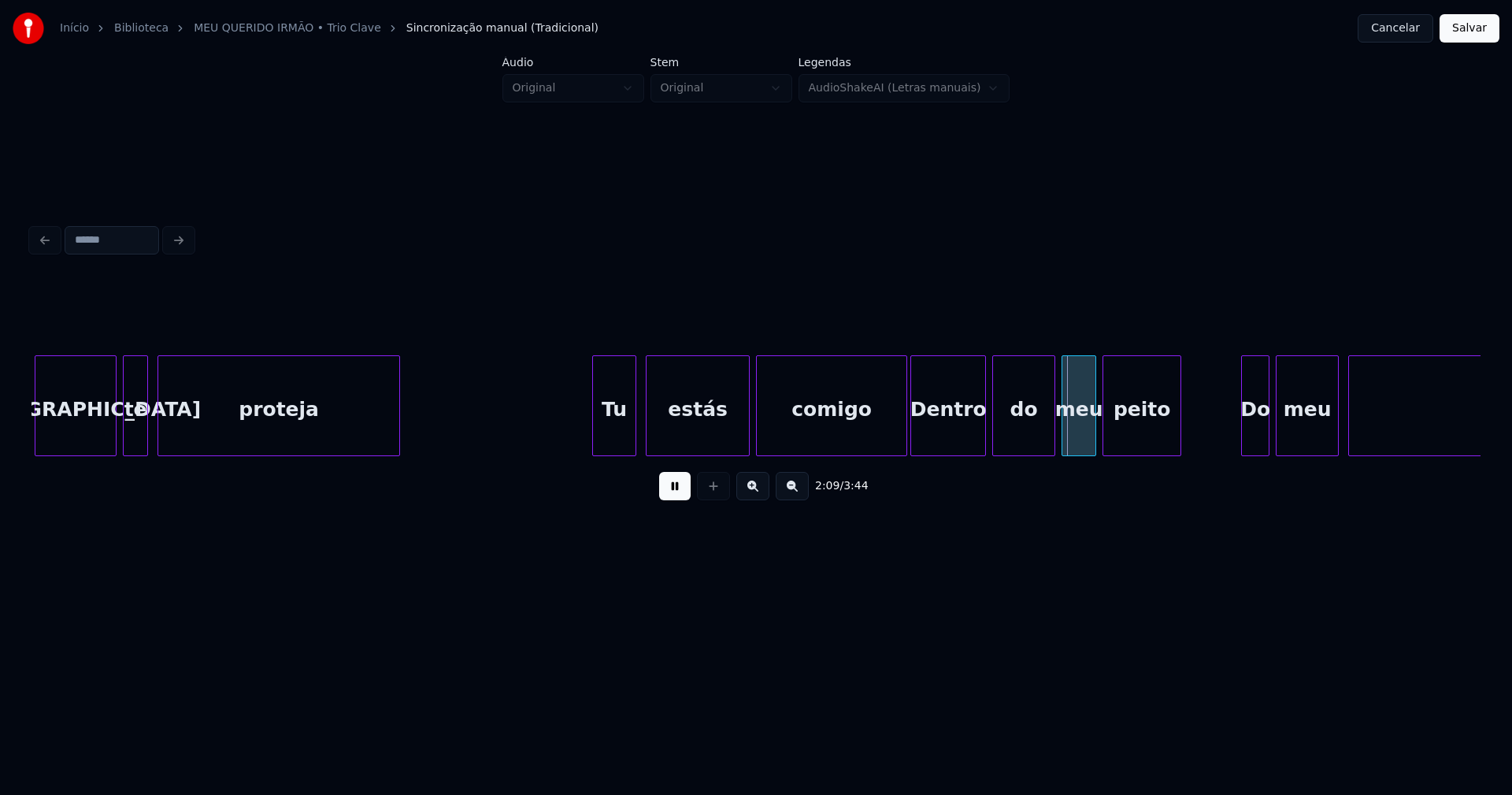
click at [594, 441] on div at bounding box center [594, 406] width 5 height 100
click at [897, 439] on div at bounding box center [896, 406] width 5 height 100
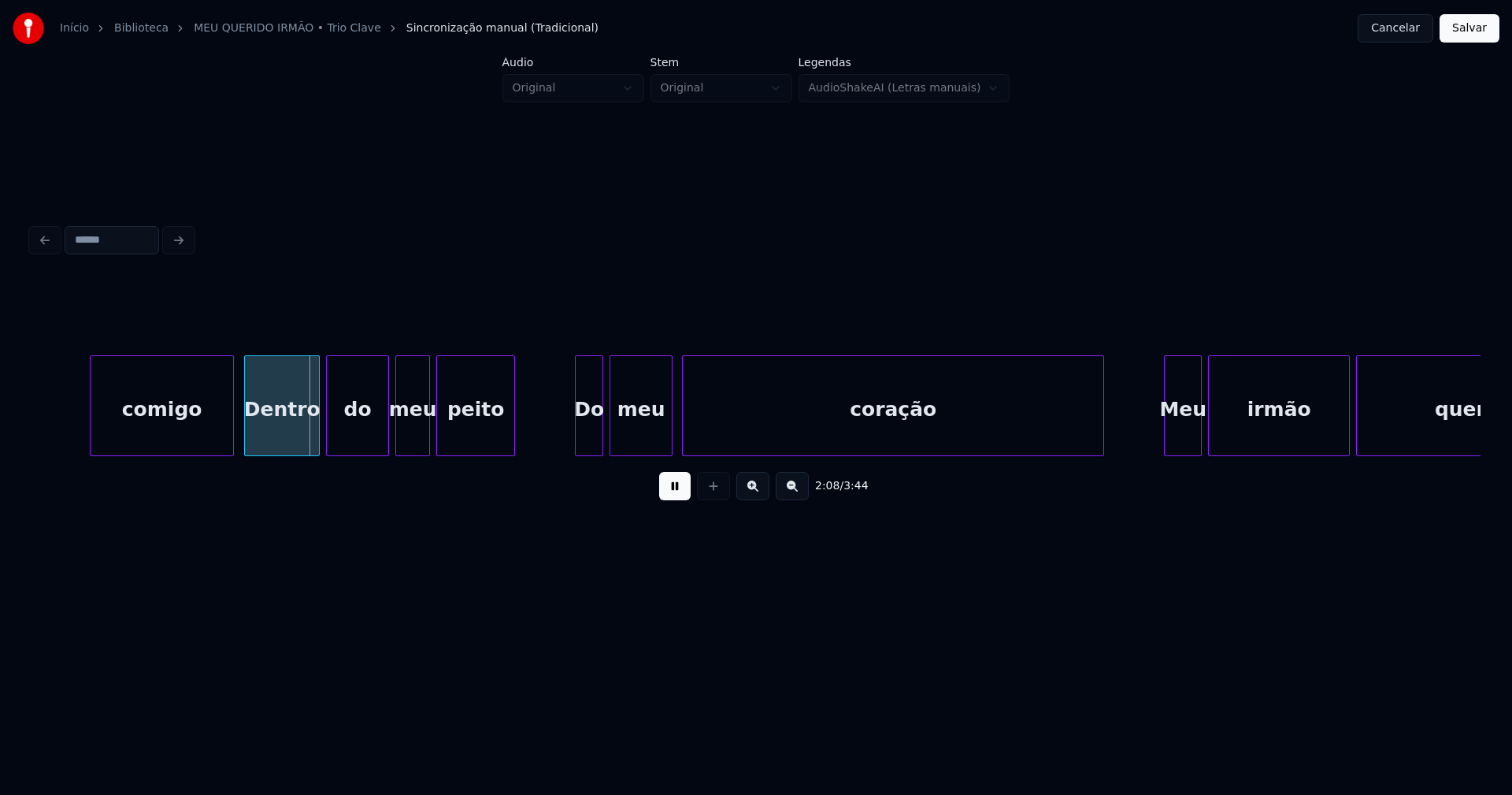
scroll to position [0, 20057]
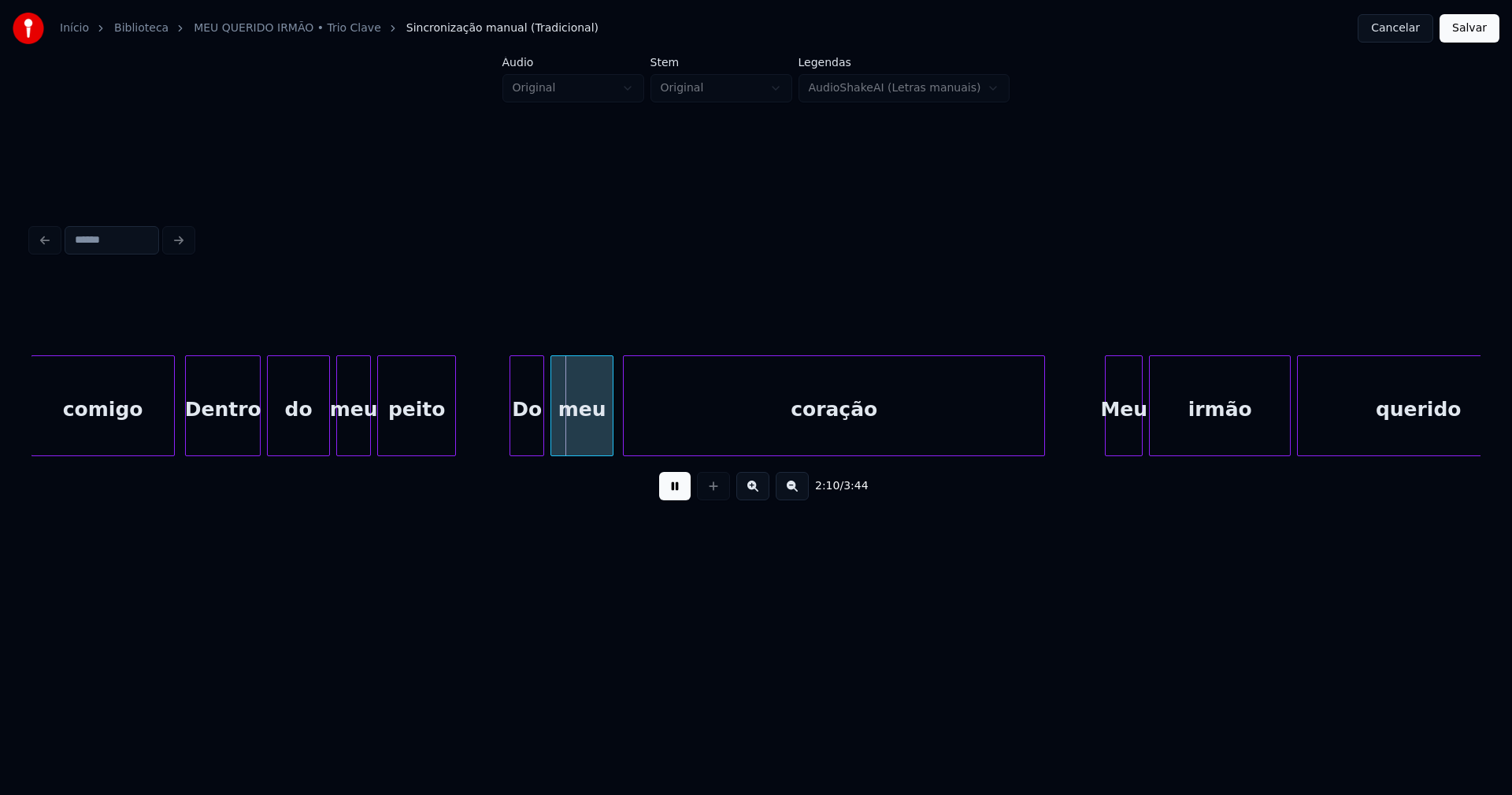
click at [513, 437] on div at bounding box center [512, 406] width 5 height 100
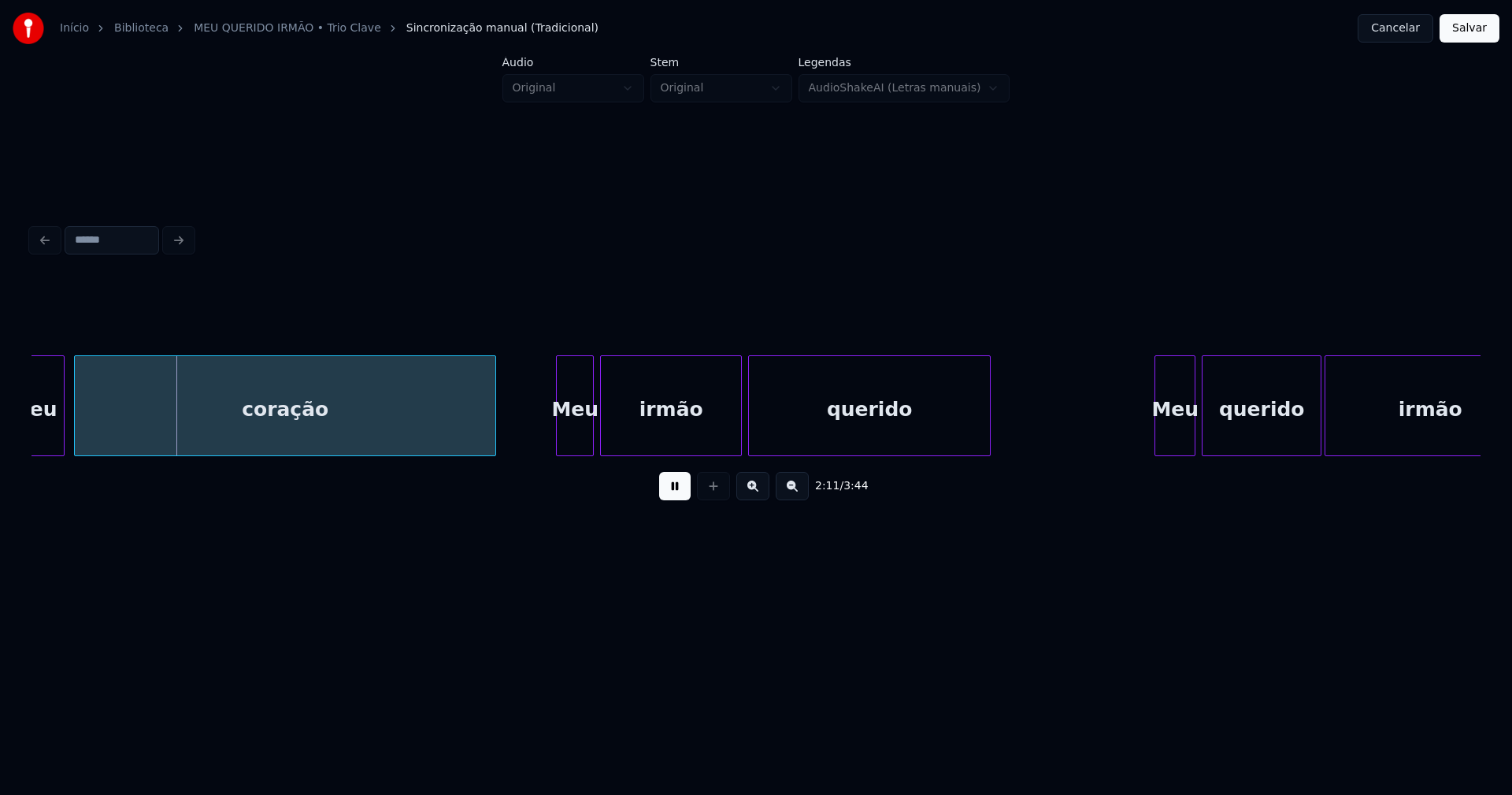
scroll to position [0, 20626]
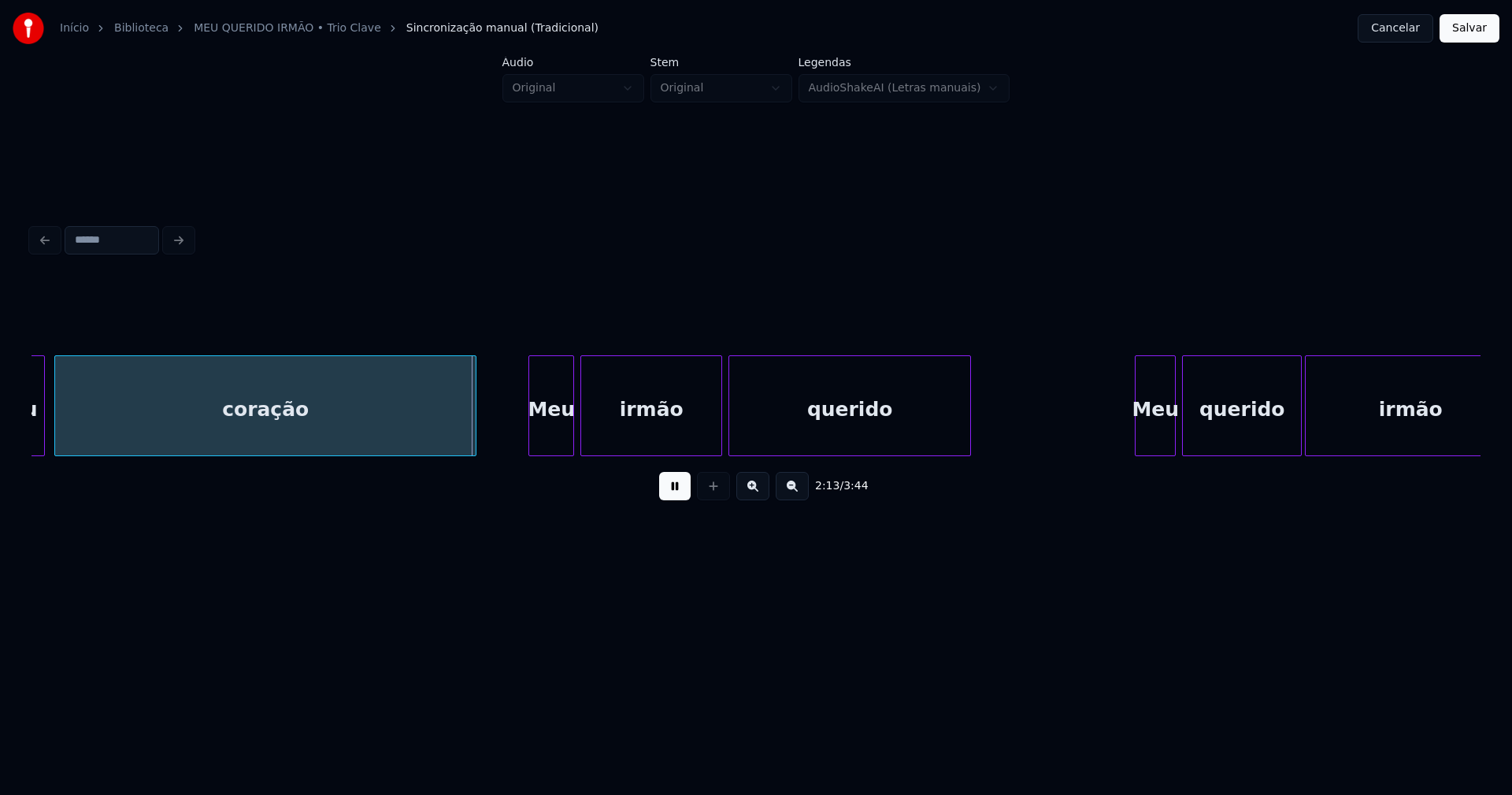
click at [533, 444] on div at bounding box center [531, 406] width 5 height 100
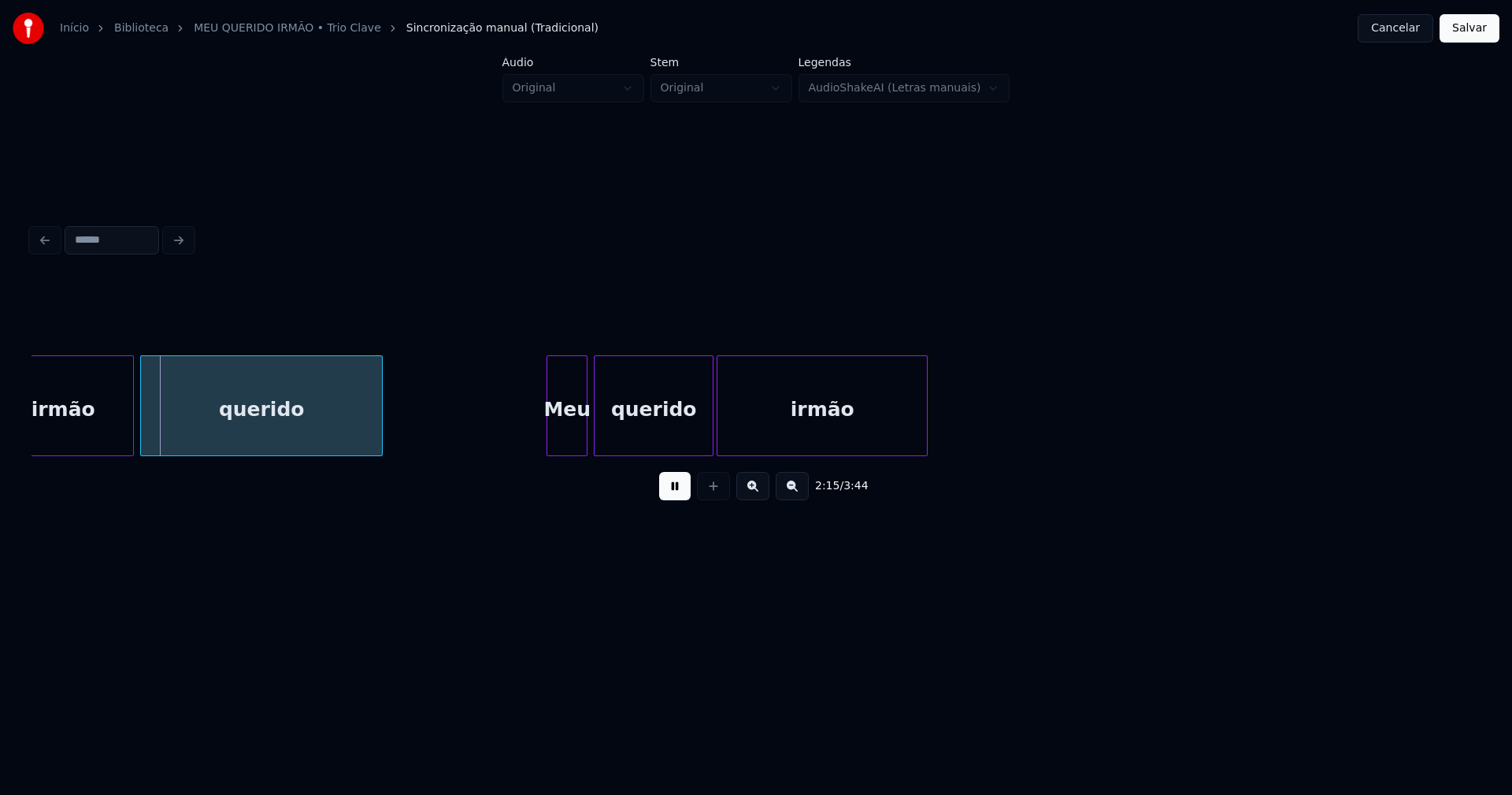
scroll to position [0, 21293]
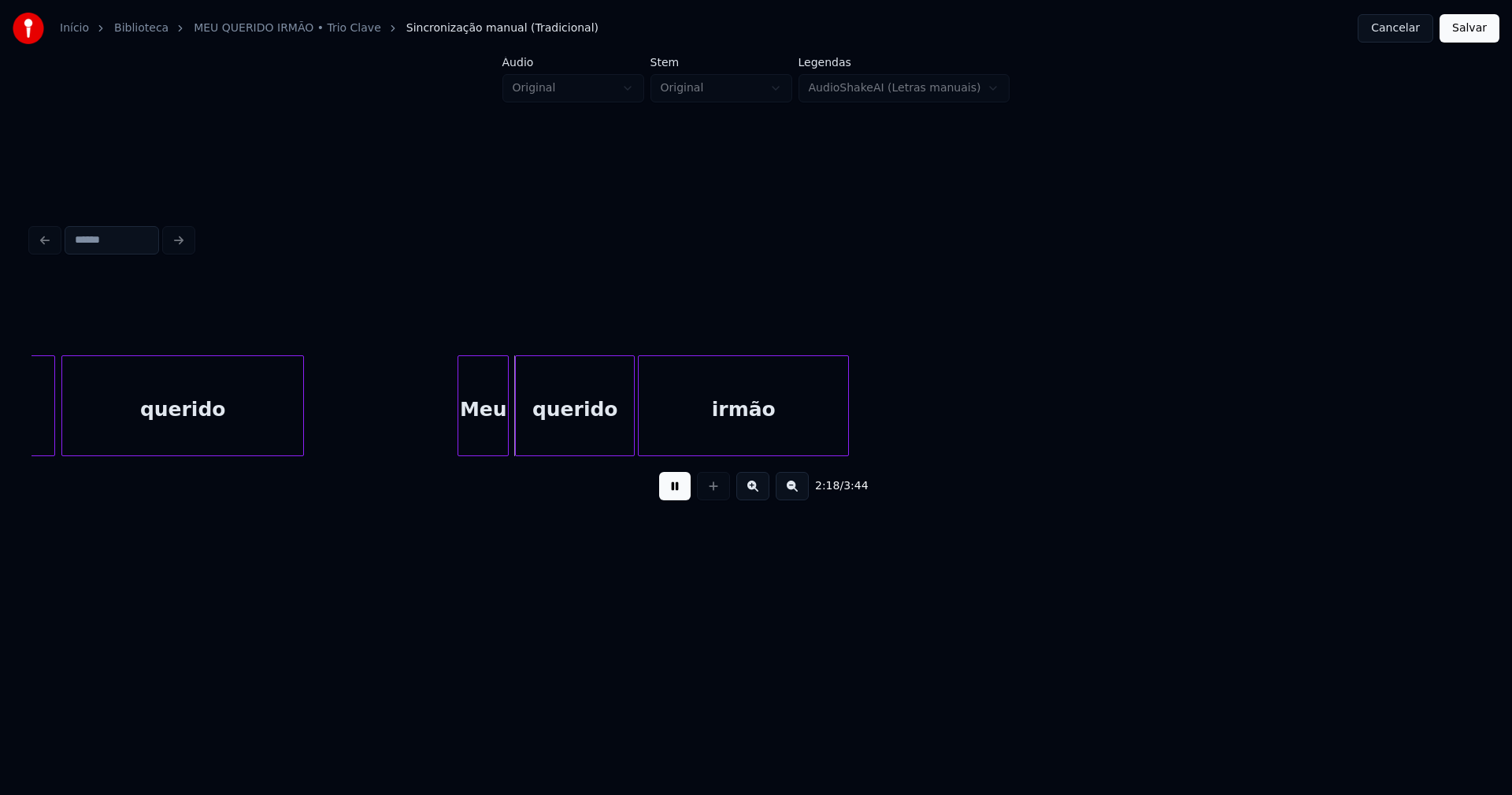
click at [461, 448] on div at bounding box center [461, 406] width 5 height 100
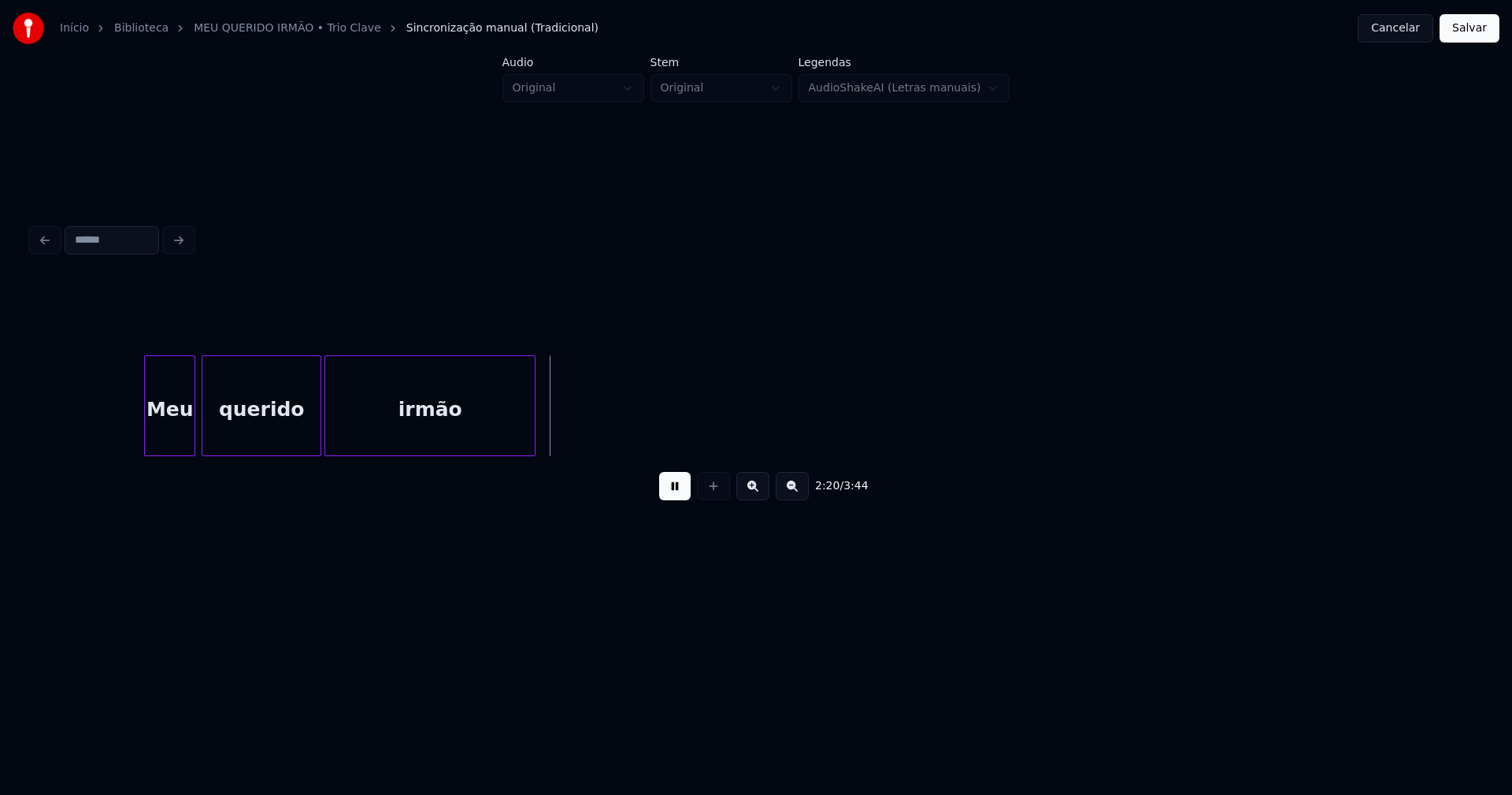
scroll to position [0, 21666]
click at [522, 418] on div at bounding box center [519, 406] width 5 height 100
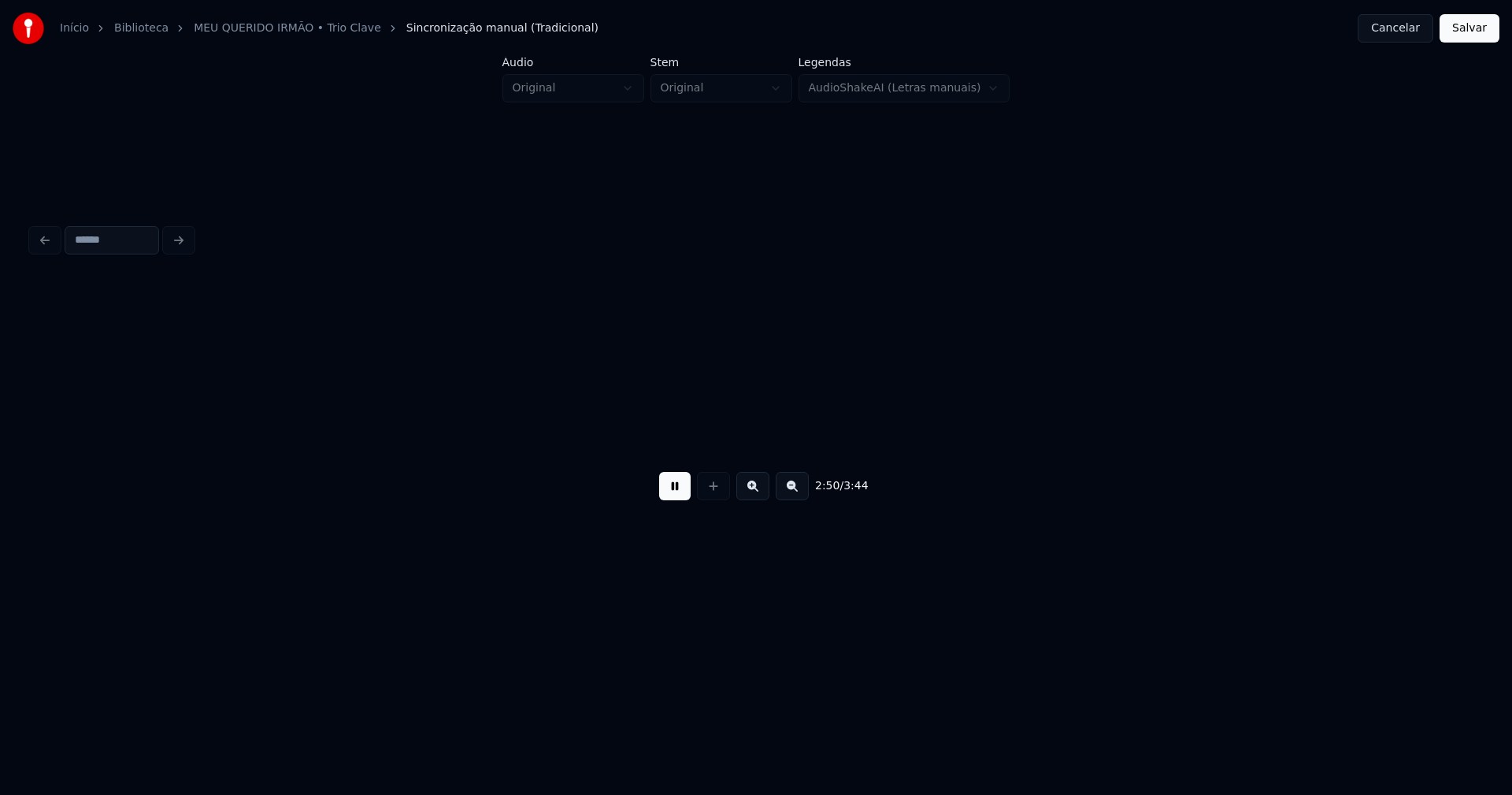
scroll to position [0, 26867]
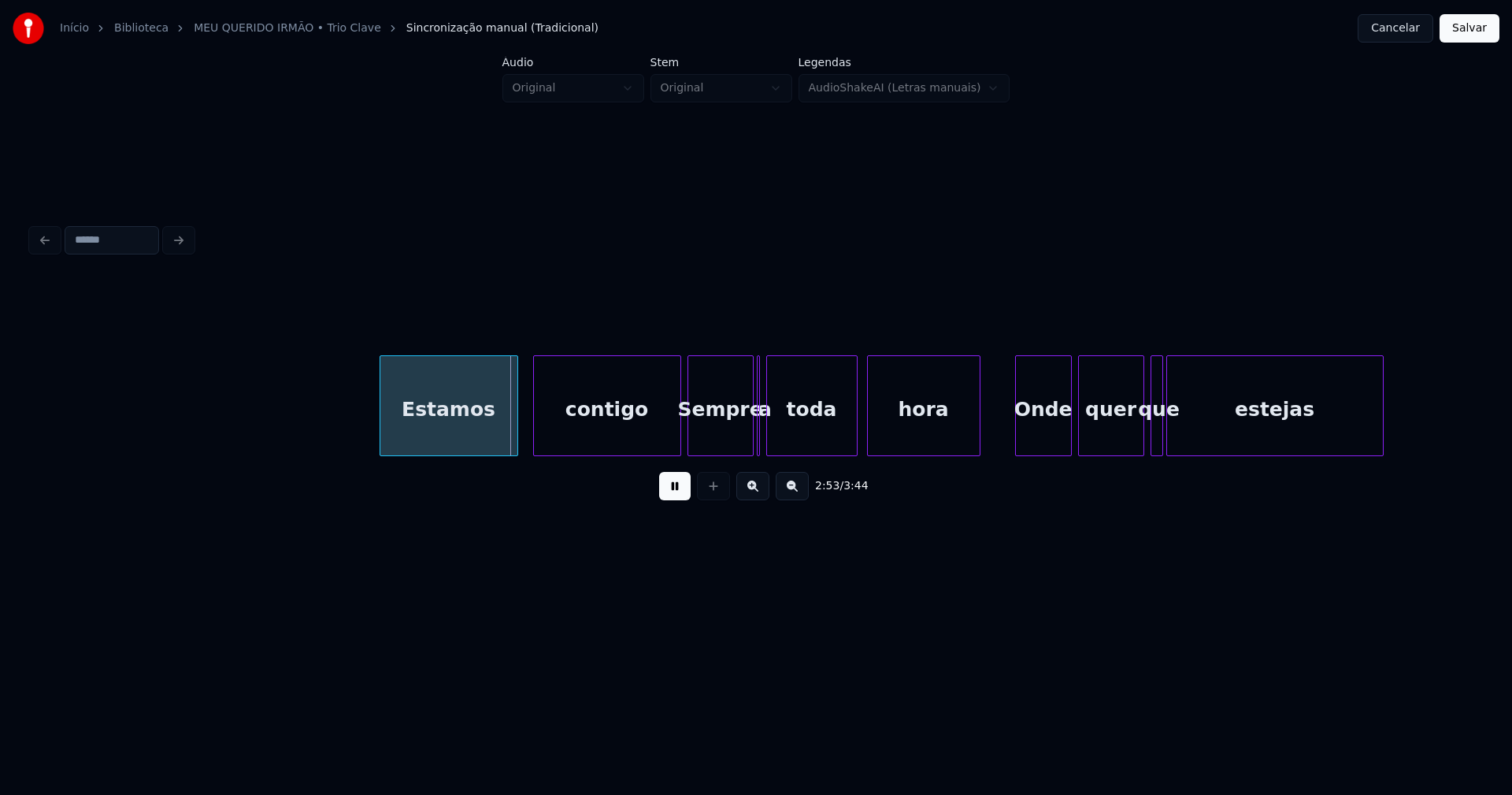
click at [457, 455] on div "Estamos contigo Sempre a toda hora Onde quer que estejas" at bounding box center [756, 405] width 1449 height 101
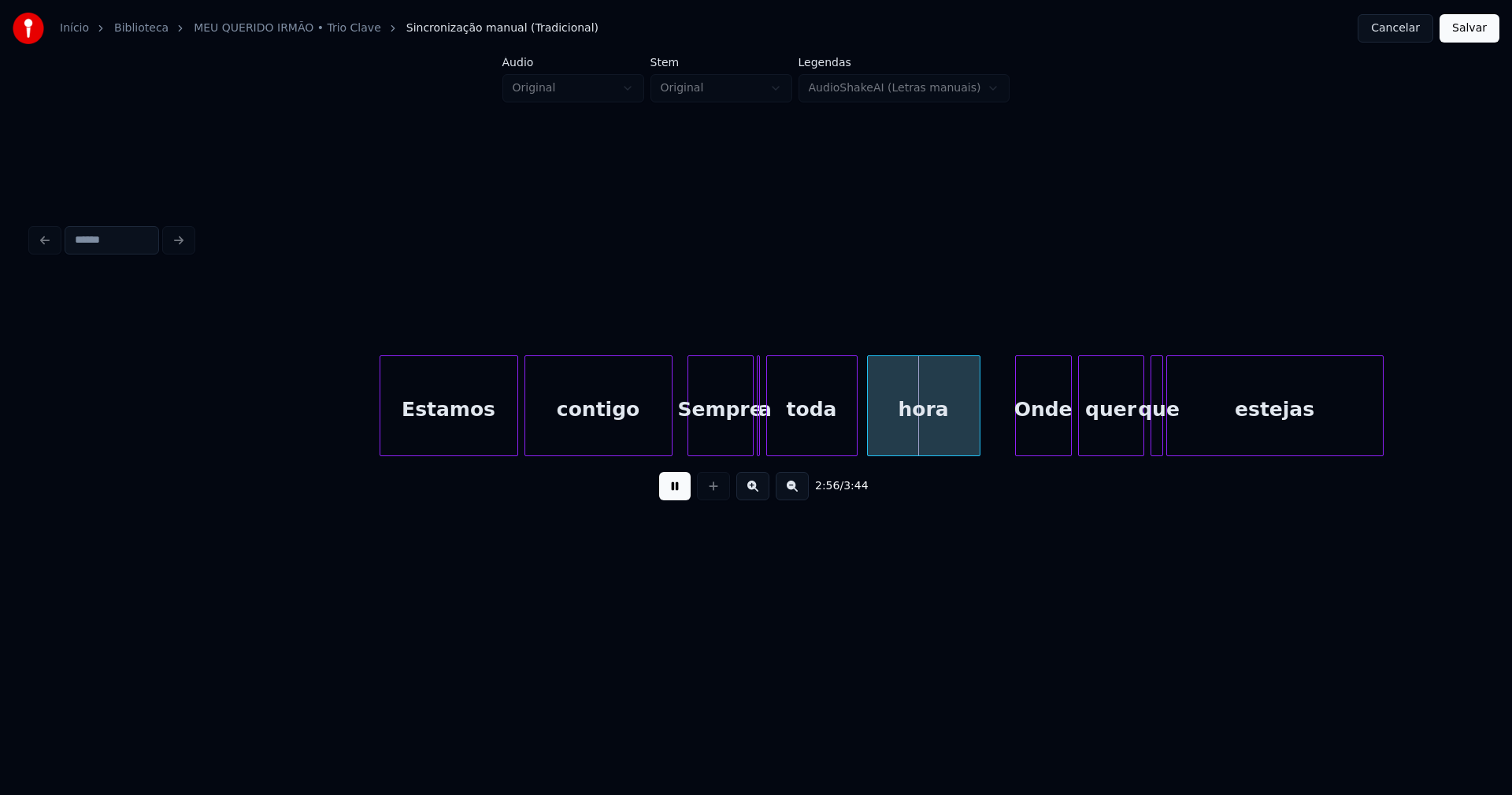
click at [648, 436] on div "contigo" at bounding box center [598, 410] width 146 height 107
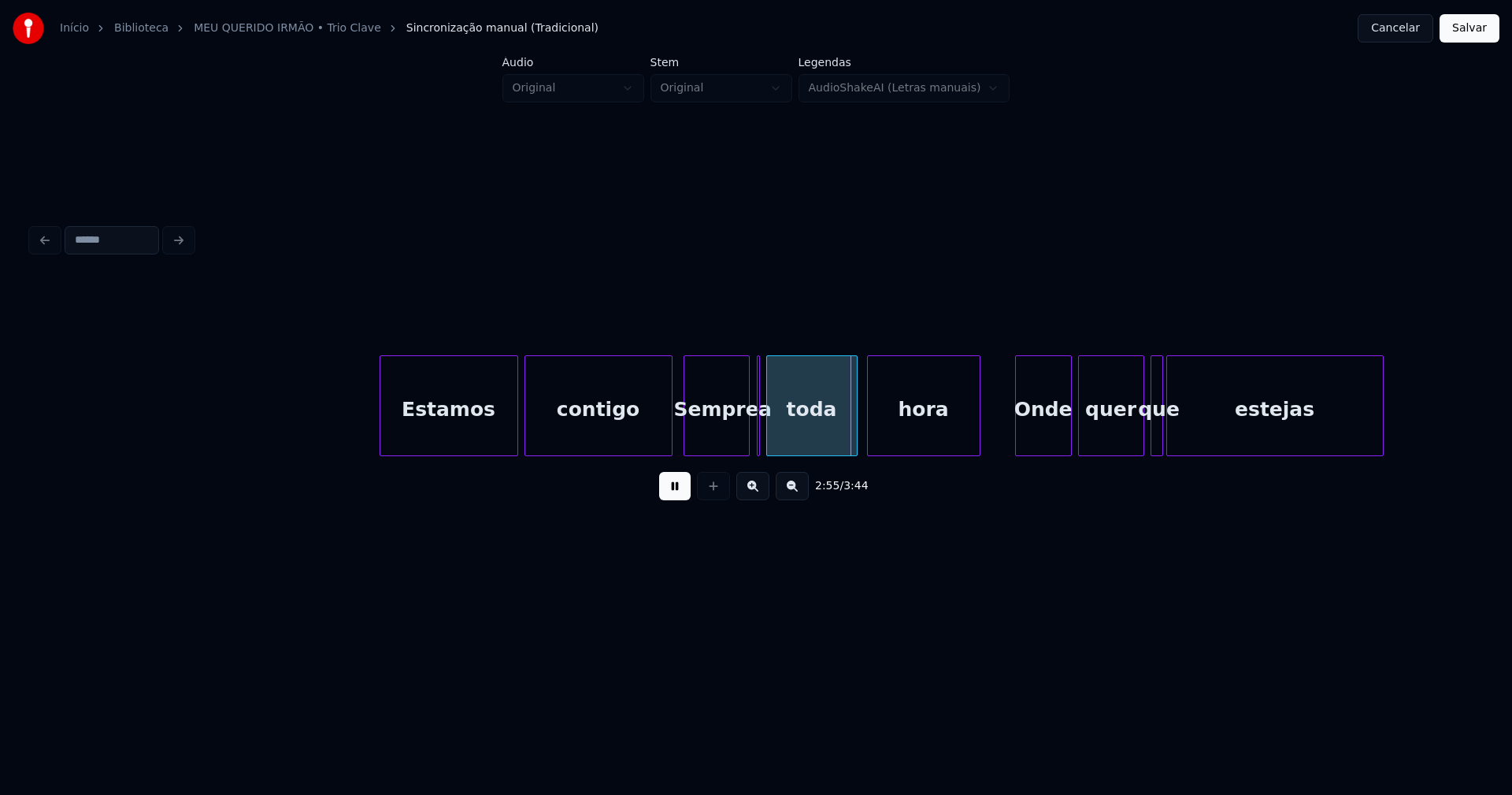
click at [714, 430] on div "Sempre" at bounding box center [716, 410] width 64 height 107
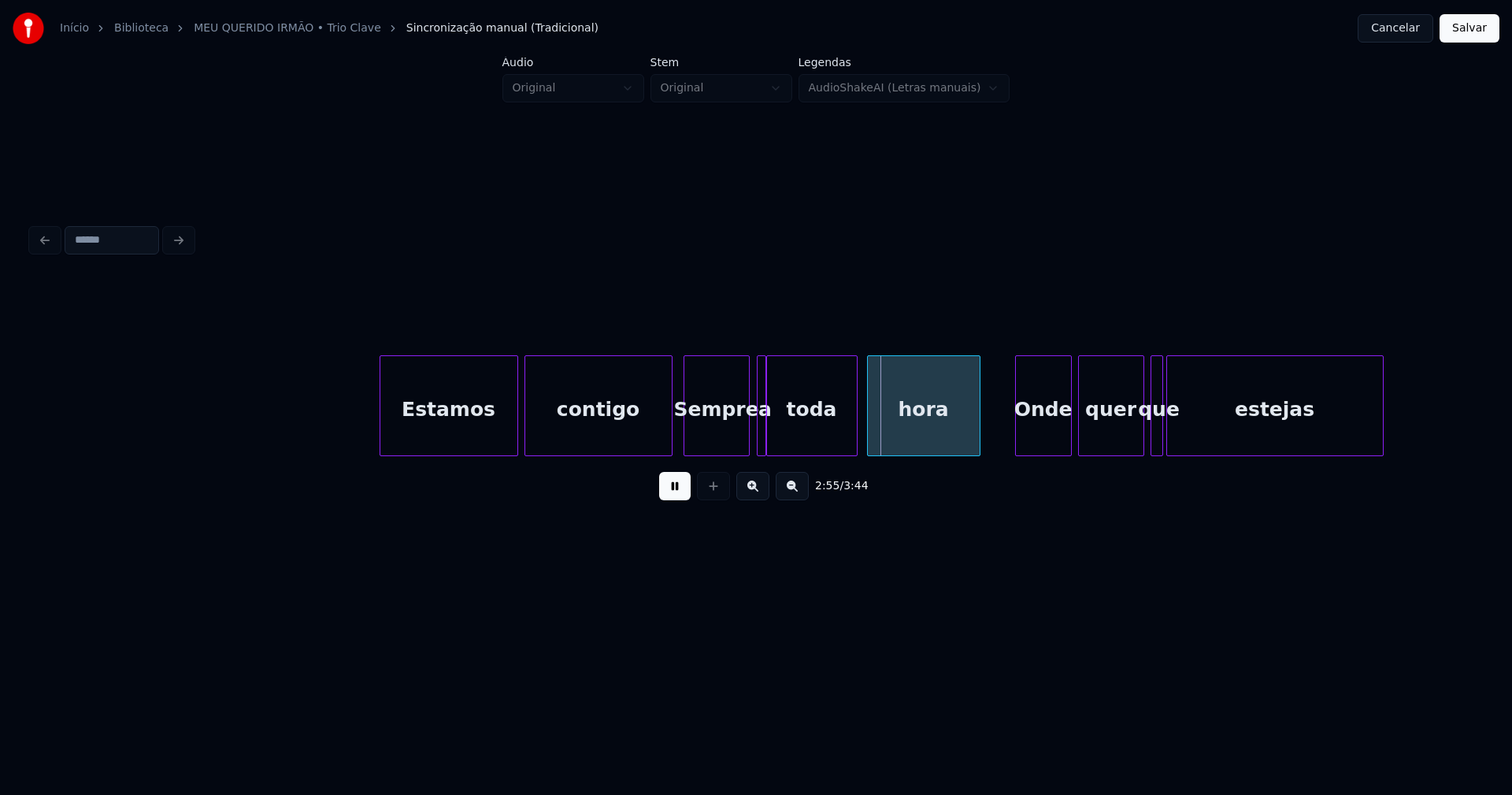
click at [764, 435] on div at bounding box center [762, 406] width 5 height 100
click at [753, 433] on div at bounding box center [755, 406] width 5 height 100
click at [1033, 442] on div "Onde" at bounding box center [1032, 410] width 55 height 107
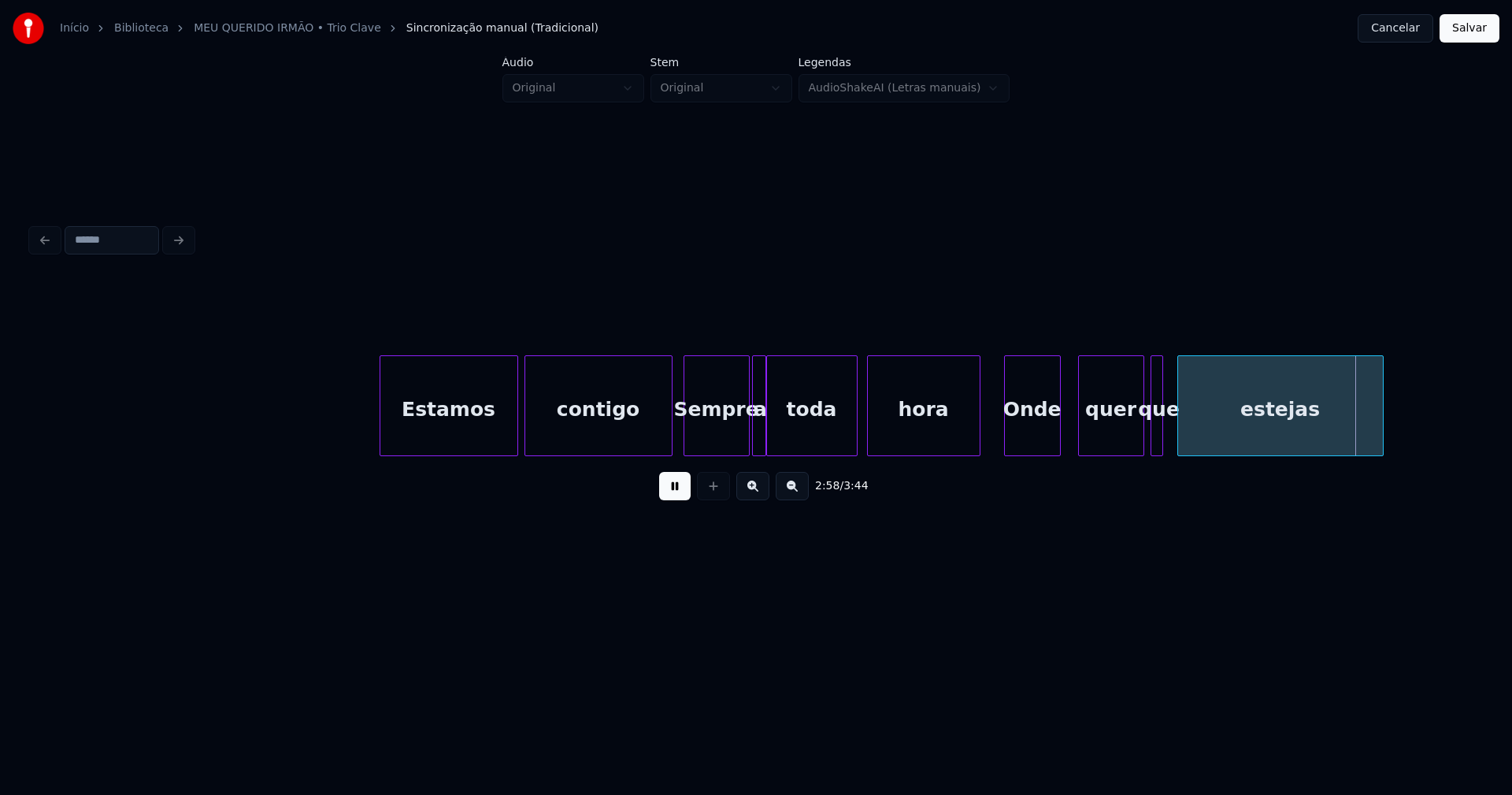
click at [1181, 433] on div at bounding box center [1180, 406] width 5 height 100
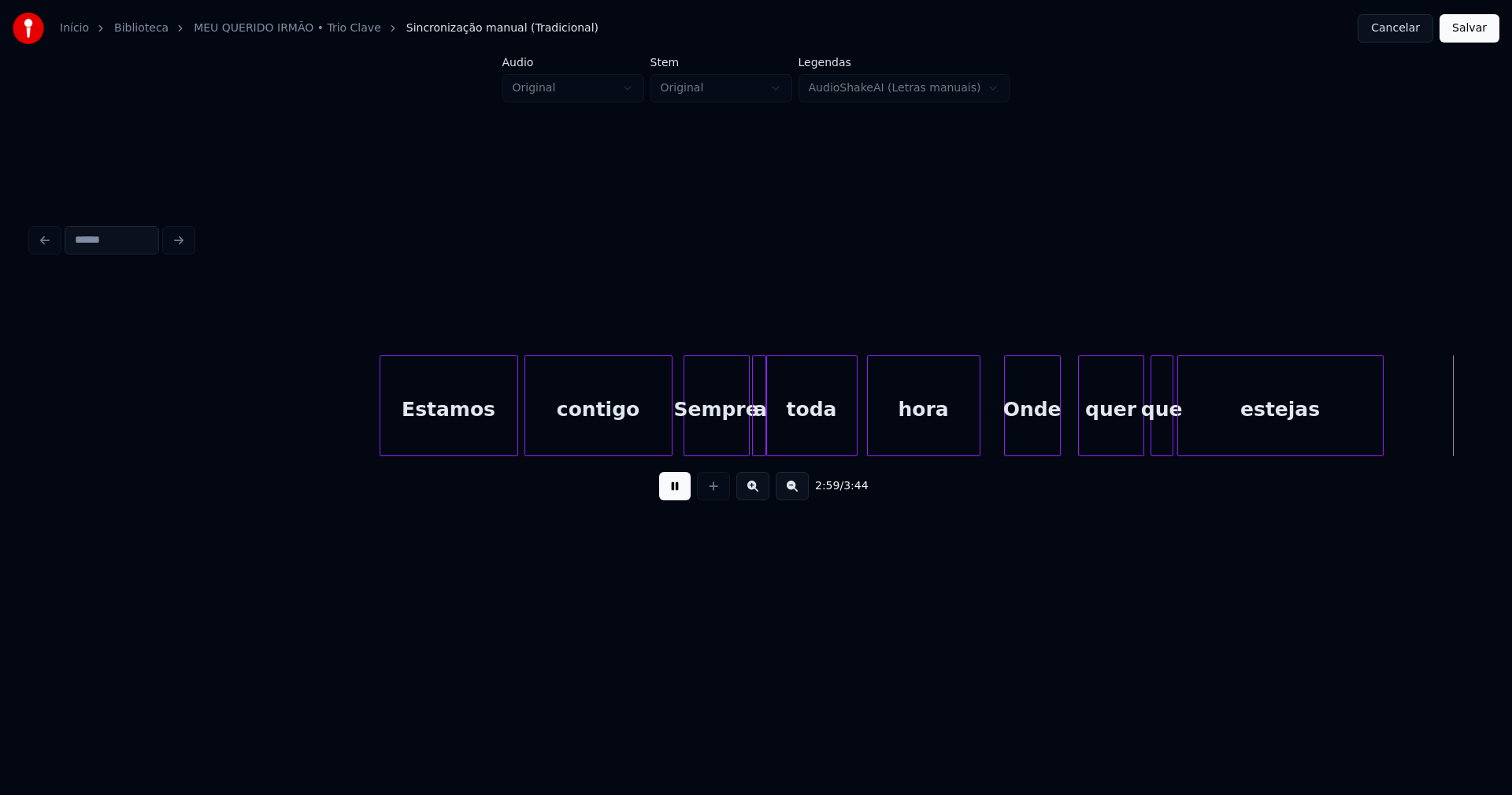
click at [1171, 427] on div at bounding box center [1169, 406] width 5 height 100
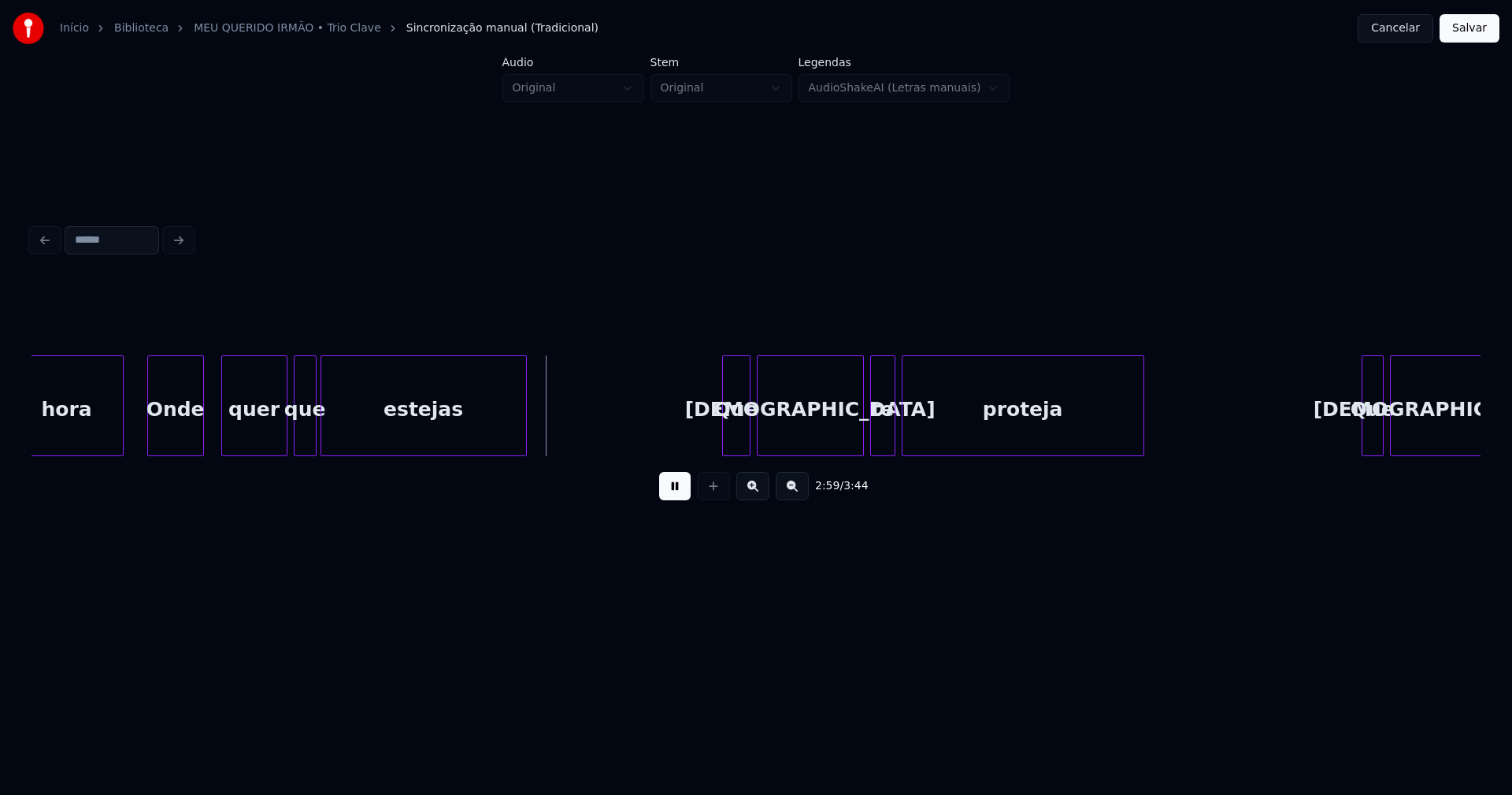
scroll to position [0, 27821]
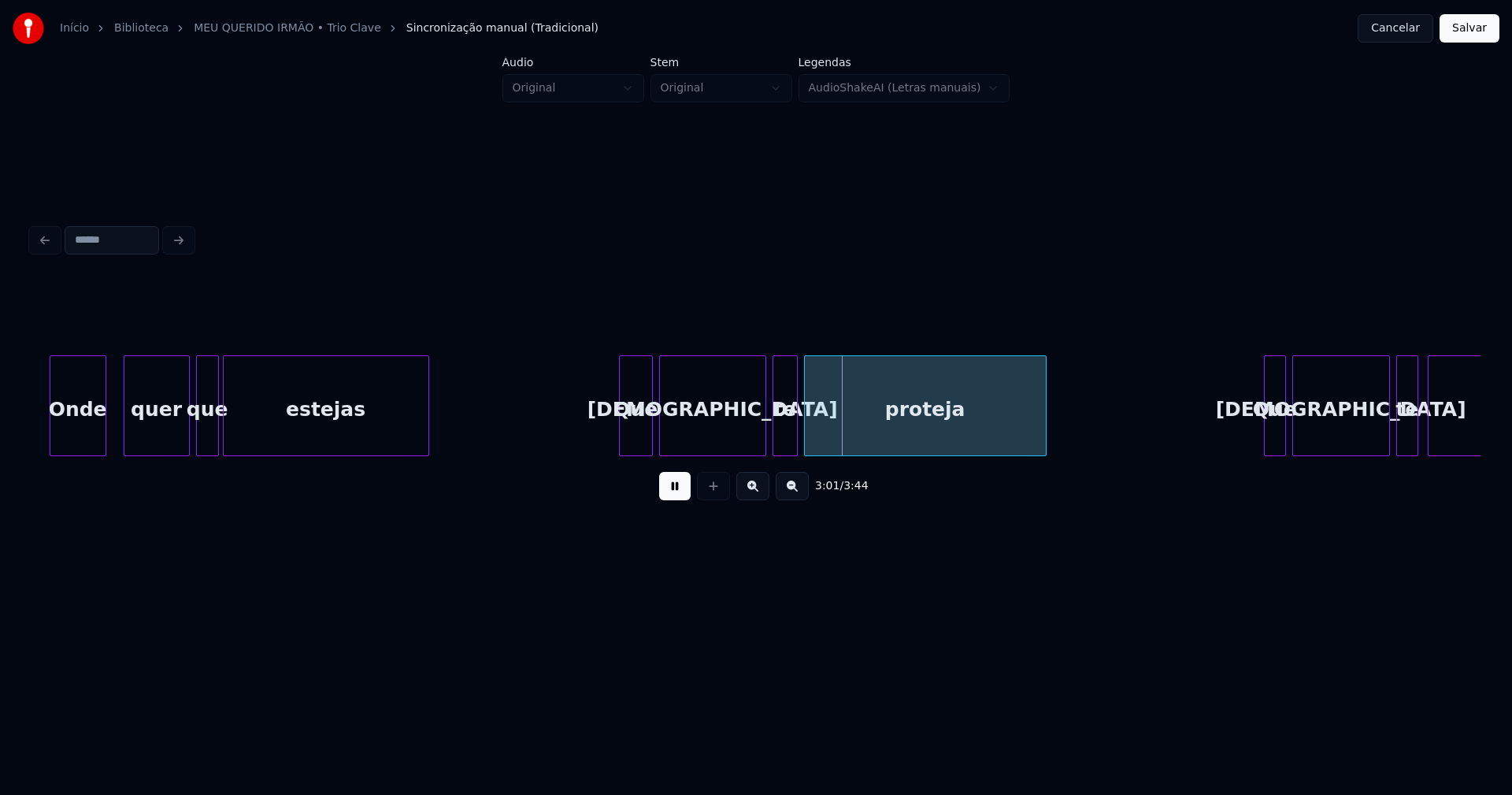
click at [624, 433] on div at bounding box center [622, 406] width 5 height 100
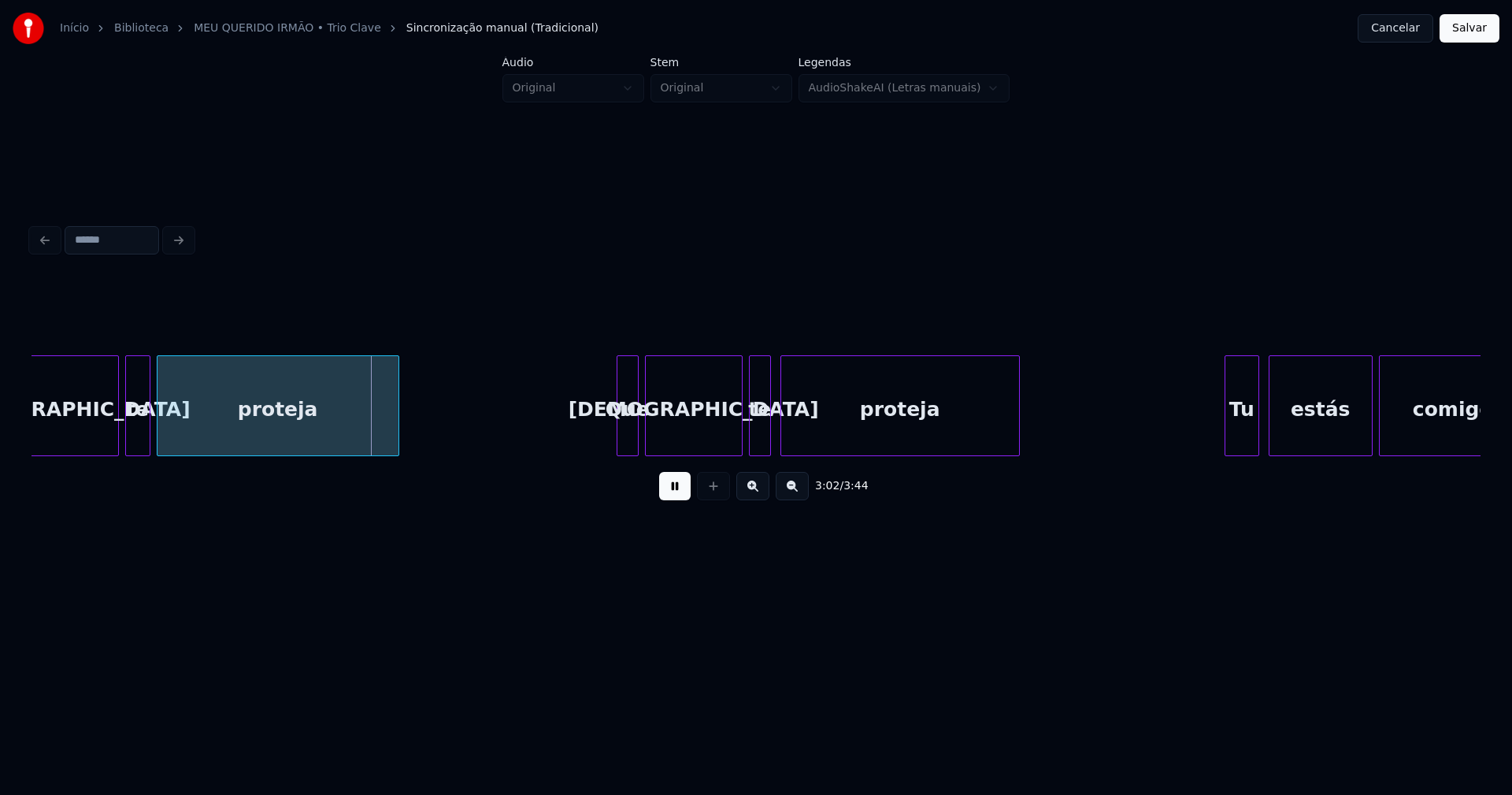
scroll to position [0, 28546]
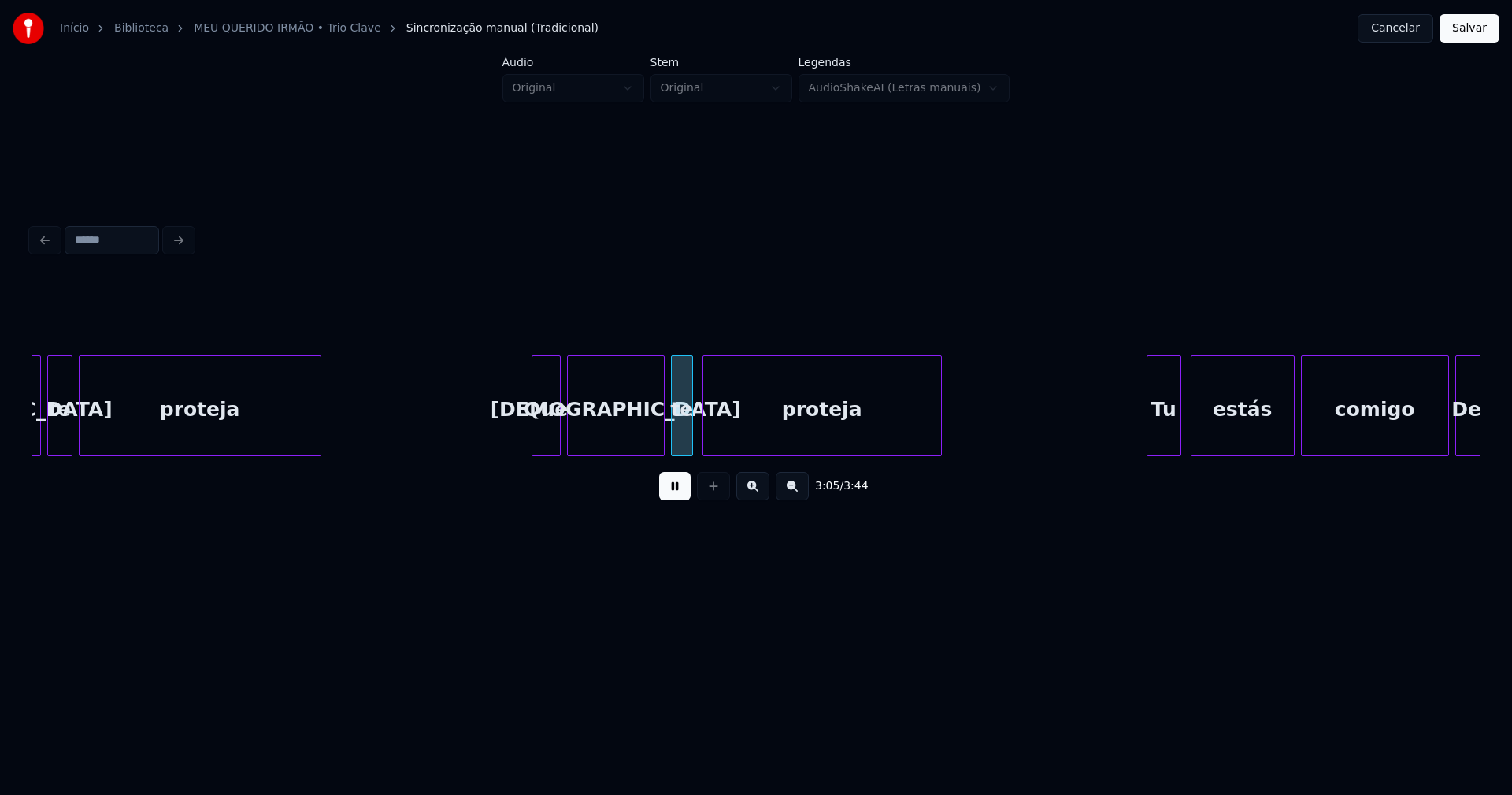
click at [536, 440] on div at bounding box center [534, 406] width 5 height 100
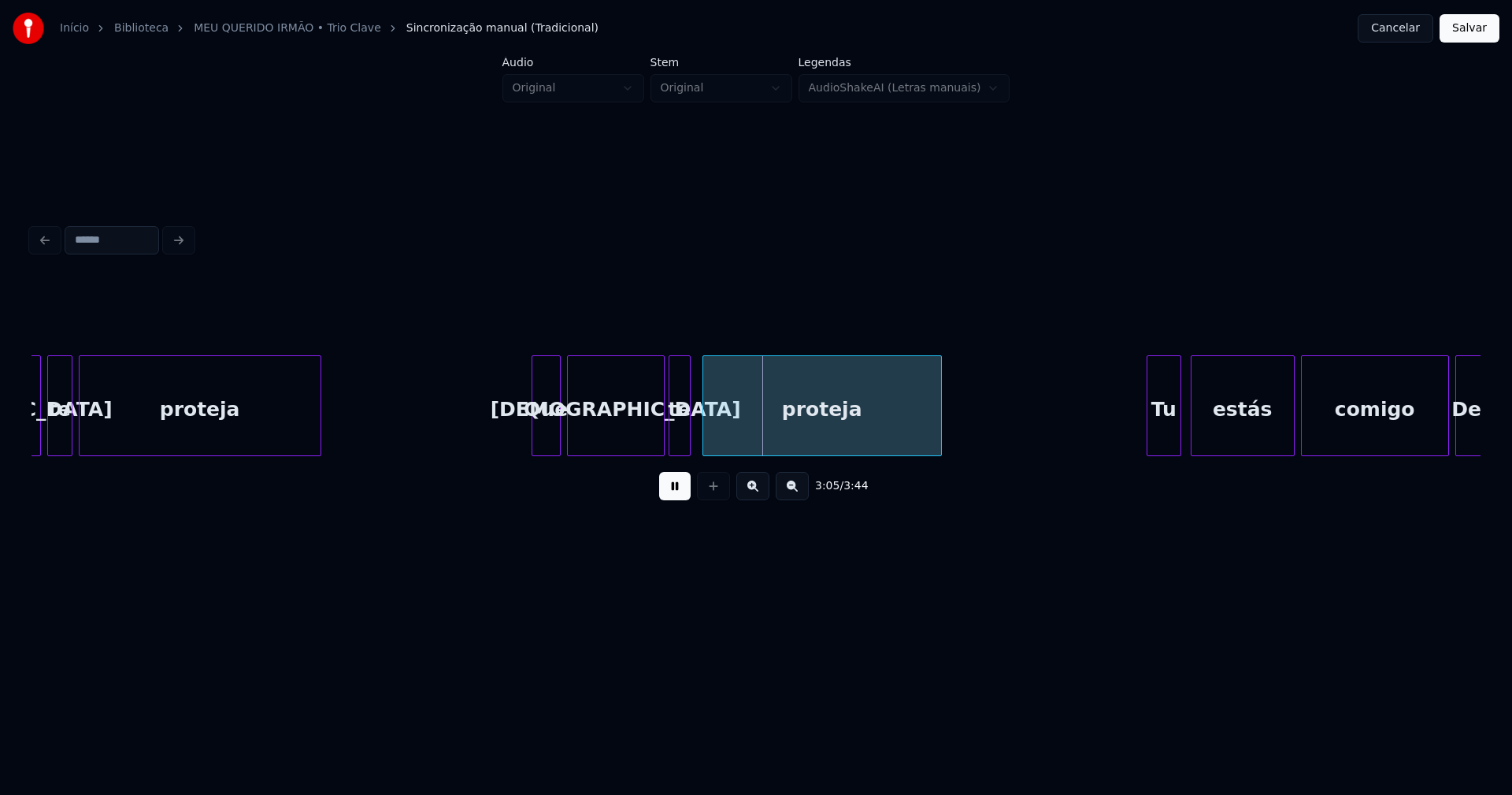
click at [675, 438] on div "te" at bounding box center [679, 410] width 20 height 107
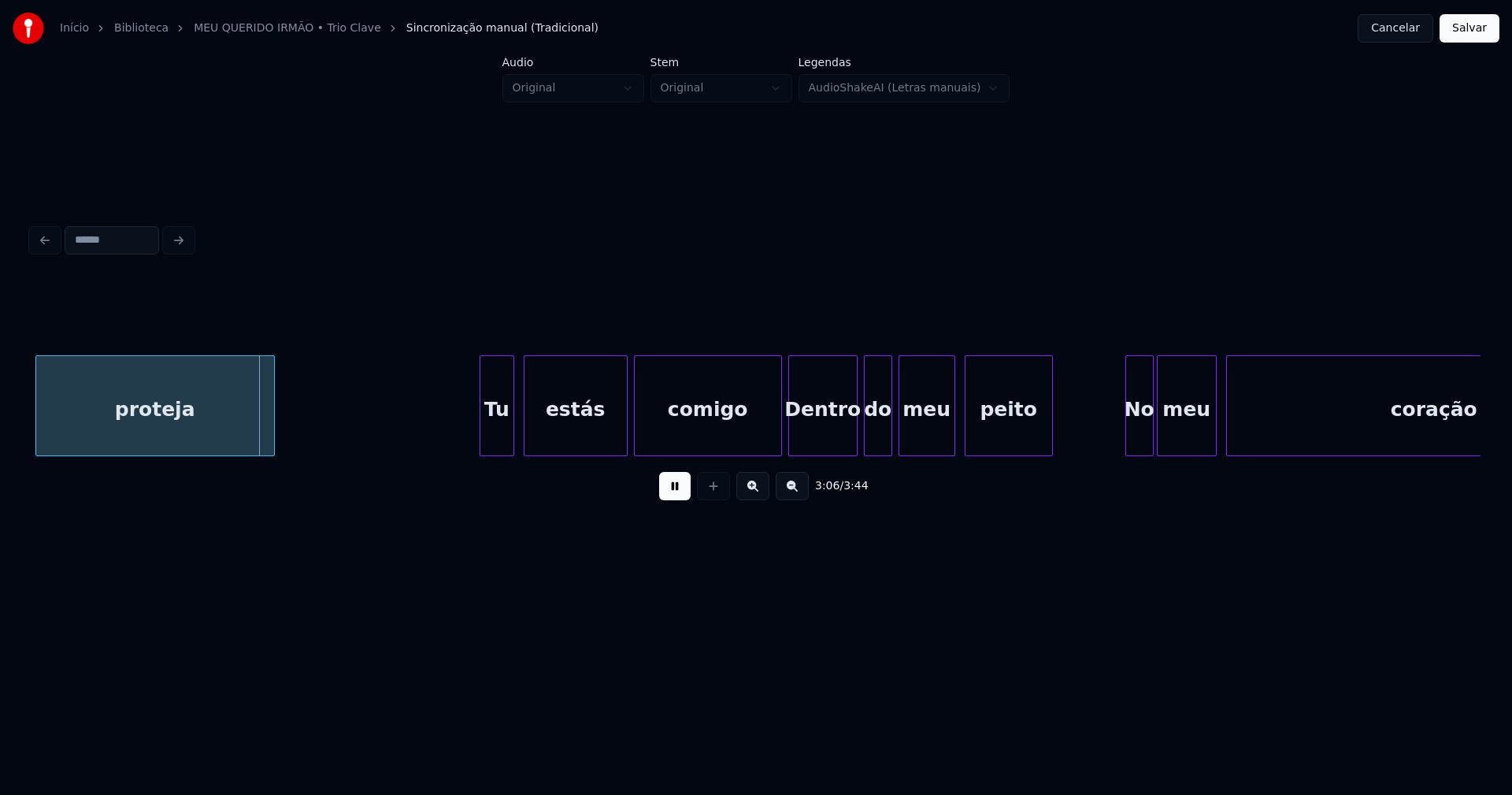
scroll to position [0, 29351]
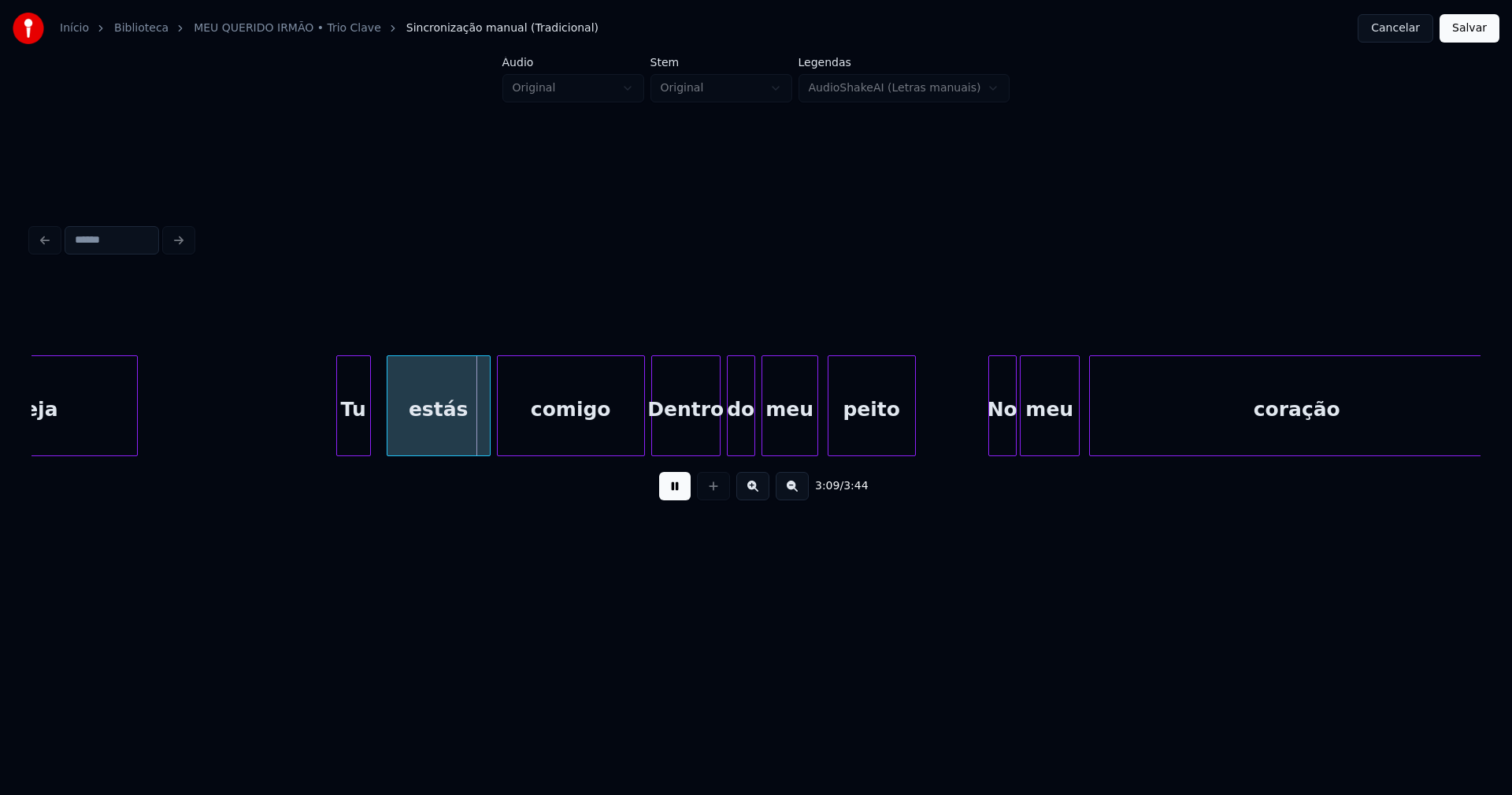
click at [351, 435] on div "Tu" at bounding box center [353, 410] width 33 height 107
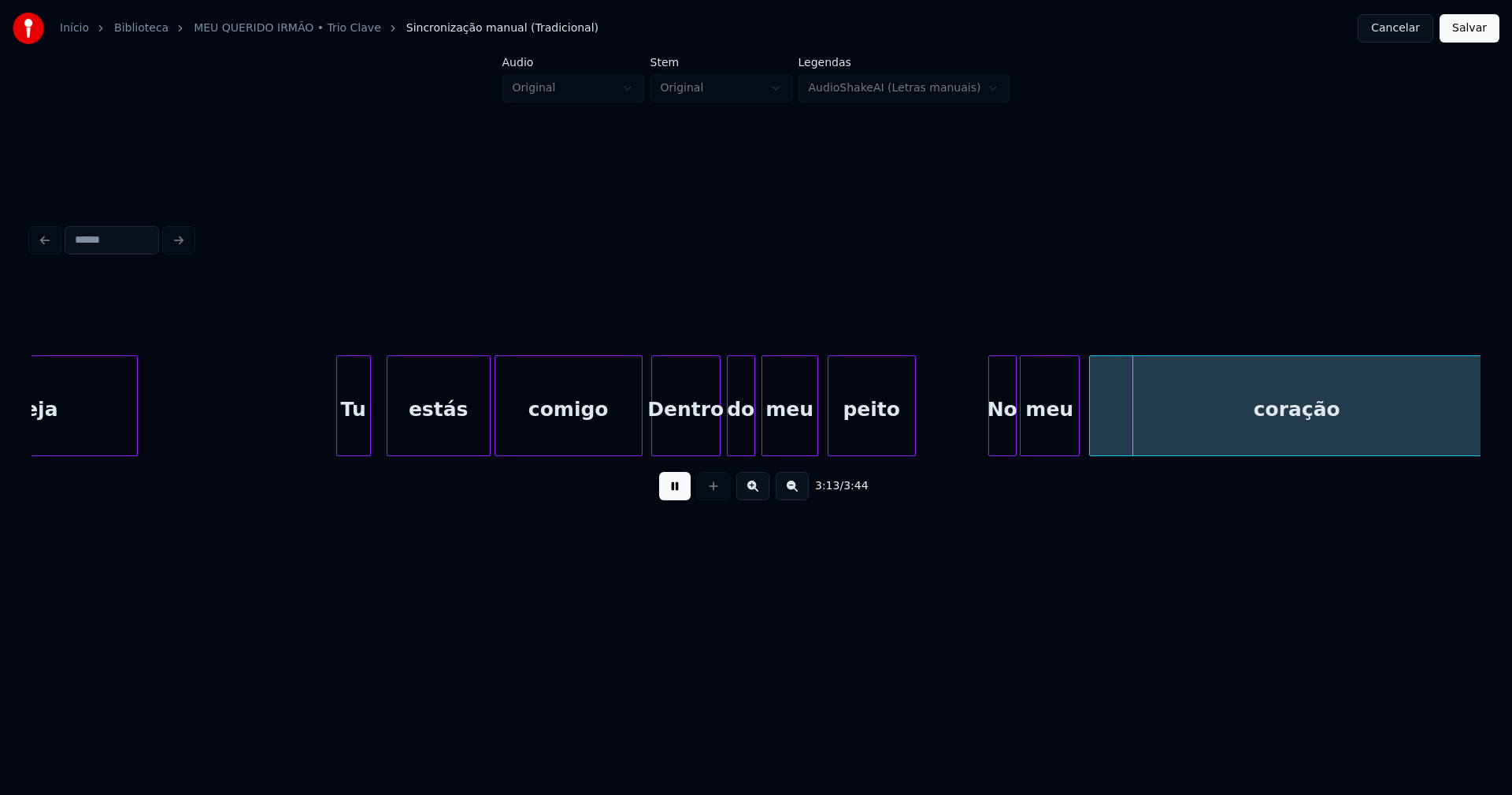
click at [642, 439] on div "comigo" at bounding box center [569, 405] width 148 height 101
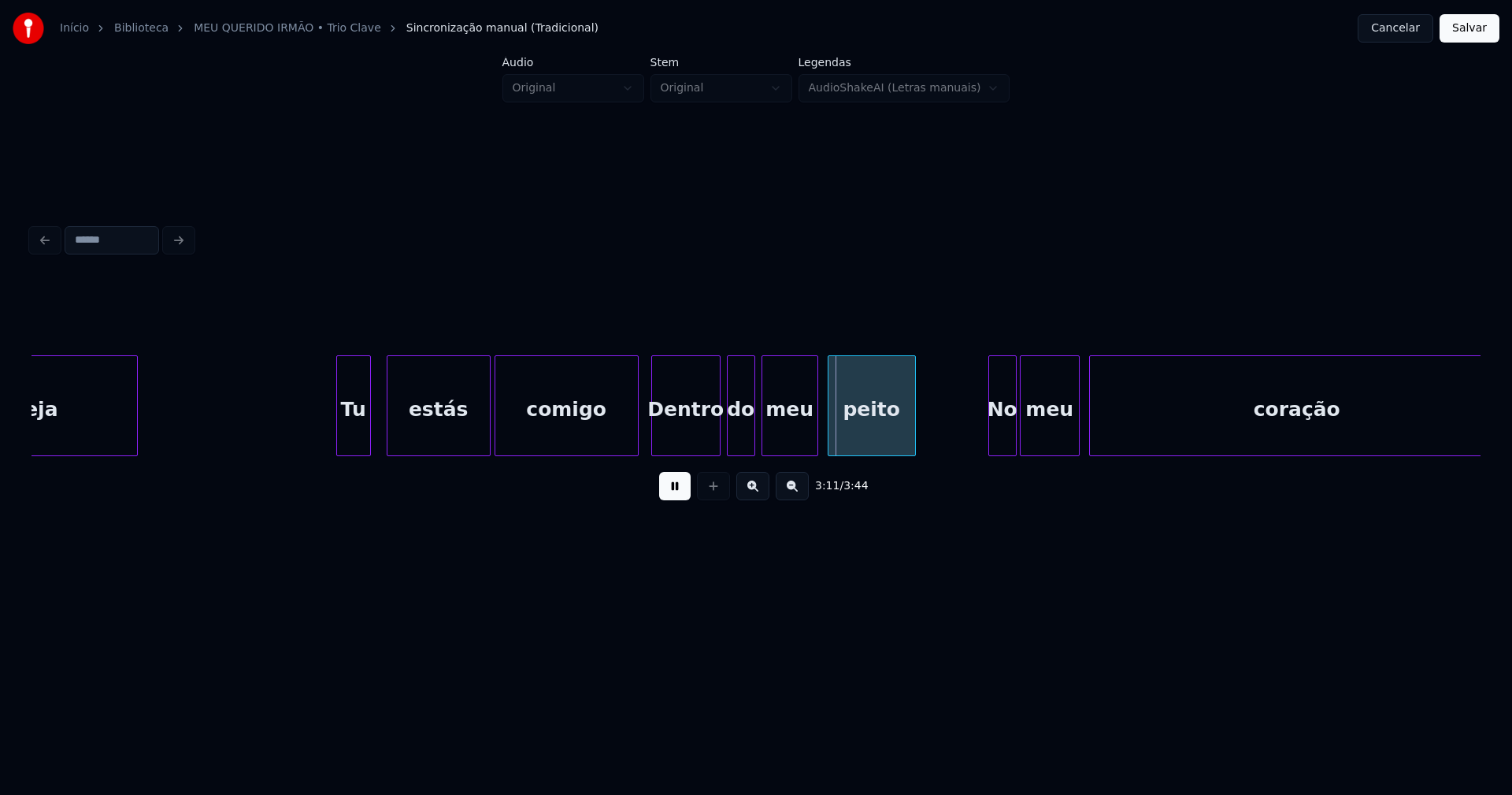
click at [635, 442] on div at bounding box center [635, 406] width 5 height 100
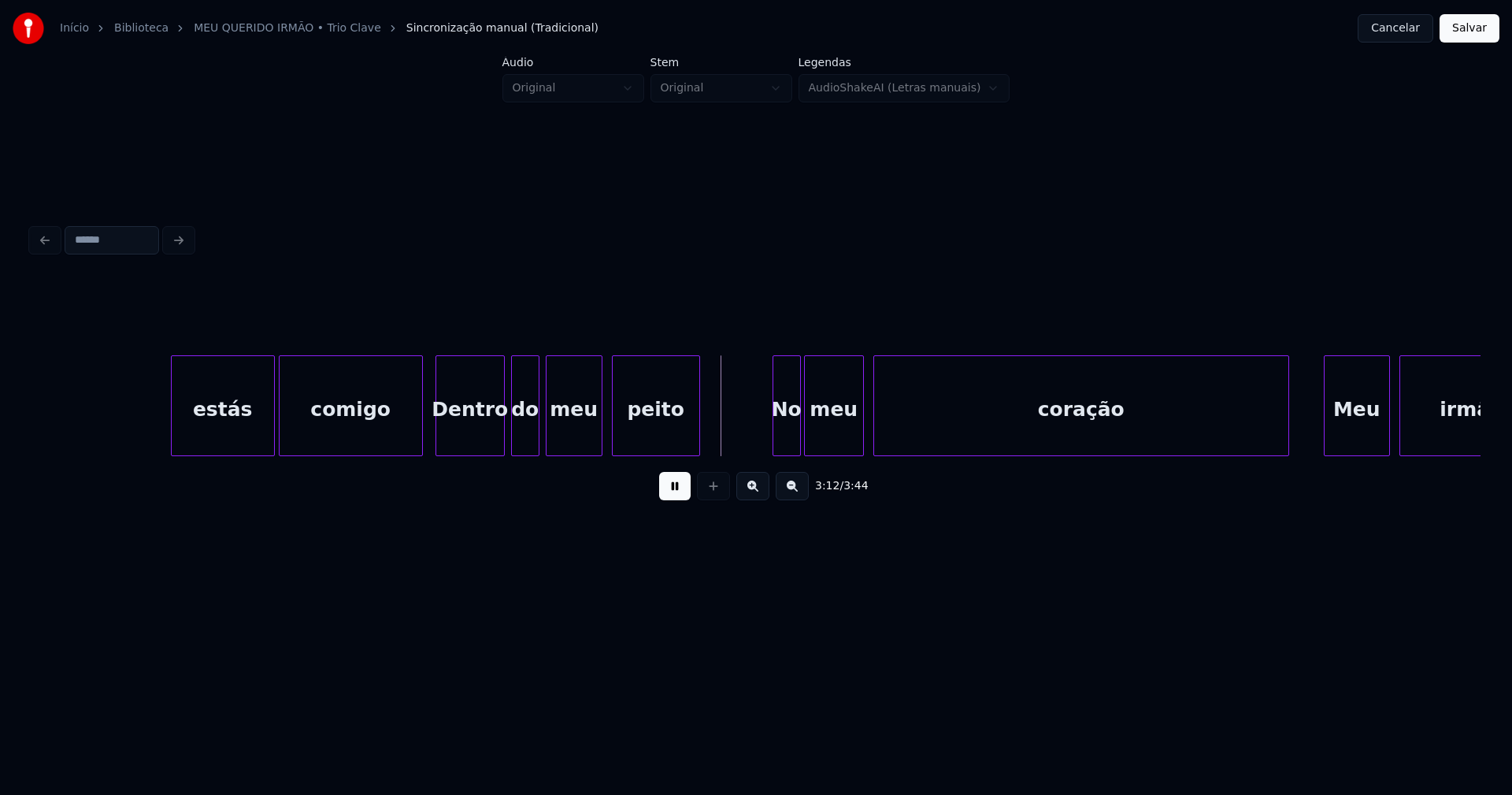
scroll to position [0, 29939]
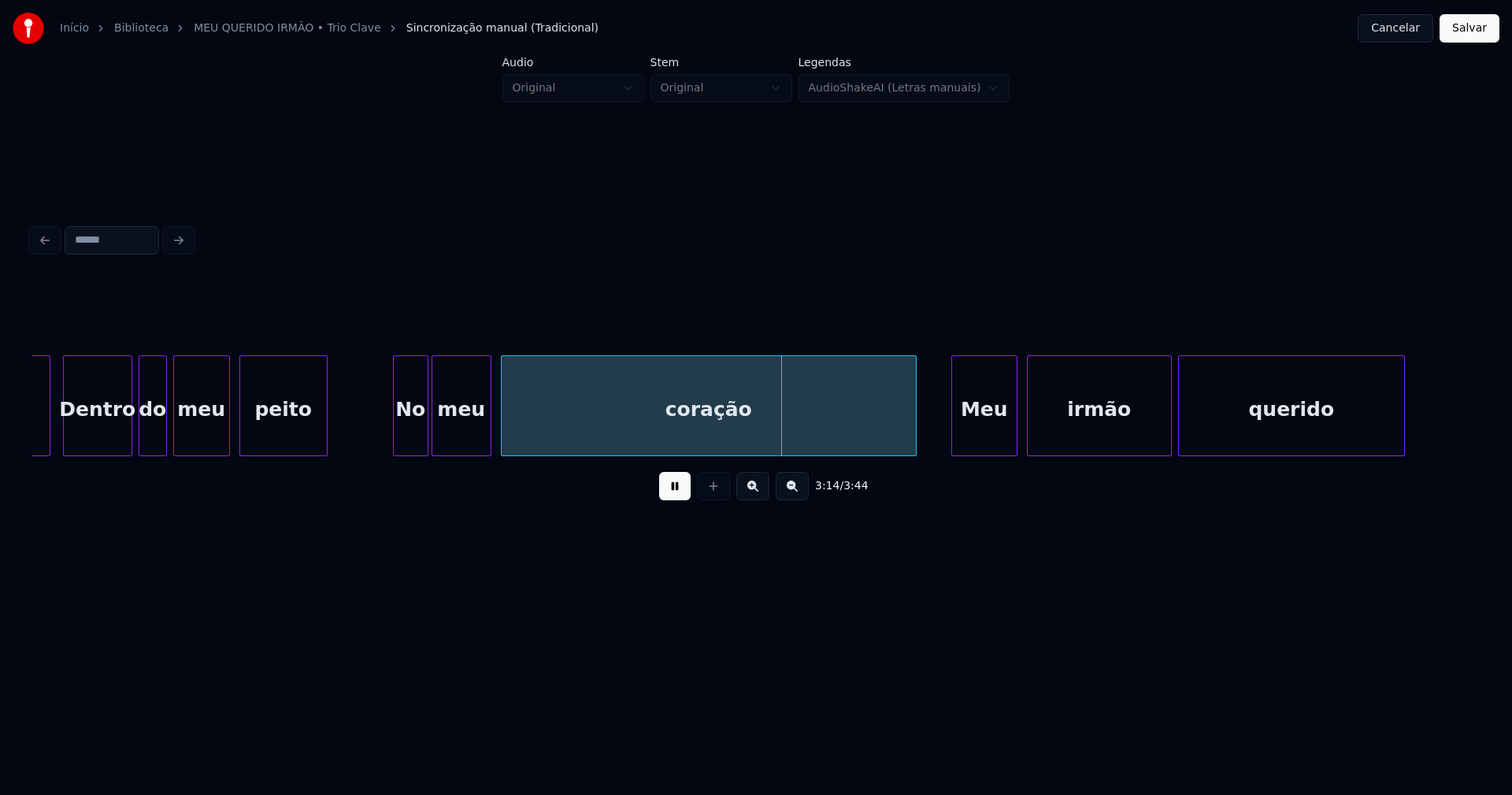
click at [396, 442] on div at bounding box center [395, 406] width 5 height 100
click at [986, 443] on div "Meu" at bounding box center [980, 410] width 64 height 107
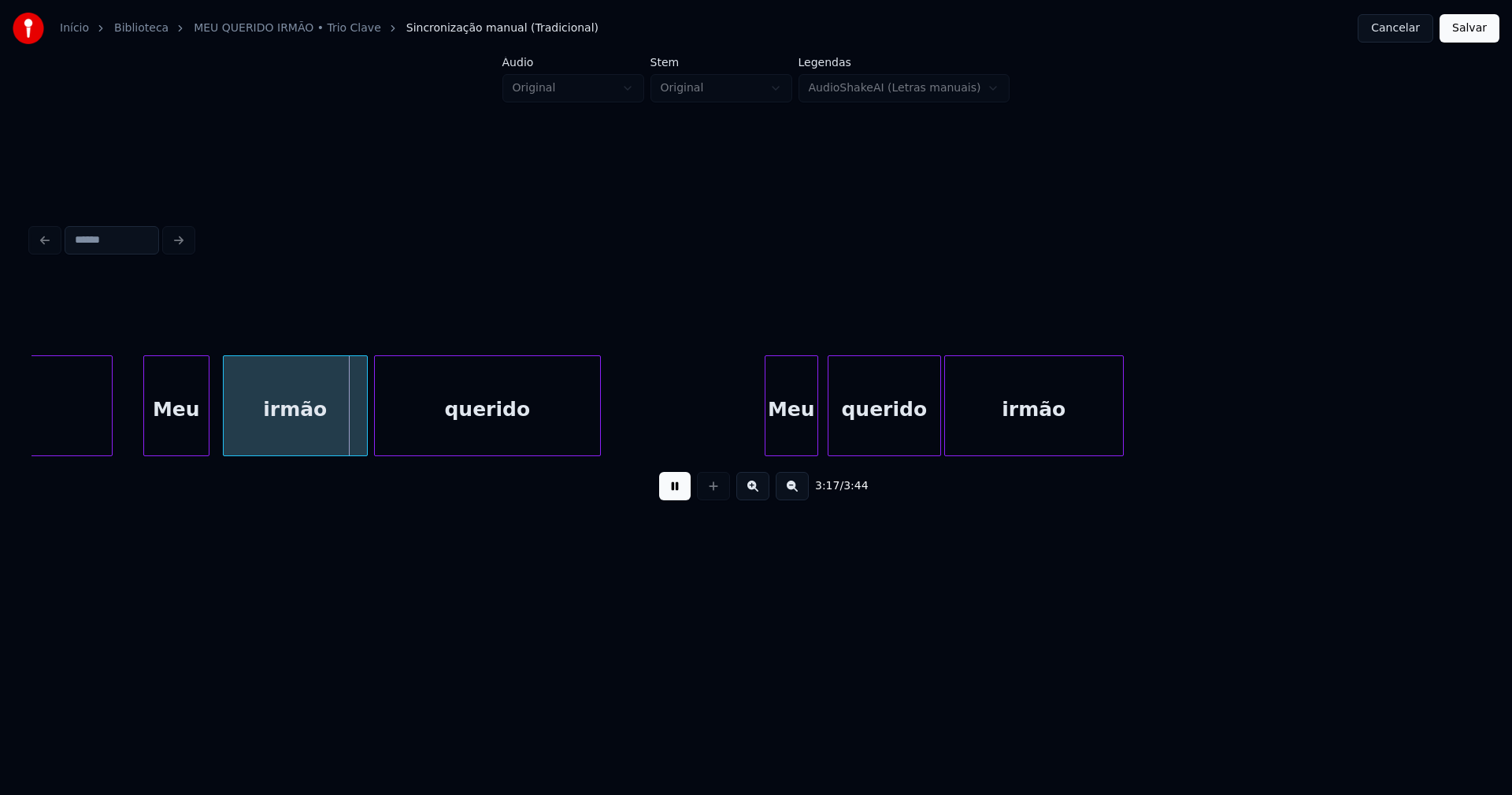
scroll to position [0, 30998]
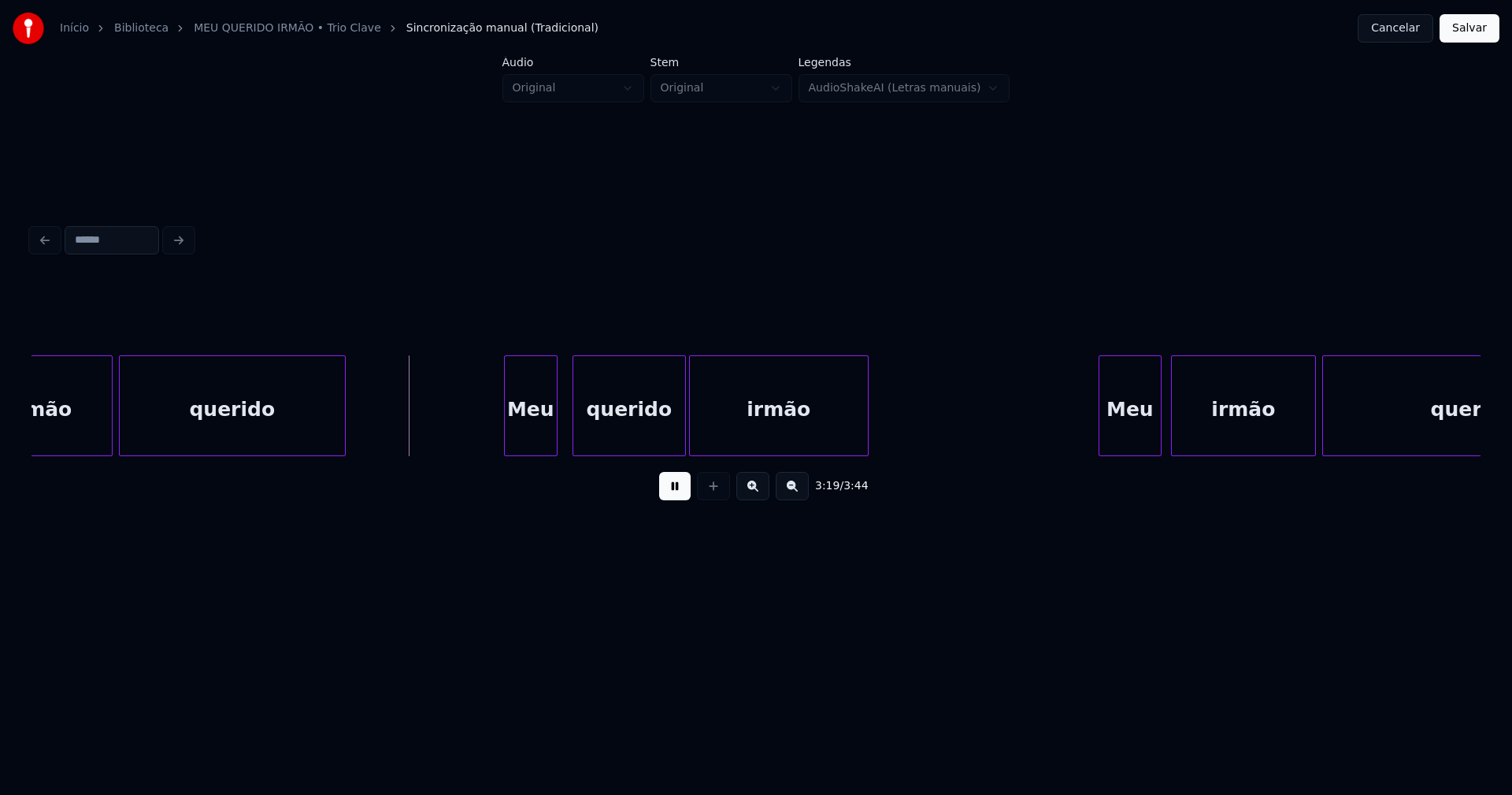
click at [534, 439] on div "Meu" at bounding box center [530, 410] width 52 height 107
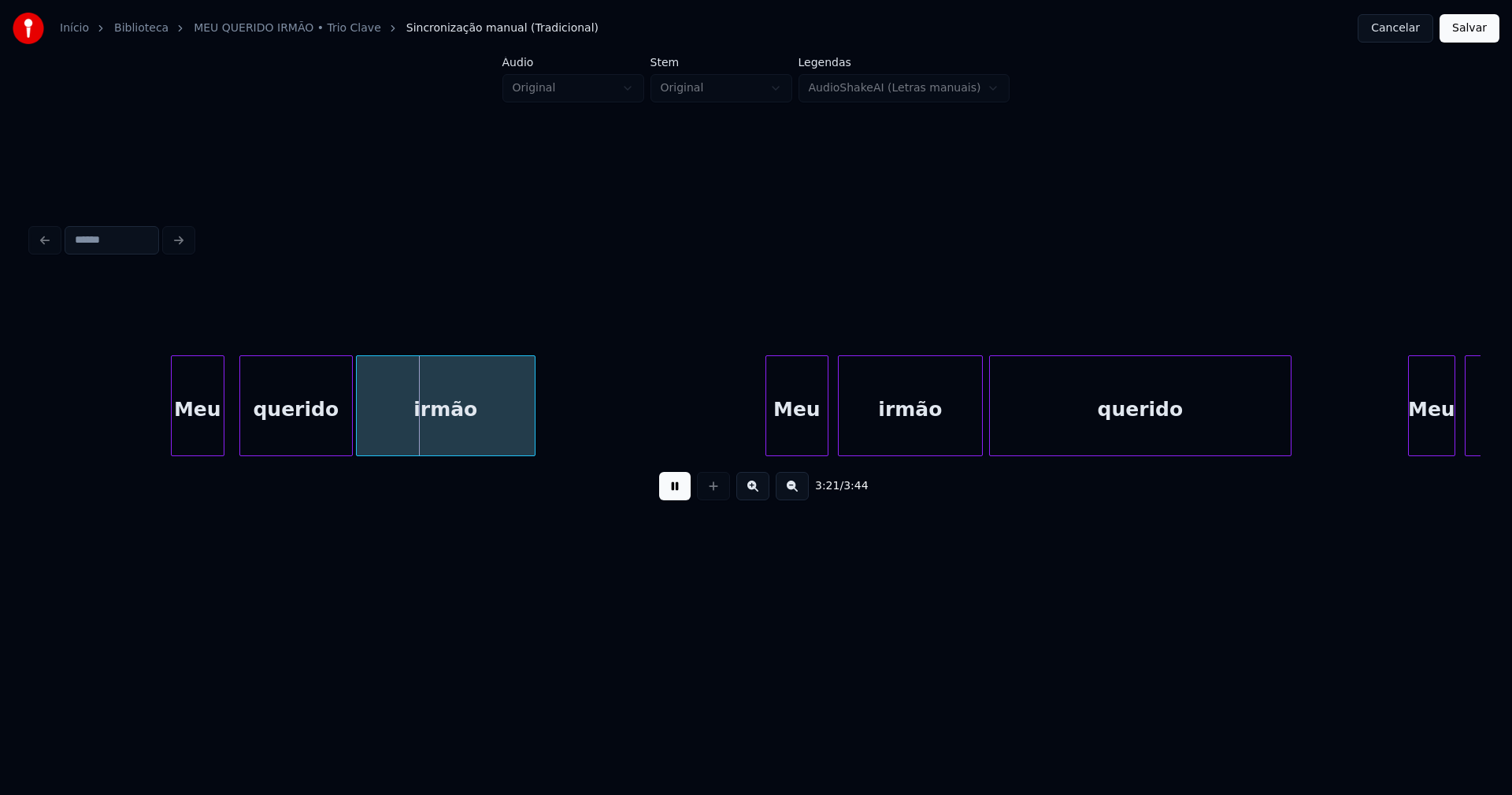
scroll to position [0, 31468]
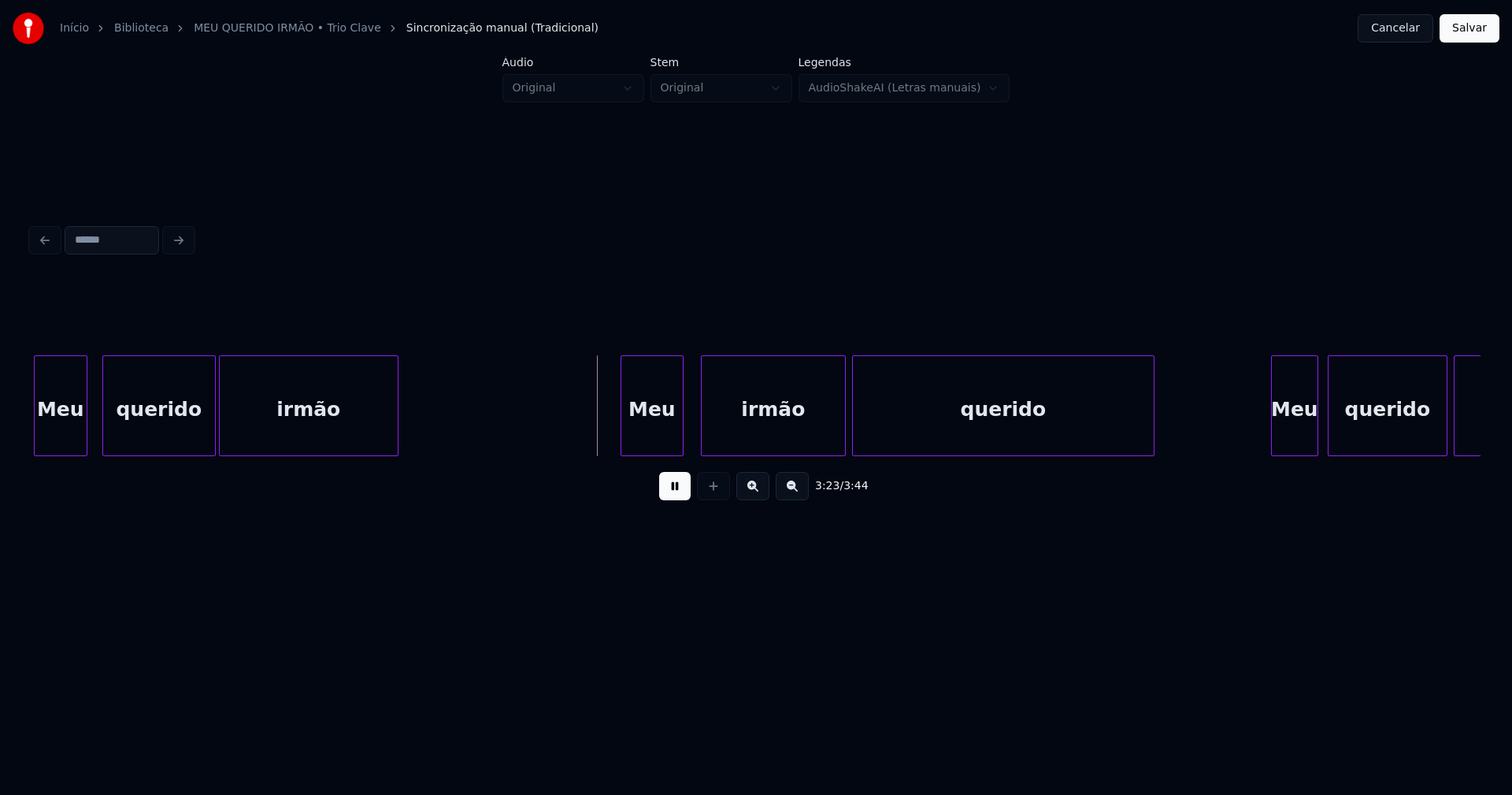
click at [655, 435] on div "Meu" at bounding box center [652, 410] width 61 height 107
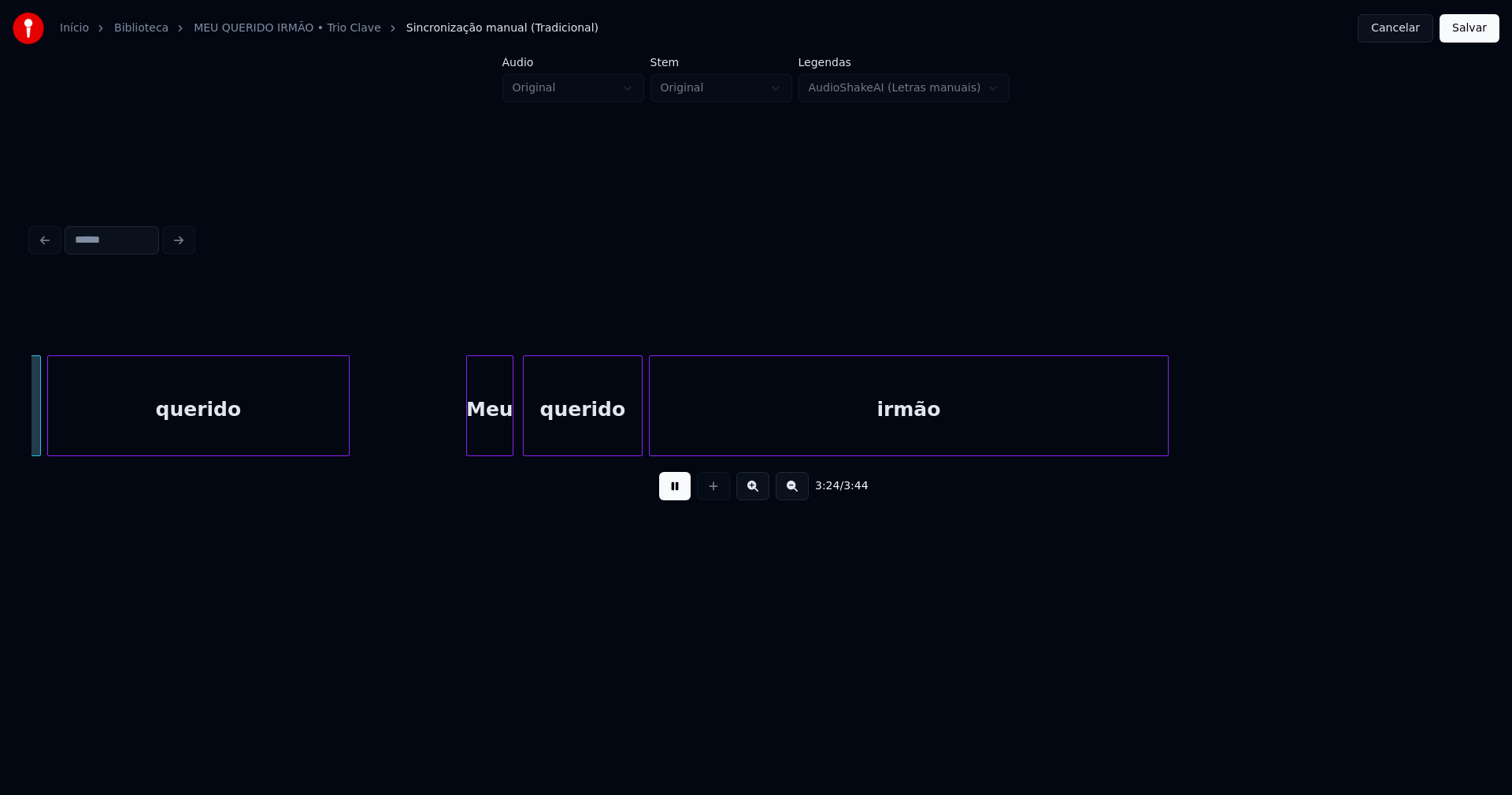
scroll to position [0, 32291]
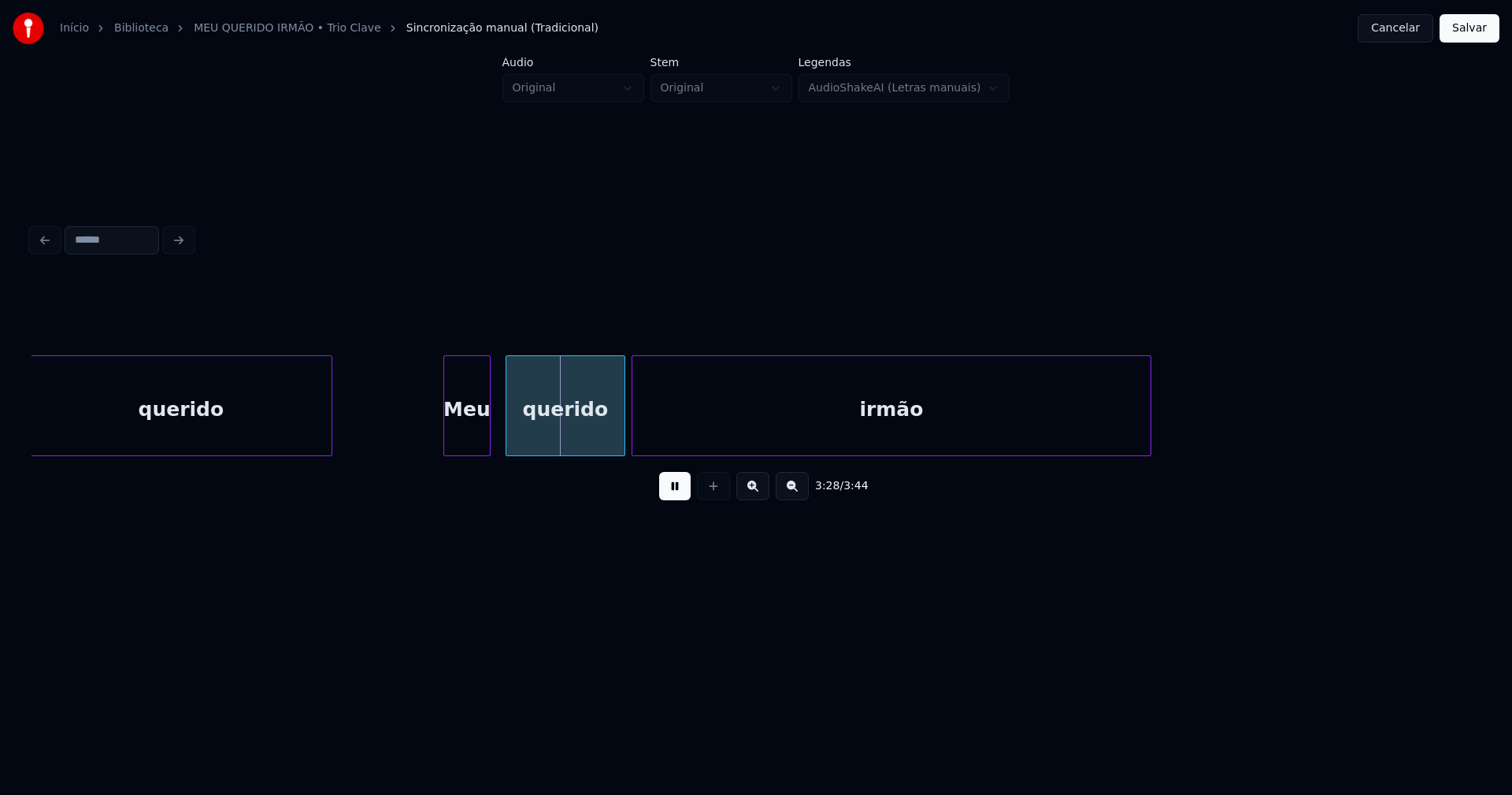
click at [468, 449] on div "Meu" at bounding box center [467, 410] width 46 height 107
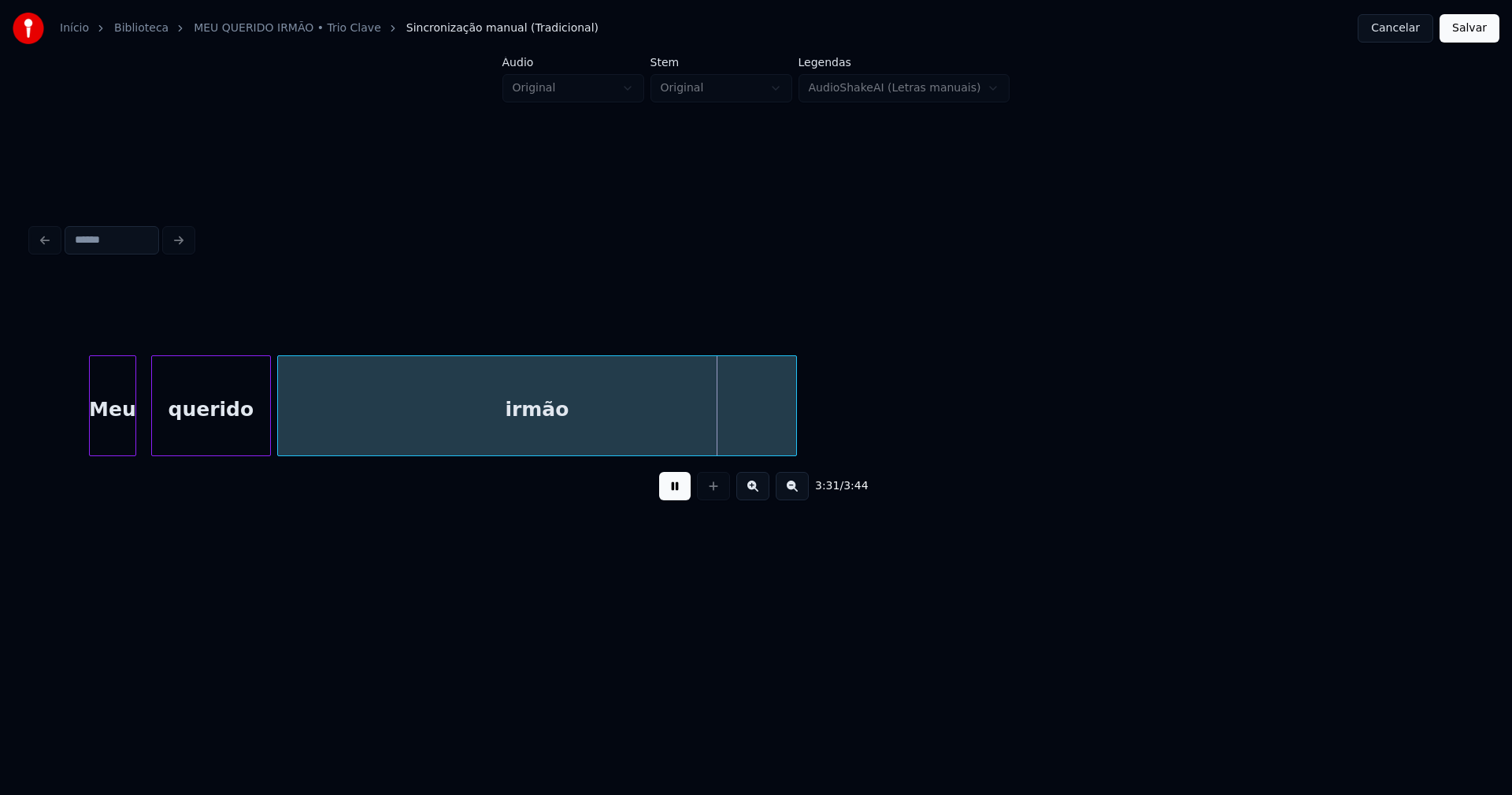
scroll to position [0, 32762]
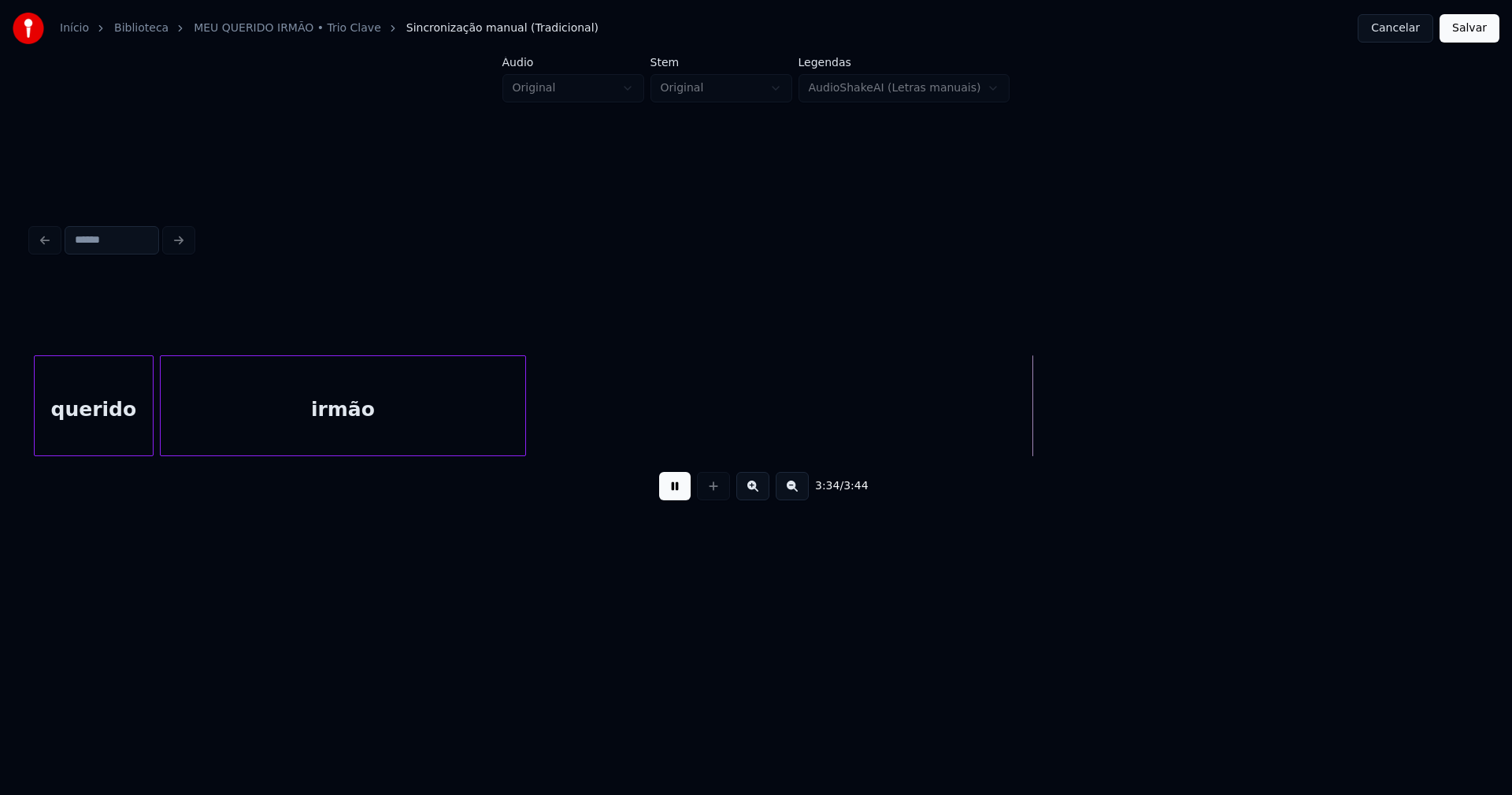
click at [523, 456] on div "querido irmão" at bounding box center [756, 405] width 1449 height 101
click at [589, 410] on div at bounding box center [591, 406] width 5 height 100
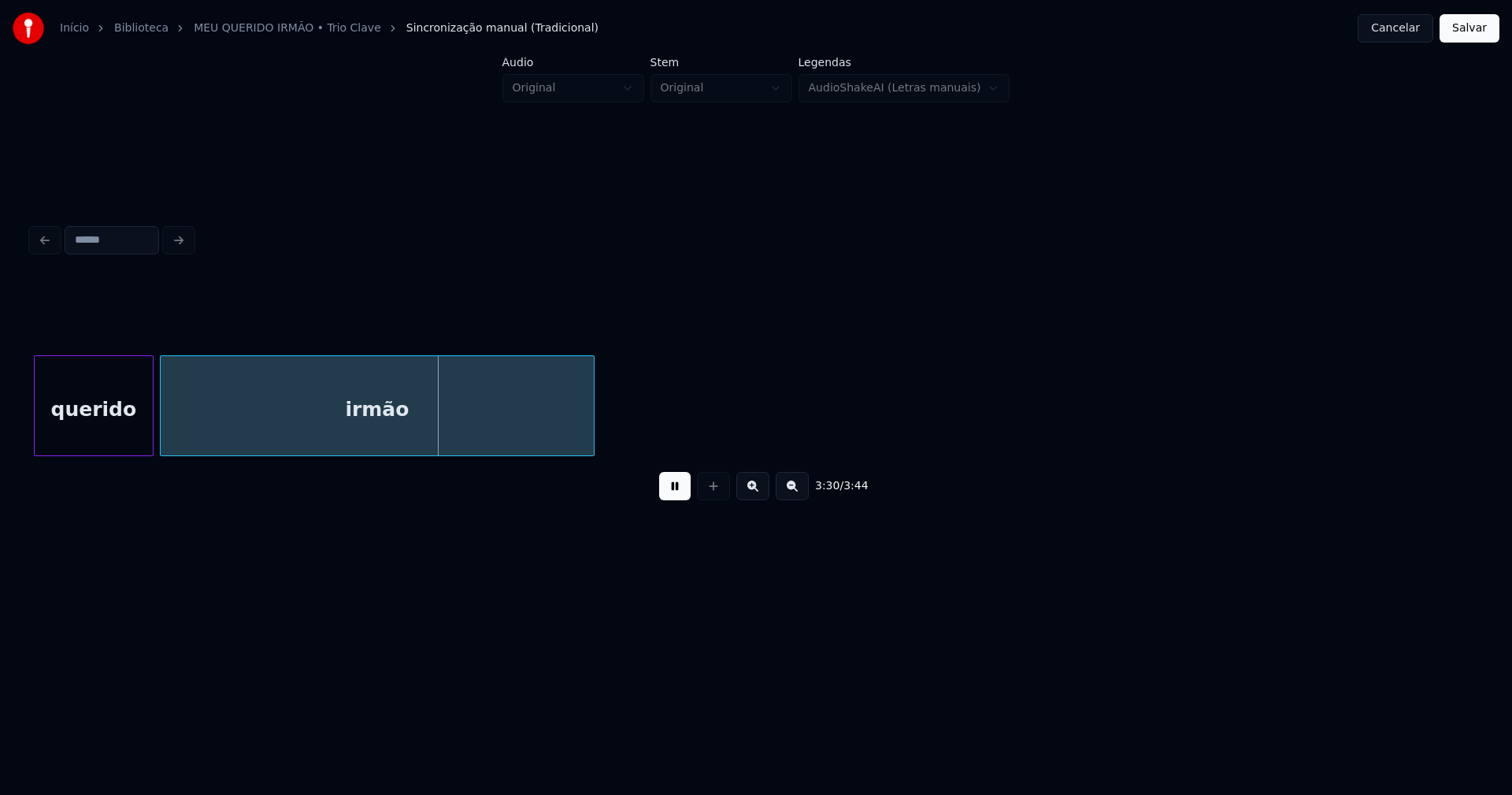
click at [1477, 30] on button "Salvar" at bounding box center [1469, 28] width 60 height 28
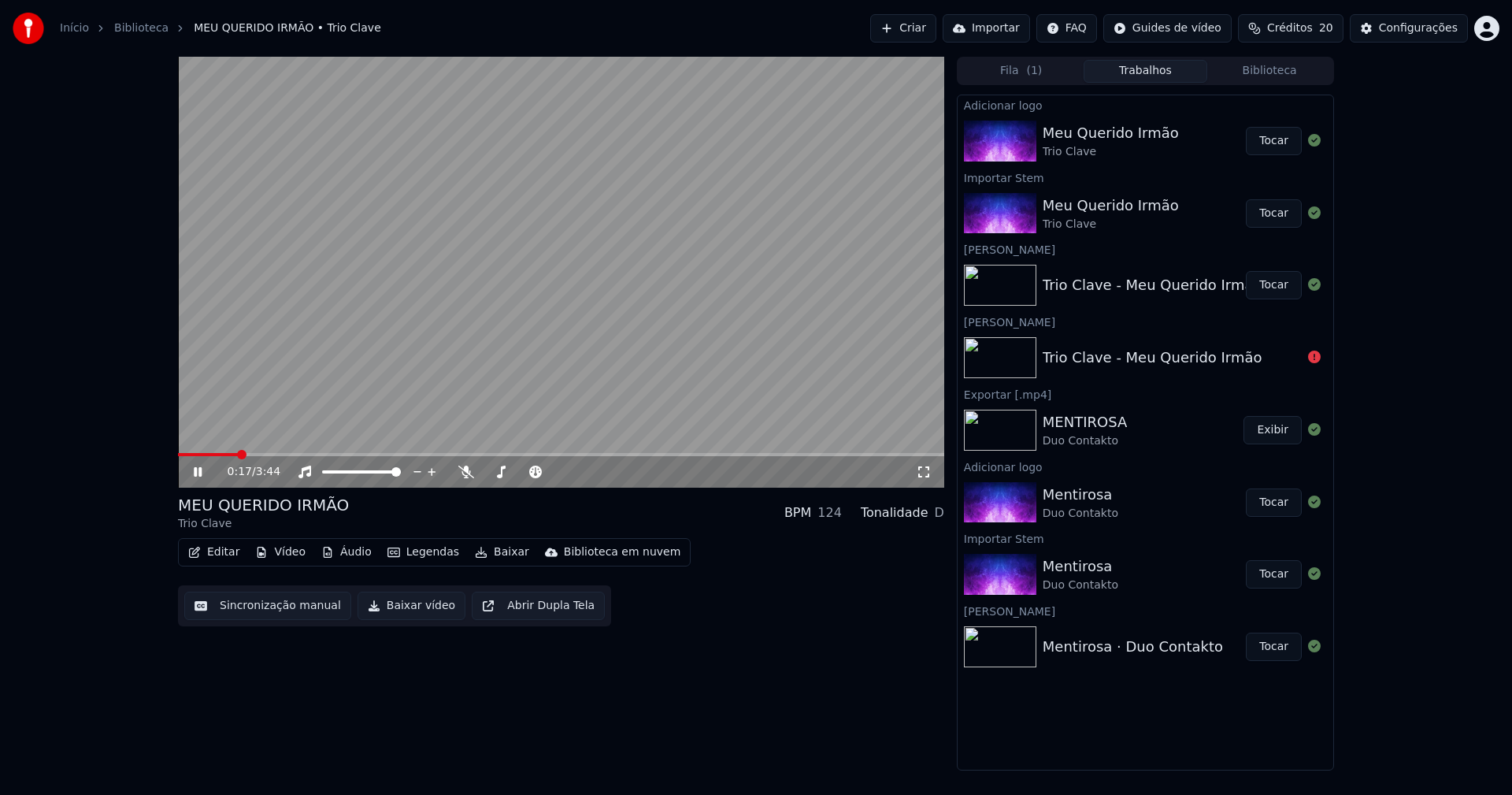
click at [925, 474] on icon at bounding box center [923, 472] width 16 height 13
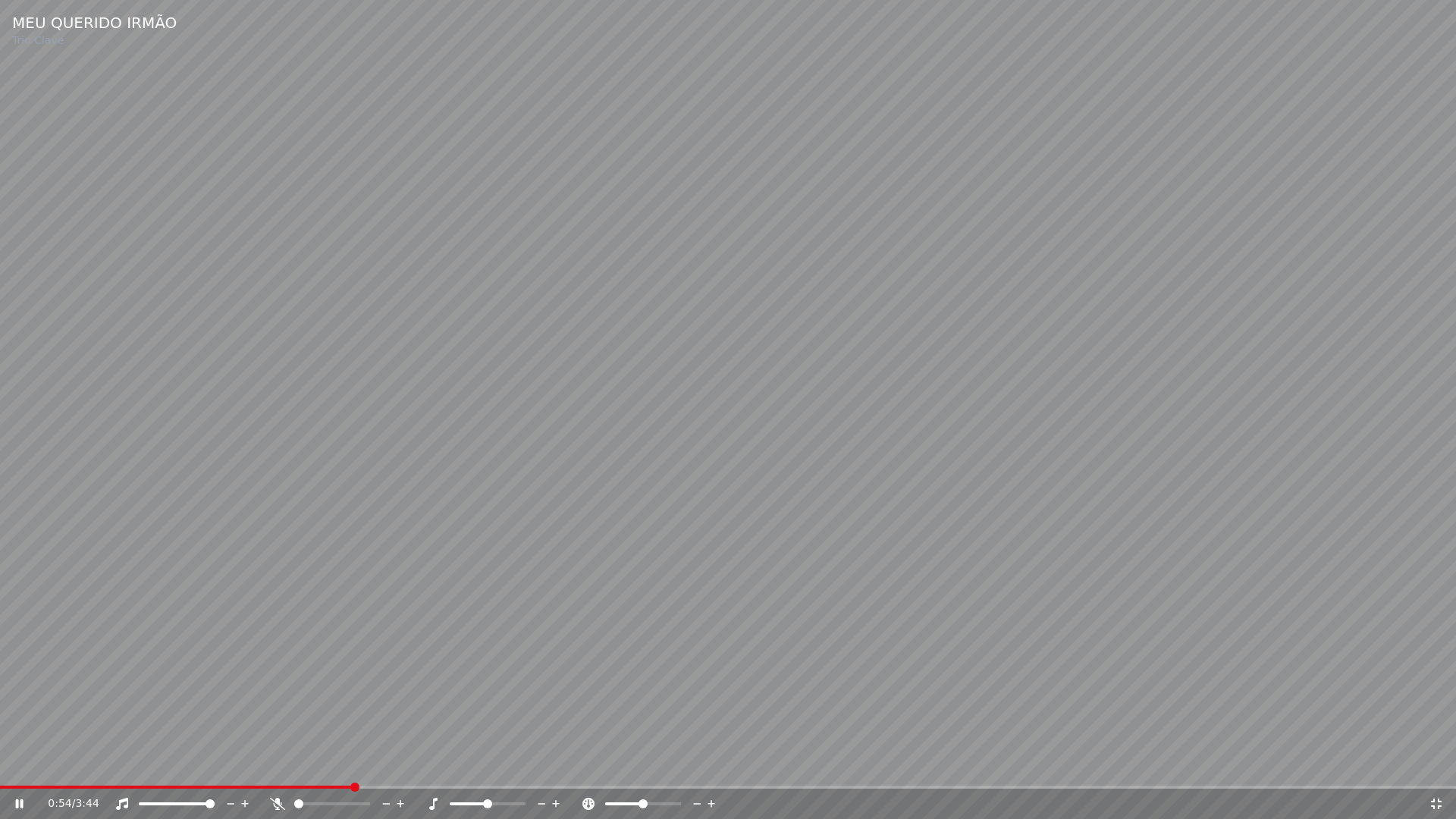
click at [1435, 764] on icon at bounding box center [1436, 804] width 15 height 12
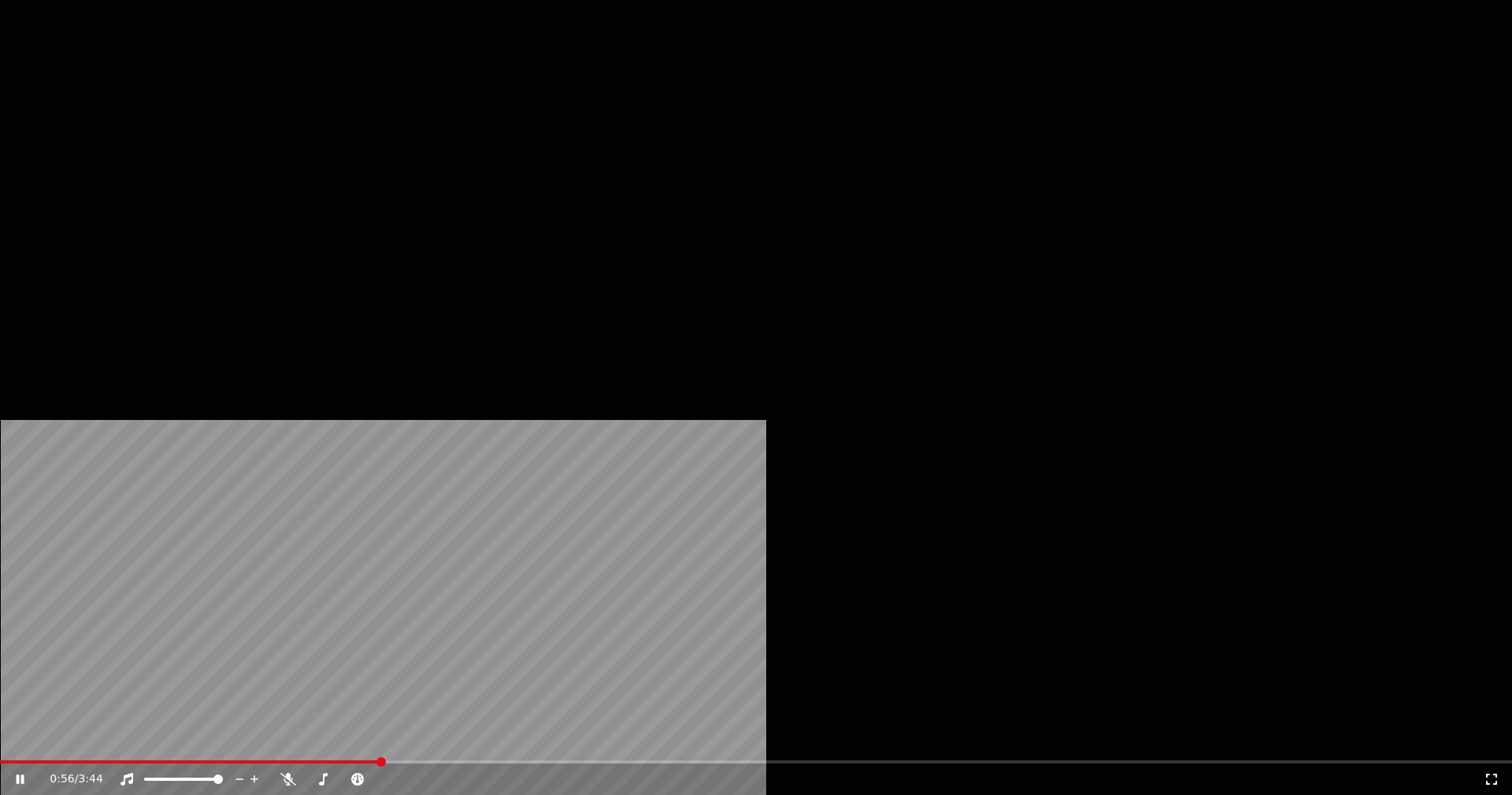
click at [213, 133] on button "Editar" at bounding box center [213, 121] width 63 height 22
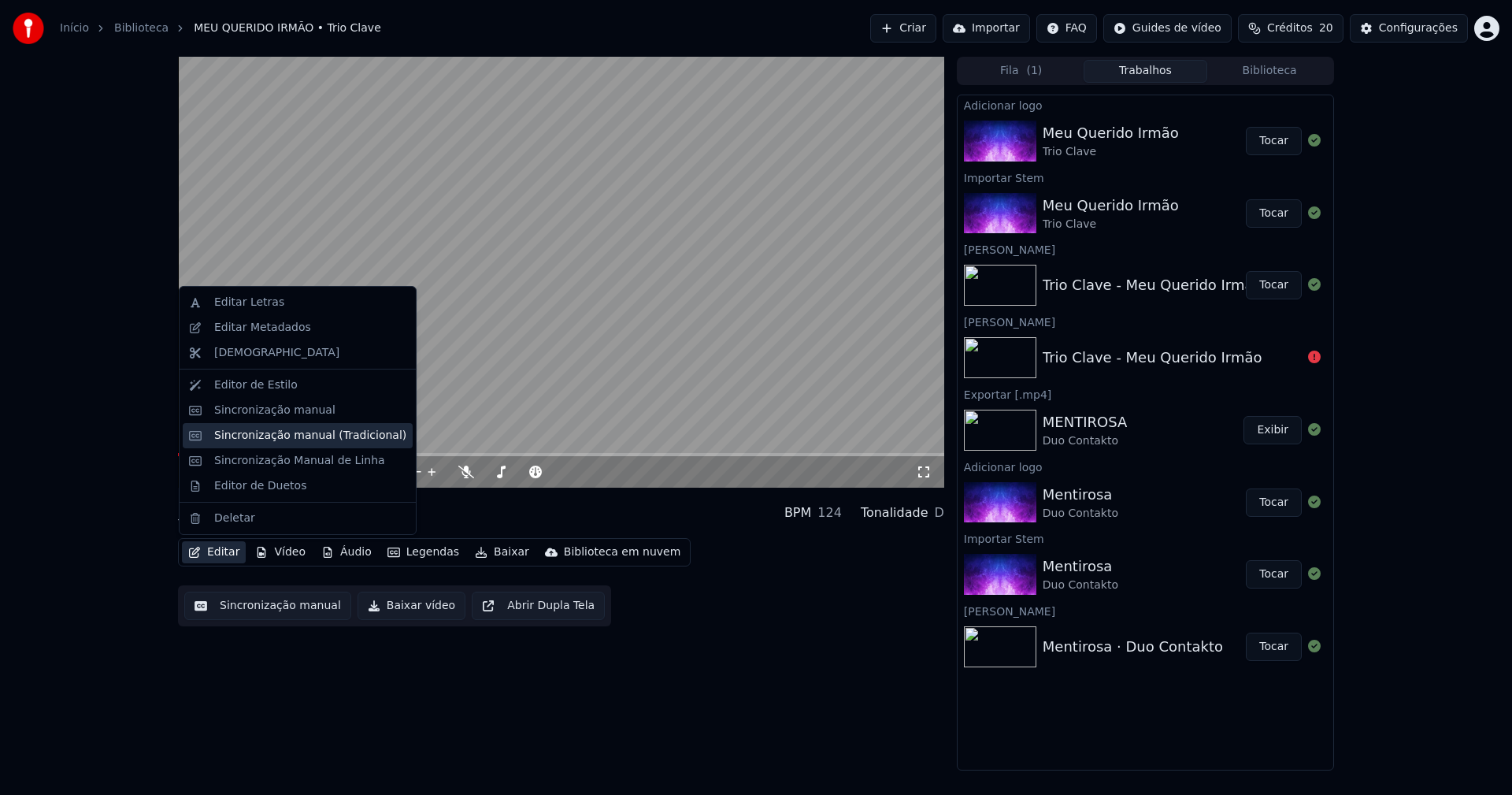
click at [289, 439] on div "Sincronização manual (Tradicional)" at bounding box center [309, 436] width 192 height 16
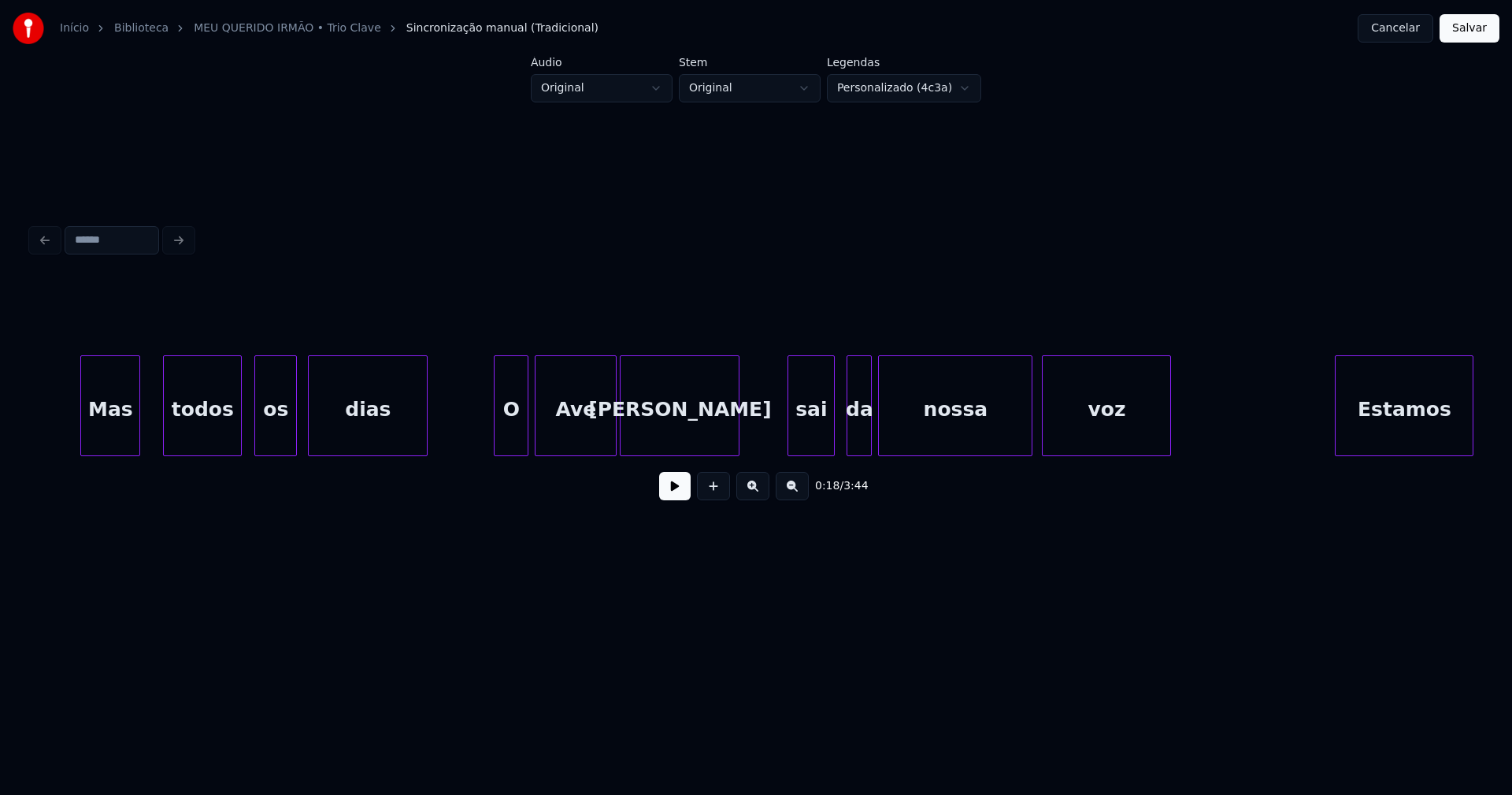
scroll to position [0, 6490]
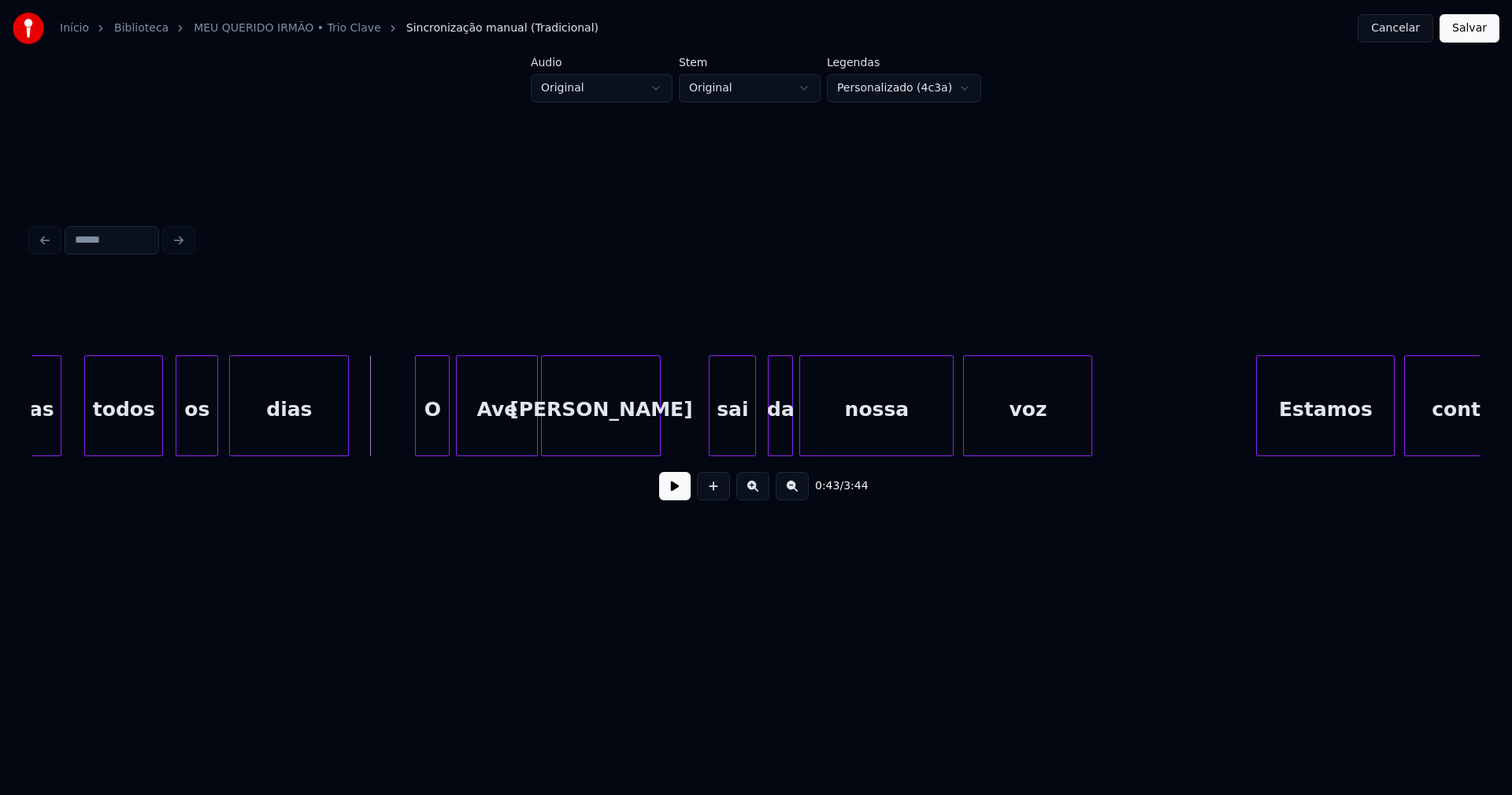
drag, startPoint x: 679, startPoint y: 490, endPoint x: 655, endPoint y: 504, distance: 27.8
click at [678, 491] on button at bounding box center [674, 485] width 31 height 28
drag, startPoint x: 676, startPoint y: 489, endPoint x: 471, endPoint y: 434, distance: 212.2
click at [675, 489] on button at bounding box center [674, 485] width 31 height 28
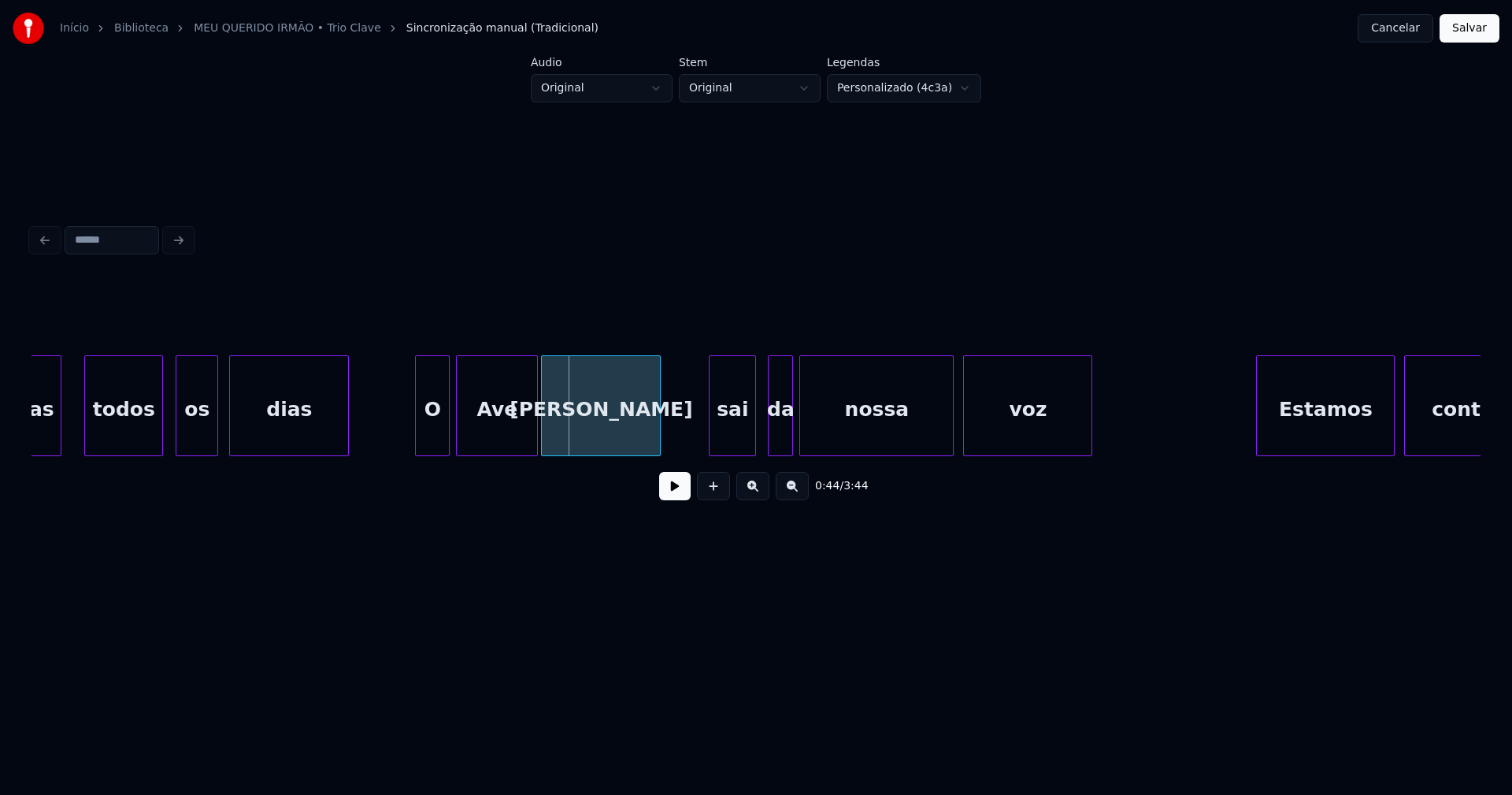
click at [438, 424] on div "O" at bounding box center [432, 410] width 33 height 107
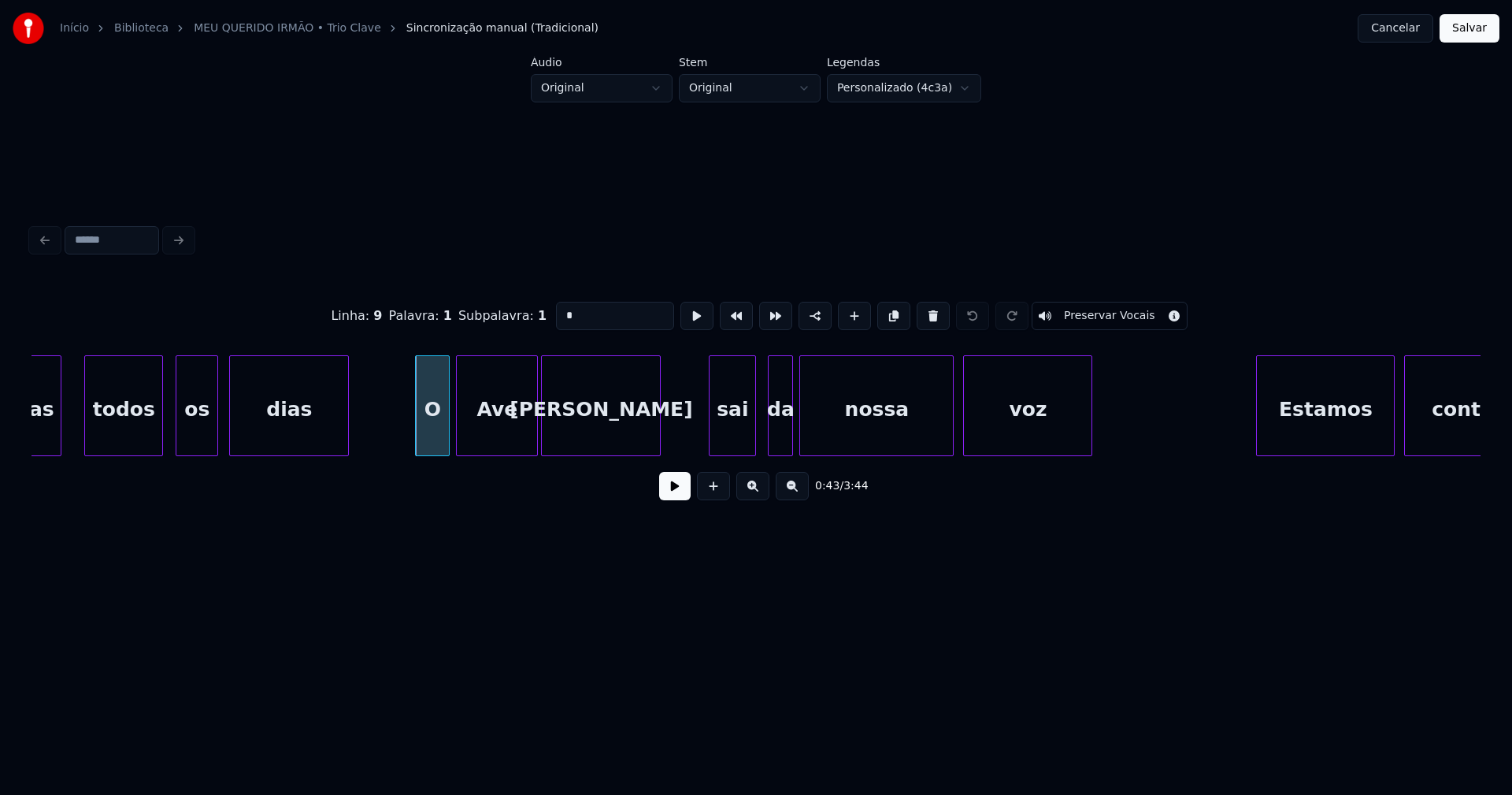
drag, startPoint x: 566, startPoint y: 309, endPoint x: 519, endPoint y: 314, distance: 47.3
click at [527, 313] on div "Linha : 9 [GEOGRAPHIC_DATA] : 1 Subpalavra : 1 * Preservar Vocais" at bounding box center [756, 315] width 1449 height 79
type input "**"
click at [1459, 28] on button "Salvar" at bounding box center [1469, 28] width 60 height 28
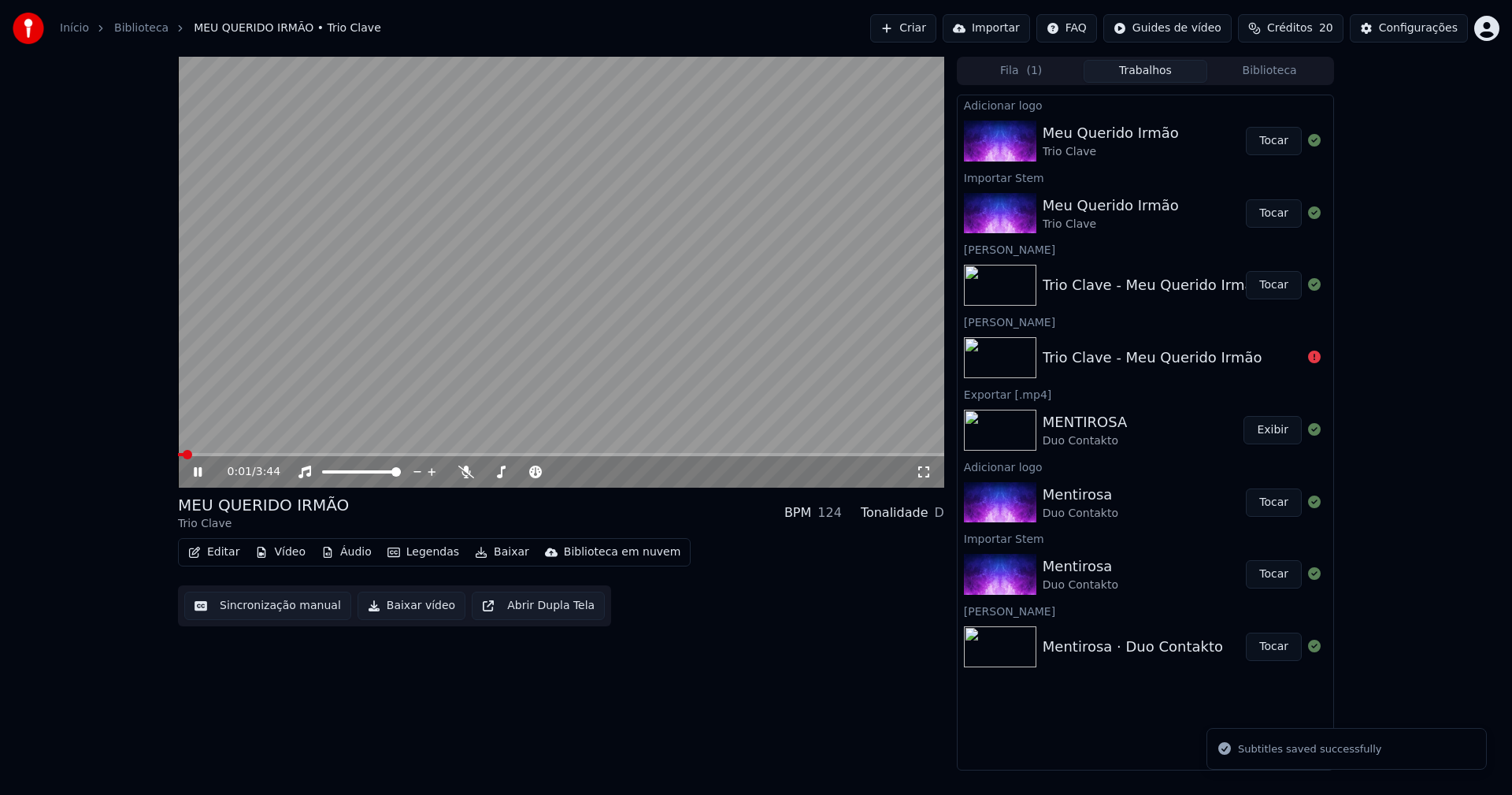
click at [195, 473] on icon at bounding box center [197, 472] width 8 height 10
click at [404, 609] on button "Baixar vídeo" at bounding box center [411, 606] width 108 height 28
